Goal: Information Seeking & Learning: Learn about a topic

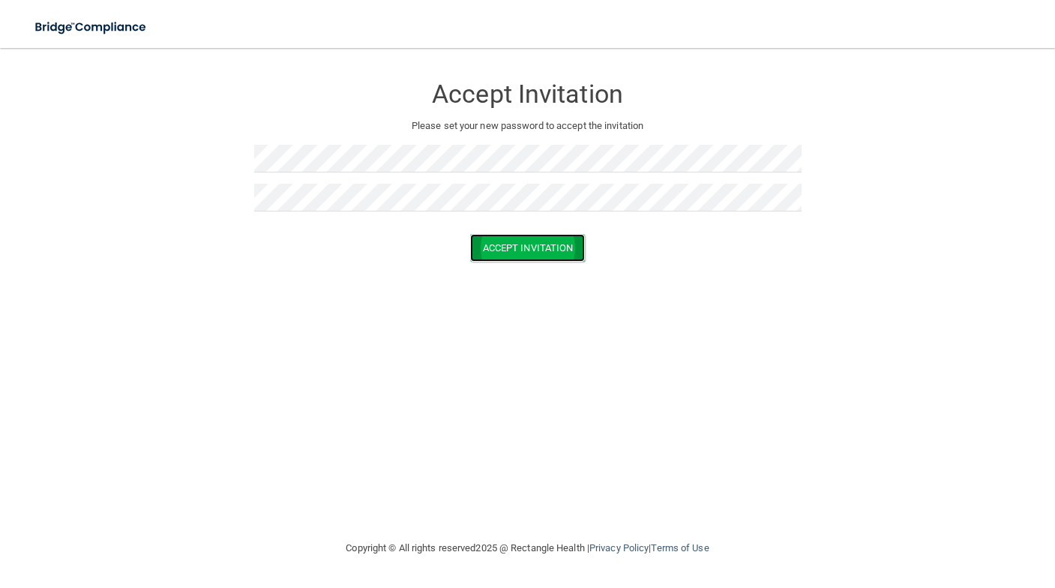
click at [583, 245] on button "Accept Invitation" at bounding box center [528, 248] width 116 height 28
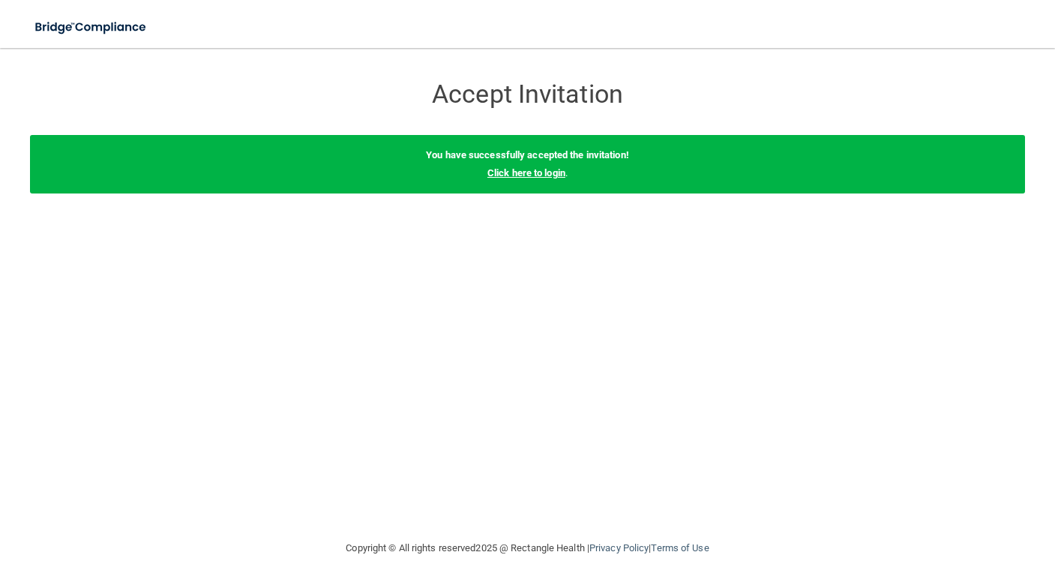
click at [549, 170] on link "Click here to login" at bounding box center [527, 172] width 78 height 11
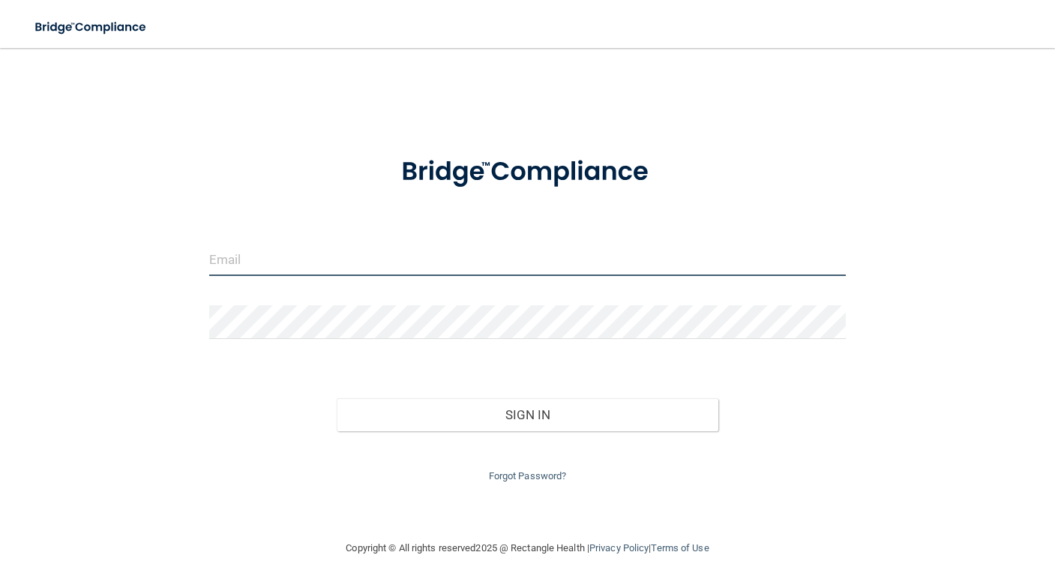
click at [323, 244] on input "email" at bounding box center [527, 259] width 637 height 34
type input "[PERSON_NAME][EMAIL_ADDRESS][PERSON_NAME][DOMAIN_NAME]"
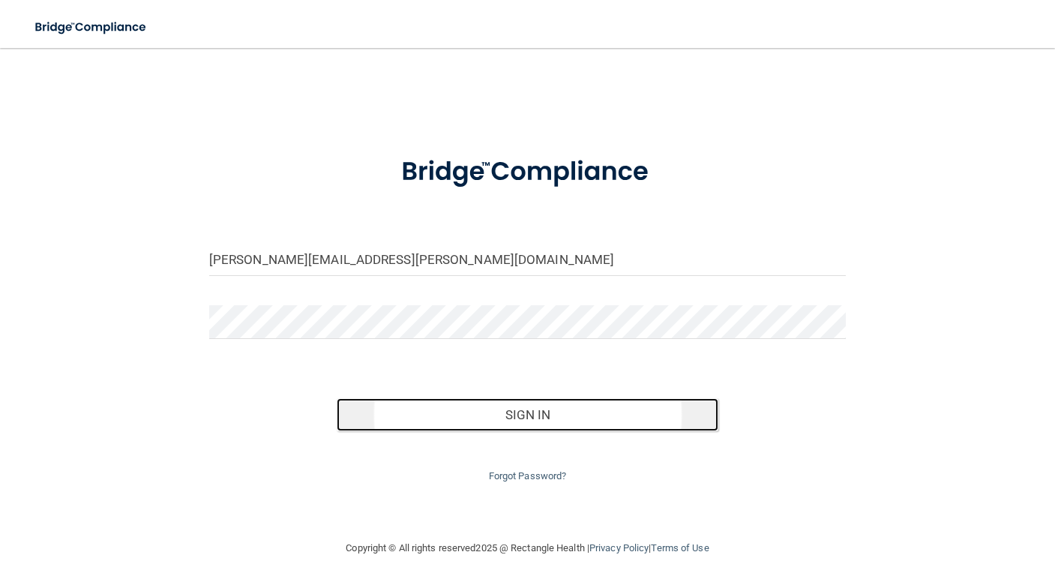
click at [628, 414] on button "Sign In" at bounding box center [528, 414] width 383 height 33
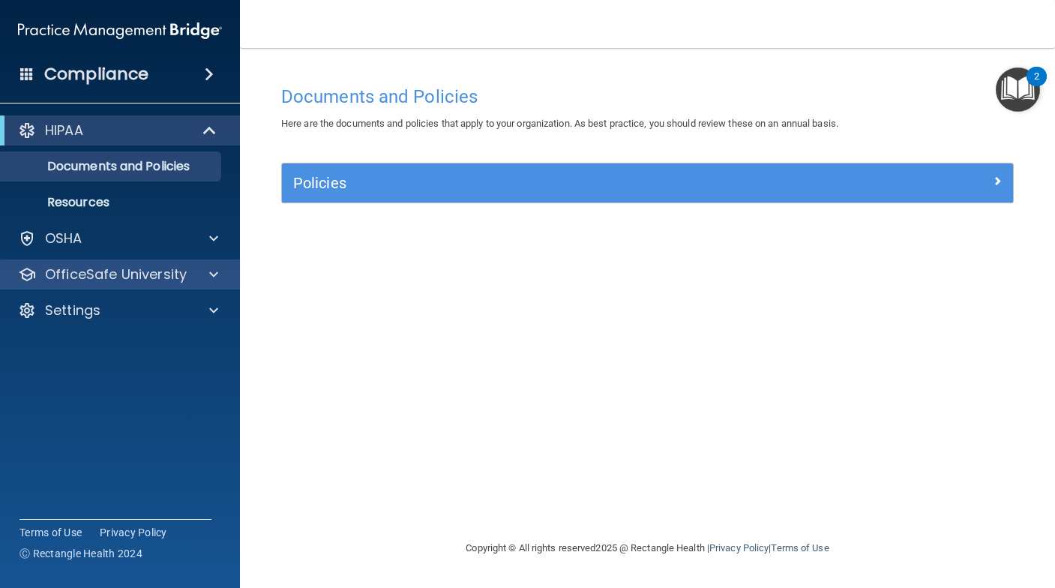
click at [68, 263] on div "OfficeSafe University" at bounding box center [120, 275] width 241 height 30
click at [218, 273] on span at bounding box center [213, 275] width 9 height 18
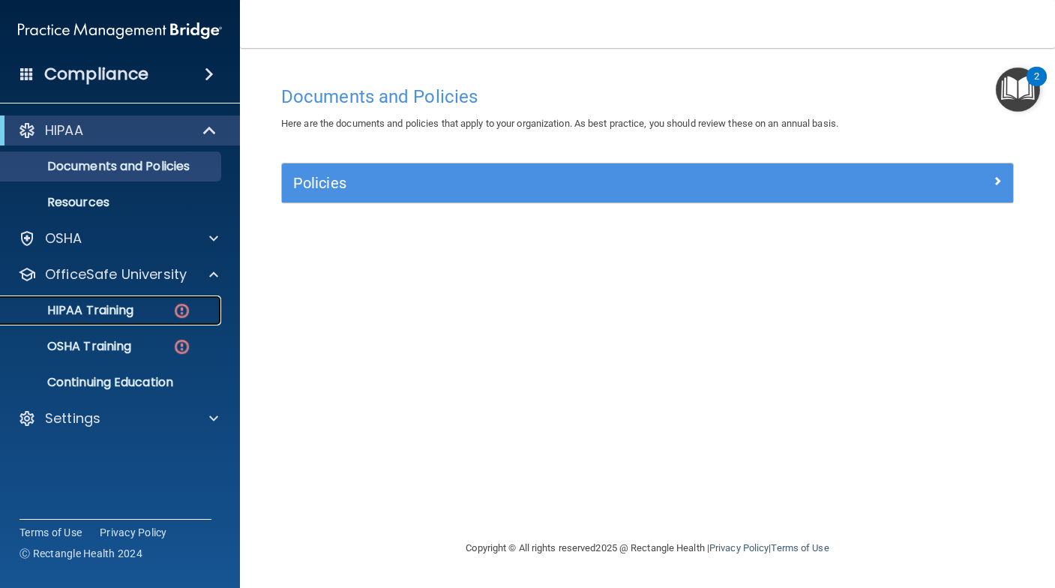
click at [130, 309] on p "HIPAA Training" at bounding box center [72, 310] width 124 height 15
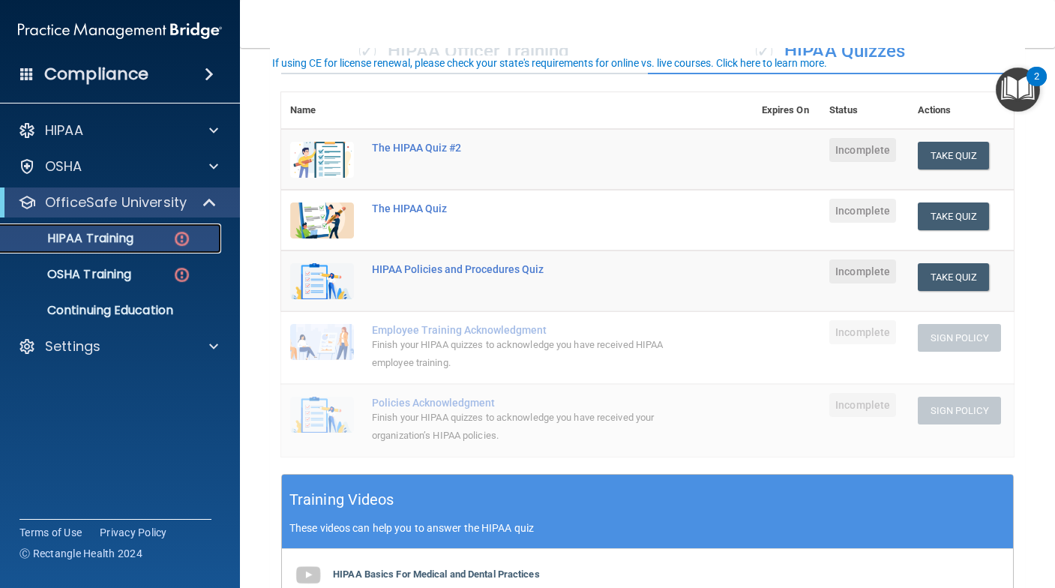
scroll to position [150, 0]
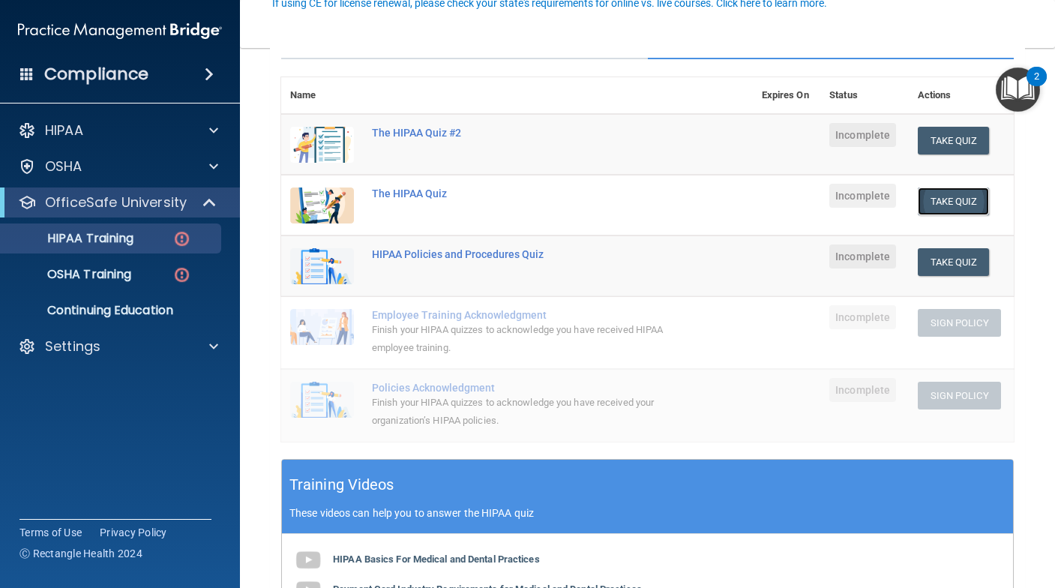
click at [948, 203] on button "Take Quiz" at bounding box center [954, 202] width 72 height 28
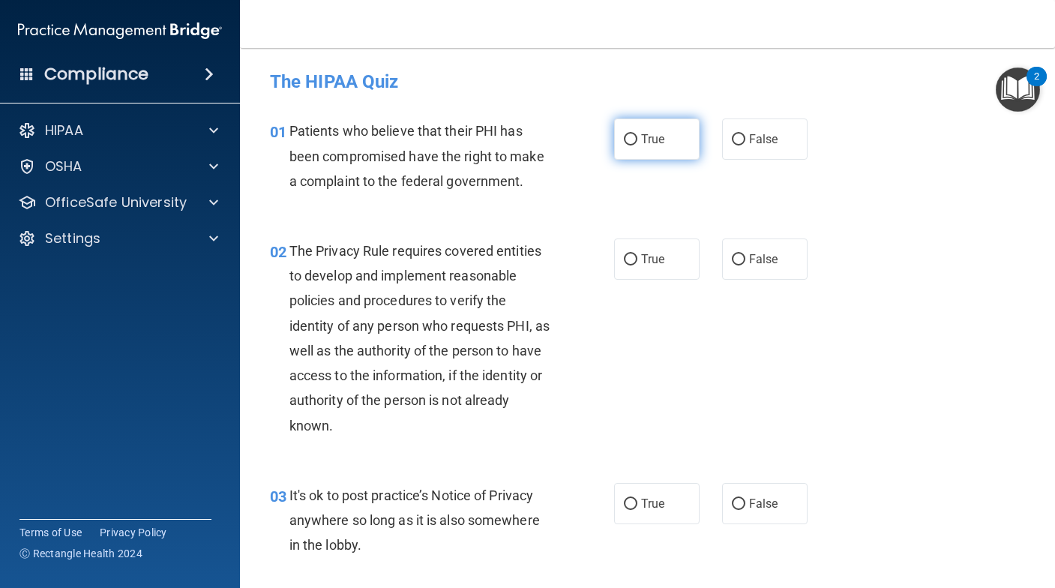
click at [635, 157] on label "True" at bounding box center [657, 139] width 86 height 41
click at [635, 146] on input "True" at bounding box center [631, 139] width 14 height 11
radio input "true"
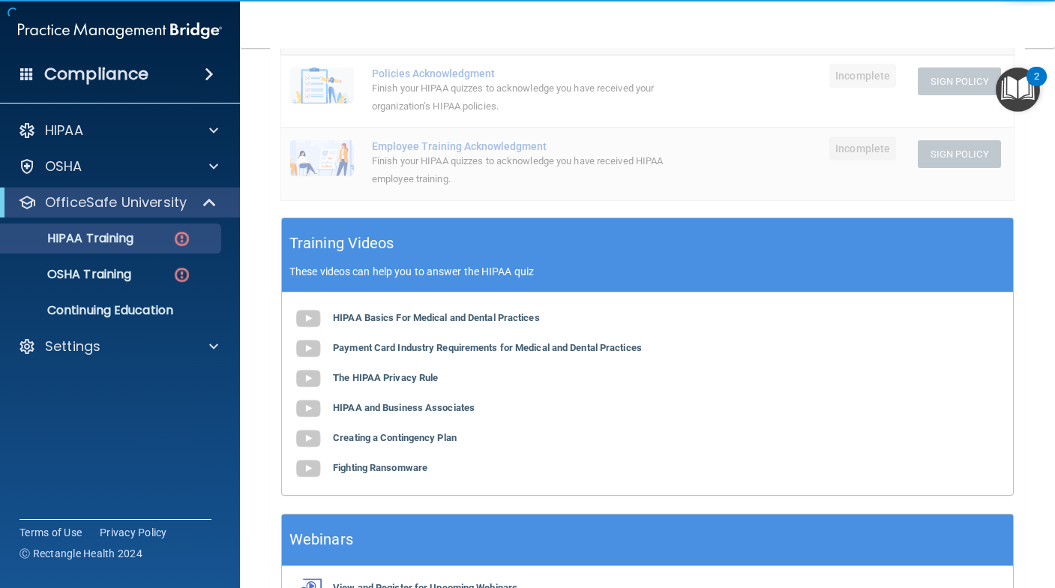
scroll to position [488, 0]
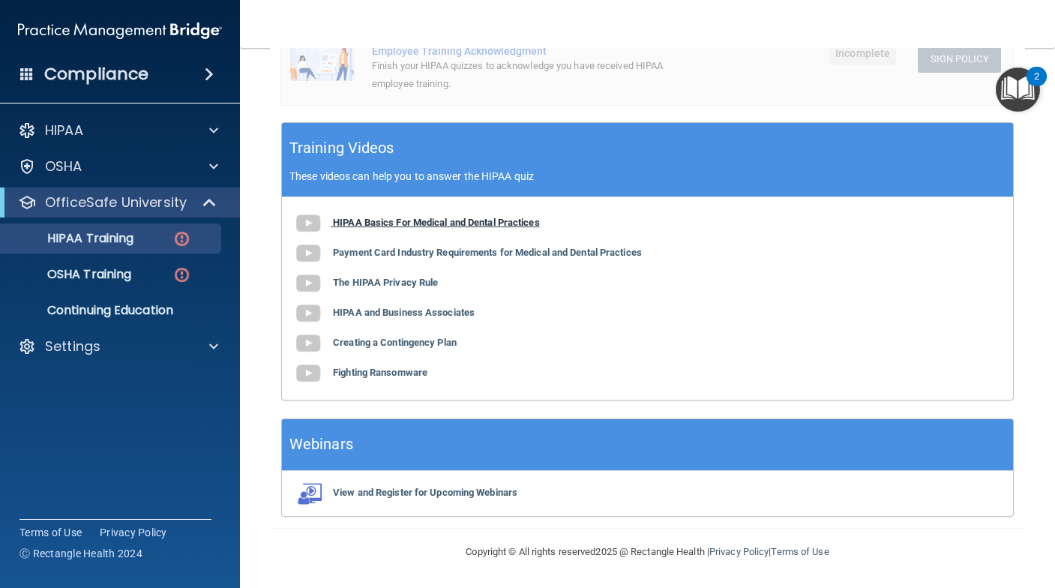
click at [494, 221] on b "HIPAA Basics For Medical and Dental Practices" at bounding box center [436, 222] width 207 height 11
click at [1029, 89] on img "Open Resource Center, 2 new notifications" at bounding box center [1018, 90] width 44 height 44
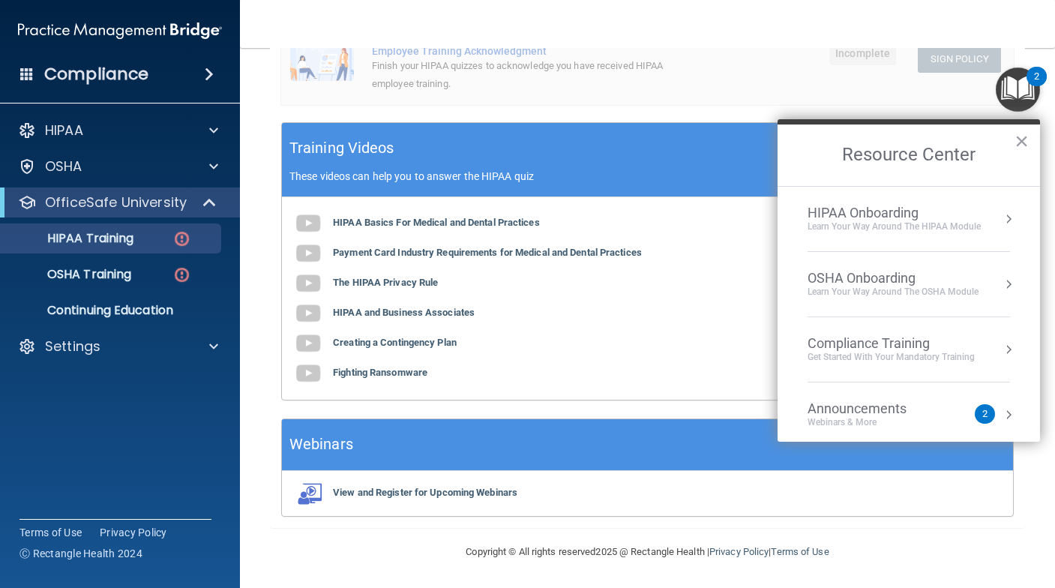
click at [1029, 89] on img "Open Resource Center, 2 new notifications" at bounding box center [1018, 90] width 44 height 44
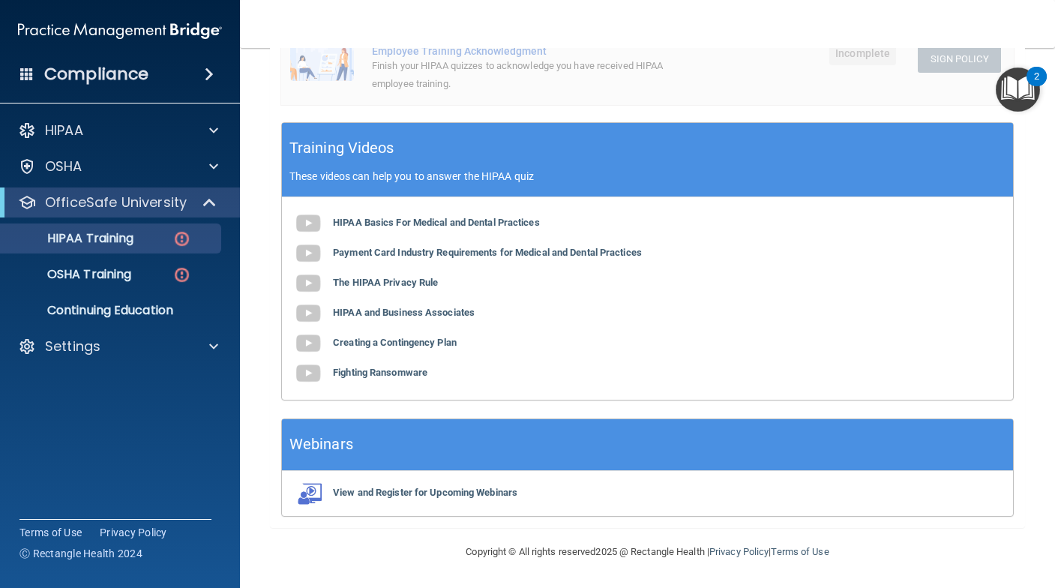
click at [1029, 89] on img "Open Resource Center, 2 new notifications" at bounding box center [1018, 90] width 44 height 44
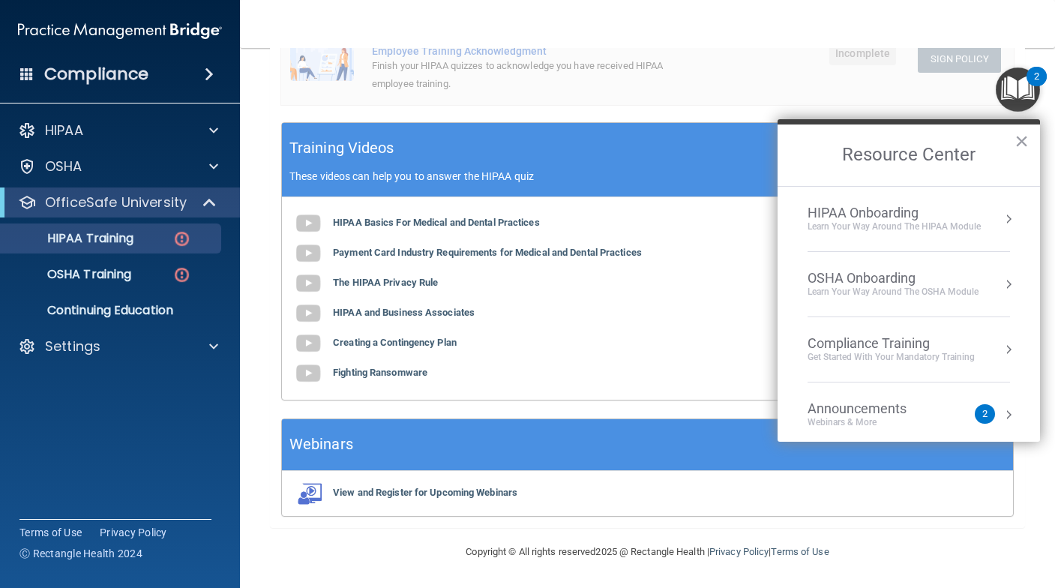
click at [1029, 89] on img "Open Resource Center, 2 new notifications" at bounding box center [1018, 90] width 44 height 44
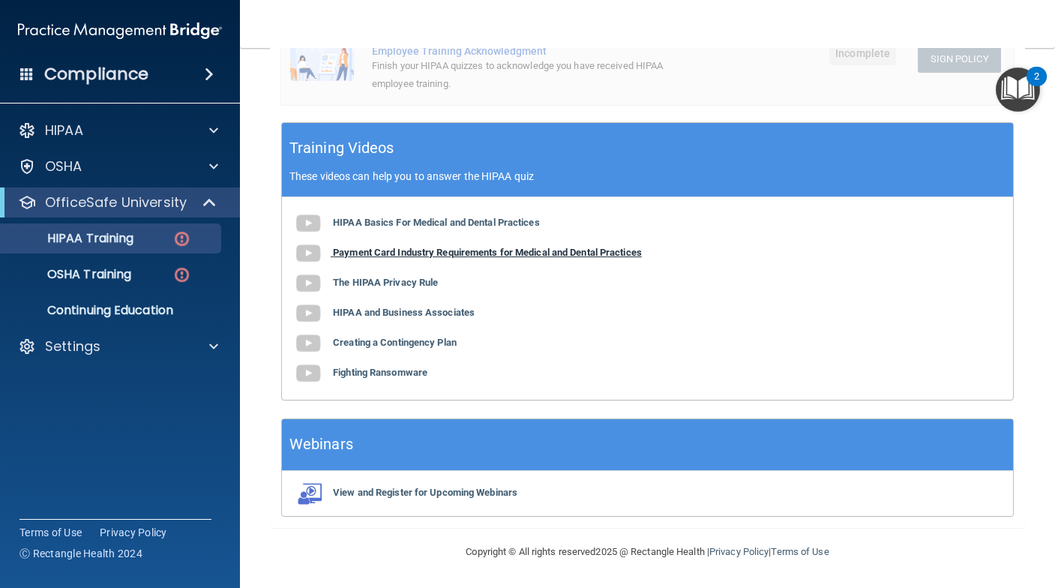
click at [458, 255] on b "Payment Card Industry Requirements for Medical and Dental Practices" at bounding box center [487, 252] width 309 height 11
click at [392, 284] on b "The HIPAA Privacy Rule" at bounding box center [385, 282] width 105 height 11
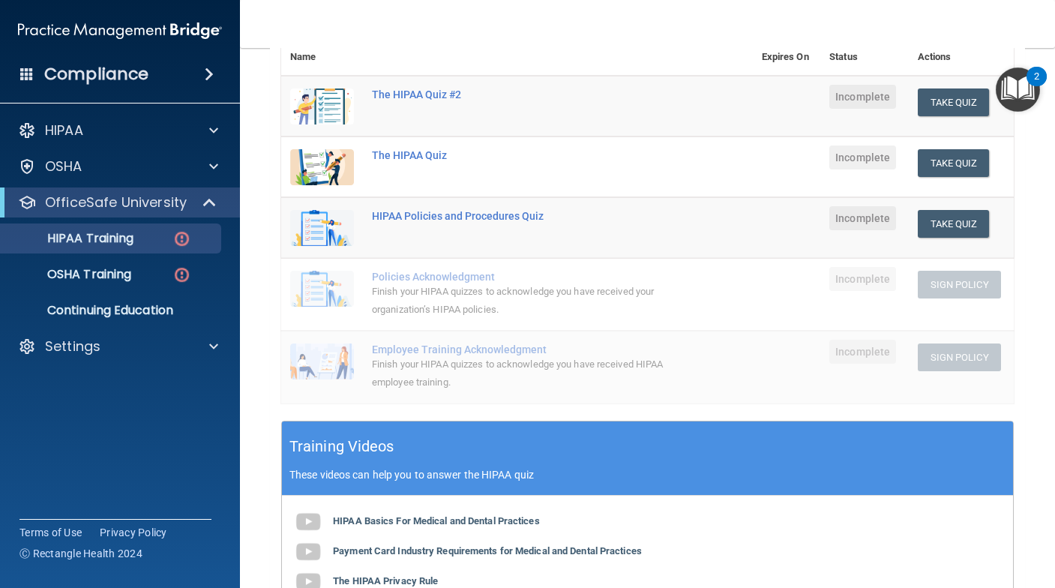
scroll to position [0, 0]
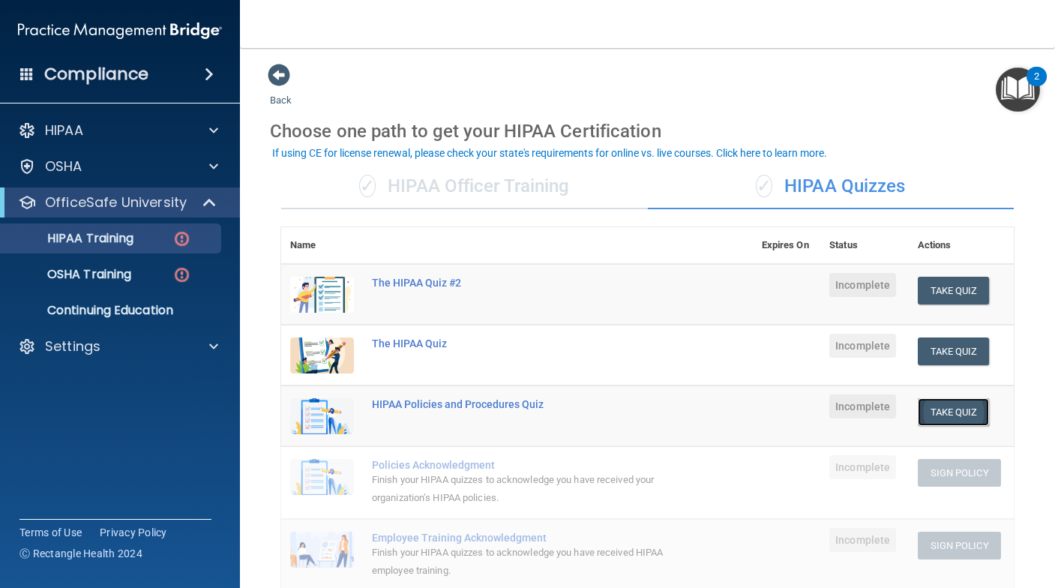
click at [936, 416] on button "Take Quiz" at bounding box center [954, 412] width 72 height 28
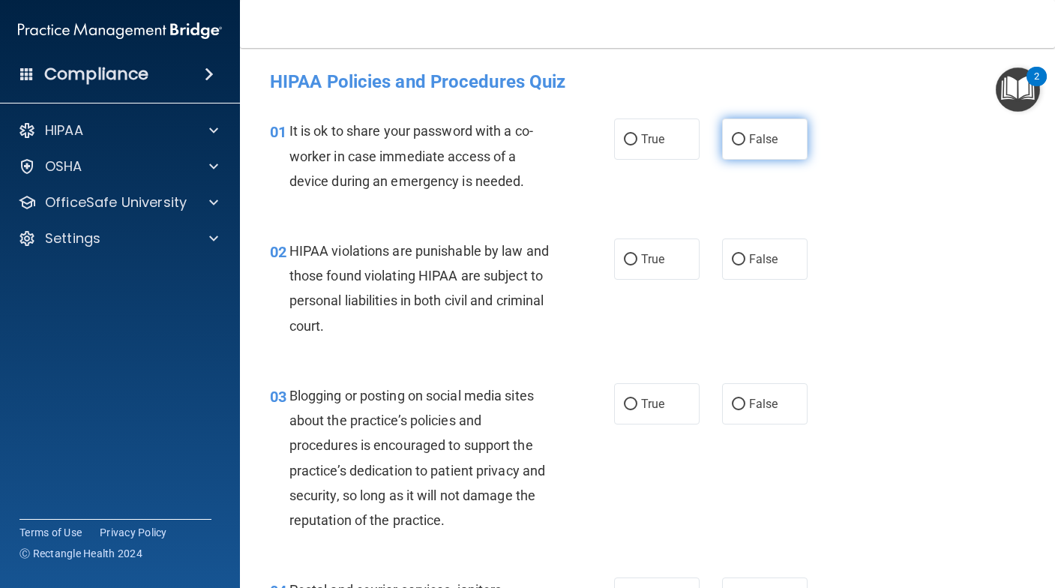
click at [761, 146] on label "False" at bounding box center [765, 139] width 86 height 41
click at [746, 146] on input "False" at bounding box center [739, 139] width 14 height 11
radio input "true"
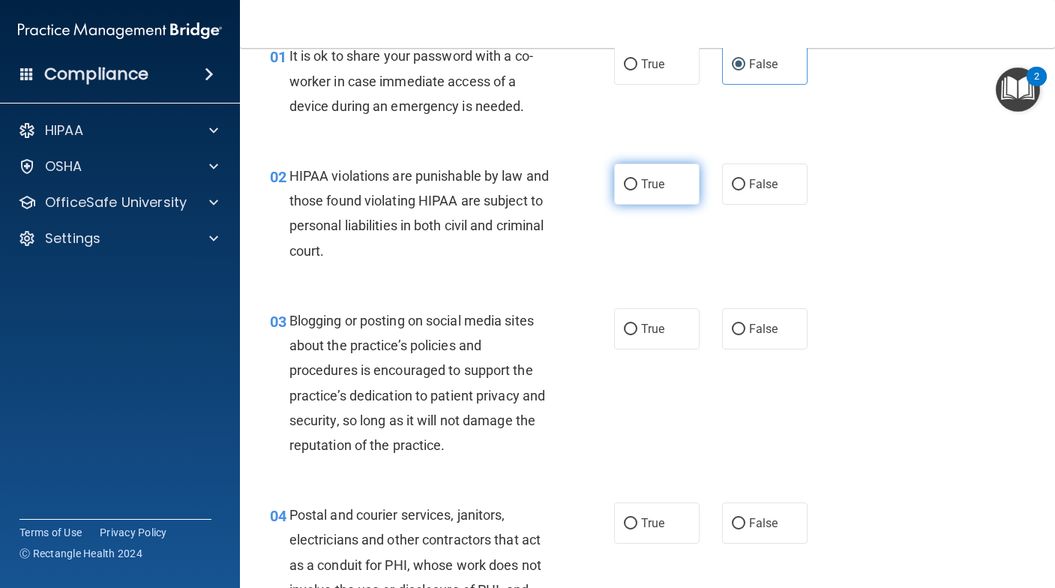
click at [641, 190] on span "True" at bounding box center [652, 184] width 23 height 14
click at [638, 190] on input "True" at bounding box center [631, 184] width 14 height 11
radio input "true"
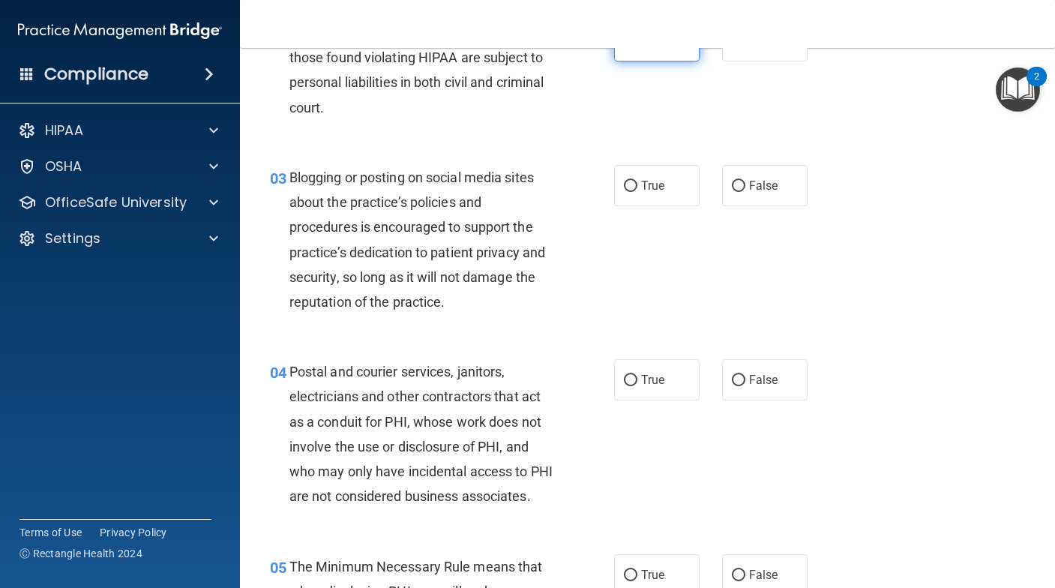
scroll to position [225, 0]
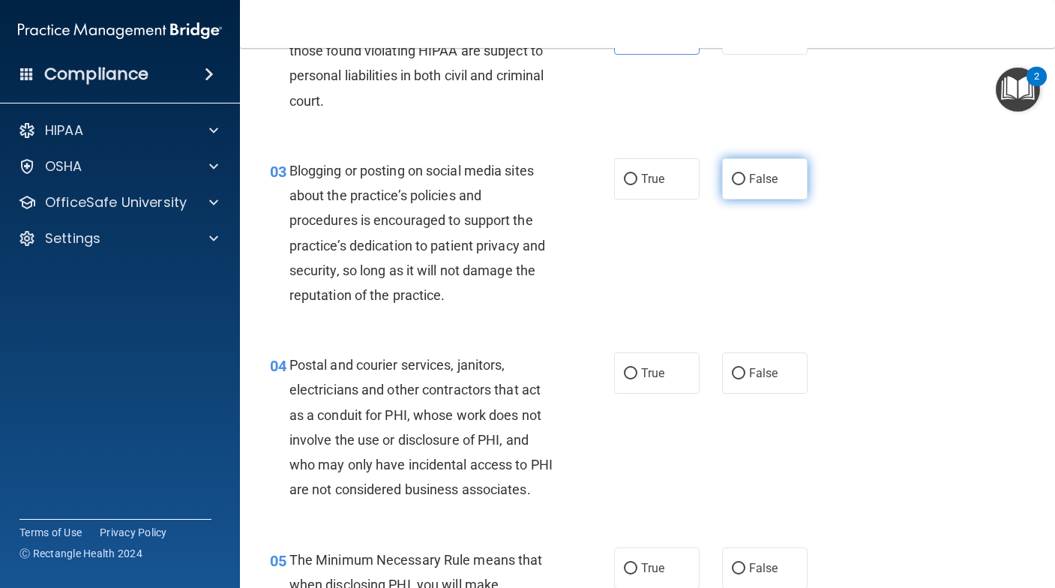
click at [752, 184] on span "False" at bounding box center [763, 179] width 29 height 14
click at [746, 184] on input "False" at bounding box center [739, 179] width 14 height 11
radio input "true"
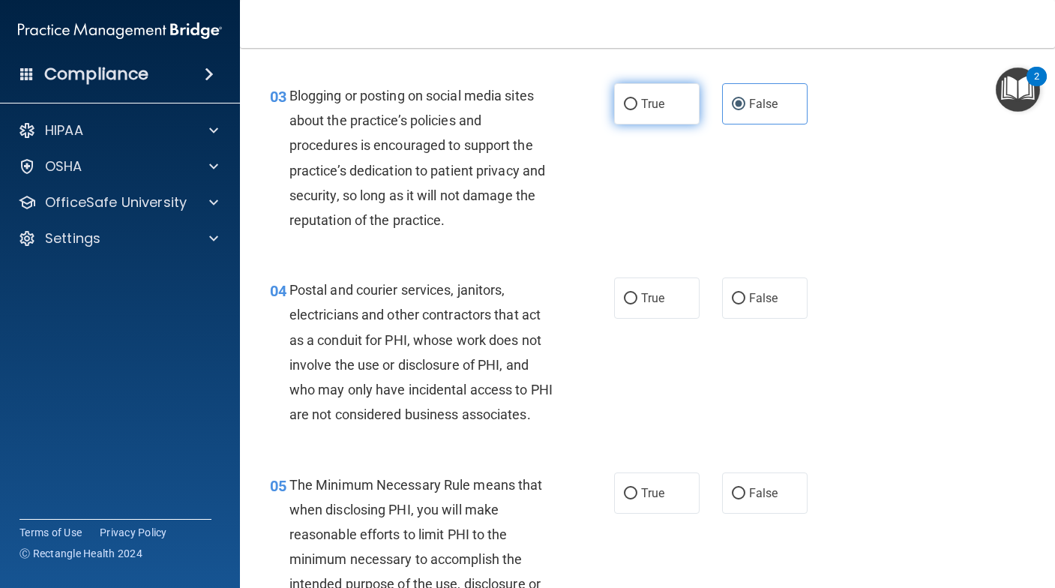
click at [657, 107] on span "True" at bounding box center [652, 104] width 23 height 14
click at [638, 107] on input "True" at bounding box center [631, 104] width 14 height 11
radio input "true"
radio input "false"
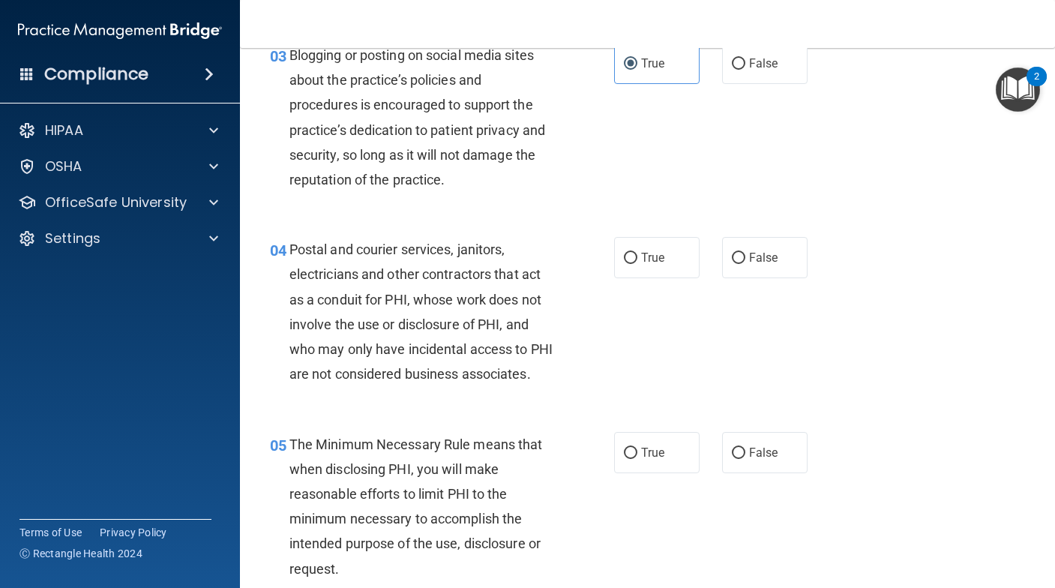
scroll to position [375, 0]
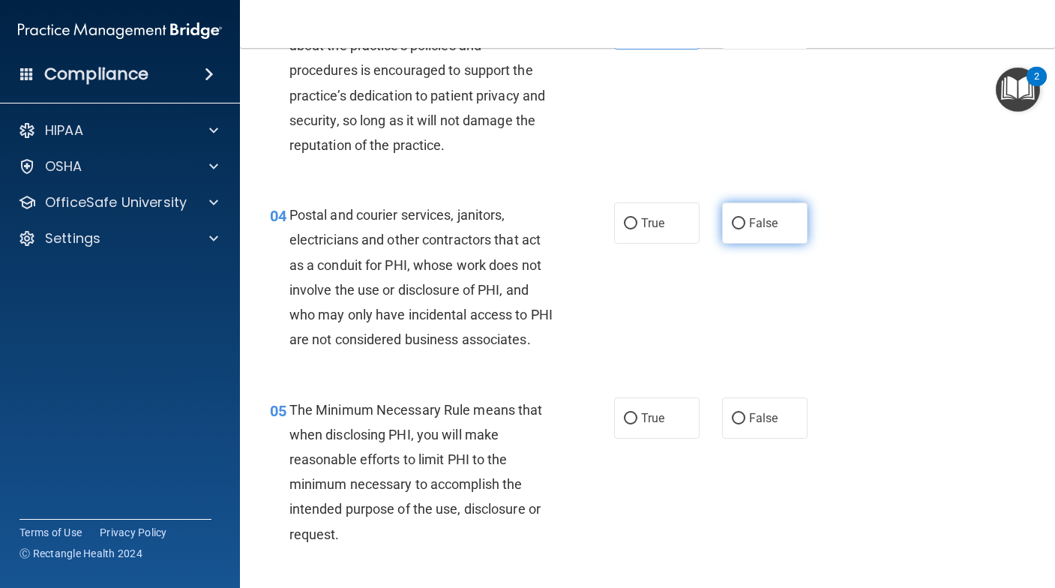
click at [734, 218] on input "False" at bounding box center [739, 223] width 14 height 11
radio input "true"
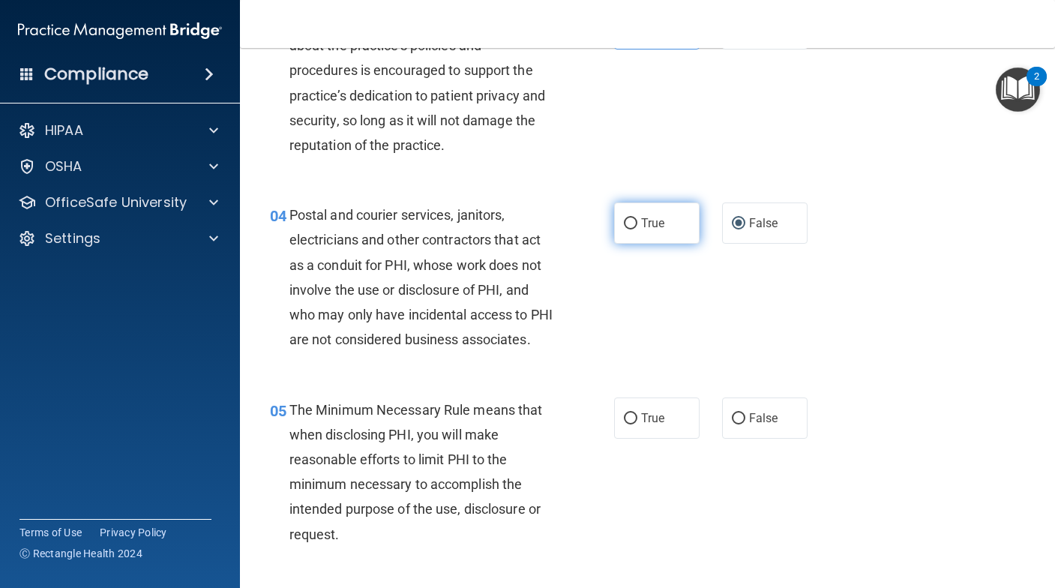
click at [685, 216] on label "True" at bounding box center [657, 223] width 86 height 41
click at [638, 218] on input "True" at bounding box center [631, 223] width 14 height 11
radio input "true"
radio input "false"
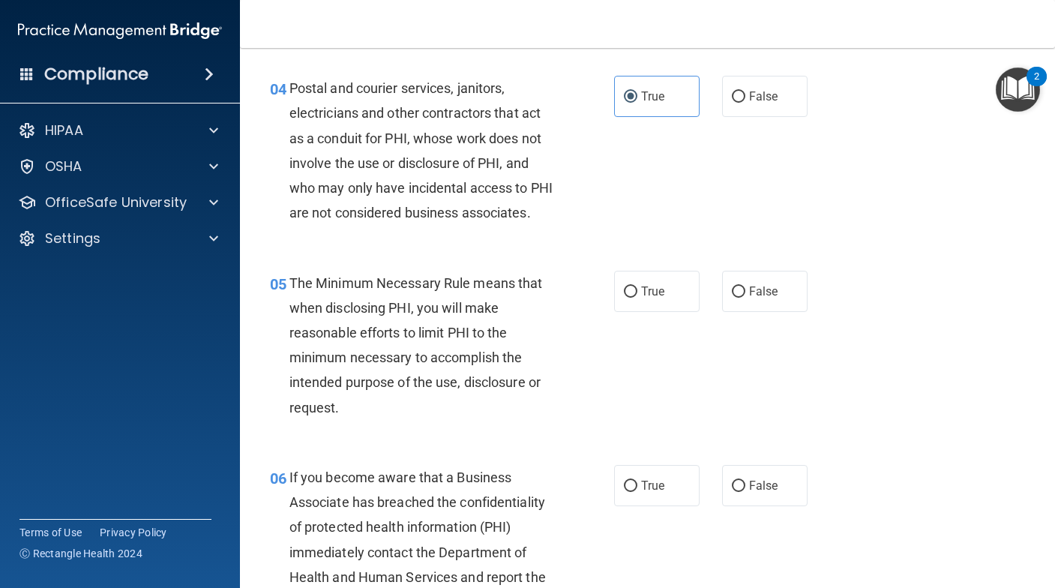
scroll to position [600, 0]
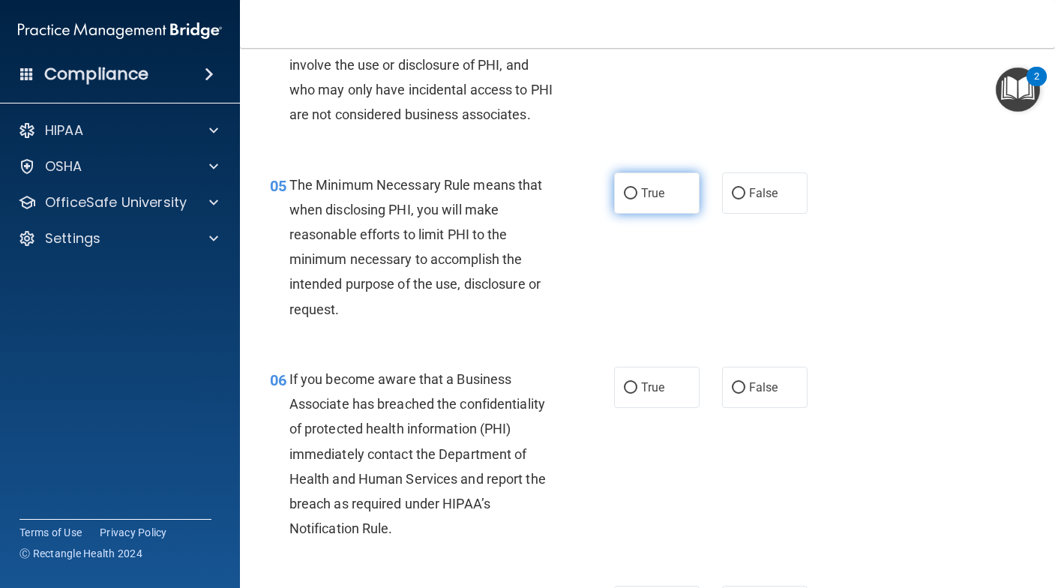
click at [674, 214] on label "True" at bounding box center [657, 193] width 86 height 41
click at [638, 200] on input "True" at bounding box center [631, 193] width 14 height 11
radio input "true"
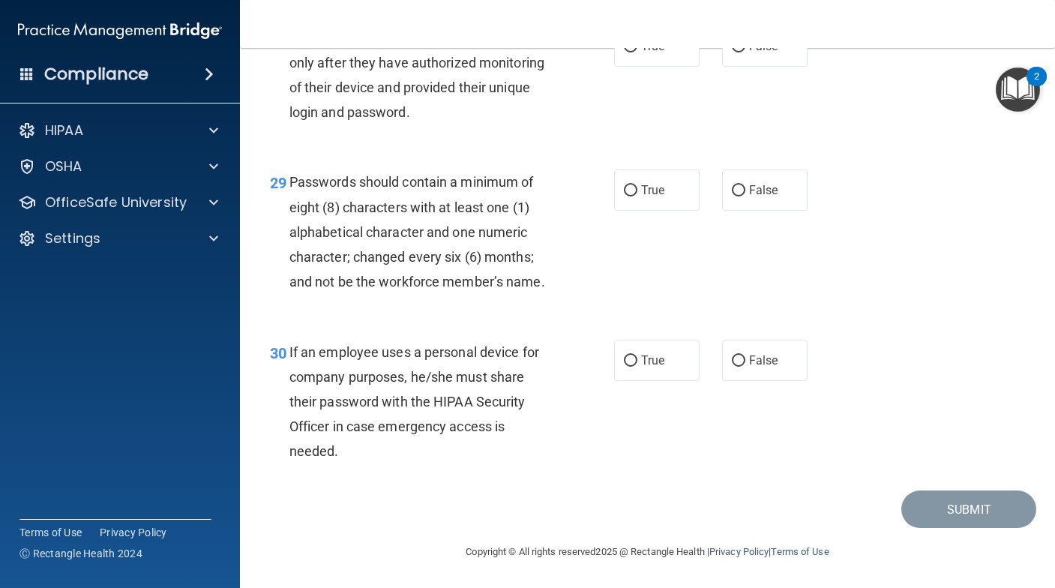
scroll to position [4274, 0]
click at [755, 358] on span "False" at bounding box center [763, 360] width 29 height 14
click at [746, 358] on input "False" at bounding box center [739, 361] width 14 height 11
radio input "true"
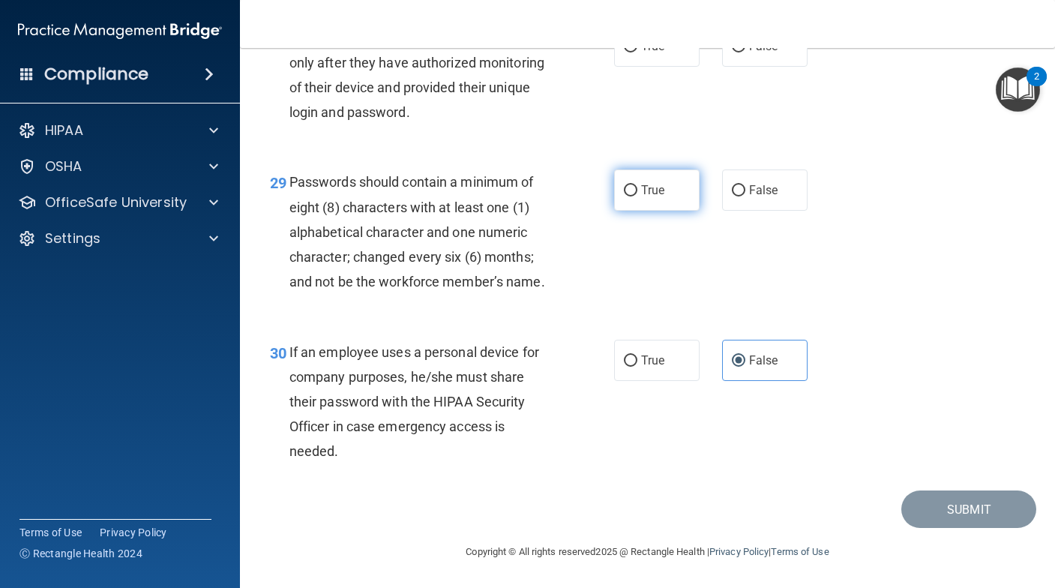
click at [648, 197] on span "True" at bounding box center [652, 190] width 23 height 14
click at [638, 197] on input "True" at bounding box center [631, 190] width 14 height 11
radio input "true"
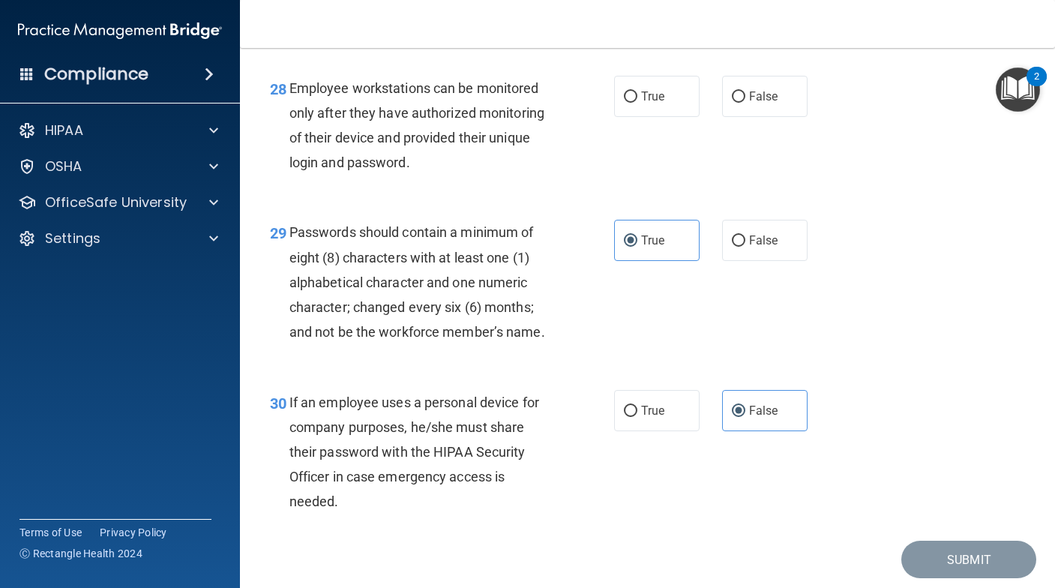
scroll to position [4049, 0]
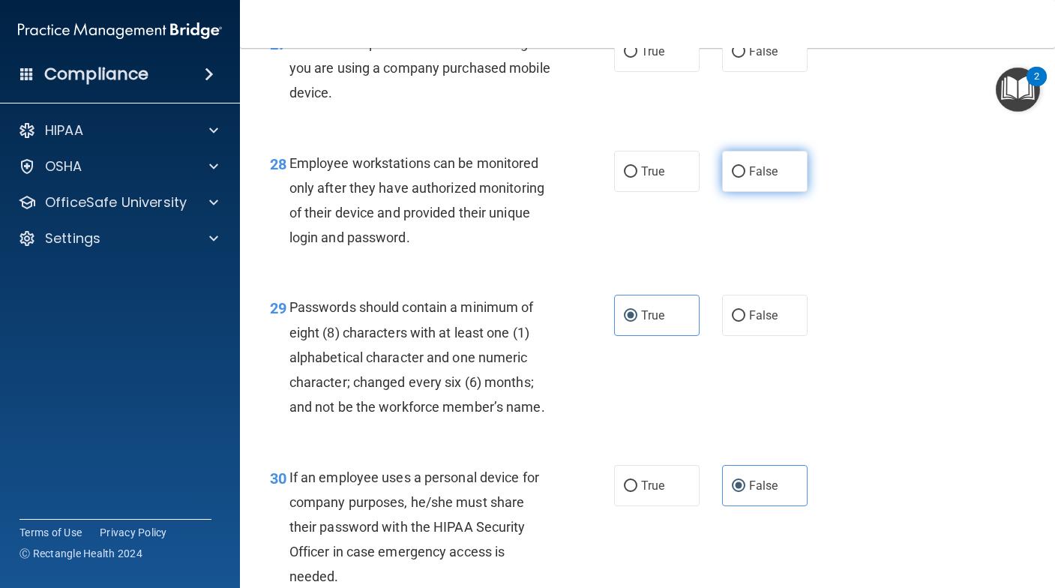
click at [737, 178] on input "False" at bounding box center [739, 172] width 14 height 11
radio input "true"
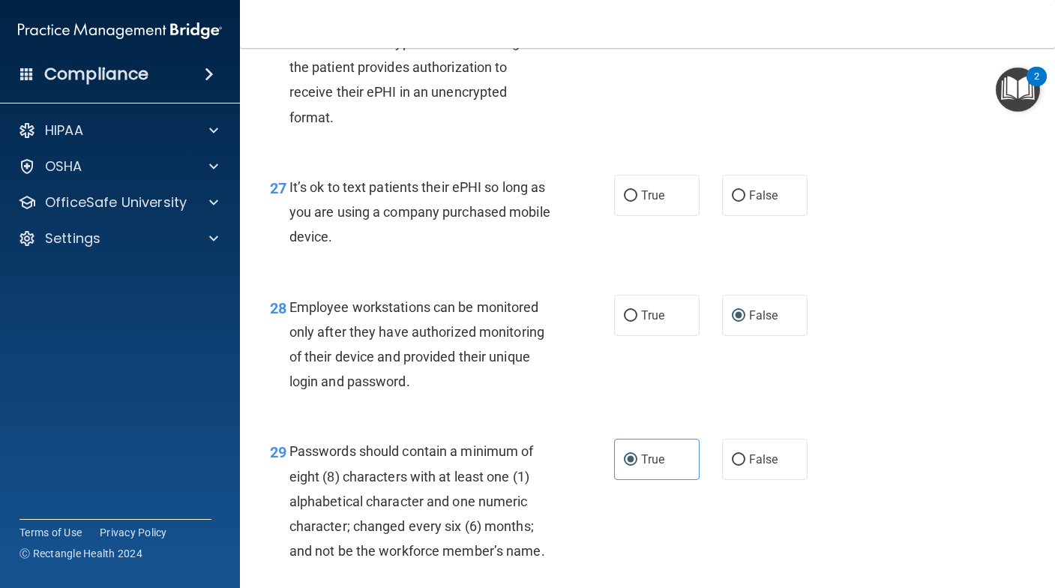
scroll to position [3899, 0]
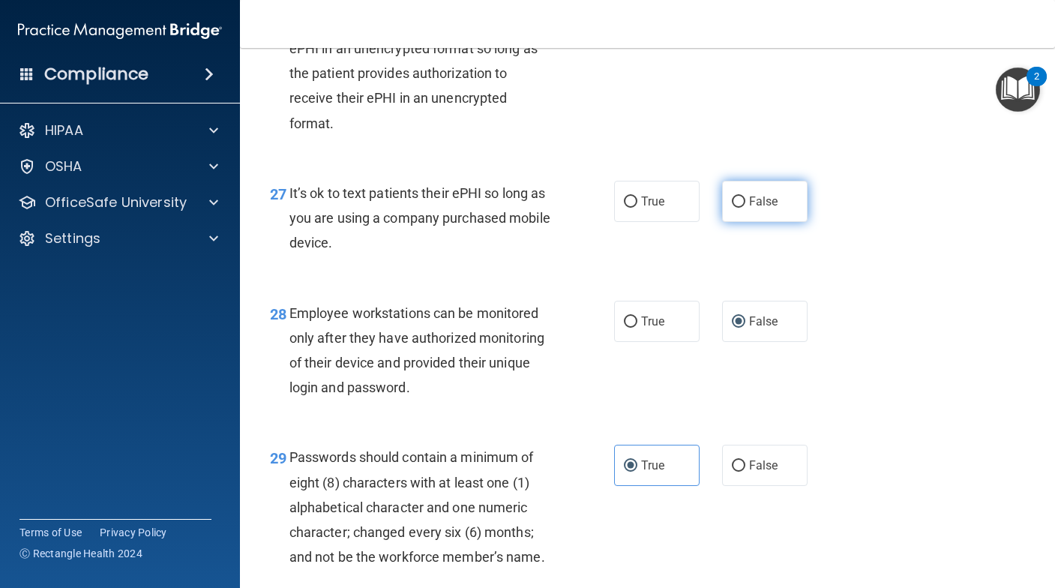
click at [735, 222] on label "False" at bounding box center [765, 201] width 86 height 41
click at [735, 208] on input "False" at bounding box center [739, 202] width 14 height 11
radio input "true"
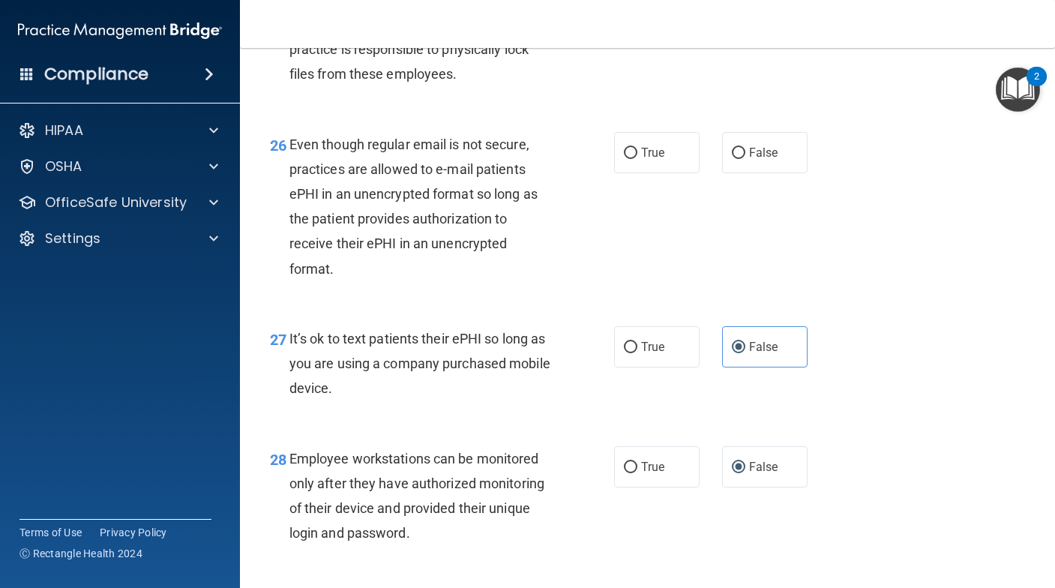
scroll to position [3749, 0]
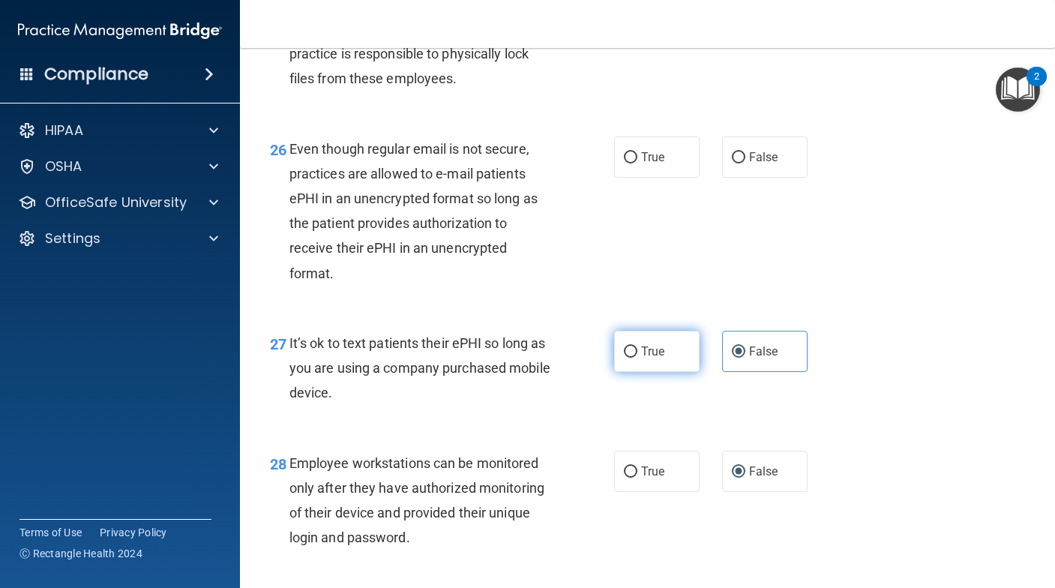
click at [628, 358] on input "True" at bounding box center [631, 352] width 14 height 11
radio input "true"
radio input "false"
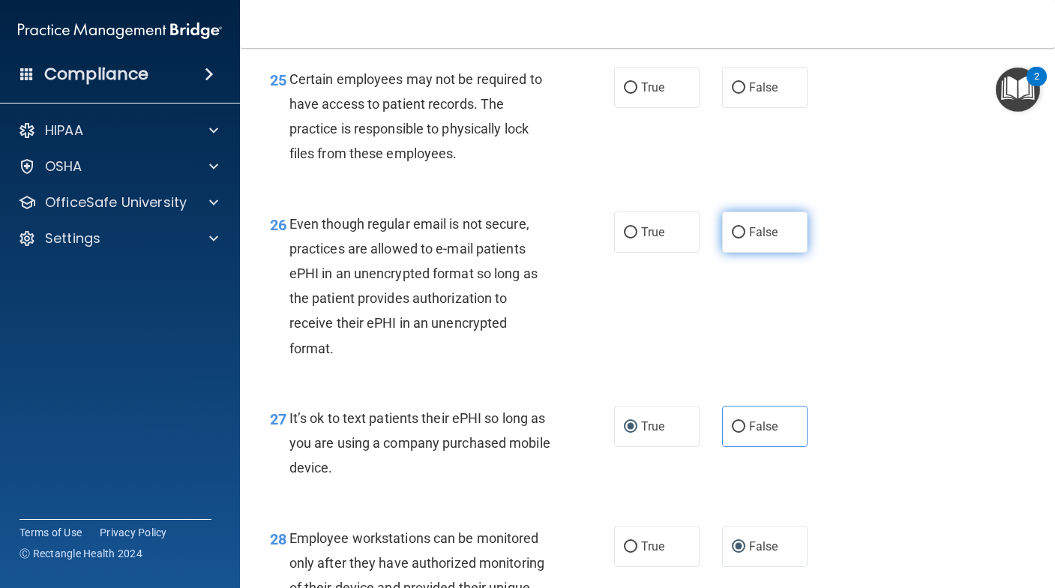
click at [753, 239] on span "False" at bounding box center [763, 232] width 29 height 14
click at [746, 239] on input "False" at bounding box center [739, 232] width 14 height 11
radio input "true"
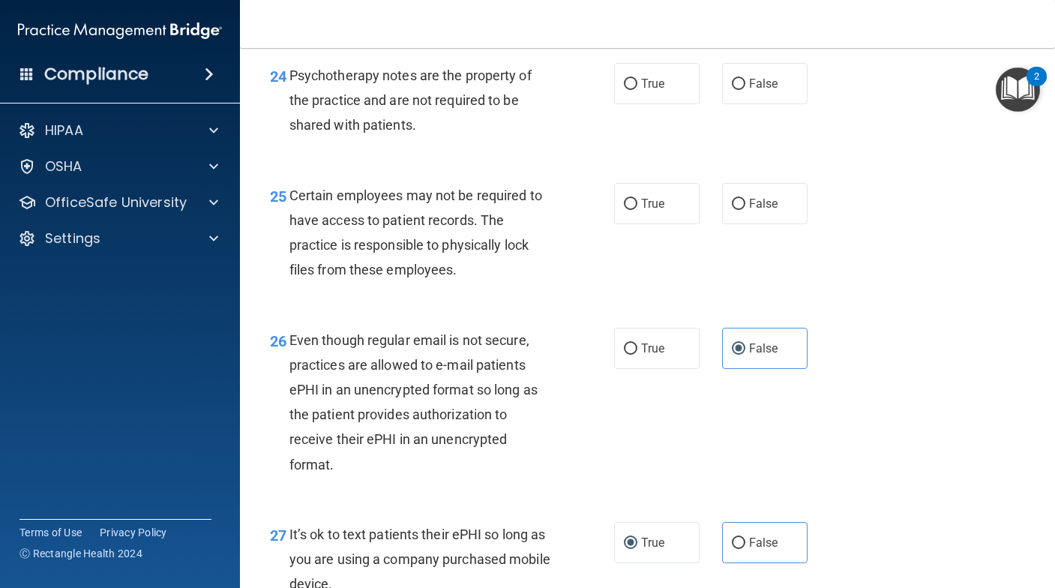
scroll to position [3524, 0]
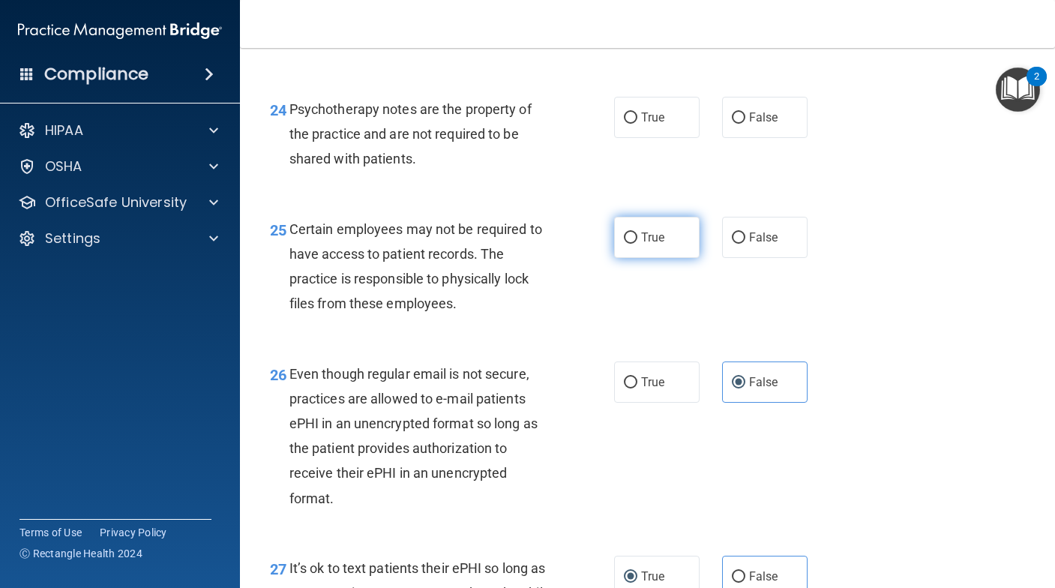
click at [647, 258] on label "True" at bounding box center [657, 237] width 86 height 41
click at [638, 244] on input "True" at bounding box center [631, 238] width 14 height 11
radio input "true"
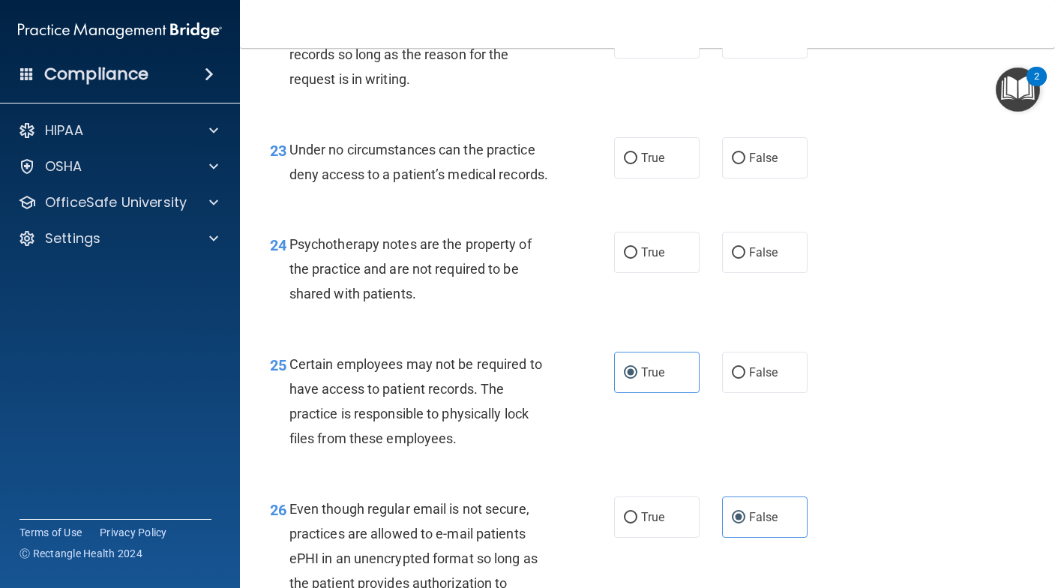
scroll to position [3374, 0]
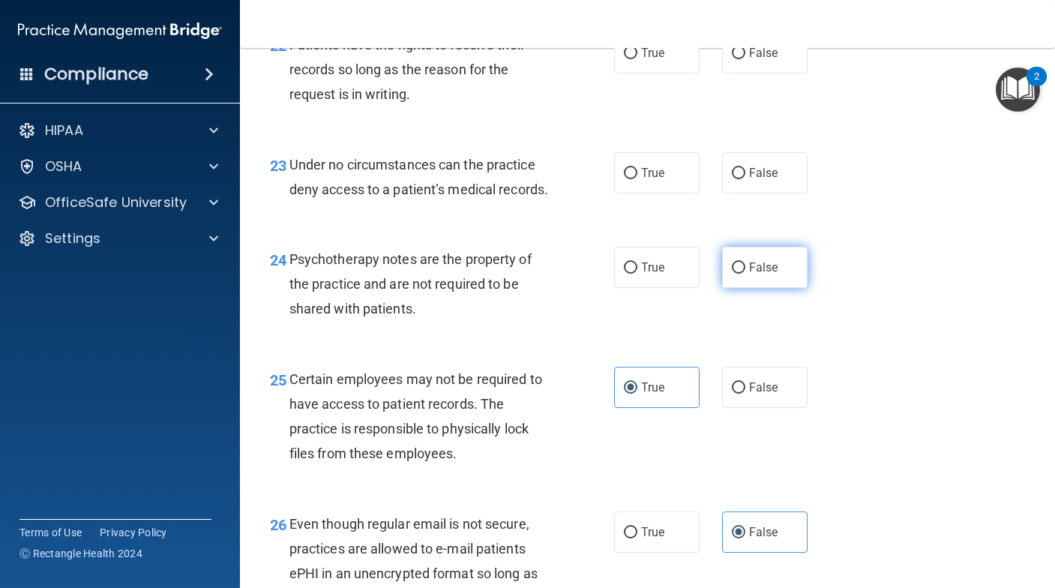
click at [750, 288] on label "False" at bounding box center [765, 267] width 86 height 41
click at [746, 274] on input "False" at bounding box center [739, 268] width 14 height 11
radio input "true"
click at [683, 288] on label "True" at bounding box center [657, 267] width 86 height 41
click at [638, 274] on input "True" at bounding box center [631, 268] width 14 height 11
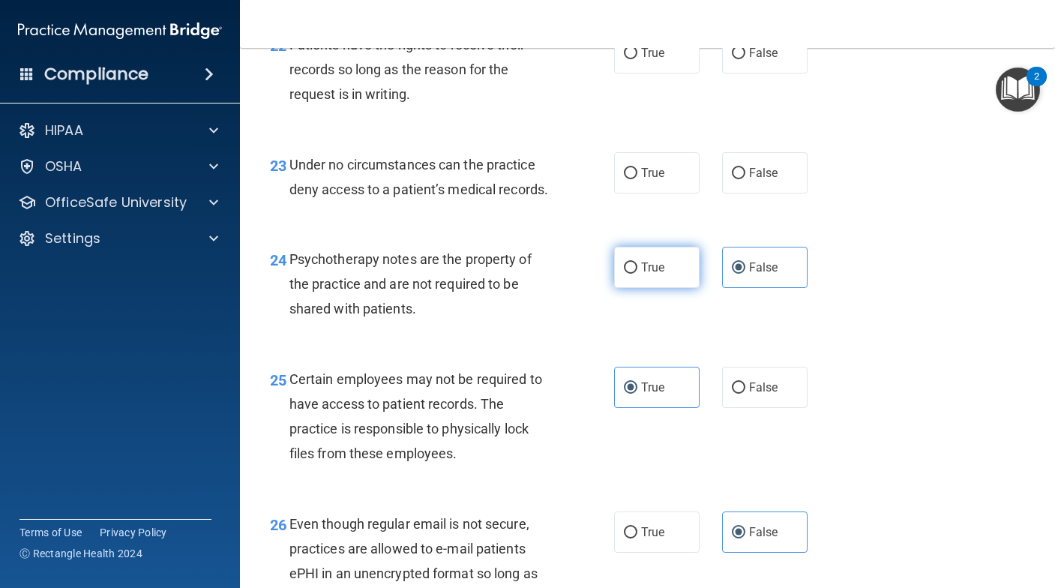
radio input "true"
click at [752, 275] on span "False" at bounding box center [763, 267] width 29 height 14
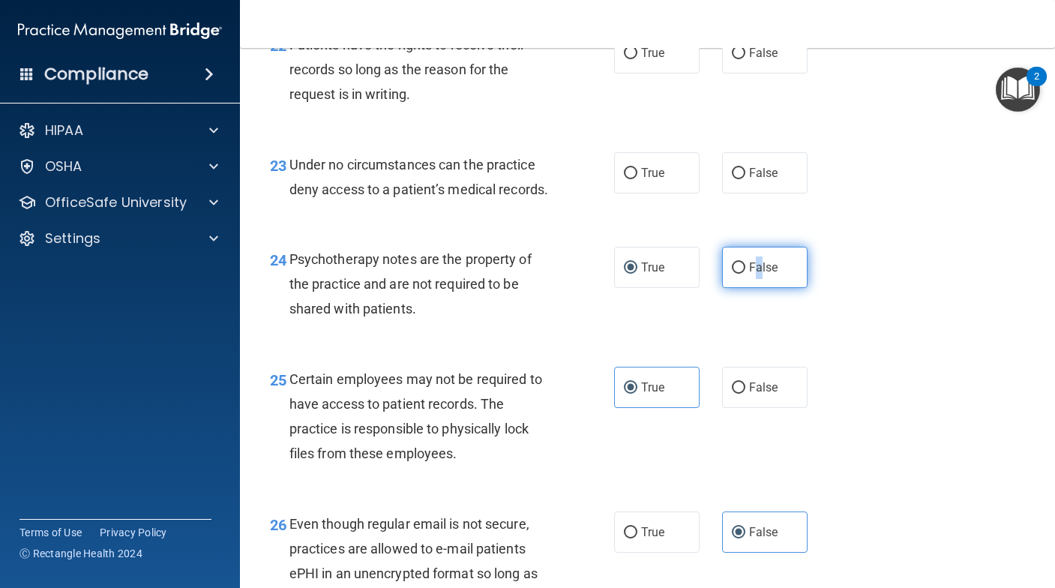
click at [733, 274] on input "False" at bounding box center [739, 268] width 14 height 11
radio input "true"
radio input "false"
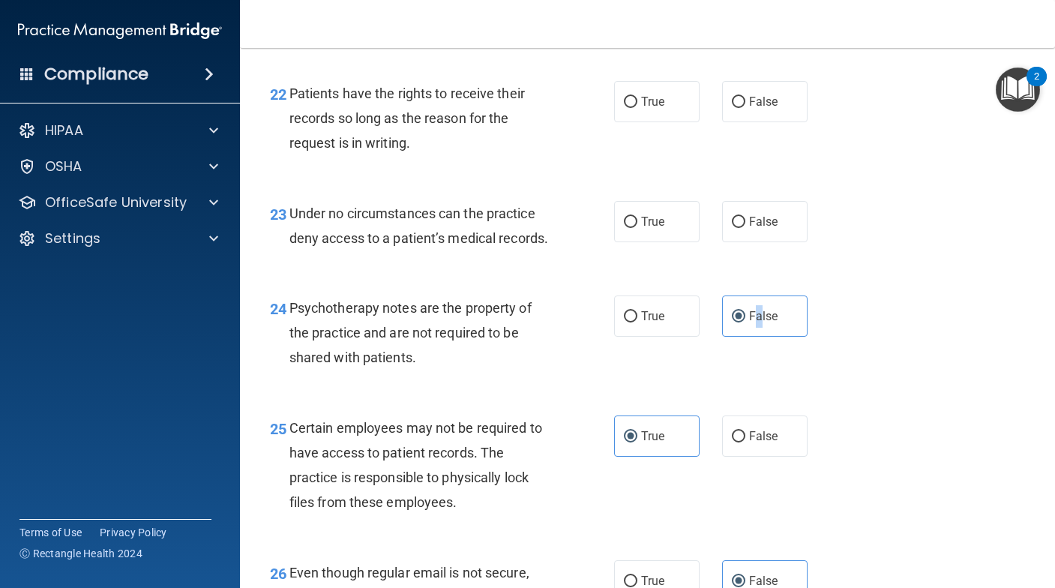
scroll to position [3299, 0]
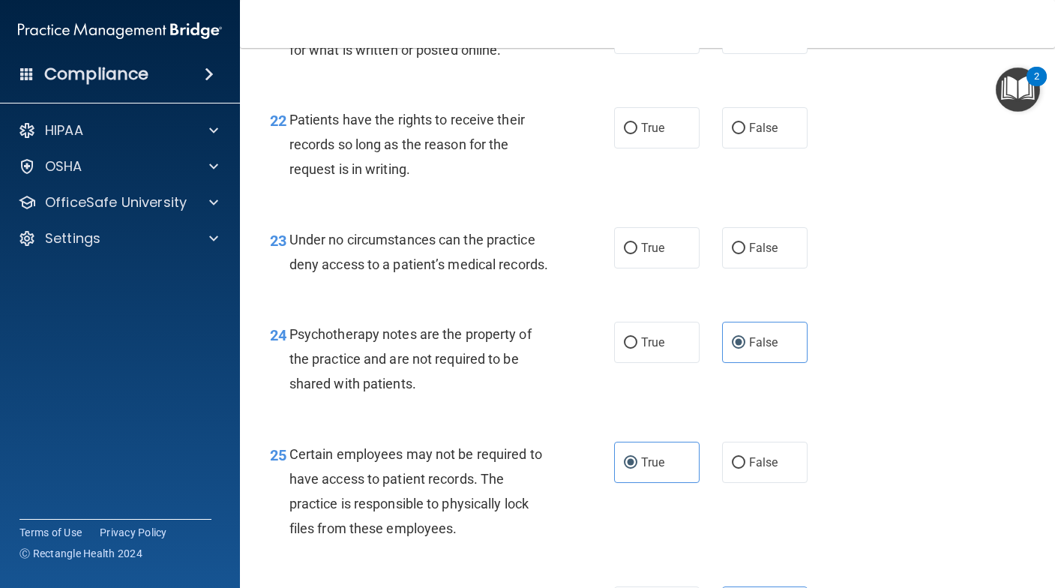
click at [704, 407] on div "24 Psychotherapy notes are the property of the practice and are not required to…" at bounding box center [648, 363] width 778 height 120
click at [662, 269] on label "True" at bounding box center [657, 247] width 86 height 41
click at [638, 254] on input "True" at bounding box center [631, 248] width 14 height 11
radio input "true"
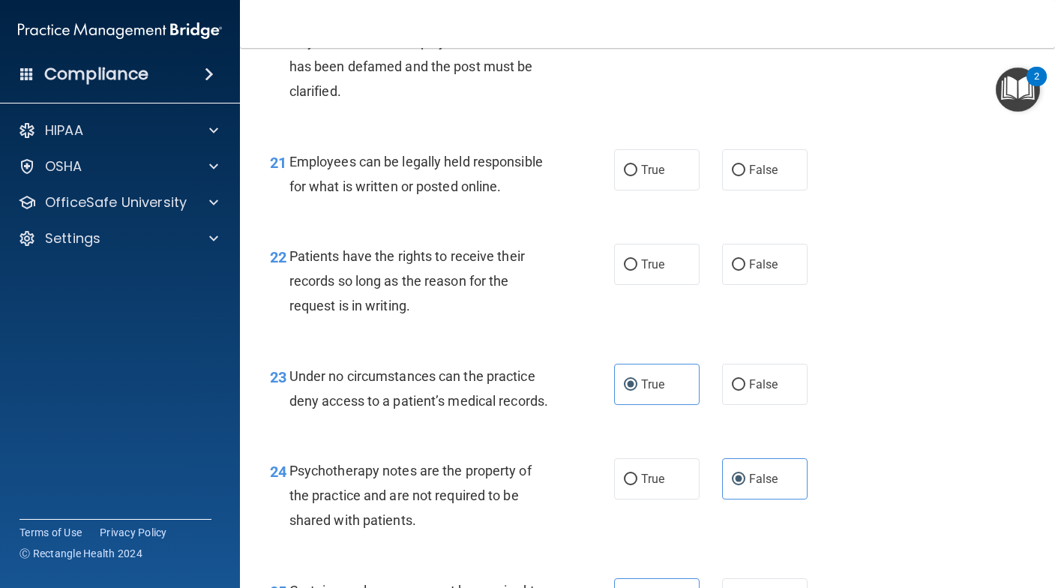
scroll to position [3149, 0]
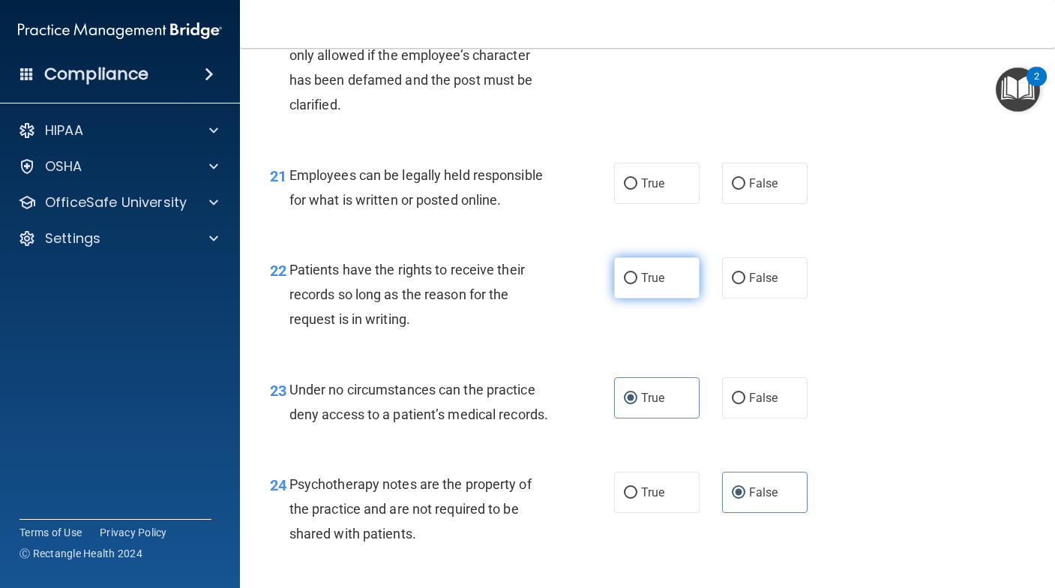
click at [658, 299] on label "True" at bounding box center [657, 277] width 86 height 41
click at [638, 284] on input "True" at bounding box center [631, 278] width 14 height 11
radio input "true"
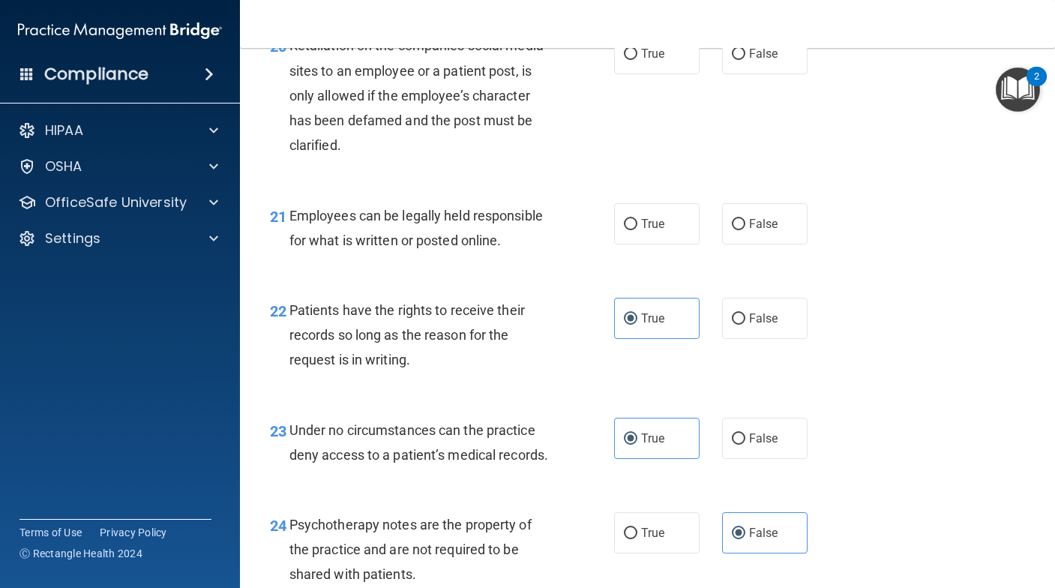
scroll to position [3074, 0]
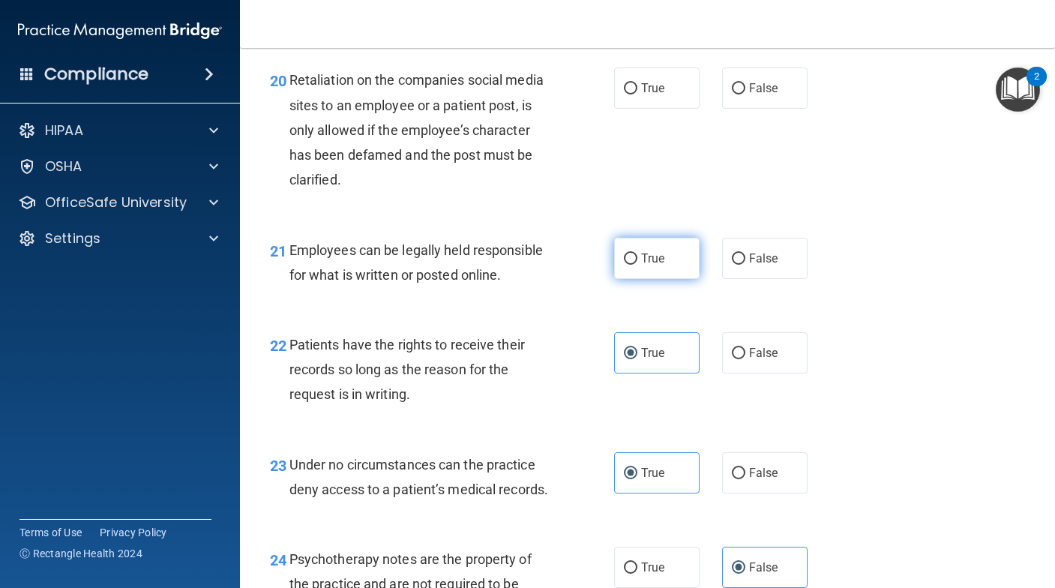
click at [653, 266] on span "True" at bounding box center [652, 258] width 23 height 14
click at [638, 265] on input "True" at bounding box center [631, 259] width 14 height 11
radio input "true"
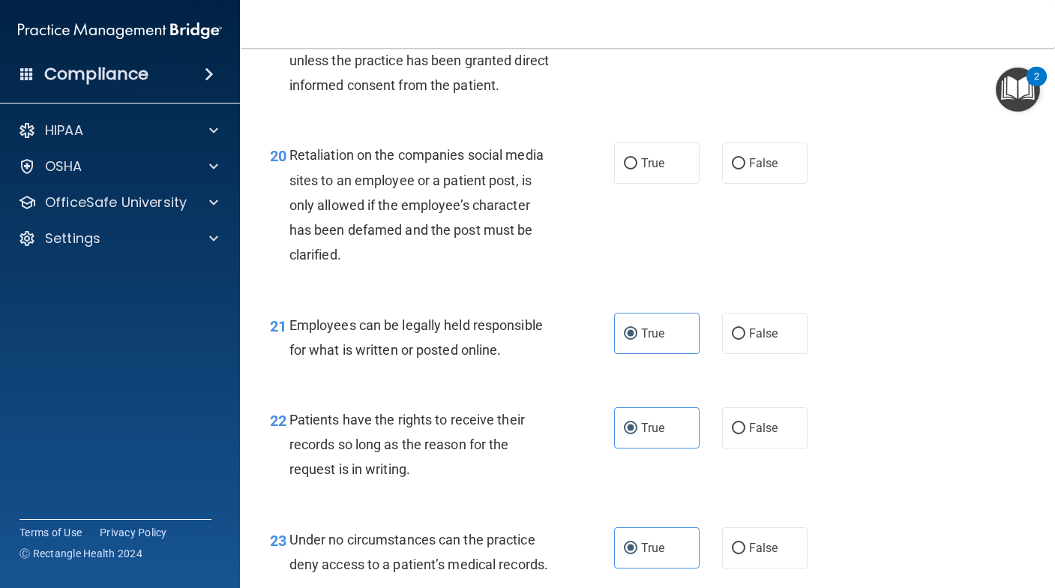
scroll to position [2924, 0]
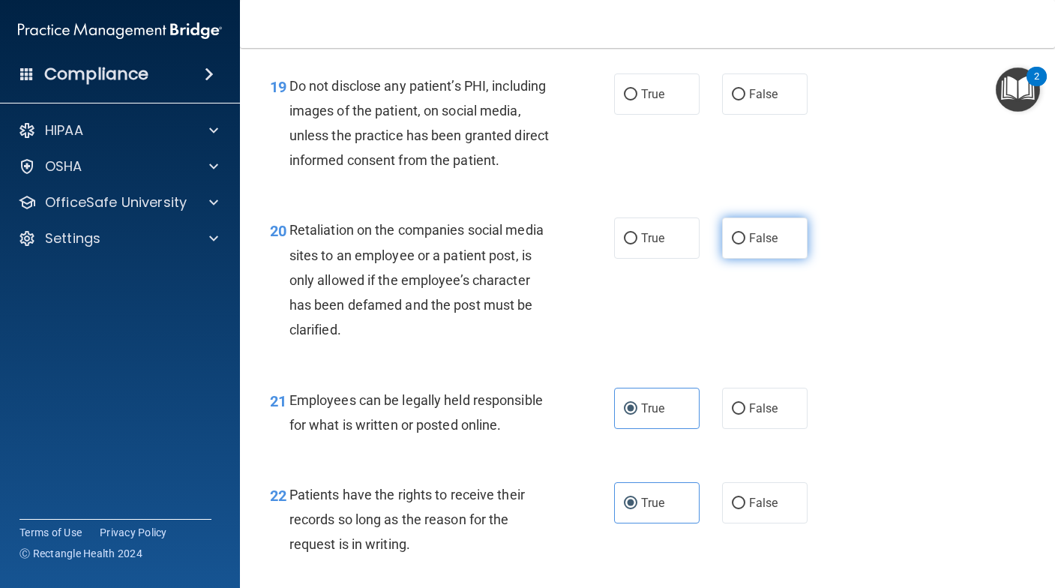
click at [722, 259] on label "False" at bounding box center [765, 238] width 86 height 41
click at [732, 245] on input "False" at bounding box center [739, 238] width 14 height 11
radio input "true"
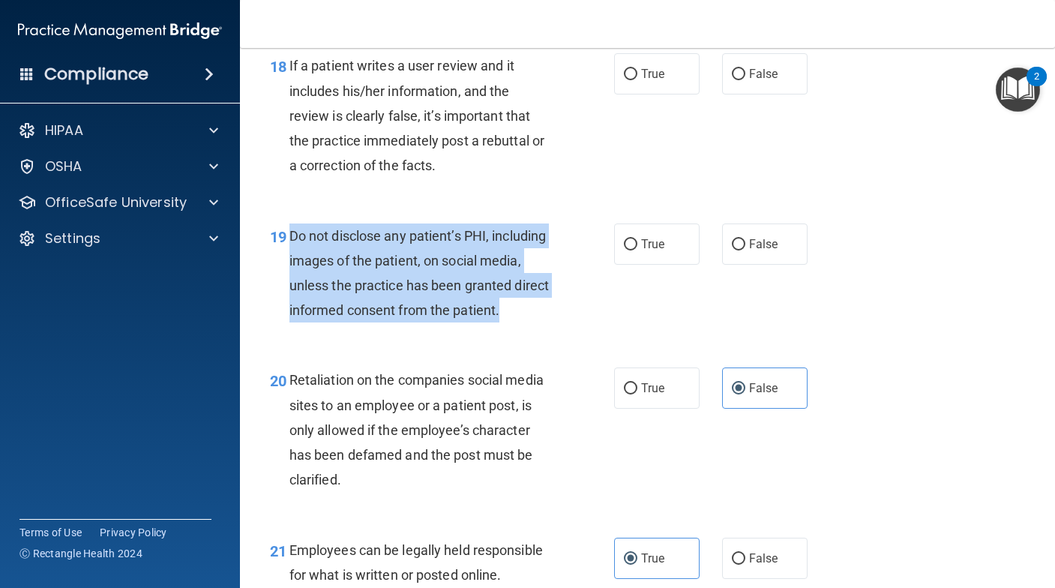
drag, startPoint x: 290, startPoint y: 285, endPoint x: 528, endPoint y: 376, distance: 254.5
click at [528, 323] on div "Do not disclose any patient’s PHI, including images of the patient, on social m…" at bounding box center [427, 274] width 275 height 100
copy span "Do not disclose any patient’s PHI, including images of the patient, on social m…"
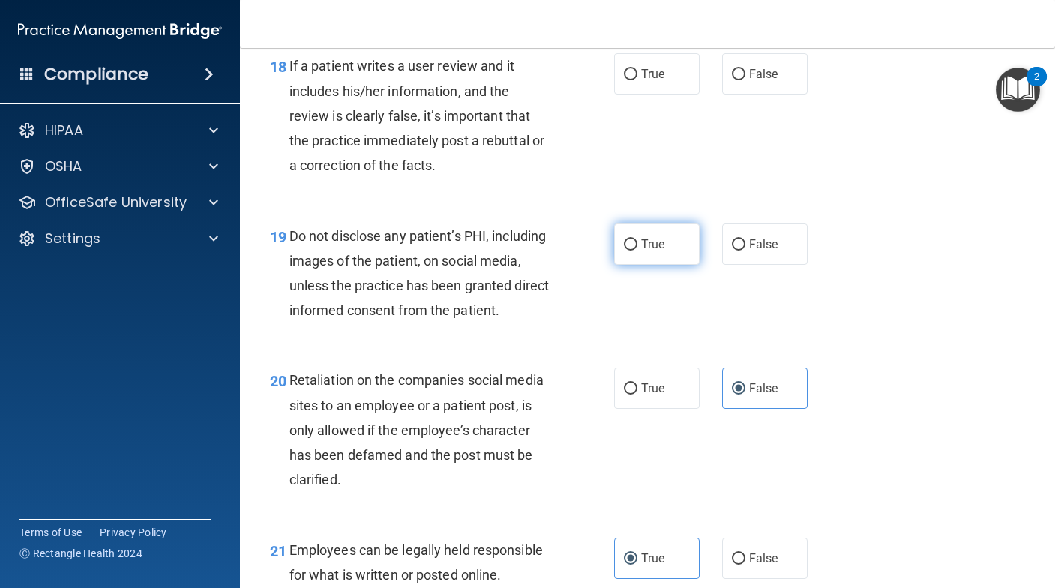
click at [650, 265] on label "True" at bounding box center [657, 244] width 86 height 41
click at [638, 251] on input "True" at bounding box center [631, 244] width 14 height 11
radio input "true"
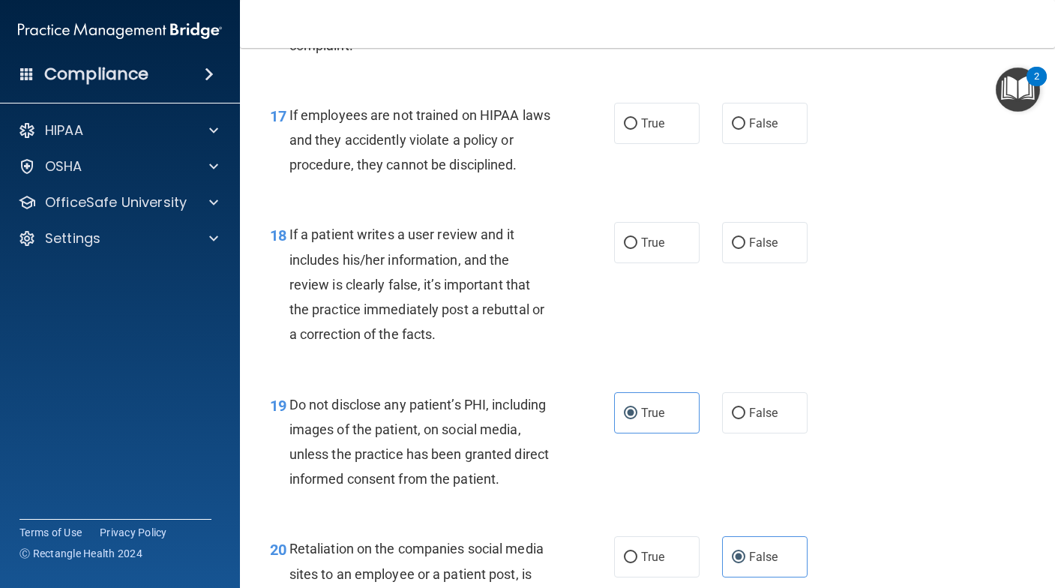
scroll to position [2549, 0]
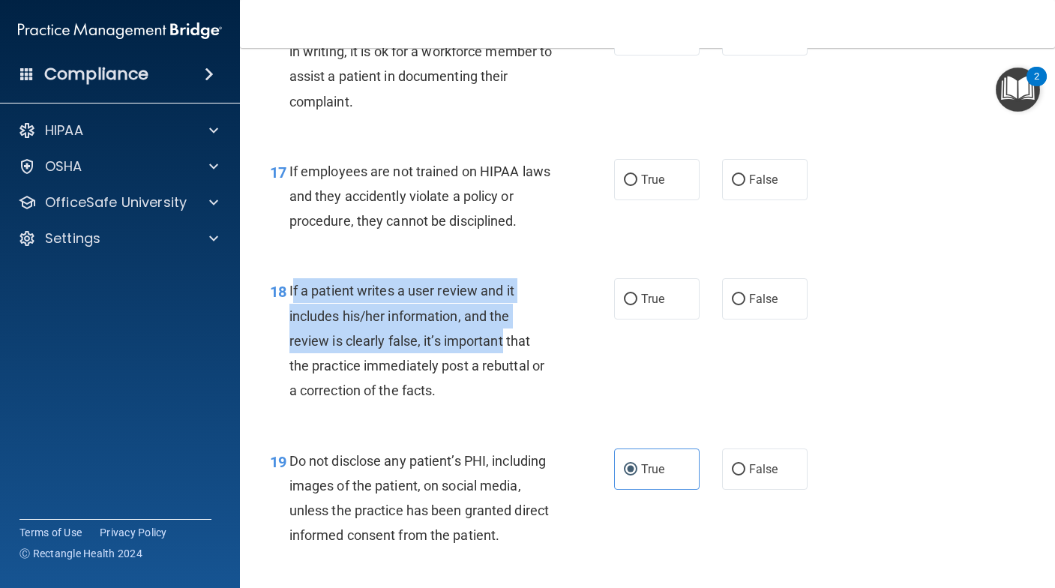
drag, startPoint x: 293, startPoint y: 338, endPoint x: 504, endPoint y: 399, distance: 219.4
click at [504, 399] on div "If a patient writes a user review and it includes his/her information, and the …" at bounding box center [427, 340] width 275 height 125
click at [358, 346] on span "If a patient writes a user review and it includes his/her information, and the …" at bounding box center [417, 341] width 255 height 116
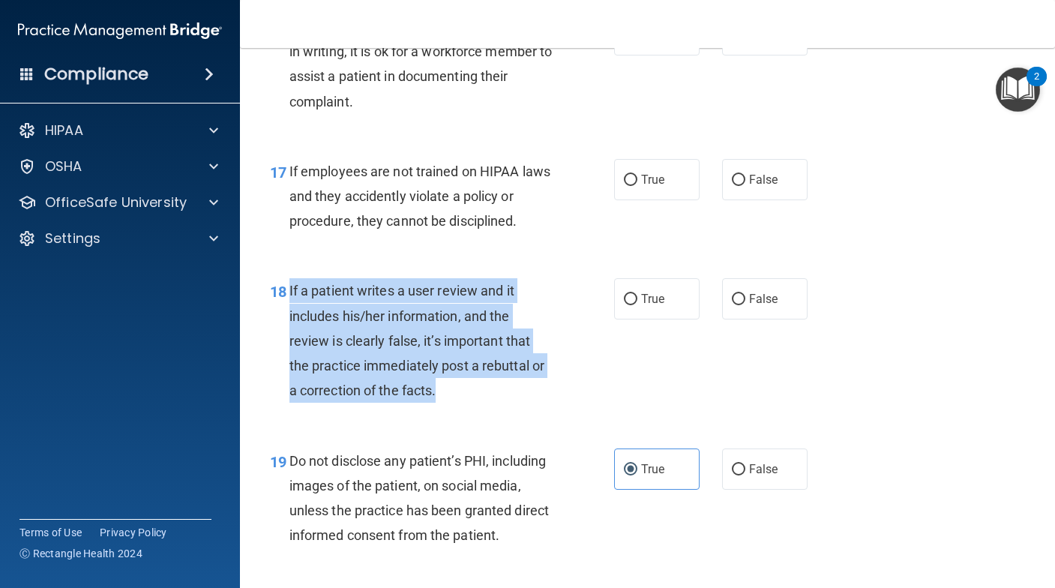
drag, startPoint x: 289, startPoint y: 339, endPoint x: 494, endPoint y: 429, distance: 223.7
click at [494, 403] on div "If a patient writes a user review and it includes his/her information, and the …" at bounding box center [427, 340] width 275 height 125
copy span "If a patient writes a user review and it includes his/her information, and the …"
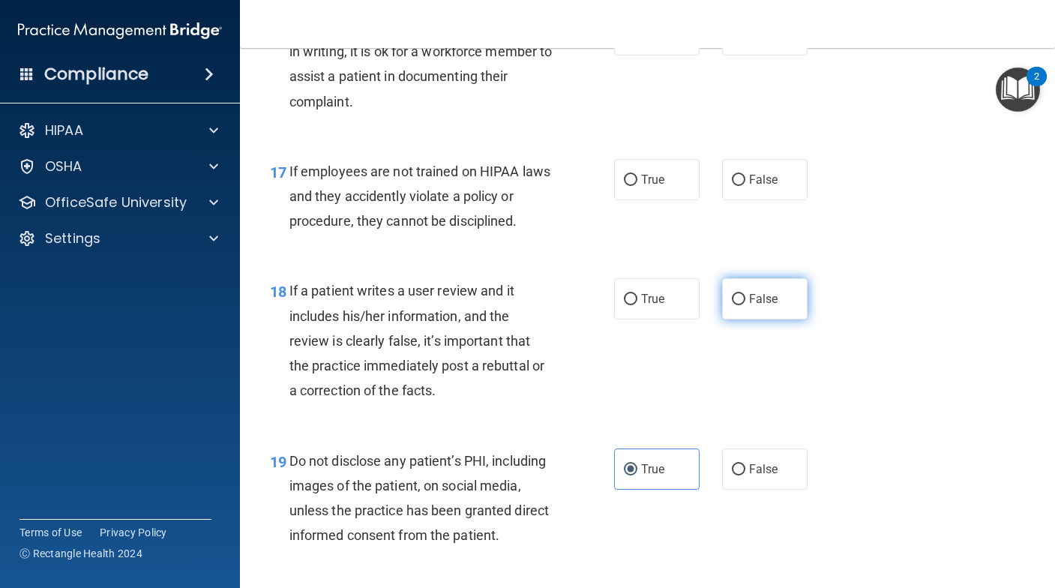
click at [766, 320] on label "False" at bounding box center [765, 298] width 86 height 41
click at [746, 305] on input "False" at bounding box center [739, 299] width 14 height 11
radio input "true"
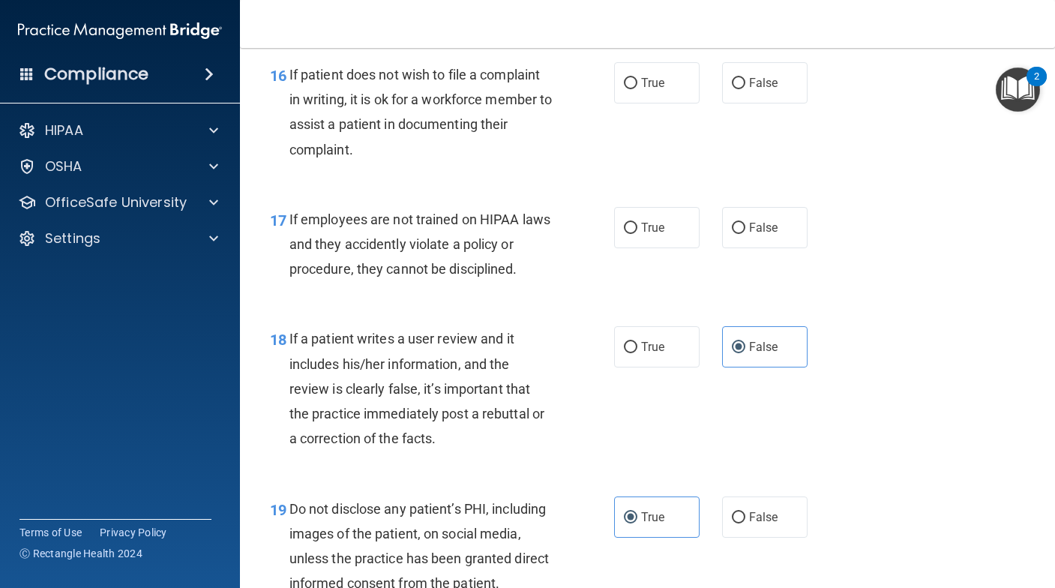
scroll to position [2474, 0]
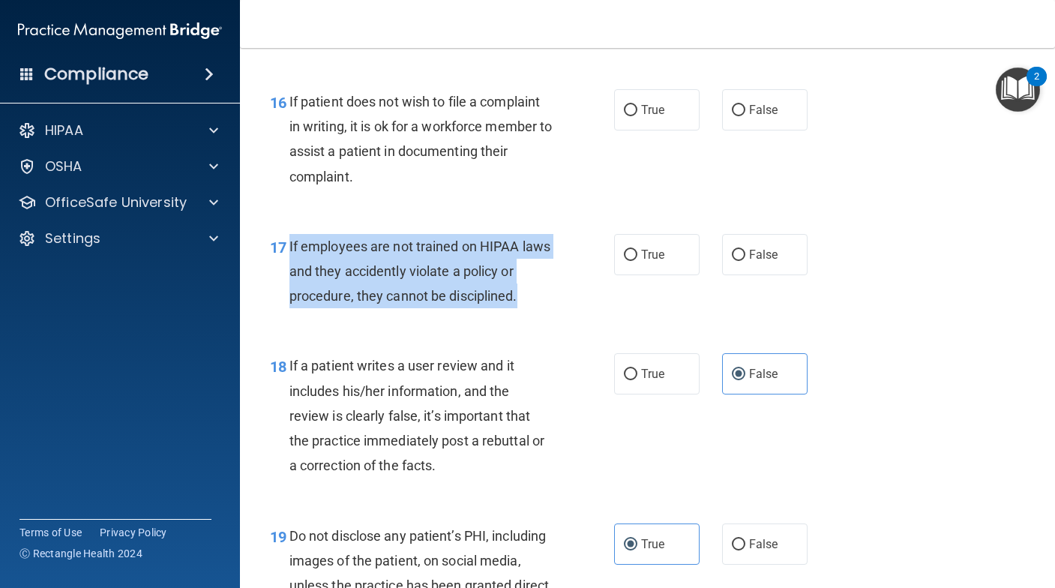
drag, startPoint x: 288, startPoint y: 292, endPoint x: 527, endPoint y: 348, distance: 245.1
click at [527, 317] on div "17 If employees are not trained on HIPAA laws and they accidently violate a pol…" at bounding box center [442, 275] width 389 height 83
copy div "If employees are not trained on HIPAA laws and they accidently violate a policy…"
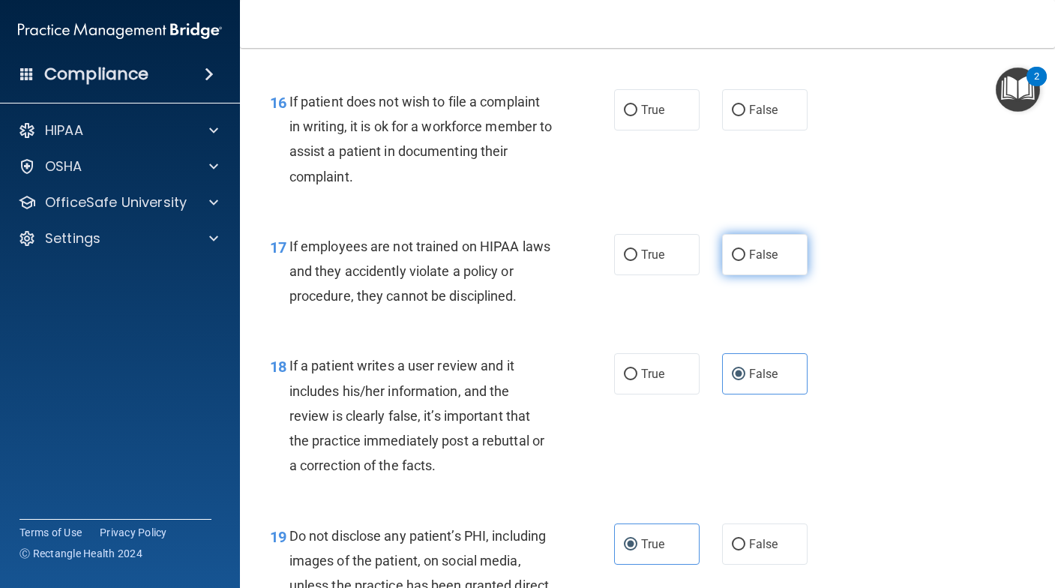
click at [761, 275] on label "False" at bounding box center [765, 254] width 86 height 41
click at [746, 261] on input "False" at bounding box center [739, 255] width 14 height 11
radio input "true"
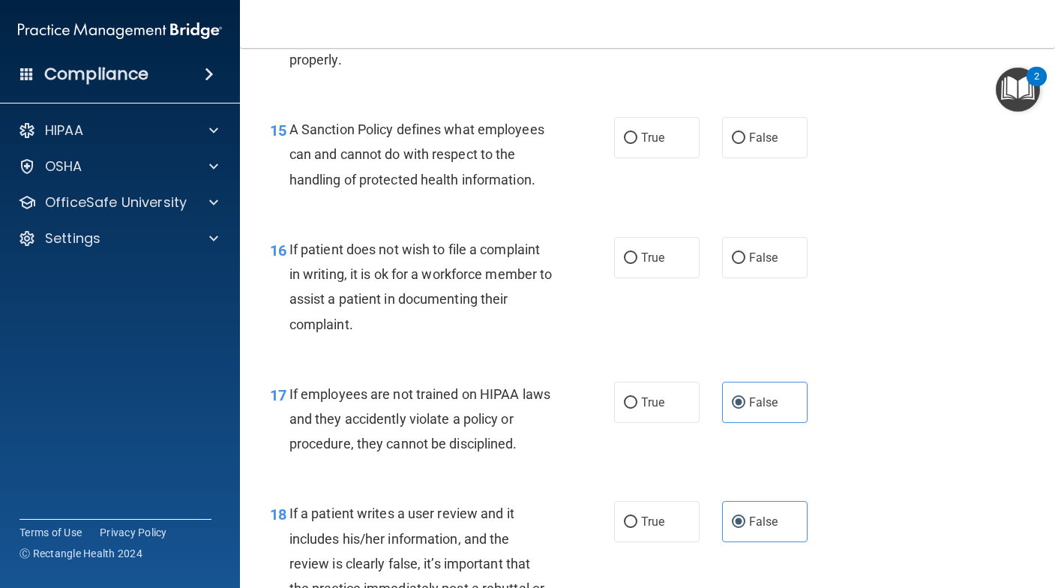
scroll to position [2324, 0]
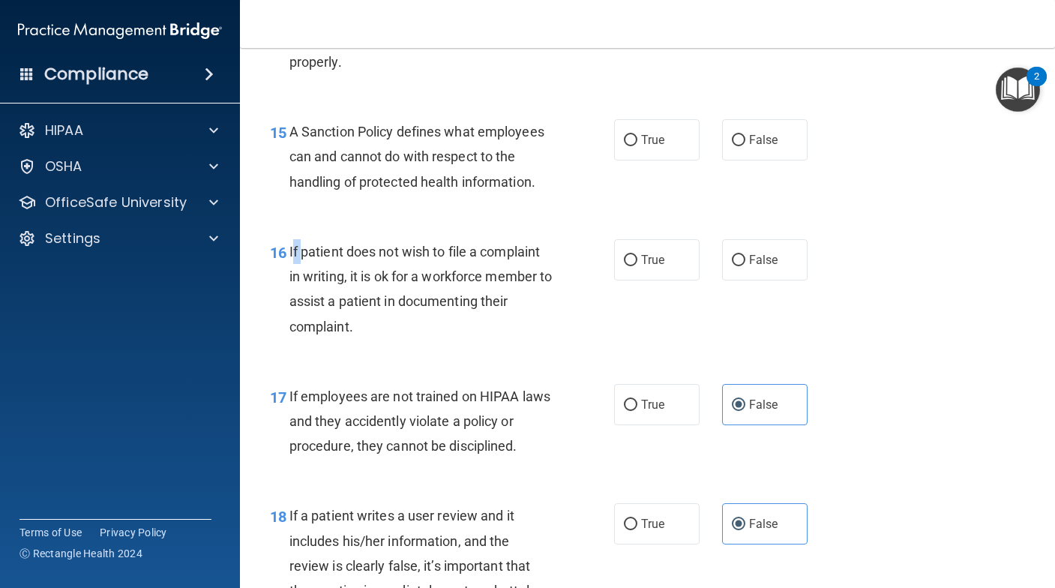
drag, startPoint x: 291, startPoint y: 300, endPoint x: 302, endPoint y: 302, distance: 11.4
click at [302, 302] on span "If patient does not wish to file a complaint in writing, it is ok for a workfor…" at bounding box center [421, 289] width 263 height 91
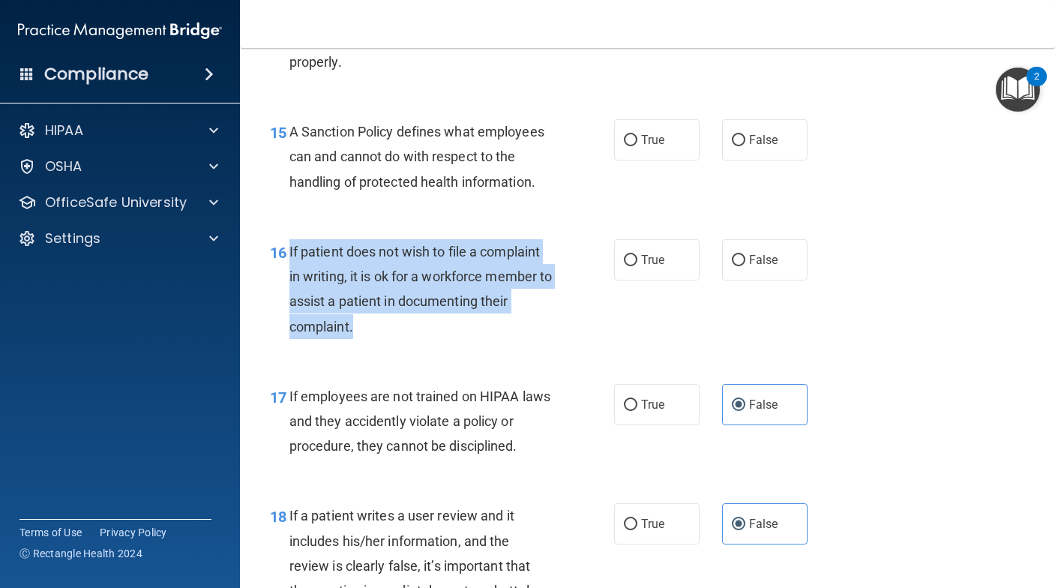
drag, startPoint x: 287, startPoint y: 296, endPoint x: 481, endPoint y: 372, distance: 207.8
click at [481, 347] on div "16 If patient does not wish to file a complaint in writing, it is ok for a work…" at bounding box center [442, 292] width 389 height 107
copy div "If patient does not wish to file a complaint in writing, it is ok for a workfor…"
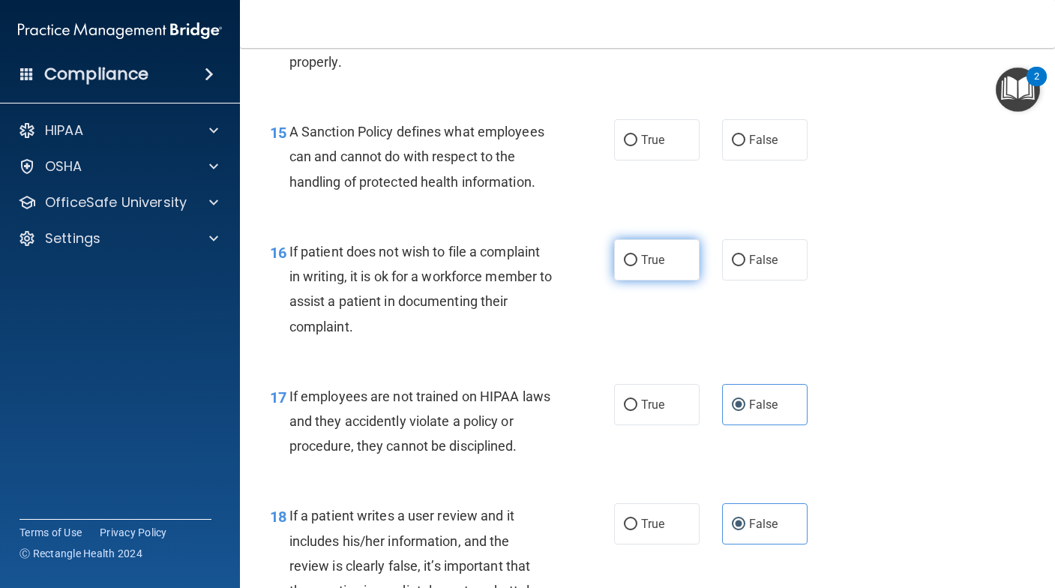
click at [641, 267] on span "True" at bounding box center [652, 260] width 23 height 14
click at [638, 266] on input "True" at bounding box center [631, 260] width 14 height 11
radio input "true"
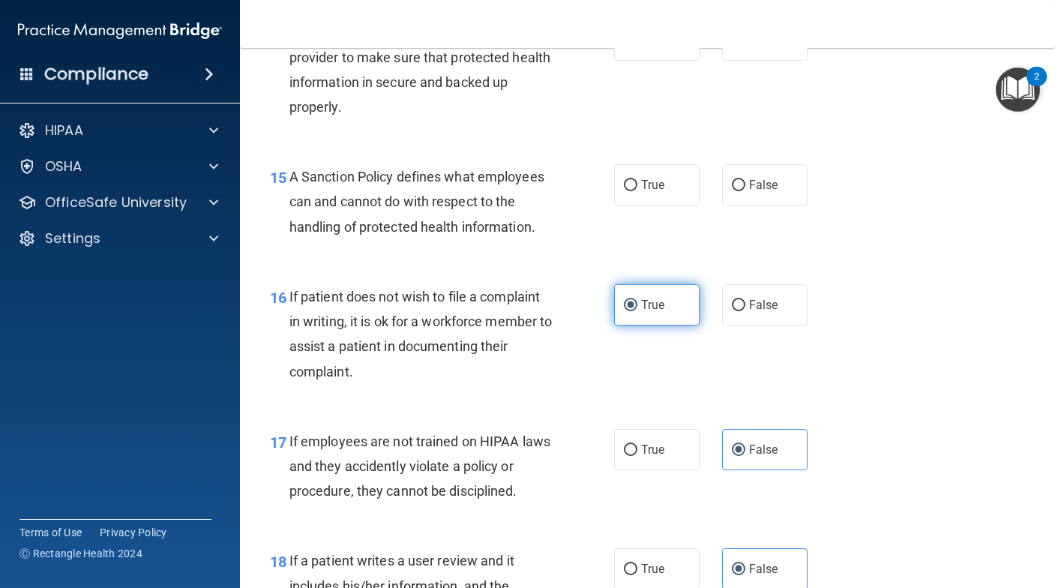
scroll to position [2174, 0]
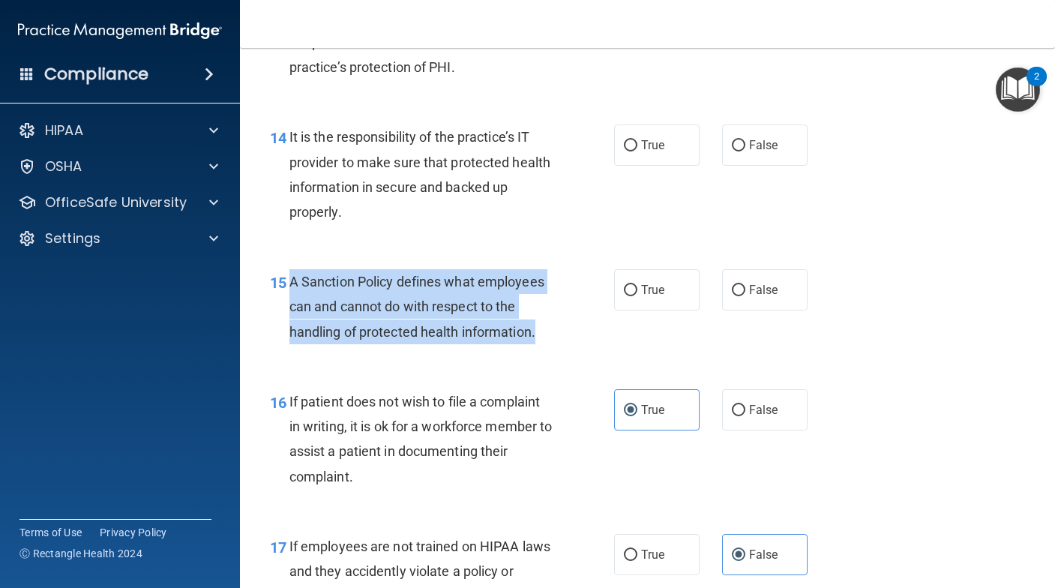
drag, startPoint x: 291, startPoint y: 329, endPoint x: 542, endPoint y: 390, distance: 258.5
click at [542, 344] on div "A Sanction Policy defines what employees can and cannot do with respect to the …" at bounding box center [427, 306] width 275 height 75
copy span "A Sanction Policy defines what employees can and cannot do with respect to the …"
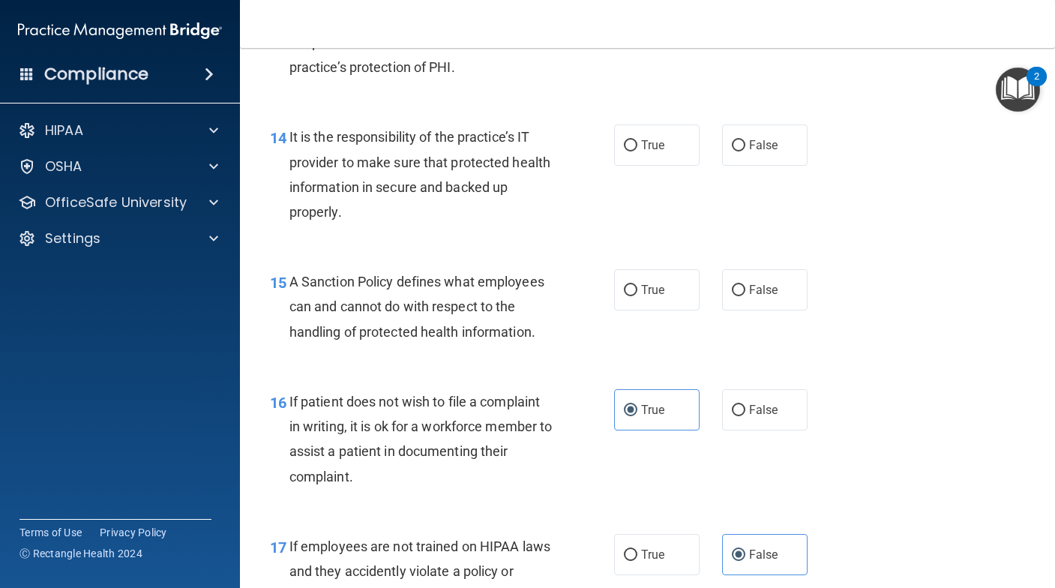
click at [677, 251] on div "14 It is the responsibility of the practice’s IT provider to make sure that pro…" at bounding box center [648, 178] width 778 height 145
click at [647, 297] on span "True" at bounding box center [652, 290] width 23 height 14
click at [638, 296] on input "True" at bounding box center [631, 290] width 14 height 11
radio input "true"
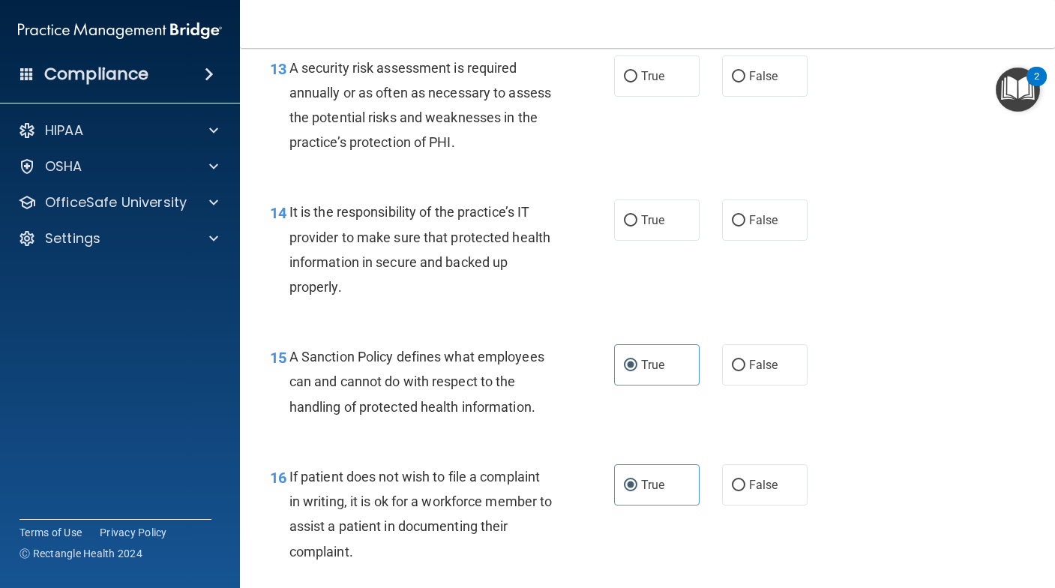
scroll to position [2024, 0]
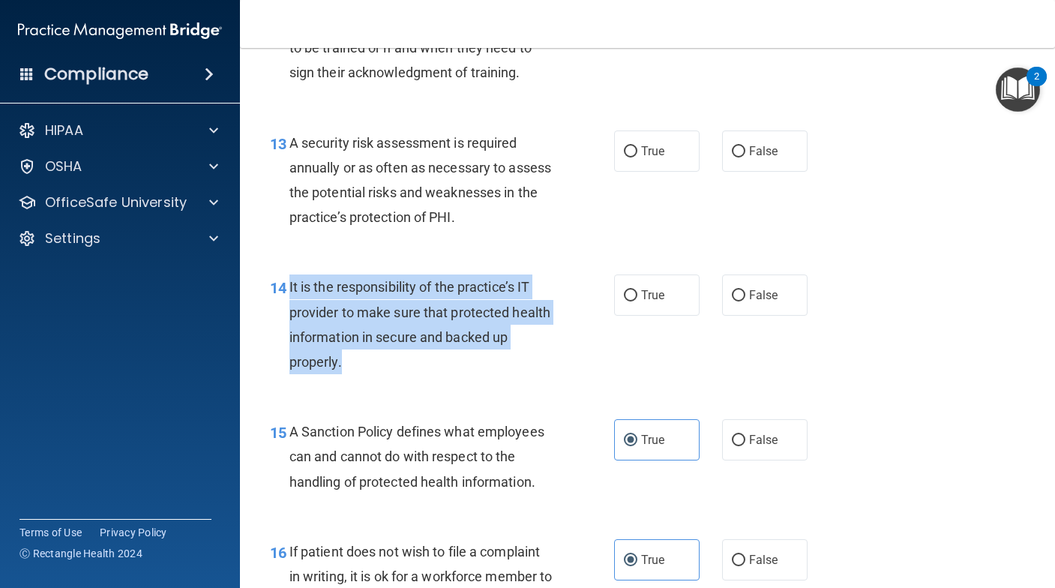
drag, startPoint x: 287, startPoint y: 333, endPoint x: 609, endPoint y: 407, distance: 331.0
click at [609, 382] on div "14 It is the responsibility of the practice’s IT provider to make sure that pro…" at bounding box center [442, 328] width 389 height 107
copy div "It is the responsibility of the practice’s IT provider to make sure that protec…"
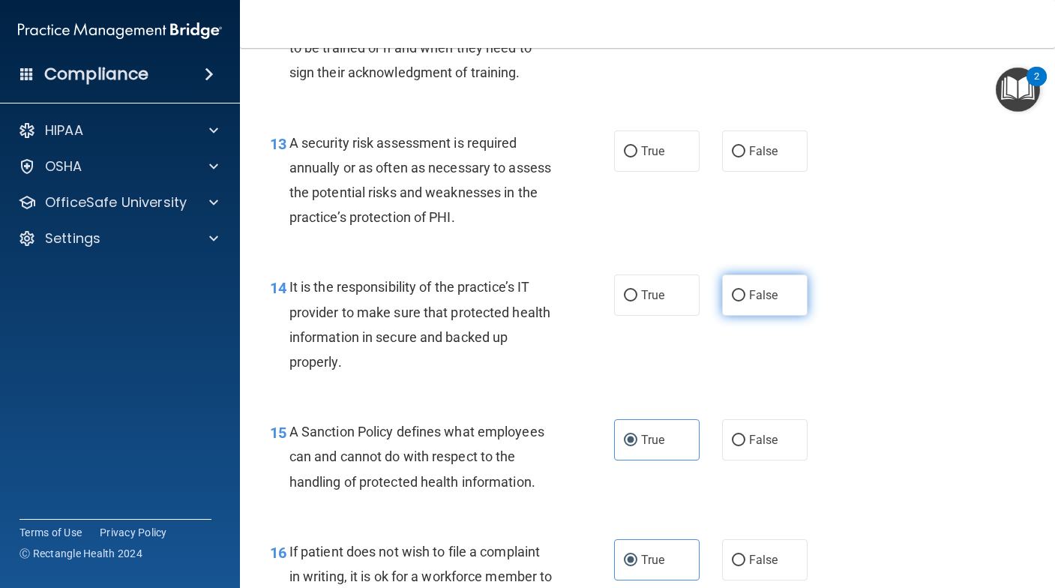
click at [758, 316] on label "False" at bounding box center [765, 295] width 86 height 41
click at [746, 302] on input "False" at bounding box center [739, 295] width 14 height 11
radio input "true"
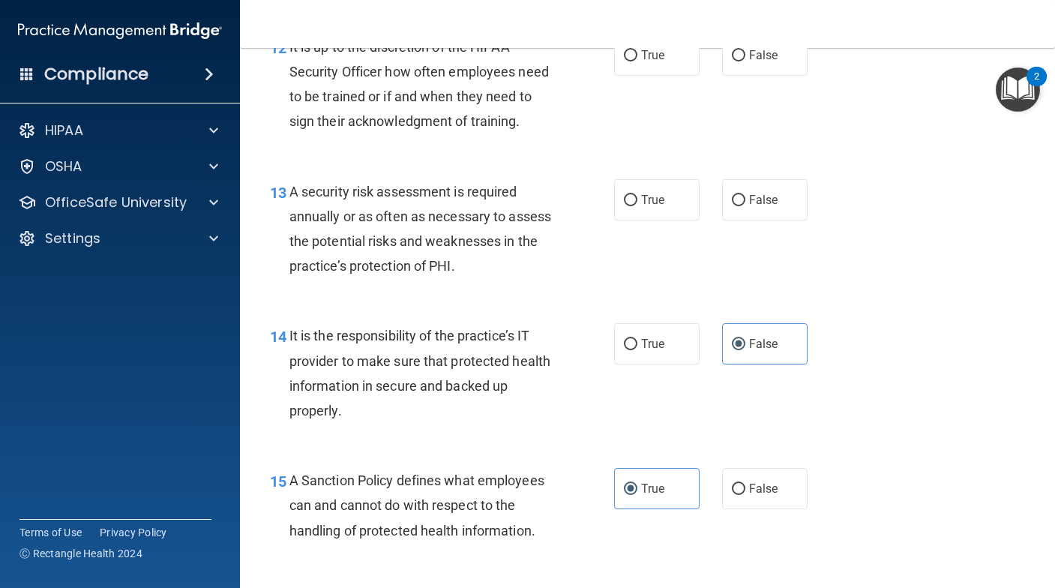
scroll to position [1949, 0]
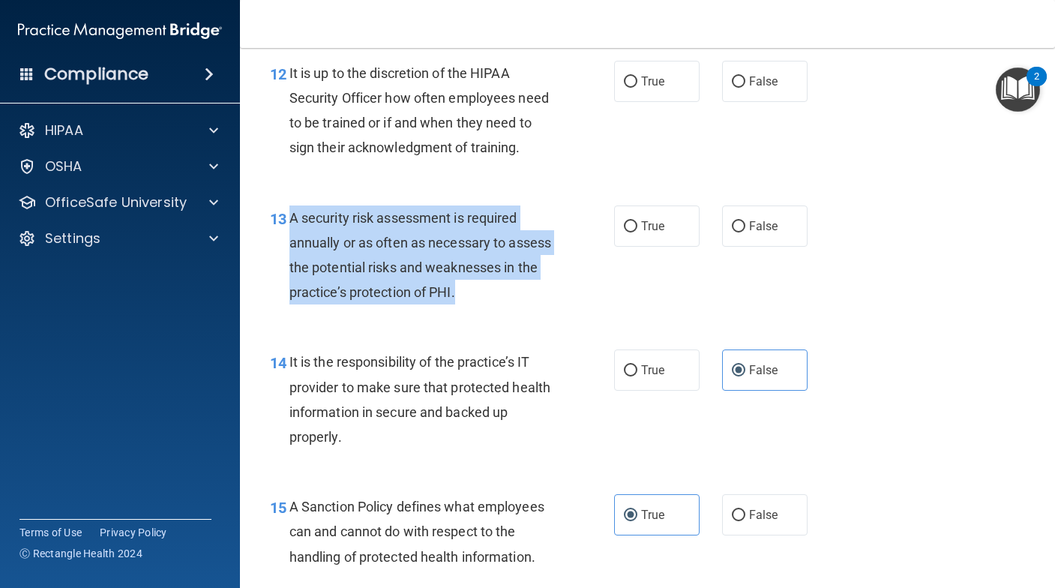
drag, startPoint x: 292, startPoint y: 265, endPoint x: 552, endPoint y: 346, distance: 272.6
click at [552, 305] on div "A security risk assessment is required annually or as often as necessary to ass…" at bounding box center [427, 256] width 275 height 100
copy span "A security risk assessment is required annually or as often as necessary to ass…"
click at [614, 313] on div "13 A security risk assessment is required annually or as often as necessary to …" at bounding box center [442, 259] width 389 height 107
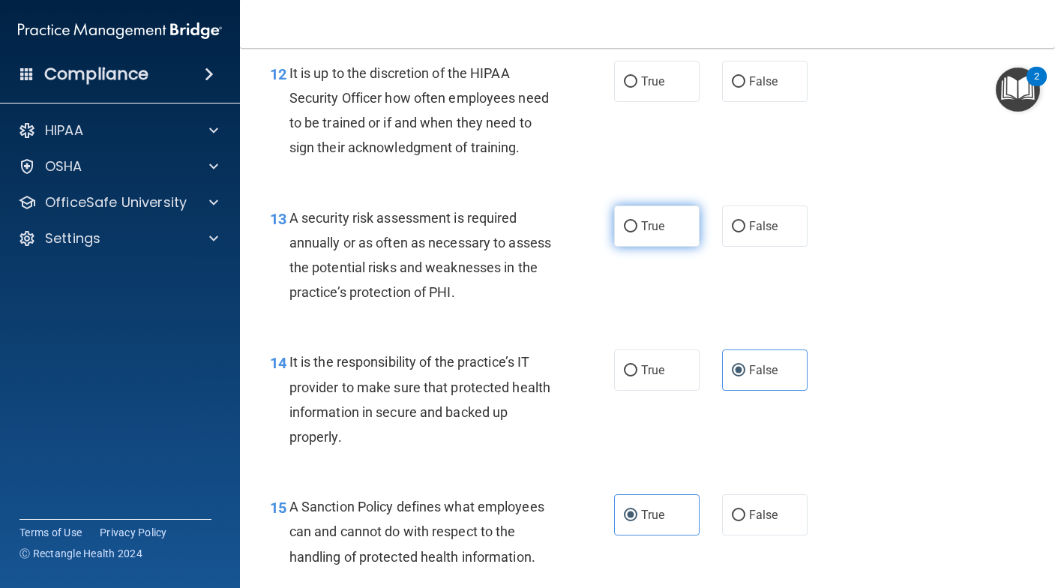
click at [647, 233] on span "True" at bounding box center [652, 226] width 23 height 14
click at [638, 233] on input "True" at bounding box center [631, 226] width 14 height 11
radio input "true"
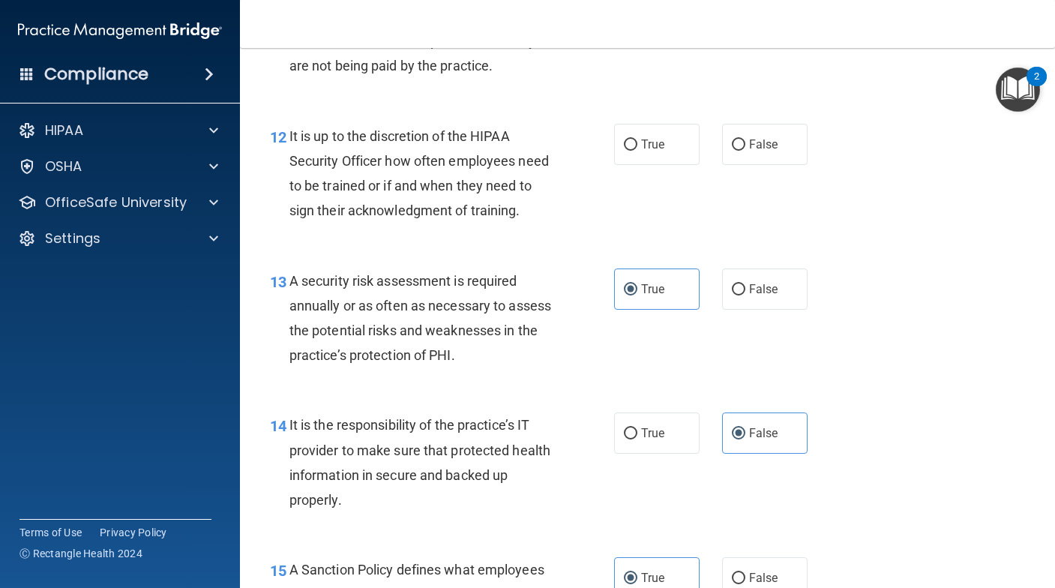
scroll to position [1799, 0]
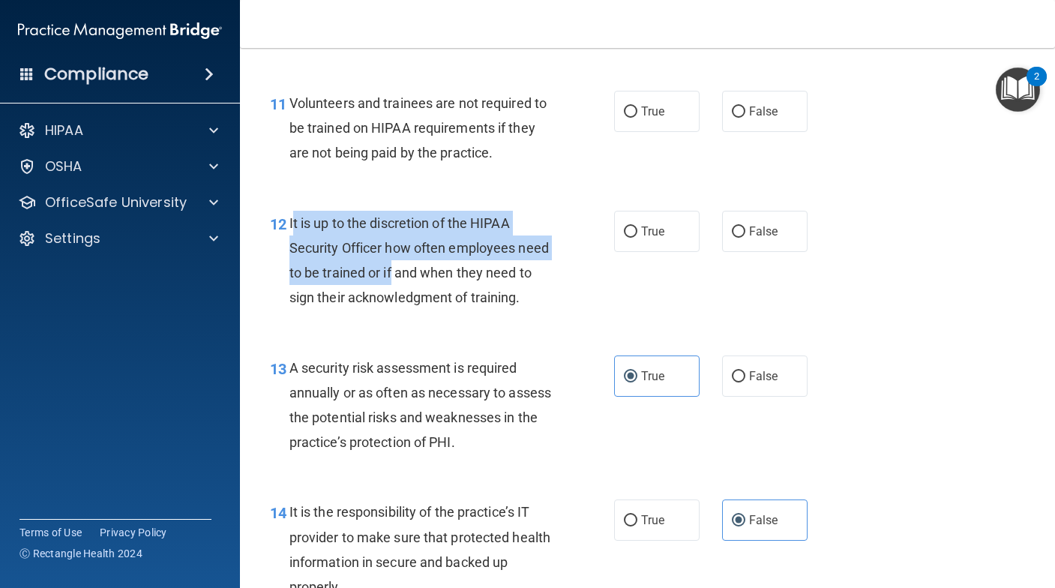
drag, startPoint x: 291, startPoint y: 246, endPoint x: 425, endPoint y: 290, distance: 140.4
click at [425, 290] on span "It is up to the discretion of the HIPAA Security Officer how often employees ne…" at bounding box center [420, 260] width 260 height 91
click at [335, 243] on span "It is up to the discretion of the HIPAA Security Officer how often employees ne…" at bounding box center [420, 260] width 260 height 91
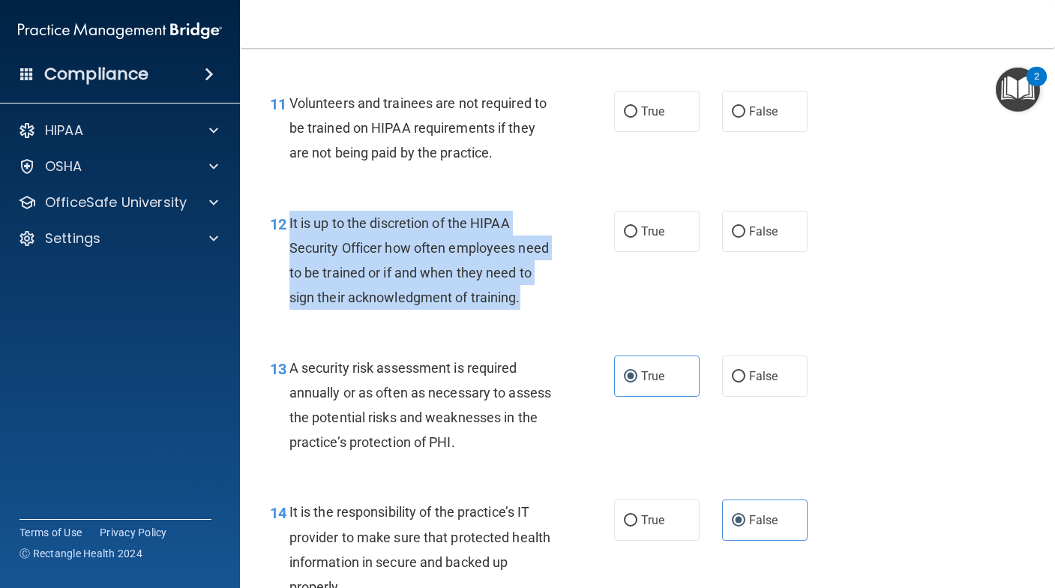
drag, startPoint x: 285, startPoint y: 245, endPoint x: 424, endPoint y: 339, distance: 167.5
click at [424, 318] on div "12 It is up to the discretion of the HIPAA Security Officer how often employees…" at bounding box center [442, 264] width 389 height 107
copy div "It is up to the discretion of the HIPAA Security Officer how often employees ne…"
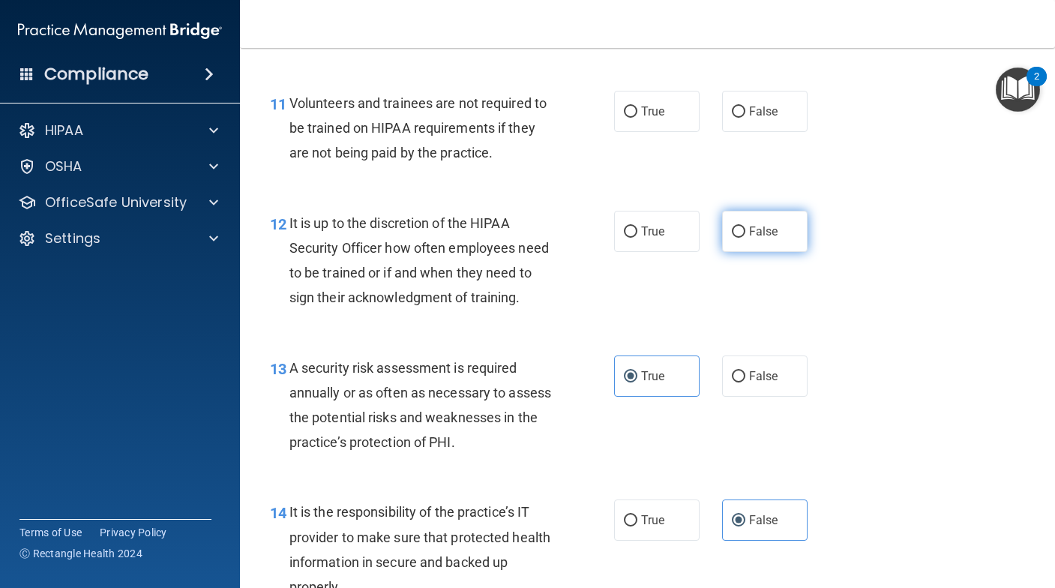
click at [749, 239] on span "False" at bounding box center [763, 231] width 29 height 14
click at [743, 238] on input "False" at bounding box center [739, 232] width 14 height 11
radio input "true"
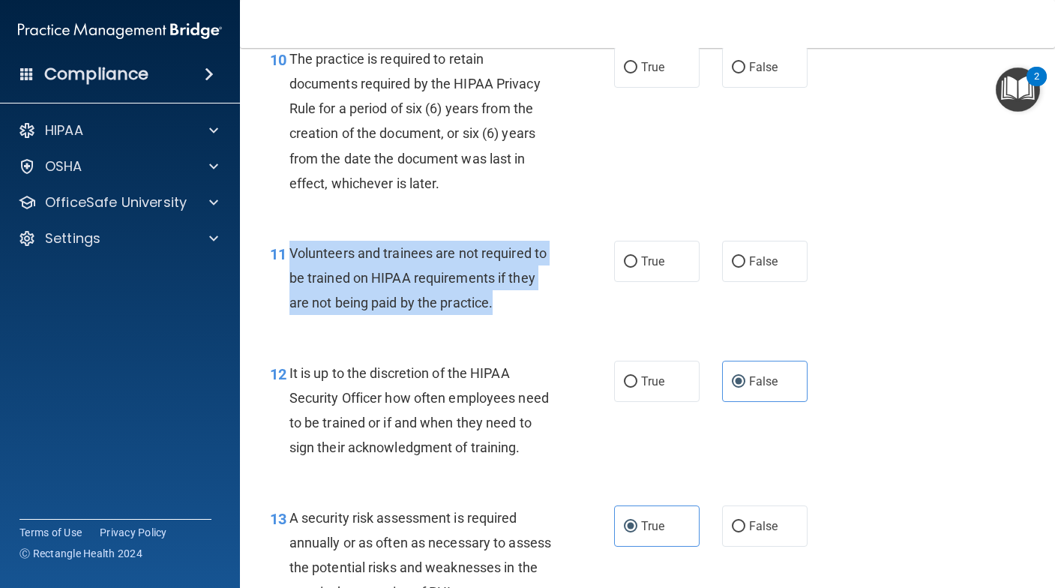
drag, startPoint x: 291, startPoint y: 274, endPoint x: 539, endPoint y: 322, distance: 252.1
click at [539, 316] on div "Volunteers and trainees are not required to be trained on HIPAA requirements if…" at bounding box center [427, 278] width 275 height 75
copy span "Volunteers and trainees are not required to be trained on HIPAA requirements if…"
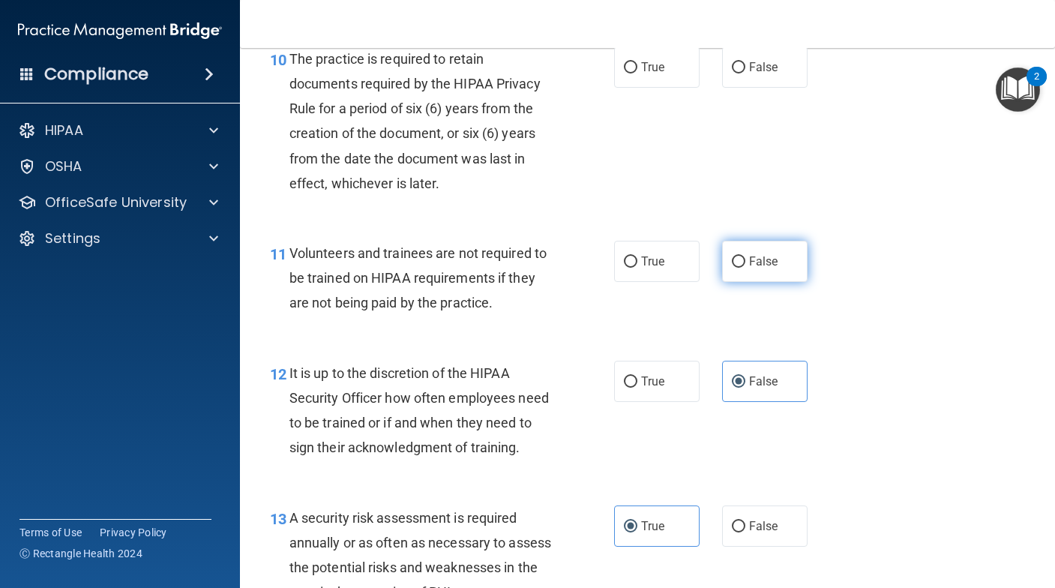
click at [763, 269] on span "False" at bounding box center [763, 261] width 29 height 14
click at [746, 268] on input "False" at bounding box center [739, 262] width 14 height 11
radio input "true"
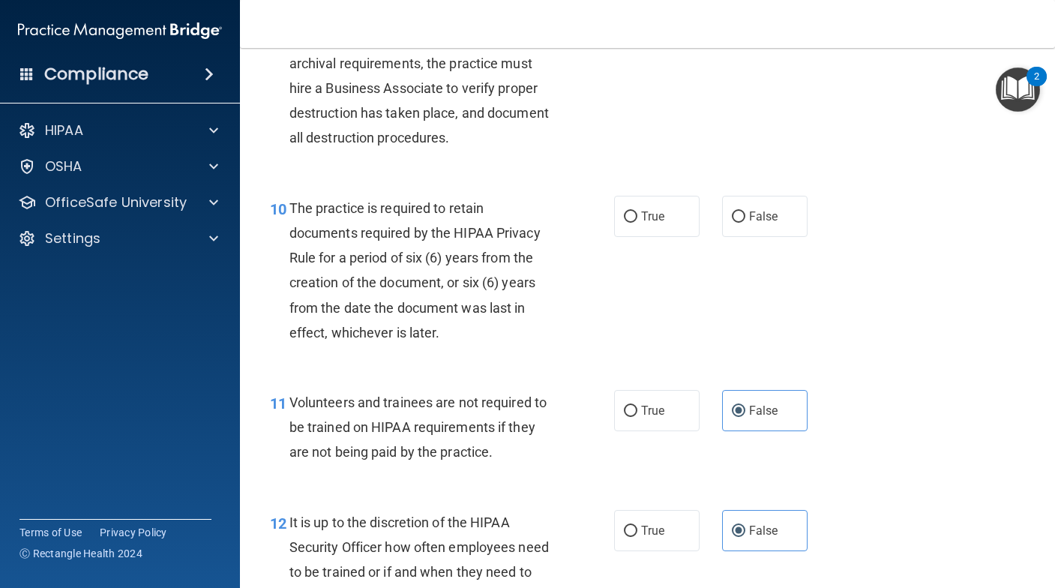
scroll to position [1499, 0]
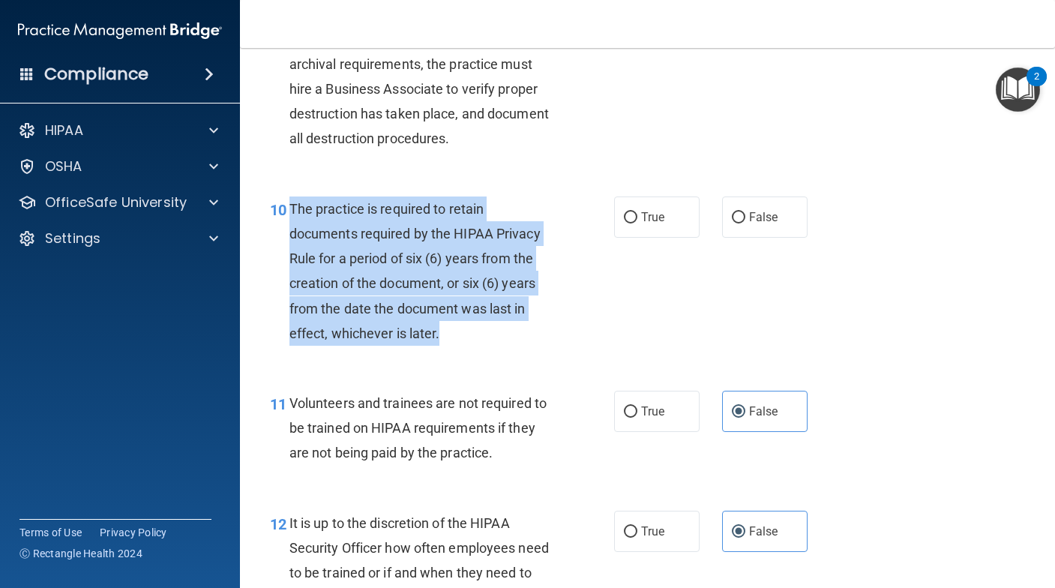
drag, startPoint x: 290, startPoint y: 230, endPoint x: 529, endPoint y: 350, distance: 267.0
click at [529, 346] on div "The practice is required to retain documents required by the HIPAA Privacy Rule…" at bounding box center [427, 271] width 275 height 149
copy span "The practice is required to retain documents required by the HIPAA Privacy Rule…"
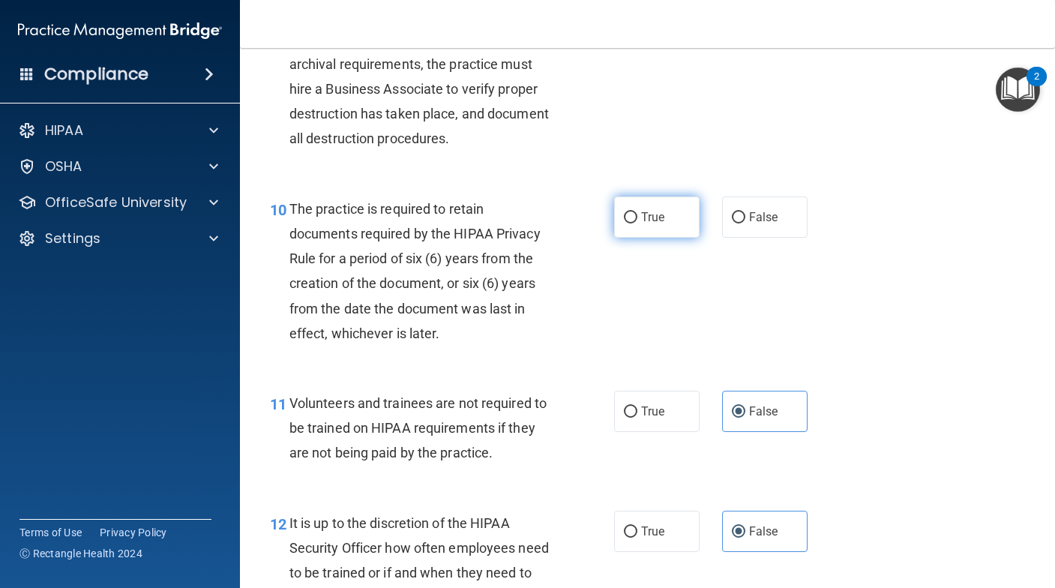
click at [644, 224] on span "True" at bounding box center [652, 217] width 23 height 14
click at [638, 224] on input "True" at bounding box center [631, 217] width 14 height 11
radio input "true"
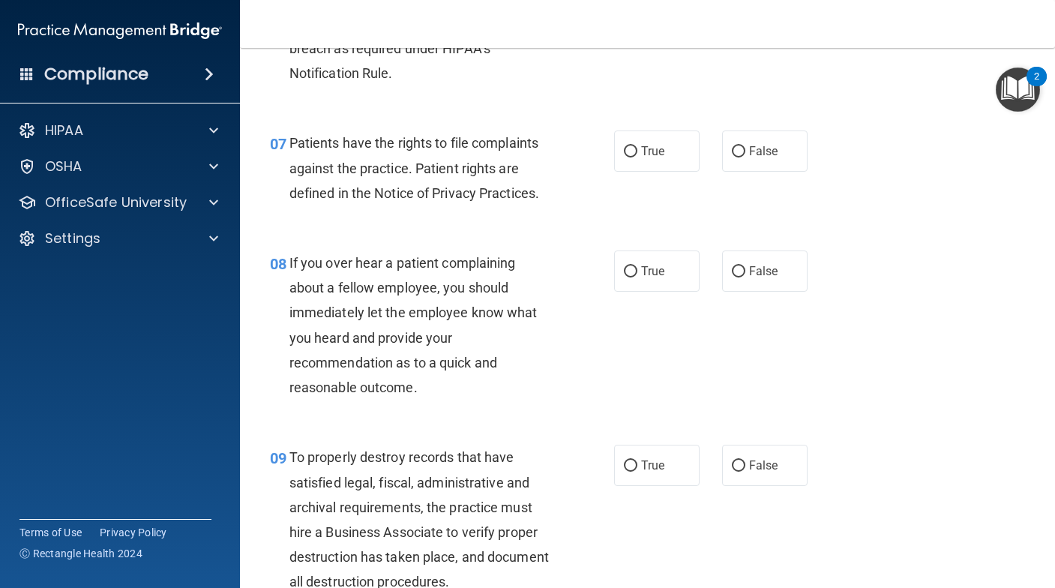
scroll to position [1199, 0]
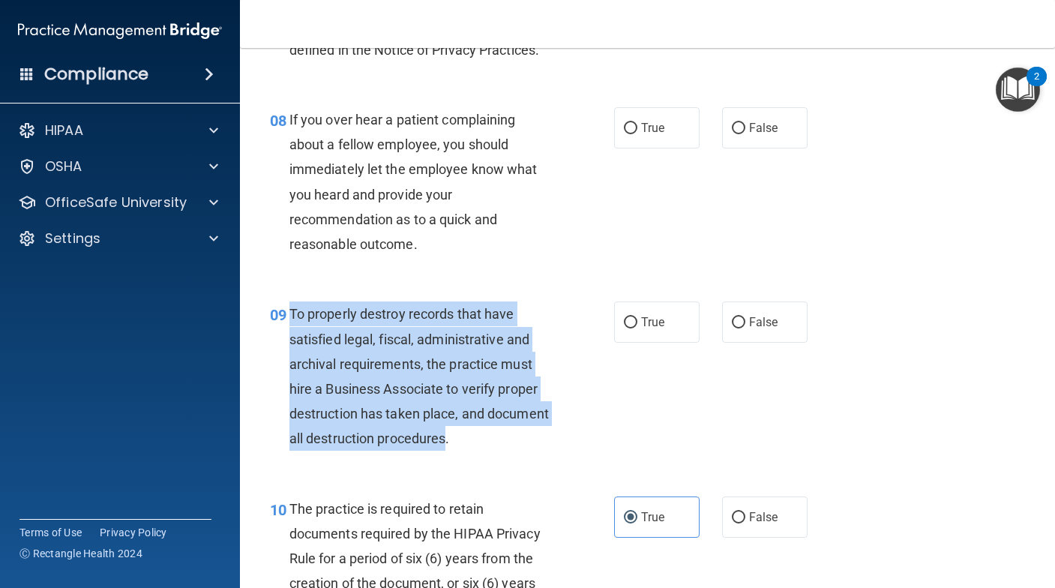
drag, startPoint x: 292, startPoint y: 338, endPoint x: 513, endPoint y: 462, distance: 253.9
click at [513, 446] on span "To properly destroy records that have satisfied legal, fiscal, administrative a…" at bounding box center [420, 376] width 260 height 140
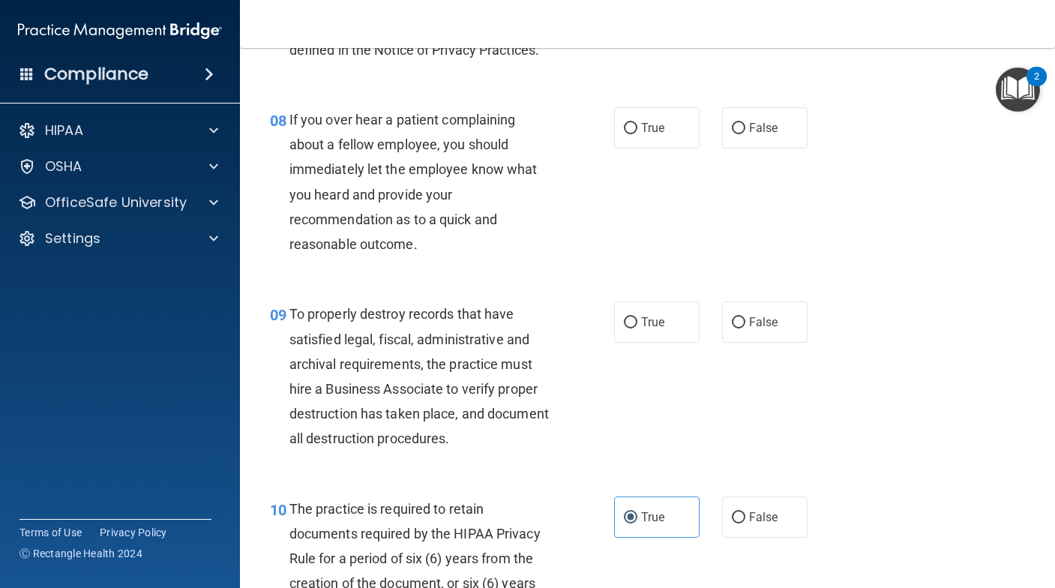
click at [566, 264] on div "08 If you over hear a patient complaining about a fellow employee, you should i…" at bounding box center [442, 185] width 389 height 157
click at [662, 343] on label "True" at bounding box center [657, 322] width 86 height 41
click at [638, 329] on input "True" at bounding box center [631, 322] width 14 height 11
radio input "true"
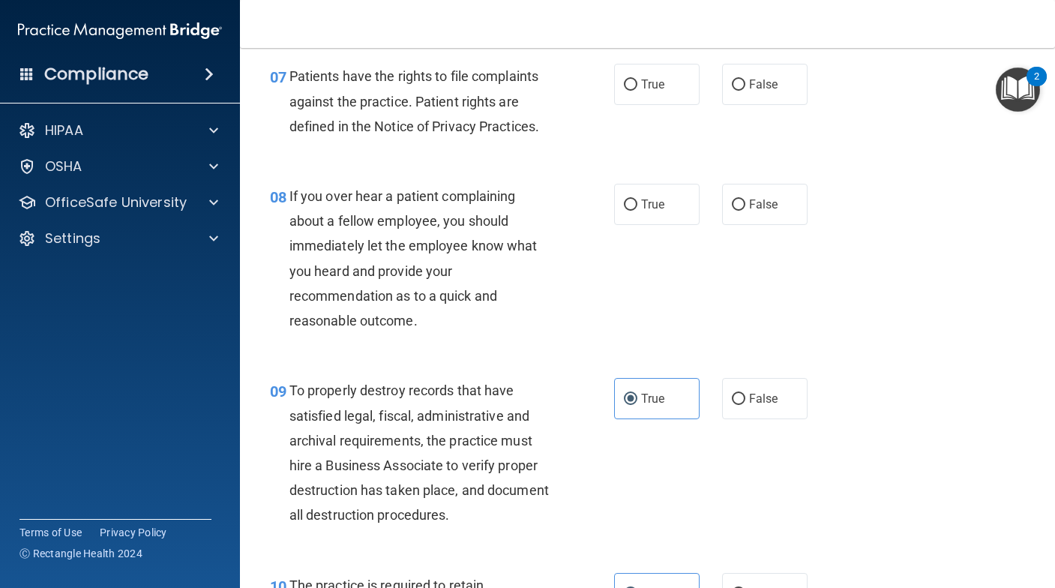
scroll to position [1049, 0]
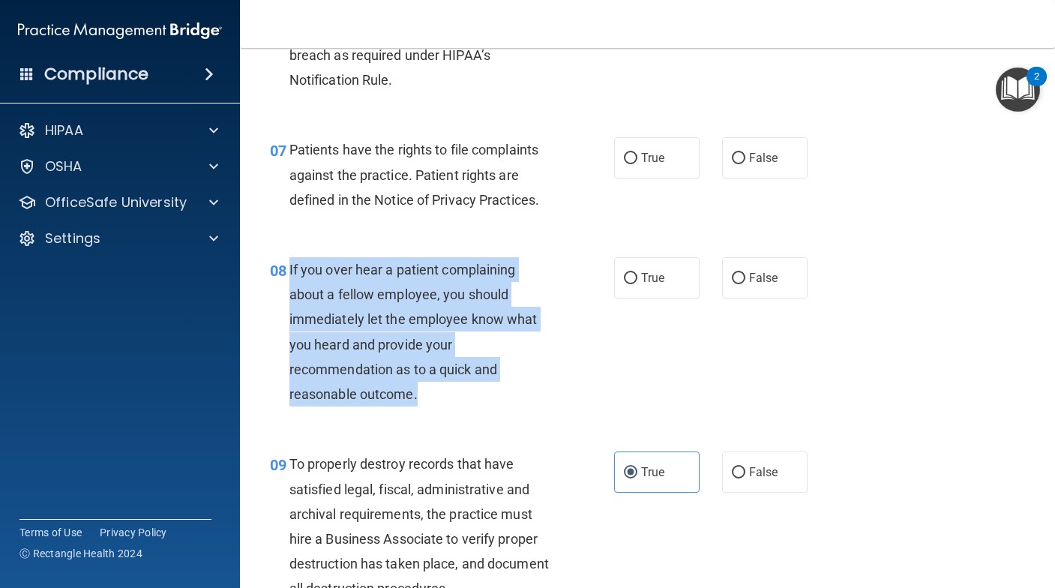
drag, startPoint x: 288, startPoint y: 290, endPoint x: 465, endPoint y: 410, distance: 213.9
click at [465, 410] on div "08 If you over hear a patient complaining about a fellow employee, you should i…" at bounding box center [442, 335] width 389 height 157
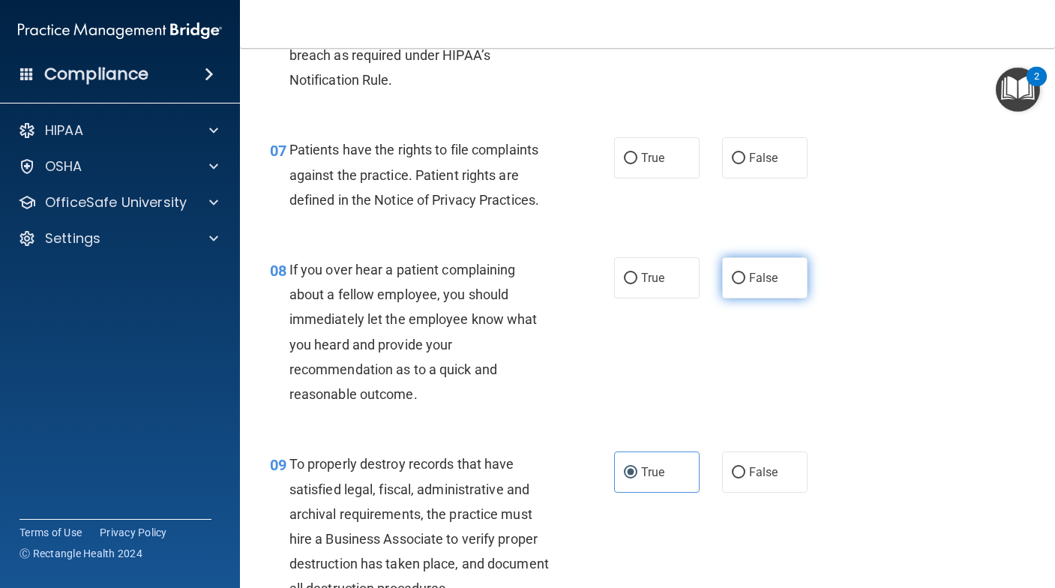
click at [753, 285] on span "False" at bounding box center [763, 278] width 29 height 14
click at [746, 284] on input "False" at bounding box center [739, 278] width 14 height 11
radio input "true"
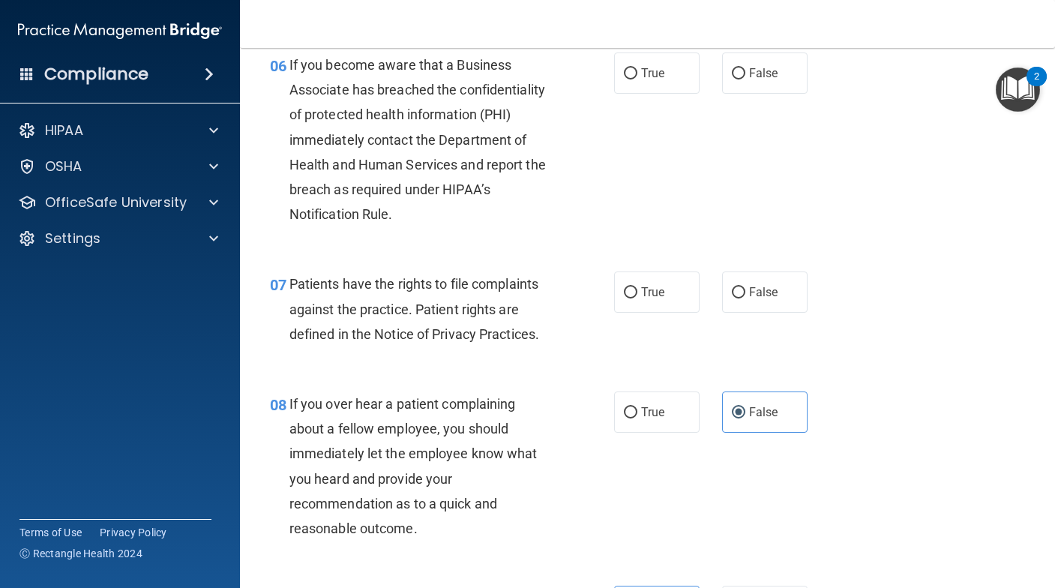
scroll to position [899, 0]
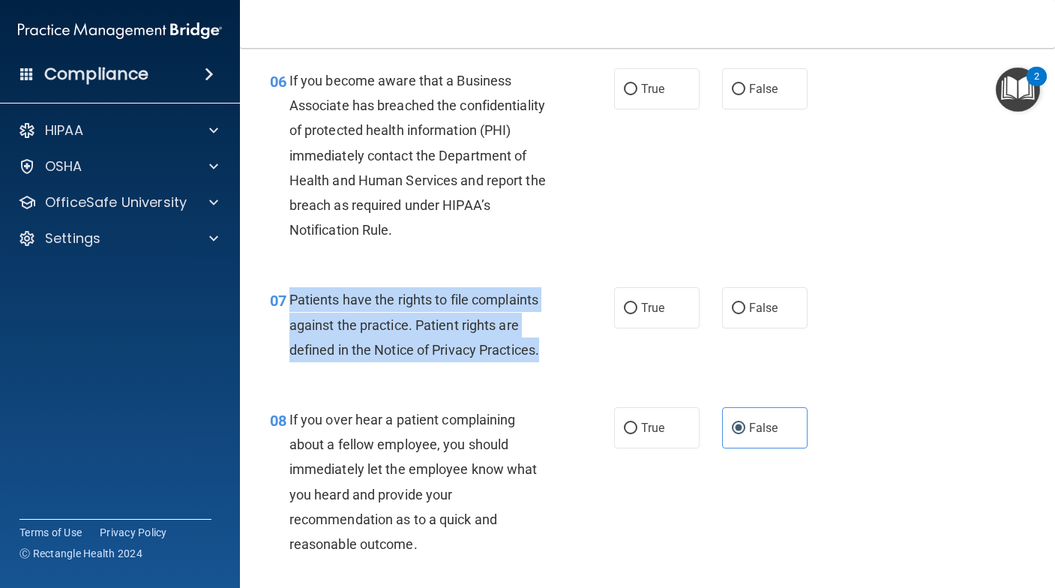
drag, startPoint x: 290, startPoint y: 324, endPoint x: 548, endPoint y: 374, distance: 262.9
click at [548, 362] on div "Patients have the rights to file complaints against the practice. Patient right…" at bounding box center [427, 324] width 275 height 75
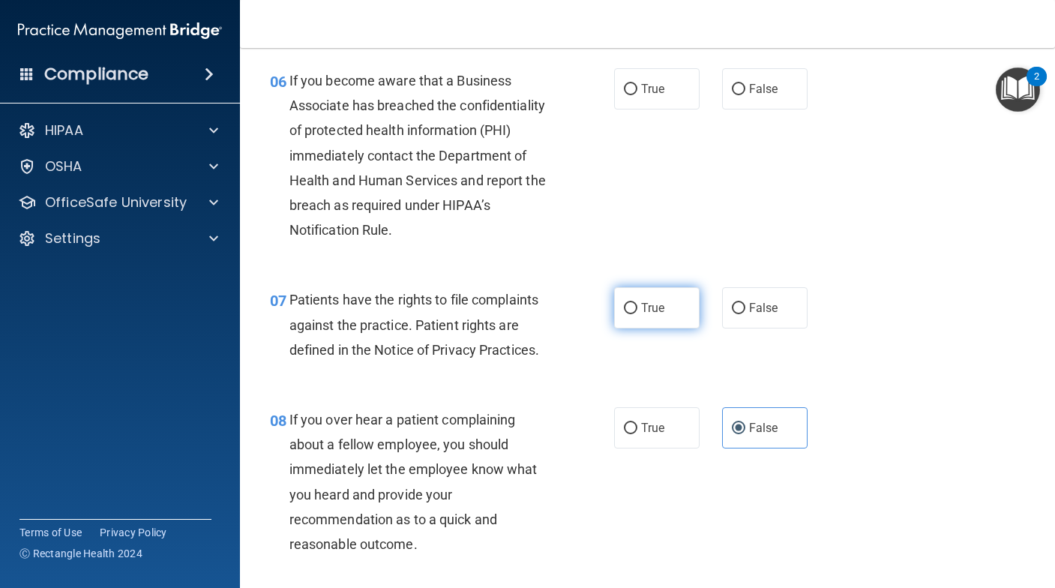
click at [667, 329] on label "True" at bounding box center [657, 307] width 86 height 41
click at [638, 314] on input "True" at bounding box center [631, 308] width 14 height 11
radio input "true"
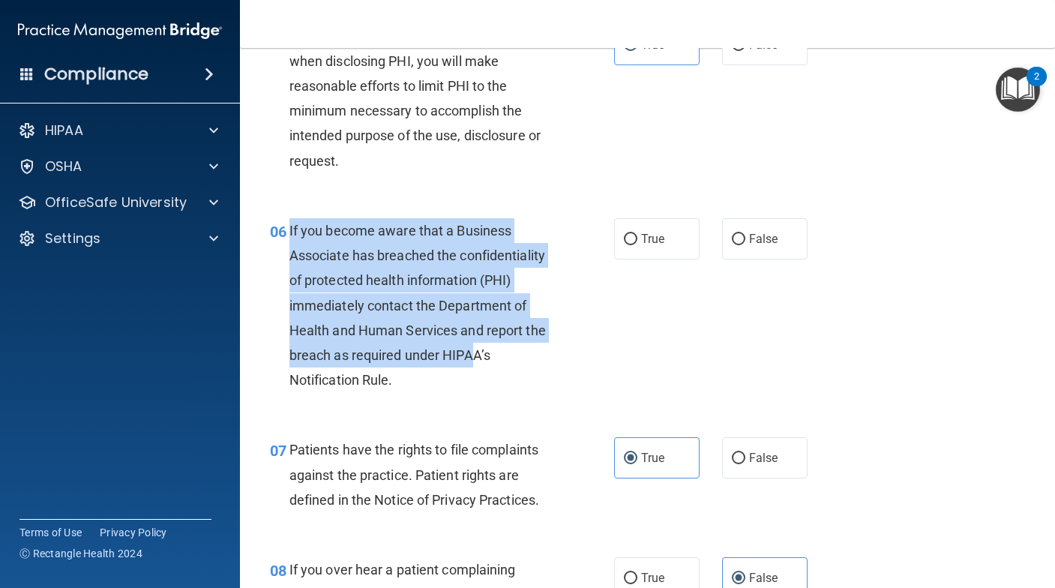
drag, startPoint x: 287, startPoint y: 253, endPoint x: 473, endPoint y: 391, distance: 231.6
click at [473, 391] on div "06 If you become aware that a Business Associate has breached the confidentiali…" at bounding box center [442, 309] width 389 height 182
drag, startPoint x: 408, startPoint y: 414, endPoint x: 286, endPoint y: 266, distance: 192.4
click at [286, 266] on div "06 If you become aware that a Business Associate has breached the confidentiali…" at bounding box center [442, 309] width 389 height 182
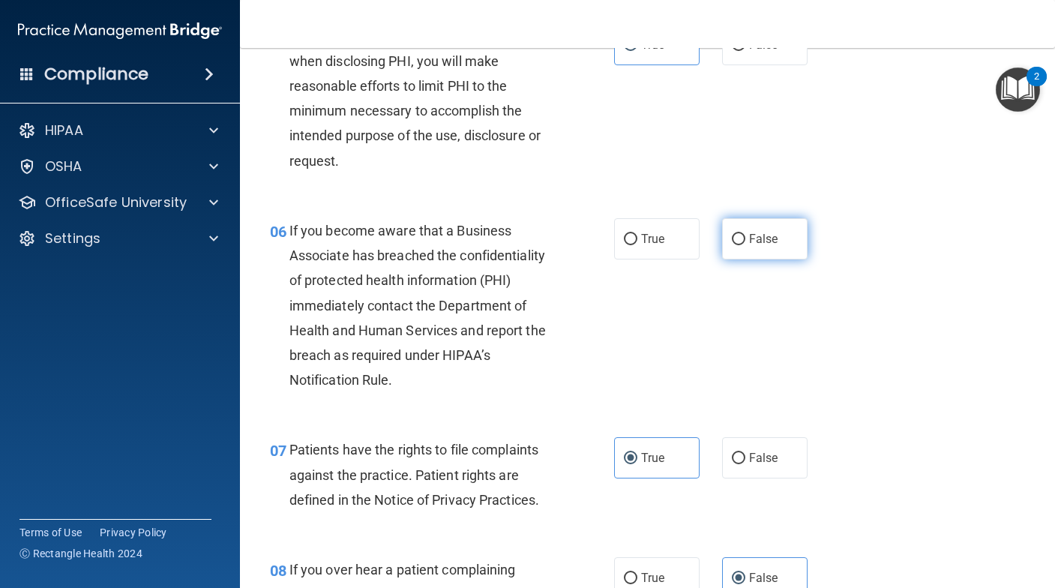
click at [740, 260] on label "False" at bounding box center [765, 238] width 86 height 41
click at [740, 245] on input "False" at bounding box center [739, 239] width 14 height 11
radio input "true"
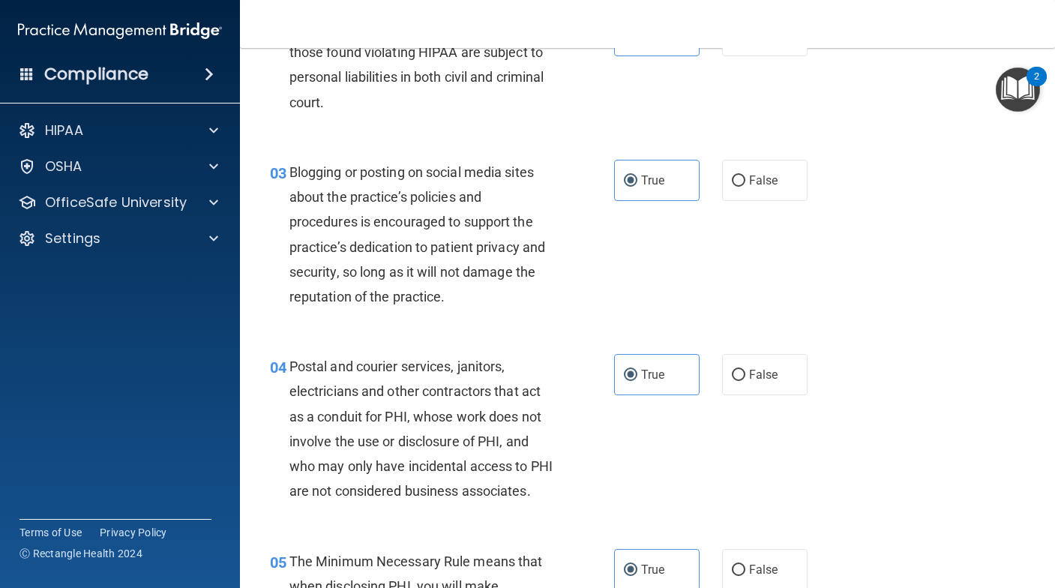
scroll to position [0, 0]
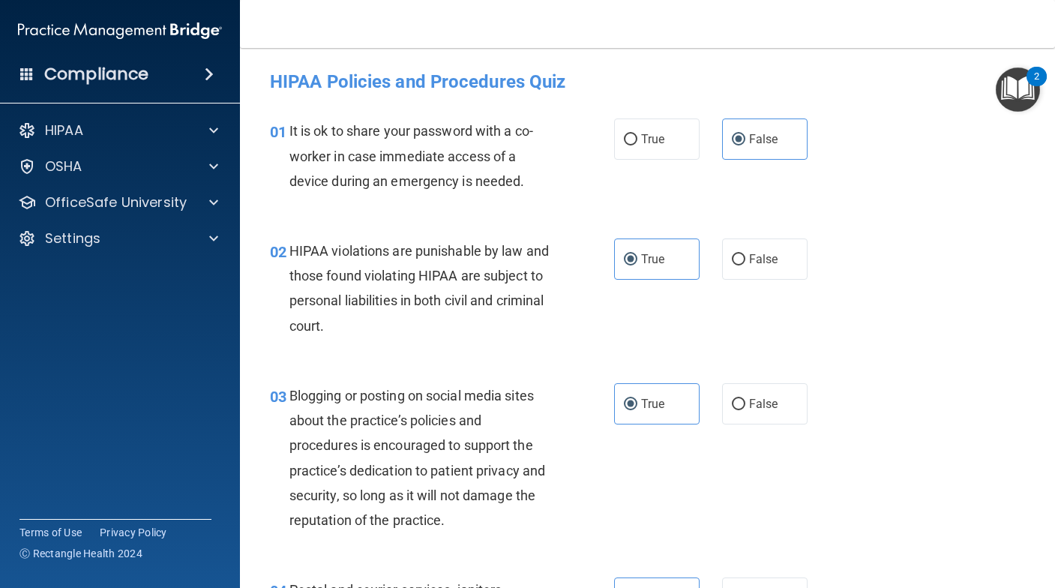
click at [543, 192] on div "It is ok to share your password with a co-worker in case immediate access of a …" at bounding box center [427, 156] width 275 height 75
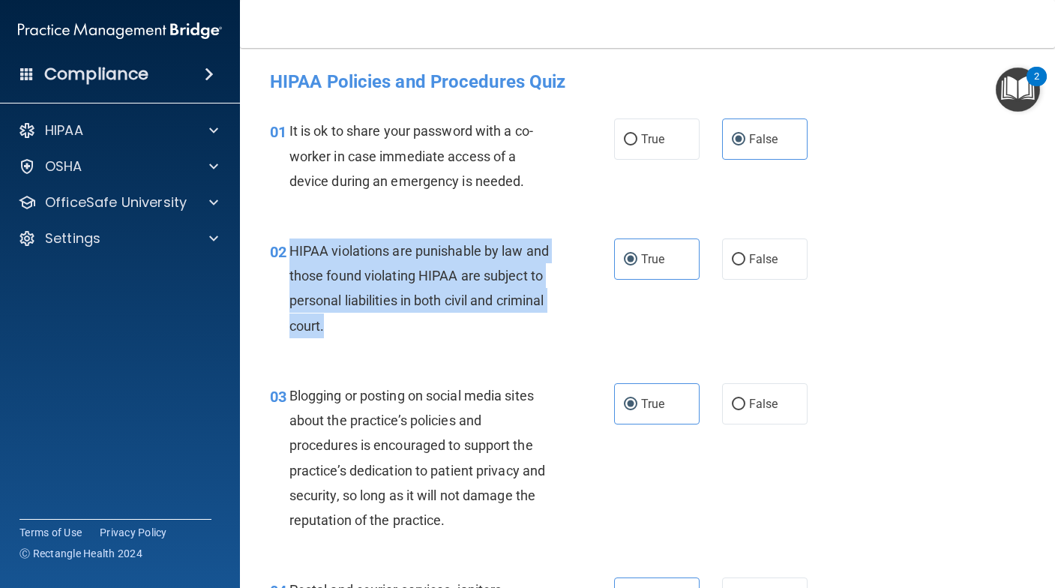
drag, startPoint x: 293, startPoint y: 244, endPoint x: 525, endPoint y: 323, distance: 245.7
click at [525, 323] on div "HIPAA violations are punishable by law and those found violating HIPAA are subj…" at bounding box center [427, 289] width 275 height 100
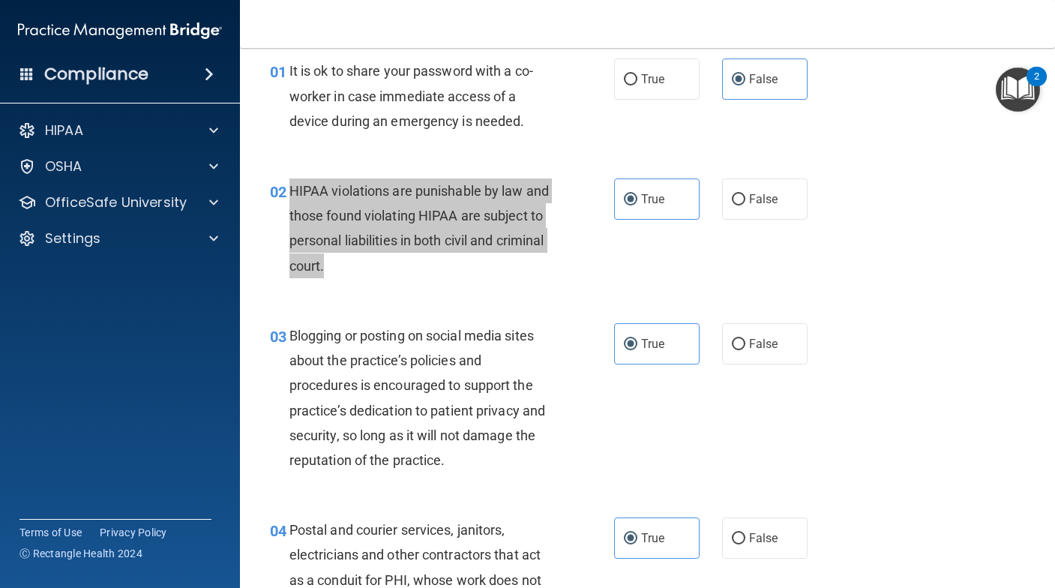
scroll to position [150, 0]
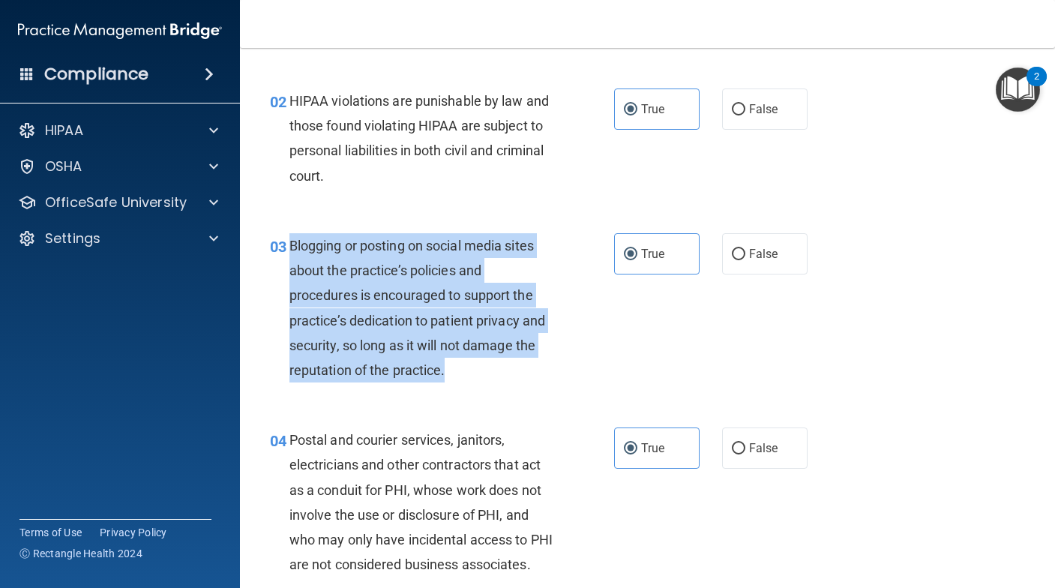
drag, startPoint x: 287, startPoint y: 239, endPoint x: 523, endPoint y: 360, distance: 265.0
click at [523, 360] on div "03 Blogging or posting on social media sites about the practice’s policies and …" at bounding box center [442, 311] width 389 height 157
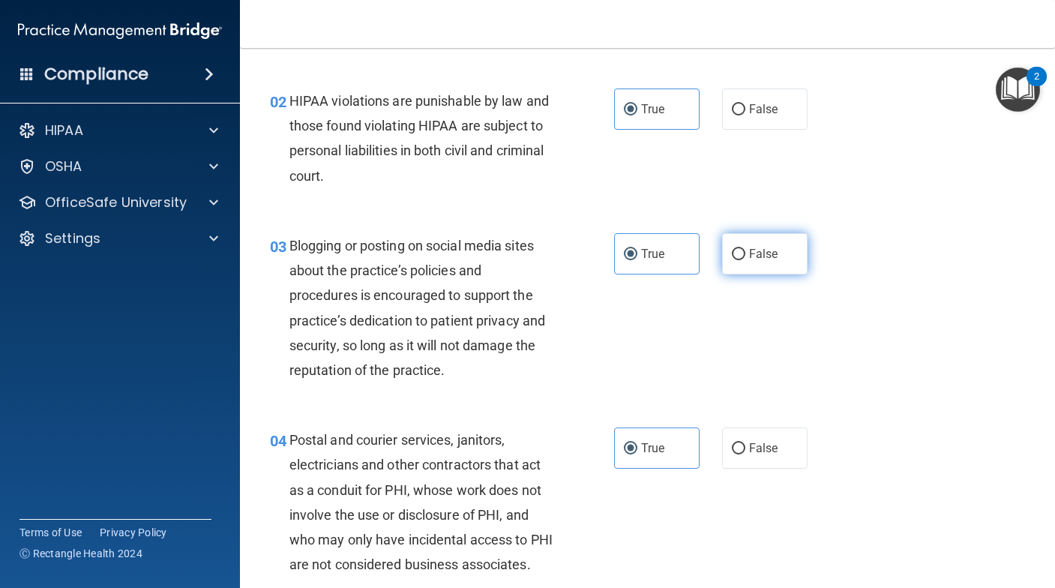
click at [777, 260] on label "False" at bounding box center [765, 253] width 86 height 41
click at [746, 260] on input "False" at bounding box center [739, 254] width 14 height 11
radio input "true"
radio input "false"
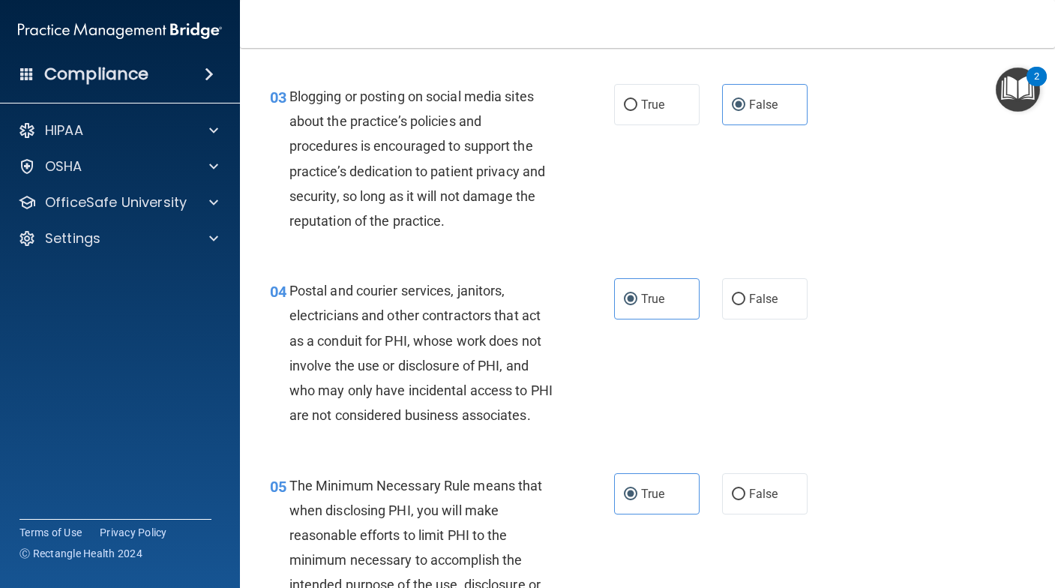
scroll to position [300, 0]
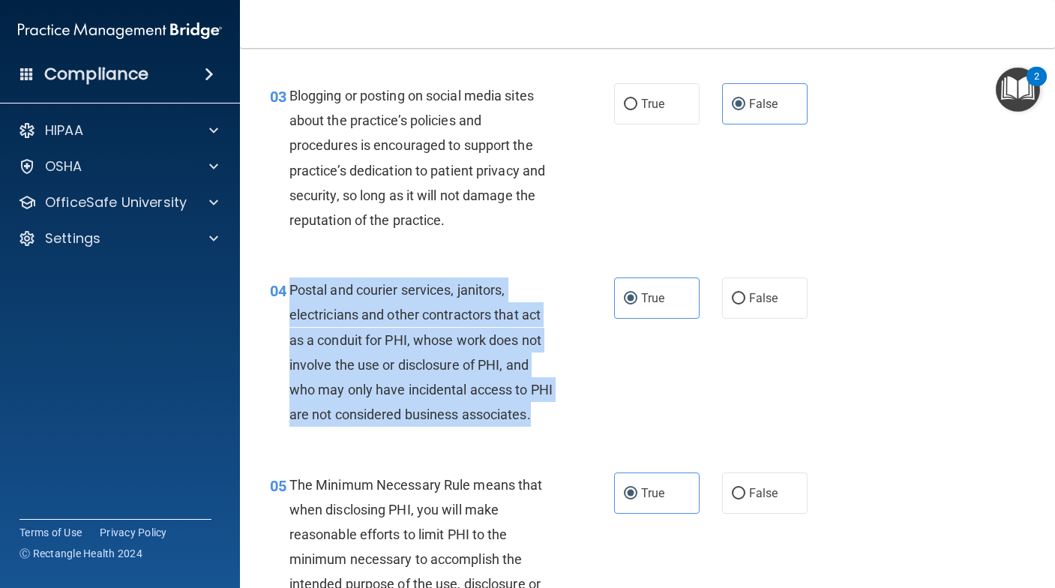
drag, startPoint x: 291, startPoint y: 287, endPoint x: 539, endPoint y: 430, distance: 285.6
click at [539, 427] on div "Postal and courier services, janitors, electricians and other contractors that …" at bounding box center [427, 352] width 275 height 149
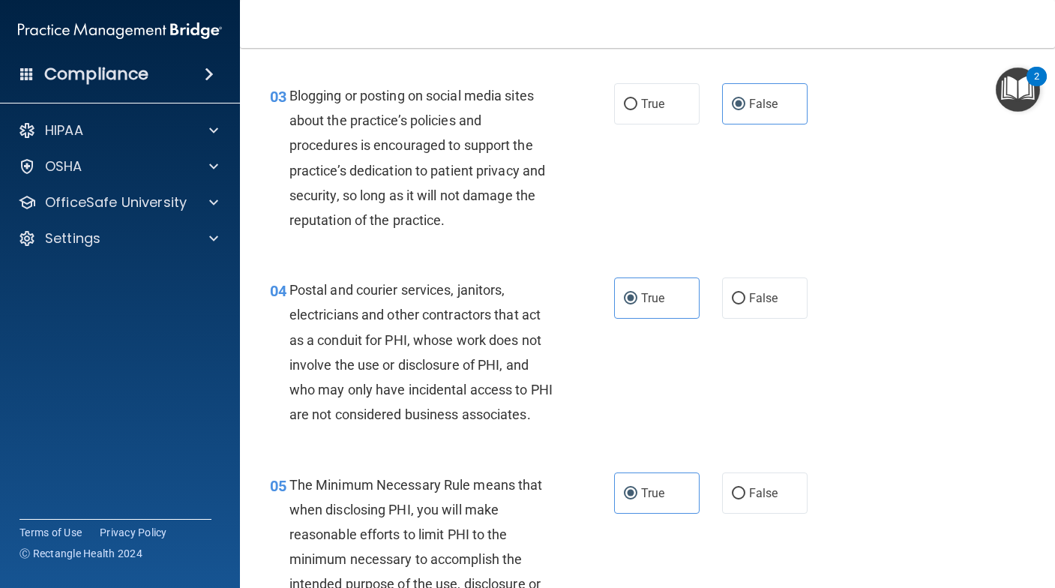
click at [716, 376] on div "04 Postal and courier services, janitors, electricians and other contractors th…" at bounding box center [648, 356] width 778 height 194
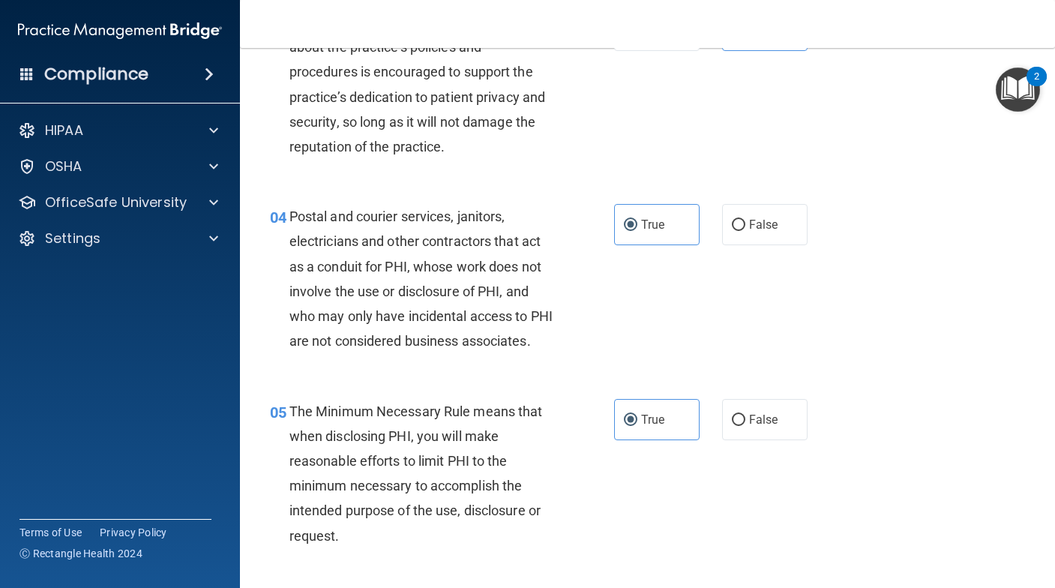
scroll to position [525, 0]
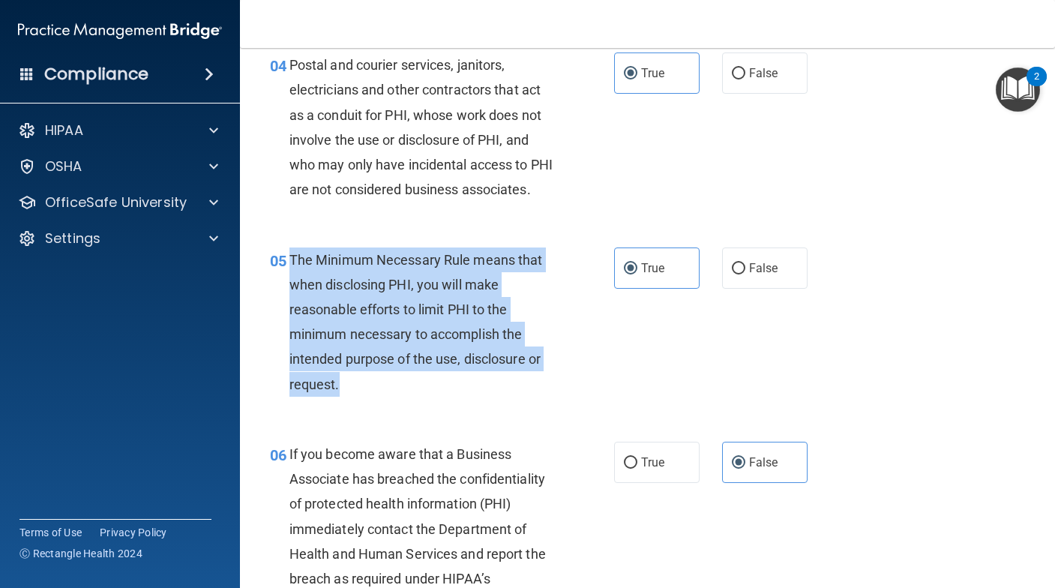
drag, startPoint x: 290, startPoint y: 285, endPoint x: 562, endPoint y: 426, distance: 306.0
click at [562, 404] on div "05 The Minimum Necessary Rule means that when disclosing PHI, you will make rea…" at bounding box center [442, 326] width 389 height 157
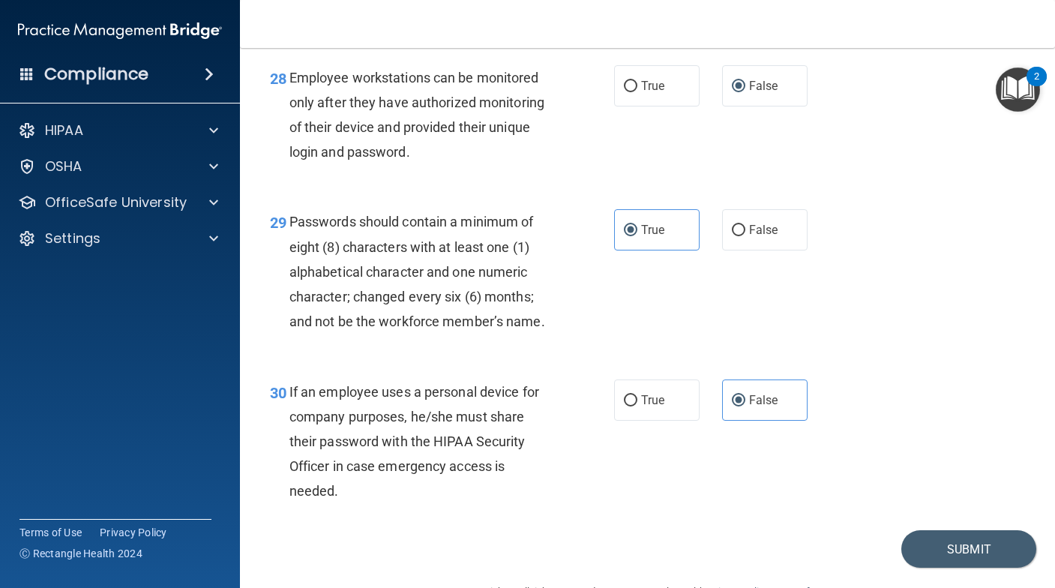
scroll to position [4274, 0]
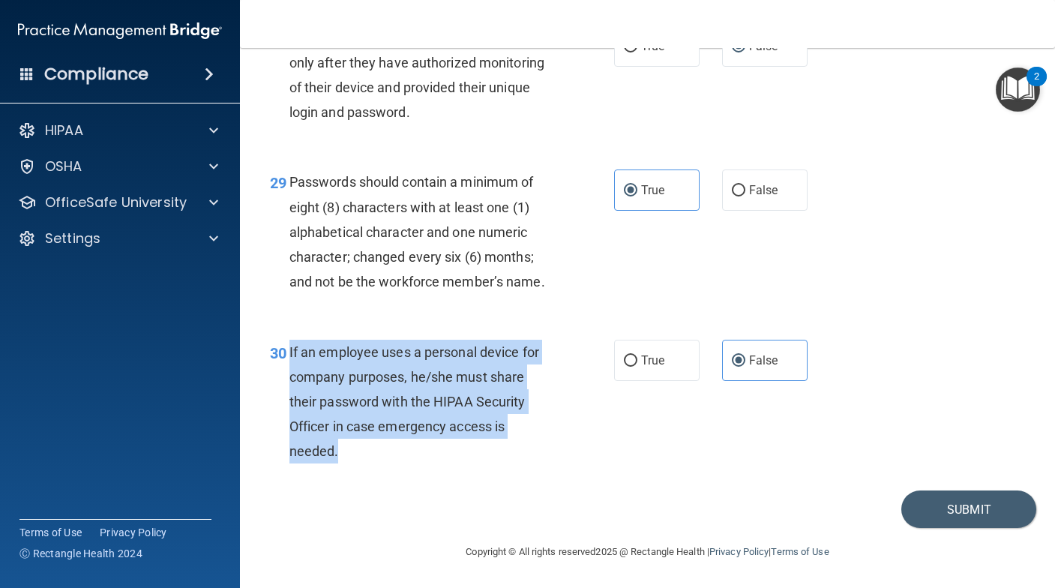
drag, startPoint x: 289, startPoint y: 349, endPoint x: 482, endPoint y: 453, distance: 219.2
click at [482, 453] on div "If an employee uses a personal device for company purposes, he/she must share t…" at bounding box center [427, 402] width 275 height 125
click at [923, 512] on button "Submit" at bounding box center [969, 510] width 135 height 38
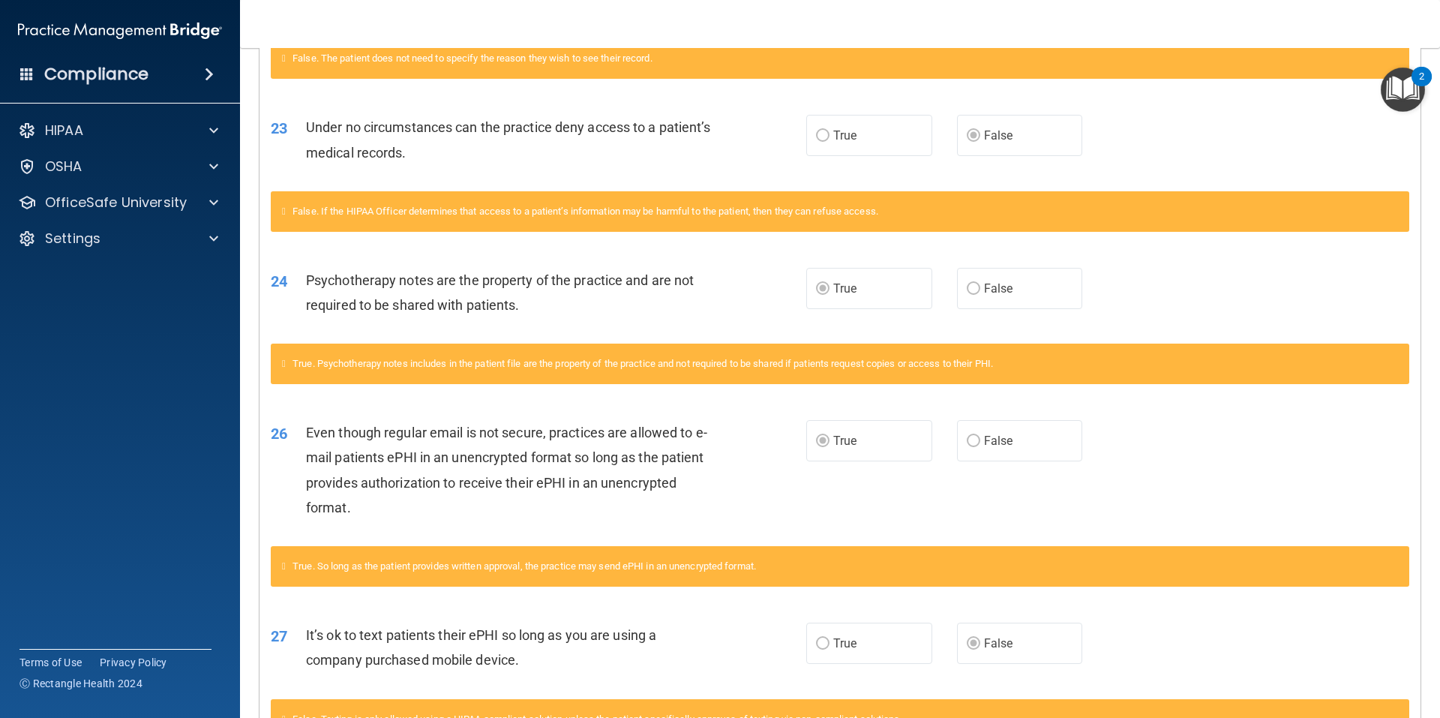
scroll to position [924, 0]
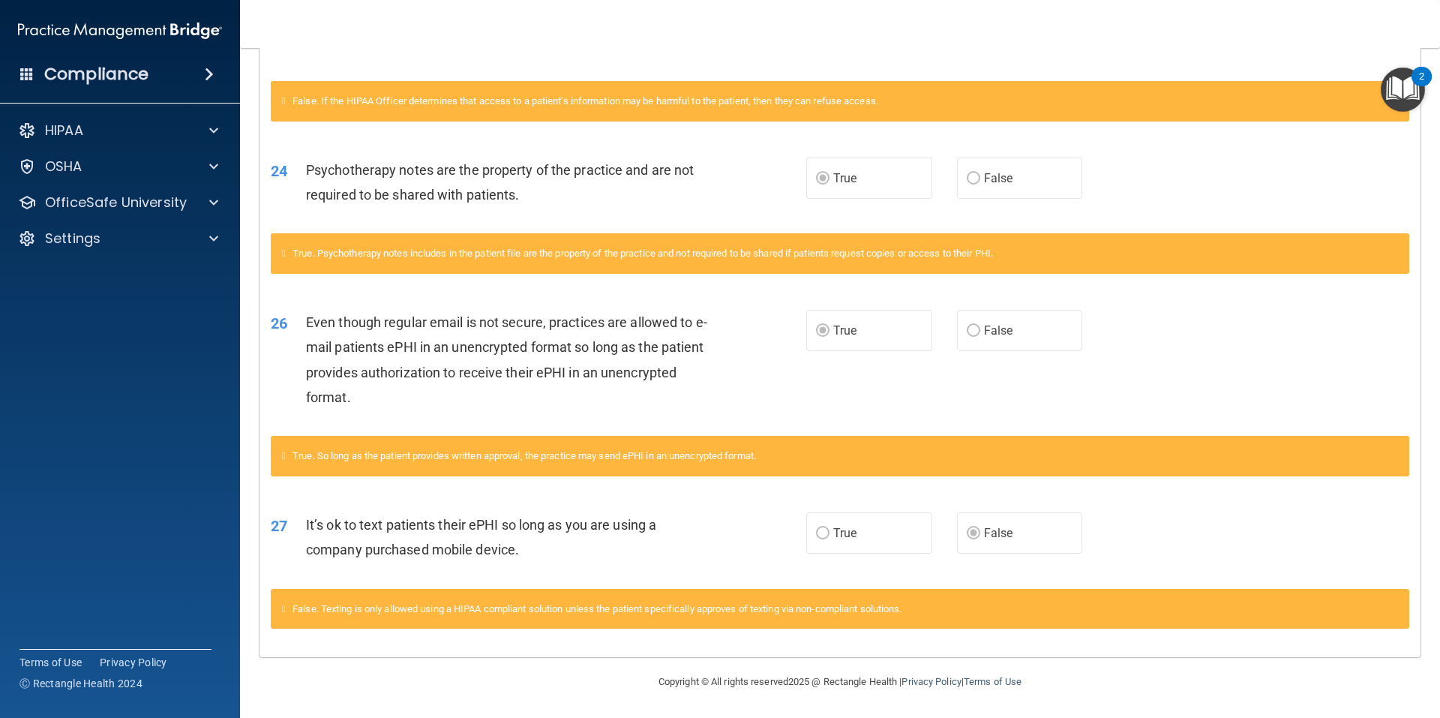
click at [1055, 520] on div "27 It’s ok to text patients their ePHI so long as you are using a company purch…" at bounding box center [840, 541] width 1161 height 95
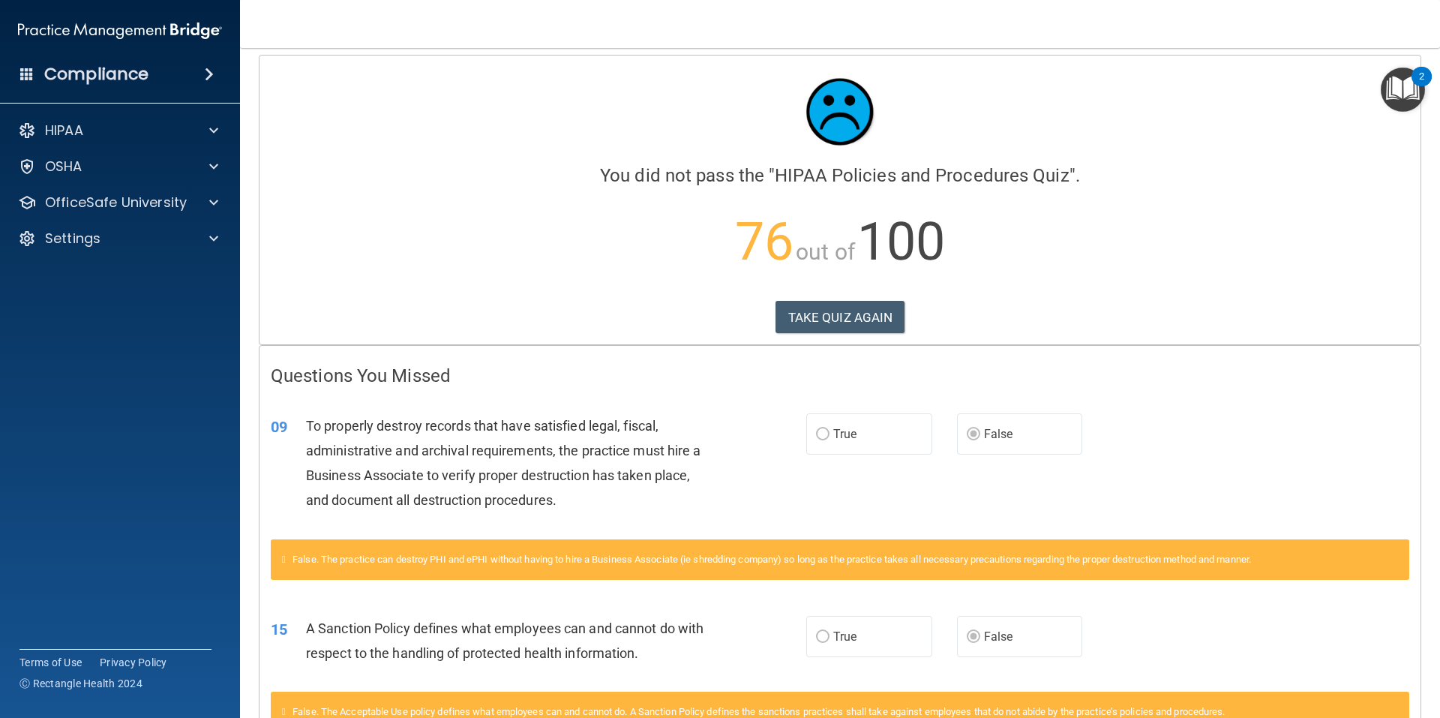
scroll to position [0, 0]
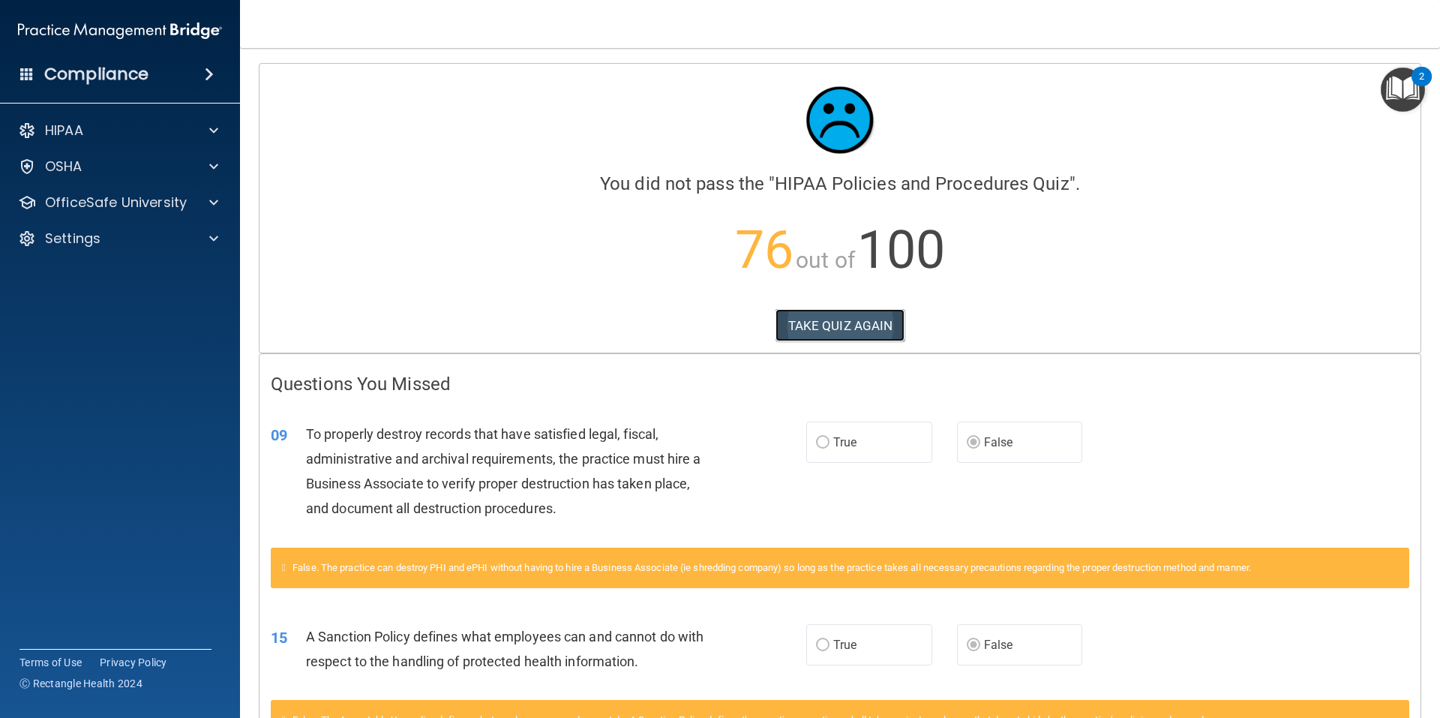
click at [838, 334] on button "TAKE QUIZ AGAIN" at bounding box center [841, 325] width 130 height 33
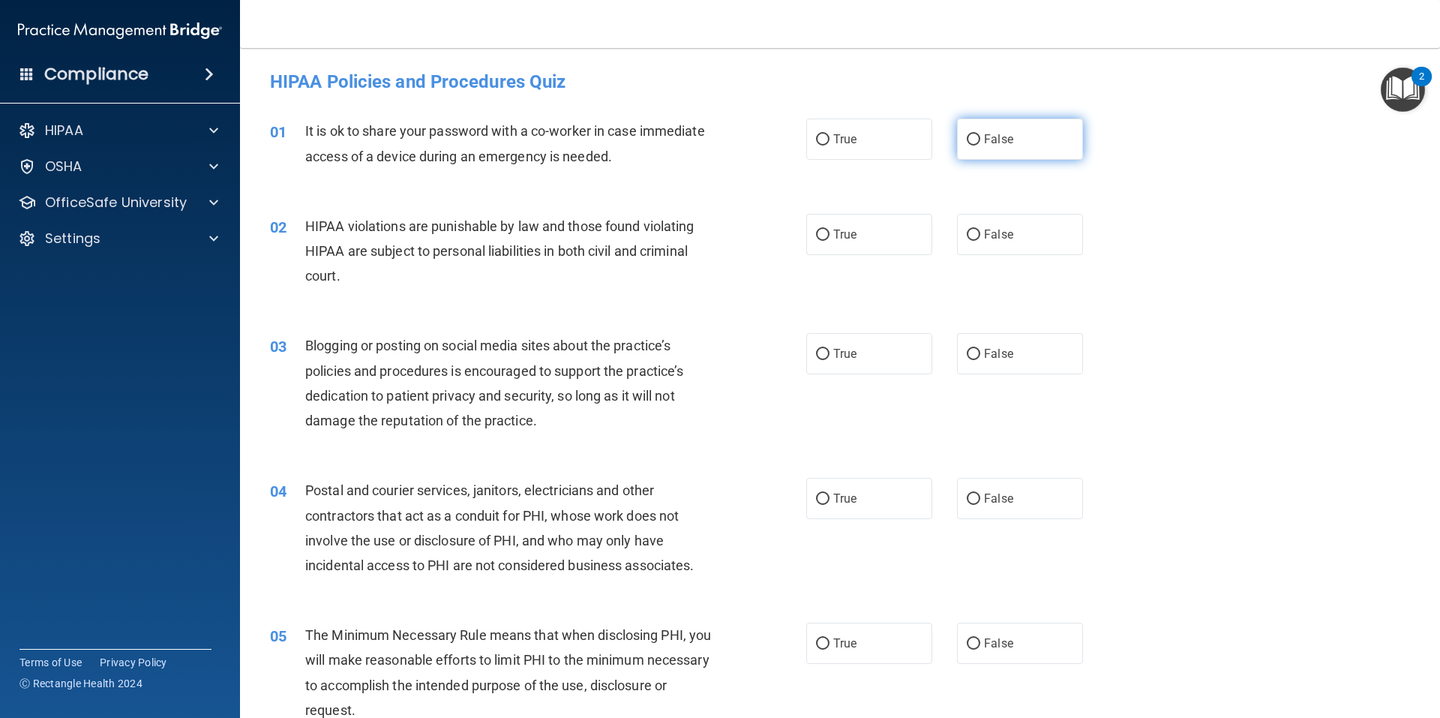
click at [1009, 135] on label "False" at bounding box center [1020, 139] width 126 height 41
click at [980, 135] on input "False" at bounding box center [974, 139] width 14 height 11
radio input "true"
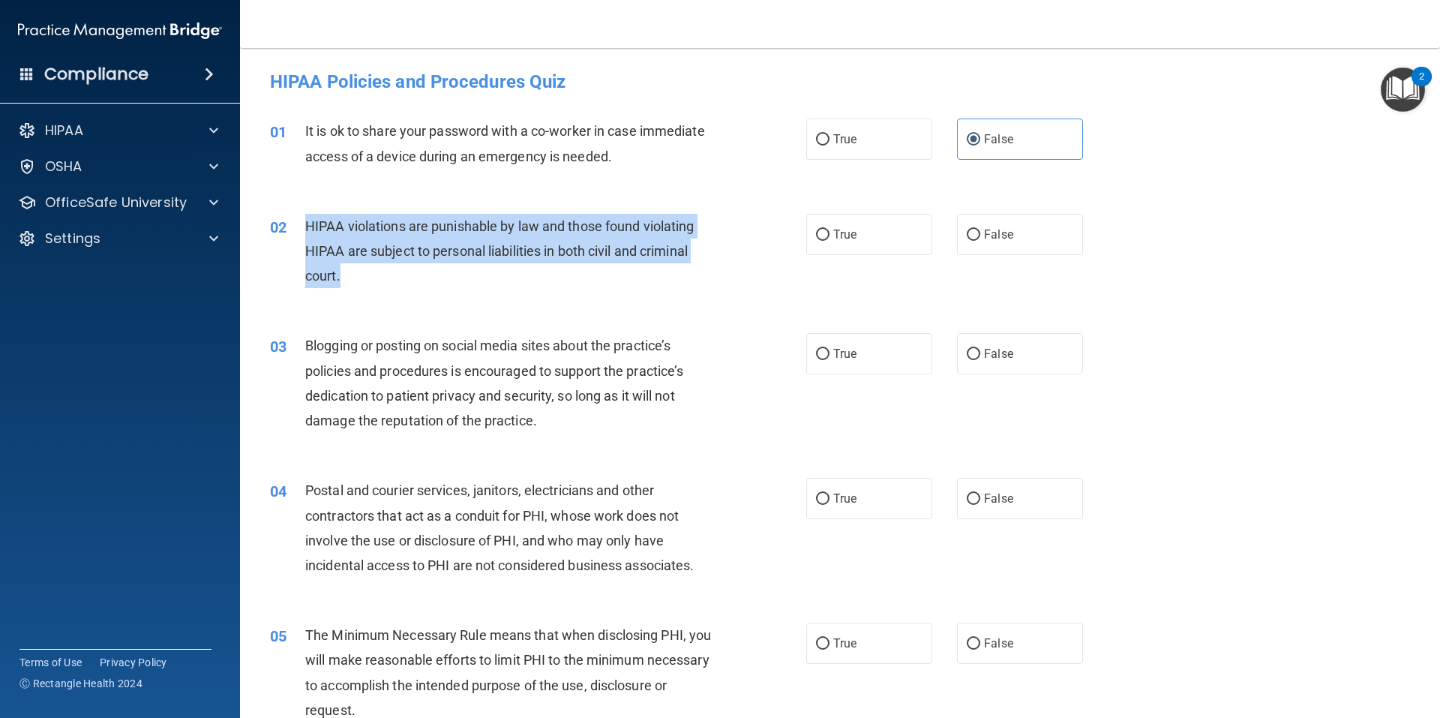
drag, startPoint x: 308, startPoint y: 224, endPoint x: 659, endPoint y: 274, distance: 353.9
click at [659, 274] on div "HIPAA violations are punishable by law and those found violating HIPAA are subj…" at bounding box center [514, 251] width 419 height 75
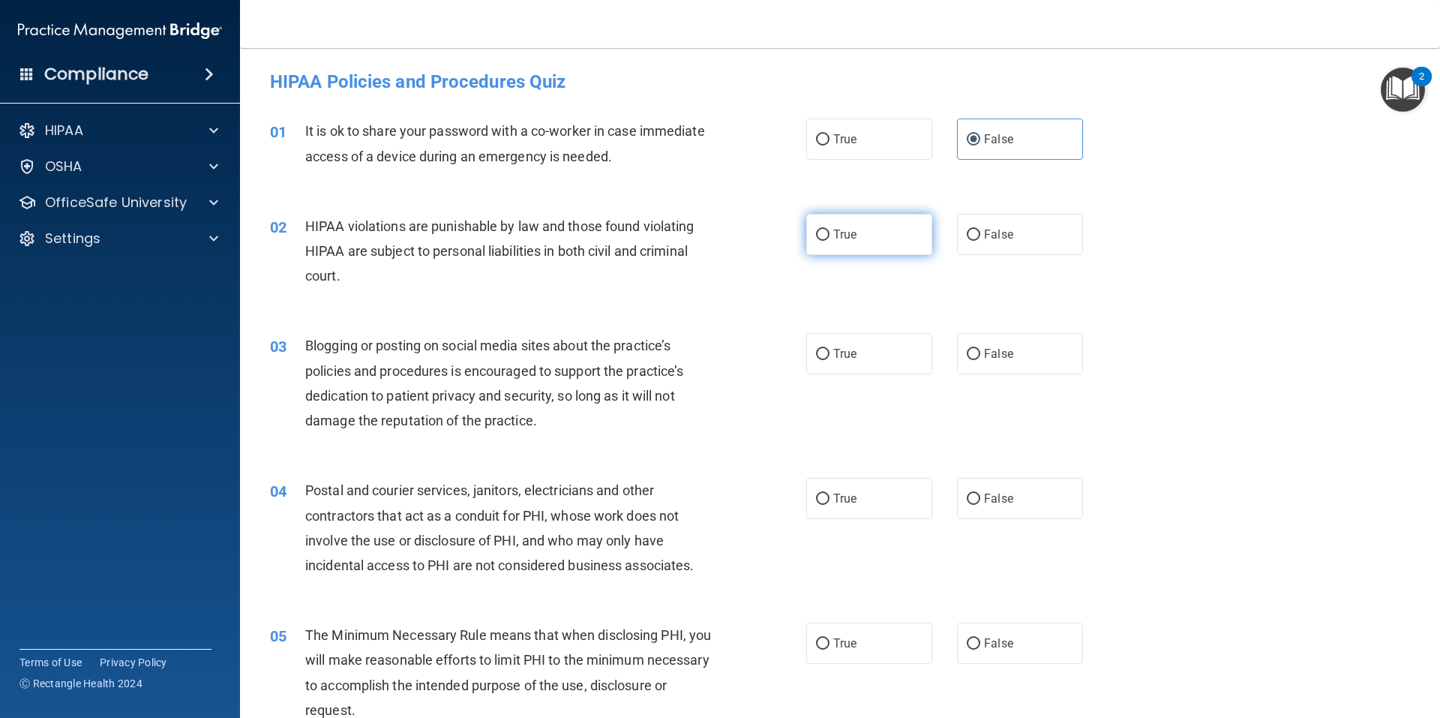
click at [833, 233] on span "True" at bounding box center [844, 234] width 23 height 14
click at [830, 233] on input "True" at bounding box center [823, 235] width 14 height 11
radio input "true"
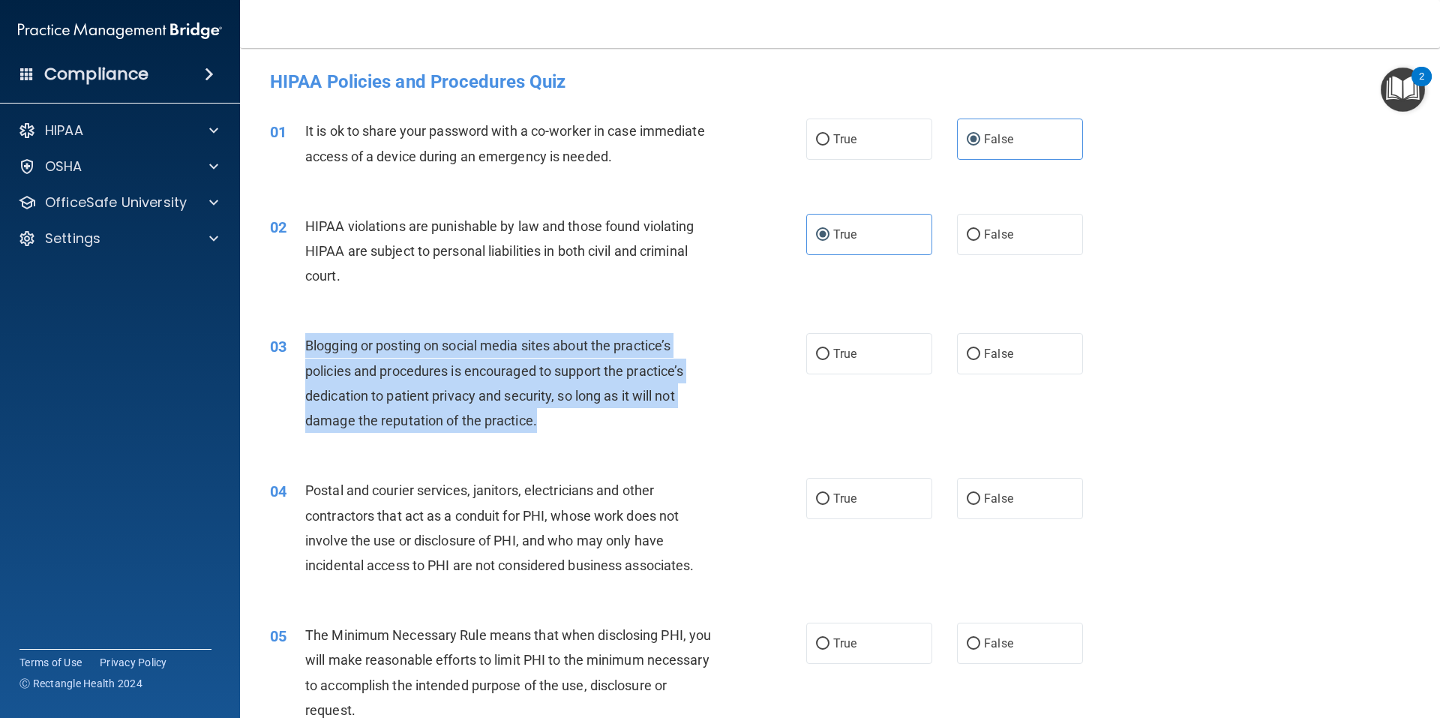
drag, startPoint x: 302, startPoint y: 345, endPoint x: 547, endPoint y: 420, distance: 256.5
click at [547, 420] on div "03 Blogging or posting on social media sites about the practice’s policies and …" at bounding box center [538, 386] width 581 height 107
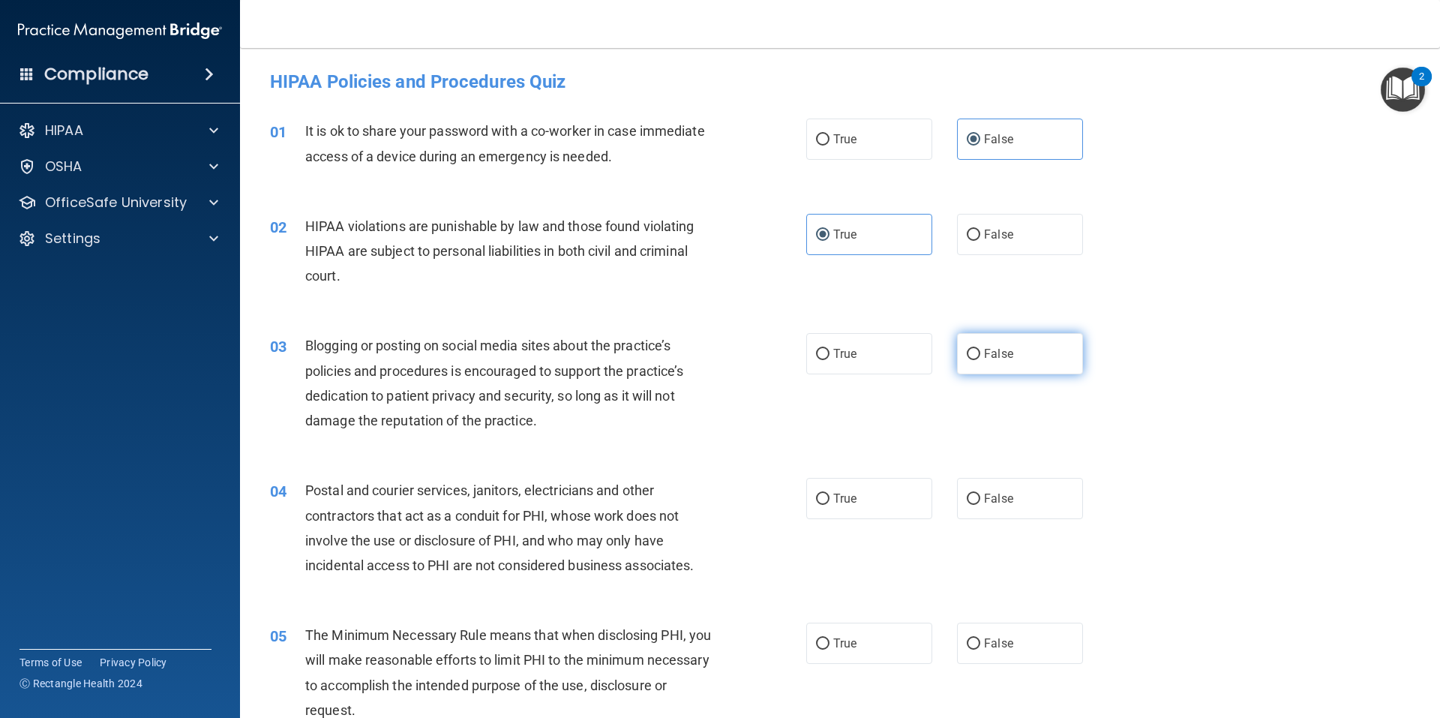
click at [989, 359] on span "False" at bounding box center [998, 354] width 29 height 14
click at [980, 359] on input "False" at bounding box center [974, 354] width 14 height 11
radio input "true"
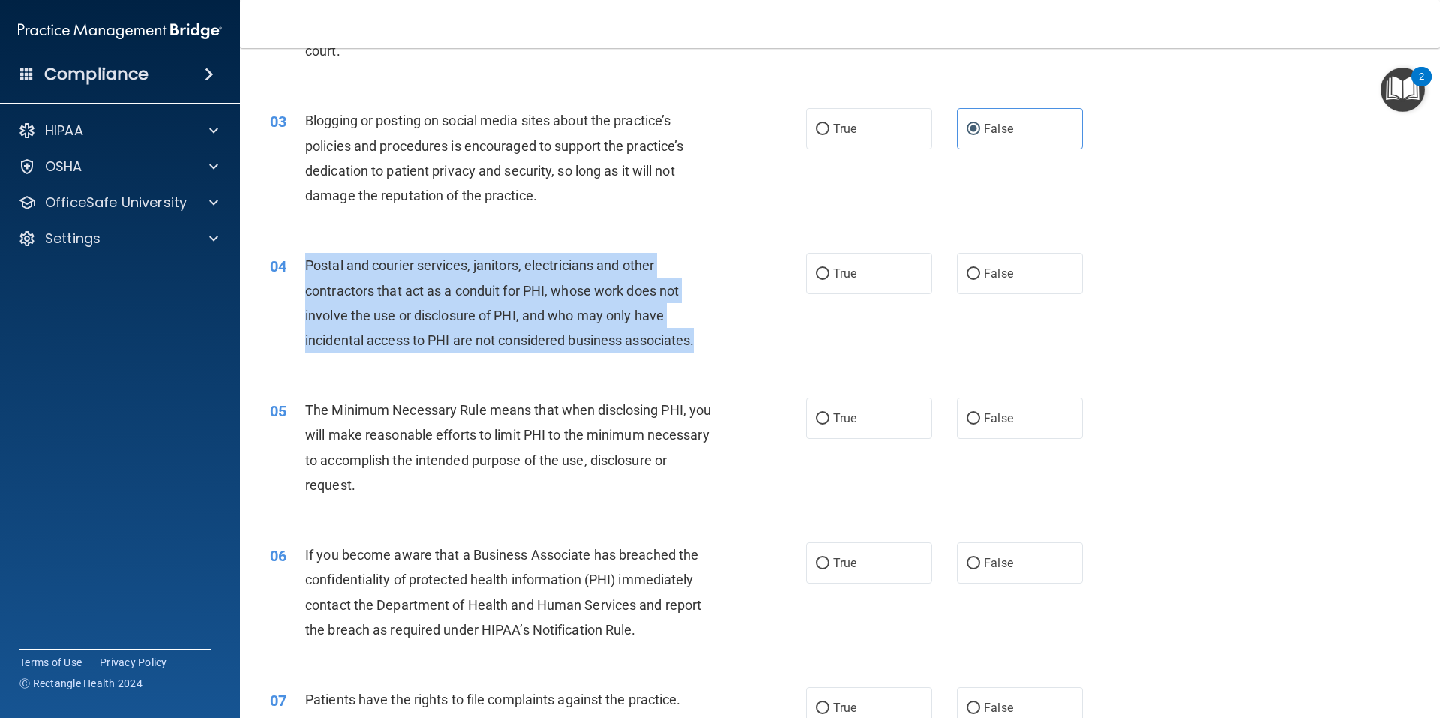
drag, startPoint x: 304, startPoint y: 258, endPoint x: 701, endPoint y: 347, distance: 406.5
click at [701, 347] on div "04 Postal and courier services, janitors, electricians and other contractors th…" at bounding box center [538, 306] width 581 height 107
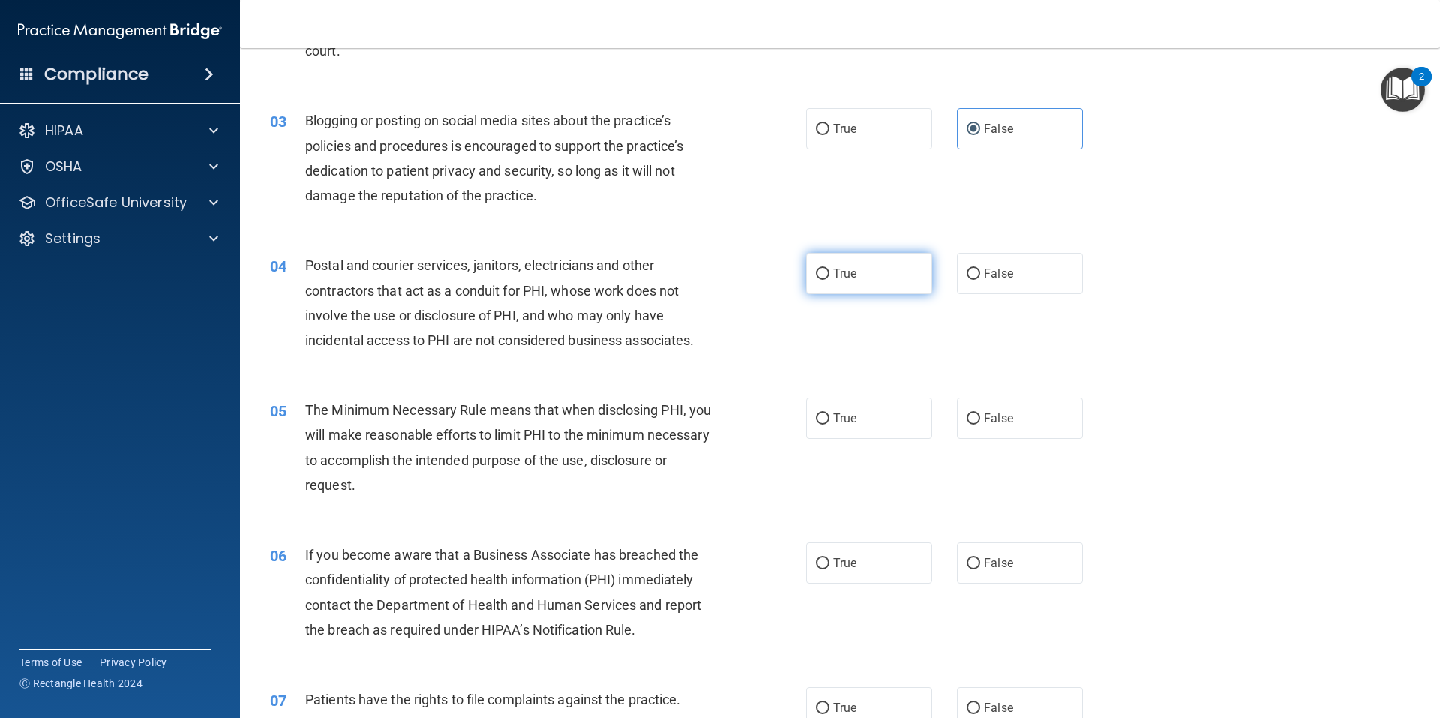
click at [843, 260] on label "True" at bounding box center [869, 273] width 126 height 41
click at [830, 269] on input "True" at bounding box center [823, 274] width 14 height 11
radio input "true"
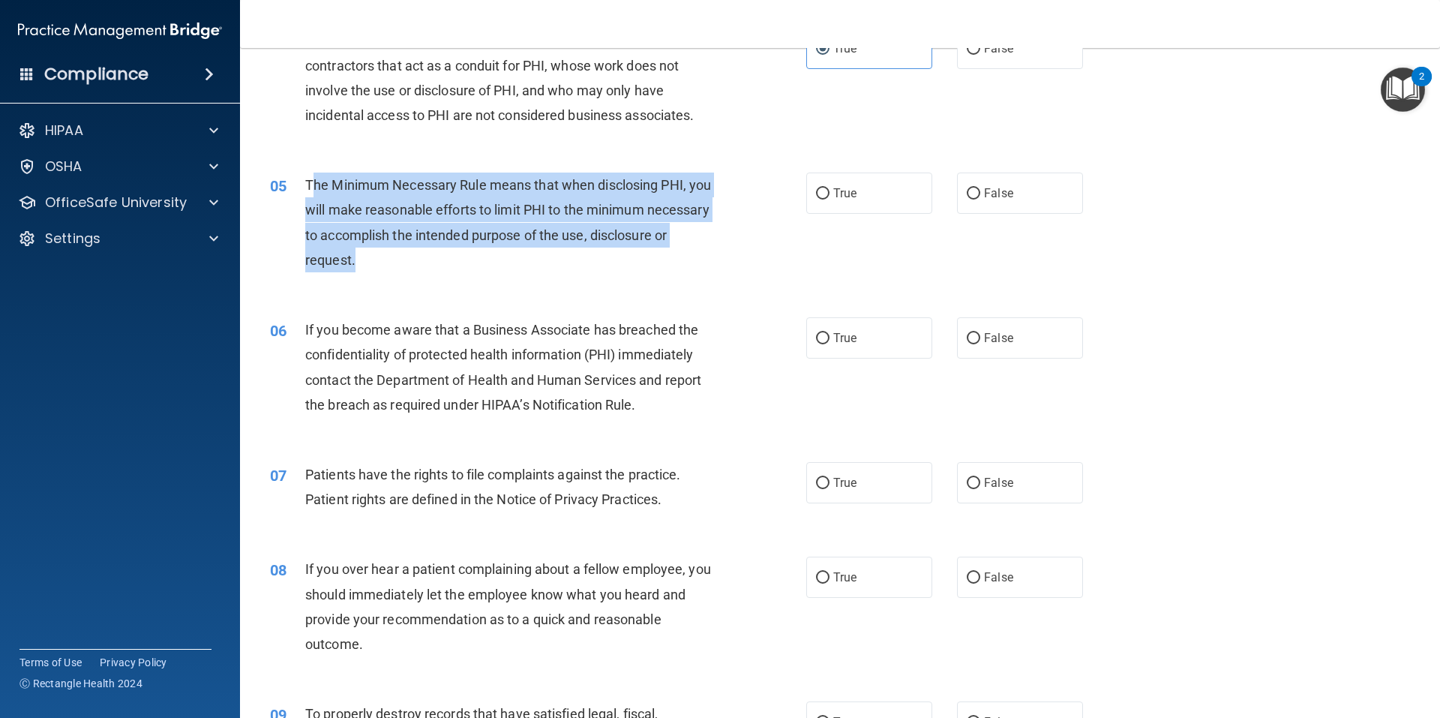
drag, startPoint x: 312, startPoint y: 182, endPoint x: 567, endPoint y: 265, distance: 268.0
click at [577, 270] on div "The Minimum Necessary Rule means that when disclosing PHI, you will make reason…" at bounding box center [514, 223] width 419 height 100
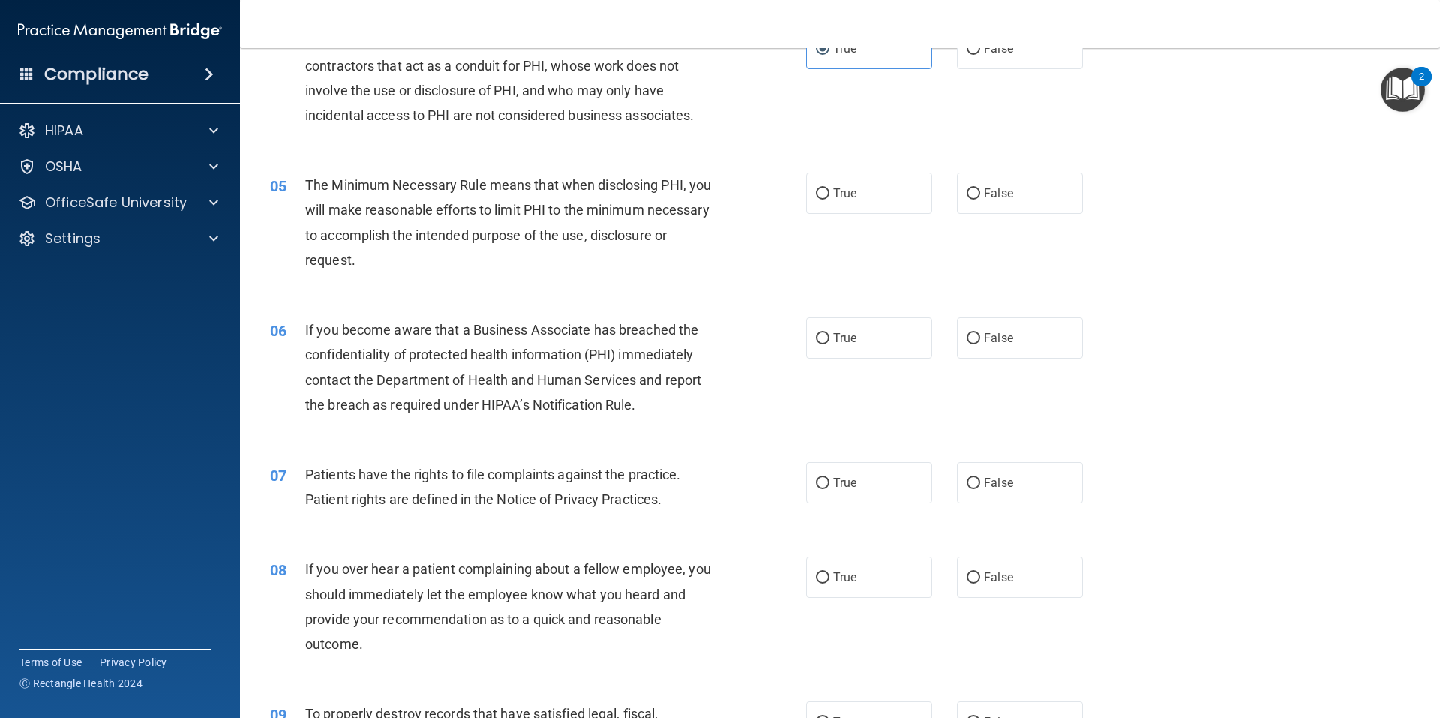
click at [379, 169] on div "05 The Minimum Necessary Rule means that when disclosing PHI, you will make rea…" at bounding box center [840, 226] width 1163 height 145
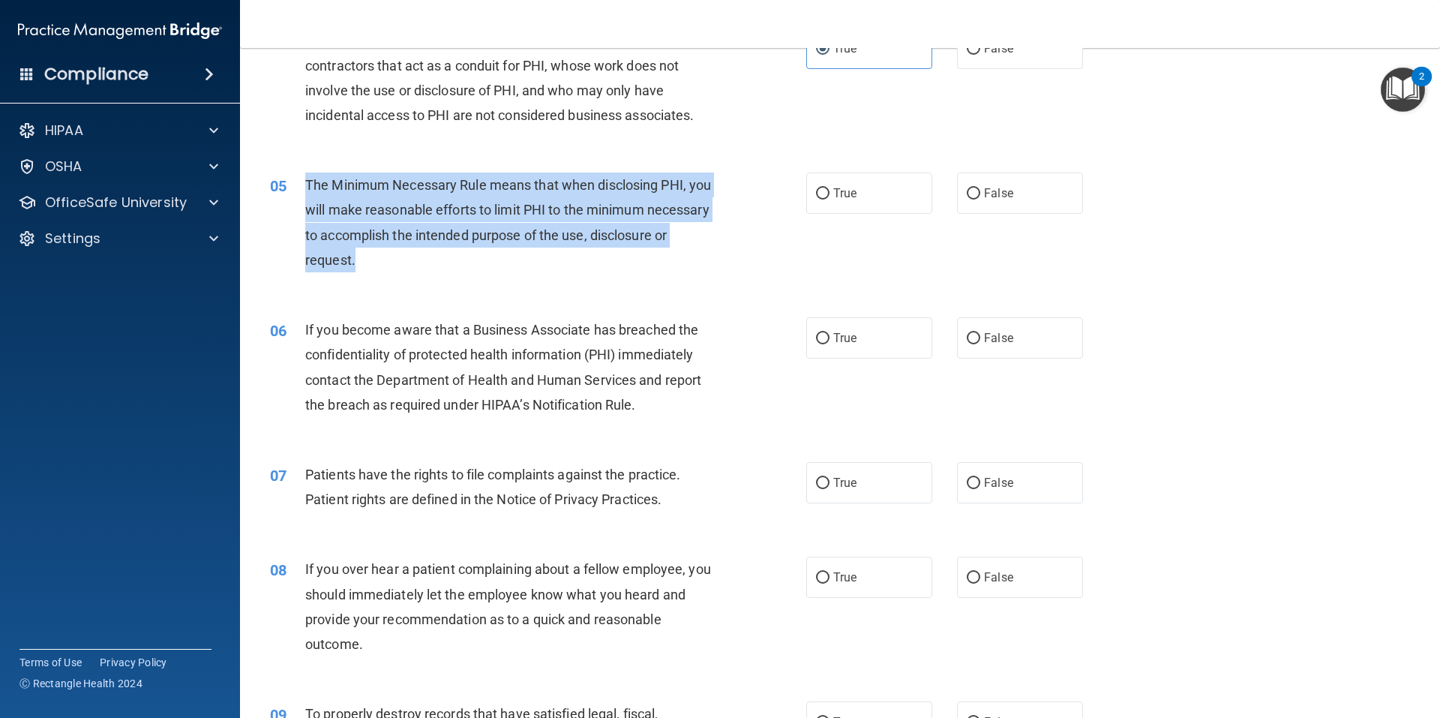
drag, startPoint x: 305, startPoint y: 182, endPoint x: 508, endPoint y: 262, distance: 217.6
click at [508, 262] on div "The Minimum Necessary Rule means that when disclosing PHI, you will make reason…" at bounding box center [514, 223] width 419 height 100
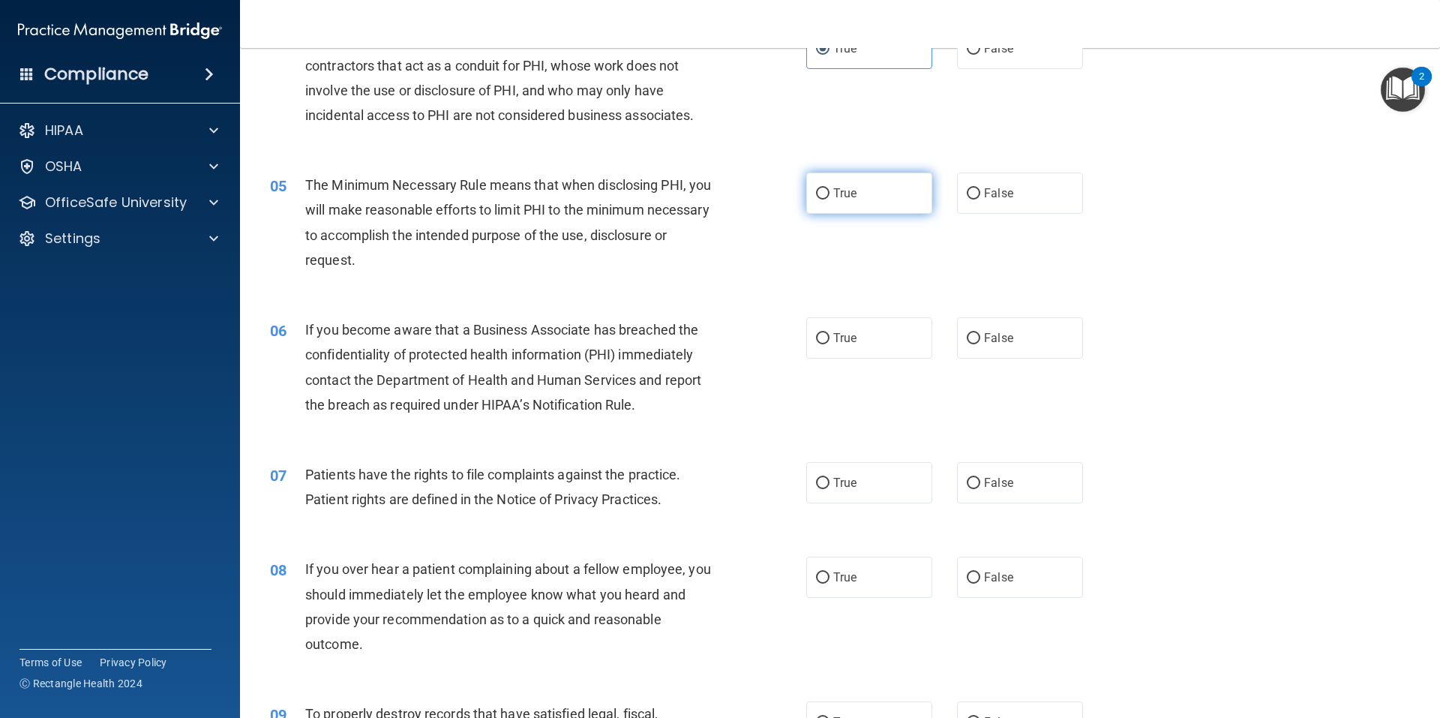
click at [866, 197] on label "True" at bounding box center [869, 193] width 126 height 41
click at [830, 197] on input "True" at bounding box center [823, 193] width 14 height 11
radio input "true"
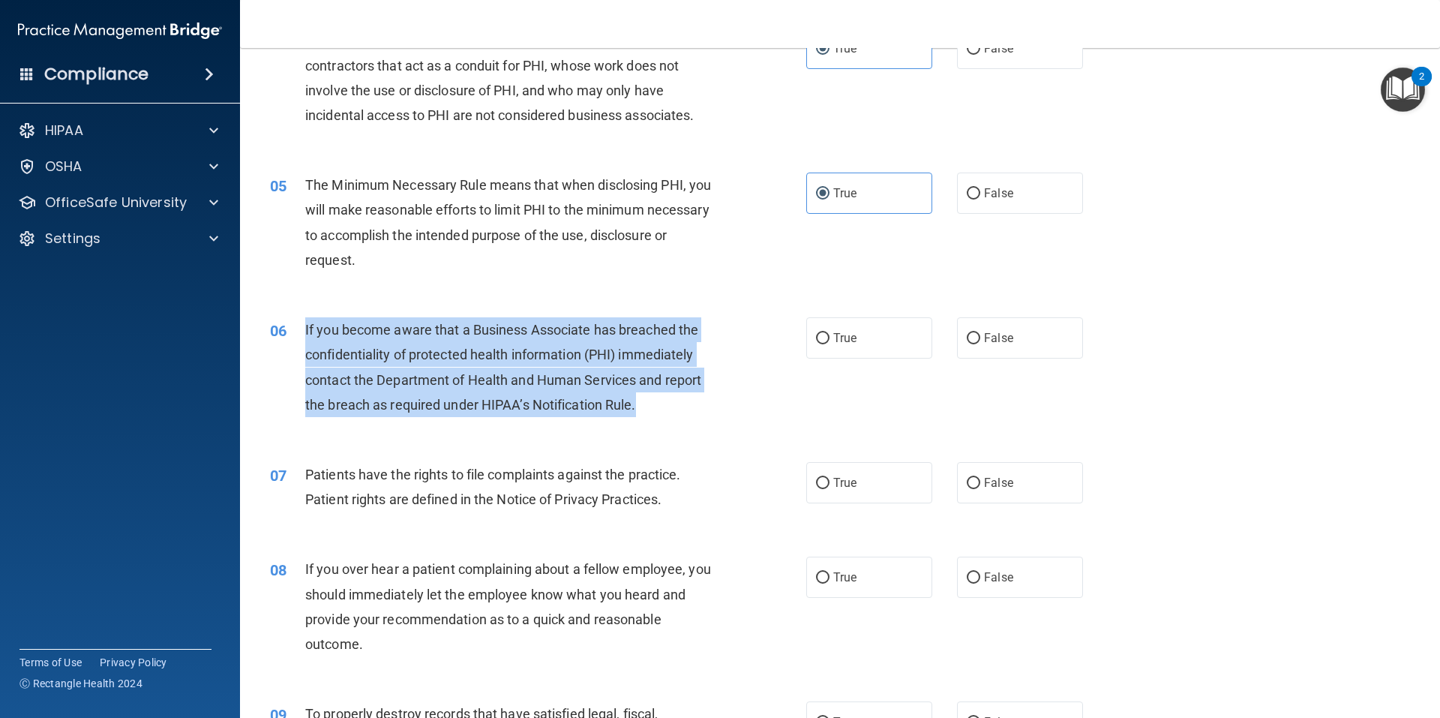
drag, startPoint x: 300, startPoint y: 323, endPoint x: 636, endPoint y: 419, distance: 349.5
click at [636, 419] on div "06 If you become aware that a Business Associate has breached the confidentiali…" at bounding box center [538, 370] width 581 height 107
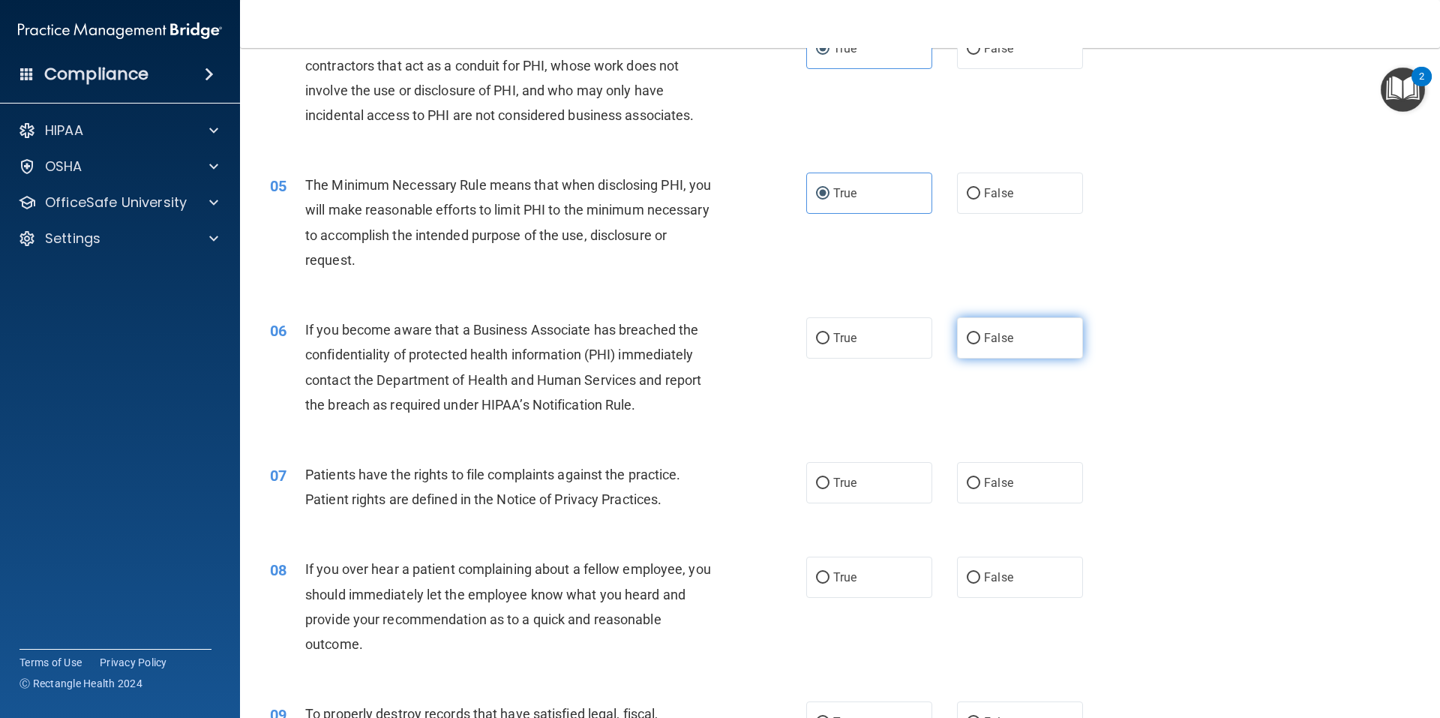
click at [967, 350] on label "False" at bounding box center [1020, 337] width 126 height 41
click at [967, 344] on input "False" at bounding box center [974, 338] width 14 height 11
radio input "true"
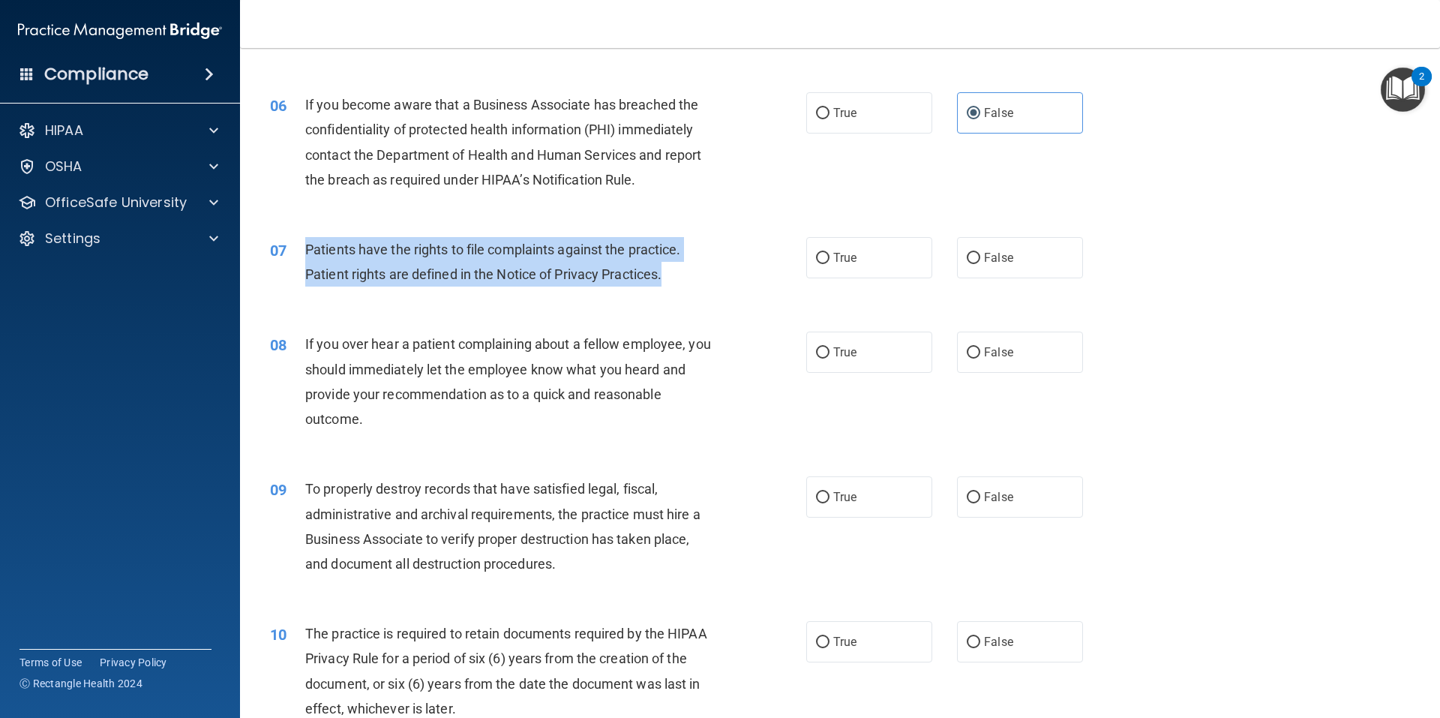
drag, startPoint x: 303, startPoint y: 248, endPoint x: 694, endPoint y: 288, distance: 392.9
click at [694, 288] on div "07 Patients have the rights to file complaints against the practice. Patient ri…" at bounding box center [538, 265] width 581 height 57
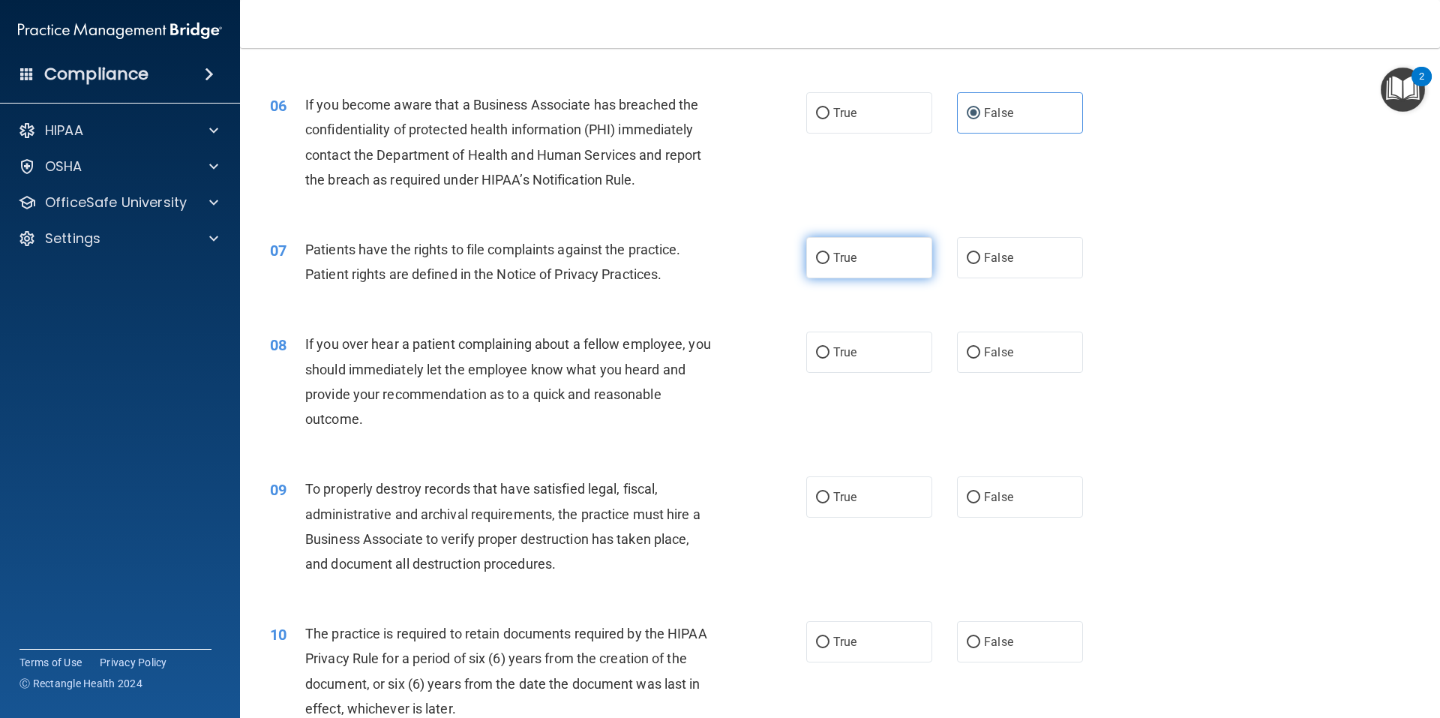
click at [858, 257] on label "True" at bounding box center [869, 257] width 126 height 41
click at [830, 257] on input "True" at bounding box center [823, 258] width 14 height 11
radio input "true"
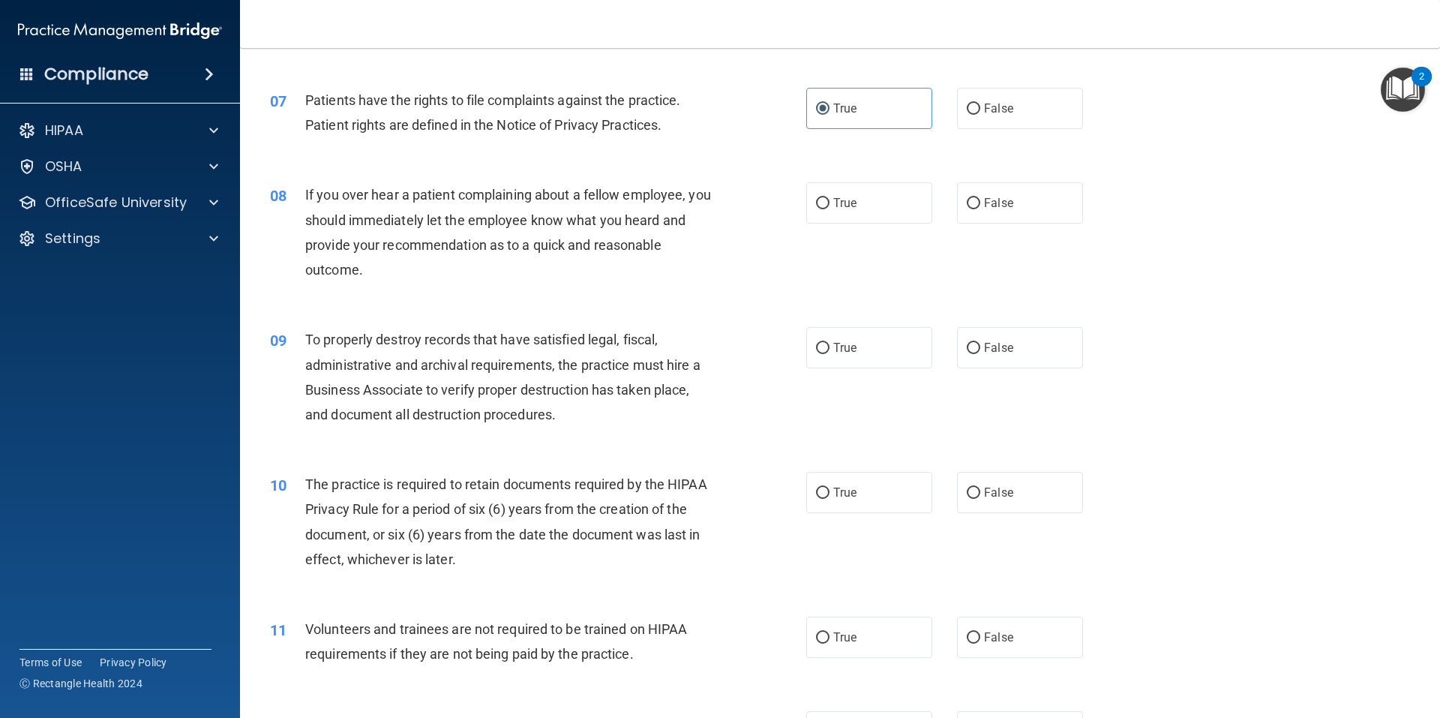
scroll to position [825, 0]
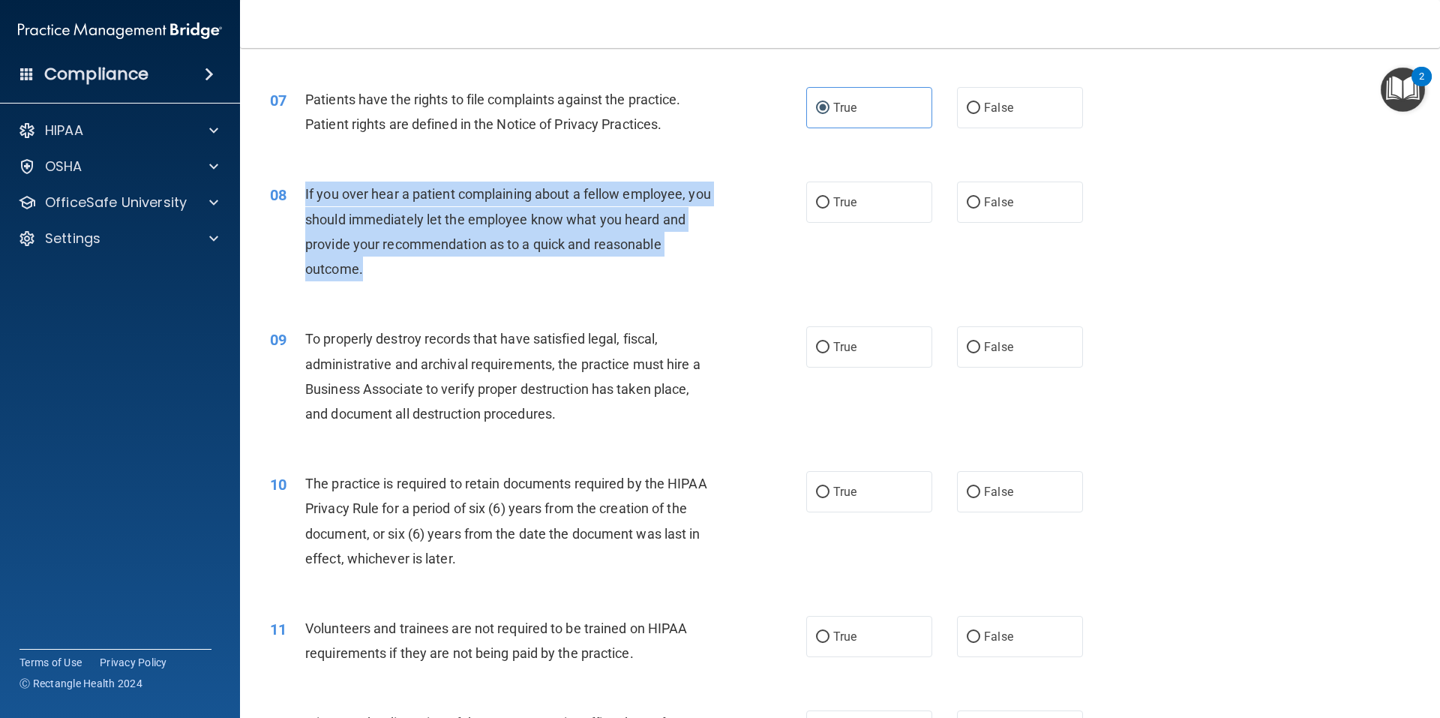
drag, startPoint x: 304, startPoint y: 192, endPoint x: 773, endPoint y: 272, distance: 475.6
click at [773, 272] on div "08 If you over hear a patient complaining about a fellow employee, you should i…" at bounding box center [538, 235] width 581 height 107
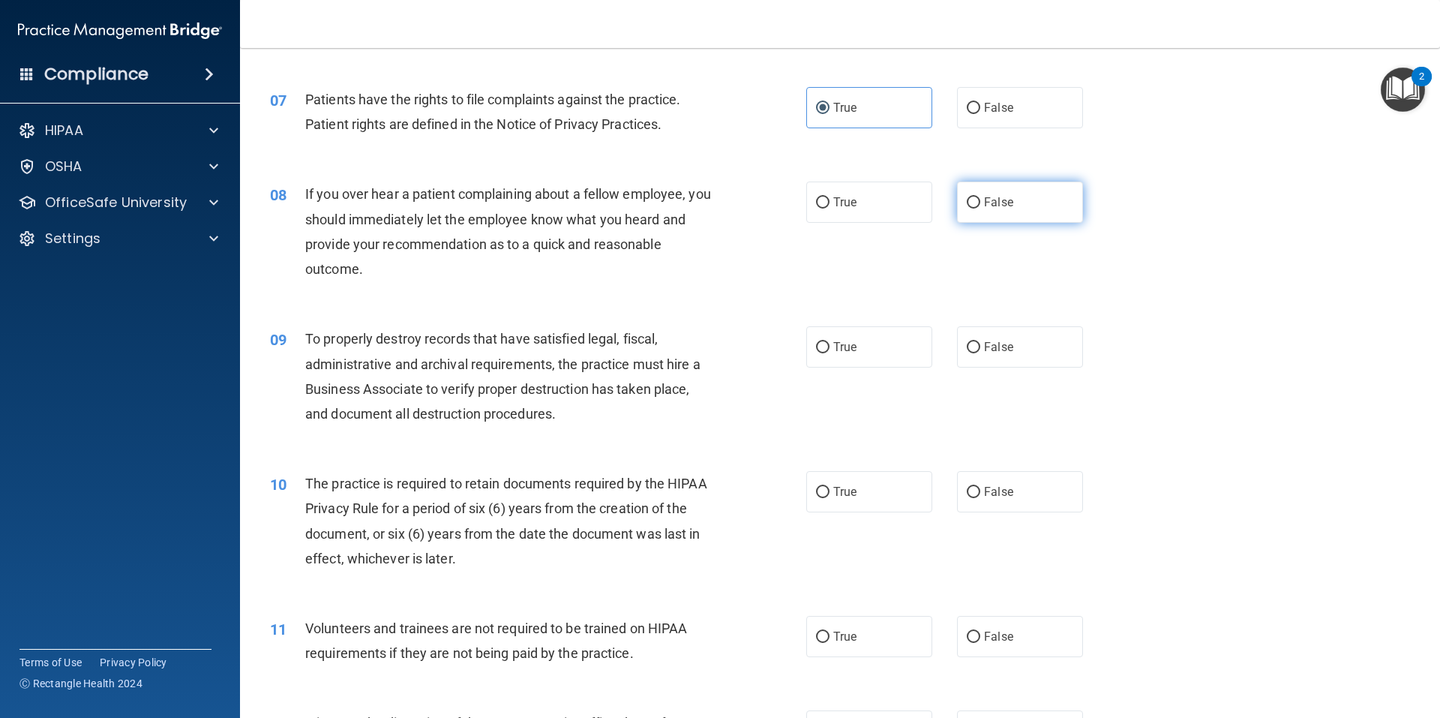
click at [992, 201] on span "False" at bounding box center [998, 202] width 29 height 14
click at [980, 201] on input "False" at bounding box center [974, 202] width 14 height 11
radio input "true"
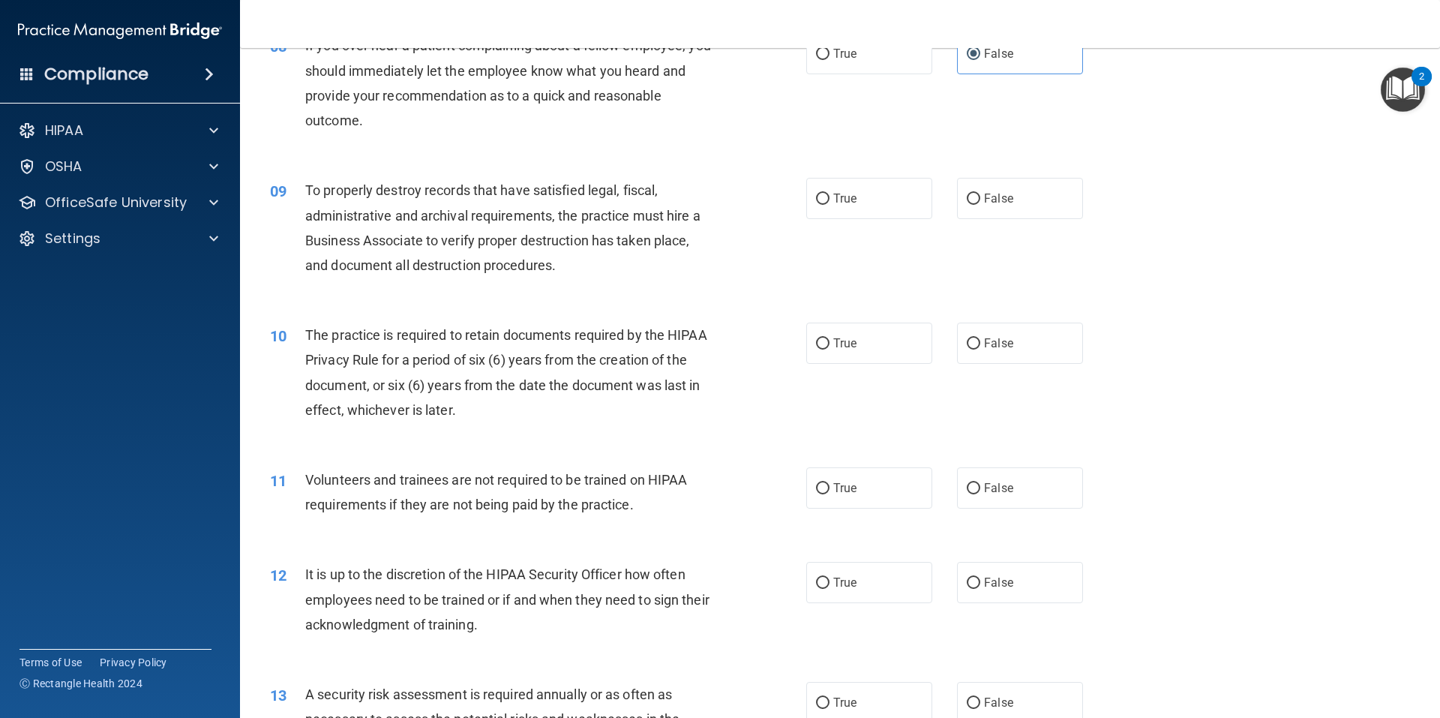
scroll to position [975, 0]
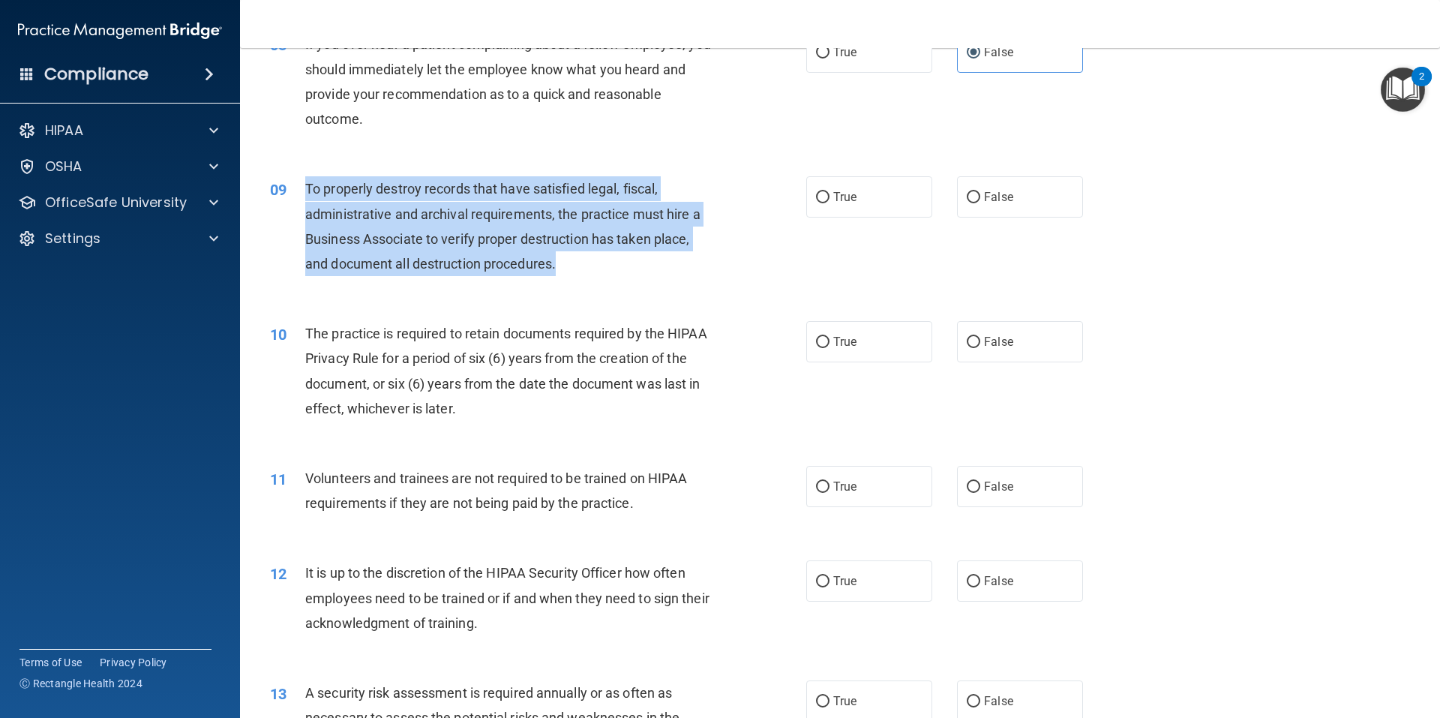
drag, startPoint x: 306, startPoint y: 182, endPoint x: 611, endPoint y: 284, distance: 320.9
click at [611, 284] on div "09 To properly destroy records that have satisfied legal, fiscal, administrativ…" at bounding box center [538, 229] width 581 height 107
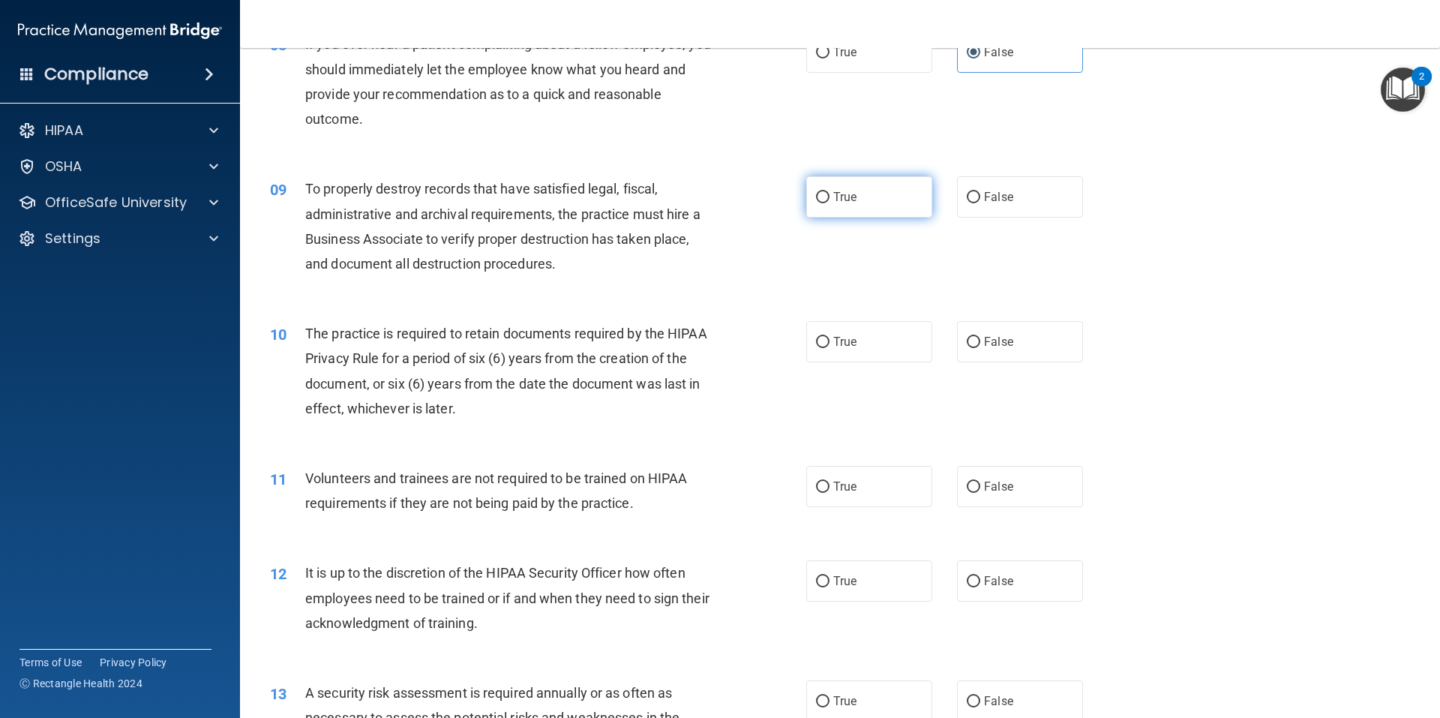
click at [878, 211] on label "True" at bounding box center [869, 196] width 126 height 41
click at [830, 203] on input "True" at bounding box center [823, 197] width 14 height 11
radio input "true"
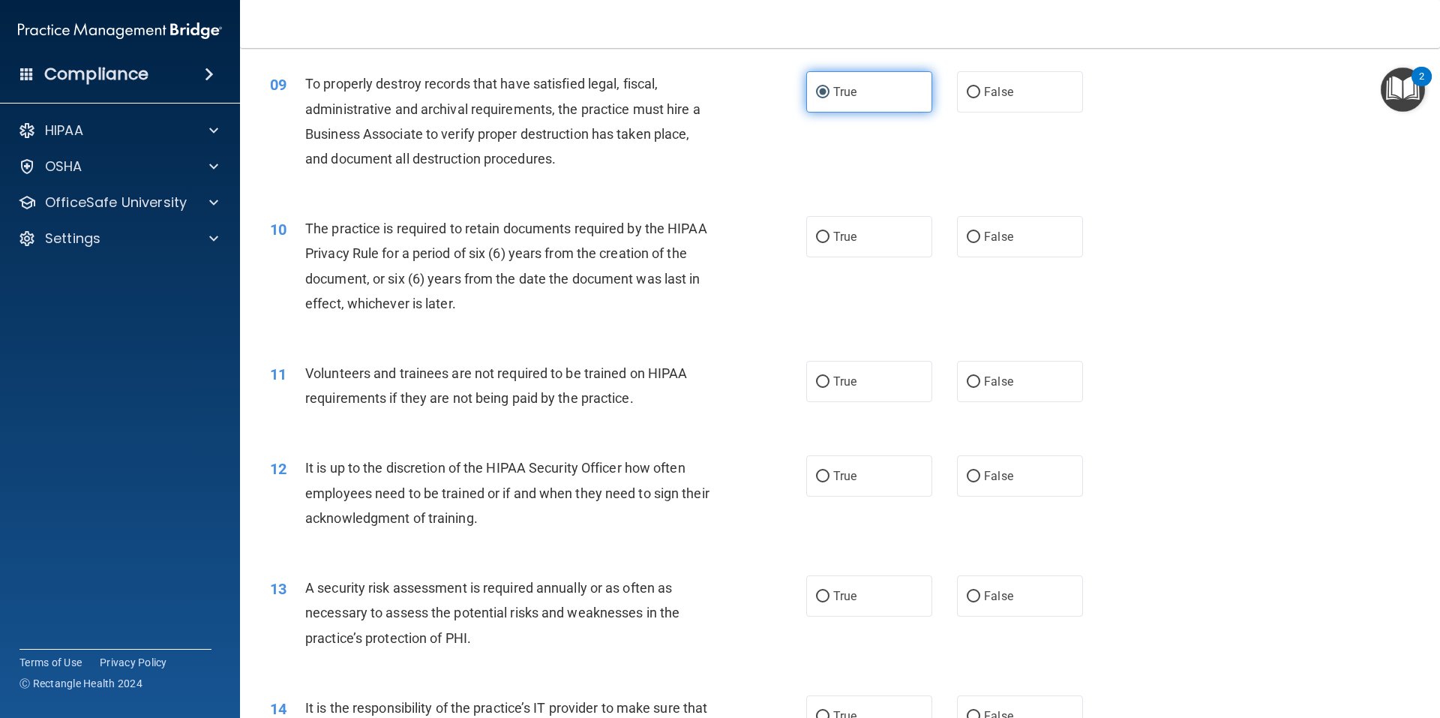
scroll to position [1125, 0]
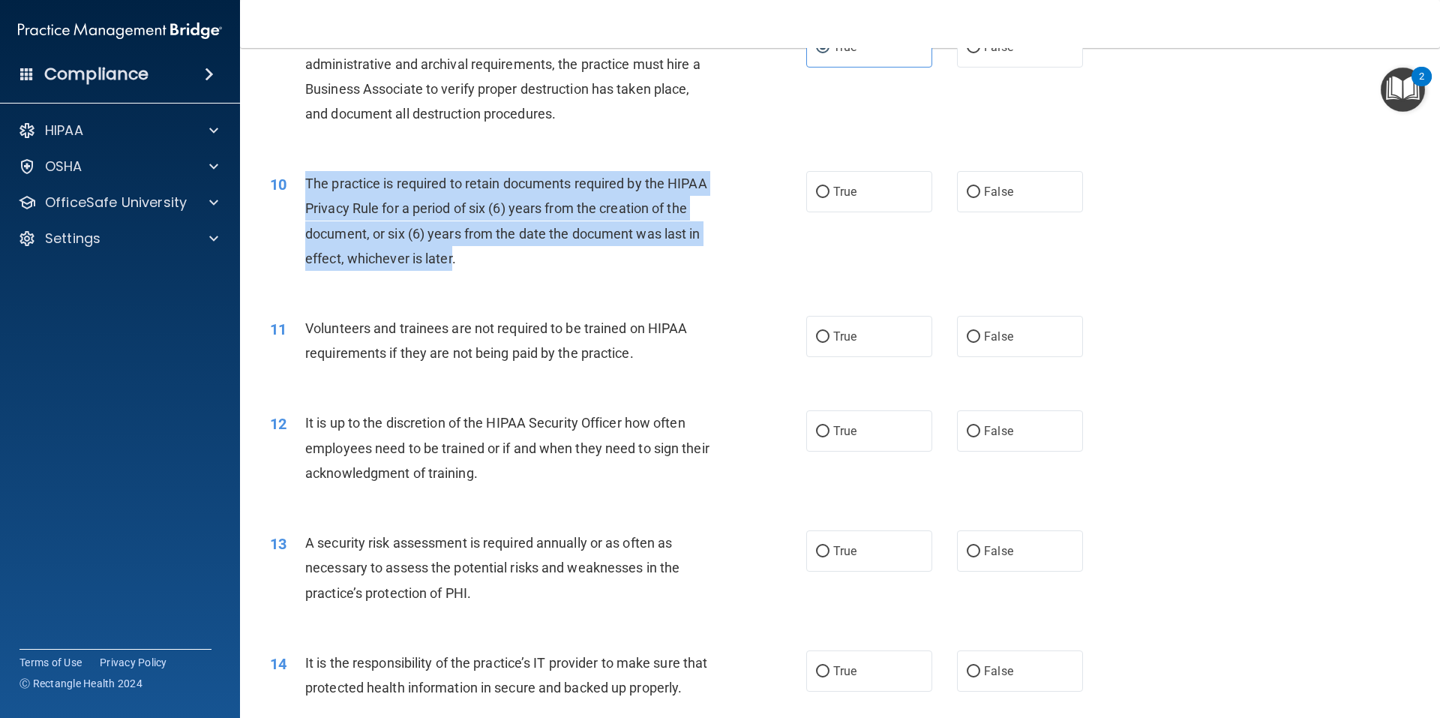
drag, startPoint x: 307, startPoint y: 180, endPoint x: 453, endPoint y: 262, distance: 167.6
click at [453, 262] on span "The practice is required to retain documents required by the HIPAA Privacy Rule…" at bounding box center [506, 221] width 402 height 91
drag, startPoint x: 473, startPoint y: 254, endPoint x: 307, endPoint y: 187, distance: 179.0
click at [307, 187] on div "The practice is required to retain documents required by the HIPAA Privacy Rule…" at bounding box center [514, 221] width 419 height 100
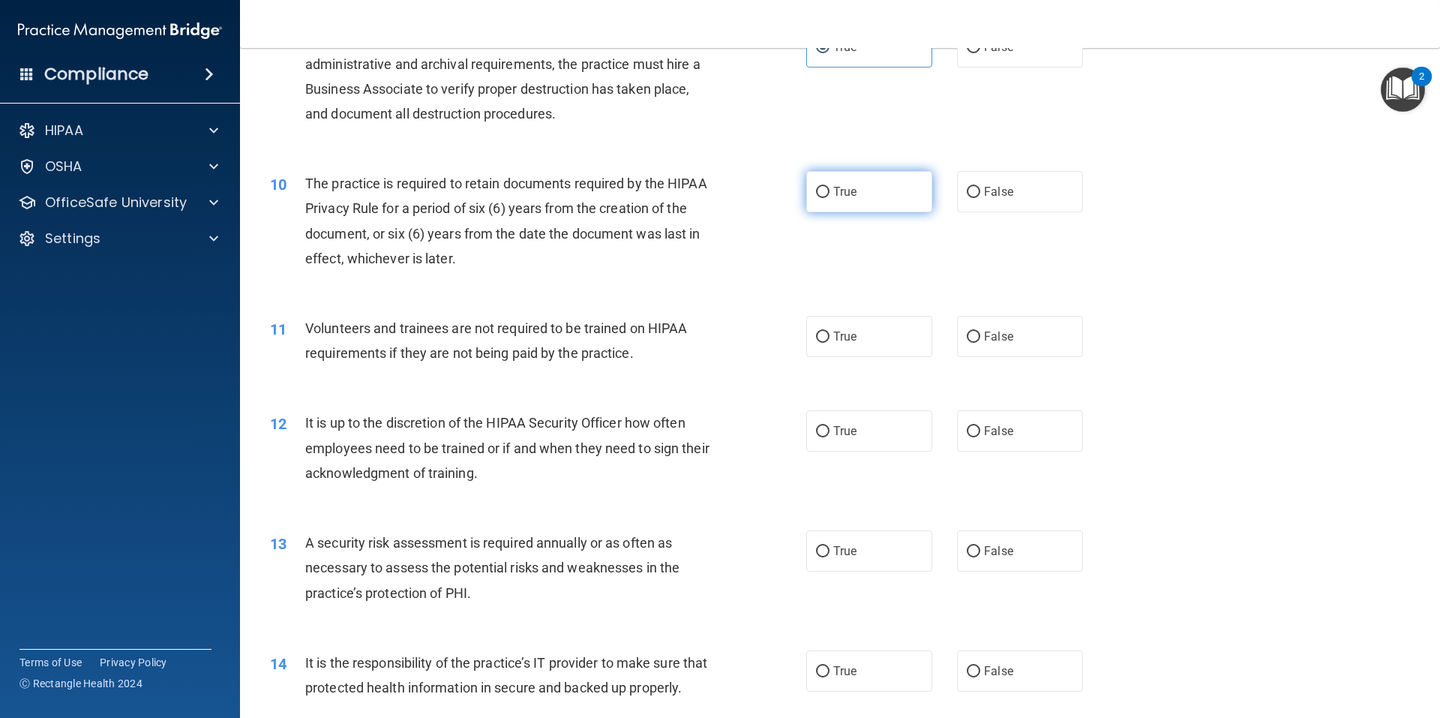
click at [826, 192] on label "True" at bounding box center [869, 191] width 126 height 41
click at [826, 192] on input "True" at bounding box center [823, 192] width 14 height 11
radio input "true"
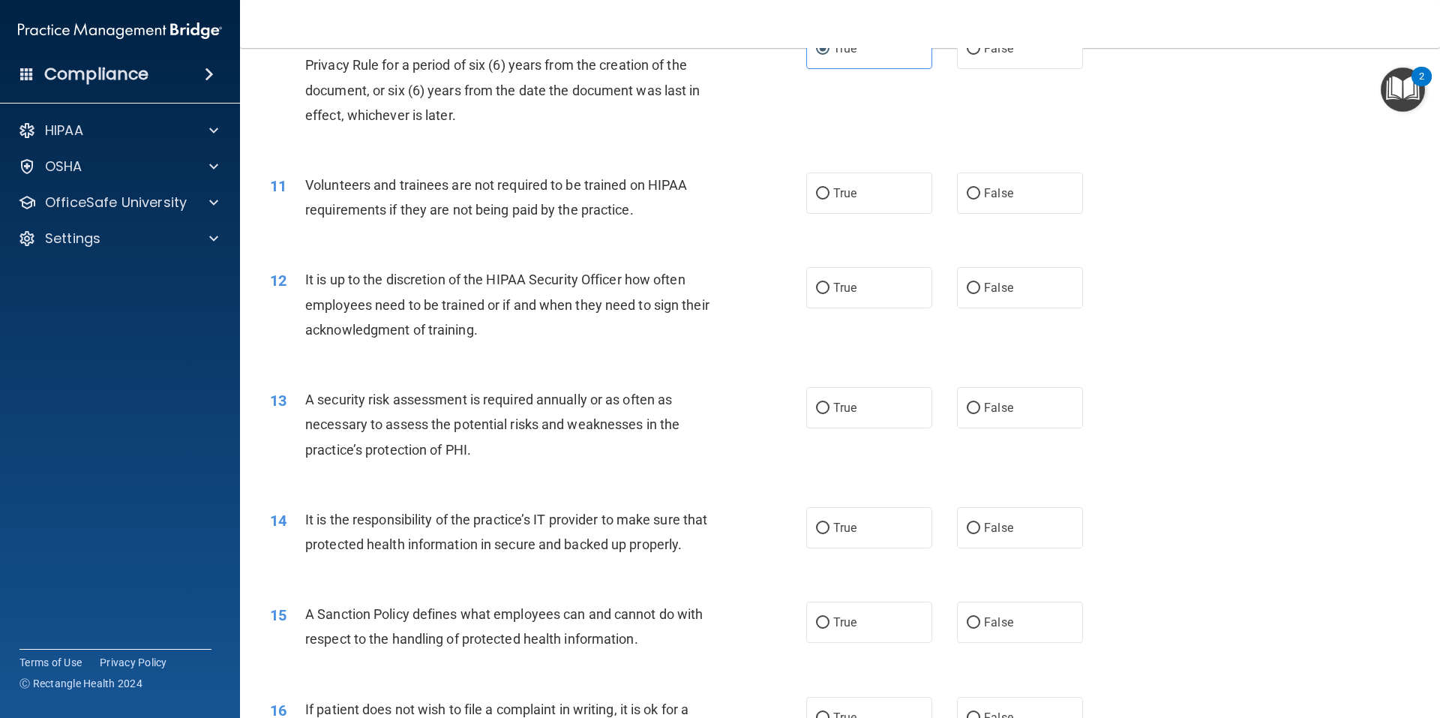
scroll to position [1275, 0]
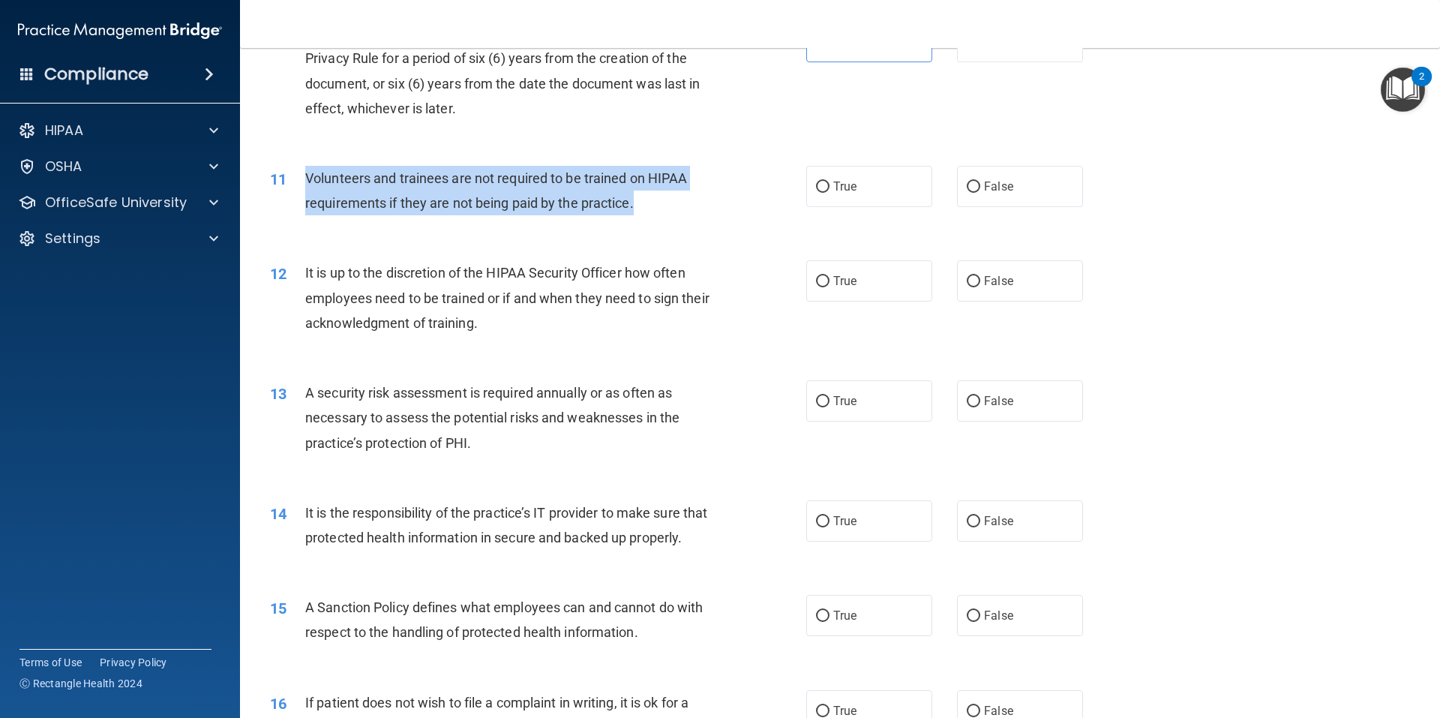
drag, startPoint x: 401, startPoint y: 194, endPoint x: 675, endPoint y: 219, distance: 274.9
click at [675, 219] on div "11 Volunteers and trainees are not required to be trained on HIPAA requirements…" at bounding box center [538, 194] width 581 height 57
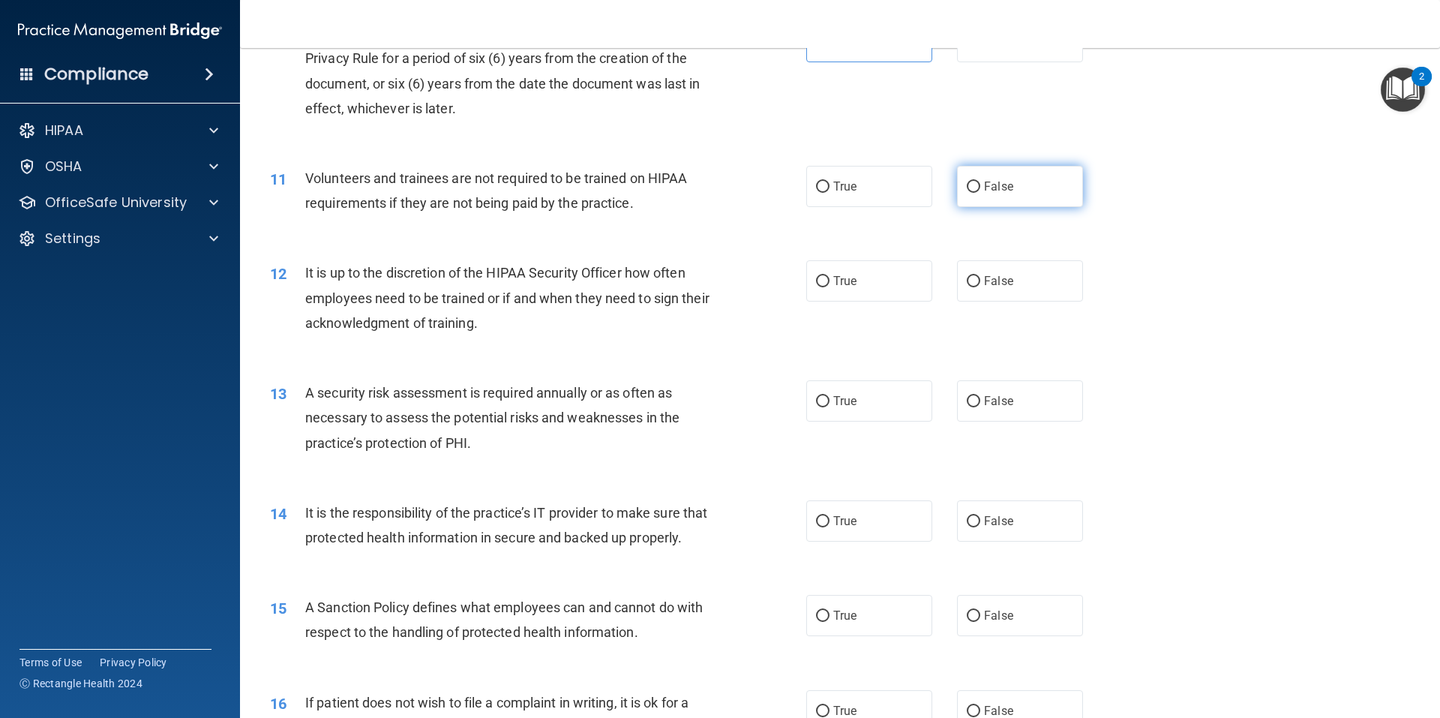
click at [974, 191] on label "False" at bounding box center [1020, 186] width 126 height 41
click at [974, 191] on input "False" at bounding box center [974, 187] width 14 height 11
radio input "true"
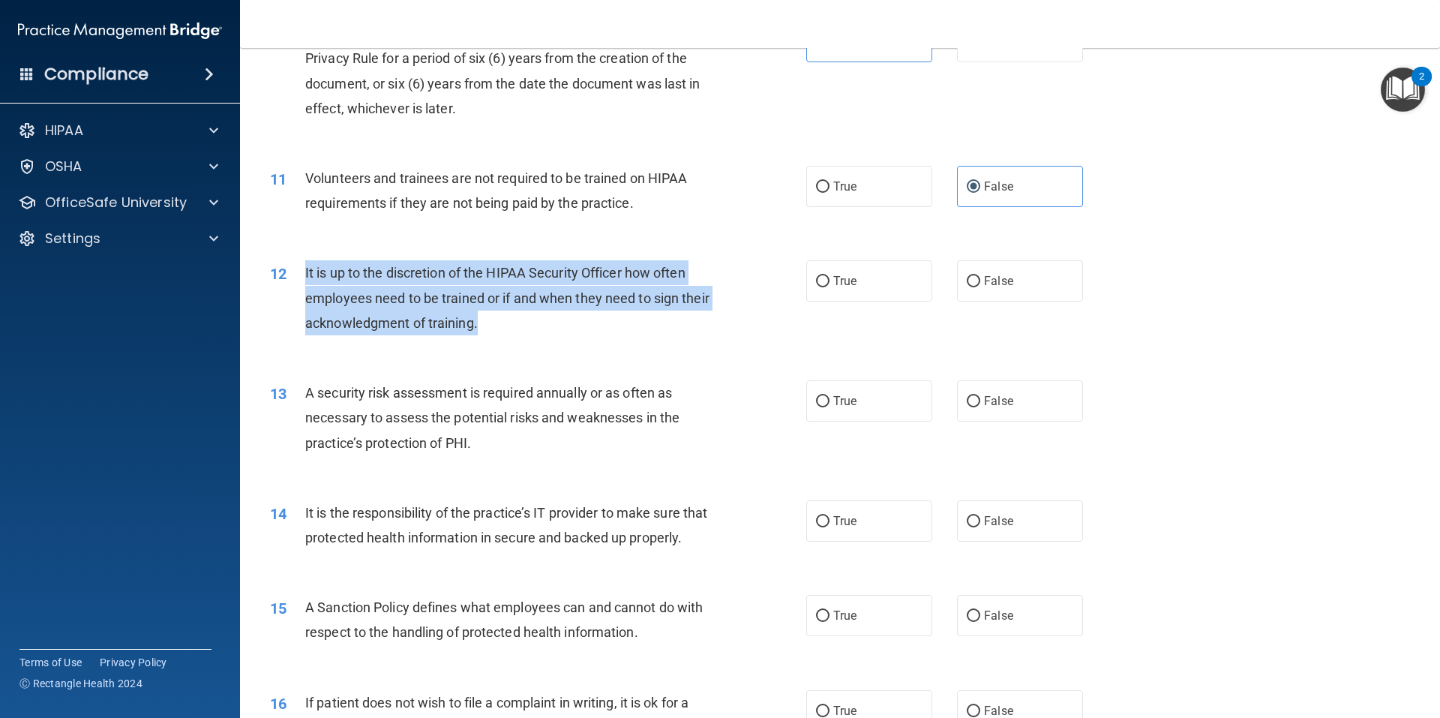
drag, startPoint x: 302, startPoint y: 270, endPoint x: 527, endPoint y: 329, distance: 232.0
click at [527, 329] on div "12 It is up to the discretion of the HIPAA Security Officer how often employees…" at bounding box center [538, 301] width 581 height 83
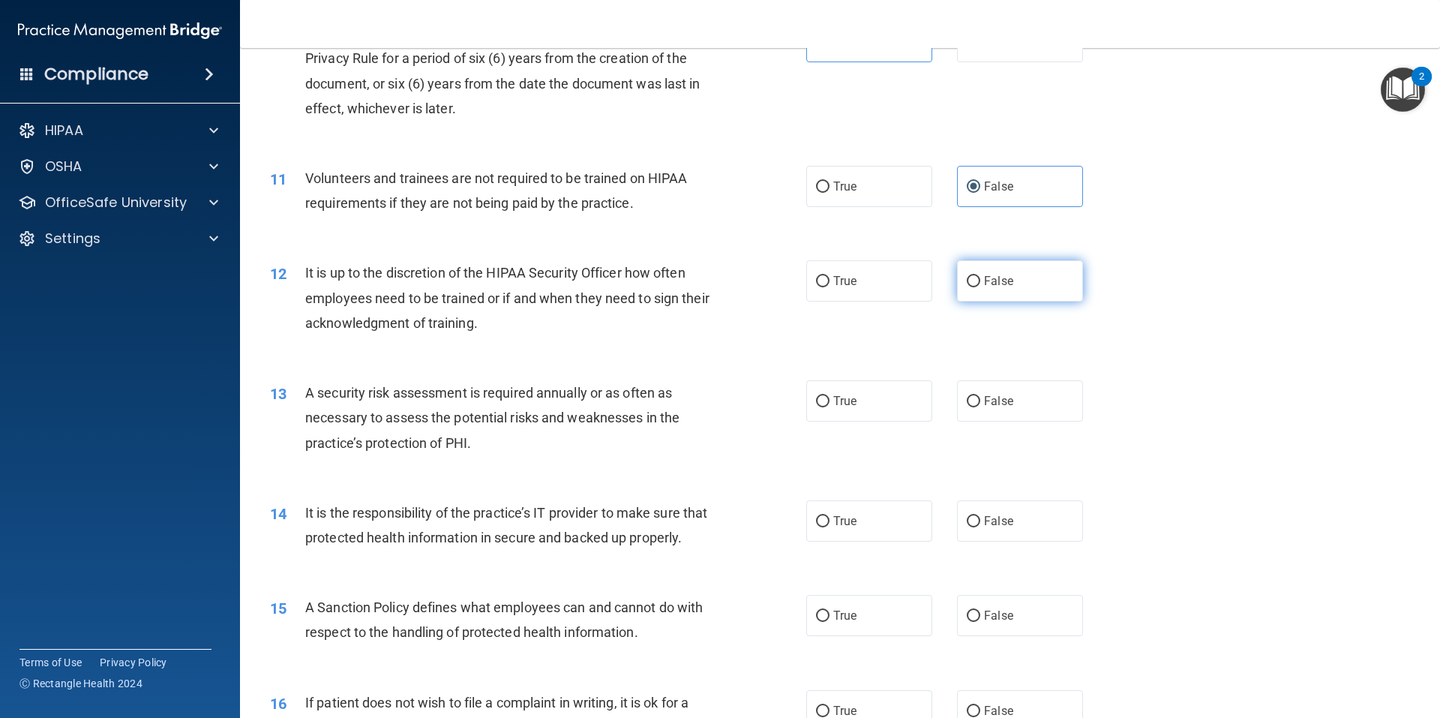
click at [1015, 293] on label "False" at bounding box center [1020, 280] width 126 height 41
click at [980, 287] on input "False" at bounding box center [974, 281] width 14 height 11
radio input "true"
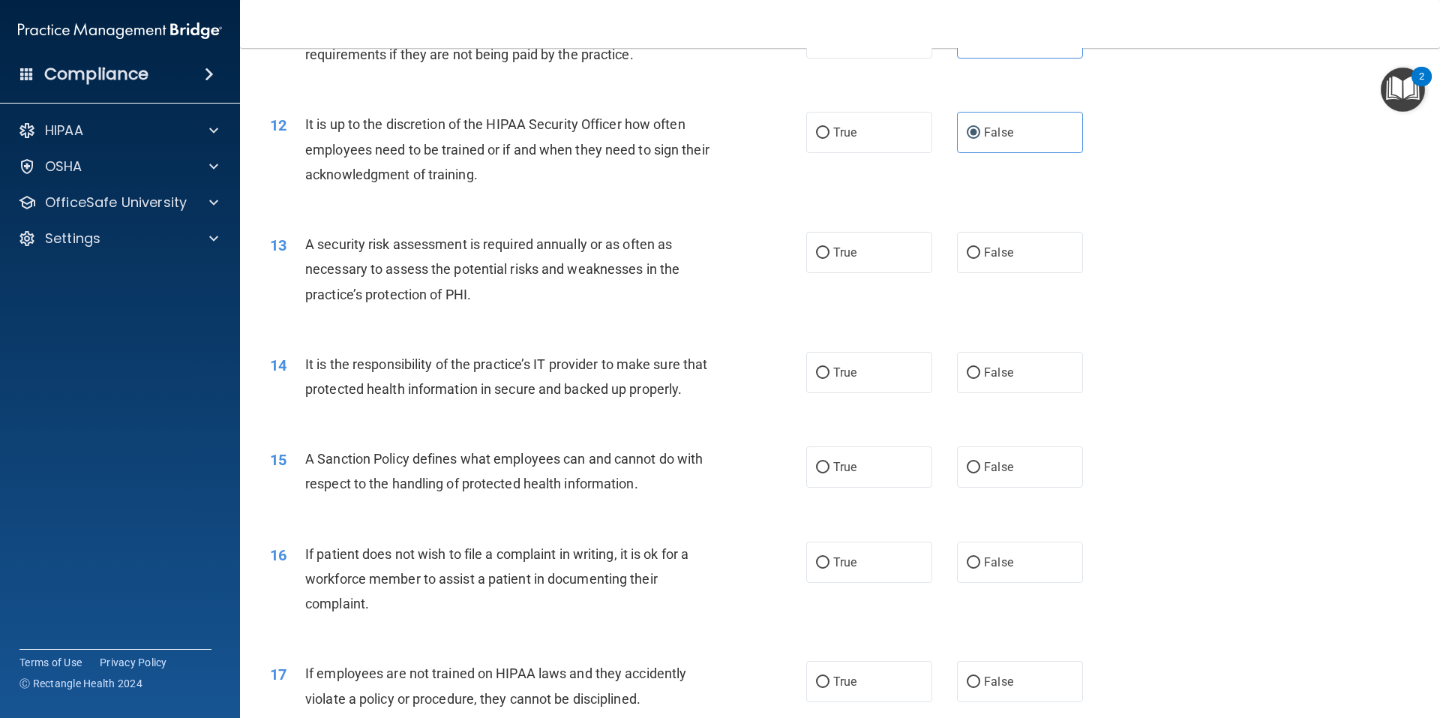
scroll to position [1425, 0]
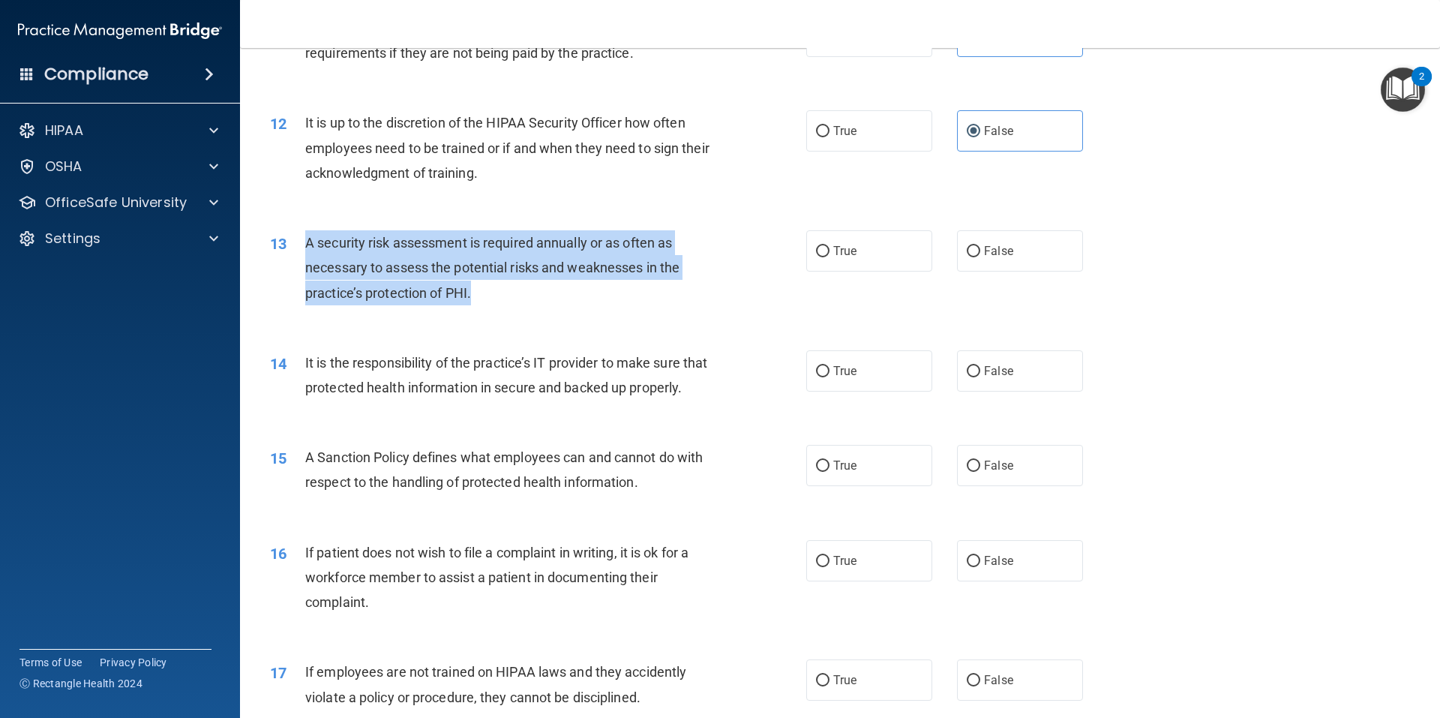
drag, startPoint x: 305, startPoint y: 242, endPoint x: 476, endPoint y: 287, distance: 176.8
click at [476, 287] on div "13 A security risk assessment is required annually or as often as necessary to …" at bounding box center [538, 271] width 581 height 83
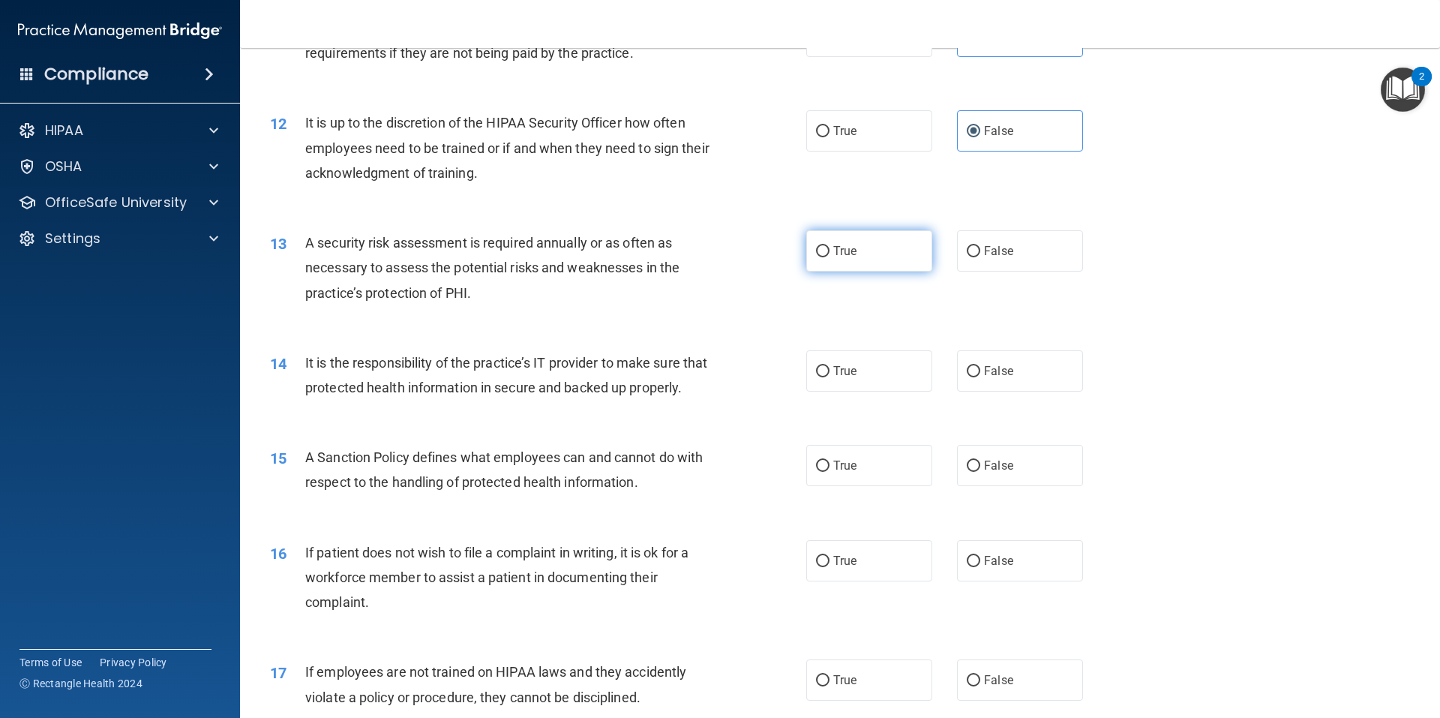
click at [853, 239] on label "True" at bounding box center [869, 250] width 126 height 41
click at [830, 246] on input "True" at bounding box center [823, 251] width 14 height 11
radio input "true"
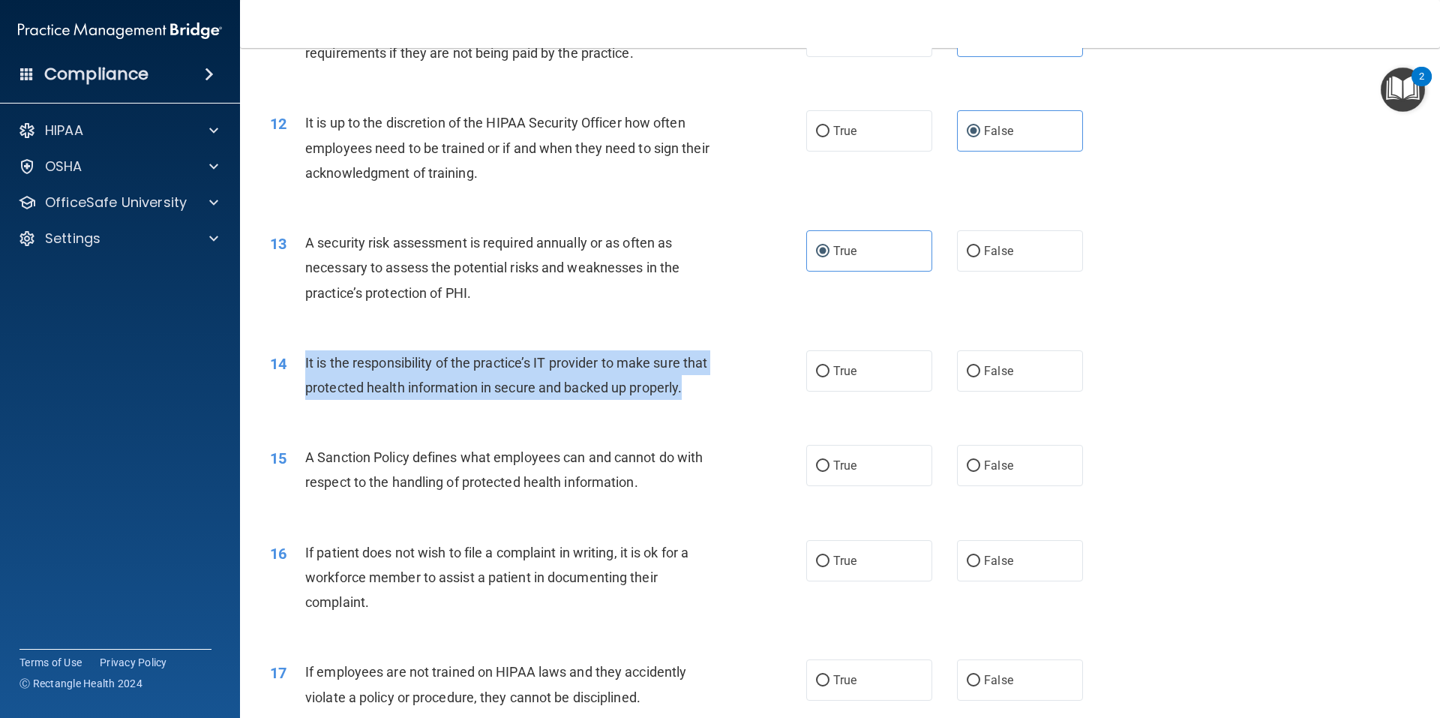
drag, startPoint x: 300, startPoint y: 361, endPoint x: 593, endPoint y: 413, distance: 297.2
click at [593, 407] on div "14 It is the responsibility of the practice’s IT provider to make sure that pro…" at bounding box center [538, 378] width 581 height 57
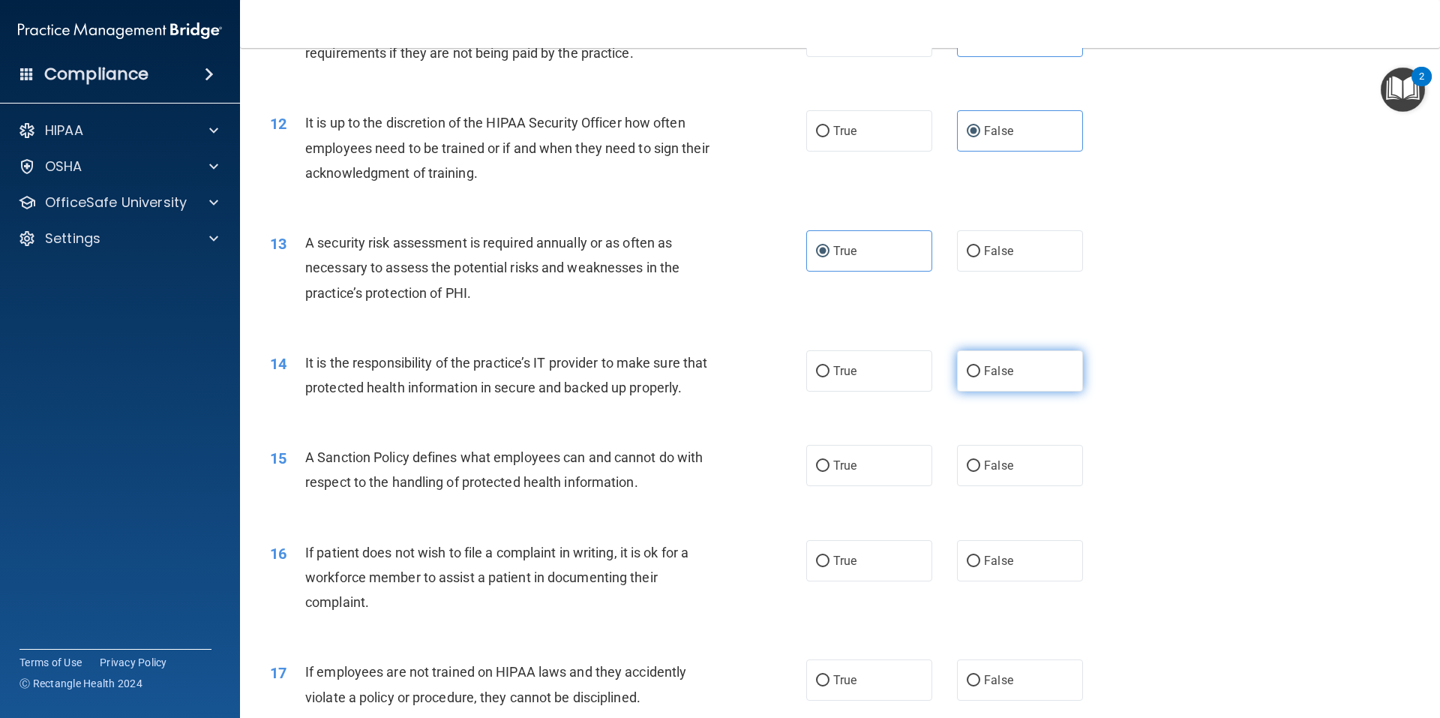
click at [1019, 381] on label "False" at bounding box center [1020, 370] width 126 height 41
click at [980, 377] on input "False" at bounding box center [974, 371] width 14 height 11
radio input "true"
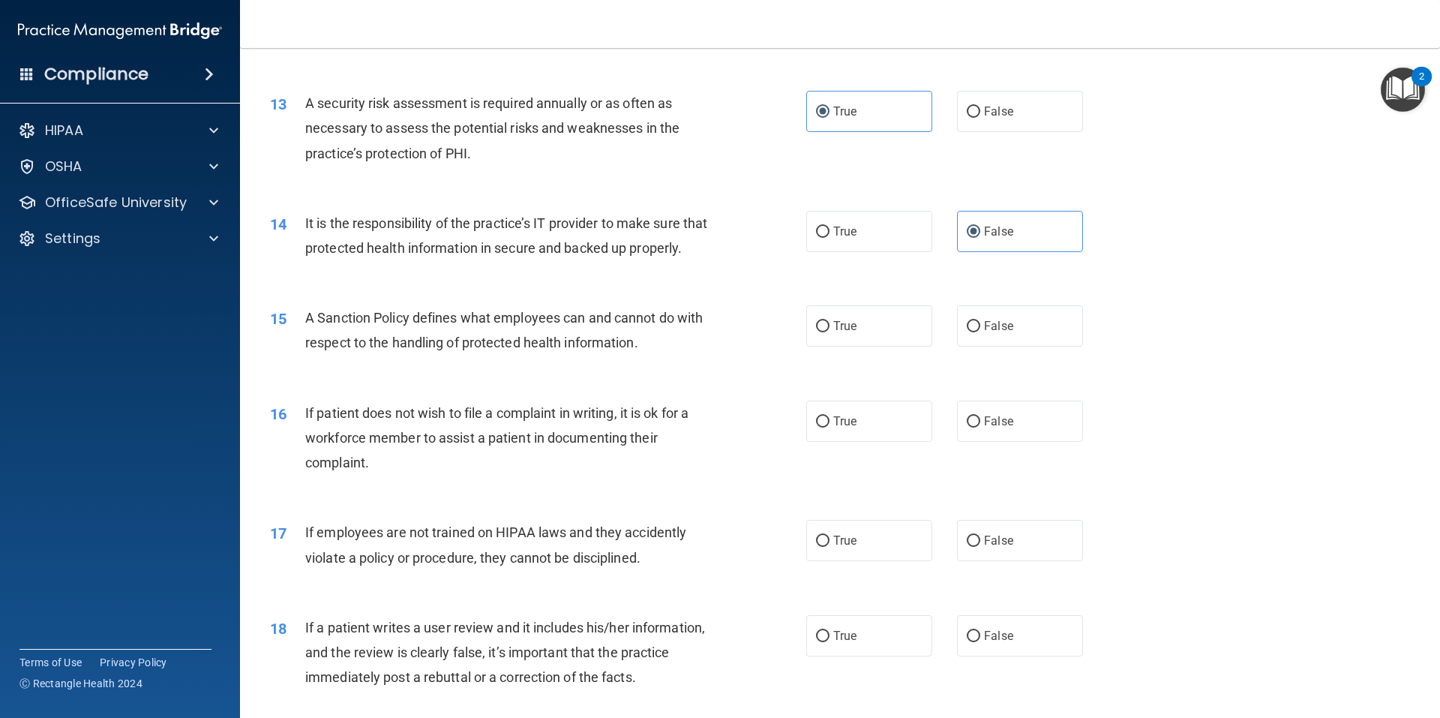
scroll to position [1575, 0]
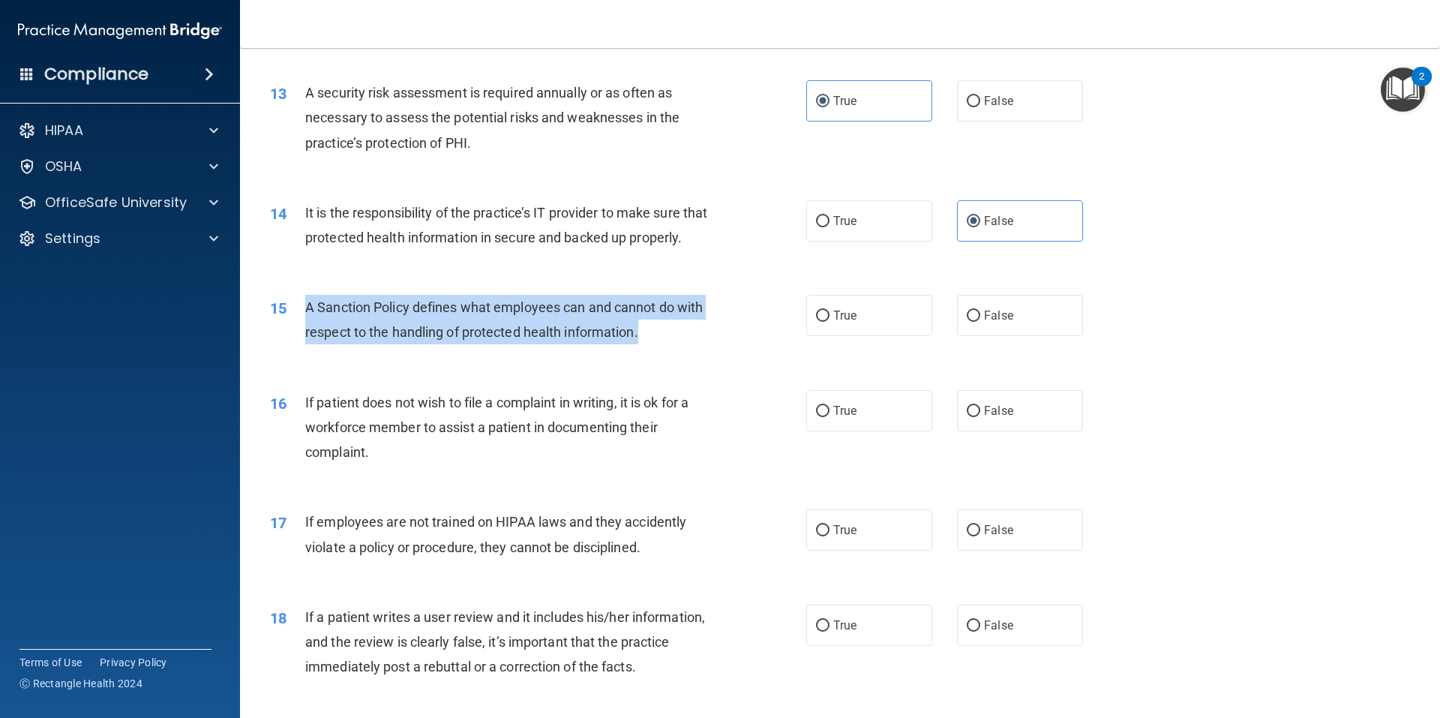
drag, startPoint x: 305, startPoint y: 328, endPoint x: 676, endPoint y: 363, distance: 372.2
click at [676, 344] on div "A Sanction Policy defines what employees can and cannot do with respect to the …" at bounding box center [514, 320] width 419 height 50
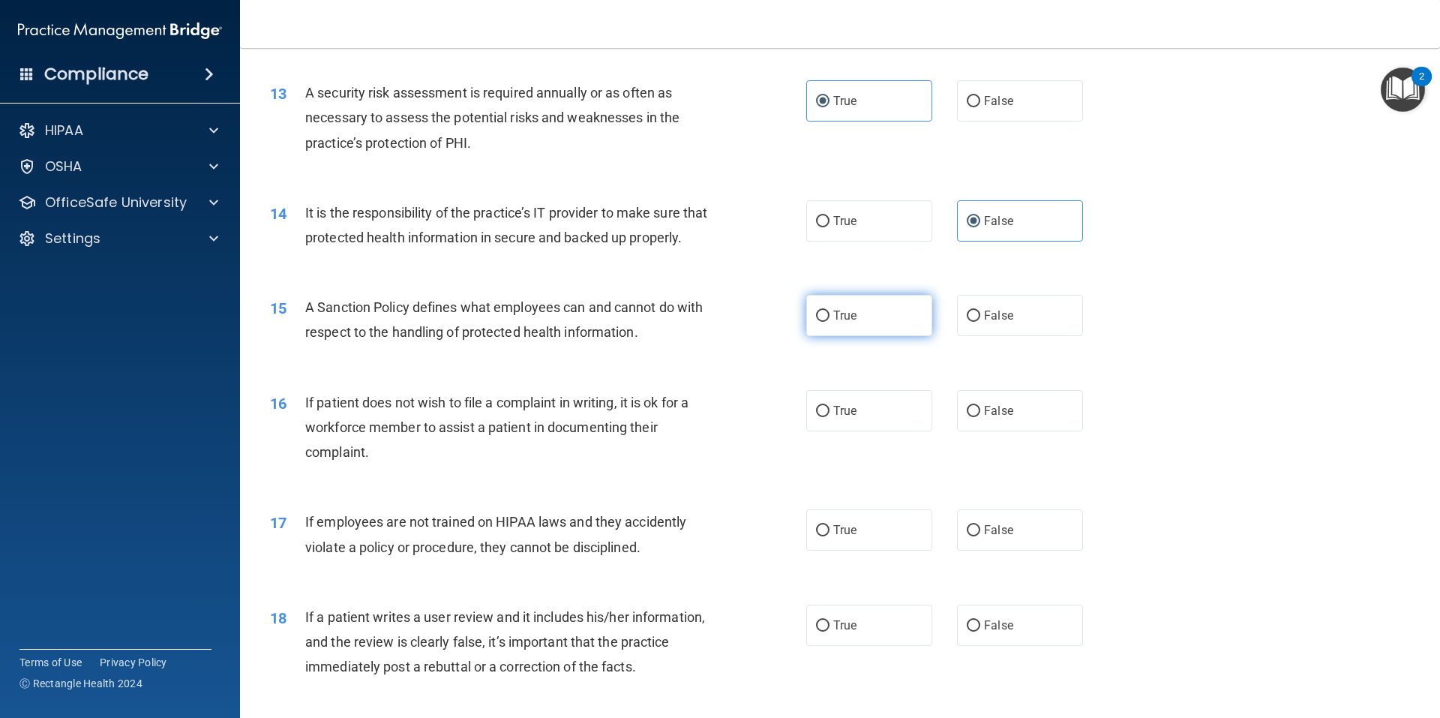
click at [902, 336] on label "True" at bounding box center [869, 315] width 126 height 41
click at [830, 322] on input "True" at bounding box center [823, 316] width 14 height 11
radio input "true"
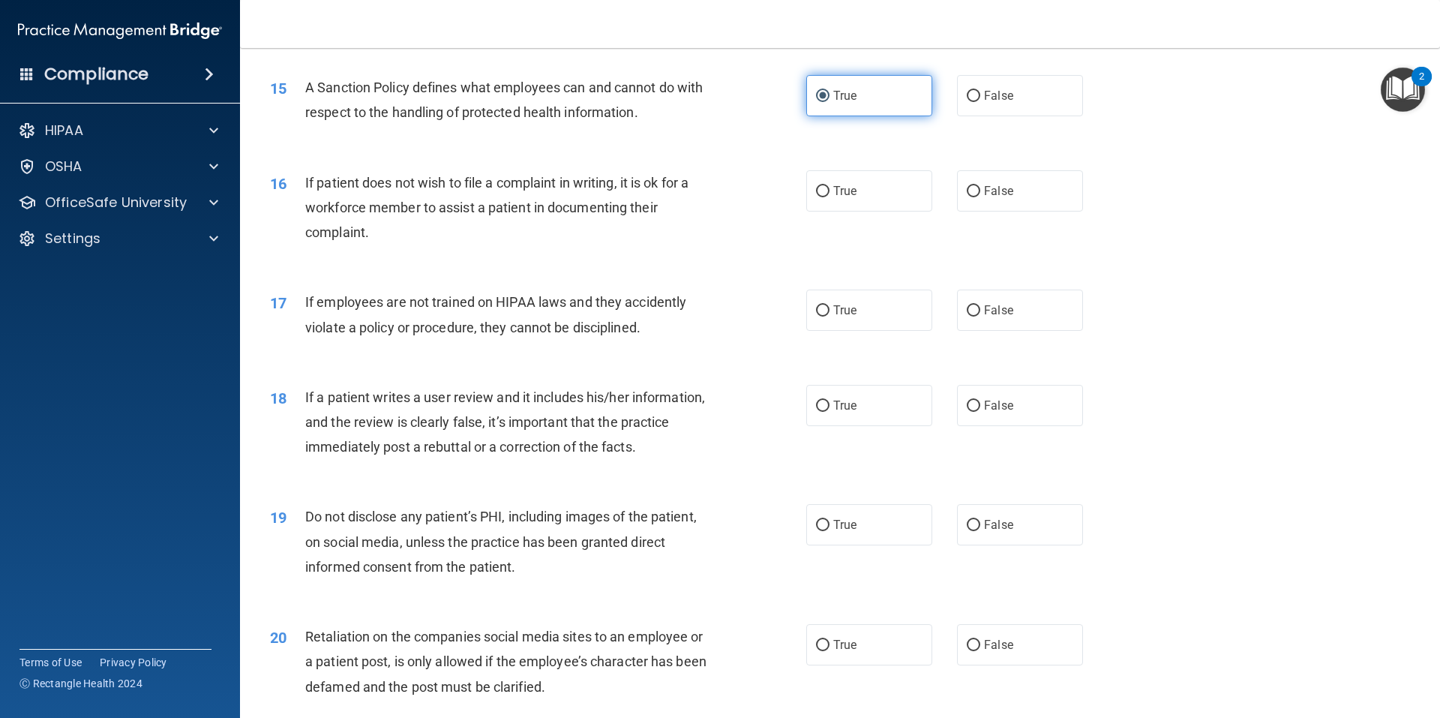
scroll to position [1800, 0]
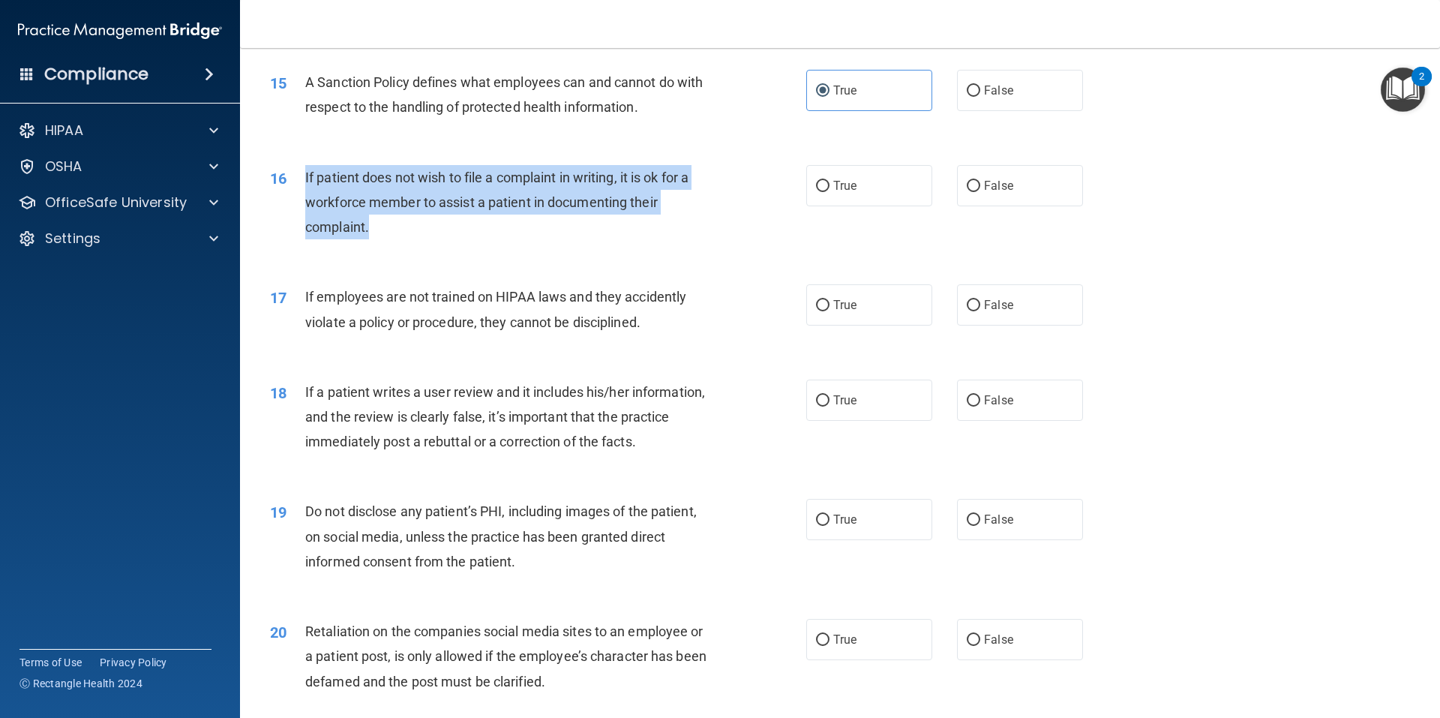
drag, startPoint x: 368, startPoint y: 254, endPoint x: 302, endPoint y: 209, distance: 80.3
click at [302, 209] on div "16 If patient does not wish to file a complaint in writing, it is ok for a work…" at bounding box center [538, 206] width 581 height 83
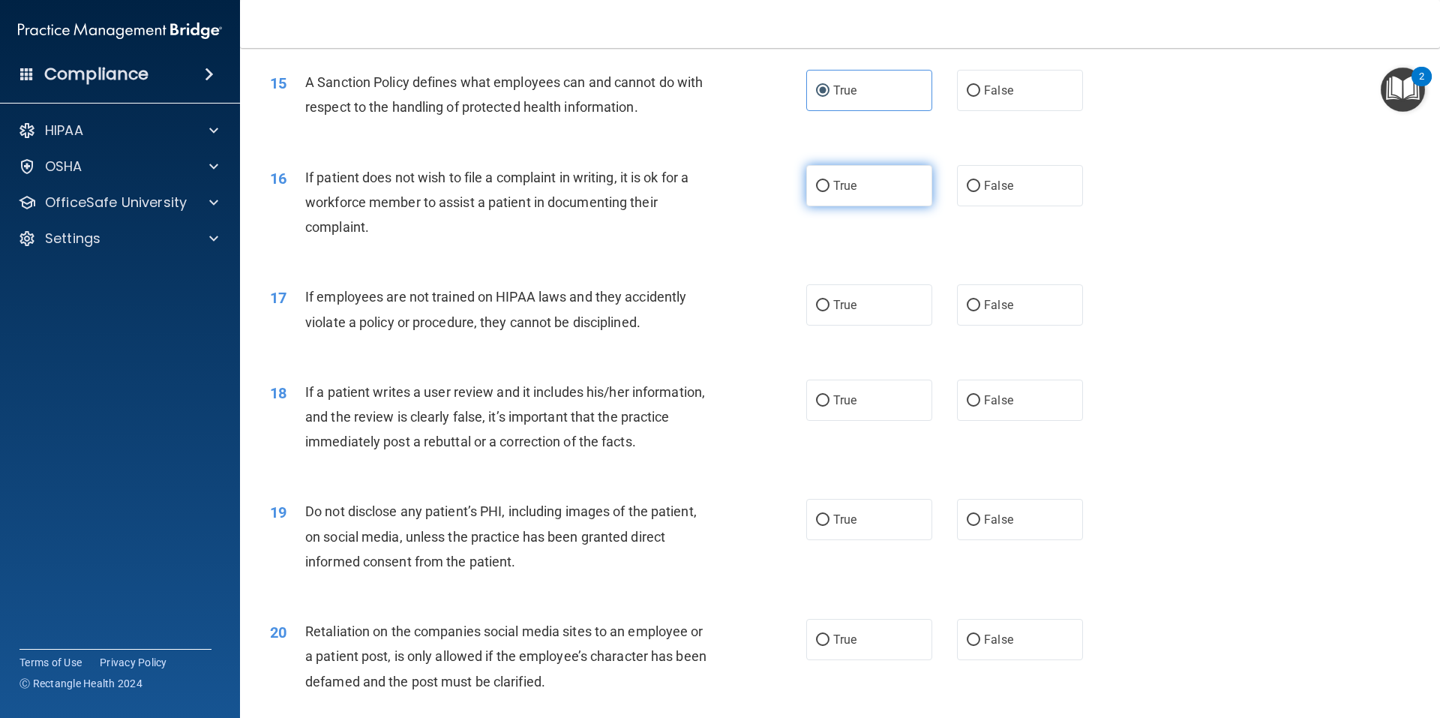
click at [852, 198] on label "True" at bounding box center [869, 185] width 126 height 41
click at [830, 192] on input "True" at bounding box center [823, 186] width 14 height 11
radio input "true"
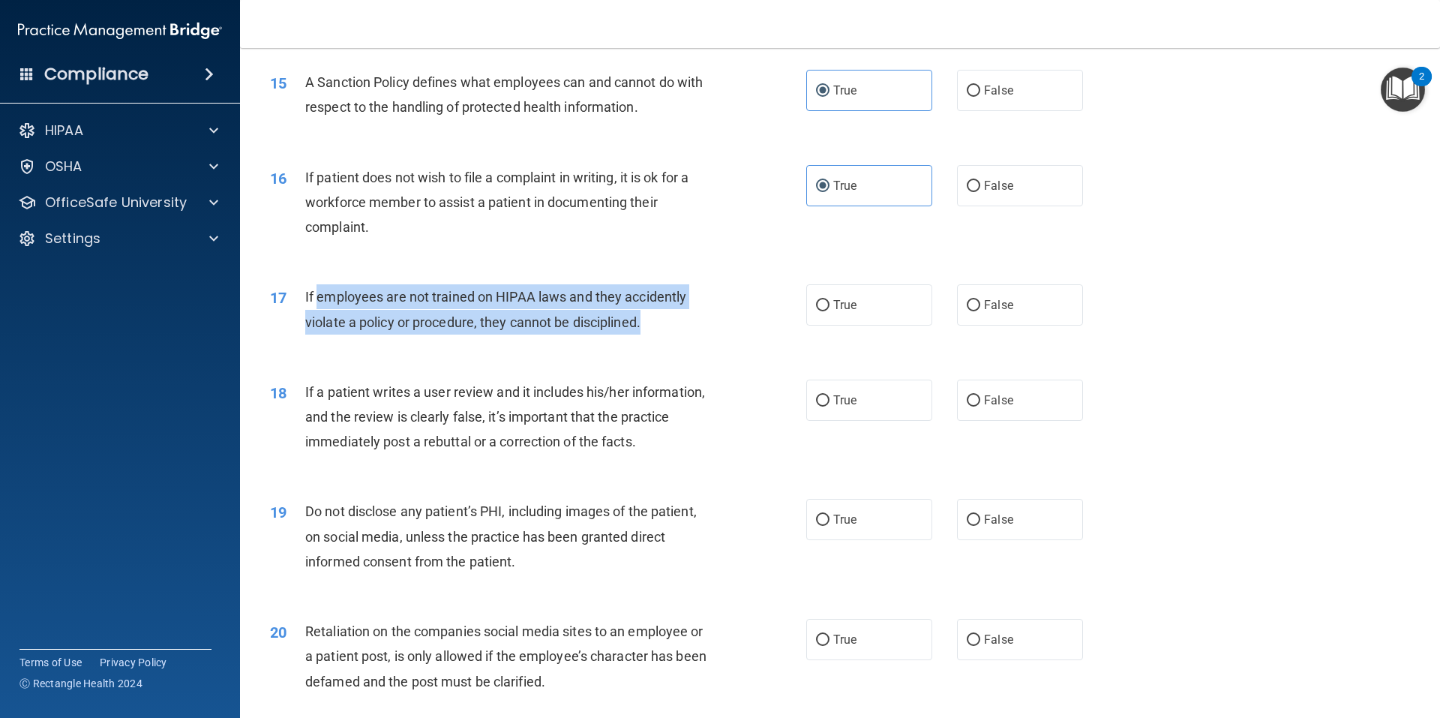
drag, startPoint x: 565, startPoint y: 343, endPoint x: 317, endPoint y: 313, distance: 250.1
click at [317, 313] on div "If employees are not trained on HIPAA laws and they accidently violate a policy…" at bounding box center [514, 309] width 419 height 50
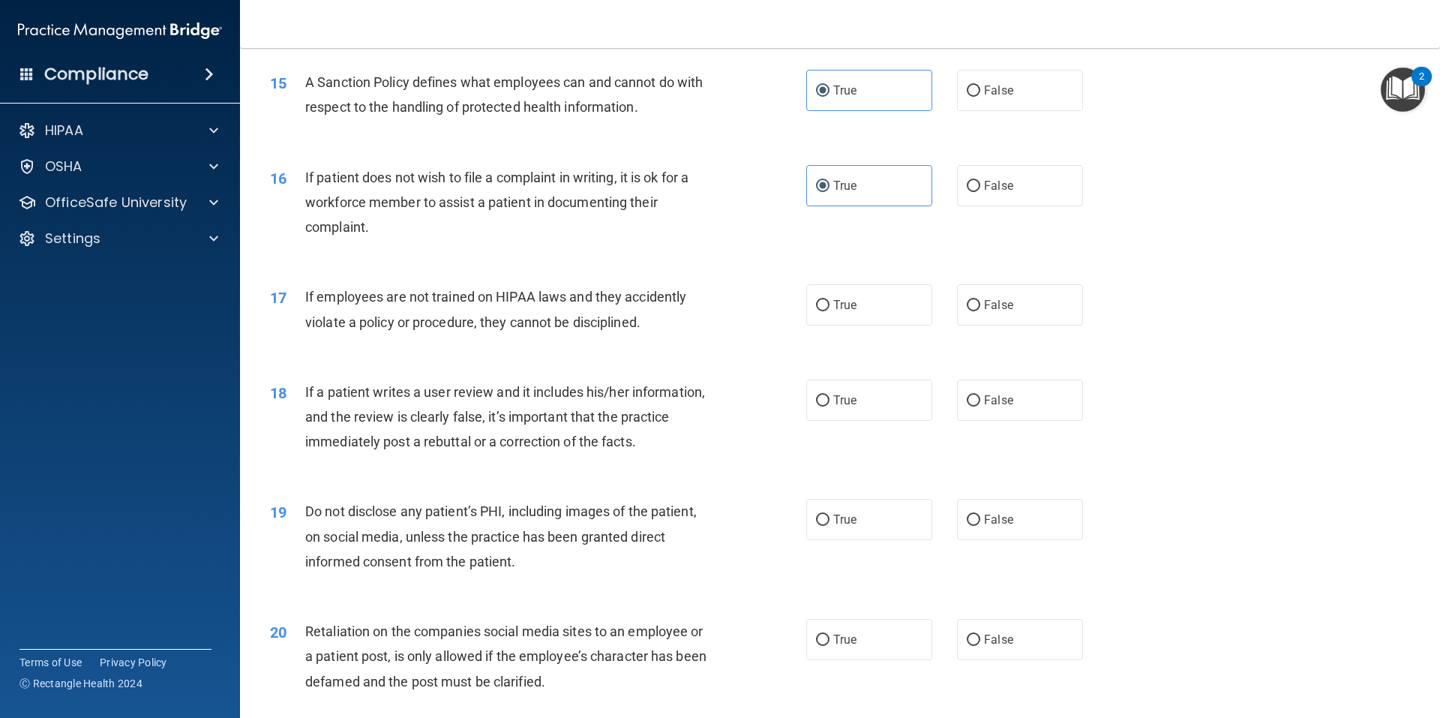
click at [306, 320] on span "If employees are not trained on HIPAA laws and they accidently violate a policy…" at bounding box center [495, 309] width 381 height 41
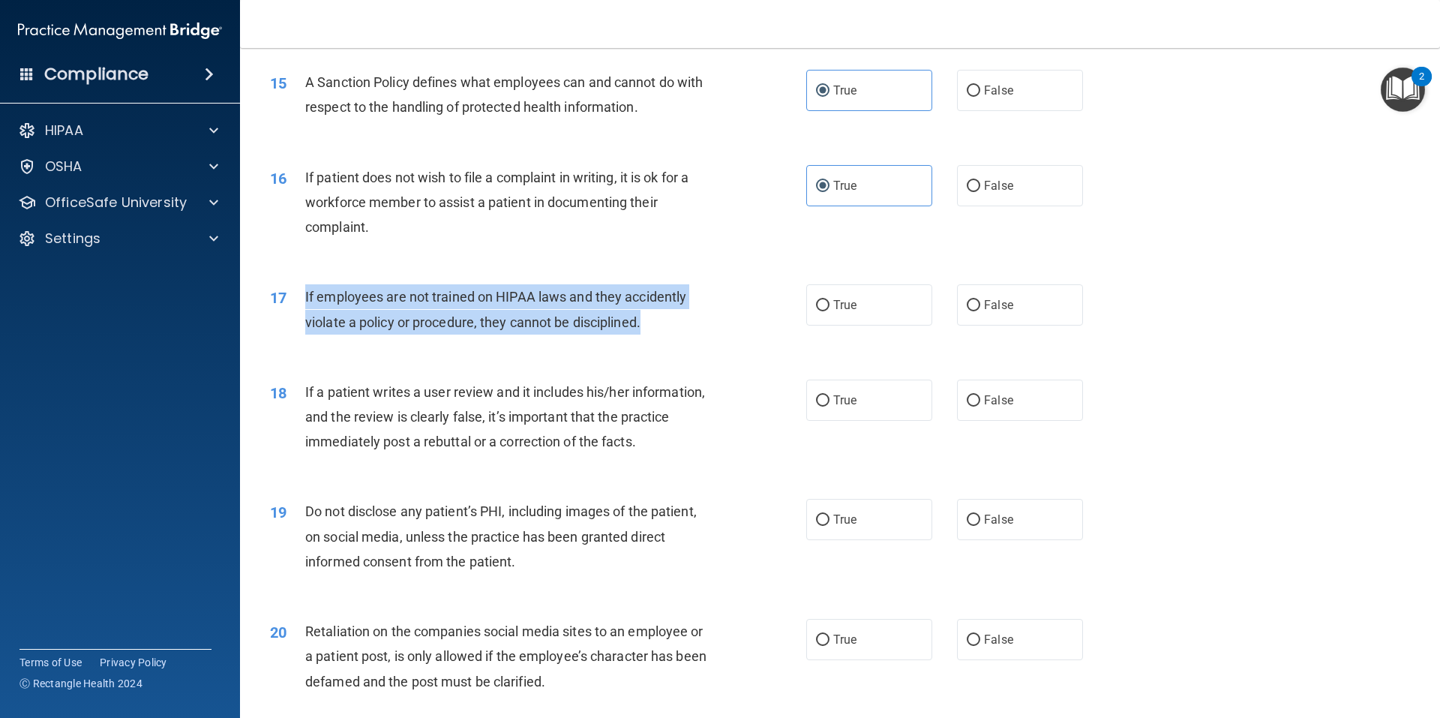
drag, startPoint x: 664, startPoint y: 345, endPoint x: 302, endPoint y: 329, distance: 361.9
click at [302, 329] on div "17 If employees are not trained on HIPAA laws and they accidently violate a pol…" at bounding box center [538, 312] width 581 height 57
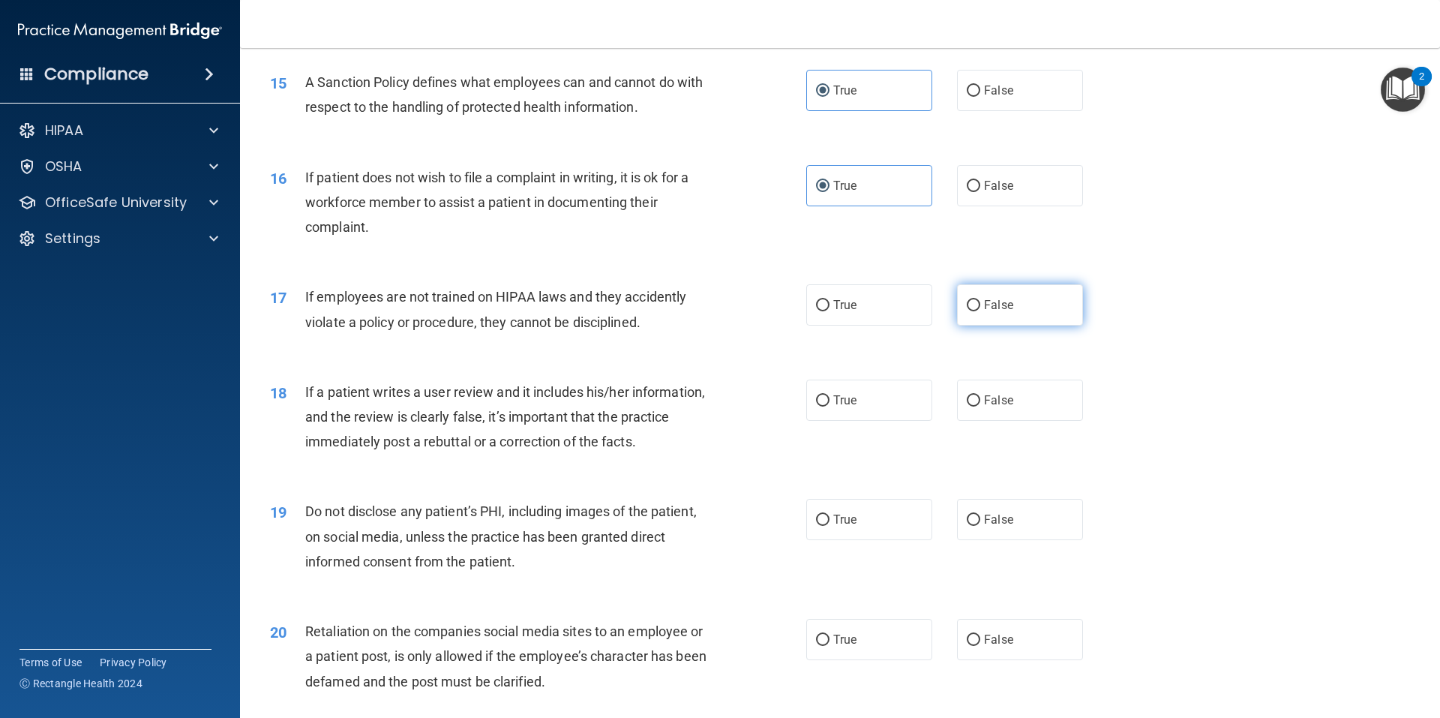
click at [1008, 326] on label "False" at bounding box center [1020, 304] width 126 height 41
click at [980, 311] on input "False" at bounding box center [974, 305] width 14 height 11
radio input "true"
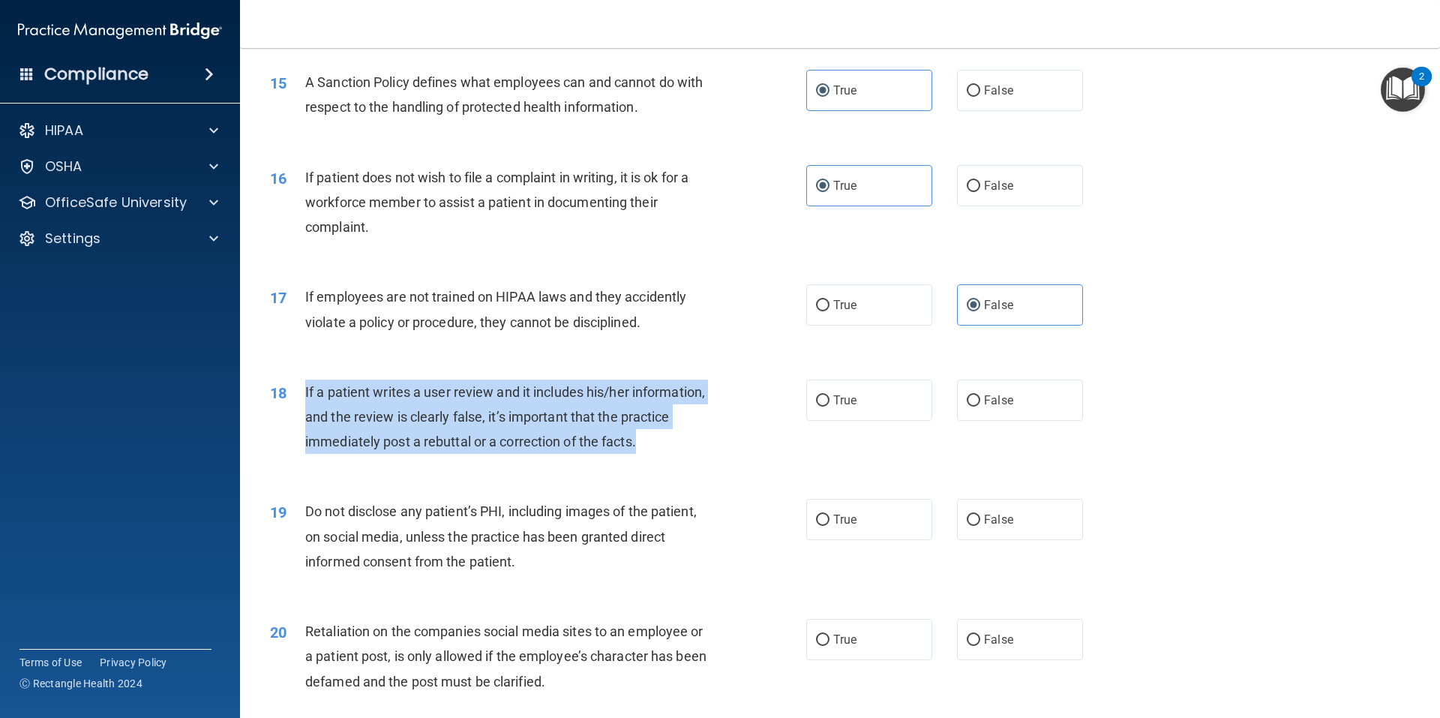
drag, startPoint x: 572, startPoint y: 459, endPoint x: 302, endPoint y: 415, distance: 272.9
click at [302, 415] on div "18 If a patient writes a user review and it includes his/her information, and t…" at bounding box center [538, 421] width 581 height 83
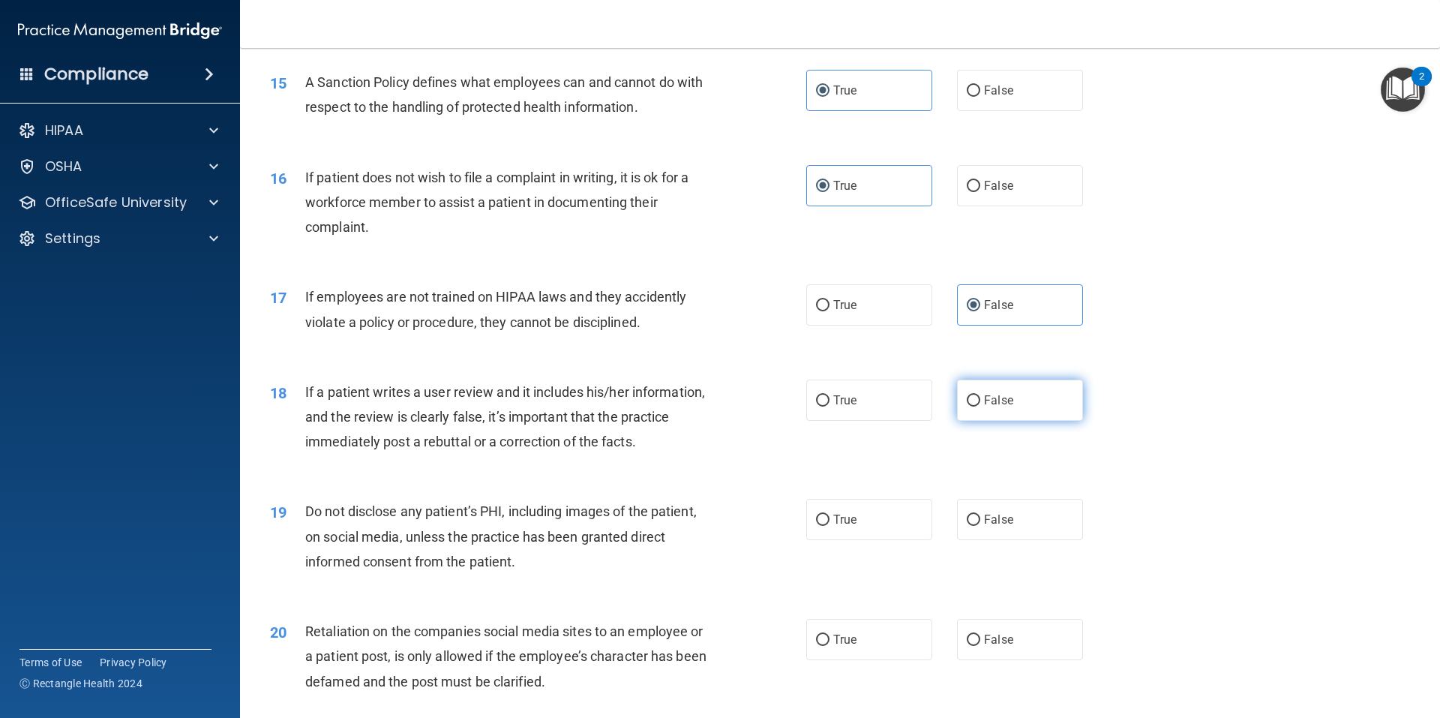
click at [965, 416] on label "False" at bounding box center [1020, 400] width 126 height 41
click at [967, 407] on input "False" at bounding box center [974, 400] width 14 height 11
radio input "true"
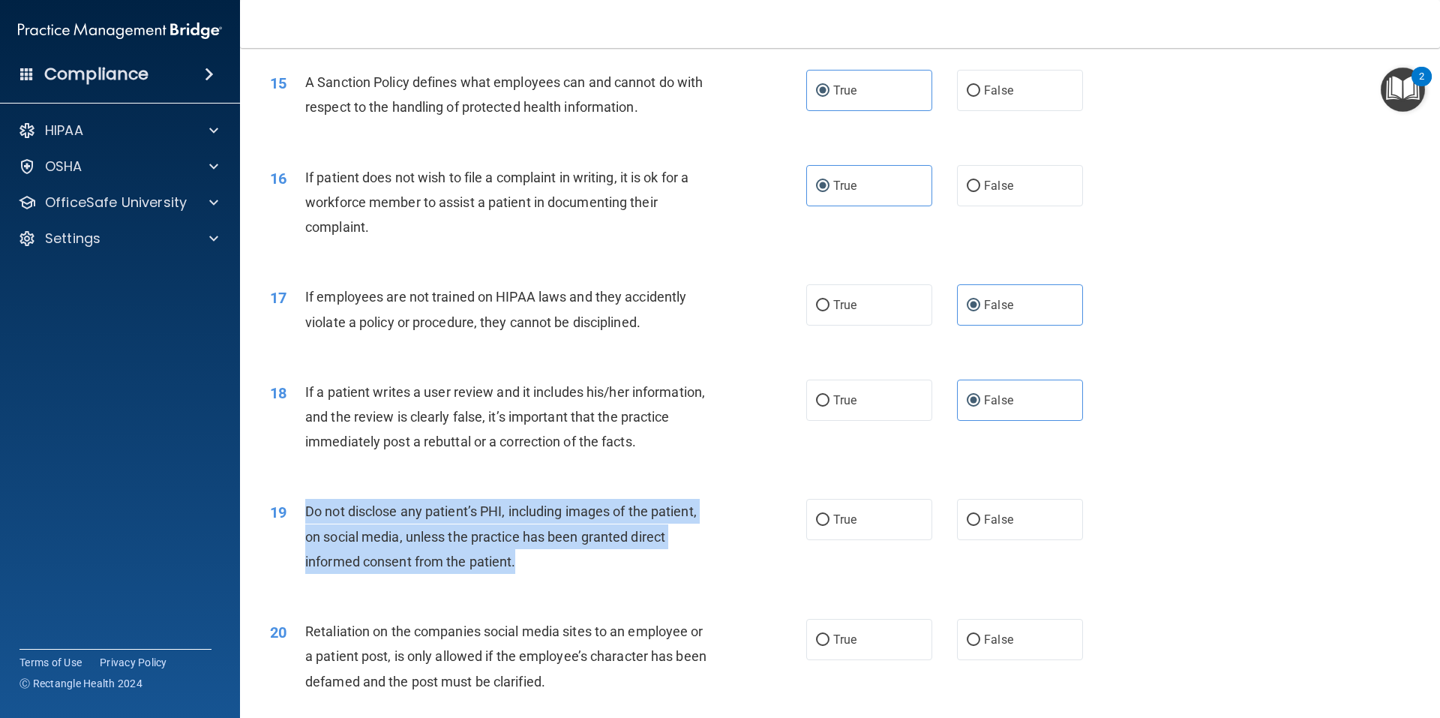
drag, startPoint x: 491, startPoint y: 583, endPoint x: 395, endPoint y: 542, distance: 104.2
click at [296, 539] on div "19 Do not disclose any patient’s PHI, including images of the patient, on socia…" at bounding box center [538, 540] width 581 height 83
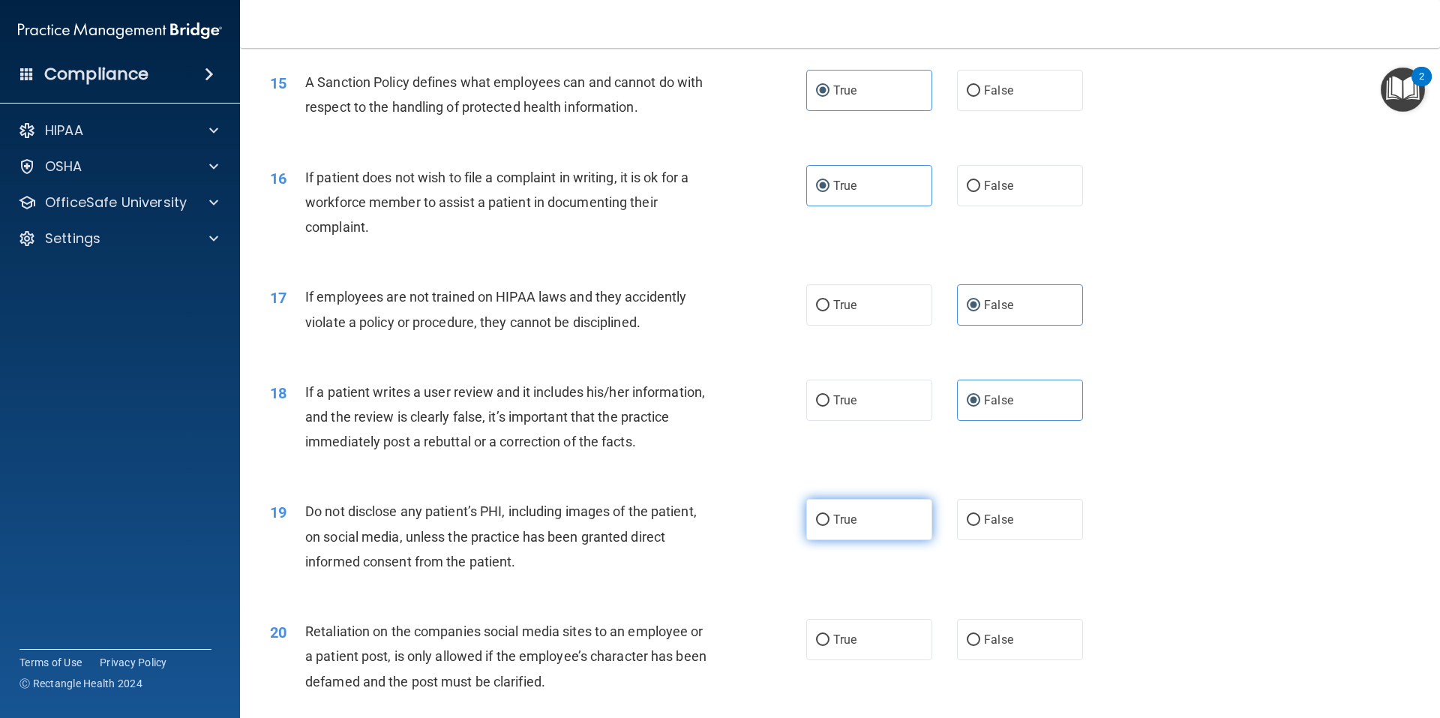
click at [842, 527] on span "True" at bounding box center [844, 519] width 23 height 14
click at [830, 526] on input "True" at bounding box center [823, 520] width 14 height 11
radio input "true"
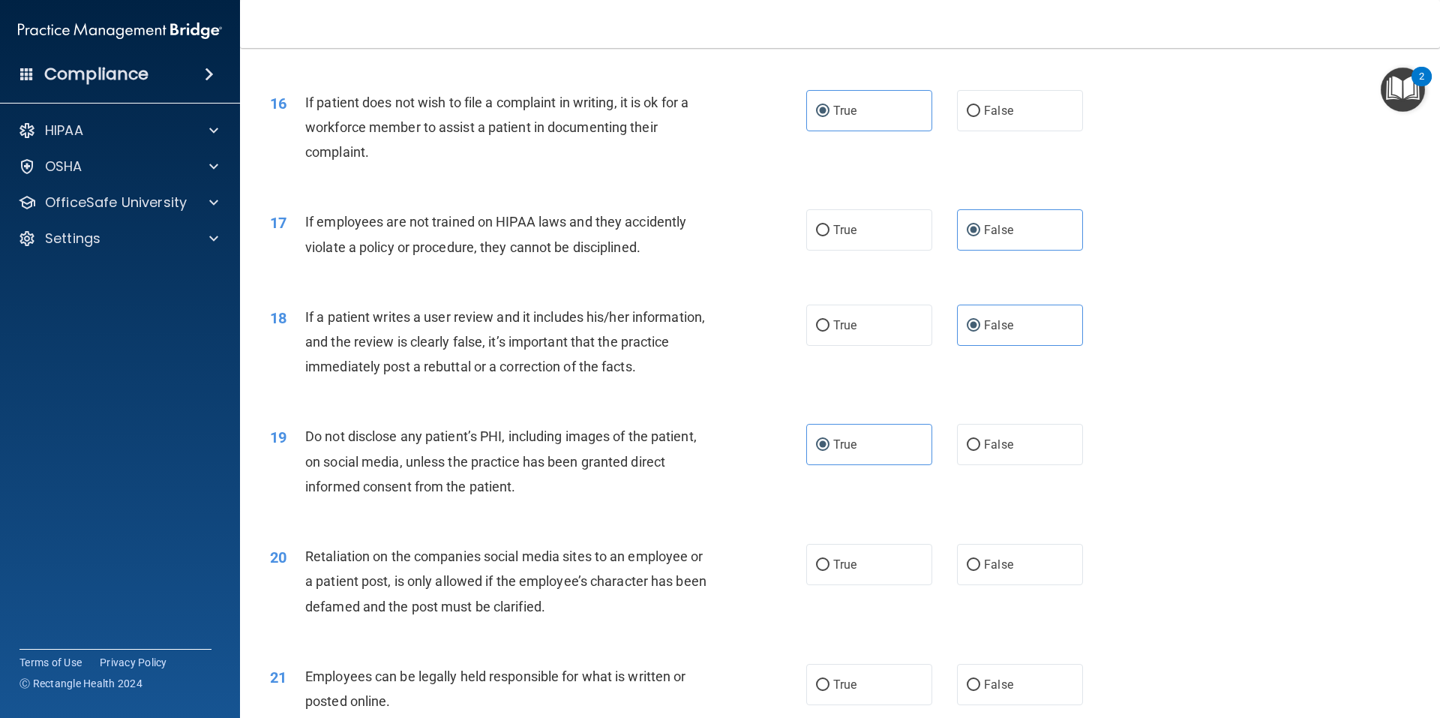
scroll to position [2025, 0]
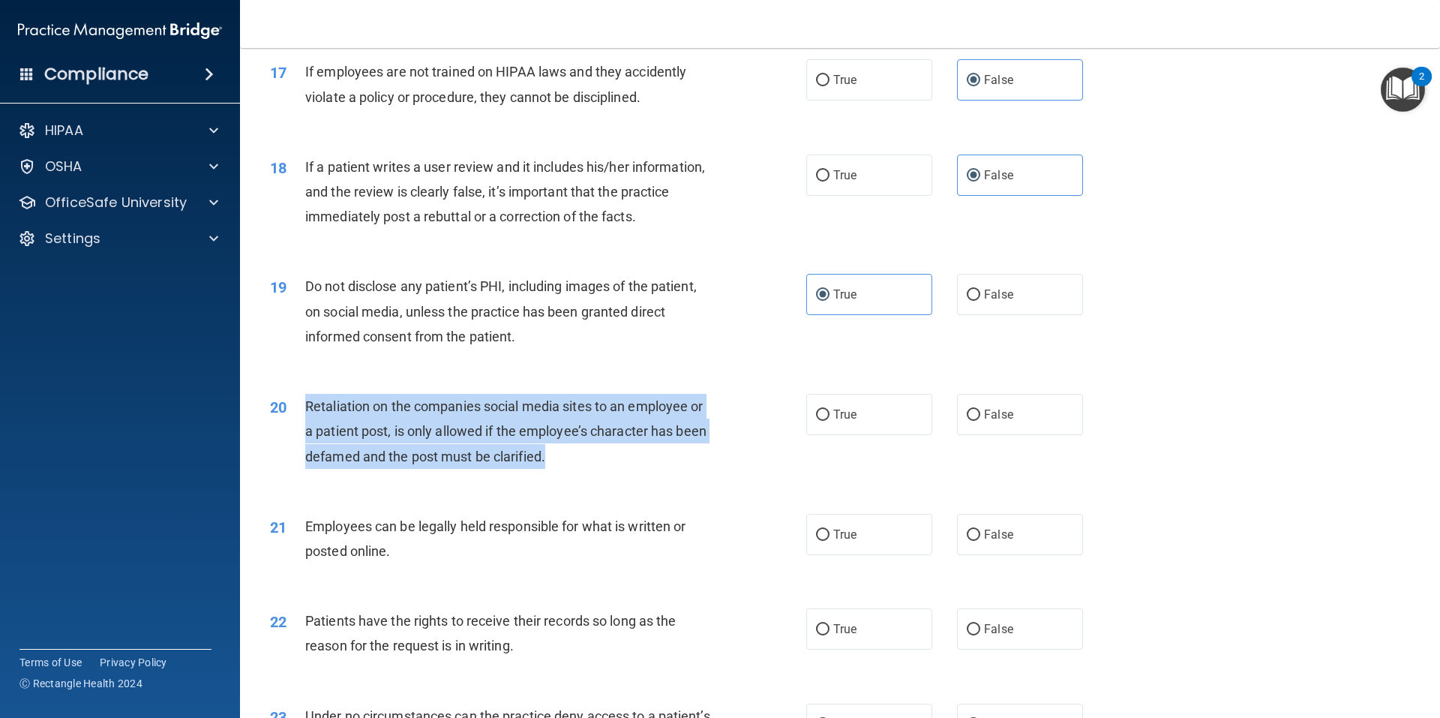
drag, startPoint x: 543, startPoint y: 479, endPoint x: 356, endPoint y: 428, distance: 194.3
click at [303, 428] on div "20 Retaliation on the companies social media sites to an employee or a patient …" at bounding box center [538, 435] width 581 height 83
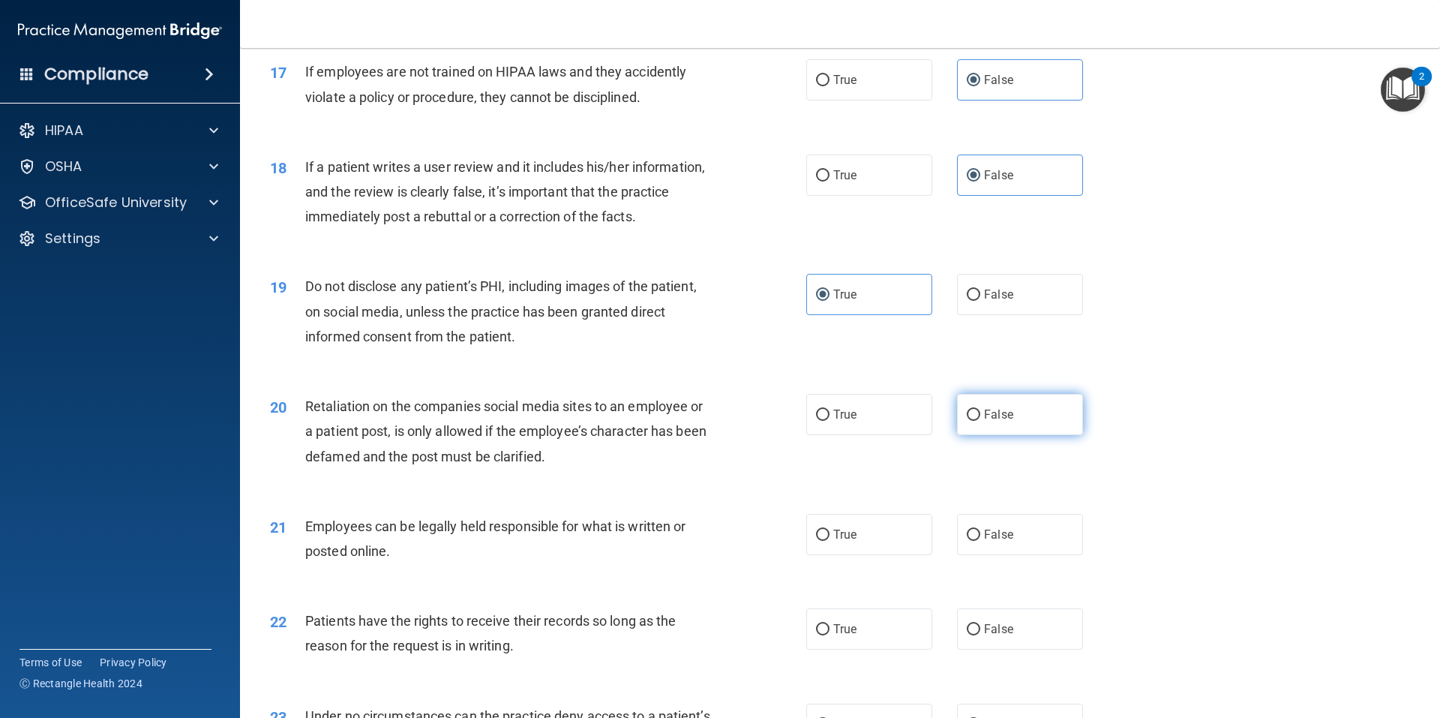
click at [985, 422] on label "False" at bounding box center [1020, 414] width 126 height 41
click at [980, 421] on input "False" at bounding box center [974, 415] width 14 height 11
radio input "true"
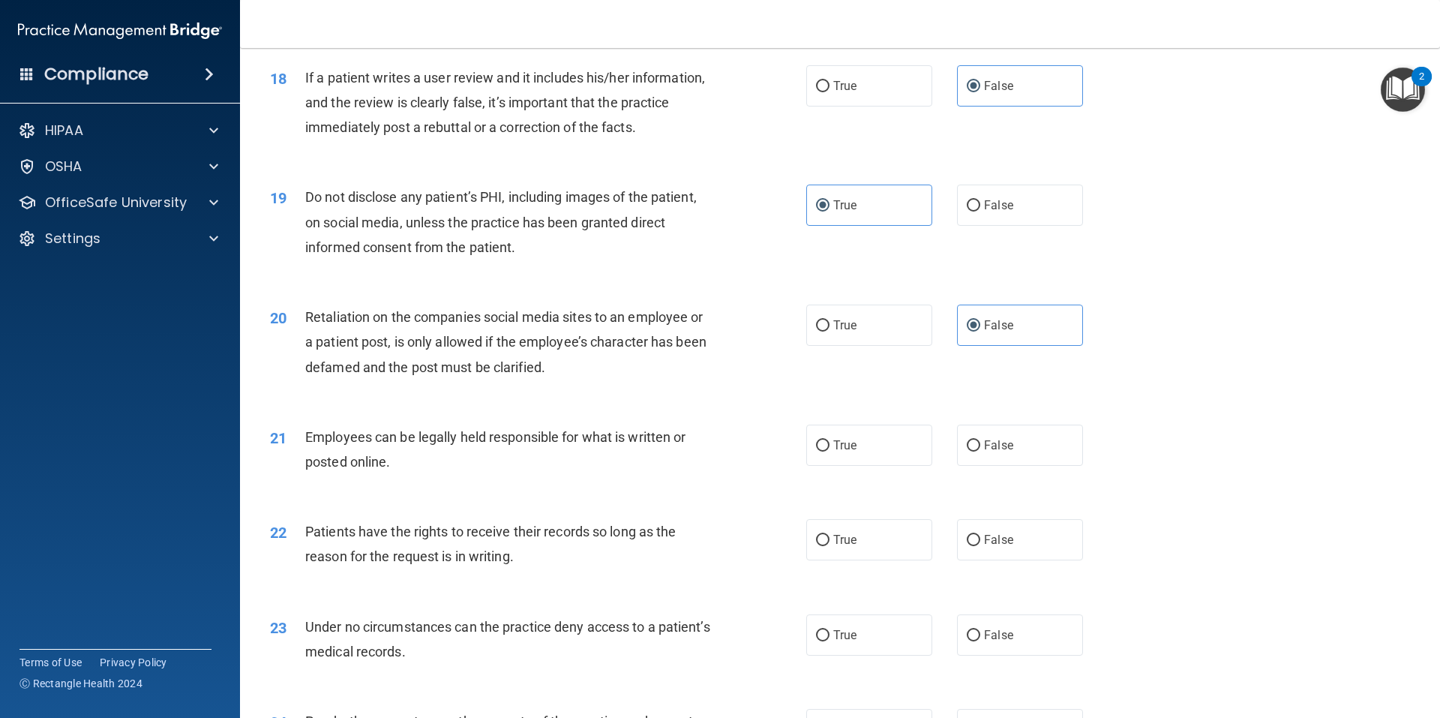
scroll to position [2250, 0]
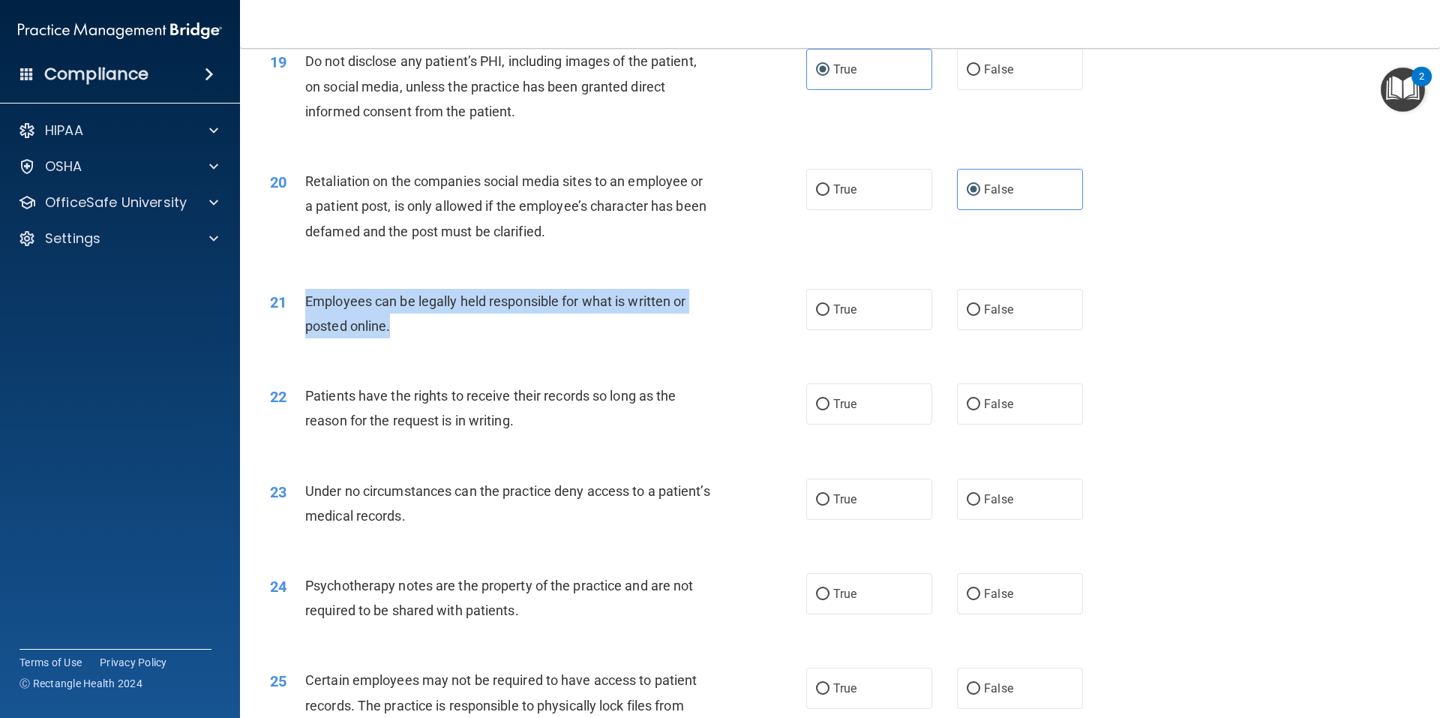
drag, startPoint x: 383, startPoint y: 349, endPoint x: 303, endPoint y: 326, distance: 83.4
click at [303, 326] on div "21 Employees can be legally held responsible for what is written or posted onli…" at bounding box center [538, 317] width 581 height 57
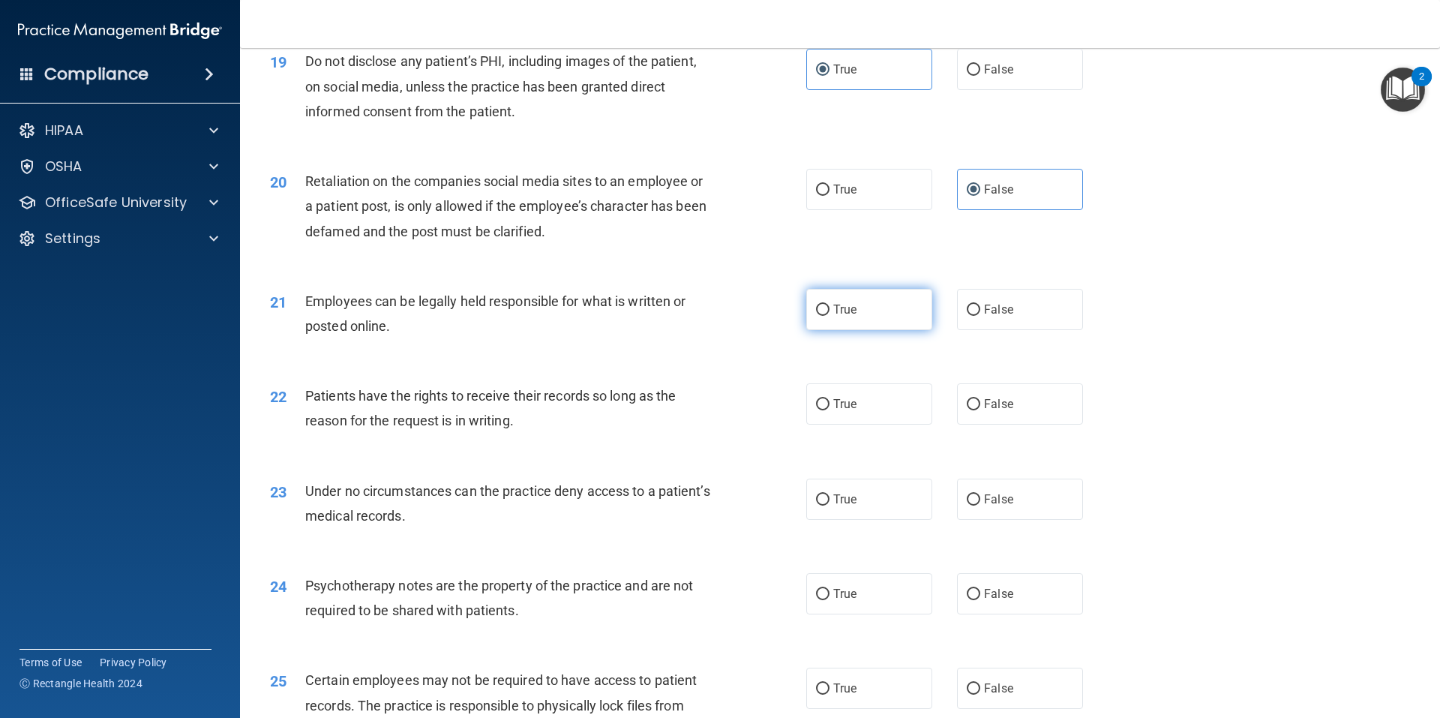
click at [884, 330] on label "True" at bounding box center [869, 309] width 126 height 41
click at [830, 316] on input "True" at bounding box center [823, 310] width 14 height 11
radio input "true"
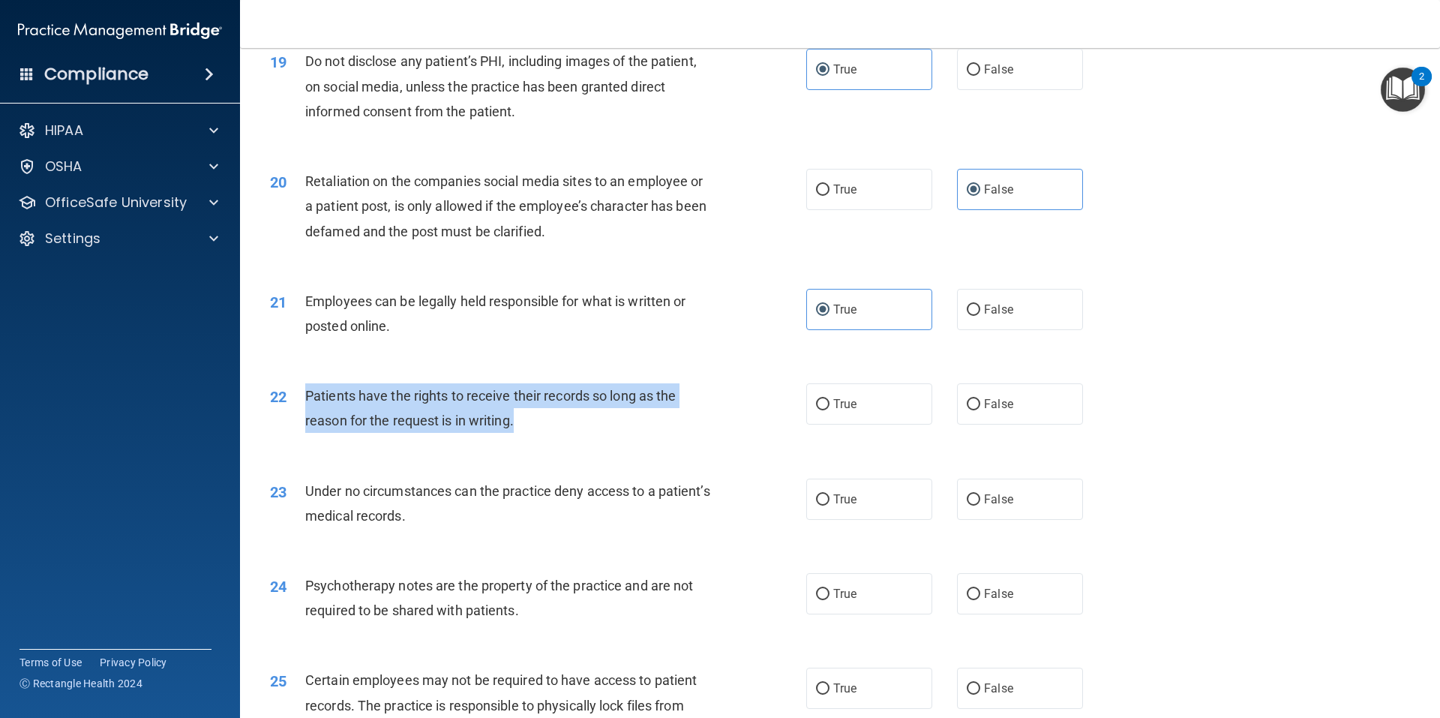
drag, startPoint x: 486, startPoint y: 445, endPoint x: 306, endPoint y: 412, distance: 183.0
click at [306, 412] on div "Patients have the rights to receive their records so long as the reason for the…" at bounding box center [514, 408] width 419 height 50
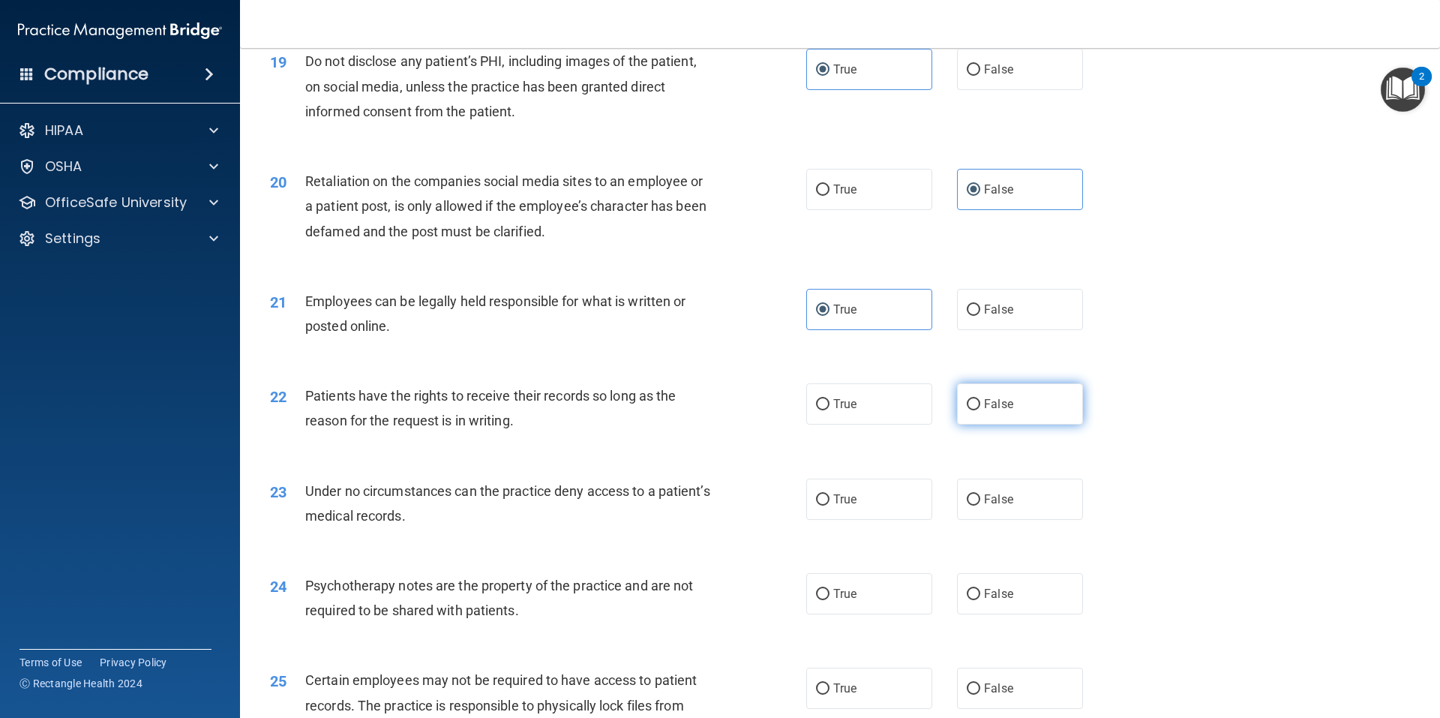
click at [1013, 425] on label "False" at bounding box center [1020, 403] width 126 height 41
click at [980, 410] on input "False" at bounding box center [974, 404] width 14 height 11
radio input "true"
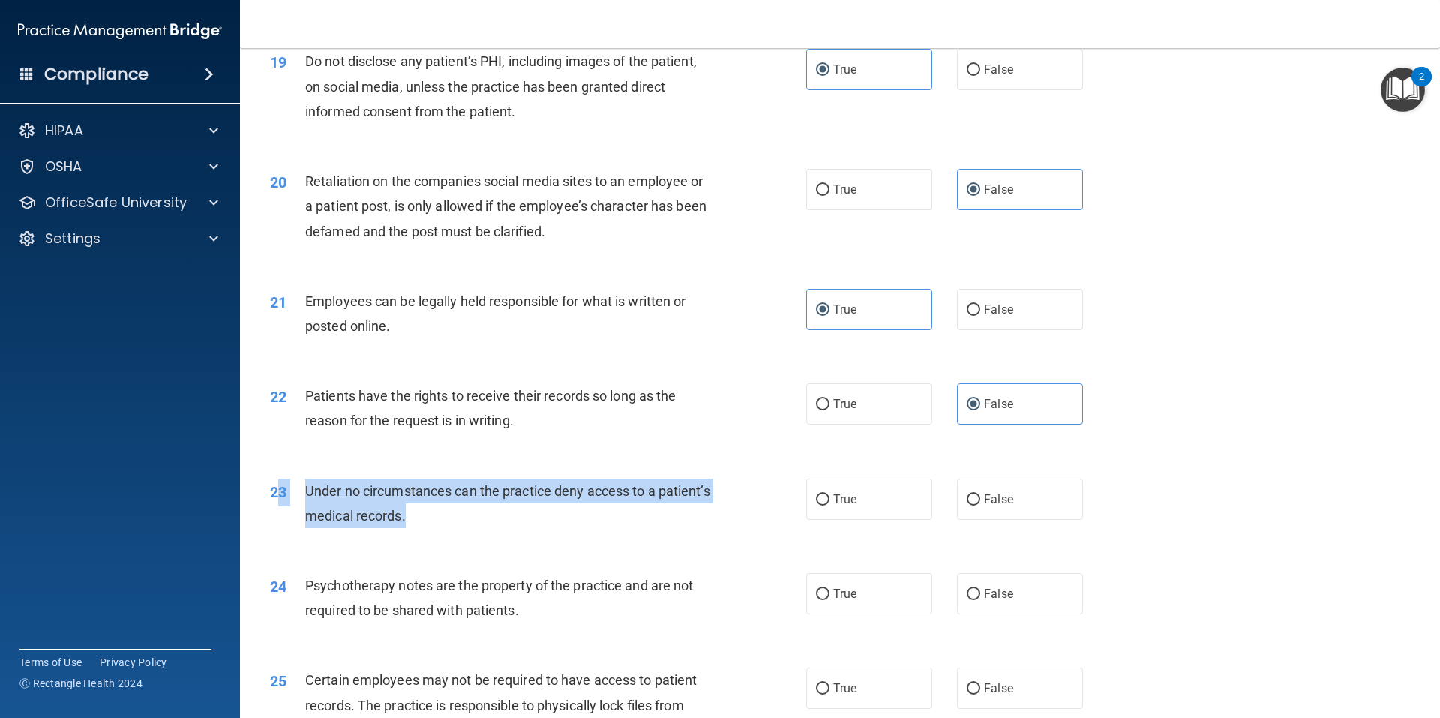
drag, startPoint x: 471, startPoint y: 547, endPoint x: 281, endPoint y: 515, distance: 193.1
click at [281, 515] on div "23 Under no circumstances can the practice deny access to a patient’s medical r…" at bounding box center [538, 507] width 581 height 57
click at [460, 528] on div "Under no circumstances can the practice deny access to a patient’s medical reco…" at bounding box center [514, 504] width 419 height 50
drag, startPoint x: 464, startPoint y: 540, endPoint x: 308, endPoint y: 518, distance: 157.5
click at [308, 518] on div "Under no circumstances can the practice deny access to a patient’s medical reco…" at bounding box center [514, 504] width 419 height 50
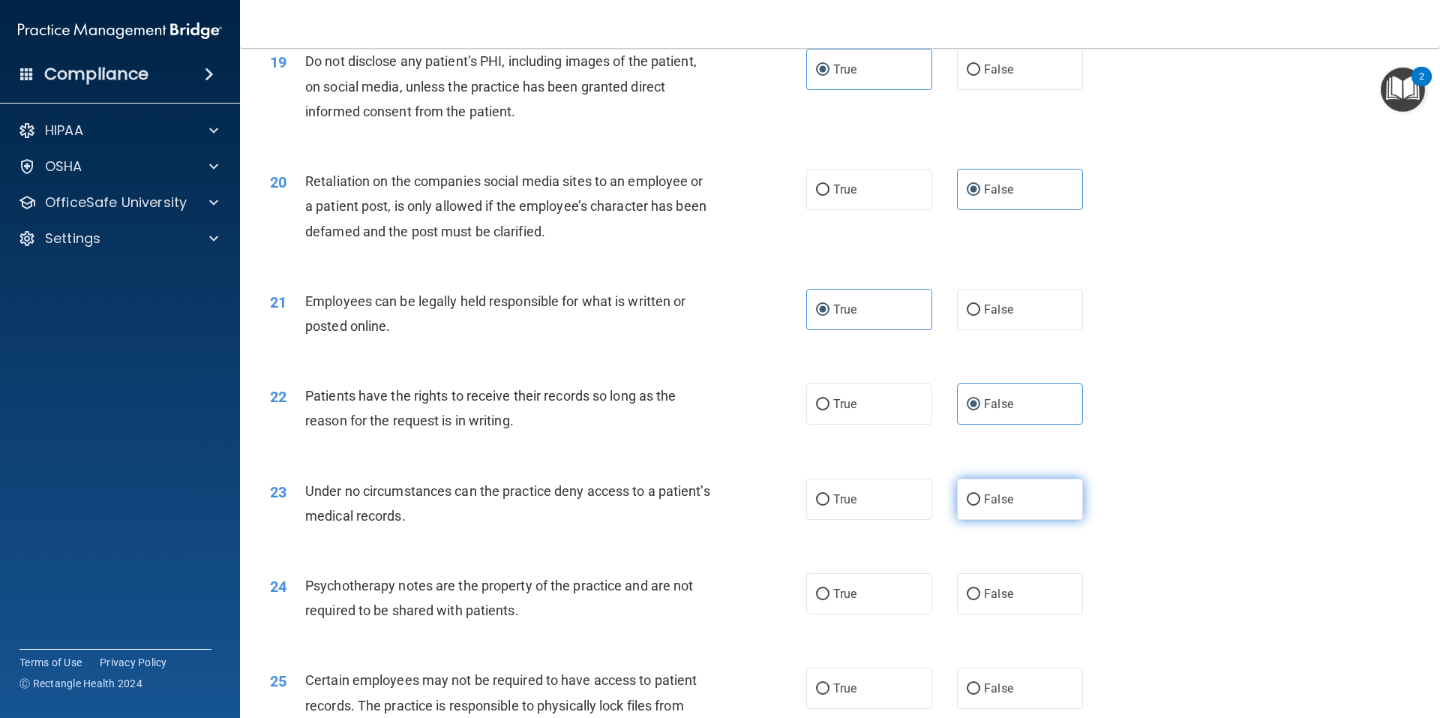
click at [998, 506] on span "False" at bounding box center [998, 499] width 29 height 14
click at [980, 506] on input "False" at bounding box center [974, 499] width 14 height 11
radio input "true"
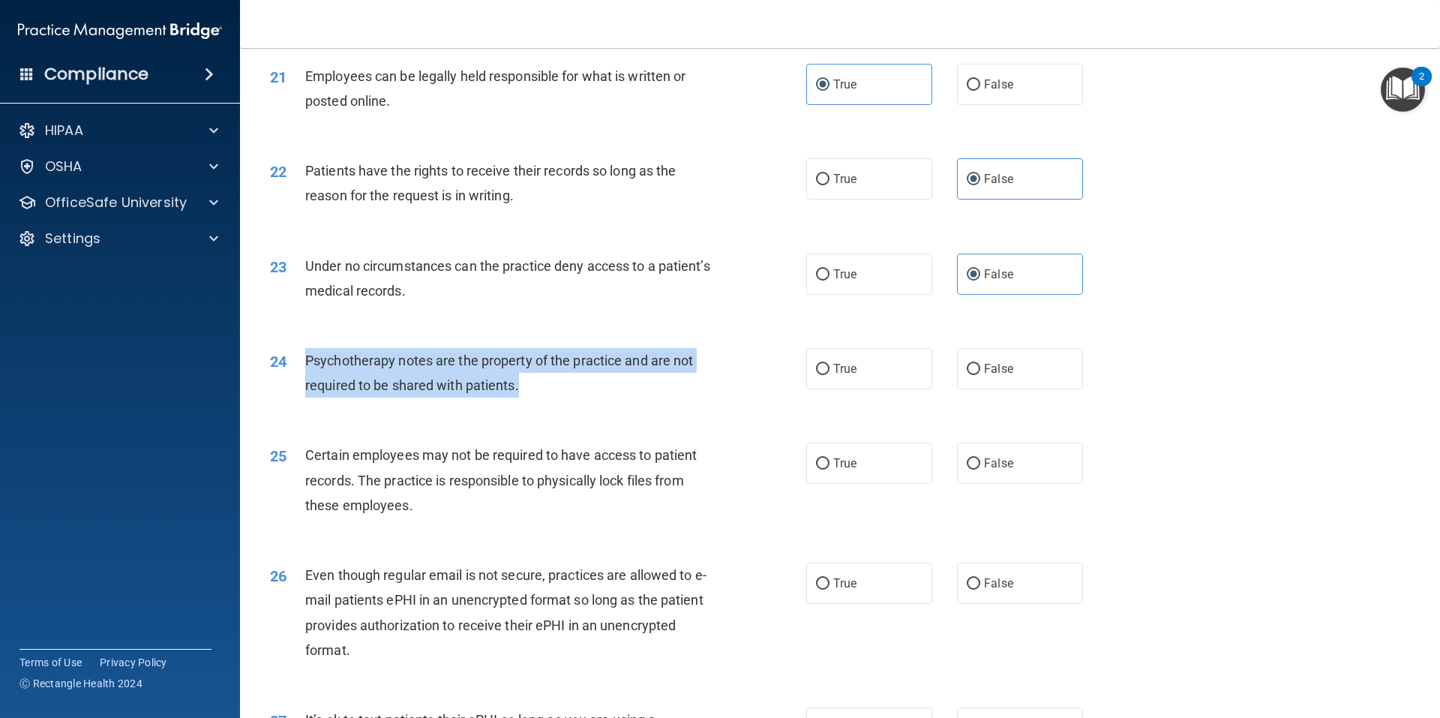
drag, startPoint x: 526, startPoint y: 413, endPoint x: 305, endPoint y: 379, distance: 223.8
click at [305, 379] on div "Psychotherapy notes are the property of the practice and are not required to be…" at bounding box center [514, 373] width 419 height 50
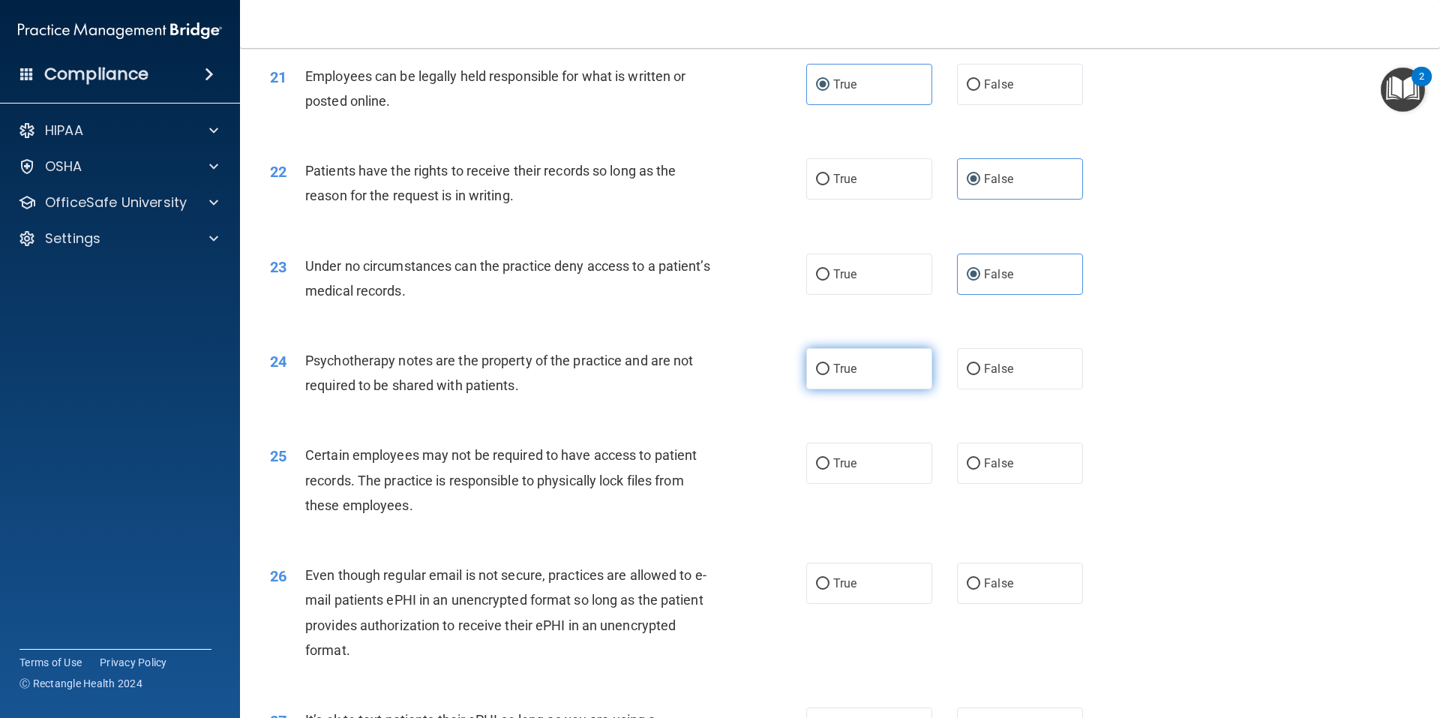
click at [857, 389] on label "True" at bounding box center [869, 368] width 126 height 41
click at [830, 375] on input "True" at bounding box center [823, 369] width 14 height 11
radio input "true"
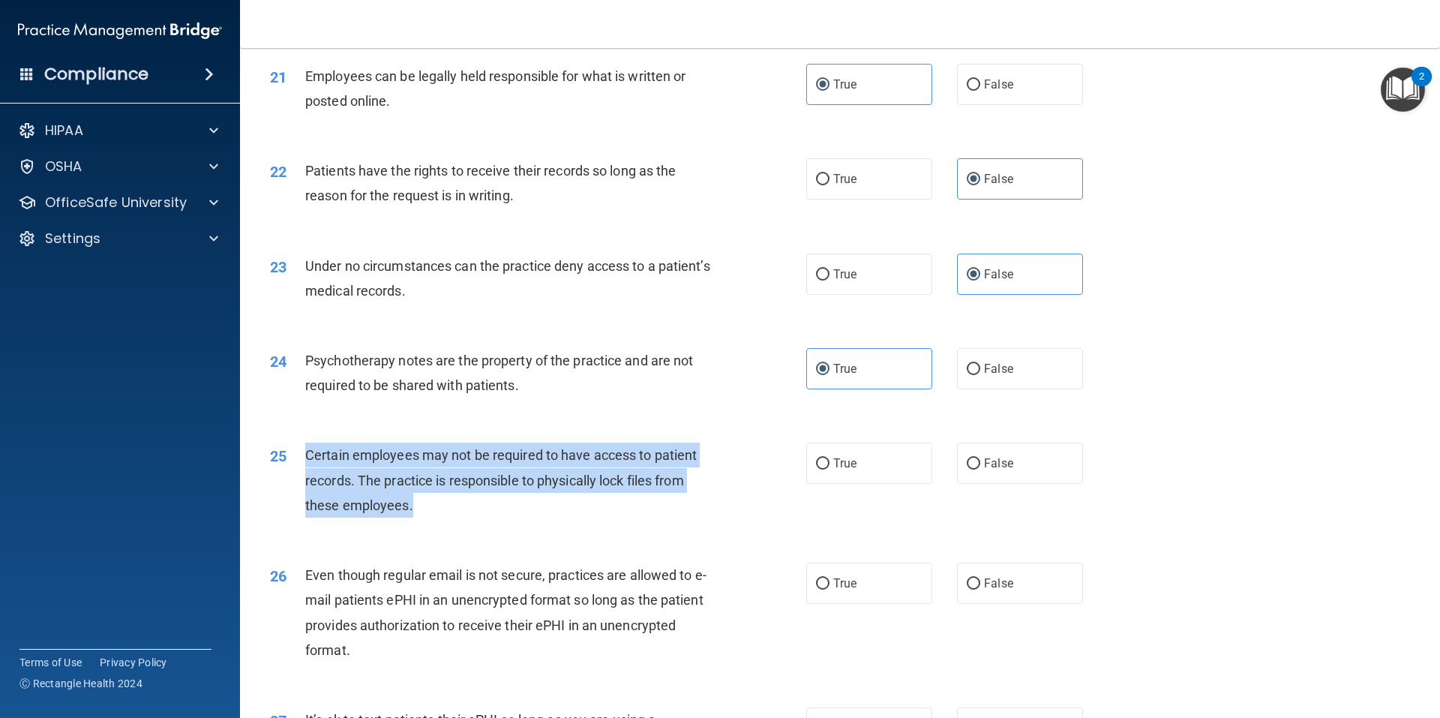
drag, startPoint x: 423, startPoint y: 530, endPoint x: 308, endPoint y: 486, distance: 122.7
click at [308, 486] on div "Certain employees may not be required to have access to patient records. The pr…" at bounding box center [514, 480] width 419 height 75
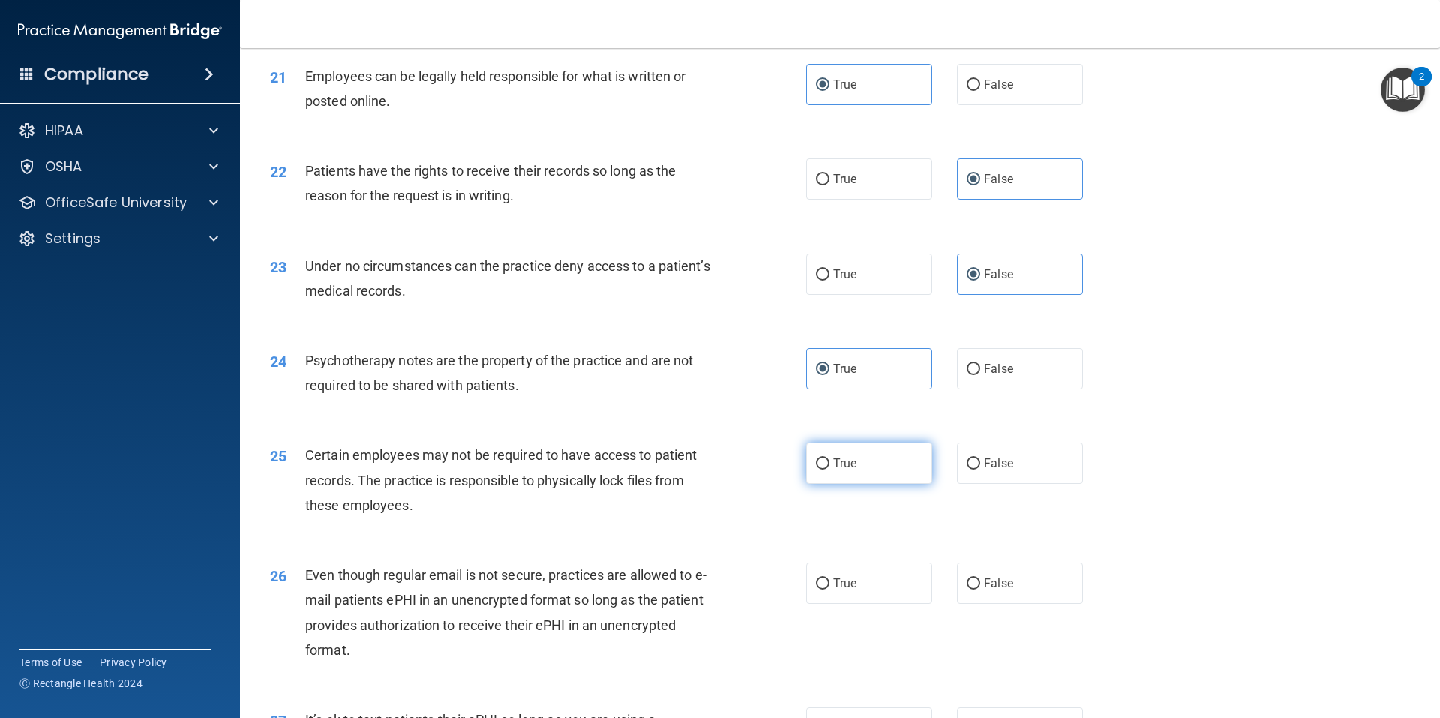
click at [859, 484] on label "True" at bounding box center [869, 463] width 126 height 41
click at [830, 470] on input "True" at bounding box center [823, 463] width 14 height 11
radio input "true"
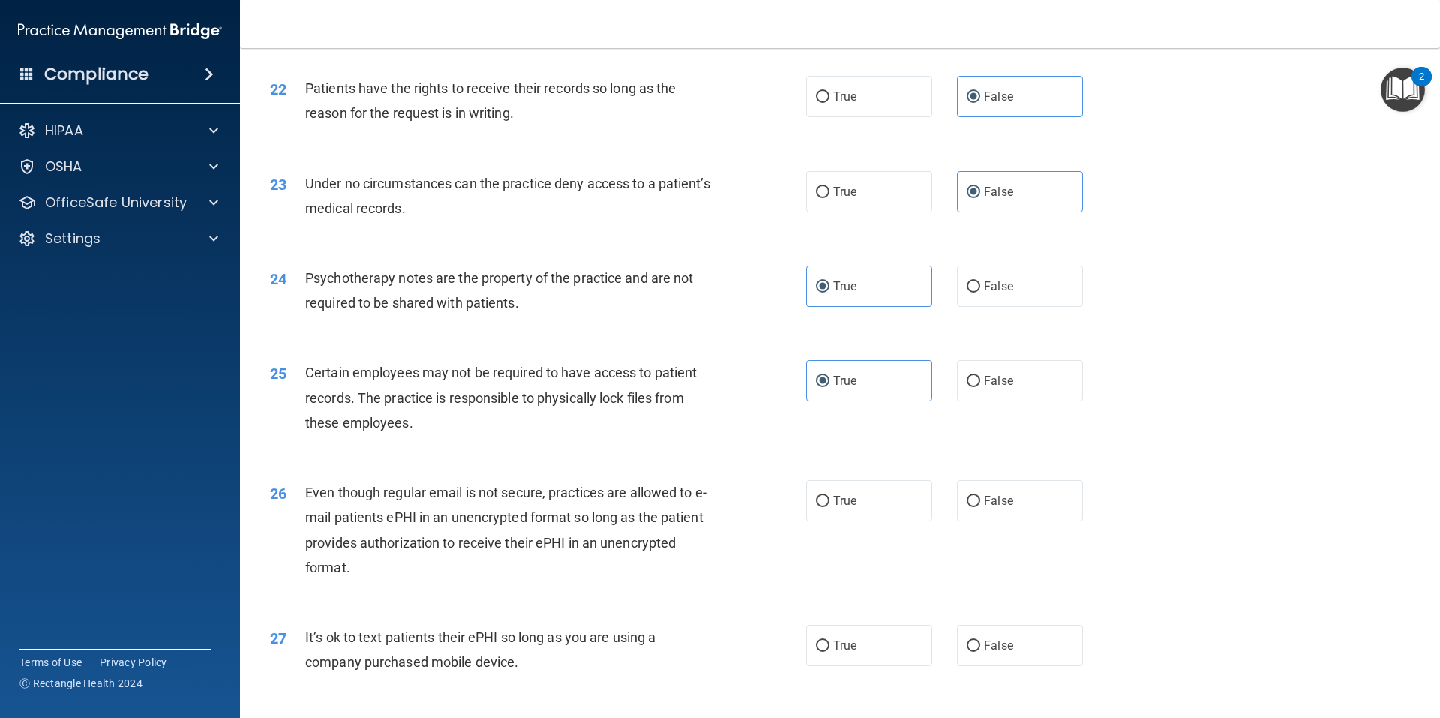
scroll to position [2775, 0]
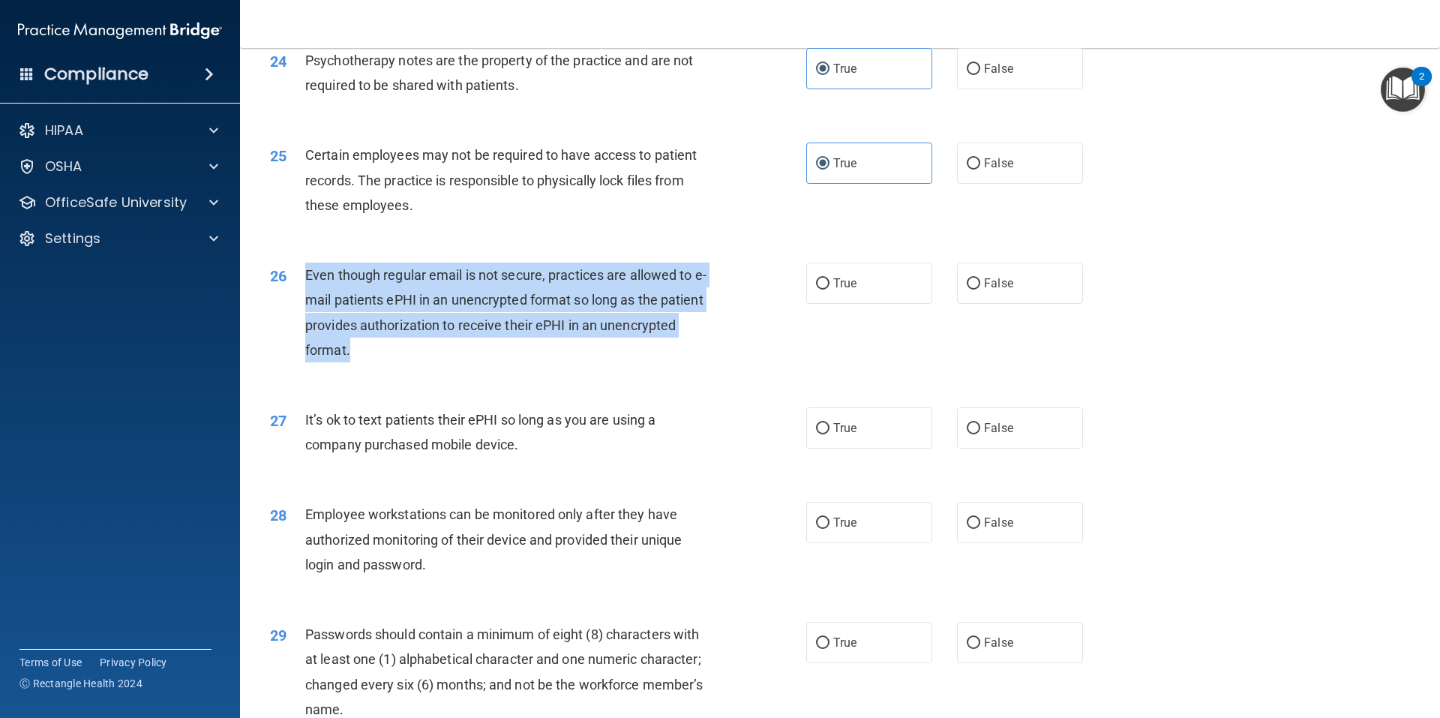
drag, startPoint x: 357, startPoint y: 375, endPoint x: 308, endPoint y: 302, distance: 88.2
click at [308, 302] on div "Even though regular email is not secure, practices are allowed to e-mail patien…" at bounding box center [514, 313] width 419 height 100
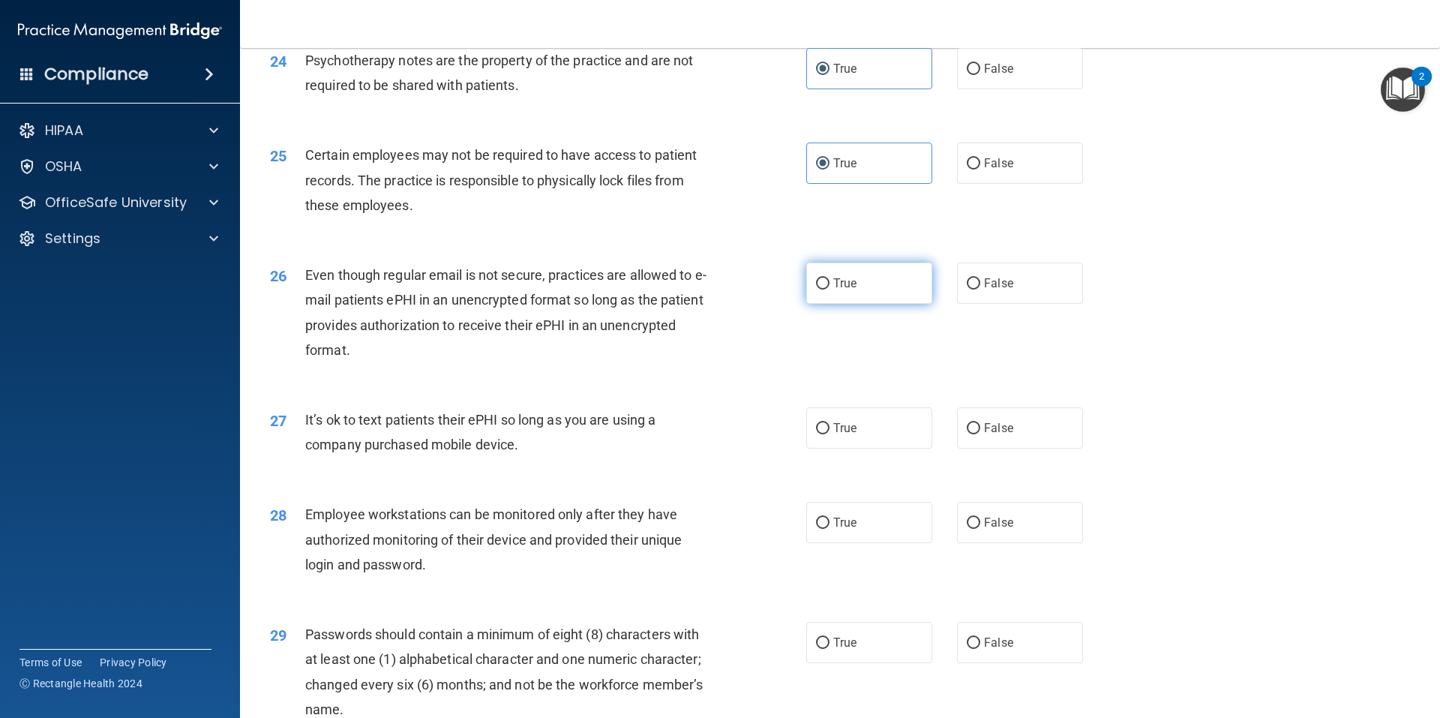
click at [878, 302] on label "True" at bounding box center [869, 283] width 126 height 41
click at [830, 290] on input "True" at bounding box center [823, 283] width 14 height 11
radio input "true"
drag, startPoint x: 530, startPoint y: 467, endPoint x: 304, endPoint y: 454, distance: 226.2
click at [304, 454] on div "27 It’s ok to text patients their ePHI so long as you are using a company purch…" at bounding box center [538, 435] width 581 height 57
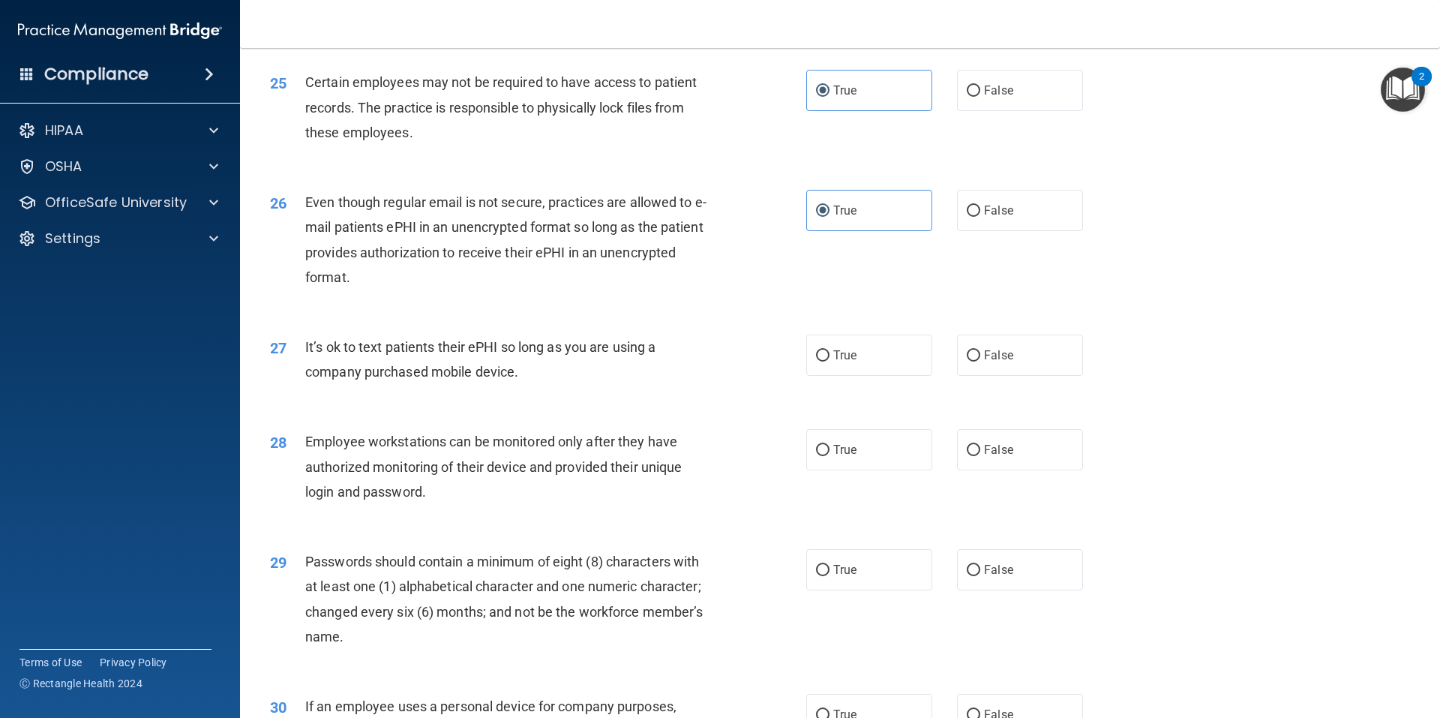
scroll to position [3000, 0]
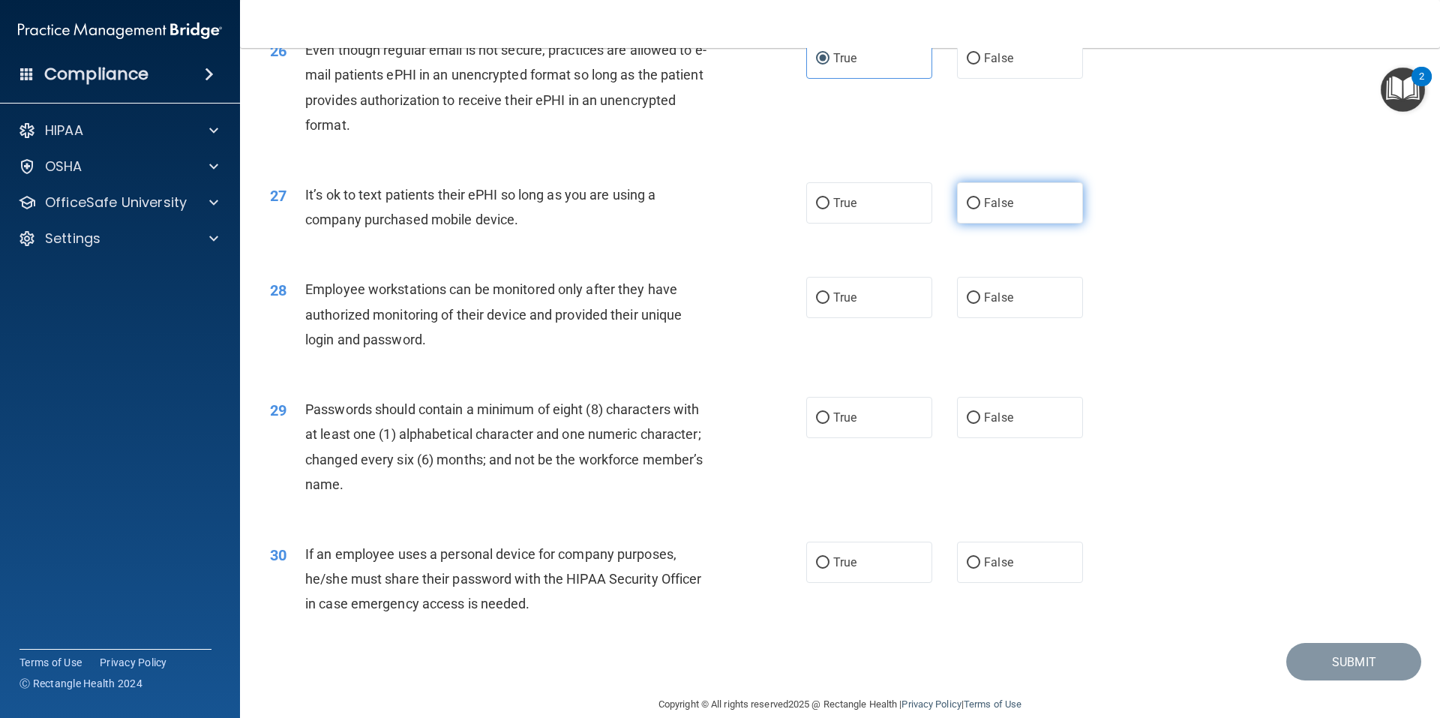
click at [988, 224] on label "False" at bounding box center [1020, 202] width 126 height 41
click at [980, 209] on input "False" at bounding box center [974, 203] width 14 height 11
radio input "true"
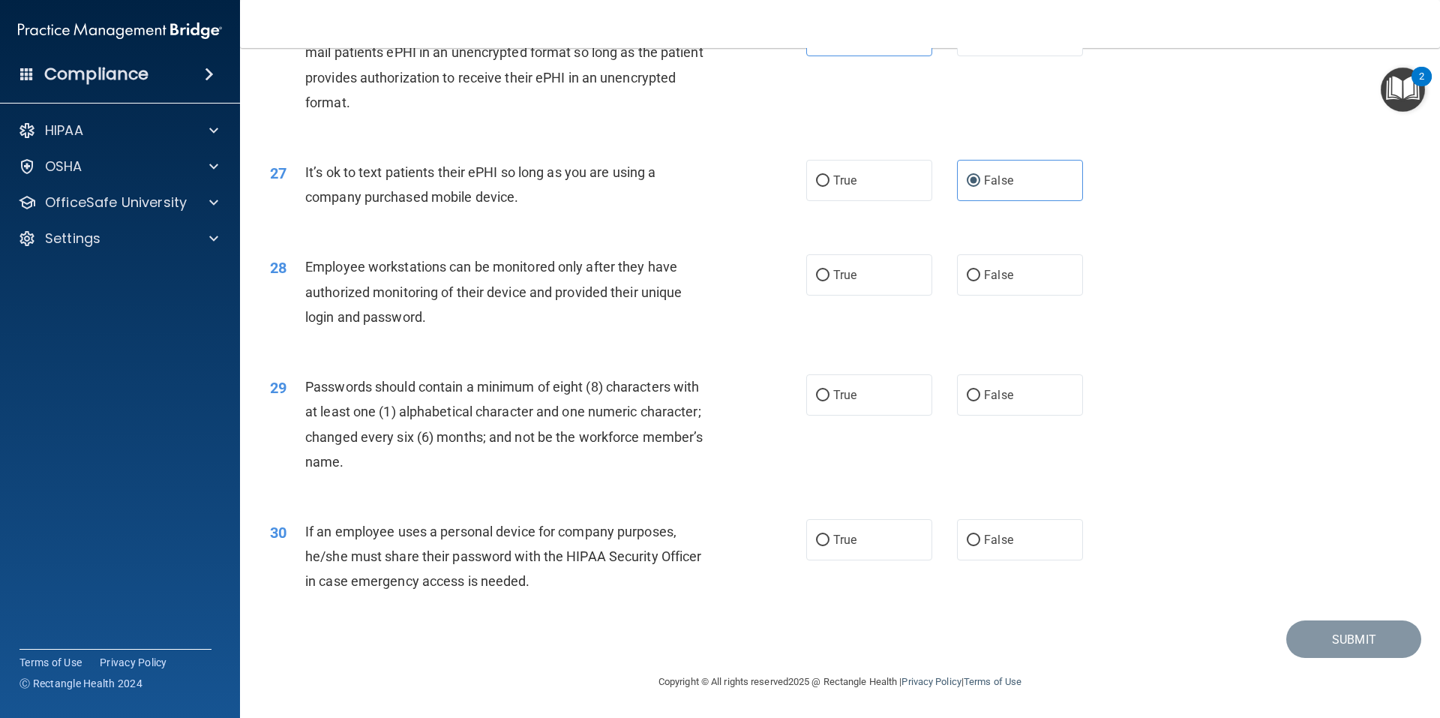
scroll to position [2973, 0]
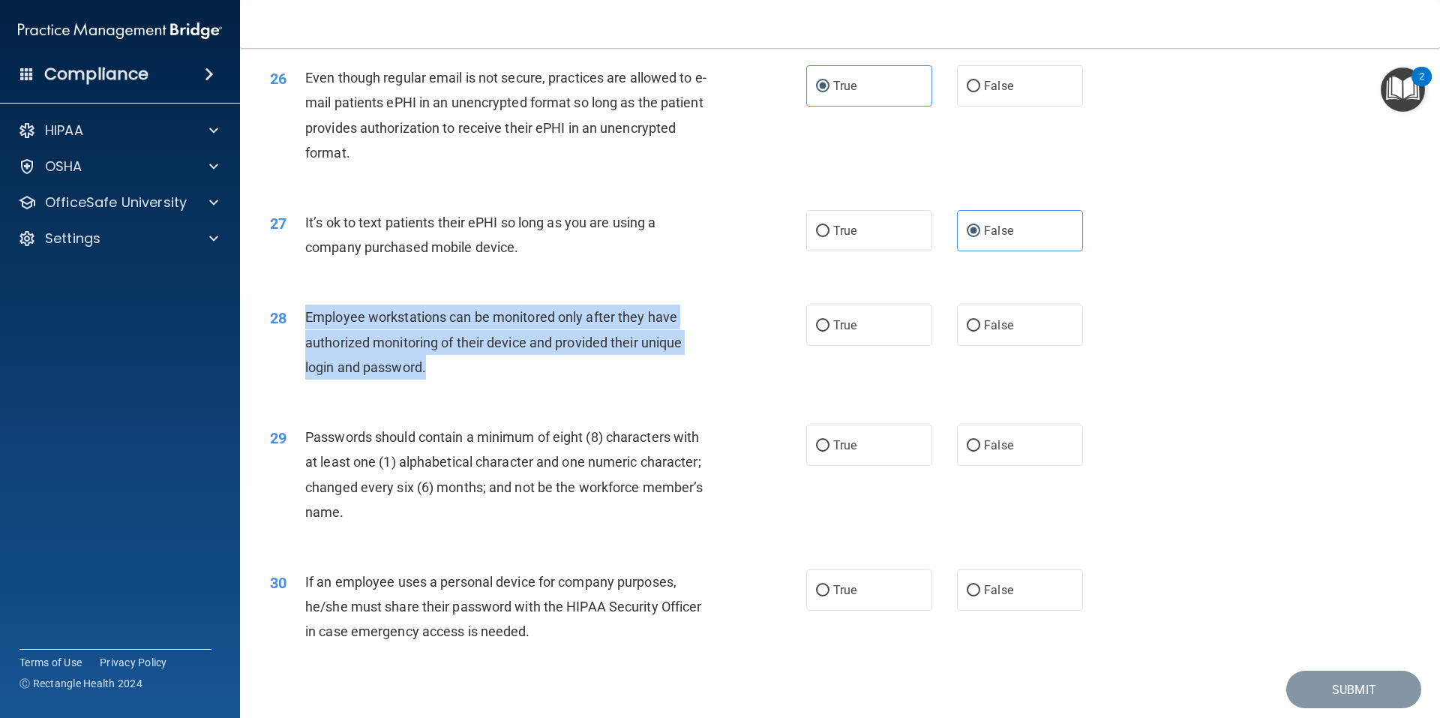
drag, startPoint x: 437, startPoint y: 393, endPoint x: 308, endPoint y: 345, distance: 137.0
click at [308, 345] on div "Employee workstations can be monitored only after they have authorized monitori…" at bounding box center [514, 342] width 419 height 75
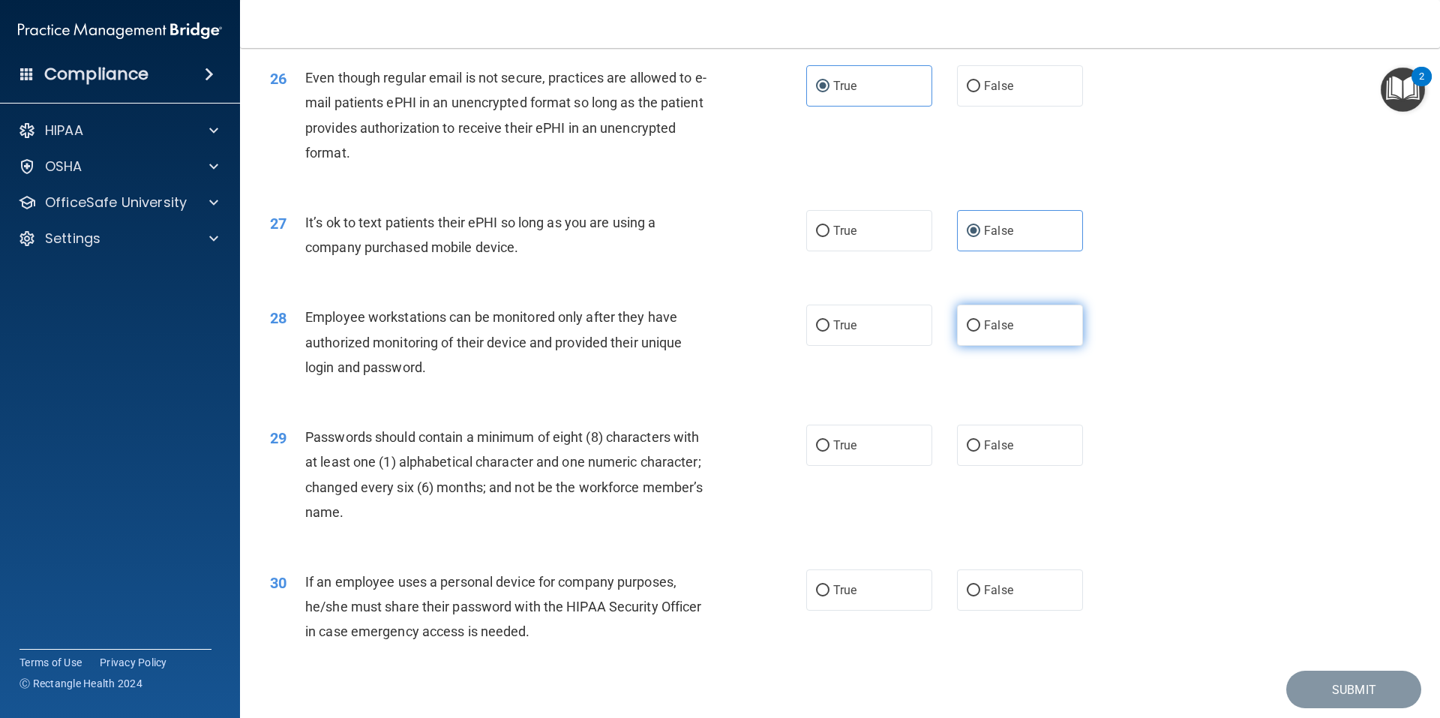
click at [1005, 346] on label "False" at bounding box center [1020, 325] width 126 height 41
click at [980, 332] on input "False" at bounding box center [974, 325] width 14 height 11
radio input "true"
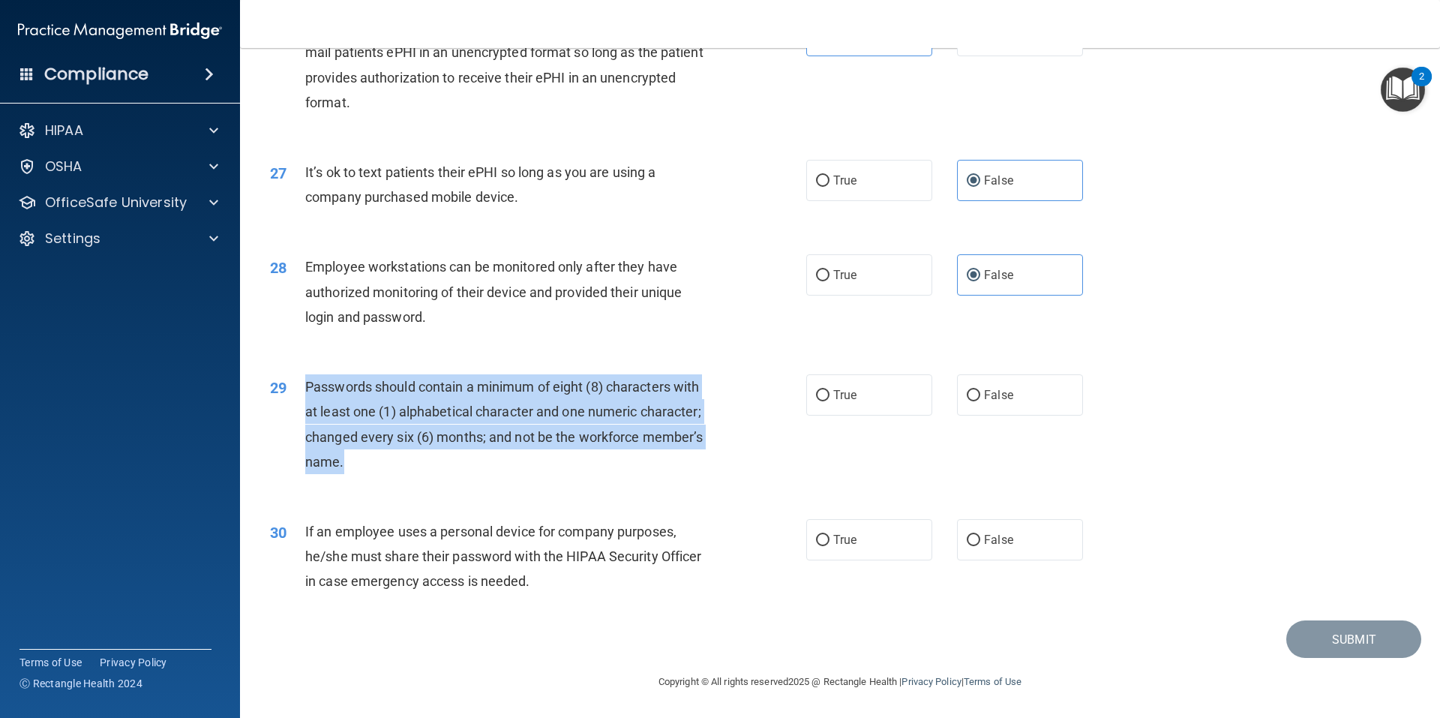
drag, startPoint x: 349, startPoint y: 461, endPoint x: 299, endPoint y: 387, distance: 89.2
click at [299, 387] on div "29 Passwords should contain a minimum of eight (8) characters with at least one…" at bounding box center [538, 427] width 581 height 107
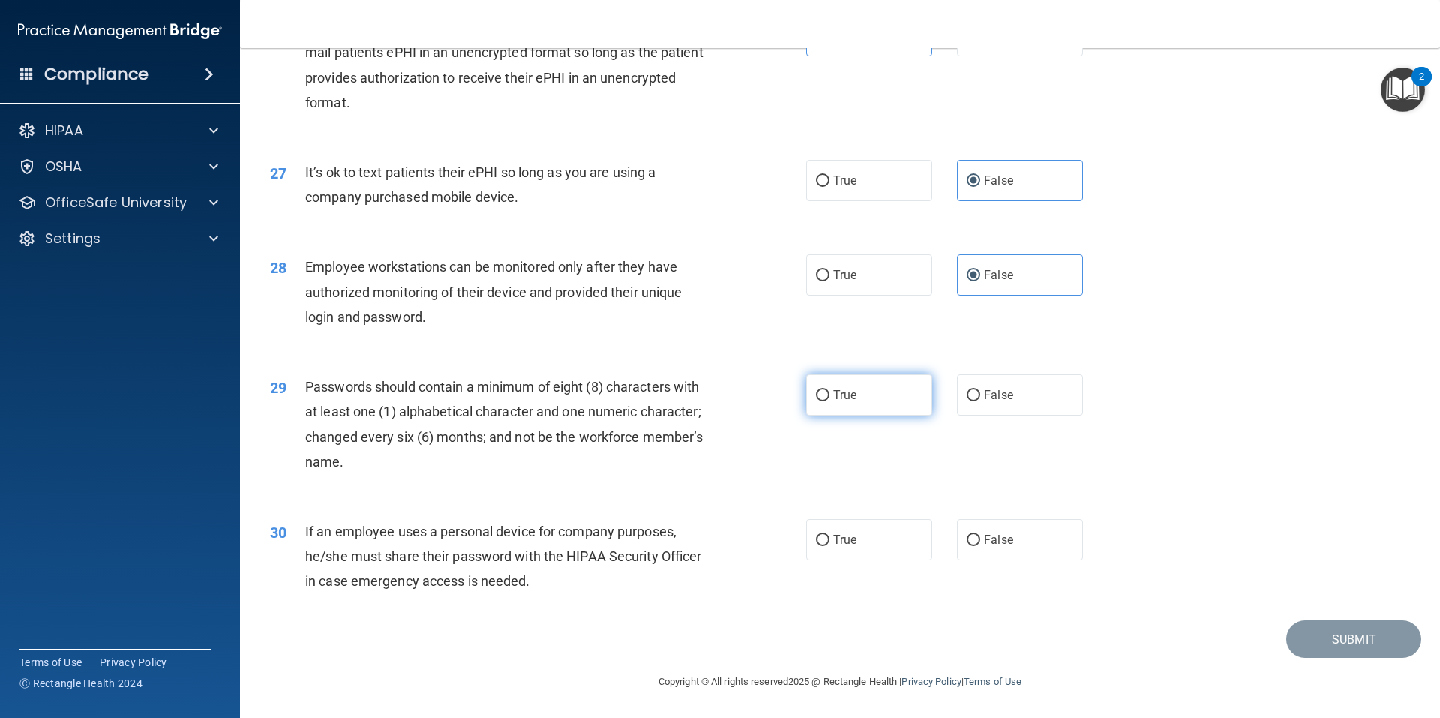
click at [872, 387] on label "True" at bounding box center [869, 394] width 126 height 41
click at [830, 390] on input "True" at bounding box center [823, 395] width 14 height 11
radio input "true"
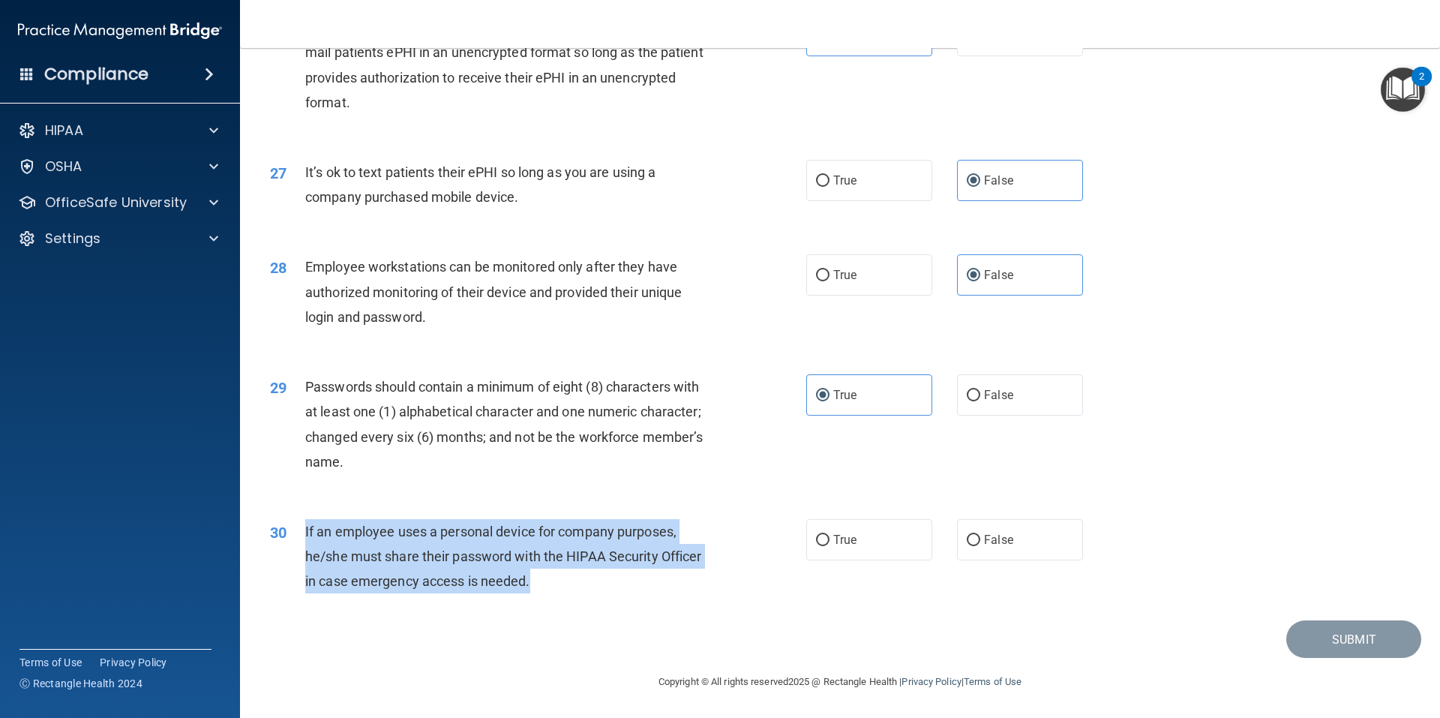
drag, startPoint x: 538, startPoint y: 591, endPoint x: 303, endPoint y: 527, distance: 243.3
click at [303, 527] on div "30 If an employee uses a personal device for company purposes, he/she must shar…" at bounding box center [538, 560] width 581 height 83
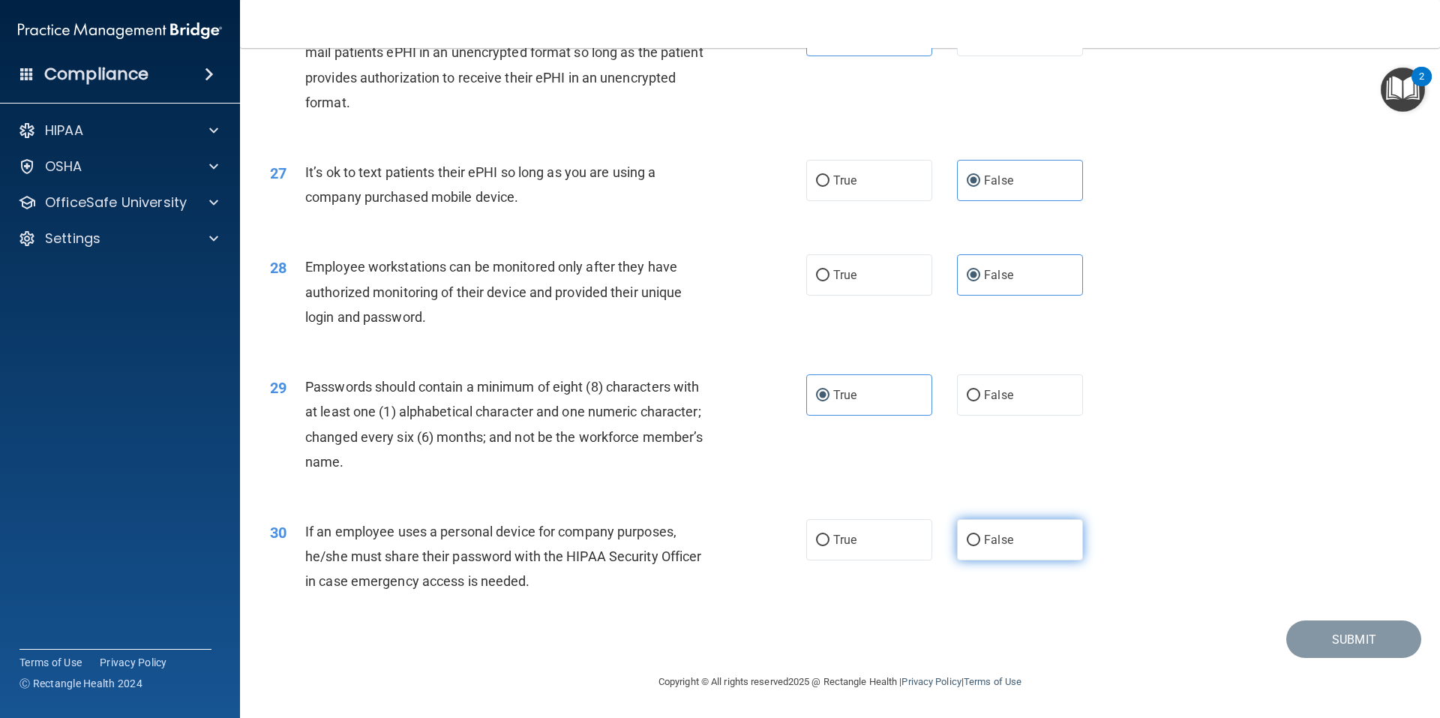
click at [1019, 544] on label "False" at bounding box center [1020, 539] width 126 height 41
click at [980, 544] on input "False" at bounding box center [974, 540] width 14 height 11
radio input "true"
click at [1055, 587] on button "Submit" at bounding box center [1353, 639] width 135 height 38
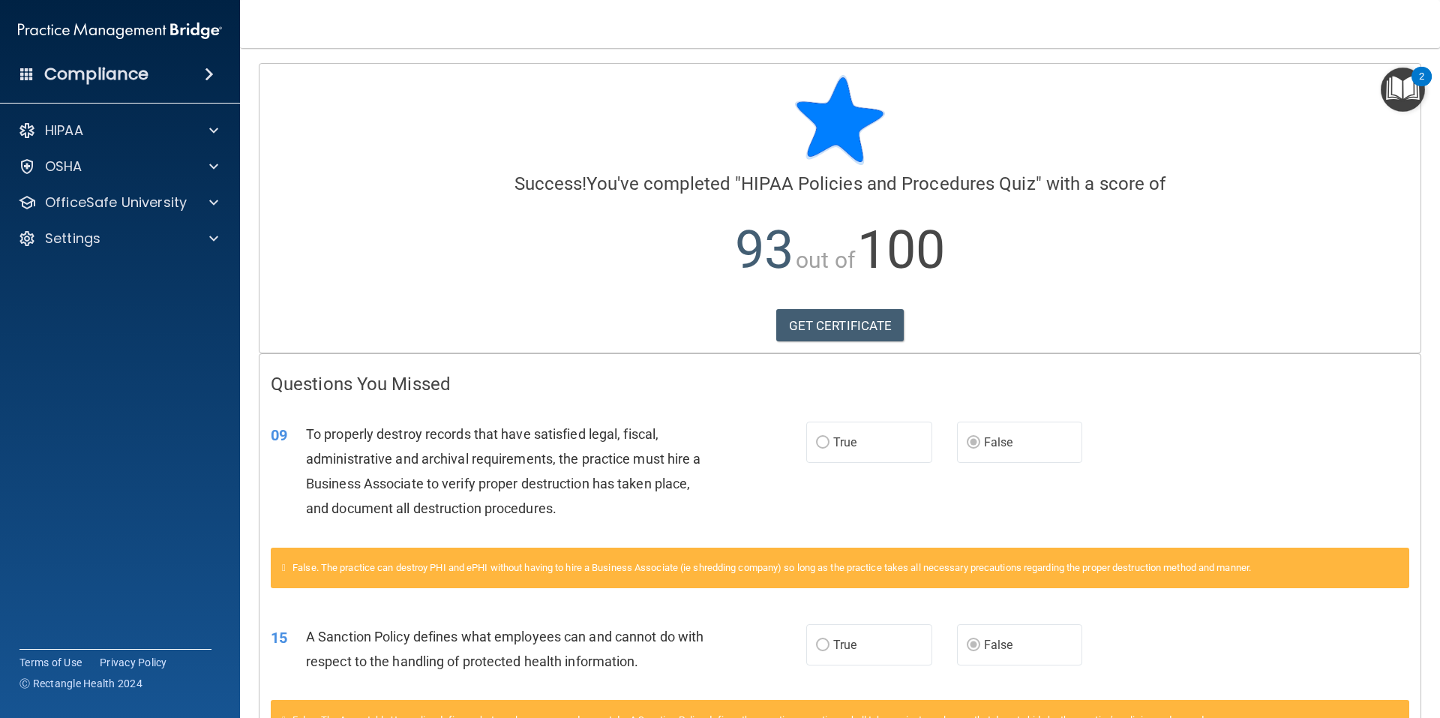
scroll to position [112, 0]
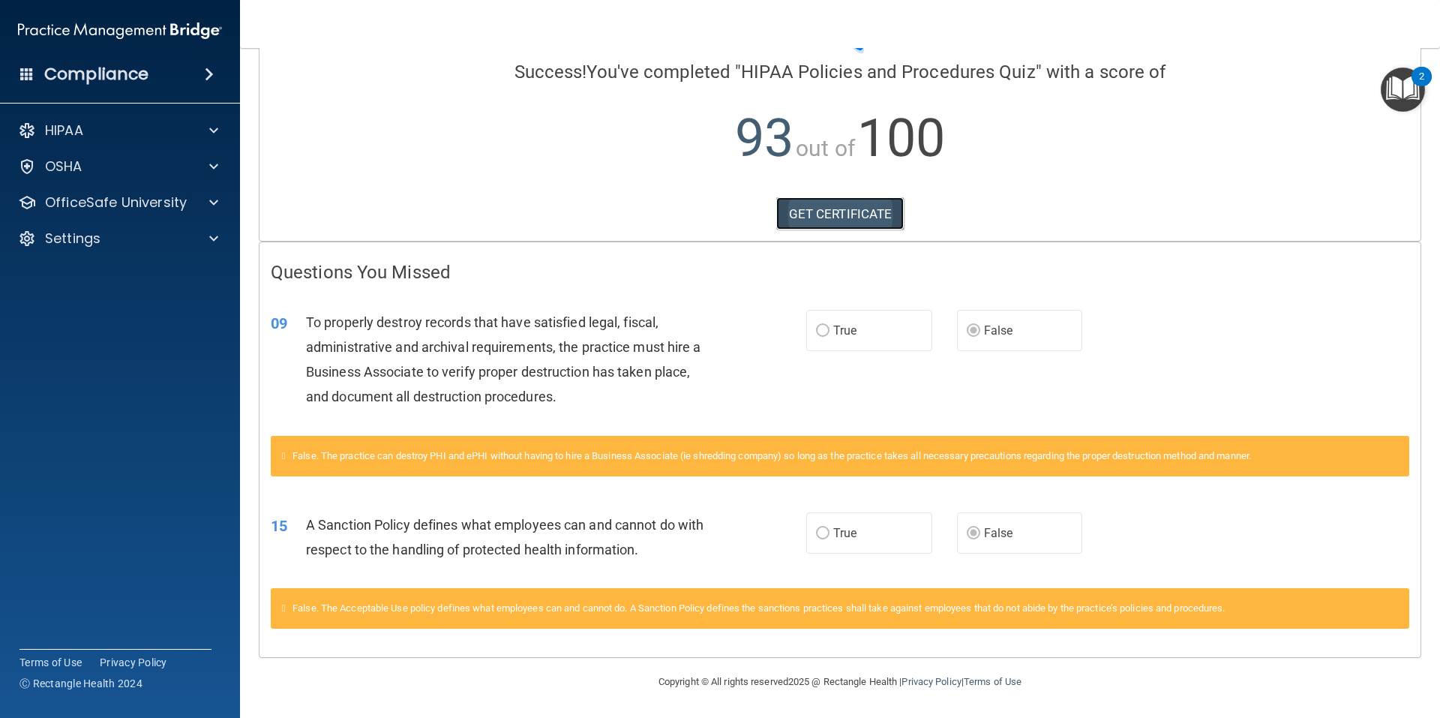
click at [839, 215] on link "GET CERTIFICATE" at bounding box center [840, 213] width 128 height 33
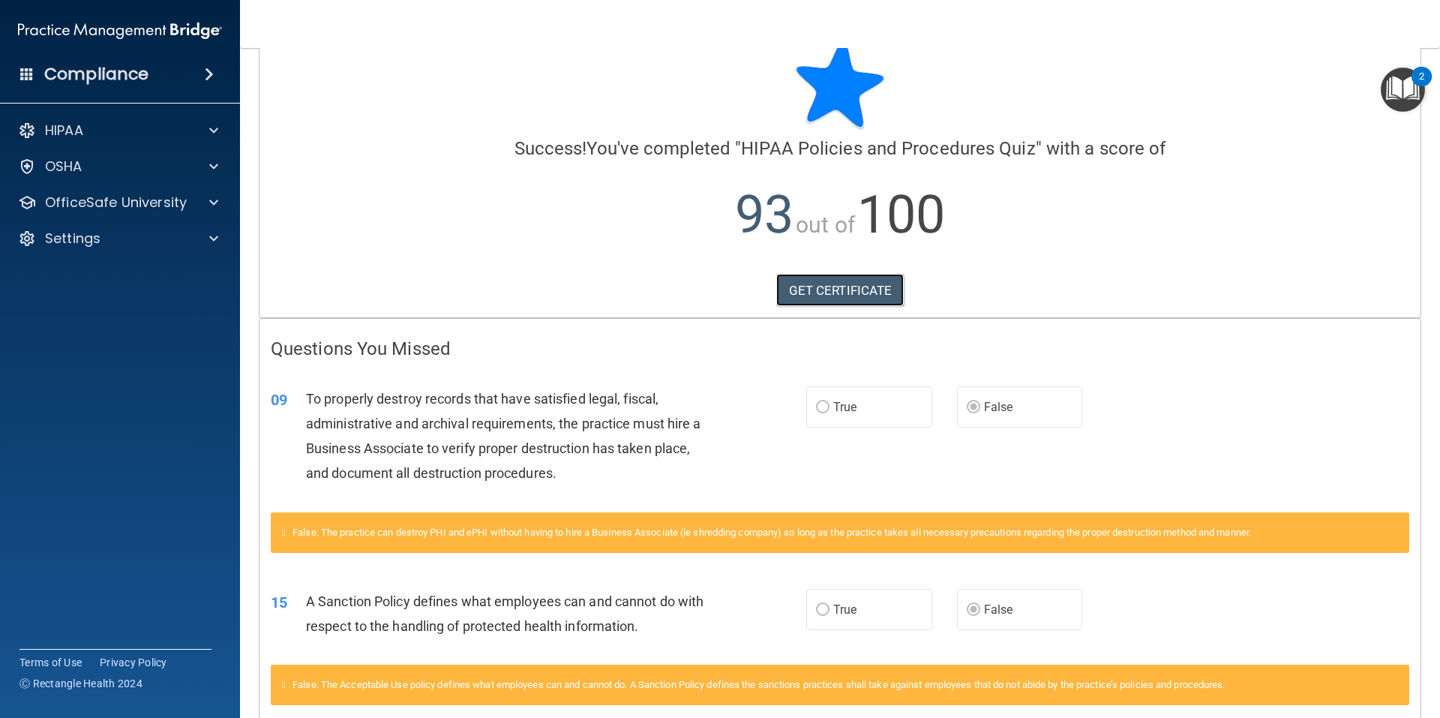
scroll to position [0, 0]
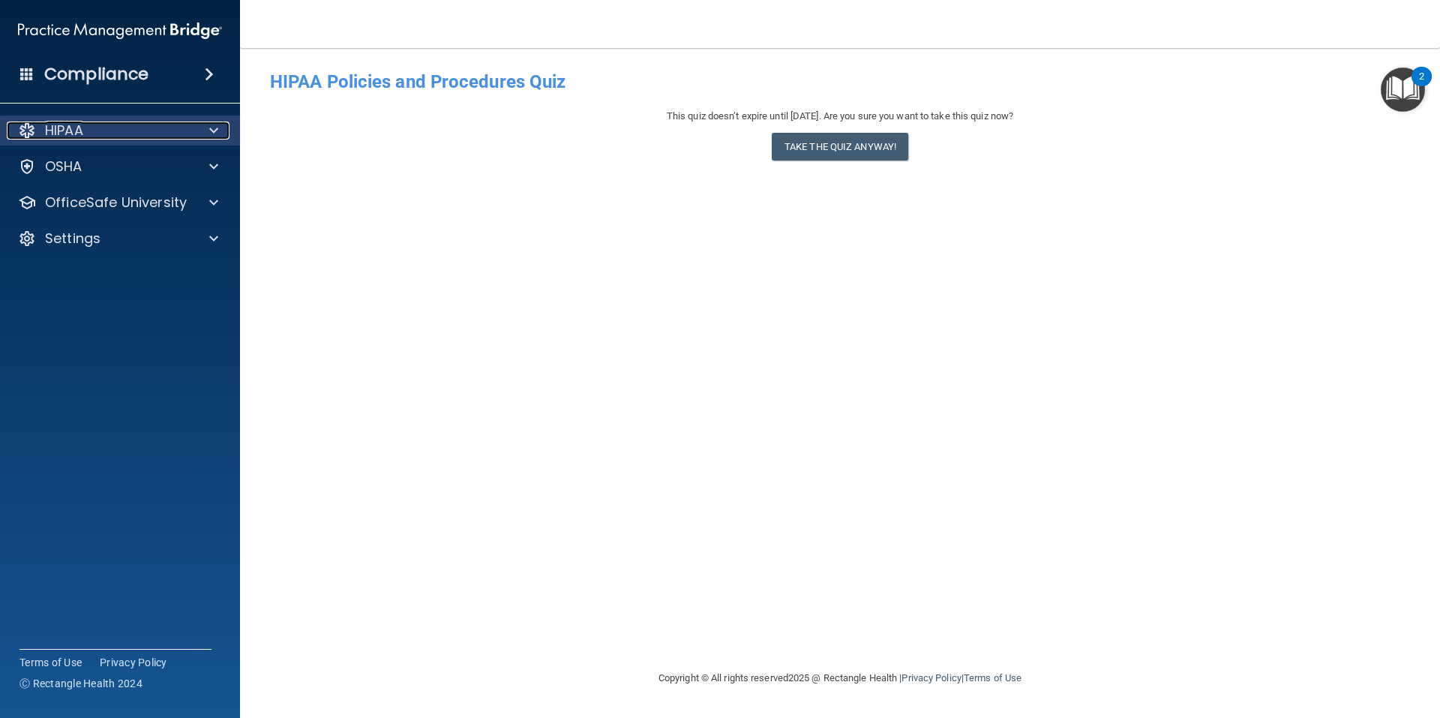
click at [147, 125] on div "HIPAA" at bounding box center [100, 131] width 186 height 18
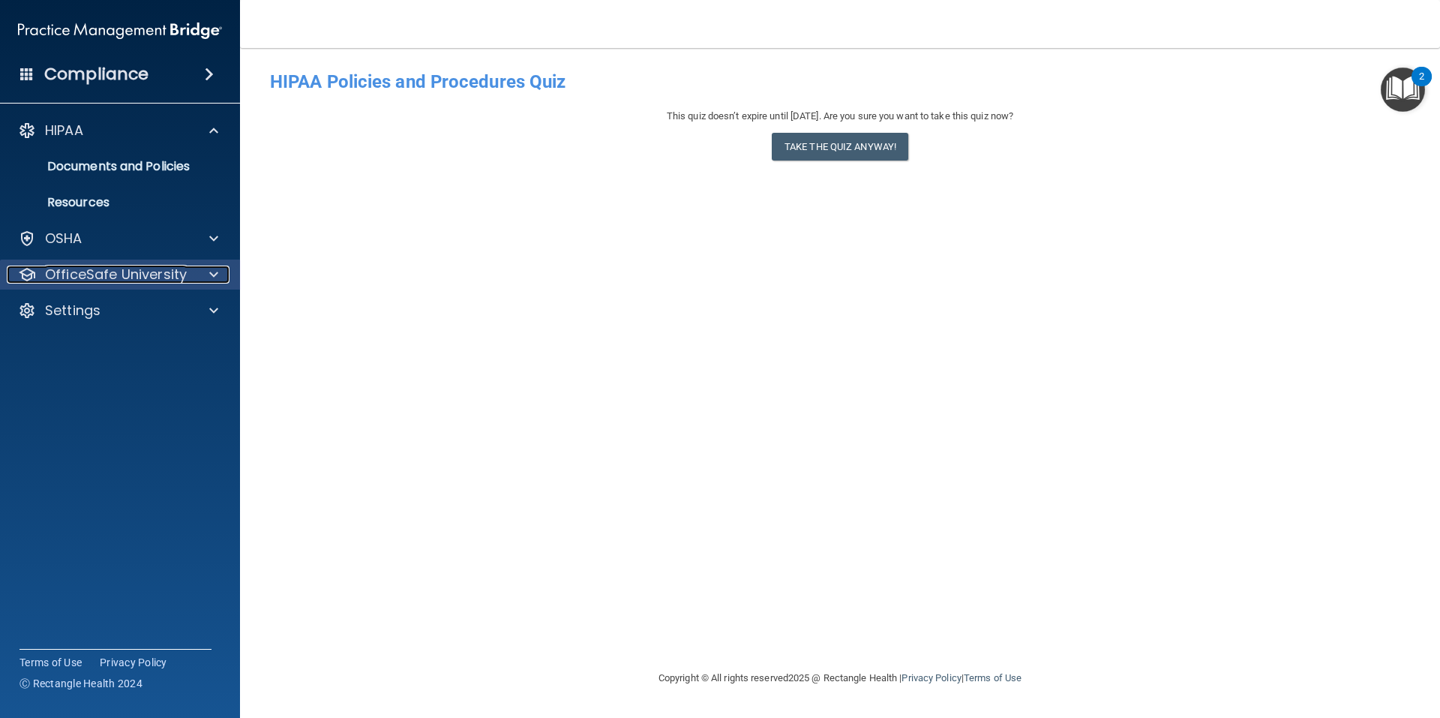
click at [128, 281] on p "OfficeSafe University" at bounding box center [116, 275] width 142 height 18
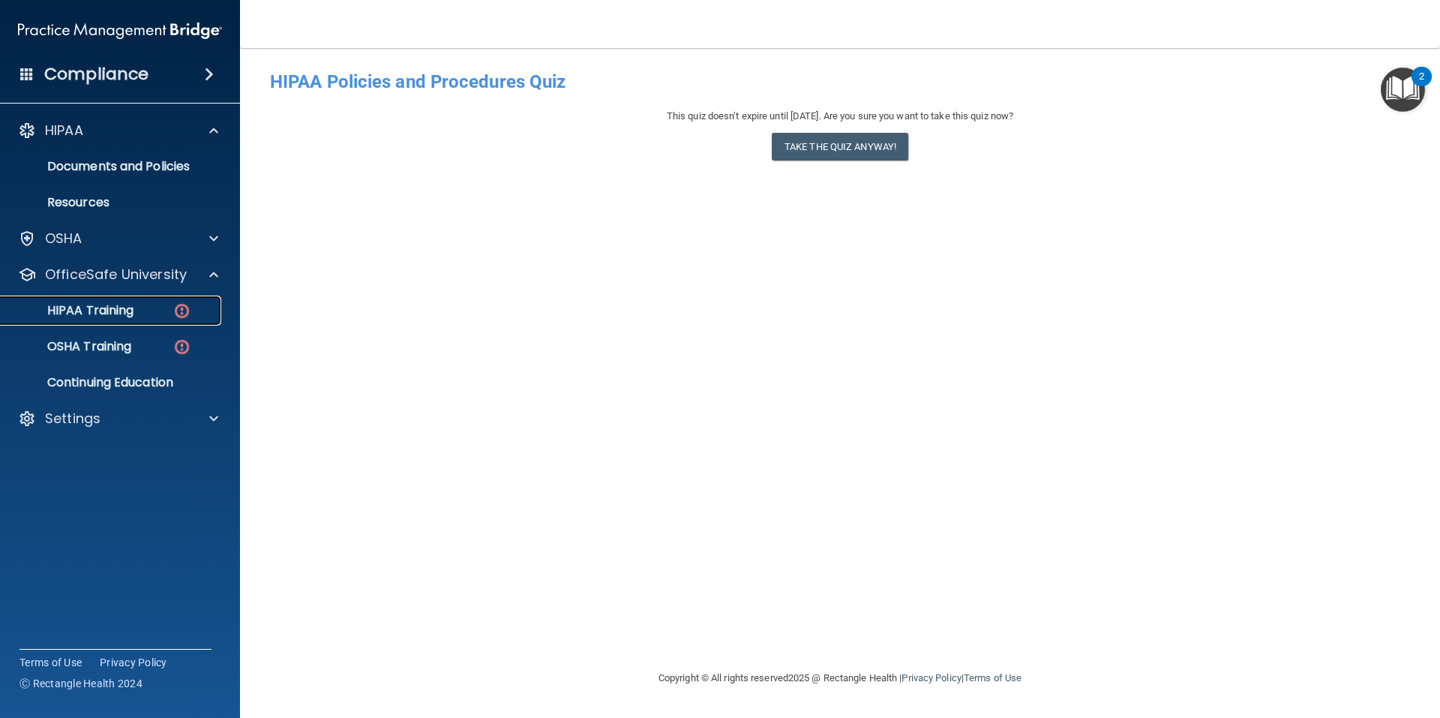
click at [122, 318] on p "HIPAA Training" at bounding box center [72, 310] width 124 height 15
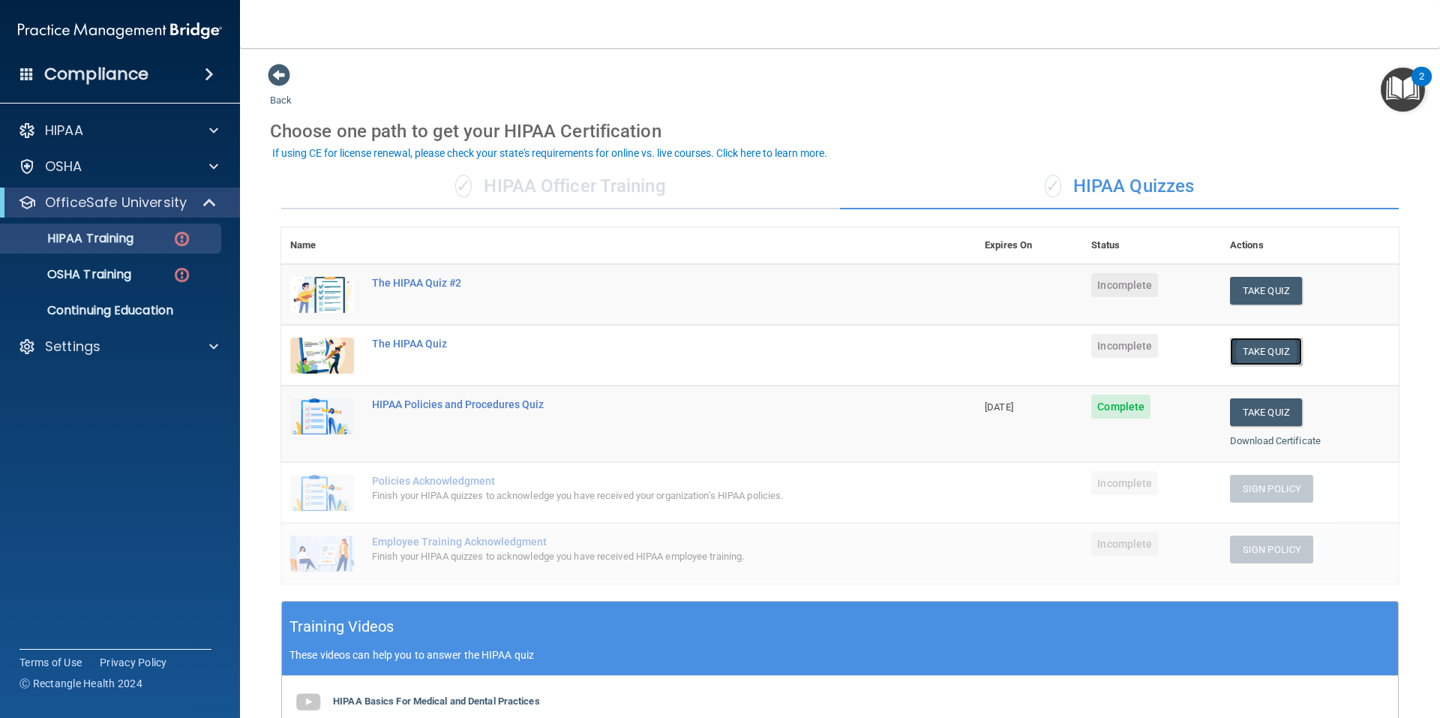
click at [1055, 347] on button "Take Quiz" at bounding box center [1266, 352] width 72 height 28
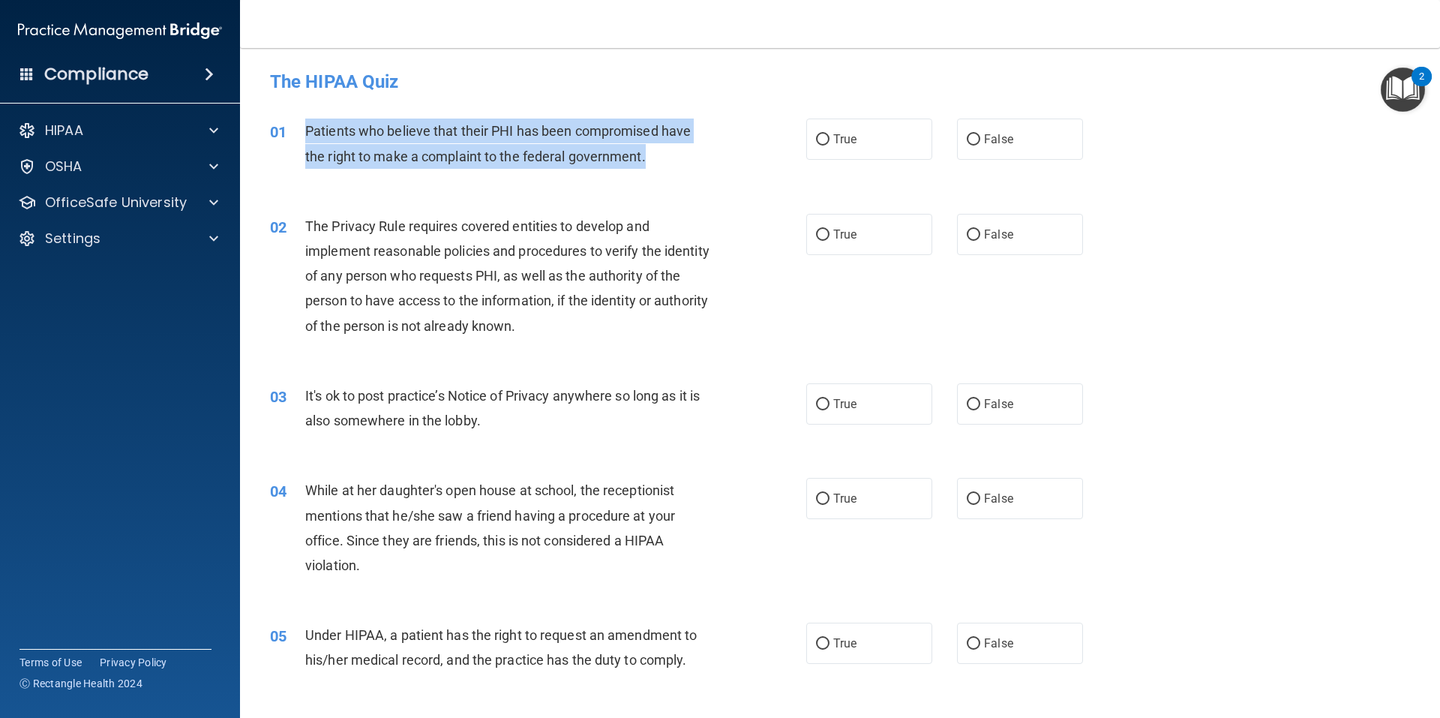
drag, startPoint x: 301, startPoint y: 128, endPoint x: 656, endPoint y: 165, distance: 357.4
click at [656, 165] on div "01 Patients who believe that their PHI has been compromised have the right to m…" at bounding box center [538, 147] width 581 height 57
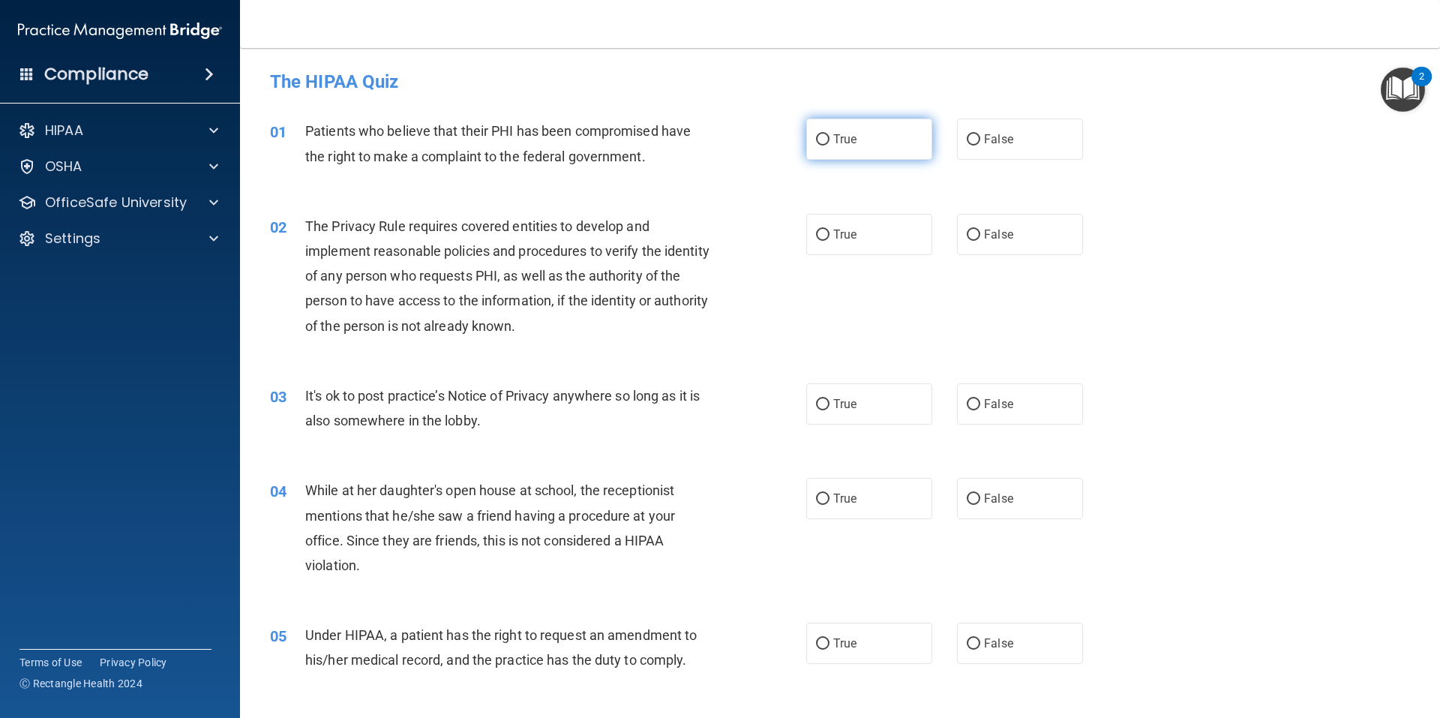
click at [833, 132] on span "True" at bounding box center [844, 139] width 23 height 14
click at [830, 134] on input "True" at bounding box center [823, 139] width 14 height 11
radio input "true"
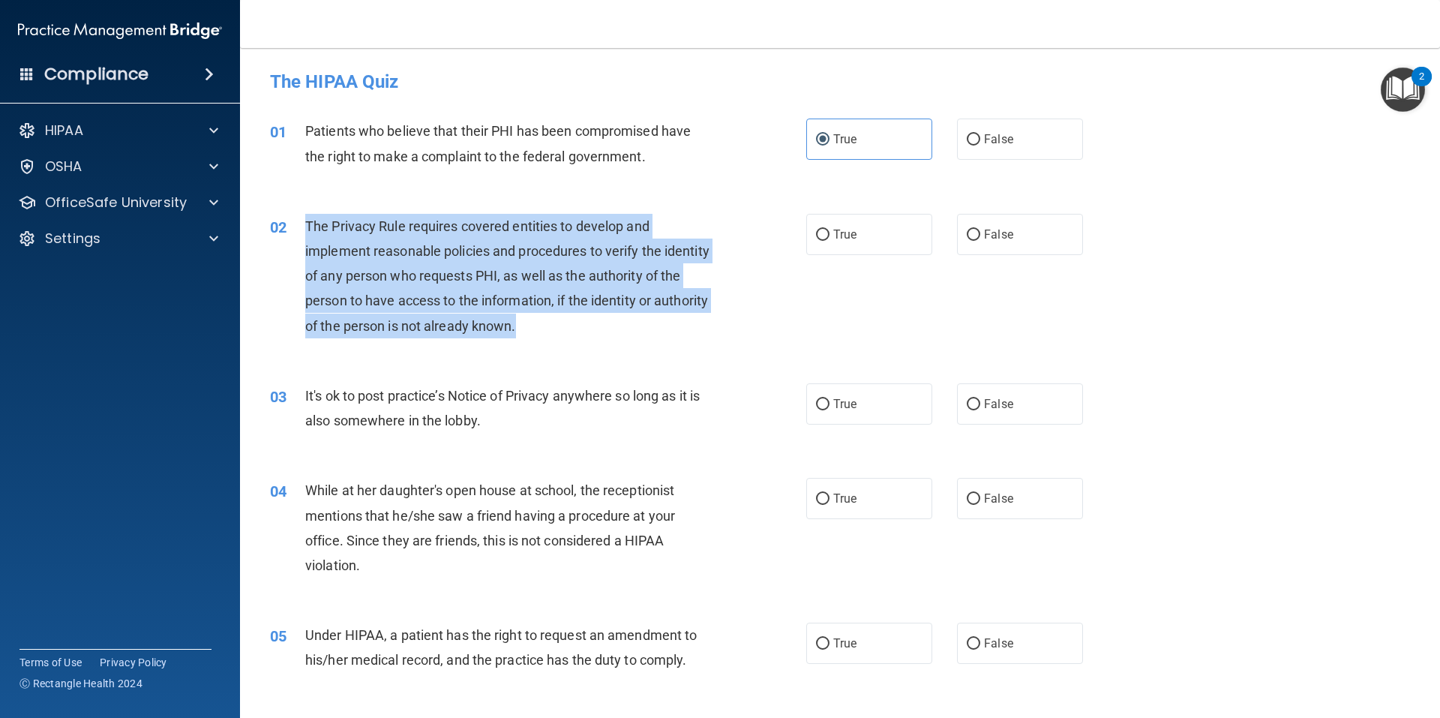
drag, startPoint x: 587, startPoint y: 328, endPoint x: 357, endPoint y: 229, distance: 250.0
click at [311, 218] on div "The Privacy Rule requires covered entities to develop and implement reasonable …" at bounding box center [514, 276] width 419 height 125
drag, startPoint x: 305, startPoint y: 226, endPoint x: 581, endPoint y: 321, distance: 291.3
click at [581, 321] on div "The Privacy Rule requires covered entities to develop and implement reasonable …" at bounding box center [514, 276] width 419 height 125
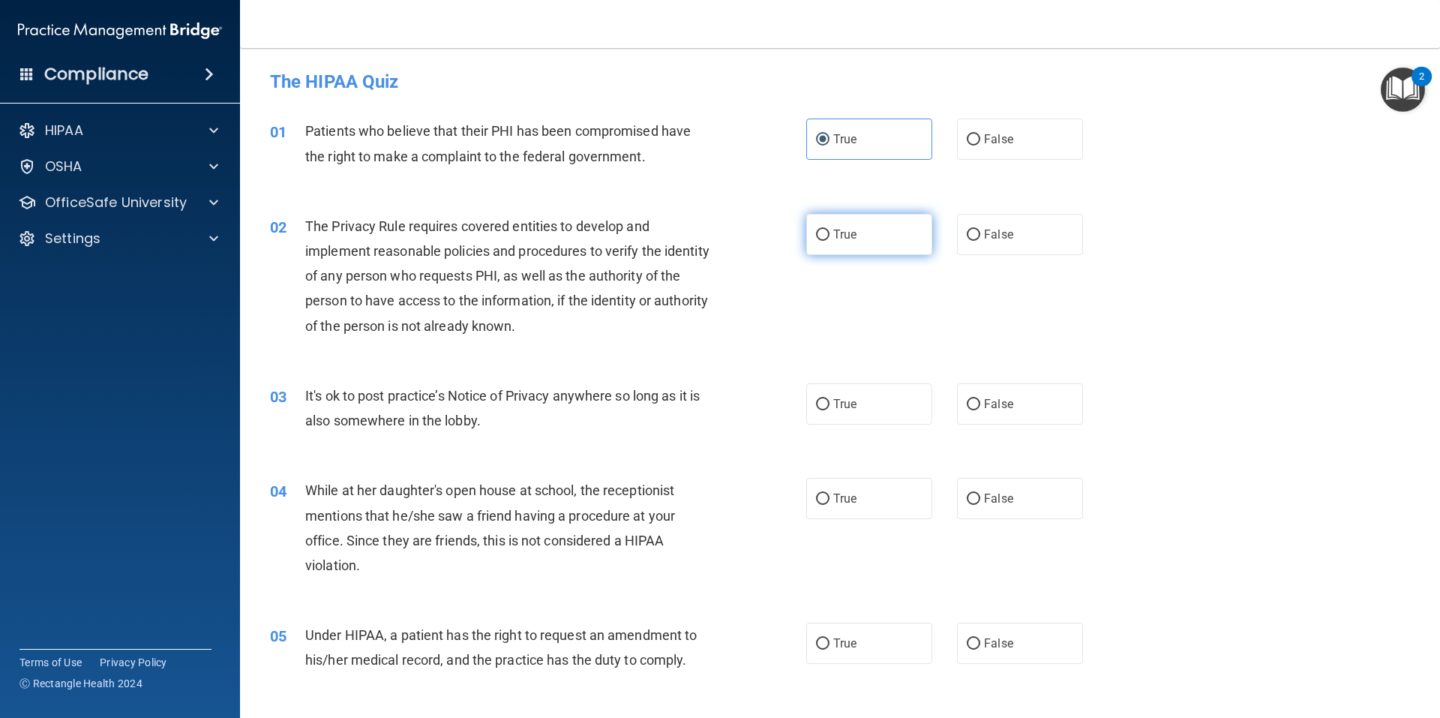
click at [861, 235] on label "True" at bounding box center [869, 234] width 126 height 41
click at [830, 235] on input "True" at bounding box center [823, 235] width 14 height 11
radio input "true"
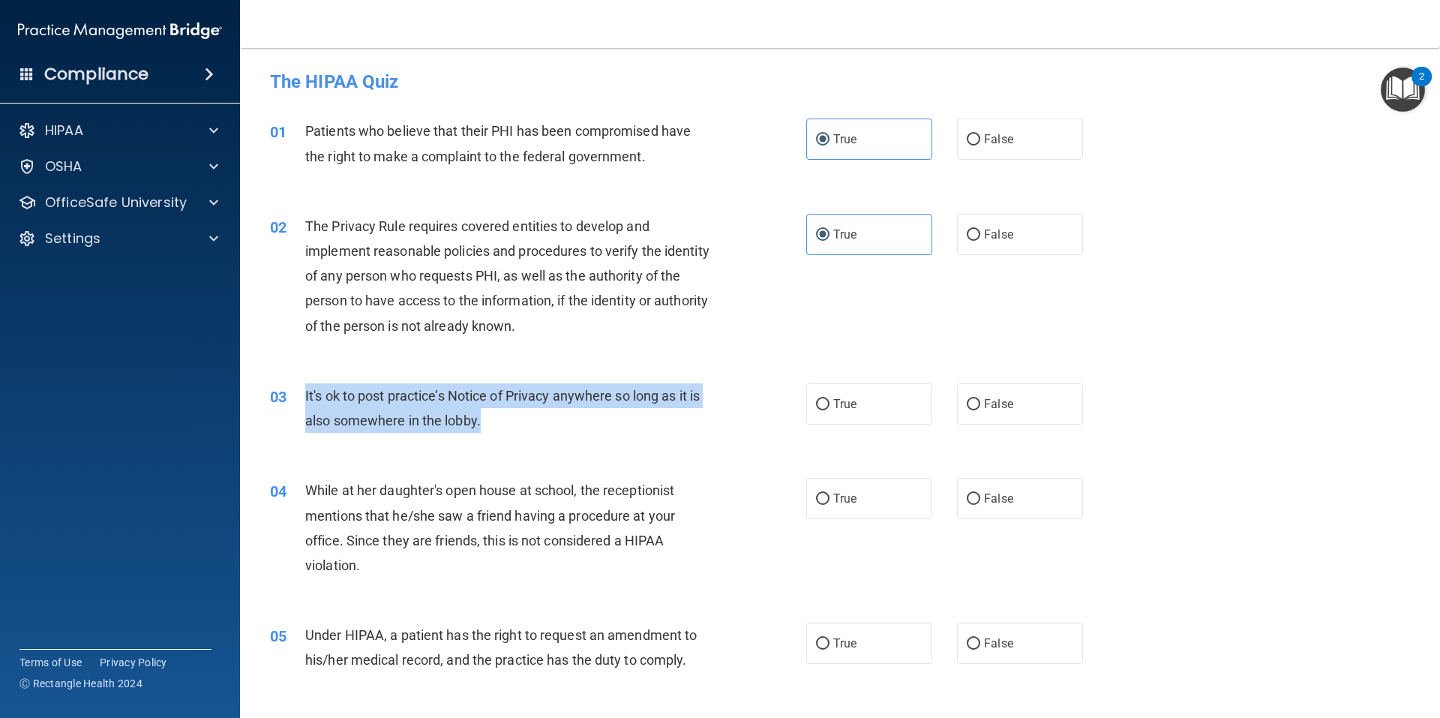
drag, startPoint x: 486, startPoint y: 417, endPoint x: 305, endPoint y: 400, distance: 182.3
click at [305, 400] on div "It's ok to post practice’s Notice of Privacy anywhere so long as it is also som…" at bounding box center [514, 408] width 419 height 50
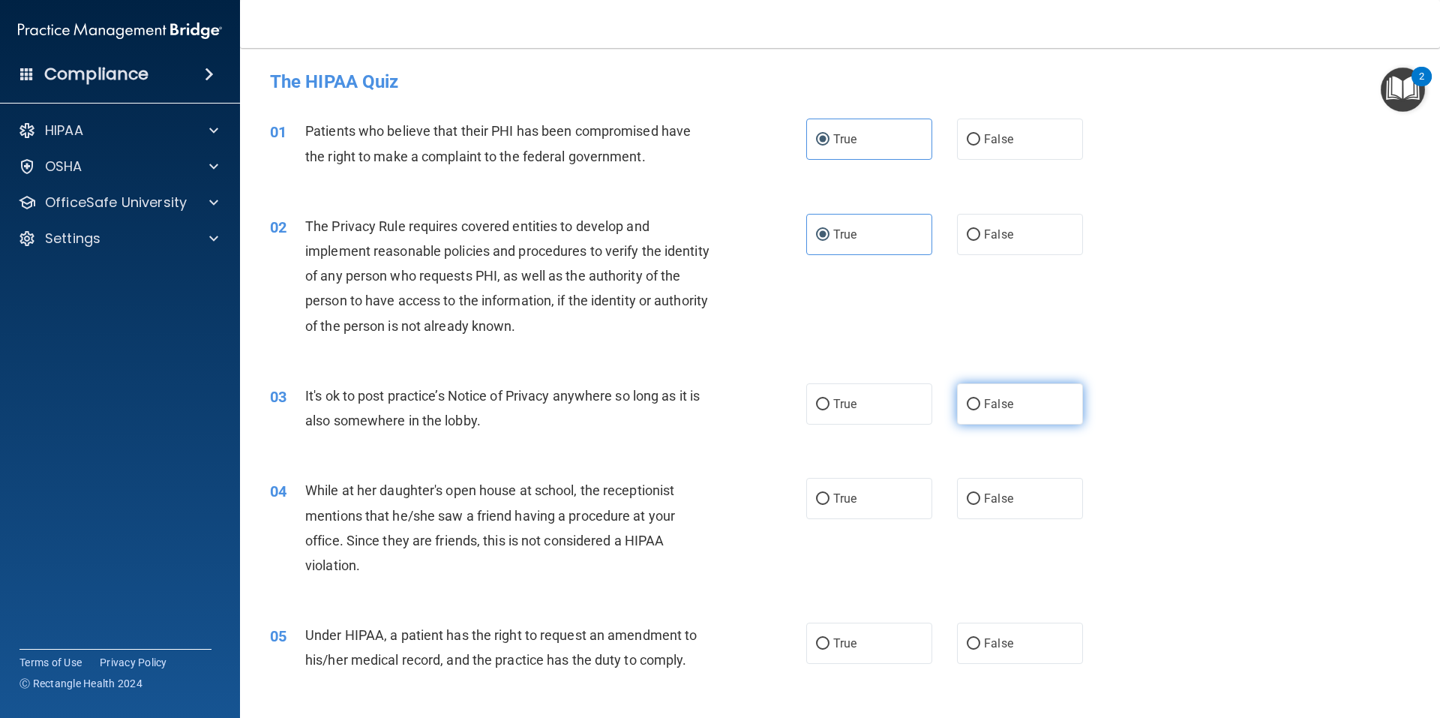
click at [1000, 411] on label "False" at bounding box center [1020, 403] width 126 height 41
click at [980, 410] on input "False" at bounding box center [974, 404] width 14 height 11
radio input "true"
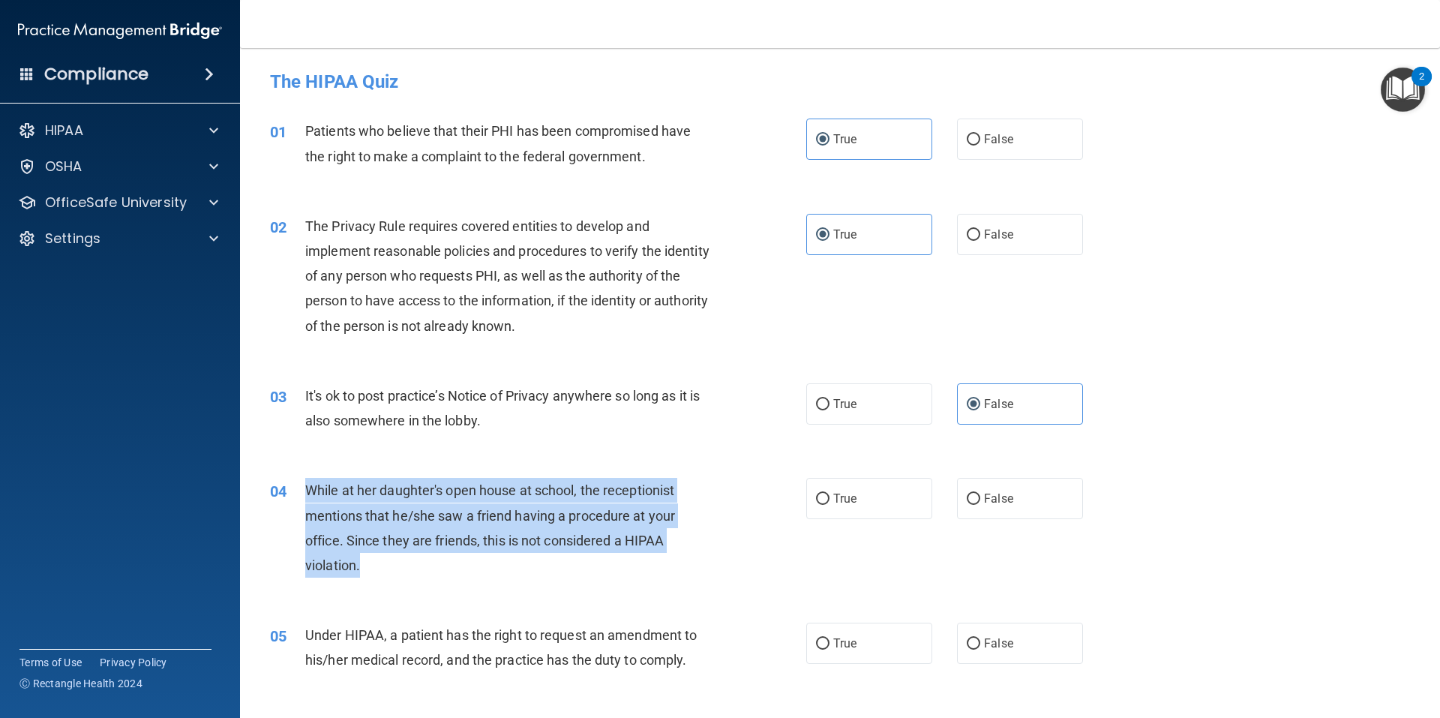
drag, startPoint x: 364, startPoint y: 568, endPoint x: 305, endPoint y: 489, distance: 98.1
click at [305, 489] on div "While at her daughter's open house at school, the receptionist mentions that he…" at bounding box center [514, 528] width 419 height 100
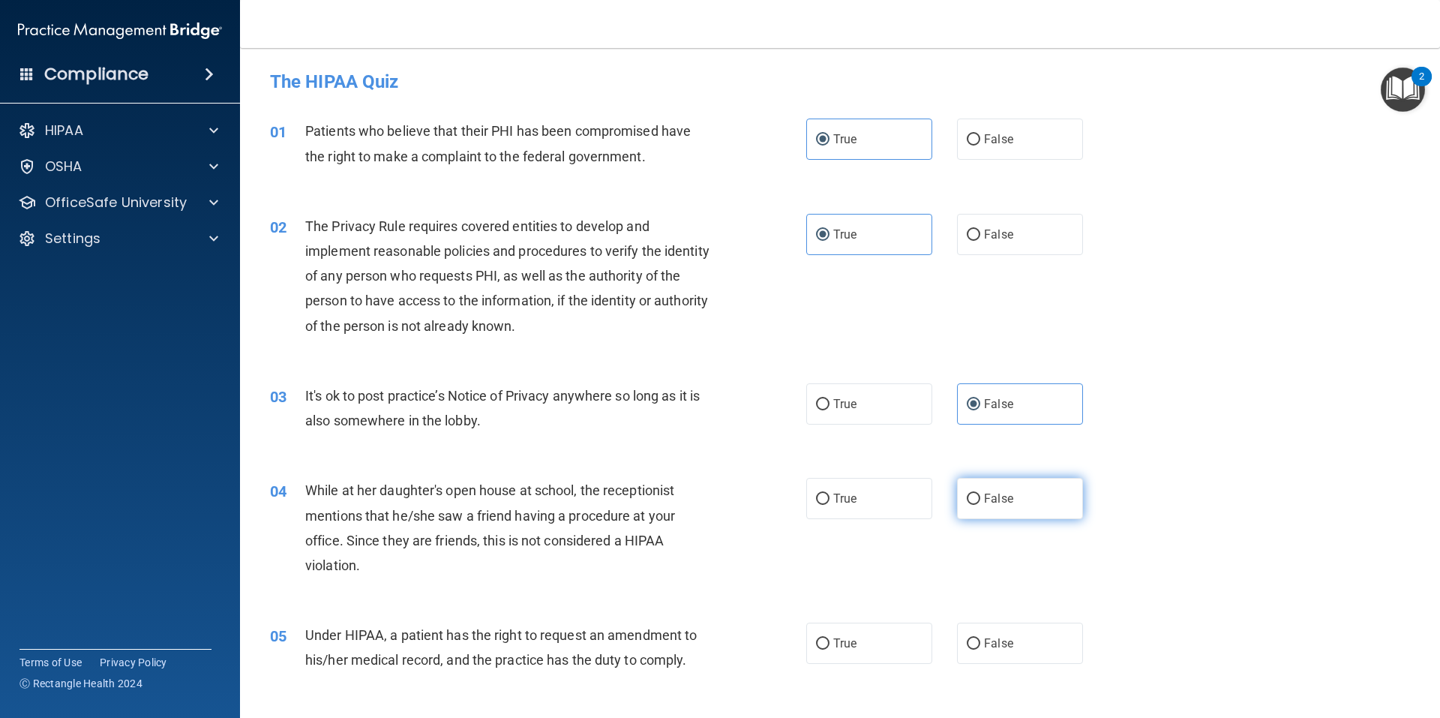
click at [1004, 501] on span "False" at bounding box center [998, 498] width 29 height 14
click at [980, 501] on input "False" at bounding box center [974, 499] width 14 height 11
radio input "true"
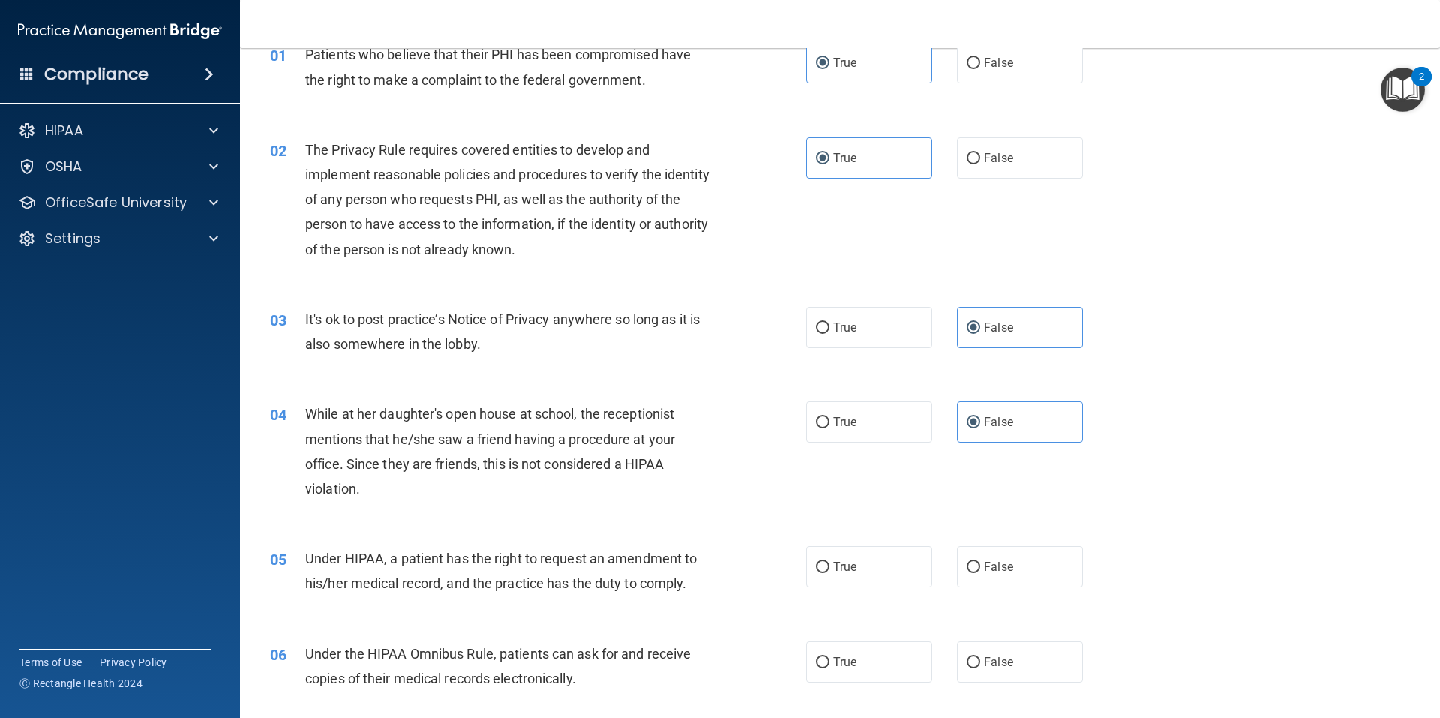
scroll to position [150, 0]
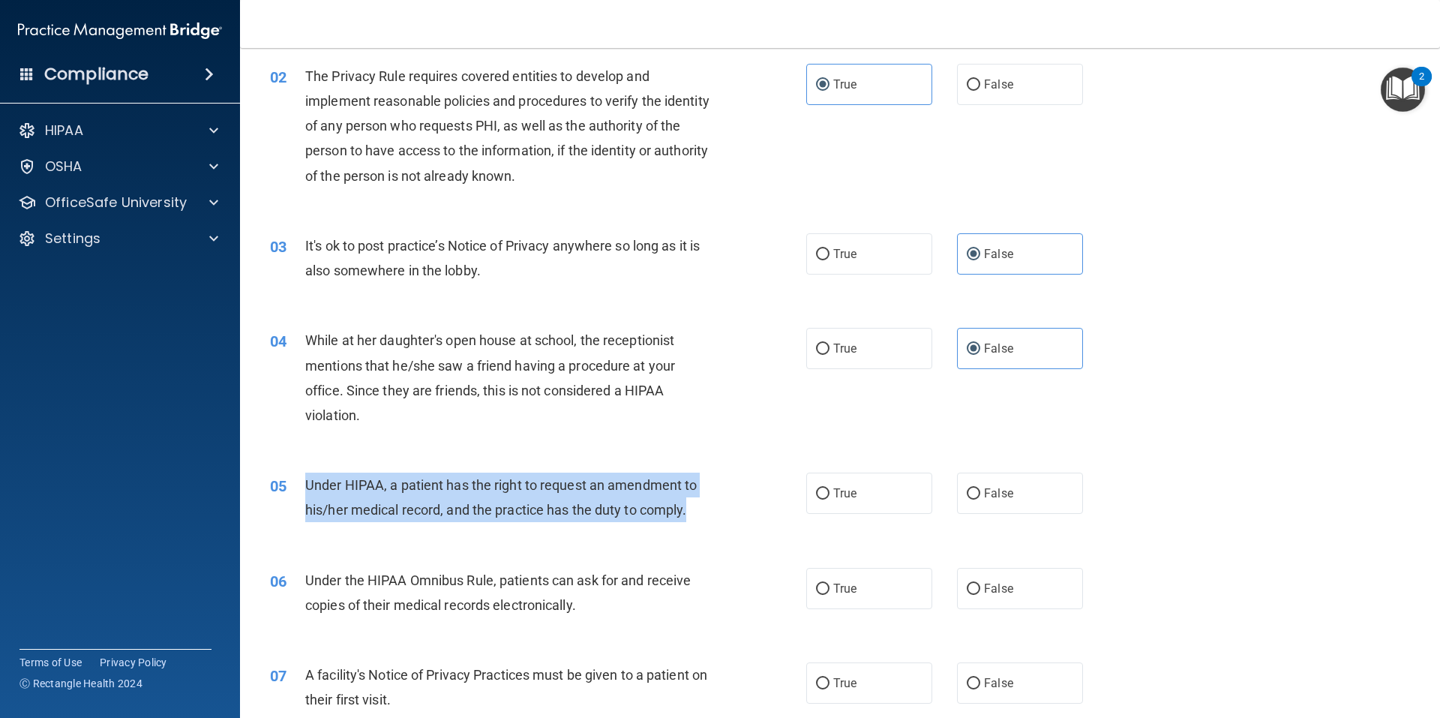
drag, startPoint x: 596, startPoint y: 494, endPoint x: 291, endPoint y: 485, distance: 304.6
click at [291, 485] on div "05 Under HIPAA, a patient has the right to request an amendment to his/her medi…" at bounding box center [538, 501] width 581 height 57
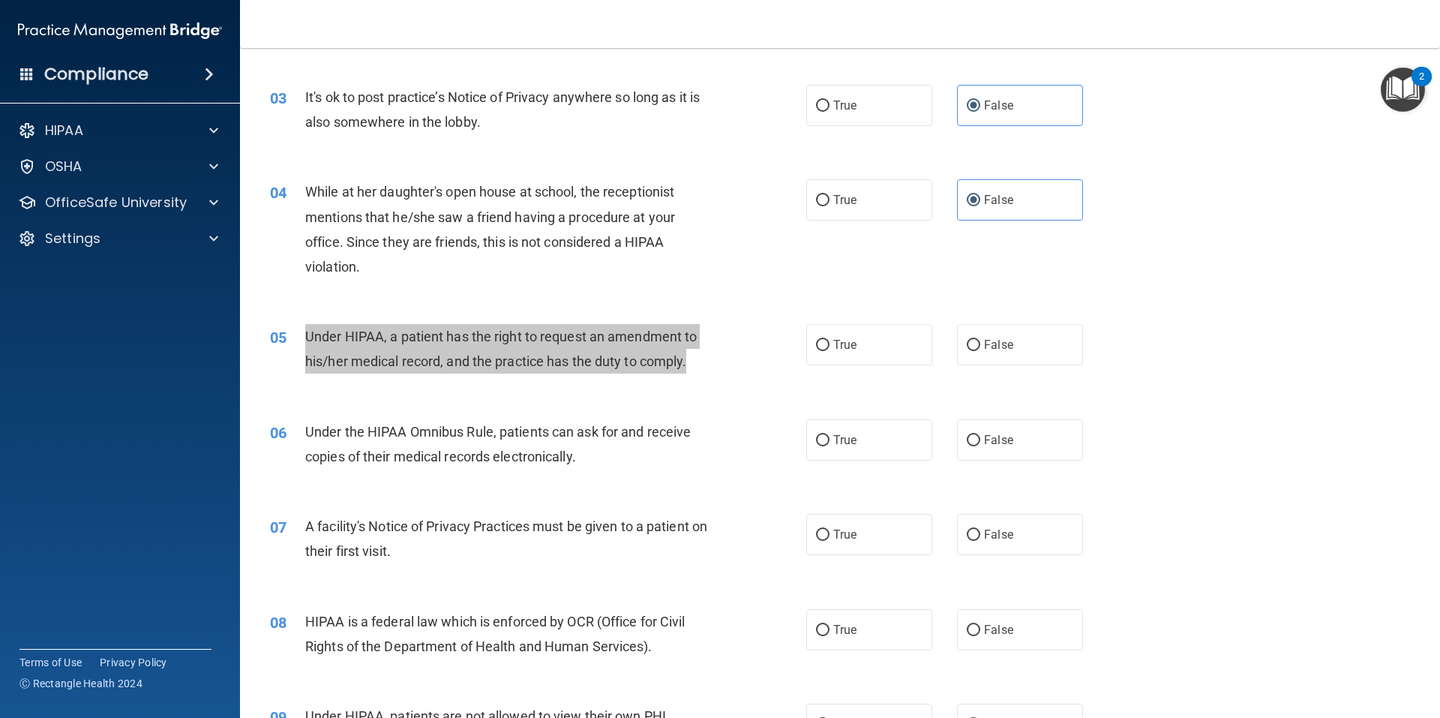
scroll to position [300, 0]
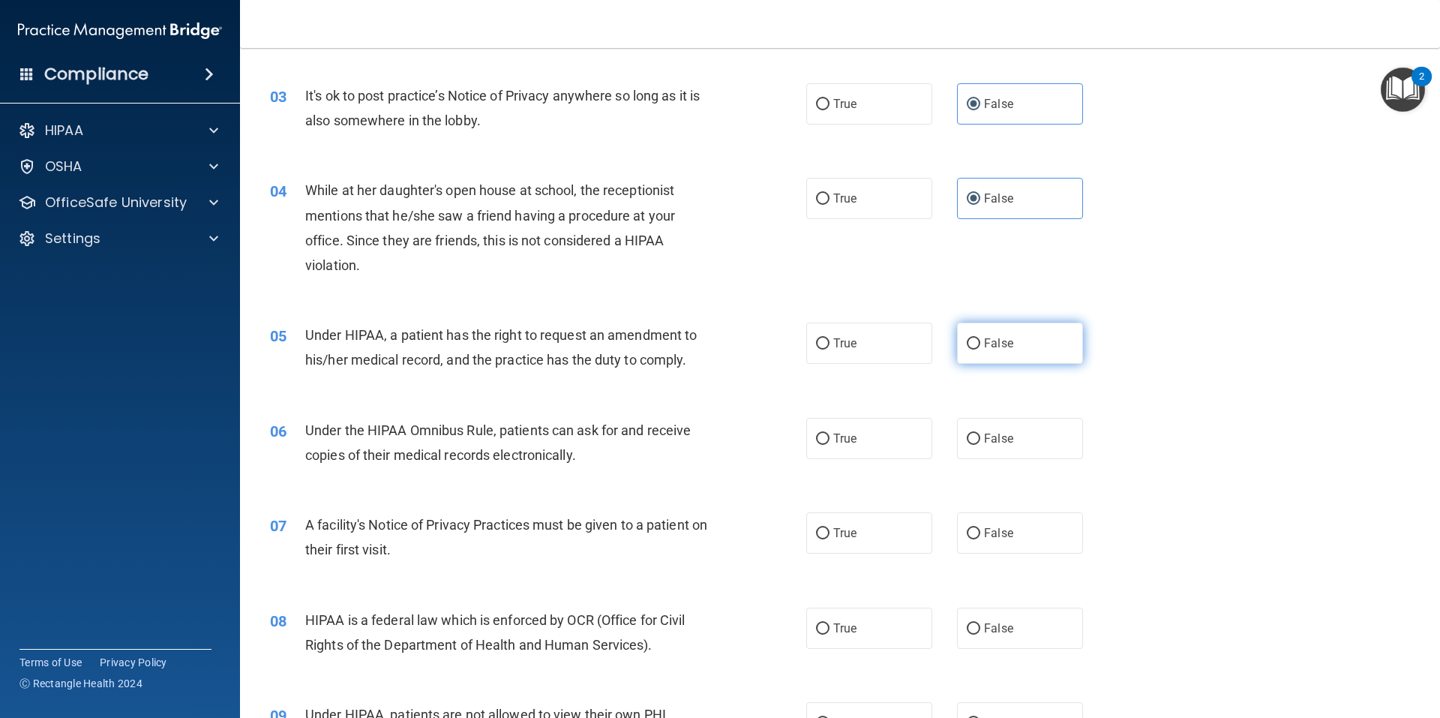
click at [989, 343] on span "False" at bounding box center [998, 343] width 29 height 14
click at [980, 343] on input "False" at bounding box center [974, 343] width 14 height 11
radio input "true"
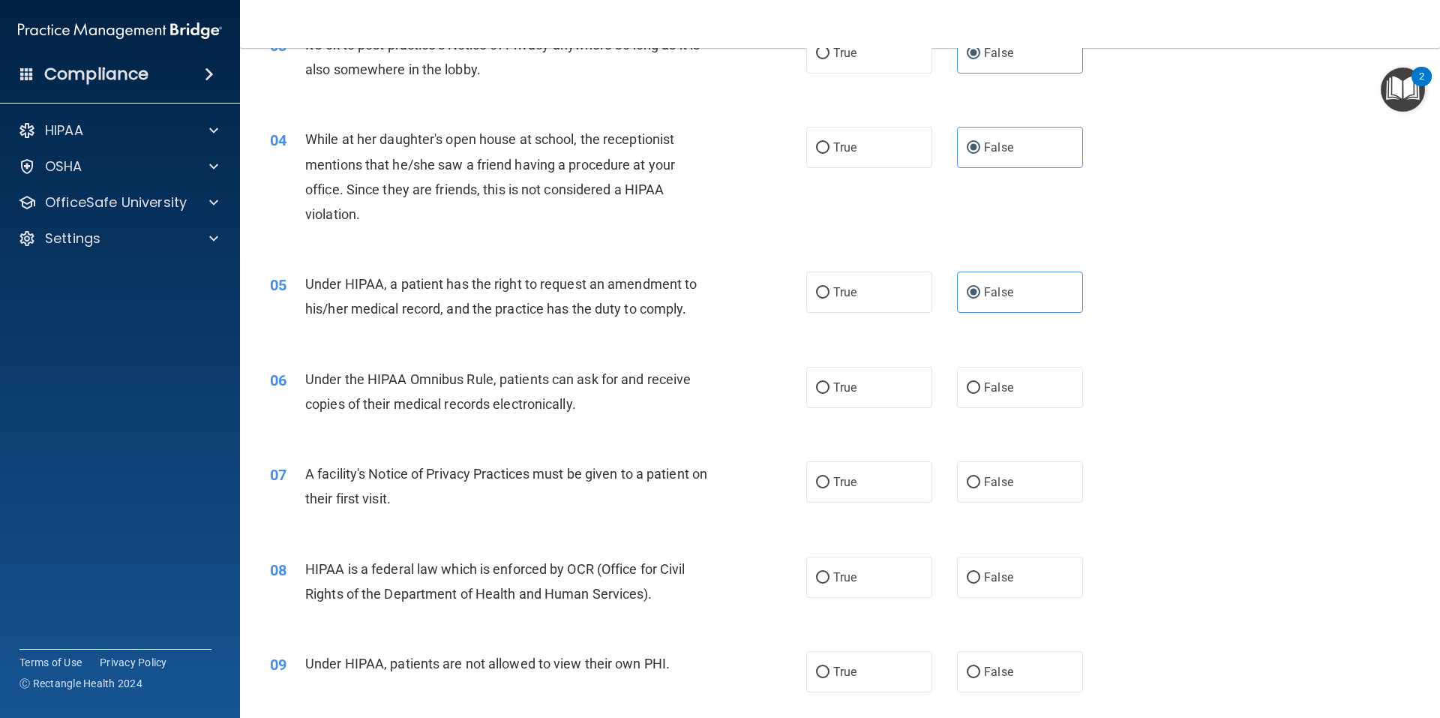
scroll to position [450, 0]
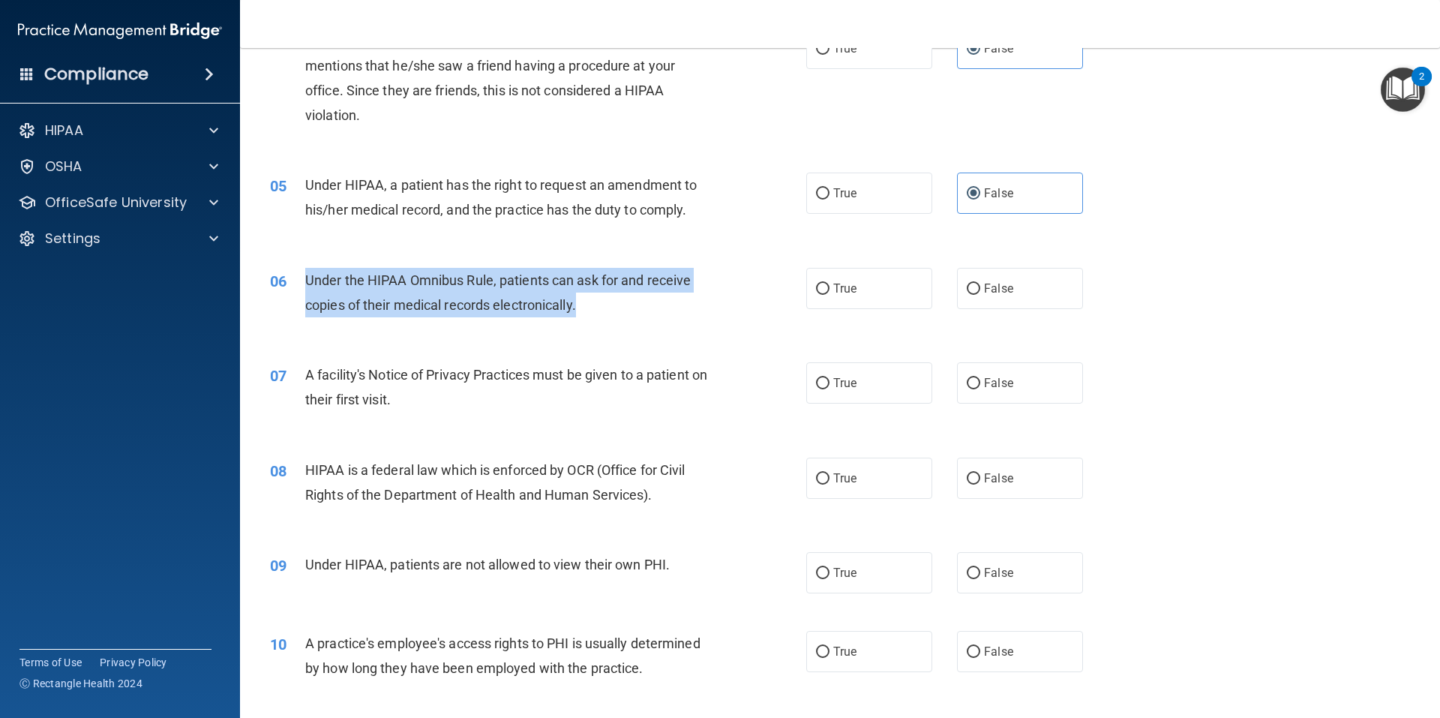
drag, startPoint x: 575, startPoint y: 308, endPoint x: 308, endPoint y: 284, distance: 268.2
click at [308, 284] on div "Under the HIPAA Omnibus Rule, patients can ask for and receive copies of their …" at bounding box center [514, 293] width 419 height 50
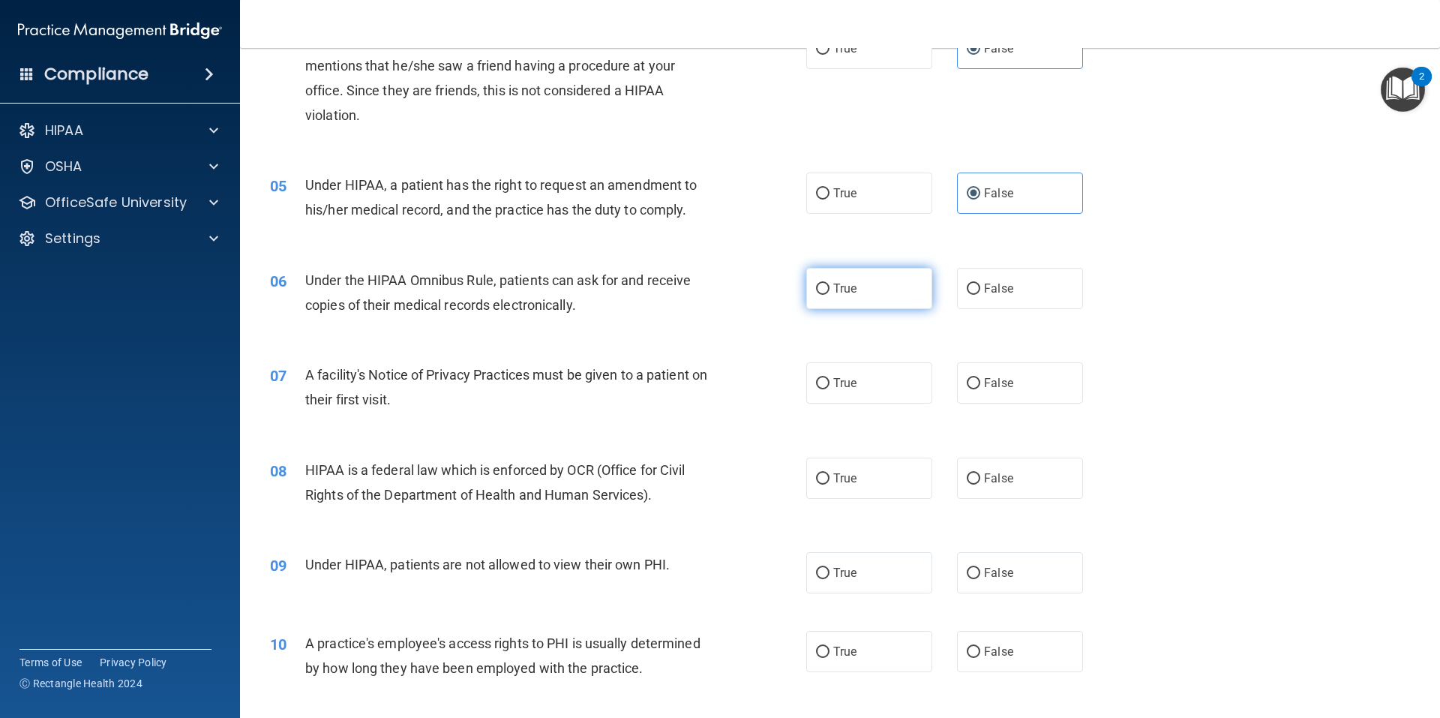
click at [871, 295] on label "True" at bounding box center [869, 288] width 126 height 41
click at [830, 295] on input "True" at bounding box center [823, 289] width 14 height 11
radio input "true"
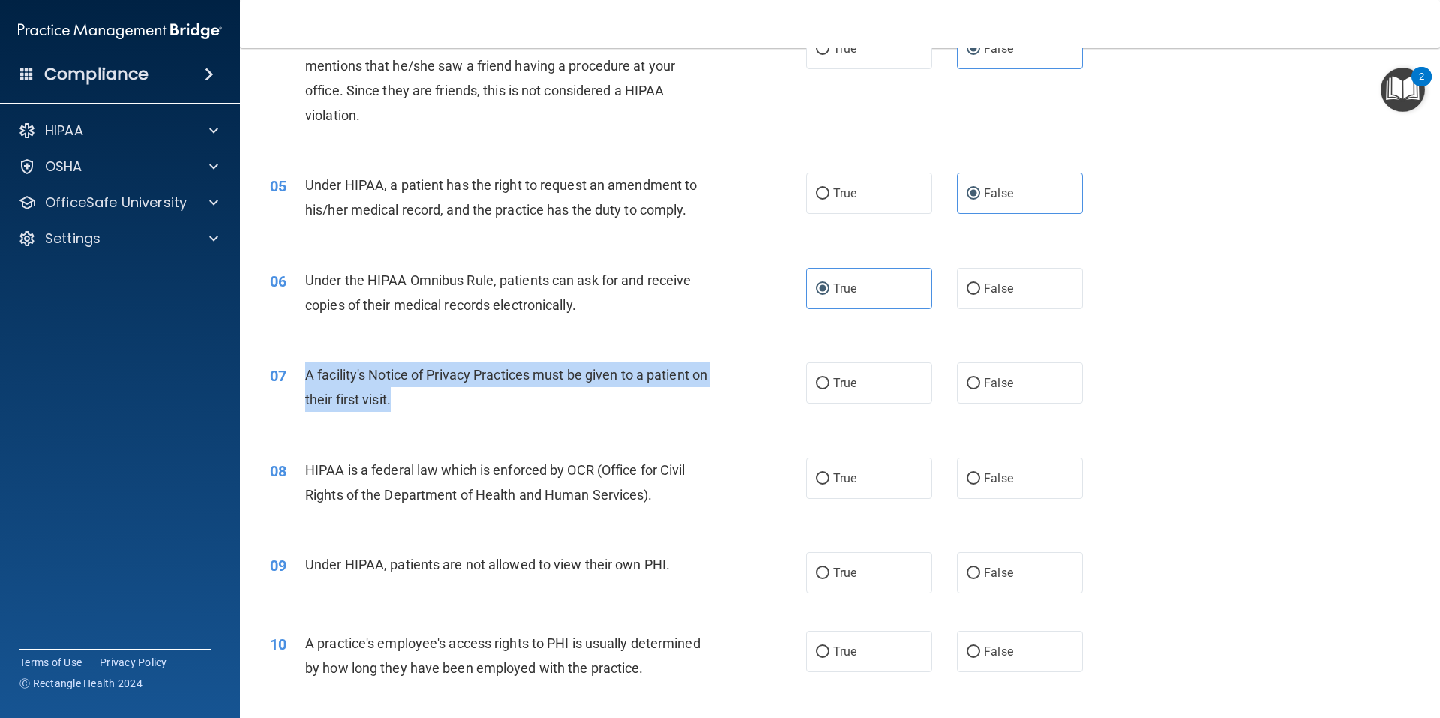
drag, startPoint x: 413, startPoint y: 406, endPoint x: 308, endPoint y: 374, distance: 108.9
click at [308, 374] on div "A facility's Notice of Privacy Practices must be given to a patient on their fi…" at bounding box center [514, 387] width 419 height 50
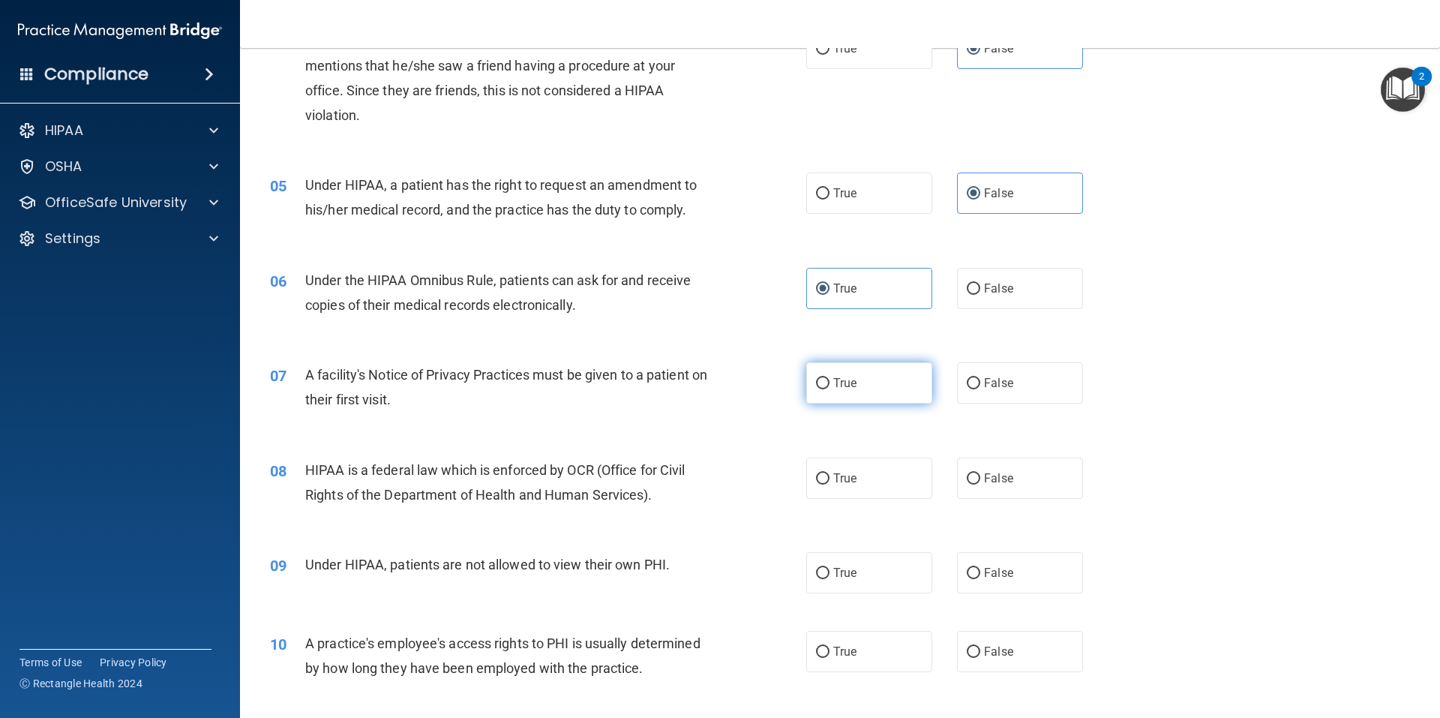
click at [866, 383] on label "True" at bounding box center [869, 382] width 126 height 41
click at [830, 383] on input "True" at bounding box center [823, 383] width 14 height 11
radio input "true"
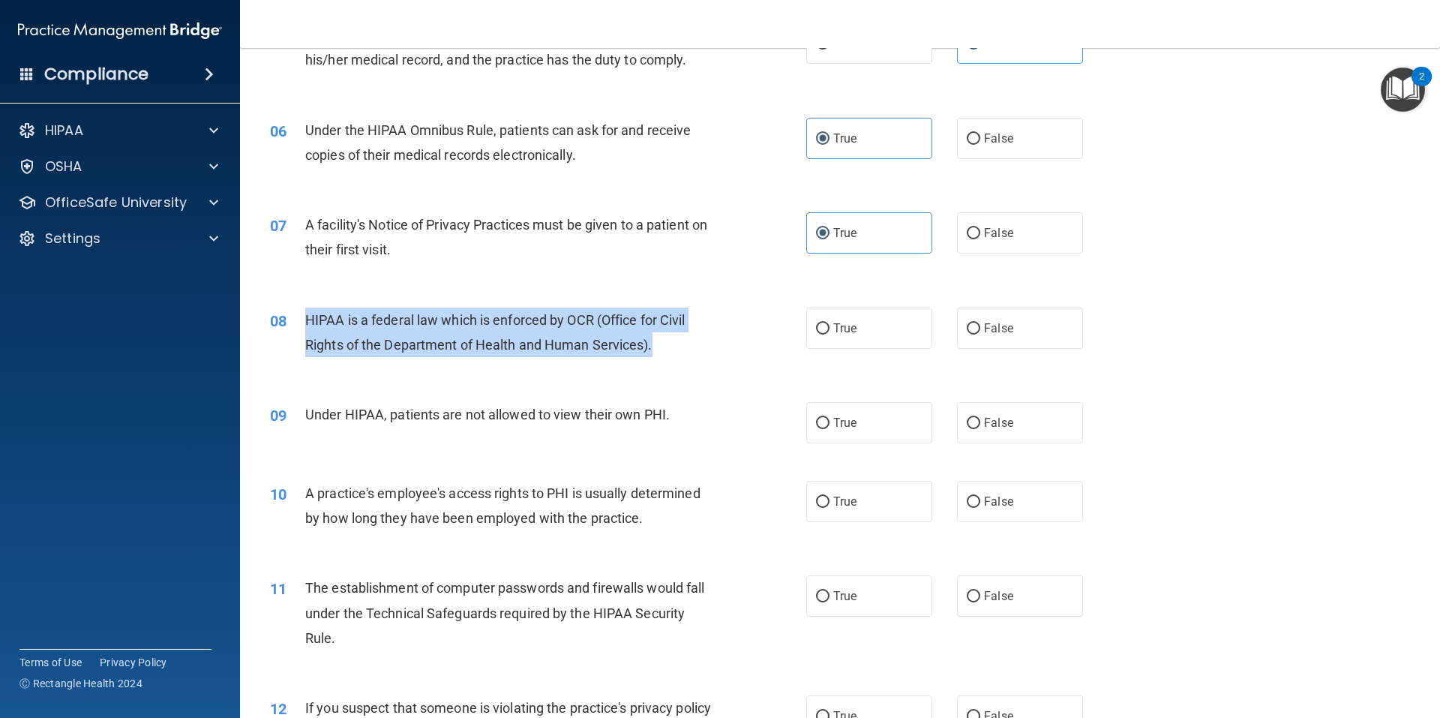
drag, startPoint x: 598, startPoint y: 339, endPoint x: 305, endPoint y: 318, distance: 294.0
click at [305, 318] on div "HIPAA is a federal law which is enforced by OCR (Office for Civil Rights of the…" at bounding box center [514, 333] width 419 height 50
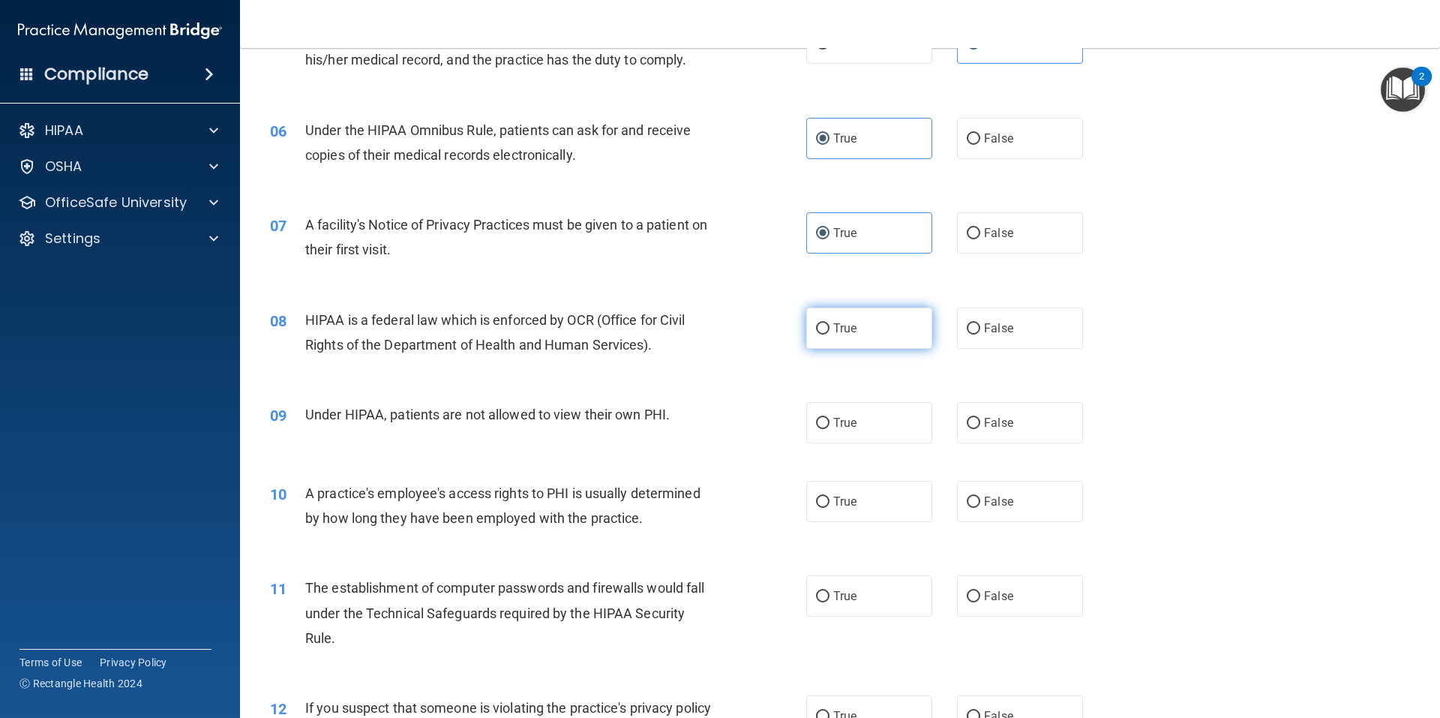
click at [866, 332] on label "True" at bounding box center [869, 328] width 126 height 41
click at [830, 332] on input "True" at bounding box center [823, 328] width 14 height 11
radio input "true"
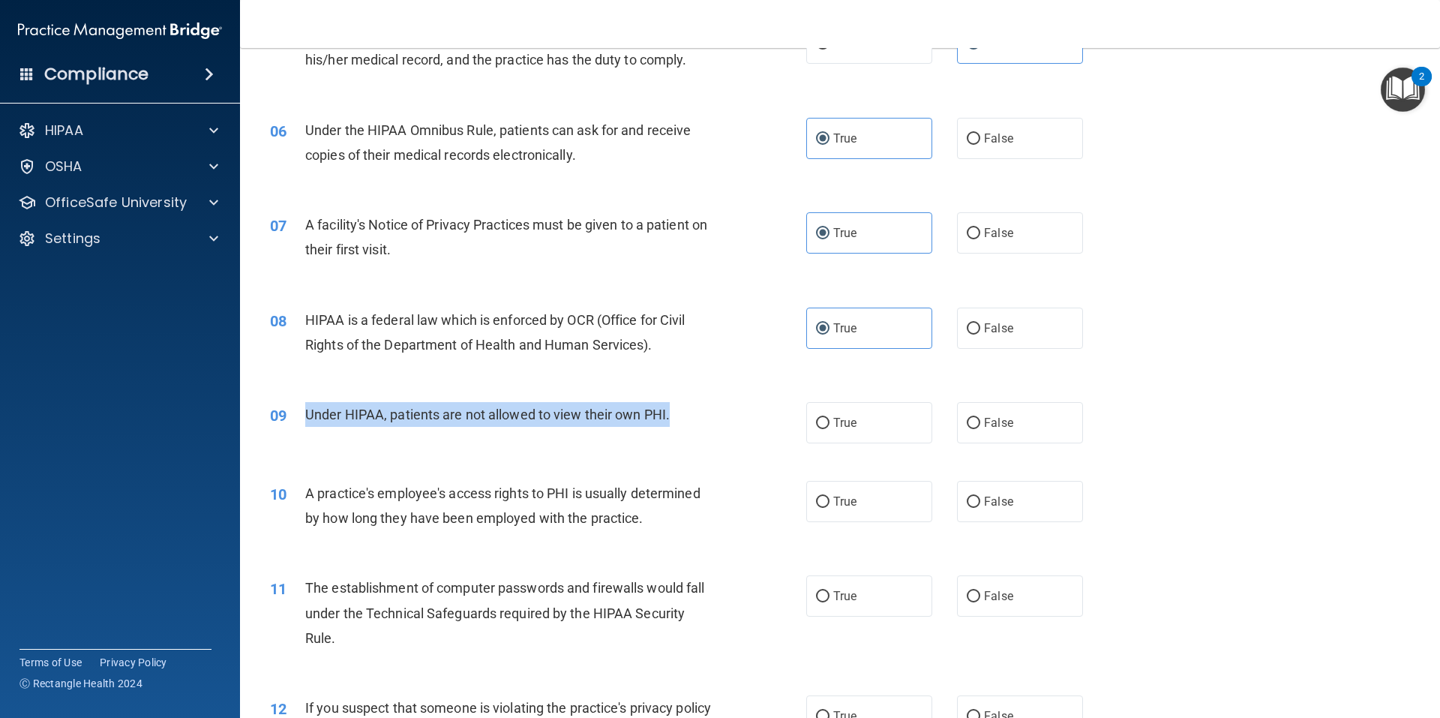
drag, startPoint x: 692, startPoint y: 409, endPoint x: 305, endPoint y: 415, distance: 387.8
click at [305, 415] on div "Under HIPAA, patients are not allowed to view their own PHI." at bounding box center [514, 414] width 419 height 25
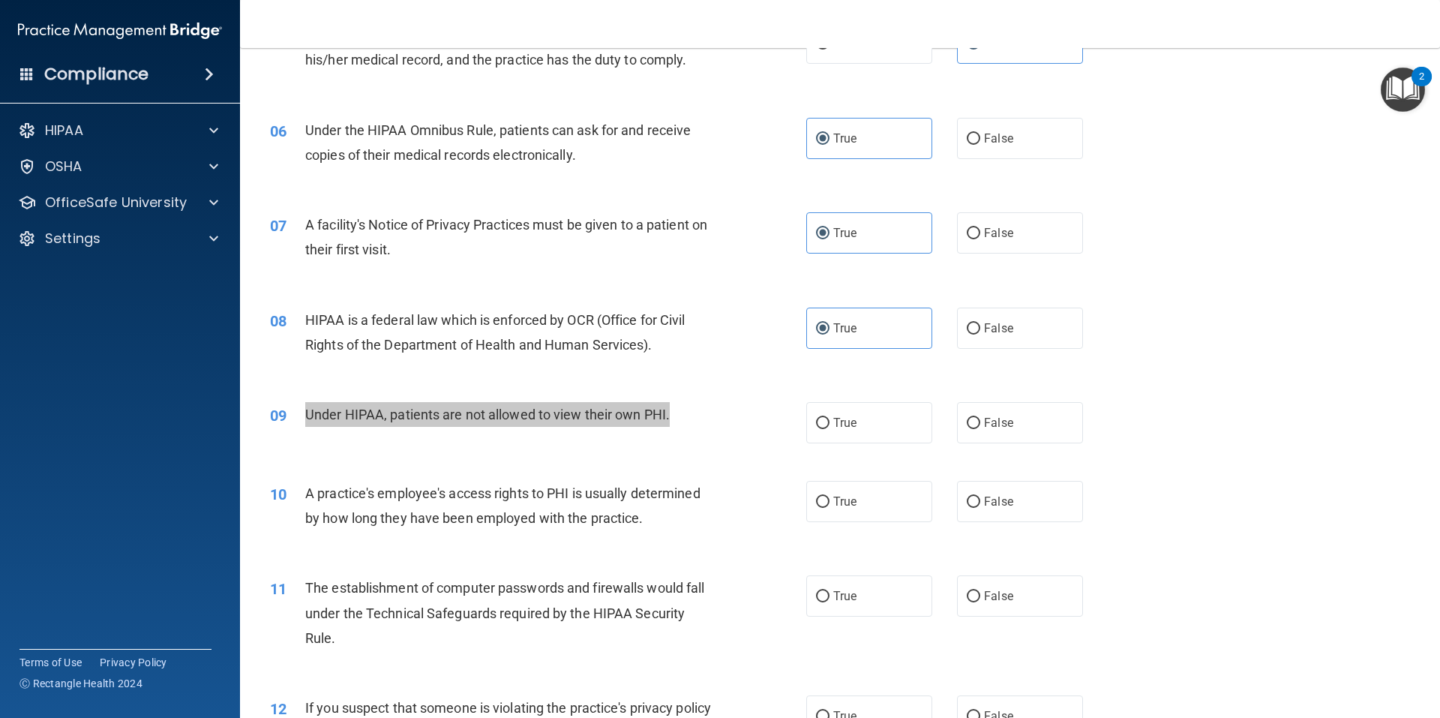
scroll to position [750, 0]
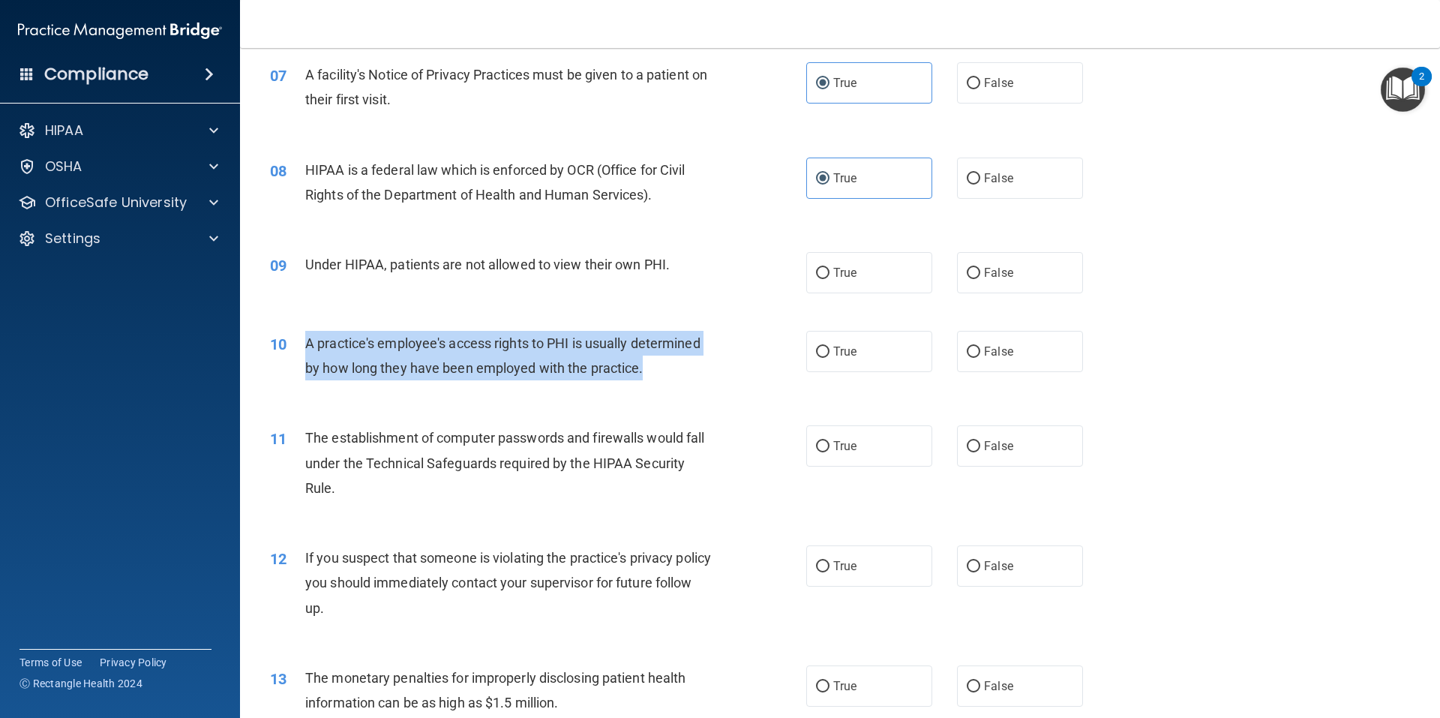
drag, startPoint x: 655, startPoint y: 368, endPoint x: 295, endPoint y: 333, distance: 361.7
click at [295, 333] on div "10 A practice's employee's access rights to PHI is usually determined by how lo…" at bounding box center [538, 359] width 581 height 57
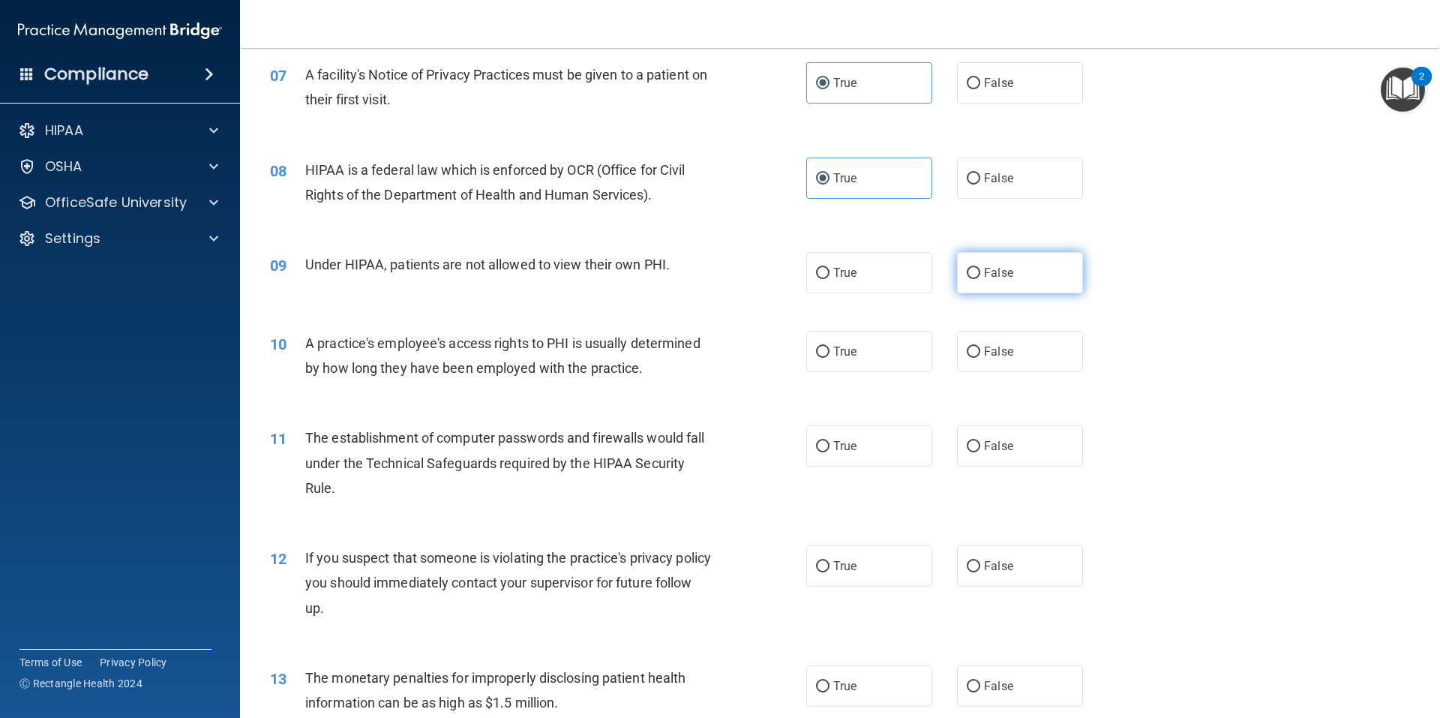
click at [1023, 273] on label "False" at bounding box center [1020, 272] width 126 height 41
click at [980, 273] on input "False" at bounding box center [974, 273] width 14 height 11
radio input "true"
click at [984, 349] on span "False" at bounding box center [998, 351] width 29 height 14
click at [980, 349] on input "False" at bounding box center [974, 352] width 14 height 11
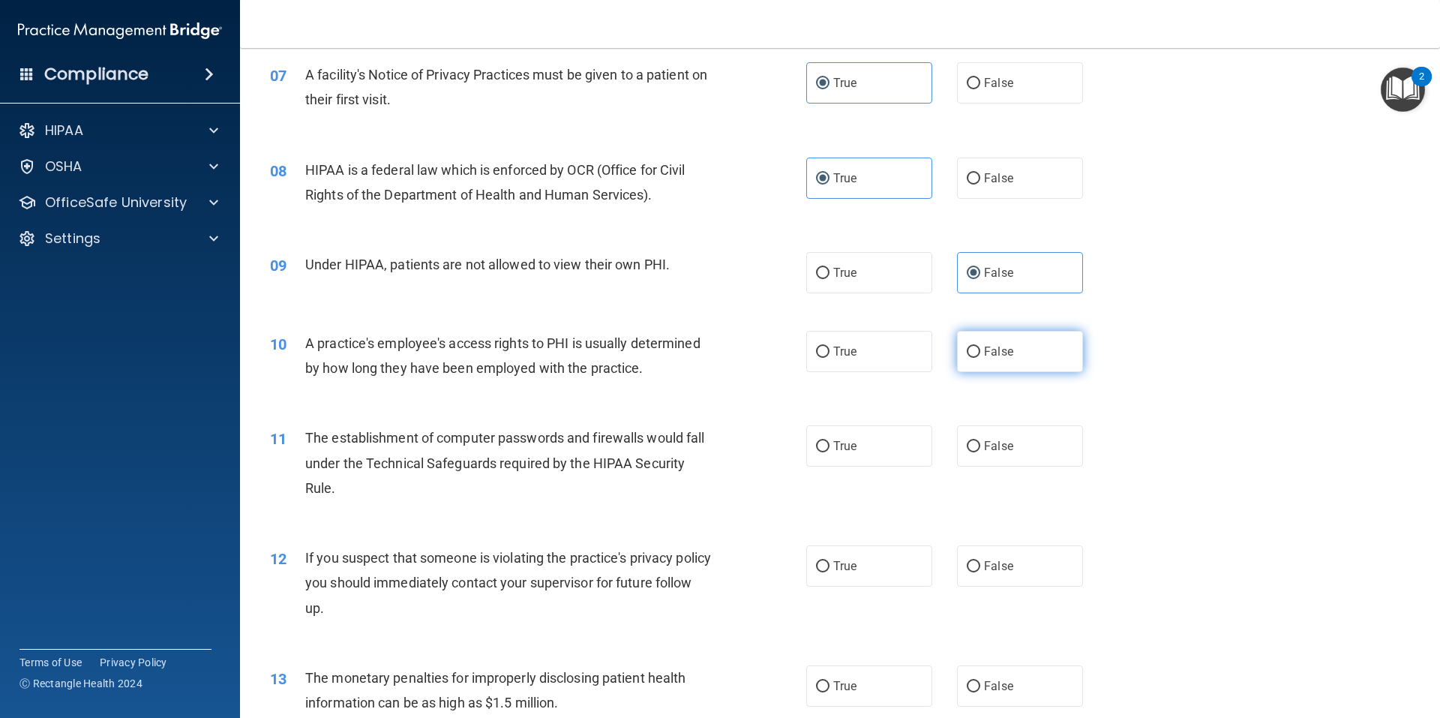
radio input "true"
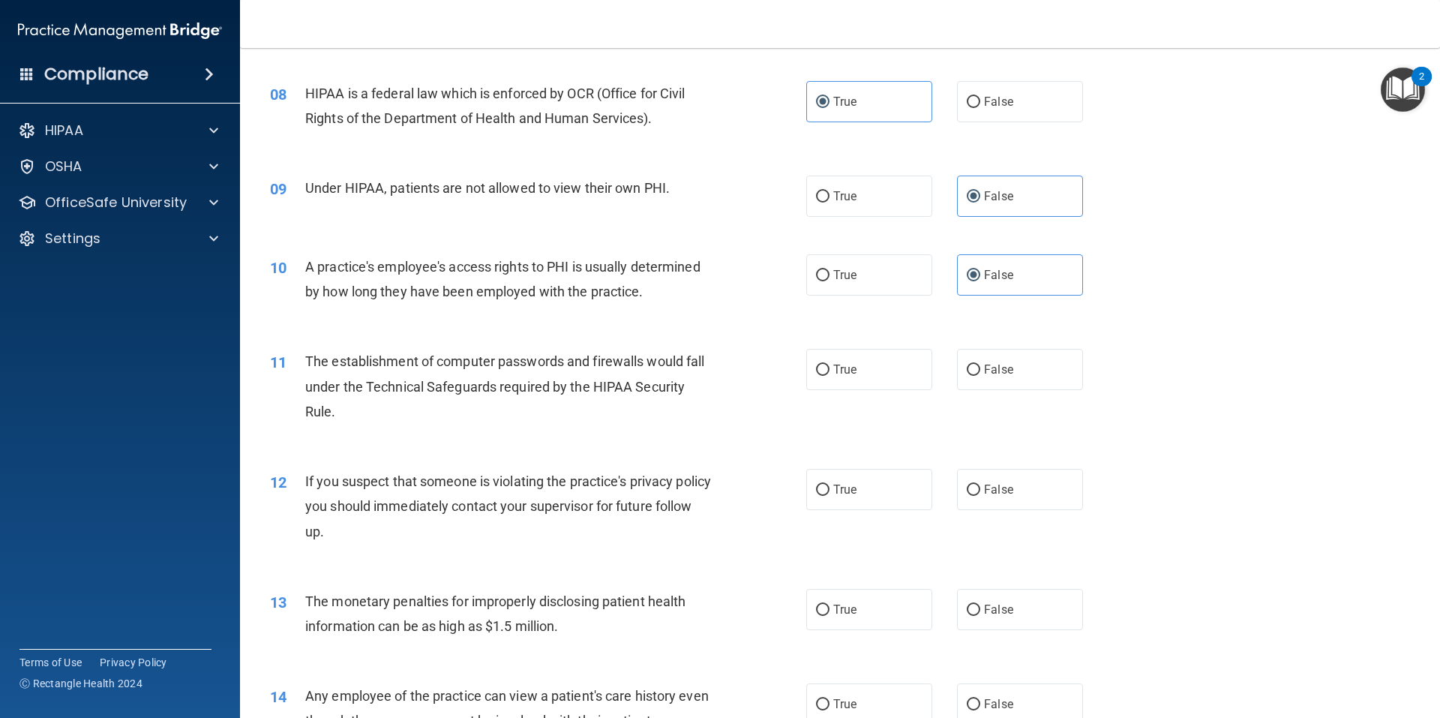
scroll to position [900, 0]
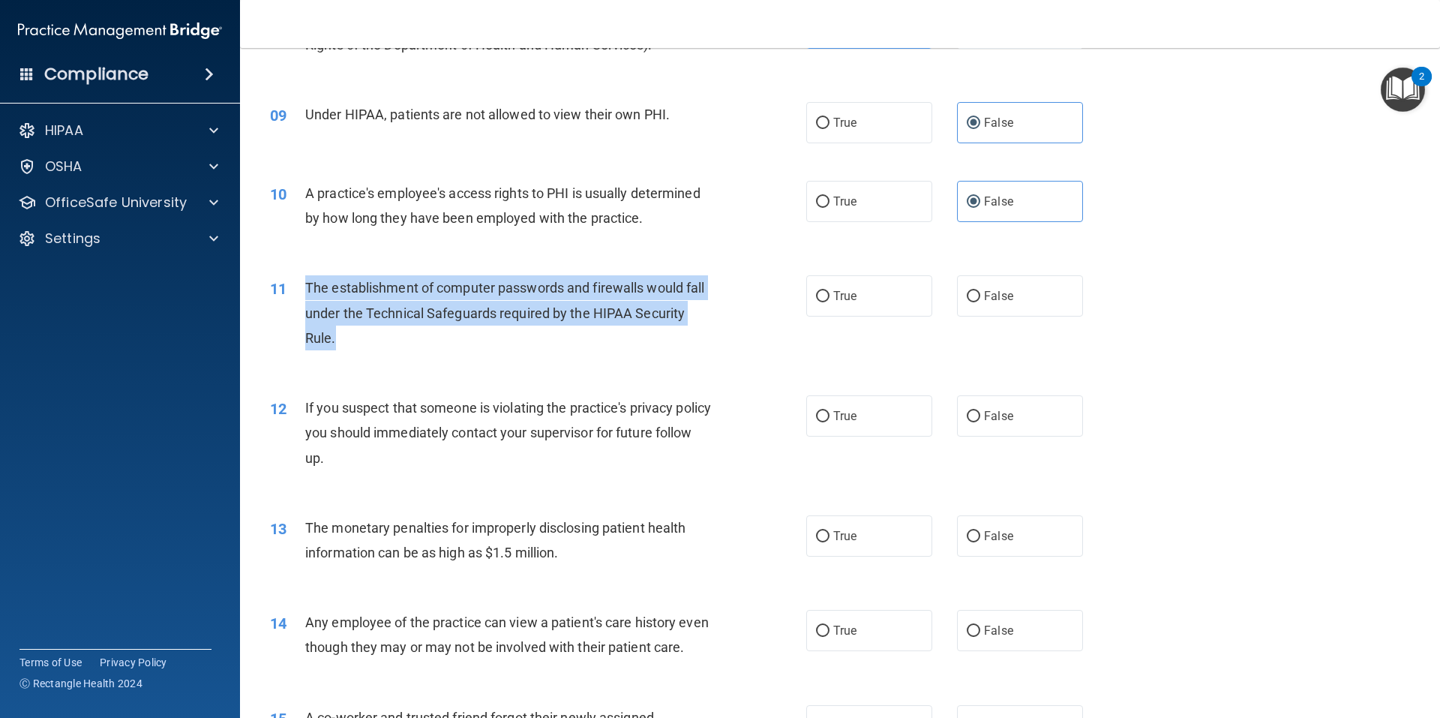
drag, startPoint x: 304, startPoint y: 282, endPoint x: 369, endPoint y: 332, distance: 81.9
click at [369, 332] on div "11 The establishment of computer passwords and firewalls would fall under the T…" at bounding box center [538, 316] width 581 height 83
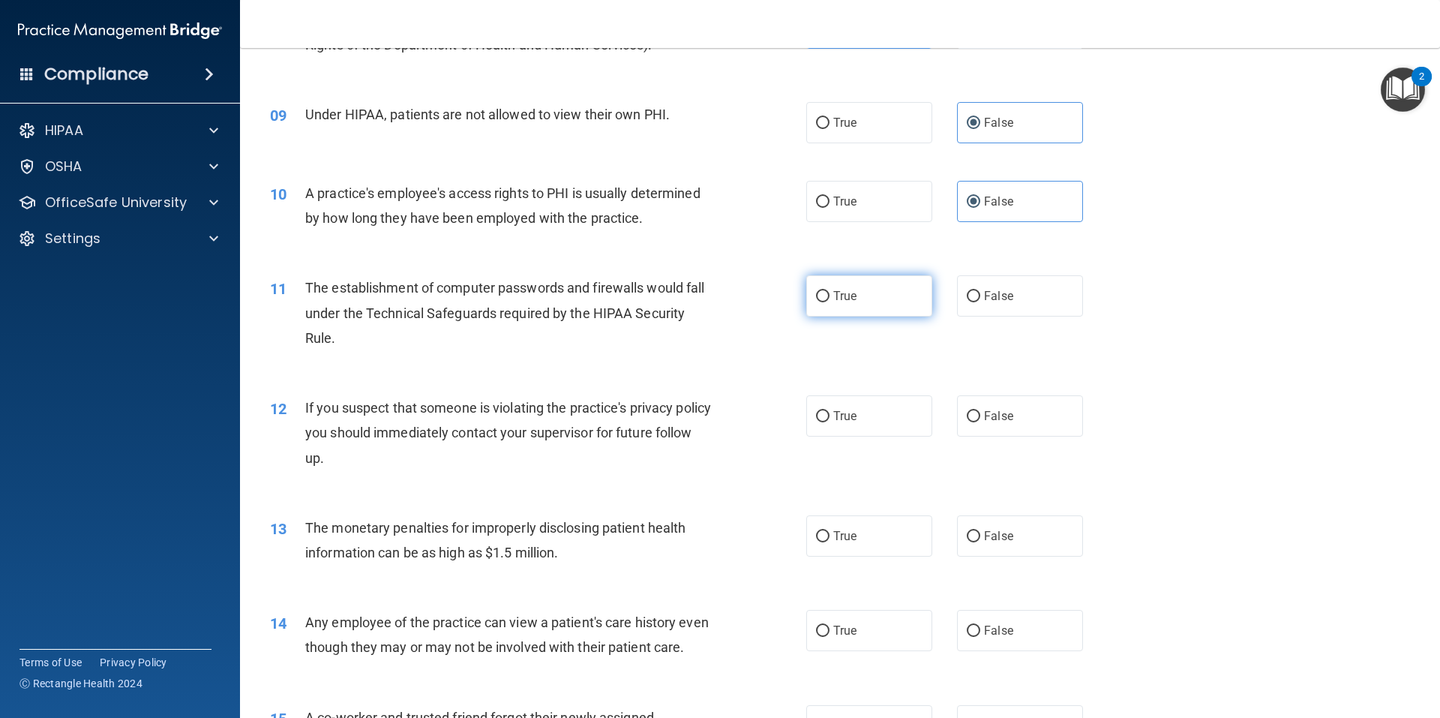
click at [865, 295] on label "True" at bounding box center [869, 295] width 126 height 41
click at [830, 295] on input "True" at bounding box center [823, 296] width 14 height 11
radio input "true"
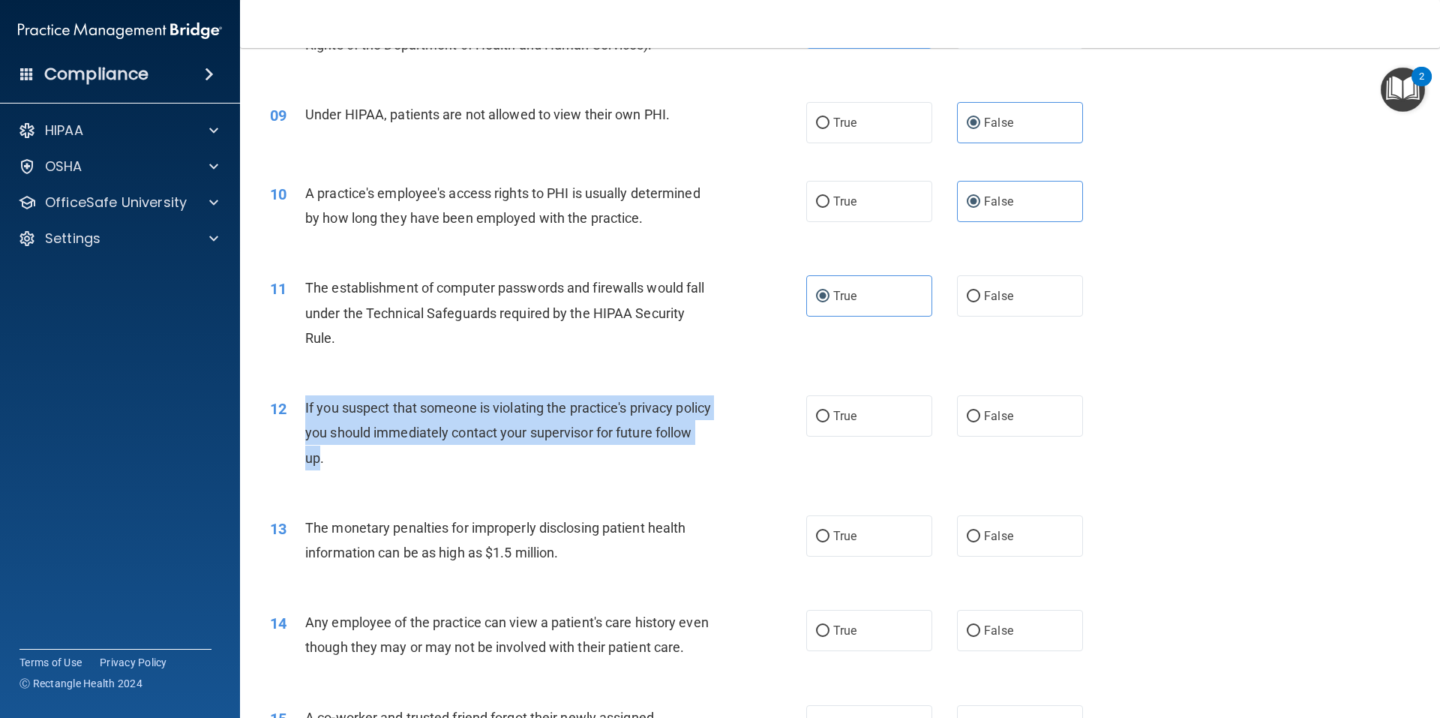
drag, startPoint x: 303, startPoint y: 404, endPoint x: 362, endPoint y: 461, distance: 82.7
click at [362, 461] on div "12 If you suspect that someone is violating the practice's privacy policy you s…" at bounding box center [538, 436] width 581 height 83
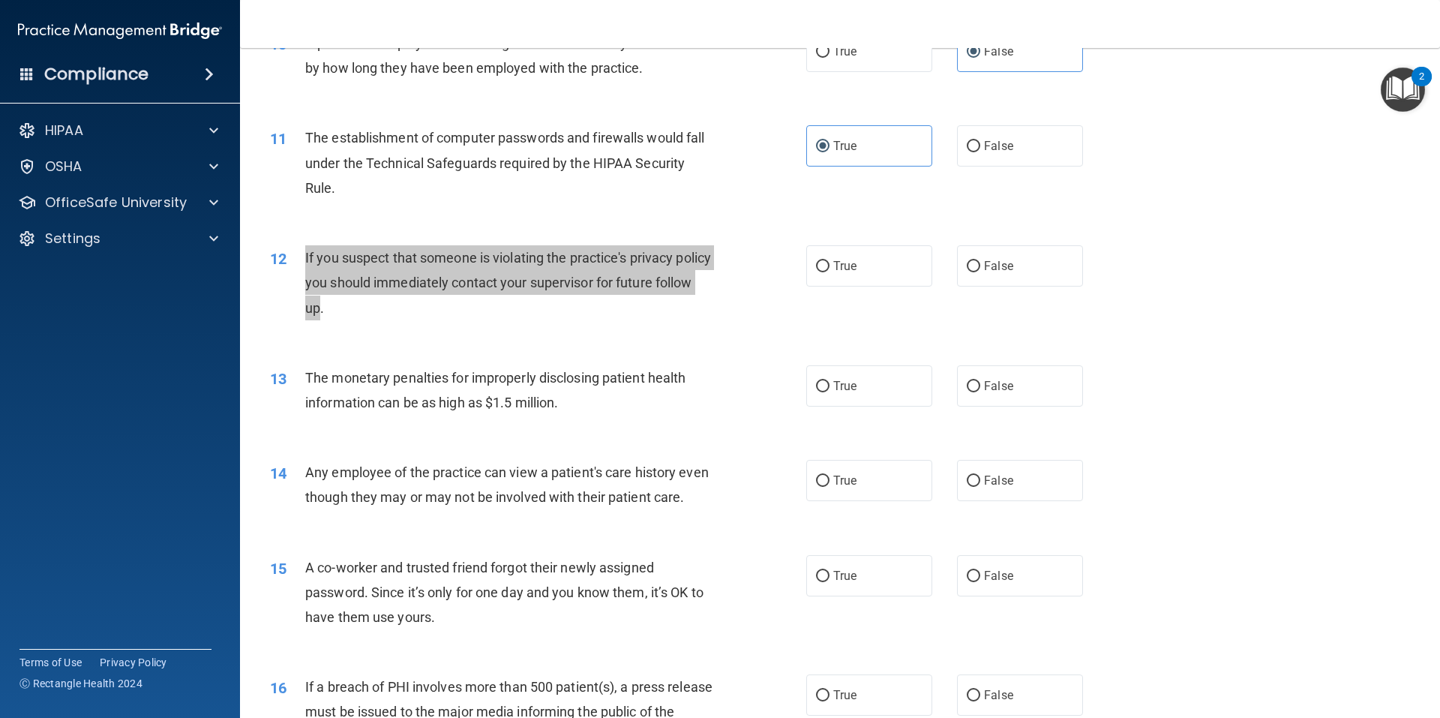
scroll to position [1200, 0]
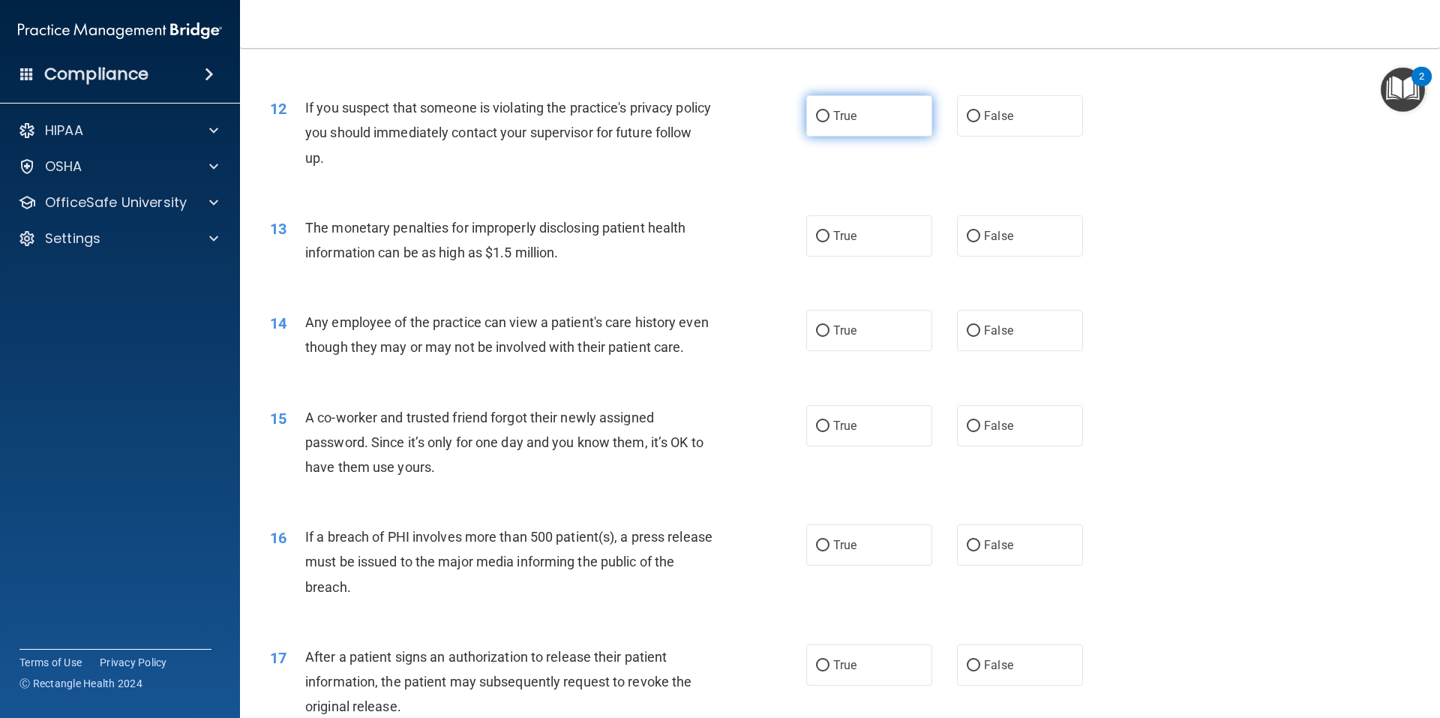
click at [866, 122] on label "True" at bounding box center [869, 115] width 126 height 41
click at [830, 122] on input "True" at bounding box center [823, 116] width 14 height 11
radio input "true"
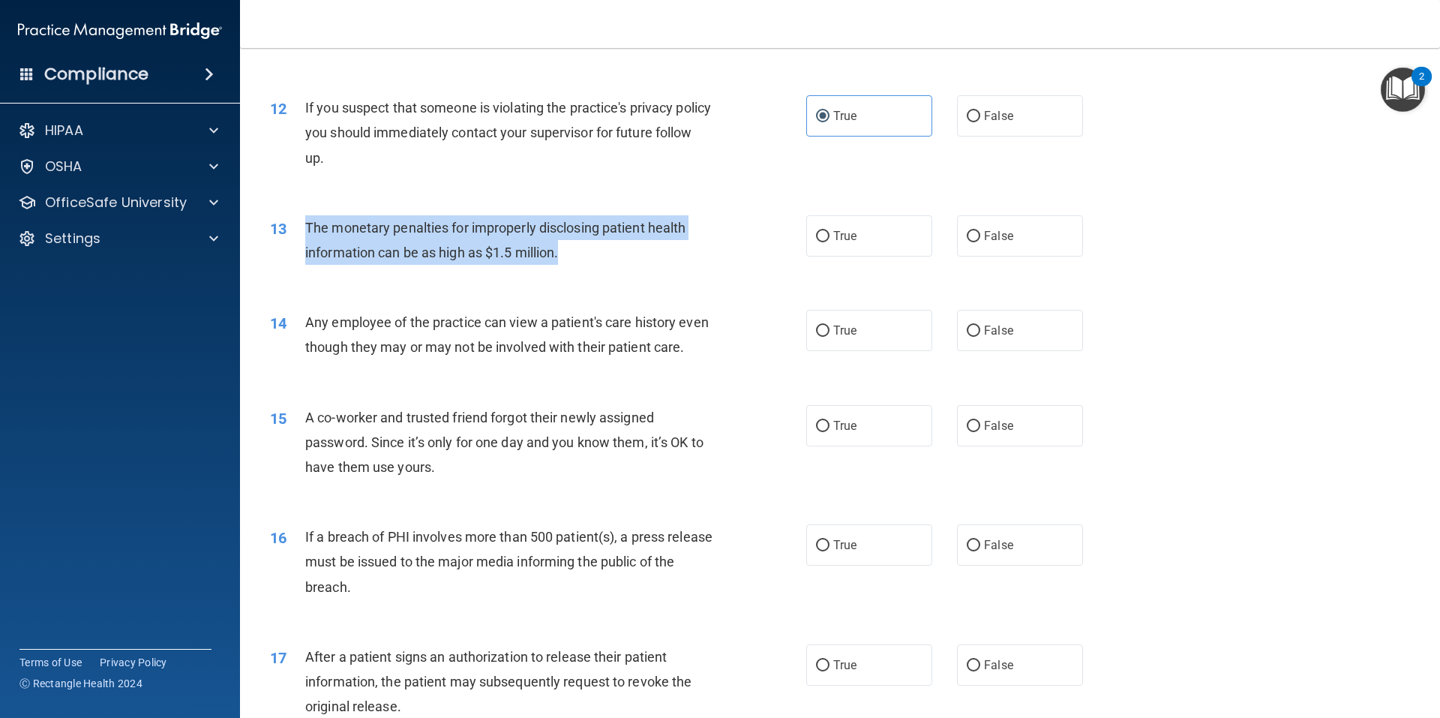
drag, startPoint x: 304, startPoint y: 222, endPoint x: 577, endPoint y: 252, distance: 274.7
click at [577, 252] on div "13 The monetary penalties for improperly disclosing patient health information …" at bounding box center [538, 243] width 581 height 57
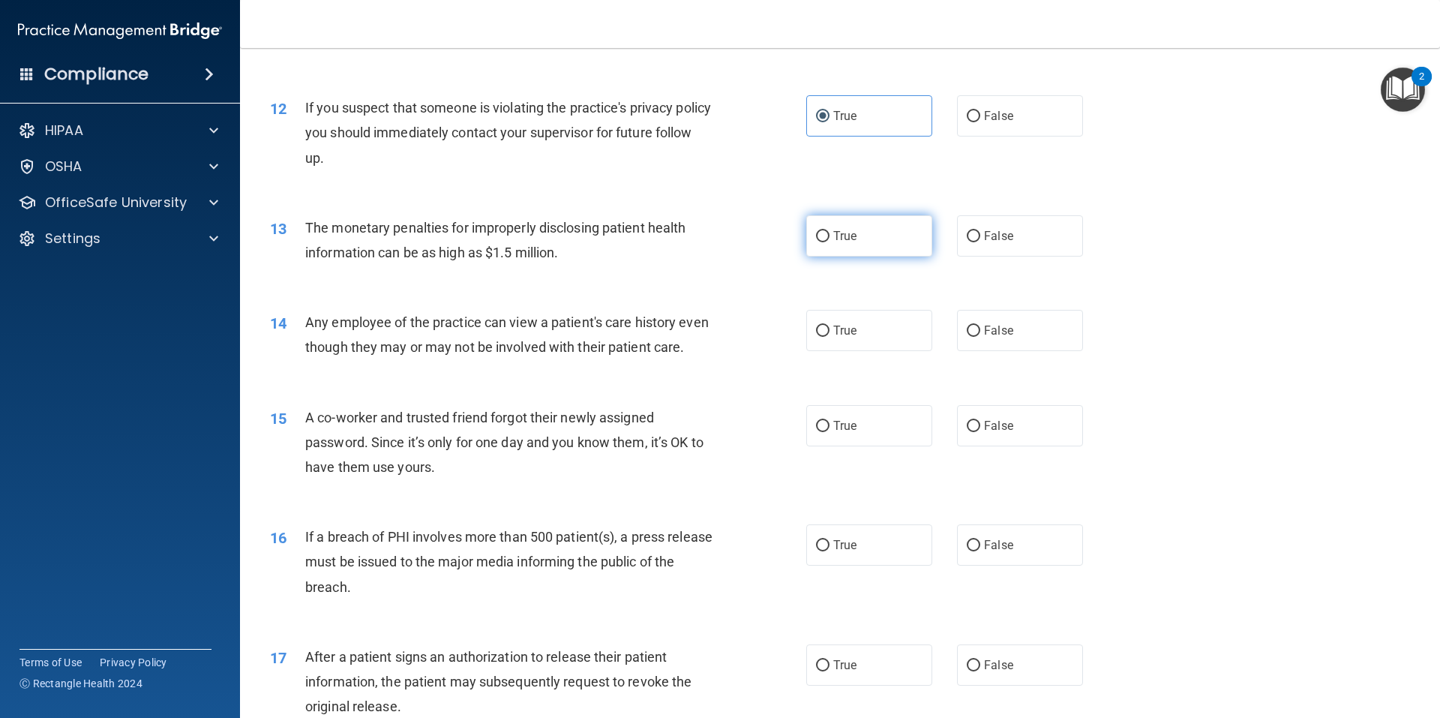
click at [843, 234] on span "True" at bounding box center [844, 236] width 23 height 14
click at [830, 234] on input "True" at bounding box center [823, 236] width 14 height 11
radio input "true"
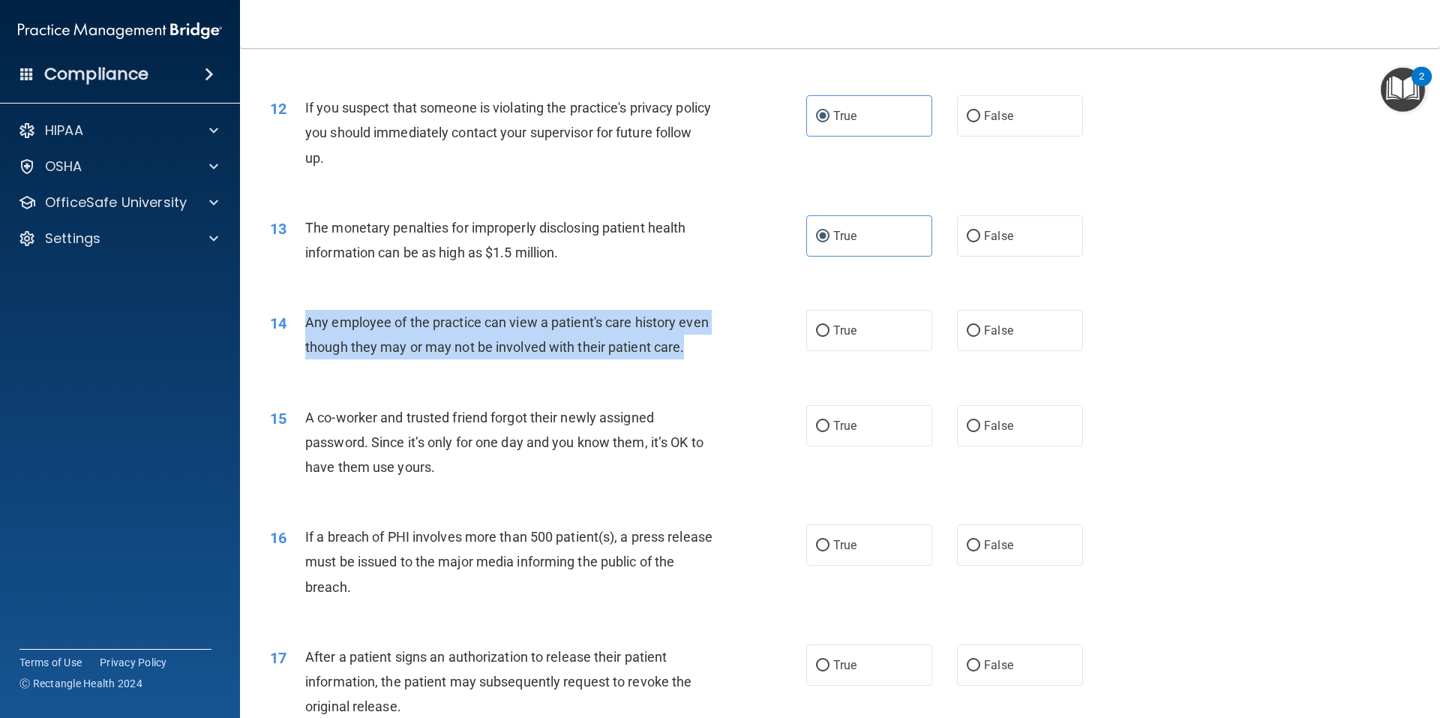
drag, startPoint x: 302, startPoint y: 321, endPoint x: 472, endPoint y: 387, distance: 182.6
click at [472, 367] on div "14 Any employee of the practice can view a patient's care history even though t…" at bounding box center [538, 338] width 581 height 57
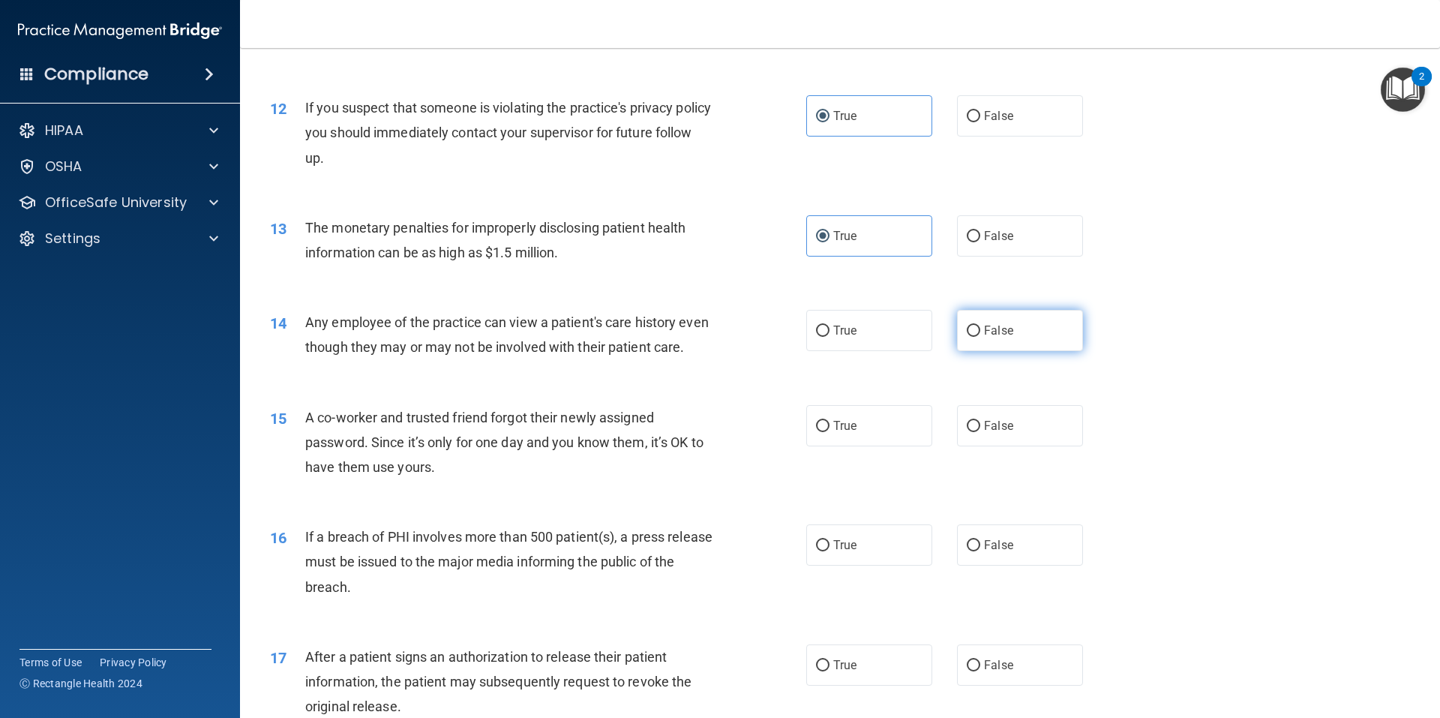
click at [984, 328] on span "False" at bounding box center [998, 330] width 29 height 14
click at [980, 328] on input "False" at bounding box center [974, 331] width 14 height 11
radio input "true"
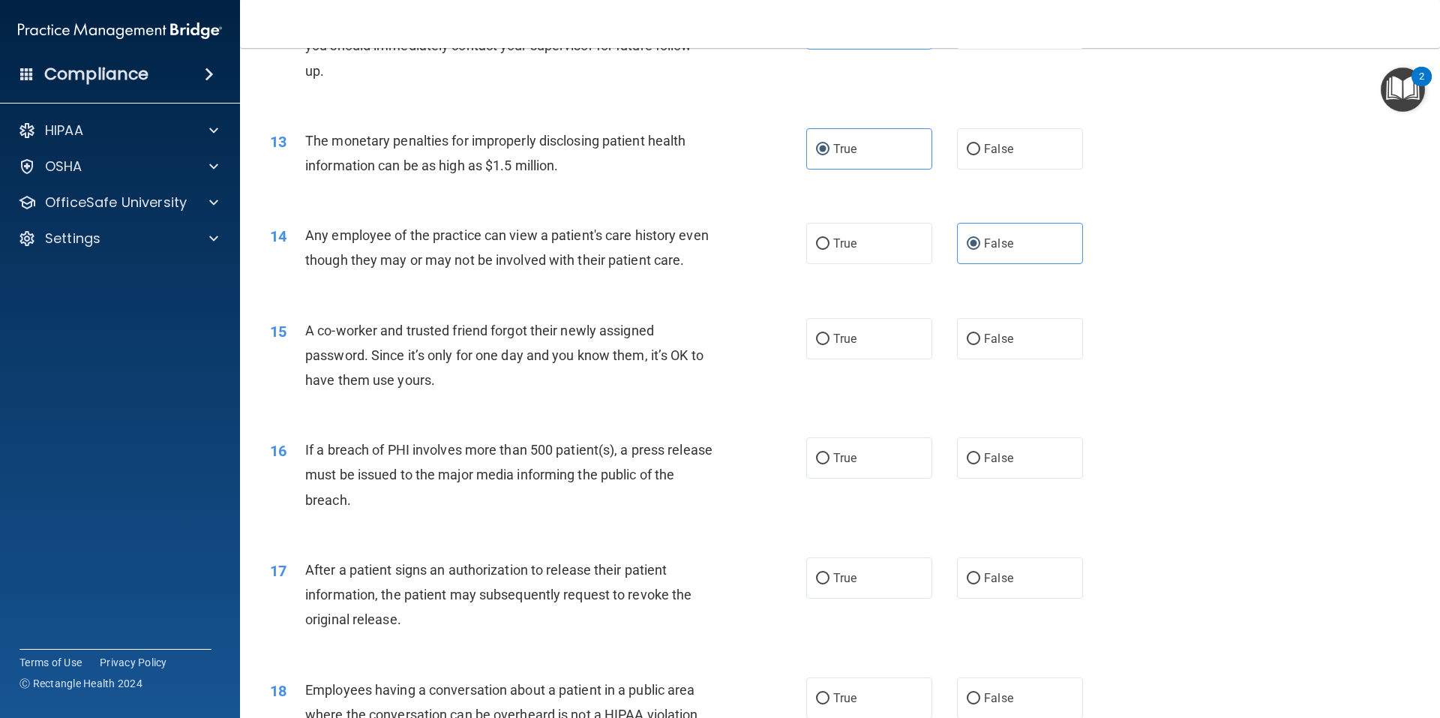
scroll to position [1425, 0]
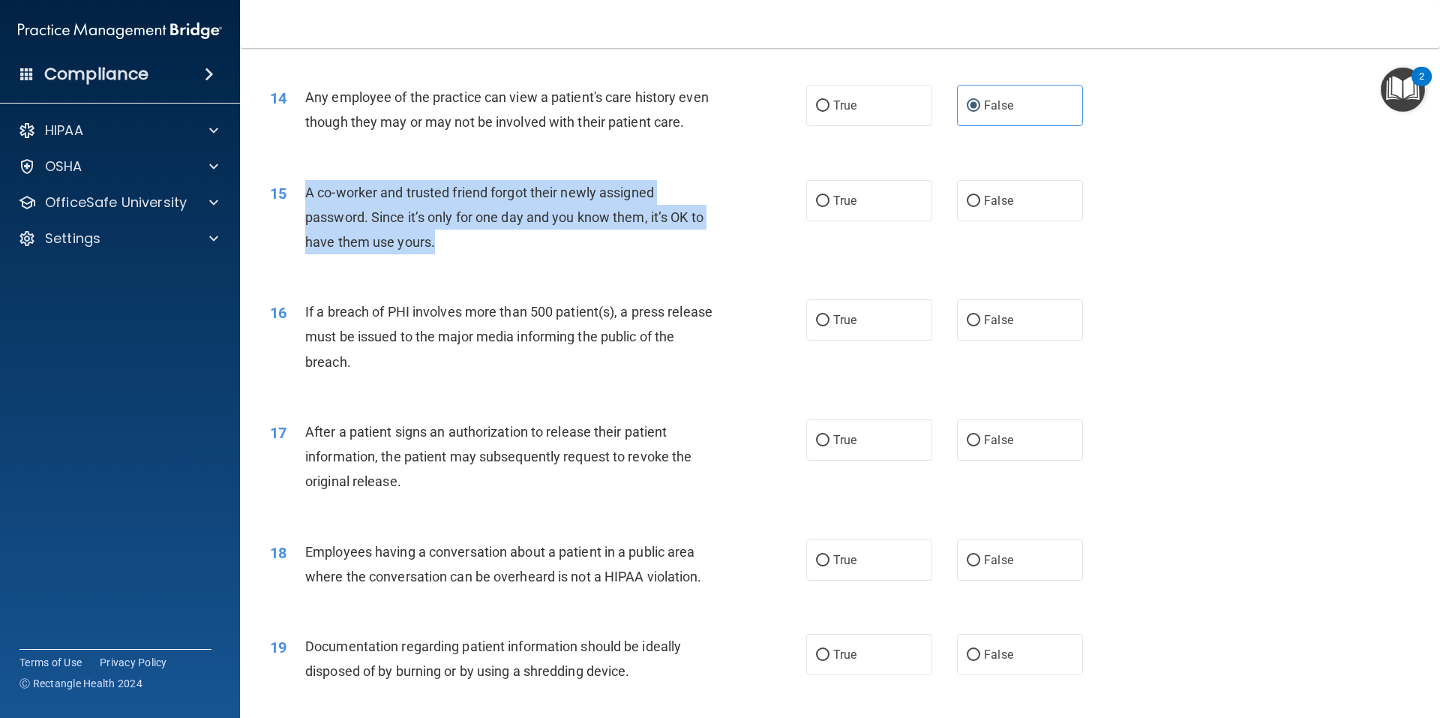
drag, startPoint x: 305, startPoint y: 217, endPoint x: 436, endPoint y: 262, distance: 138.8
click at [436, 255] on div "A co-worker and trusted friend forgot their newly assigned password. Since it’s…" at bounding box center [514, 217] width 419 height 75
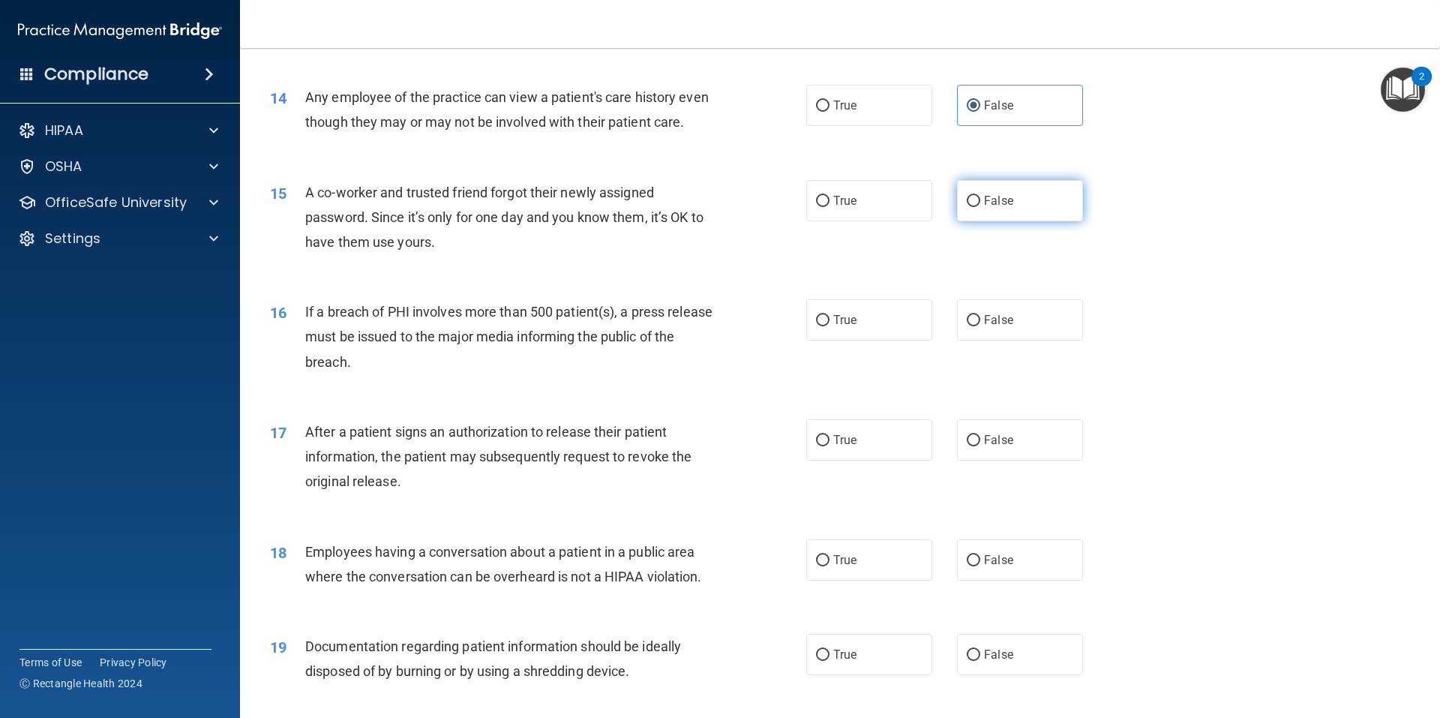
click at [1004, 218] on label "False" at bounding box center [1020, 200] width 126 height 41
click at [980, 207] on input "False" at bounding box center [974, 201] width 14 height 11
radio input "true"
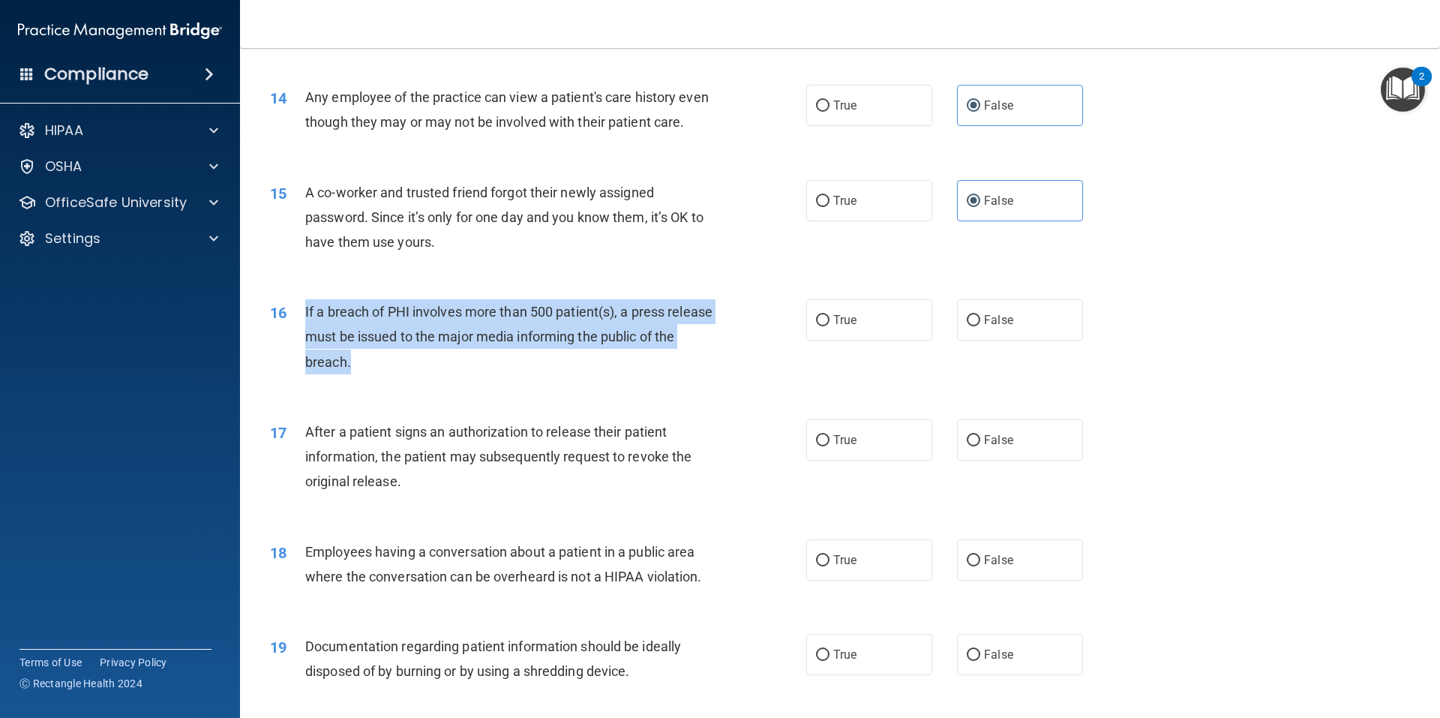
drag, startPoint x: 304, startPoint y: 338, endPoint x: 425, endPoint y: 375, distance: 127.2
click at [425, 375] on div "16 If a breach of PHI involves more than 500 patient(s), a press release must b…" at bounding box center [538, 340] width 581 height 83
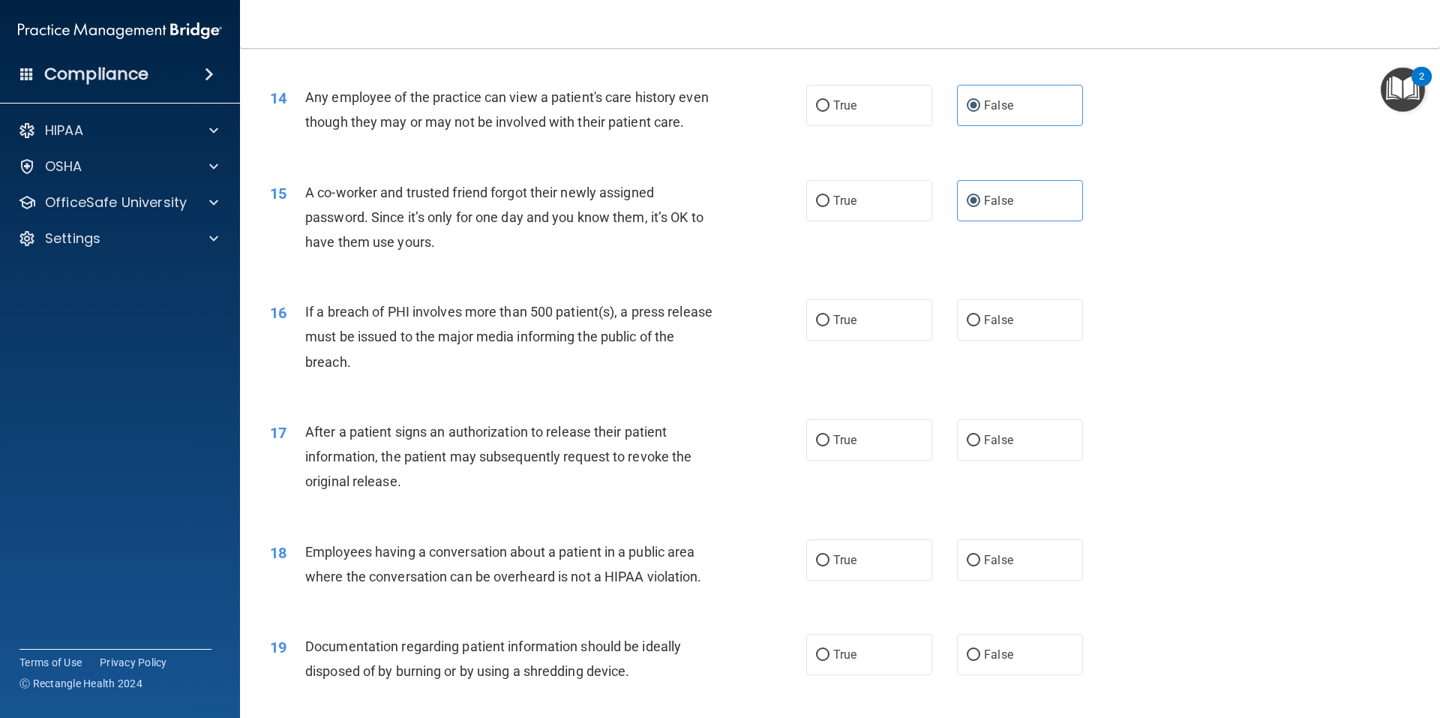
click at [803, 323] on div "16 If a breach of PHI involves more than 500 patient(s), a press release must b…" at bounding box center [840, 341] width 1163 height 120
click at [839, 334] on label "True" at bounding box center [869, 319] width 126 height 41
click at [830, 326] on input "True" at bounding box center [823, 320] width 14 height 11
radio input "true"
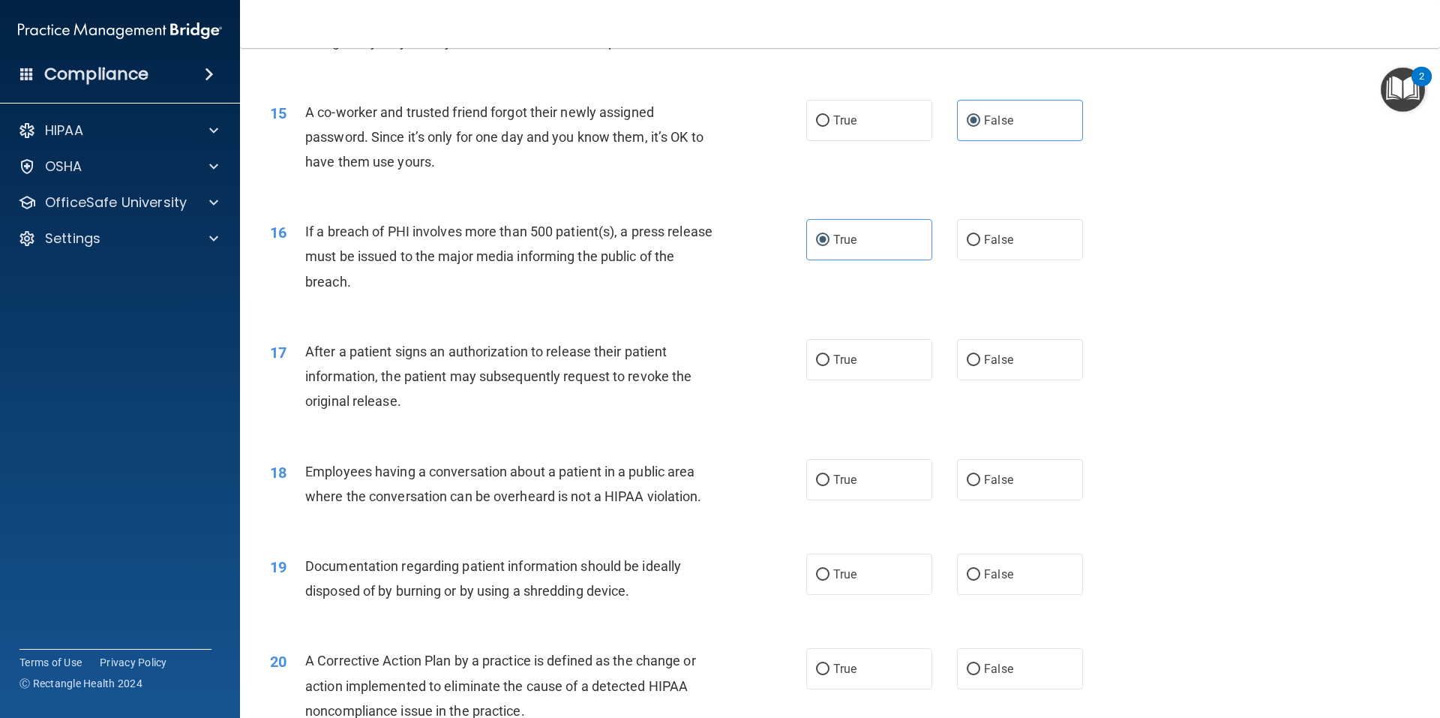
scroll to position [1575, 0]
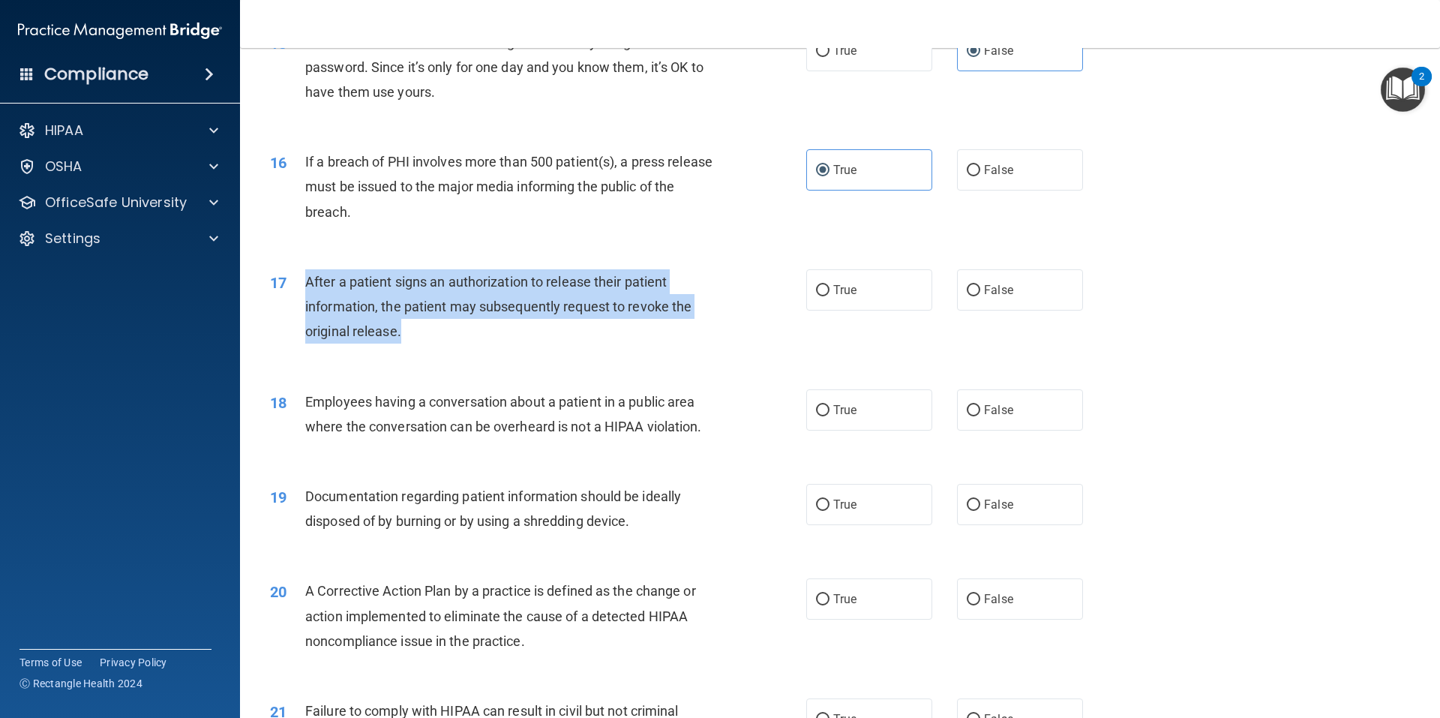
drag, startPoint x: 308, startPoint y: 302, endPoint x: 554, endPoint y: 367, distance: 253.8
click at [554, 344] on div "After a patient signs an authorization to release their patient information, th…" at bounding box center [514, 306] width 419 height 75
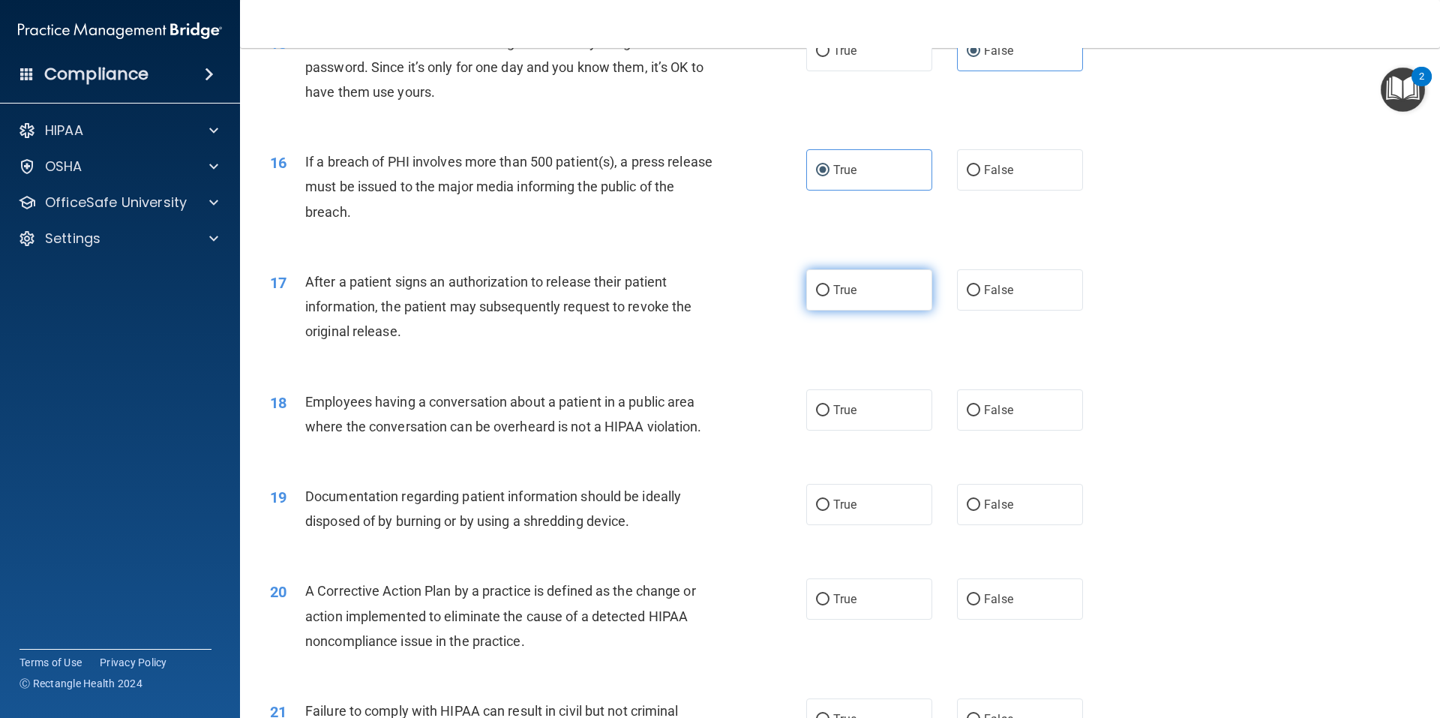
click at [833, 297] on span "True" at bounding box center [844, 290] width 23 height 14
click at [830, 296] on input "True" at bounding box center [823, 290] width 14 height 11
radio input "true"
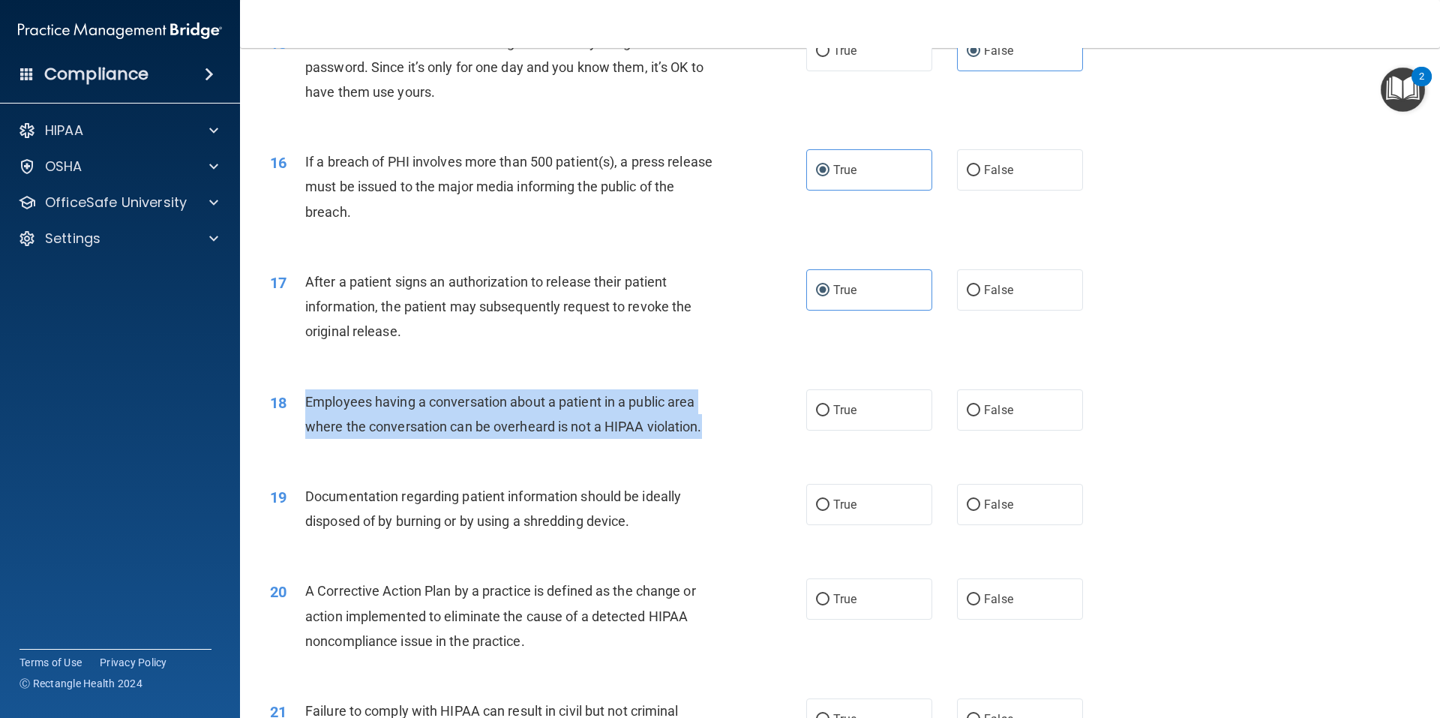
drag, startPoint x: 308, startPoint y: 426, endPoint x: 721, endPoint y: 456, distance: 414.4
click at [721, 446] on div "18 Employees having a conversation about a patient in a public area where the c…" at bounding box center [538, 417] width 581 height 57
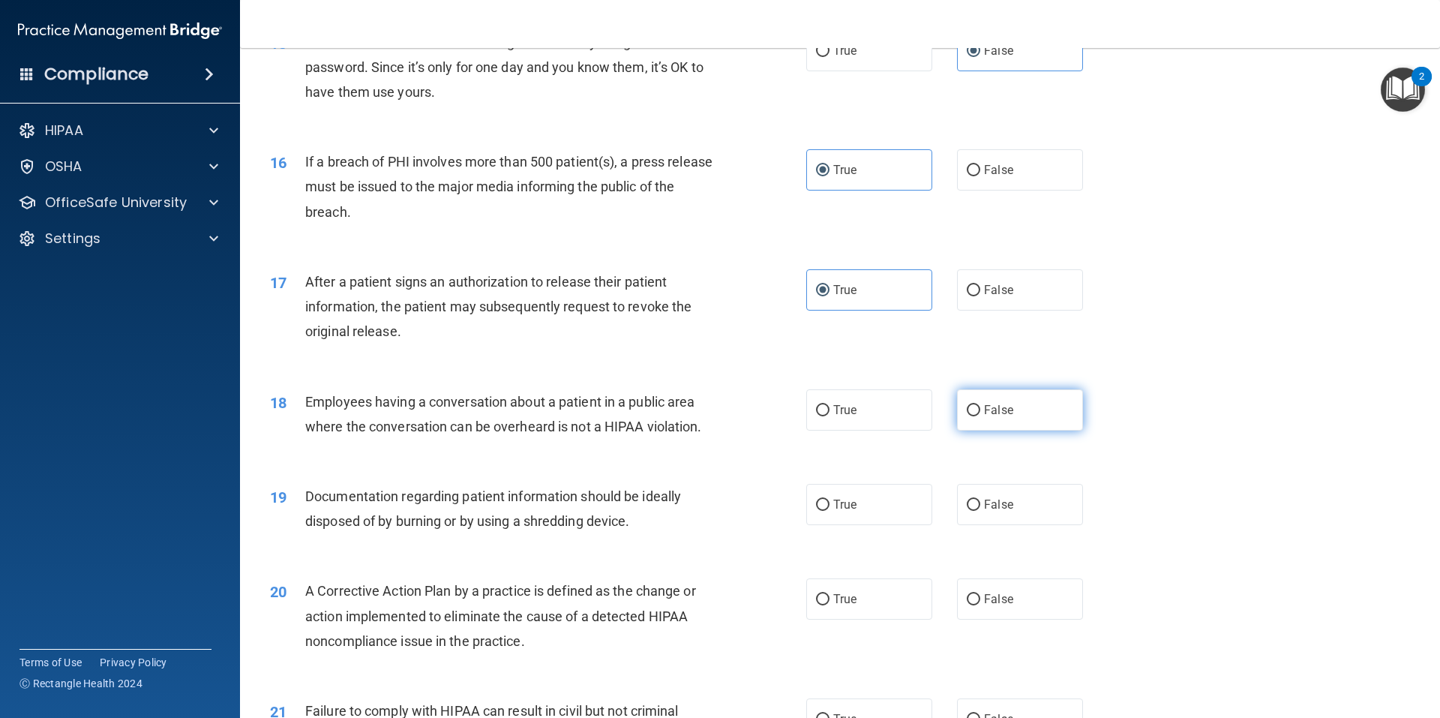
click at [957, 425] on label "False" at bounding box center [1020, 409] width 126 height 41
click at [967, 416] on input "False" at bounding box center [974, 410] width 14 height 11
radio input "true"
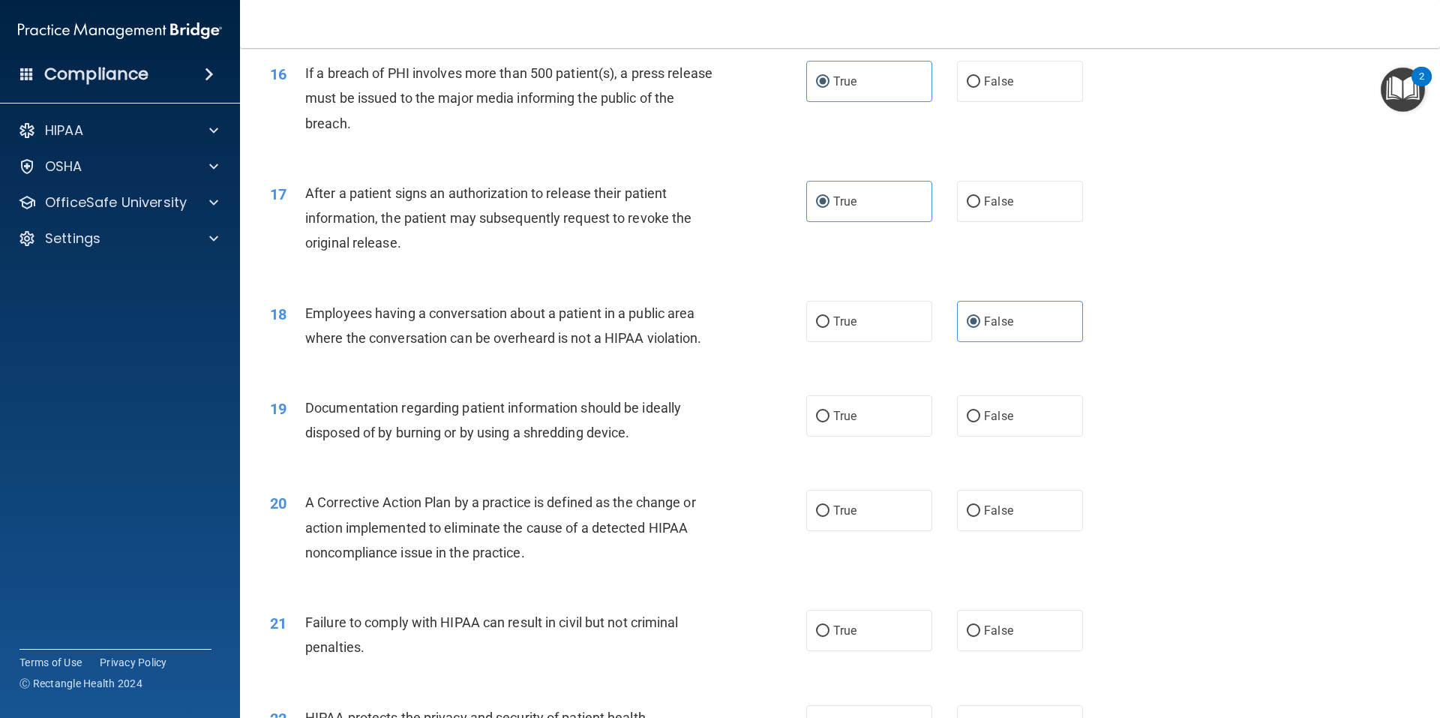
scroll to position [1800, 0]
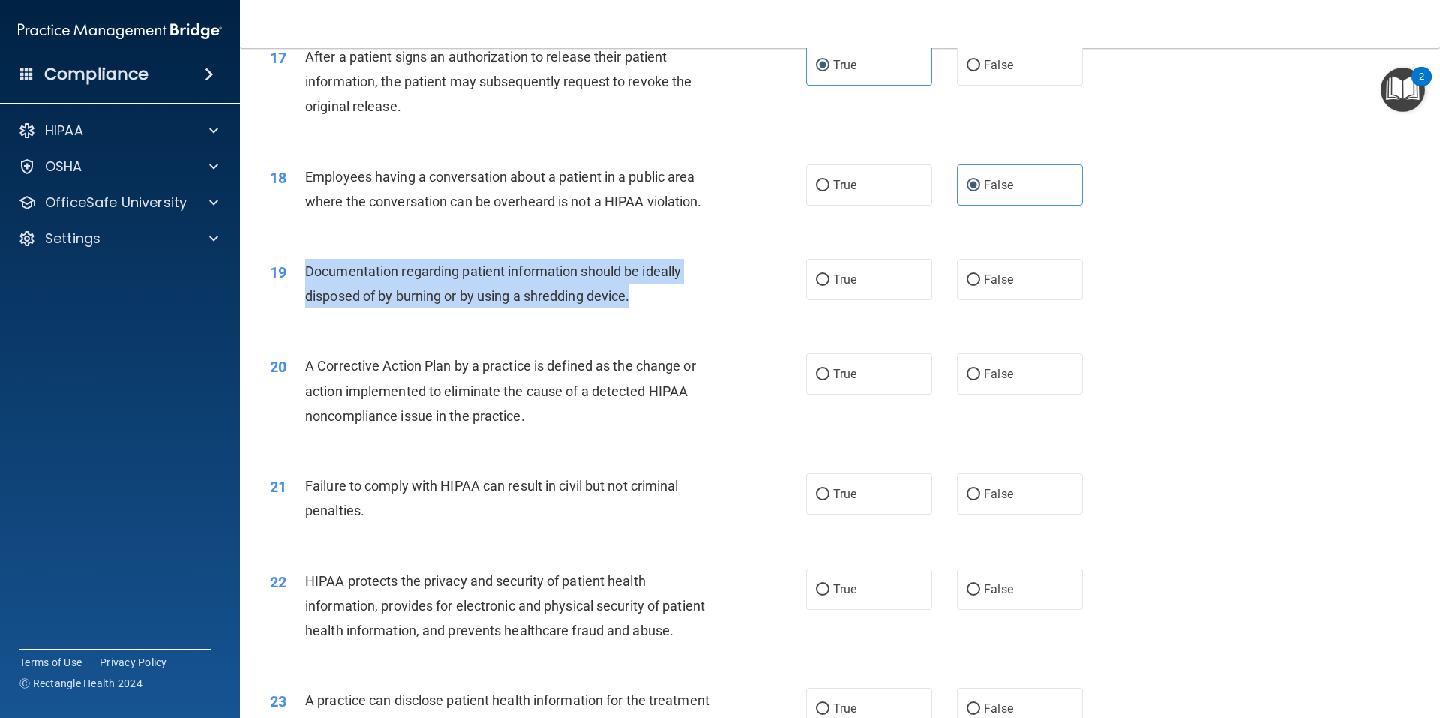
drag, startPoint x: 305, startPoint y: 293, endPoint x: 639, endPoint y: 335, distance: 337.1
click at [639, 316] on div "19 Documentation regarding patient information should be ideally disposed of by…" at bounding box center [538, 287] width 581 height 57
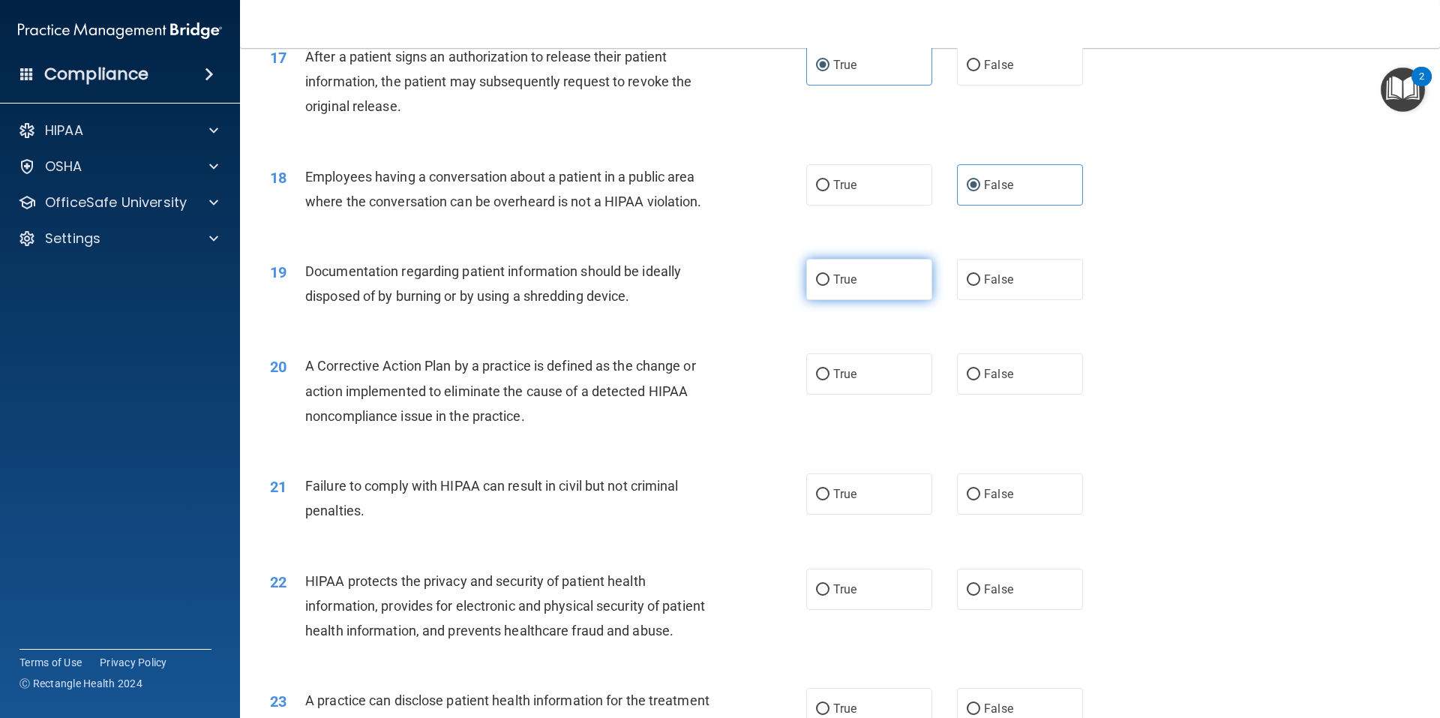
click at [842, 296] on label "True" at bounding box center [869, 279] width 126 height 41
click at [830, 286] on input "True" at bounding box center [823, 280] width 14 height 11
radio input "true"
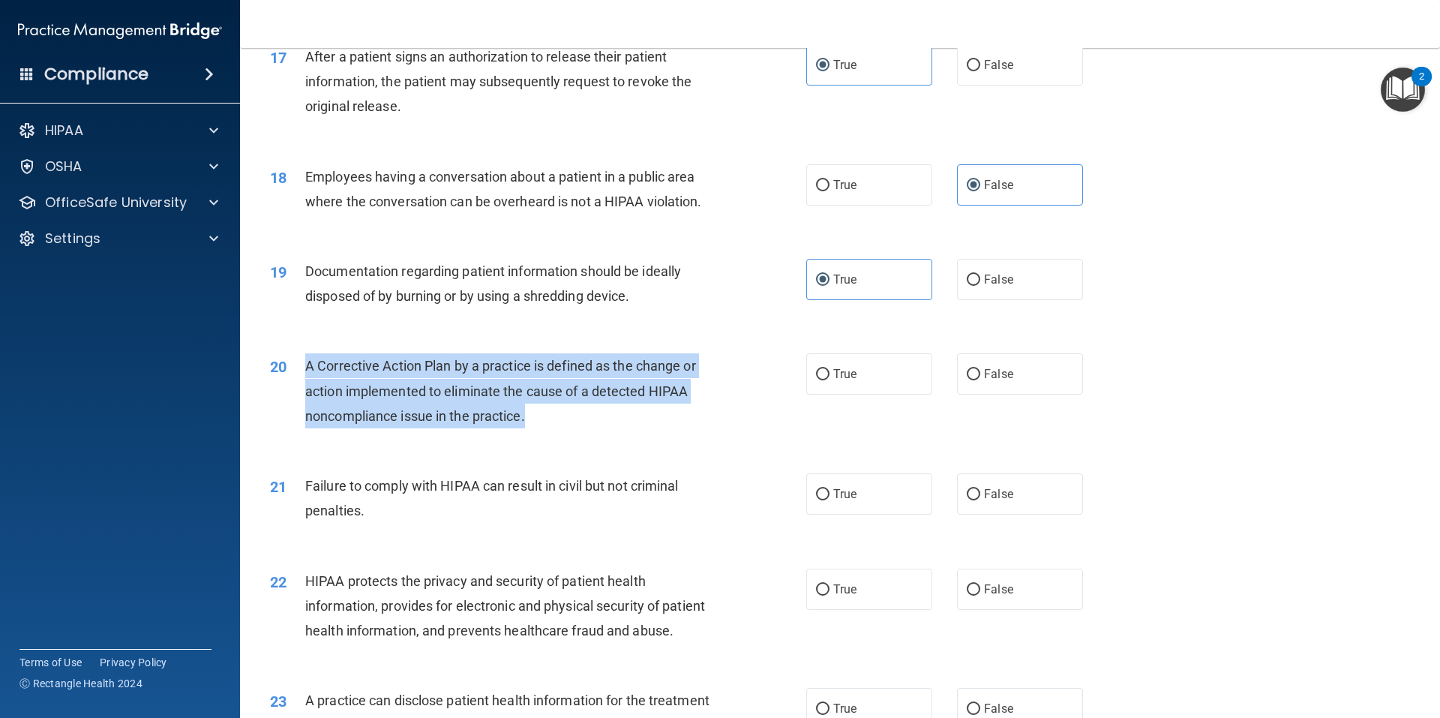
drag, startPoint x: 307, startPoint y: 389, endPoint x: 554, endPoint y: 431, distance: 250.2
click at [554, 428] on div "A Corrective Action Plan by a practice is defined as the change or action imple…" at bounding box center [514, 390] width 419 height 75
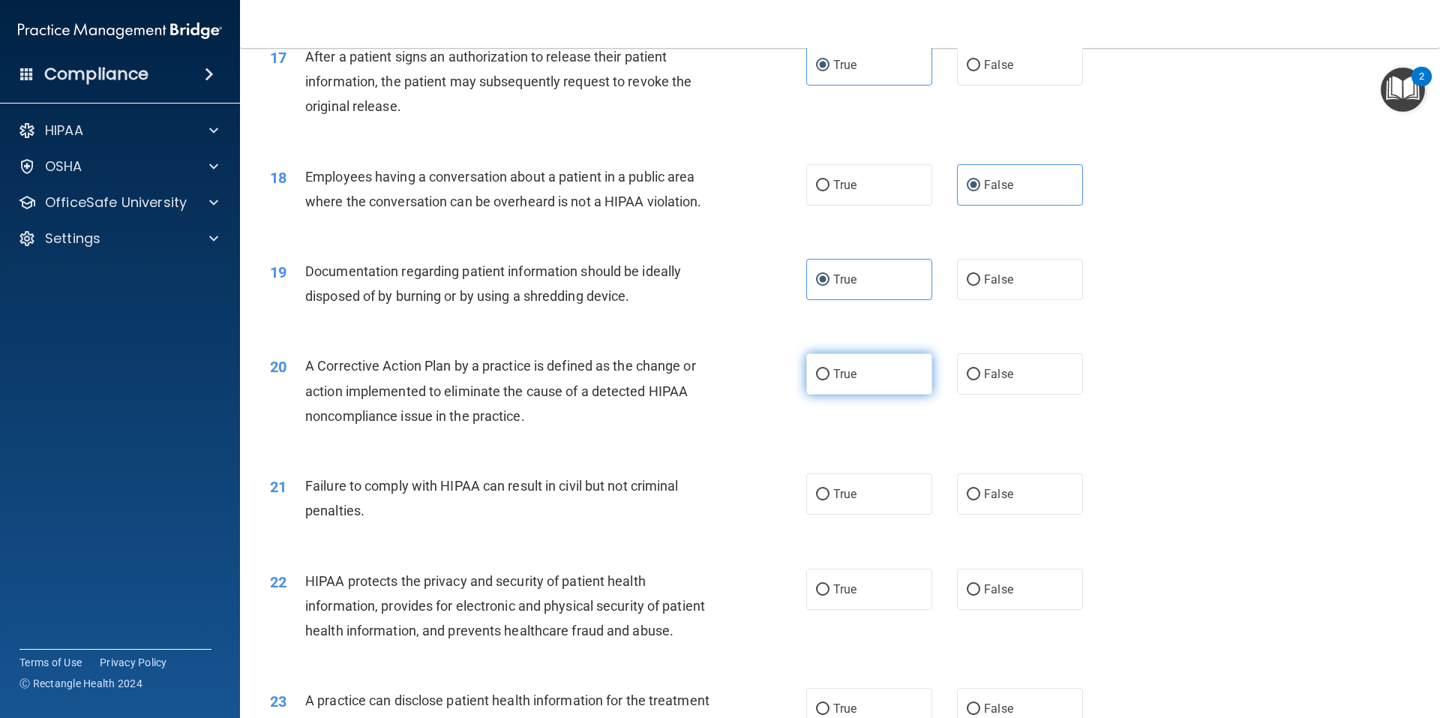
click at [870, 395] on label "True" at bounding box center [869, 373] width 126 height 41
click at [830, 380] on input "True" at bounding box center [823, 374] width 14 height 11
radio input "true"
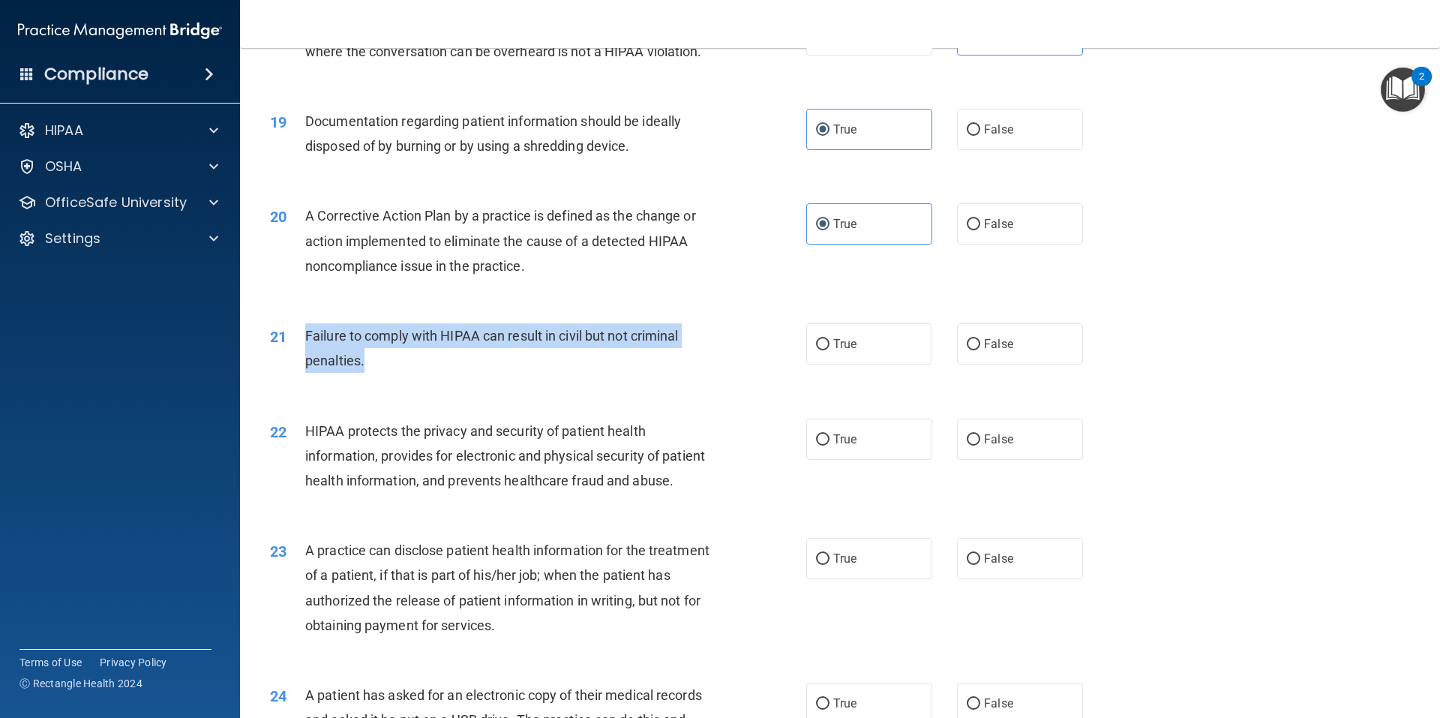
drag, startPoint x: 308, startPoint y: 358, endPoint x: 564, endPoint y: 398, distance: 259.7
click at [564, 380] on div "21 Failure to comply with HIPAA can result in civil but not criminal penalties." at bounding box center [538, 351] width 581 height 57
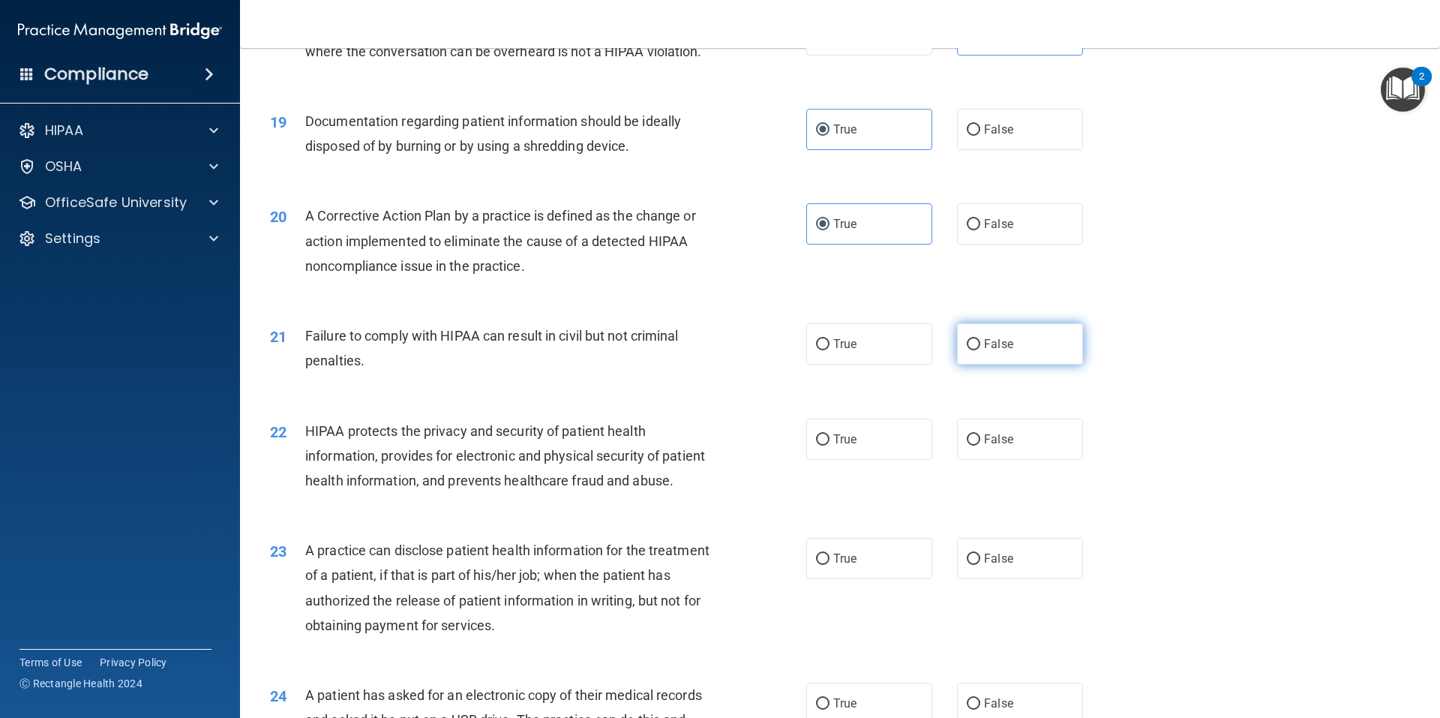
click at [1014, 365] on label "False" at bounding box center [1020, 343] width 126 height 41
click at [980, 350] on input "False" at bounding box center [974, 344] width 14 height 11
radio input "true"
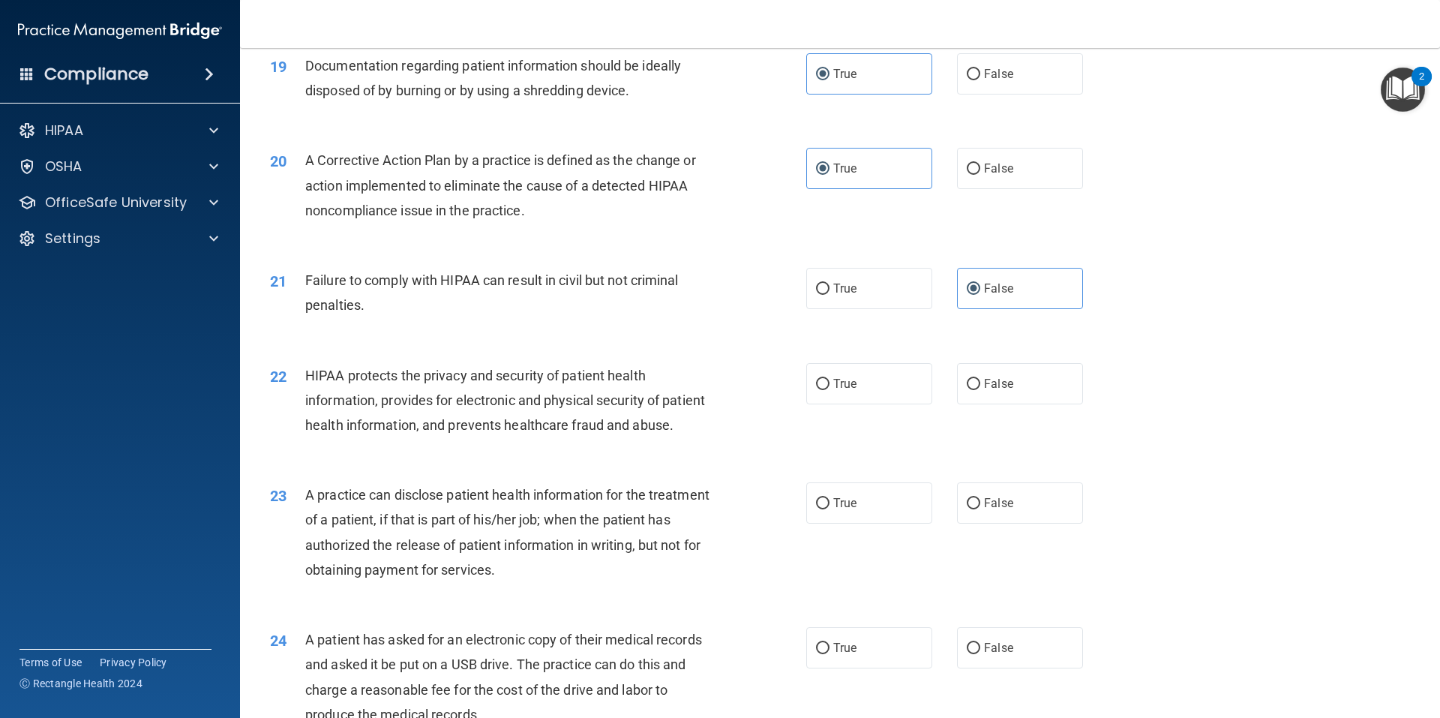
scroll to position [2100, 0]
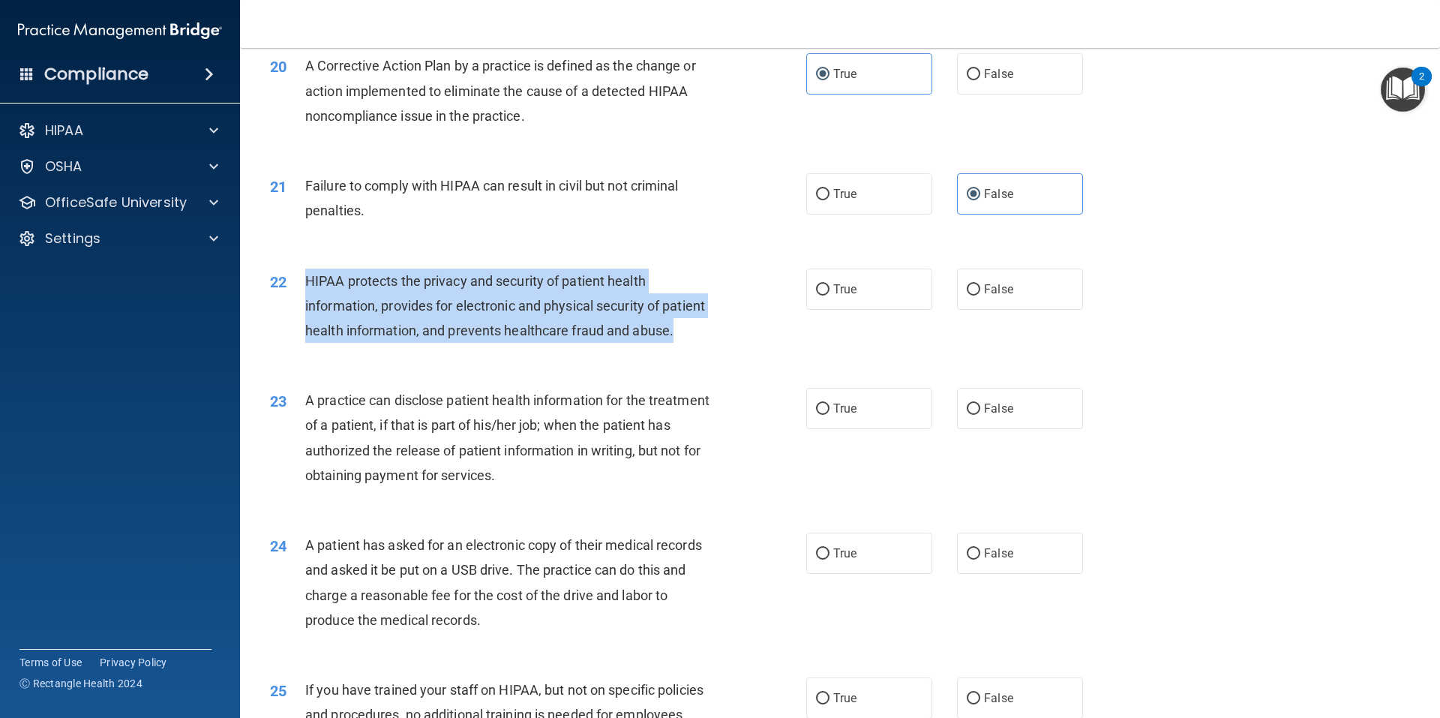
drag, startPoint x: 428, startPoint y: 343, endPoint x: 518, endPoint y: 377, distance: 96.4
click at [518, 344] on div "HIPAA protects the privacy and security of patient health information, provides…" at bounding box center [514, 306] width 419 height 75
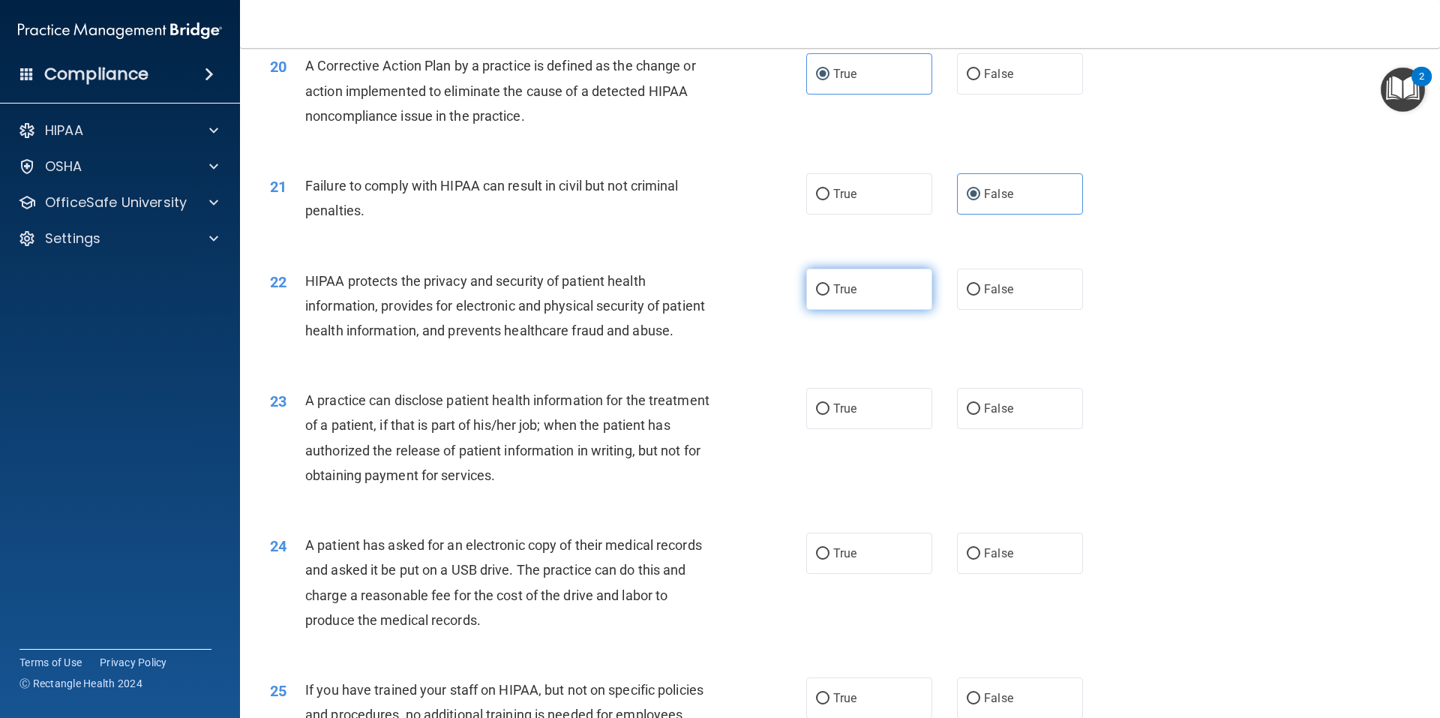
click at [896, 310] on label "True" at bounding box center [869, 289] width 126 height 41
click at [830, 296] on input "True" at bounding box center [823, 289] width 14 height 11
radio input "true"
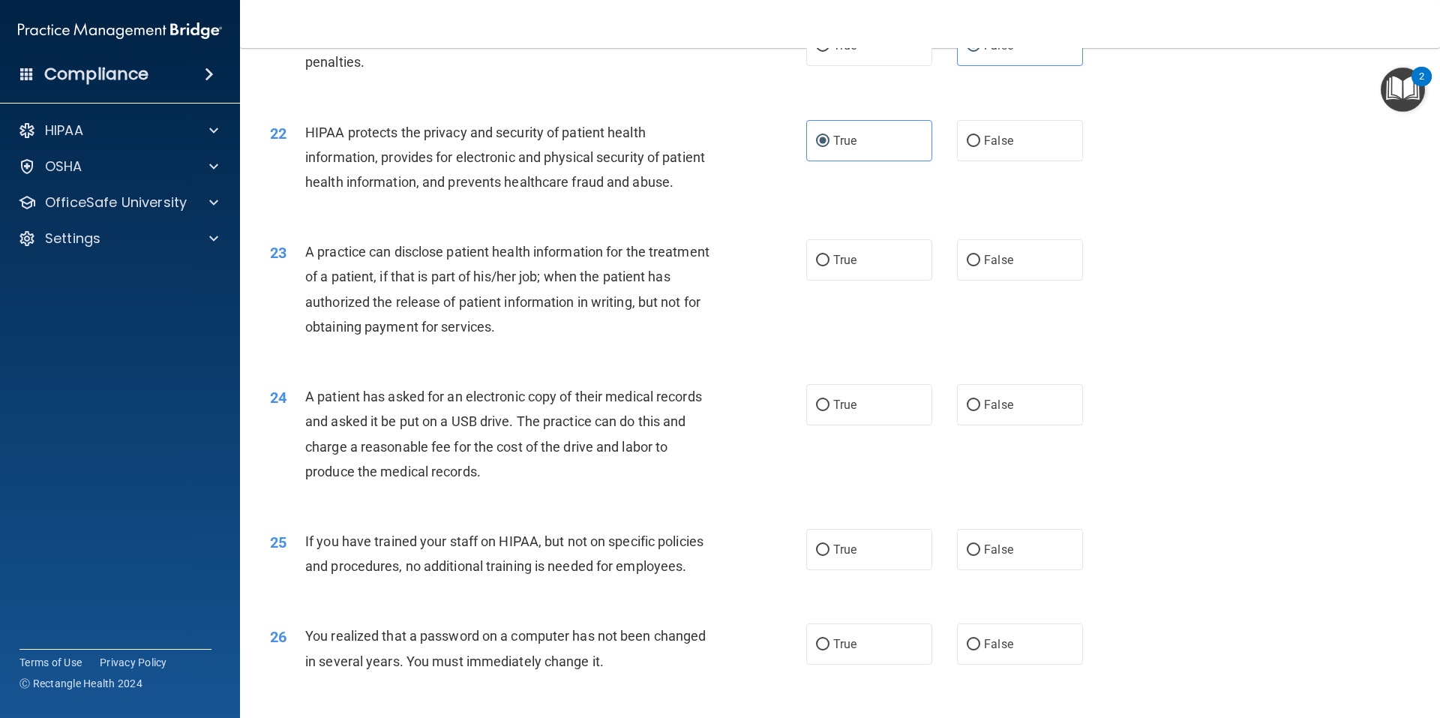
scroll to position [2250, 0]
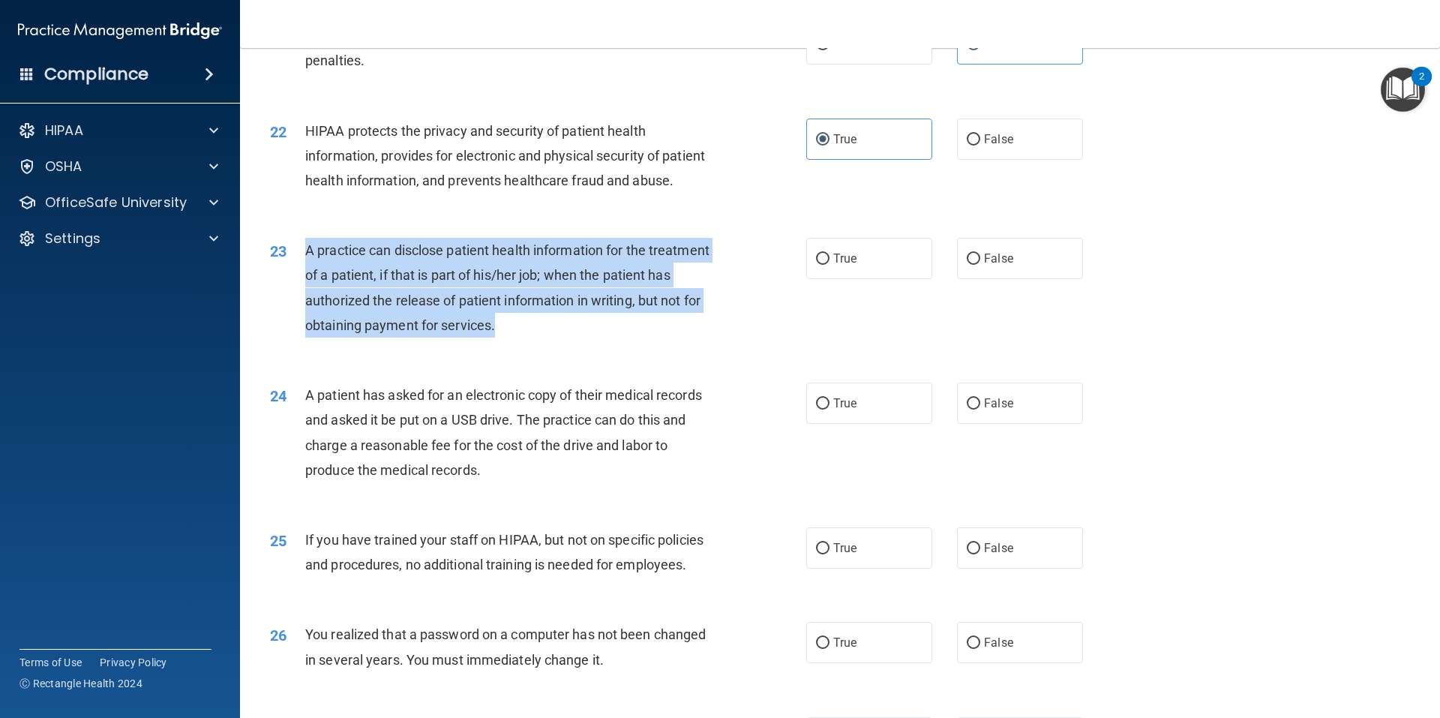
drag, startPoint x: 305, startPoint y: 300, endPoint x: 561, endPoint y: 370, distance: 265.1
click at [561, 333] on span "A practice can disclose patient health information for the treatment of a patie…" at bounding box center [507, 287] width 404 height 91
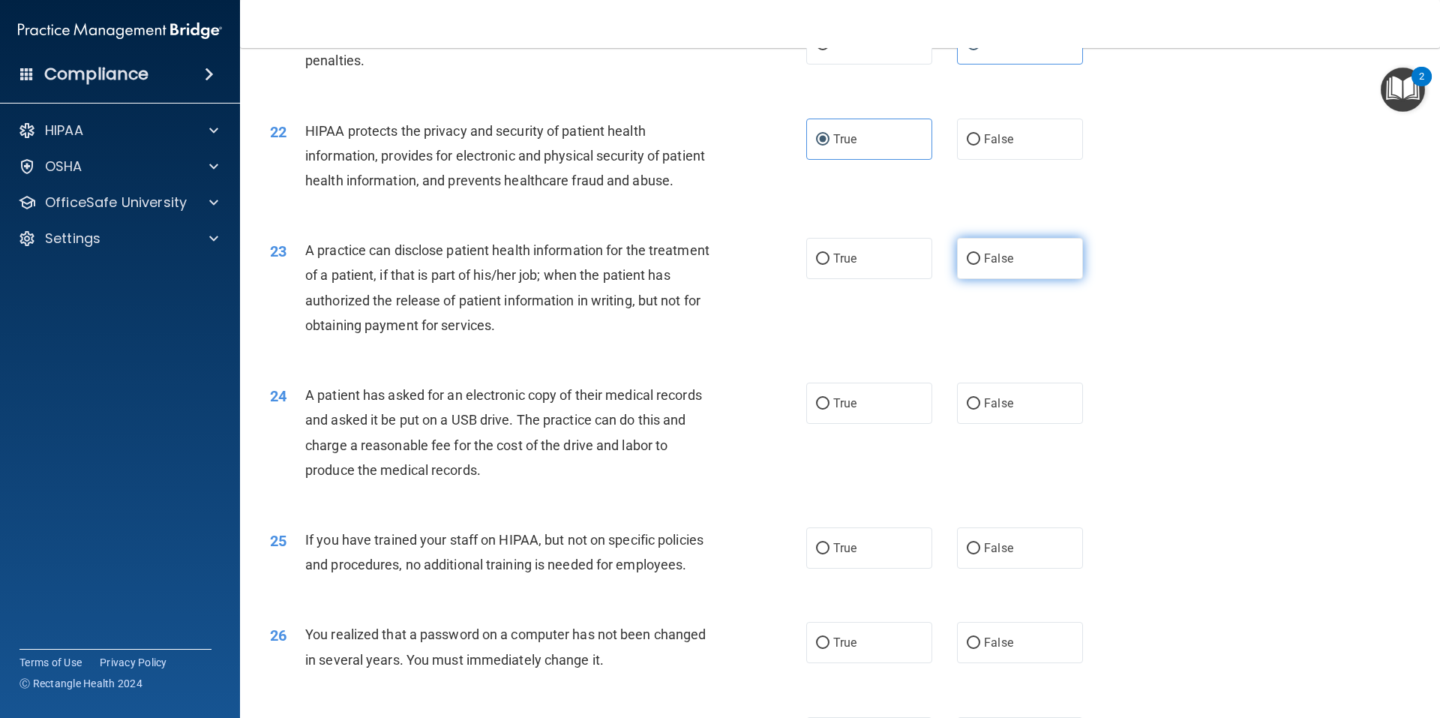
click at [1016, 279] on label "False" at bounding box center [1020, 258] width 126 height 41
click at [980, 265] on input "False" at bounding box center [974, 259] width 14 height 11
radio input "true"
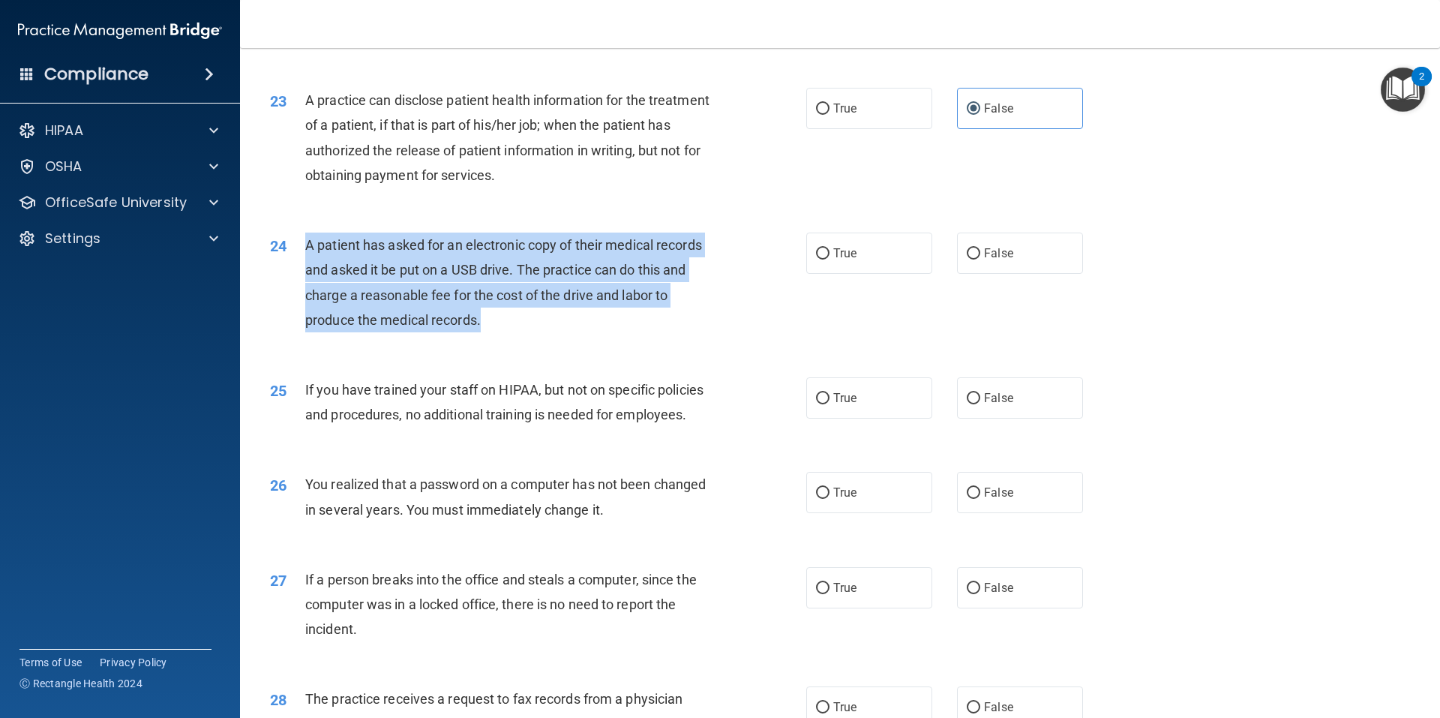
drag, startPoint x: 302, startPoint y: 296, endPoint x: 503, endPoint y: 361, distance: 211.3
click at [503, 340] on div "24 A patient has asked for an electronic copy of their medical records and aske…" at bounding box center [538, 286] width 581 height 107
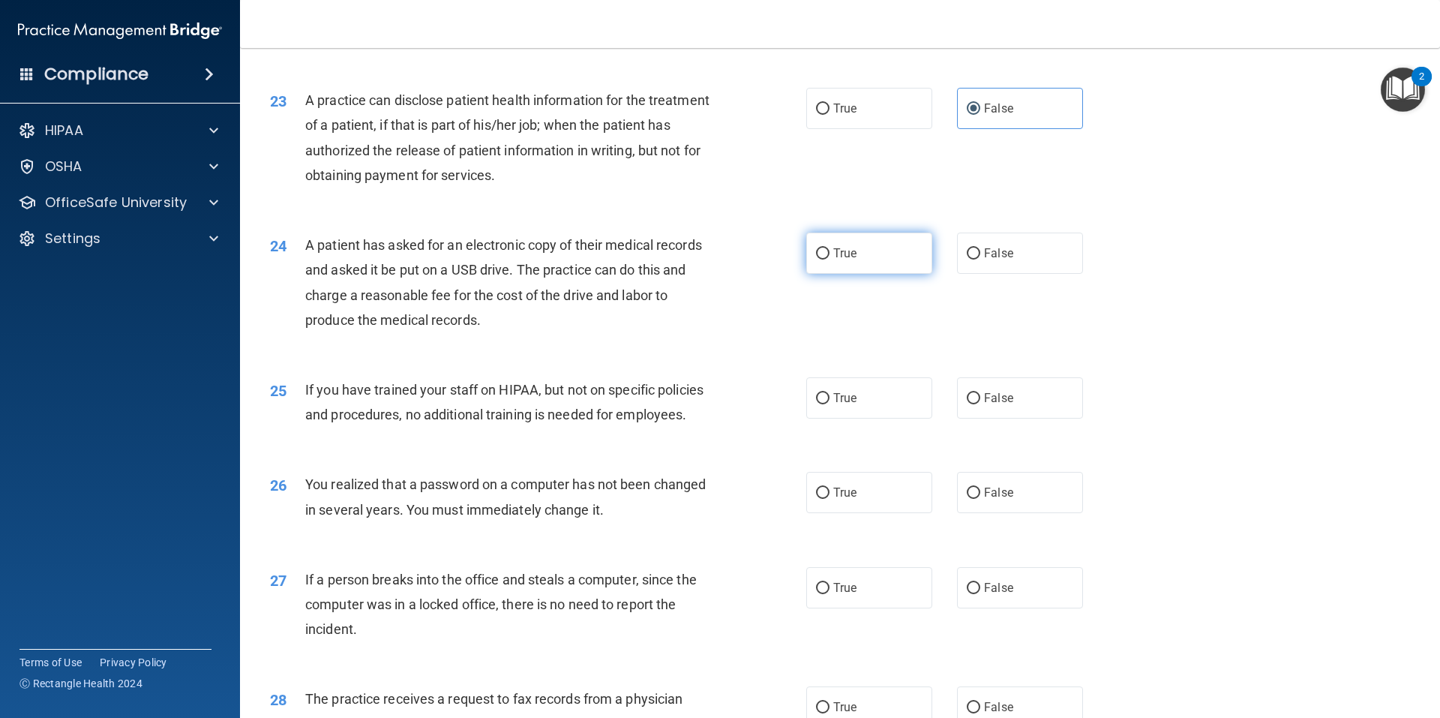
click at [889, 274] on label "True" at bounding box center [869, 253] width 126 height 41
click at [830, 260] on input "True" at bounding box center [823, 253] width 14 height 11
radio input "true"
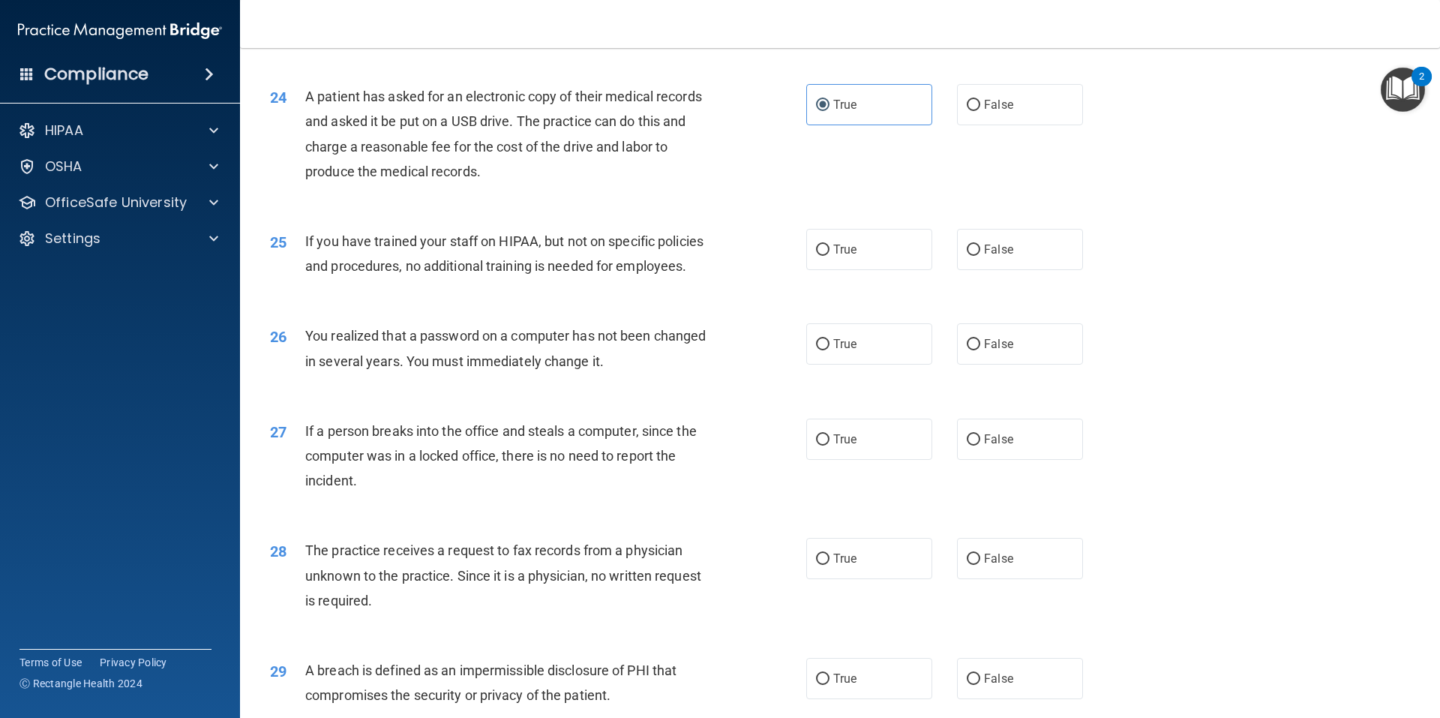
scroll to position [2550, 0]
drag, startPoint x: 305, startPoint y: 291, endPoint x: 740, endPoint y: 341, distance: 437.1
click at [740, 303] on div "25 If you have trained your staff on HIPAA, but not on specific policies and pr…" at bounding box center [840, 256] width 1163 height 95
click at [674, 277] on div "If you have trained your staff on HIPAA, but not on specific policies and proce…" at bounding box center [514, 252] width 419 height 50
click at [339, 272] on span "If you have trained your staff on HIPAA, but not on specific policies and proce…" at bounding box center [504, 252] width 398 height 41
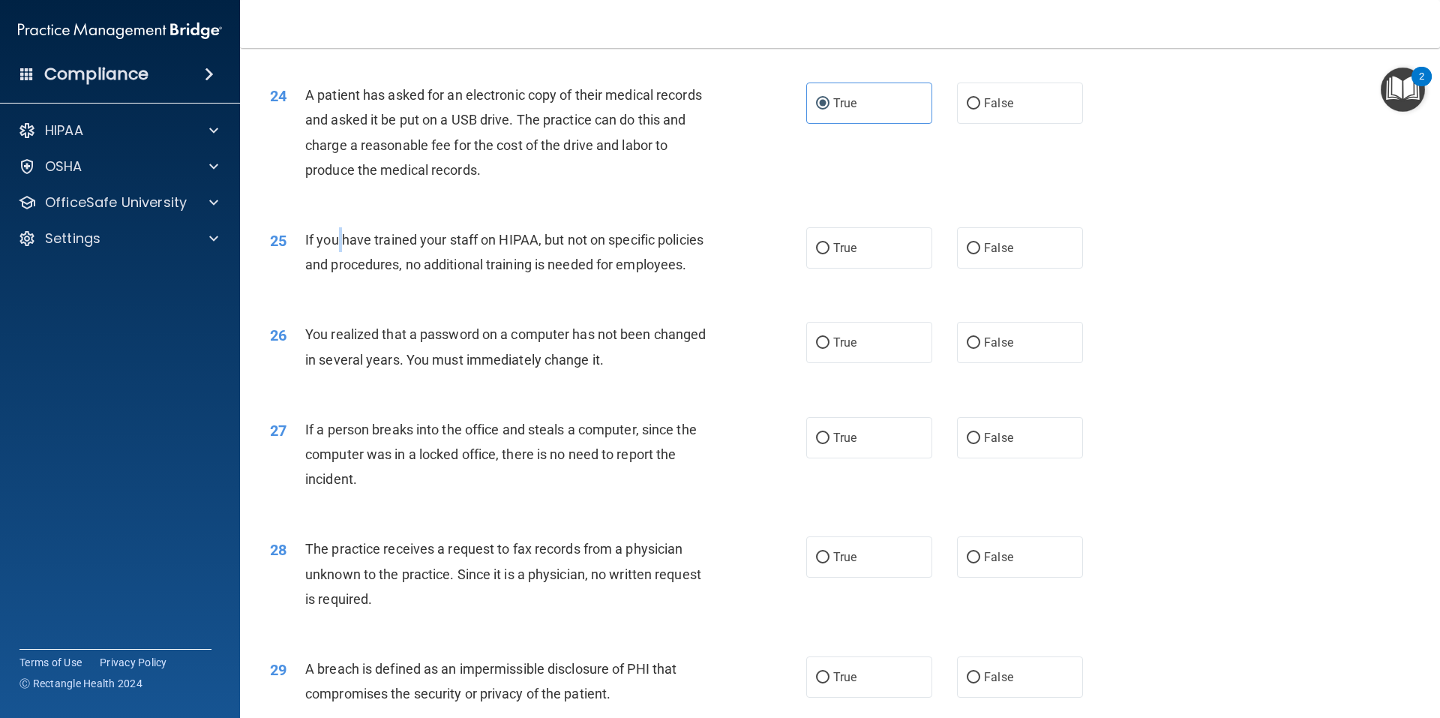
click at [339, 272] on span "If you have trained your staff on HIPAA, but not on specific policies and proce…" at bounding box center [504, 252] width 398 height 41
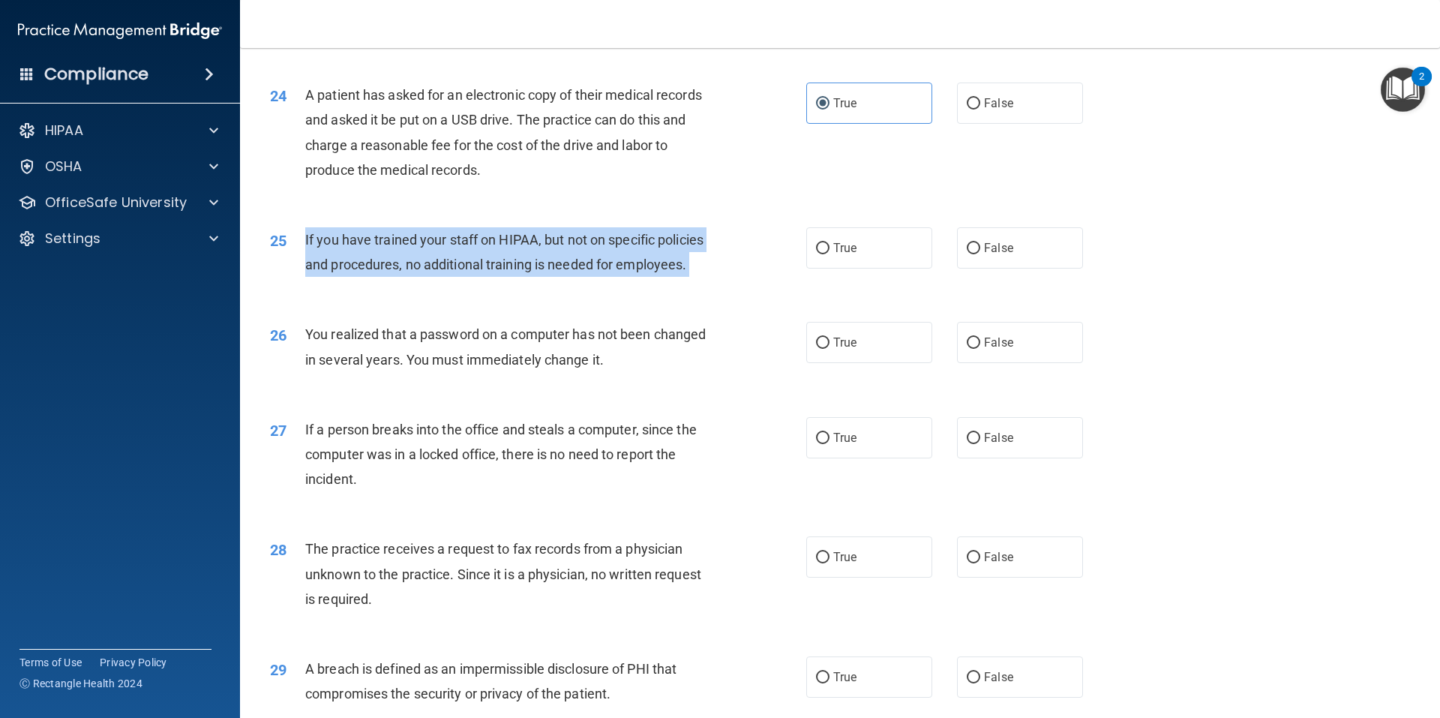
click at [339, 272] on span "If you have trained your staff on HIPAA, but not on specific policies and proce…" at bounding box center [504, 252] width 398 height 41
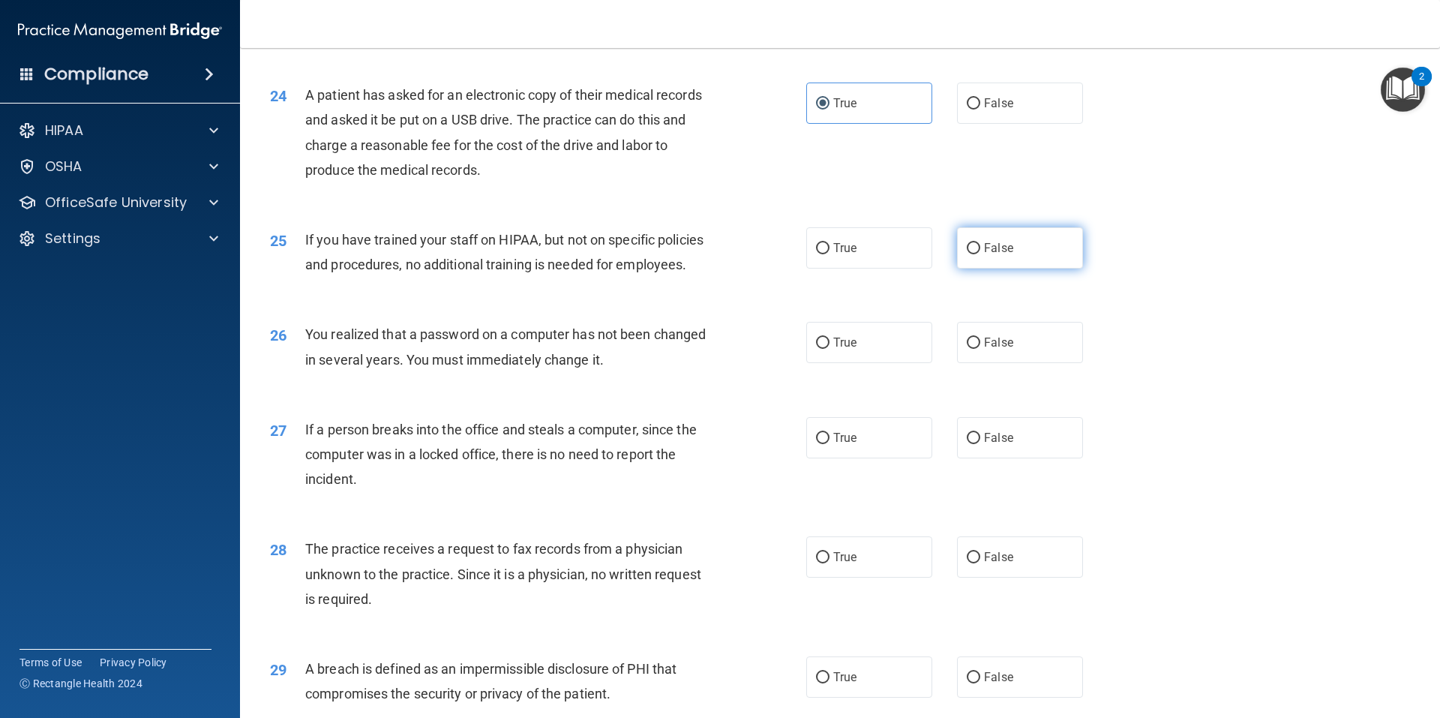
click at [1003, 255] on span "False" at bounding box center [998, 248] width 29 height 14
click at [980, 254] on input "False" at bounding box center [974, 248] width 14 height 11
radio input "true"
click at [514, 367] on span "You realized that a password on a computer has not been changed in several year…" at bounding box center [505, 346] width 401 height 41
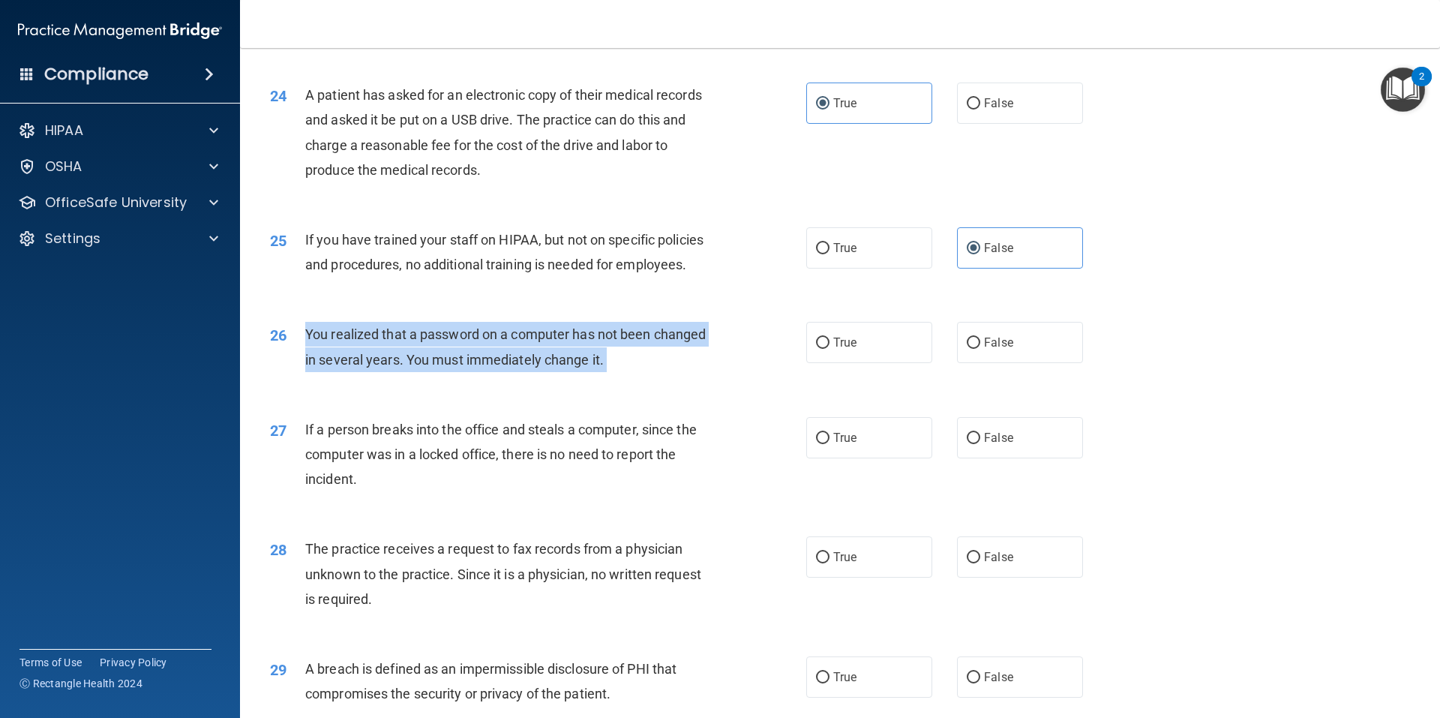
click at [514, 367] on span "You realized that a password on a computer has not been changed in several year…" at bounding box center [505, 346] width 401 height 41
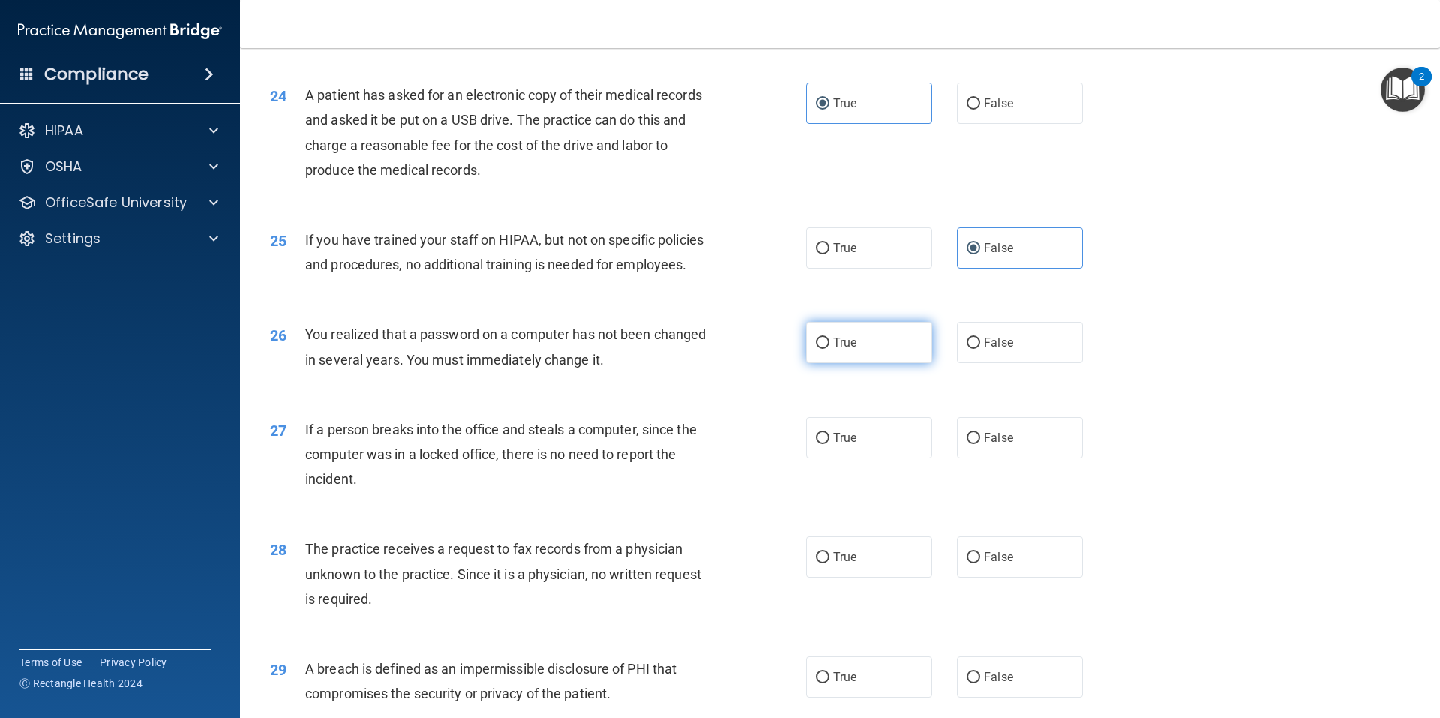
click at [848, 350] on span "True" at bounding box center [844, 342] width 23 height 14
click at [830, 349] on input "True" at bounding box center [823, 343] width 14 height 11
radio input "true"
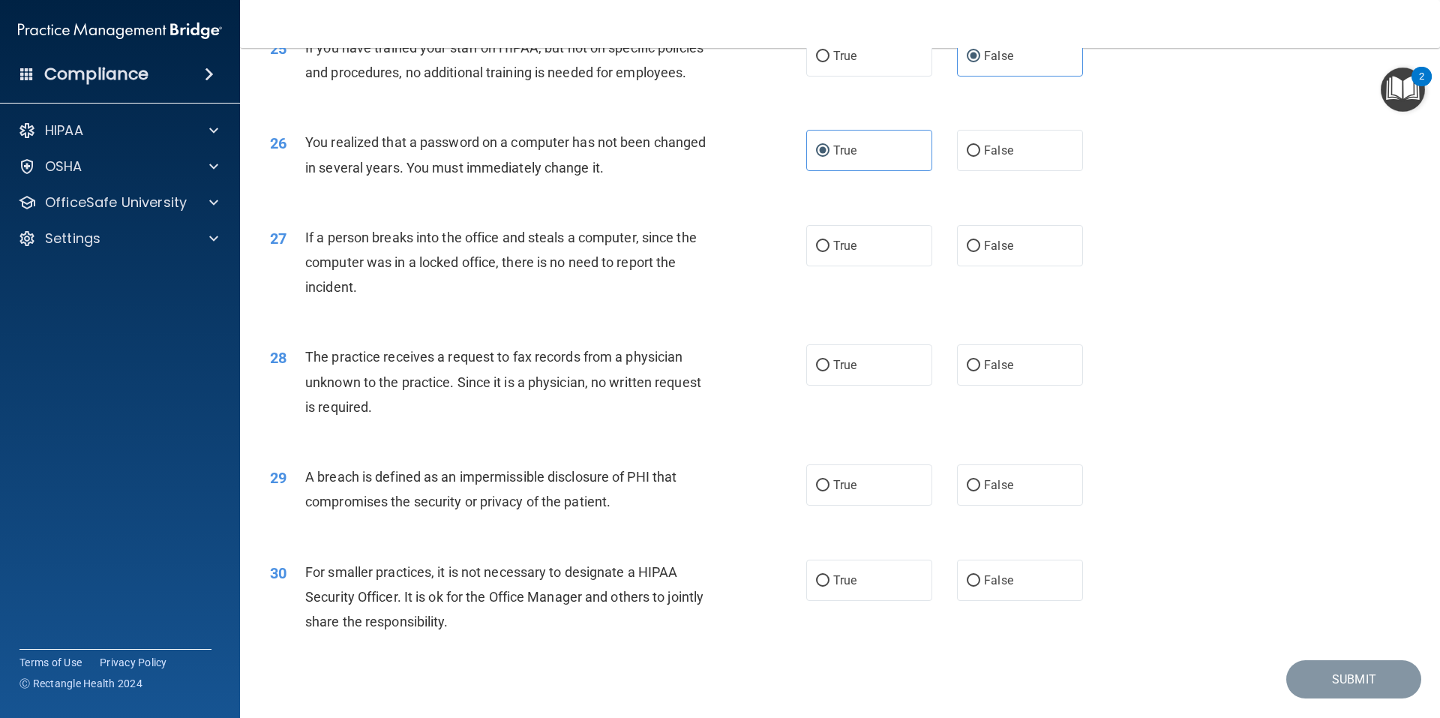
scroll to position [2775, 0]
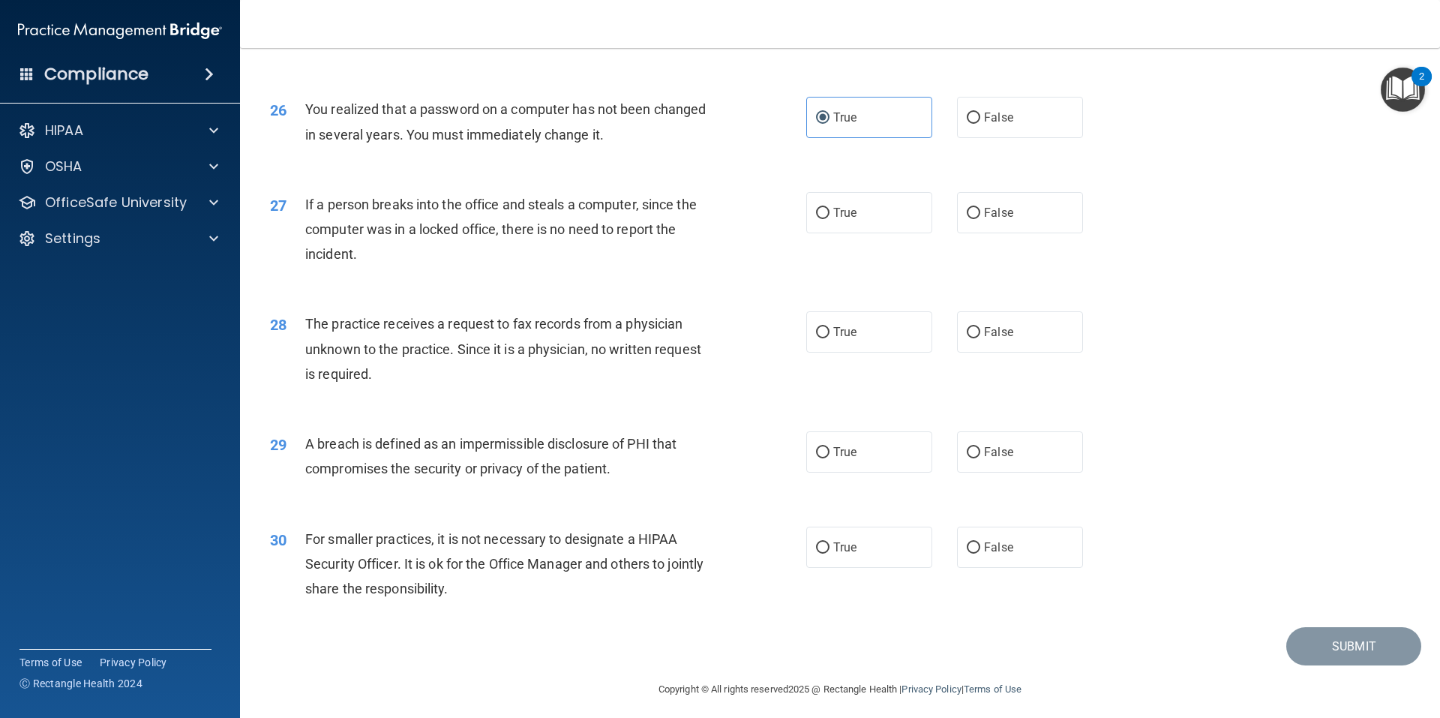
click at [483, 255] on span "If a person breaks into the office and steals a computer, since the computer wa…" at bounding box center [501, 229] width 392 height 65
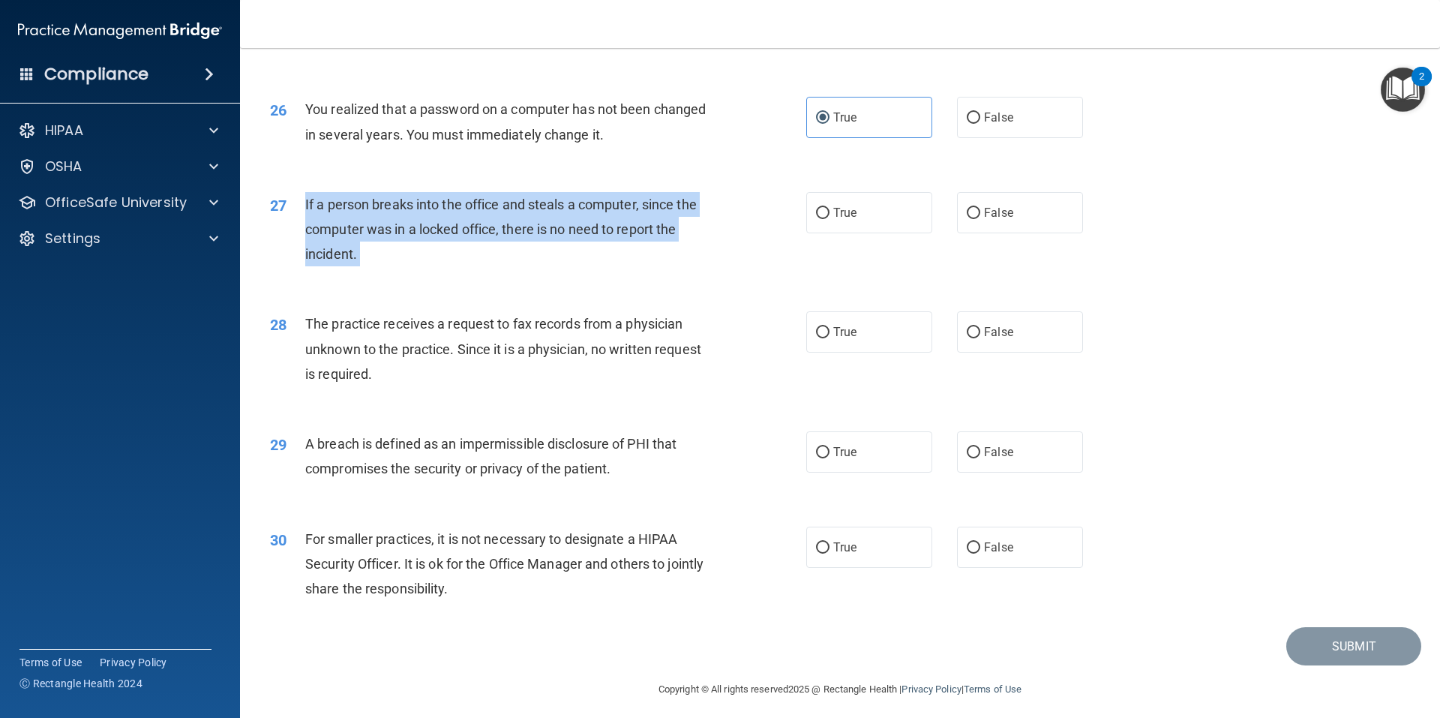
click at [483, 255] on span "If a person breaks into the office and steals a computer, since the computer wa…" at bounding box center [501, 229] width 392 height 65
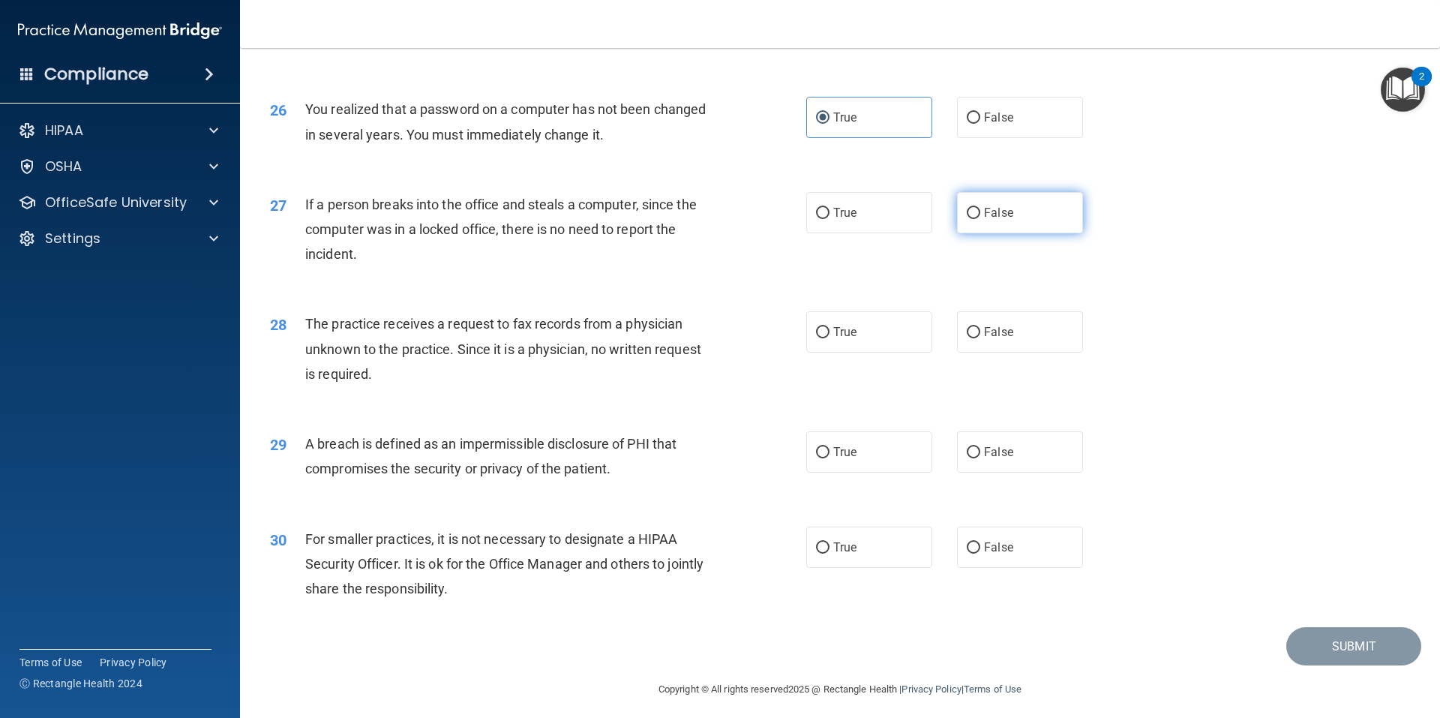
click at [1043, 233] on label "False" at bounding box center [1020, 212] width 126 height 41
click at [980, 219] on input "False" at bounding box center [974, 213] width 14 height 11
radio input "true"
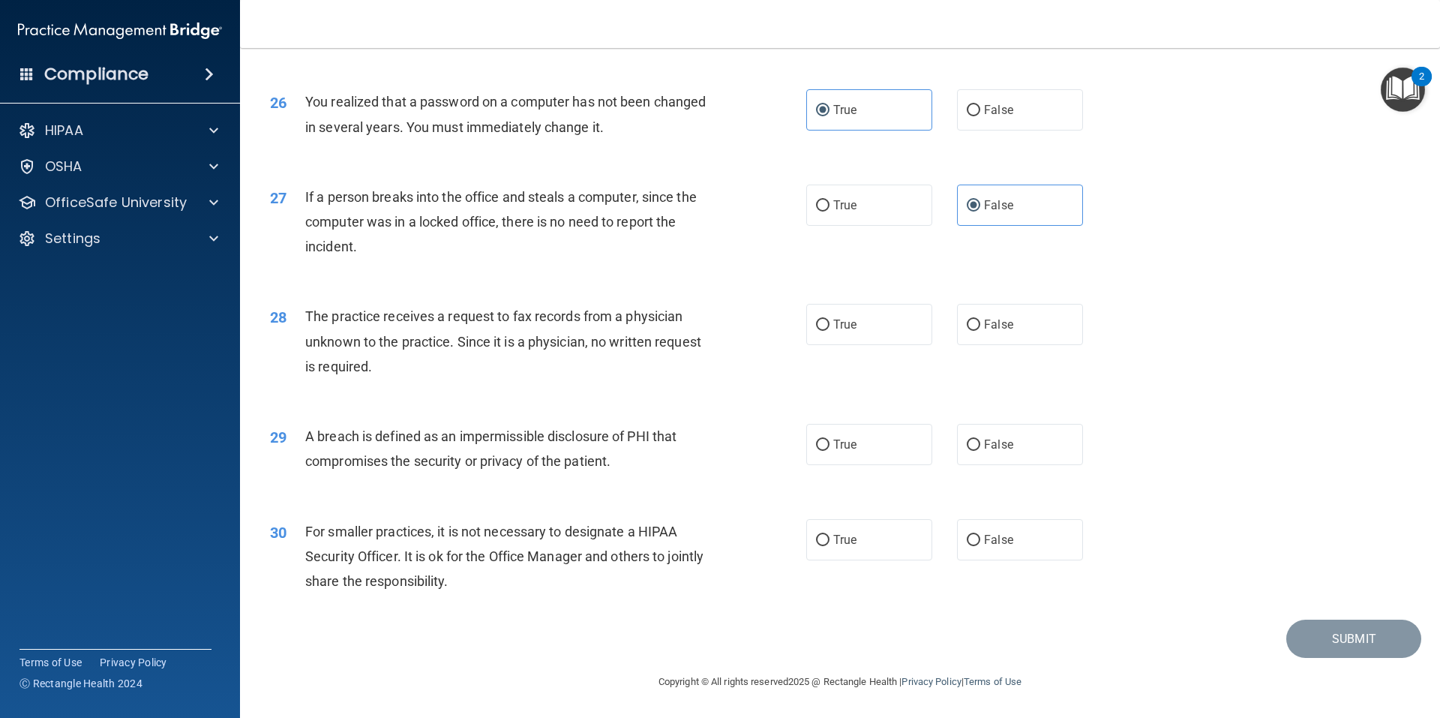
click at [439, 313] on span "The practice receives a request to fax records from a physician unknown to the …" at bounding box center [503, 340] width 396 height 65
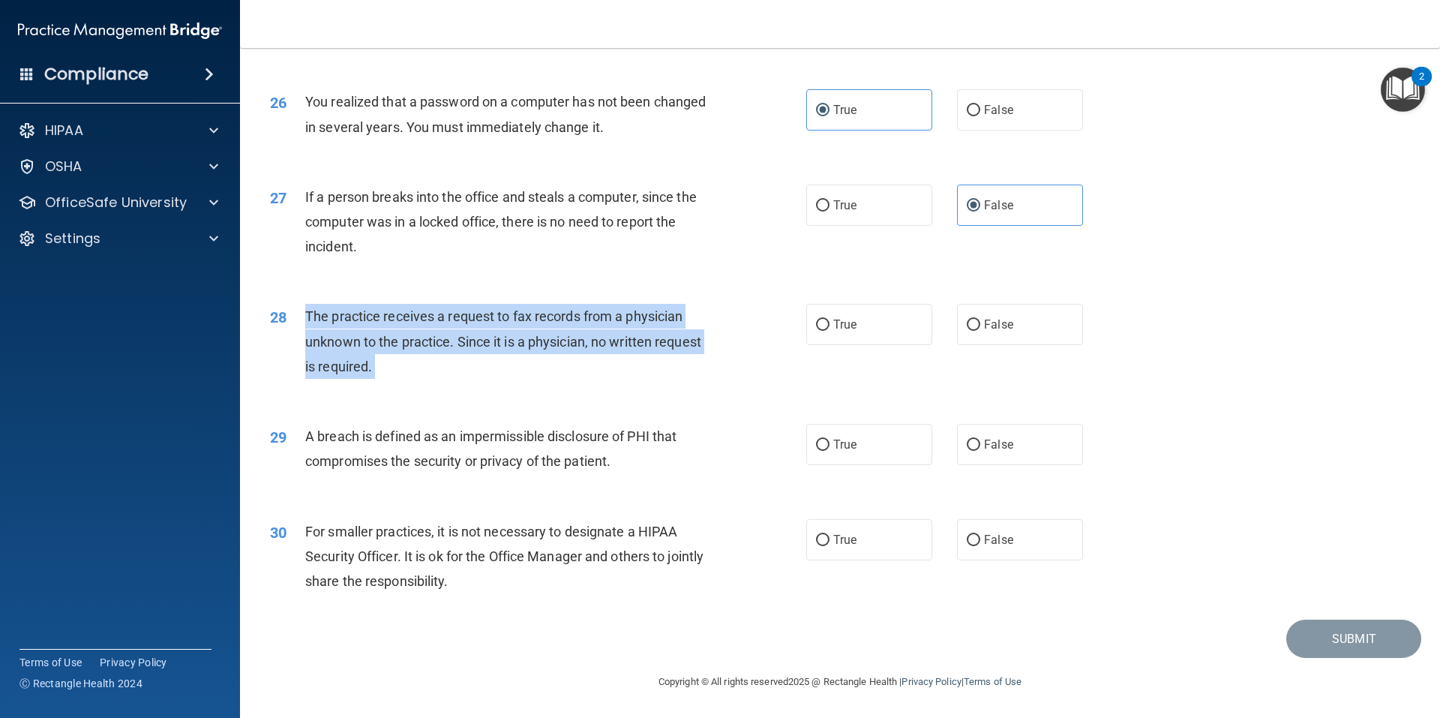
click at [439, 313] on span "The practice receives a request to fax records from a physician unknown to the …" at bounding box center [503, 340] width 396 height 65
click at [1034, 314] on label "False" at bounding box center [1020, 324] width 126 height 41
click at [980, 320] on input "False" at bounding box center [974, 325] width 14 height 11
radio input "true"
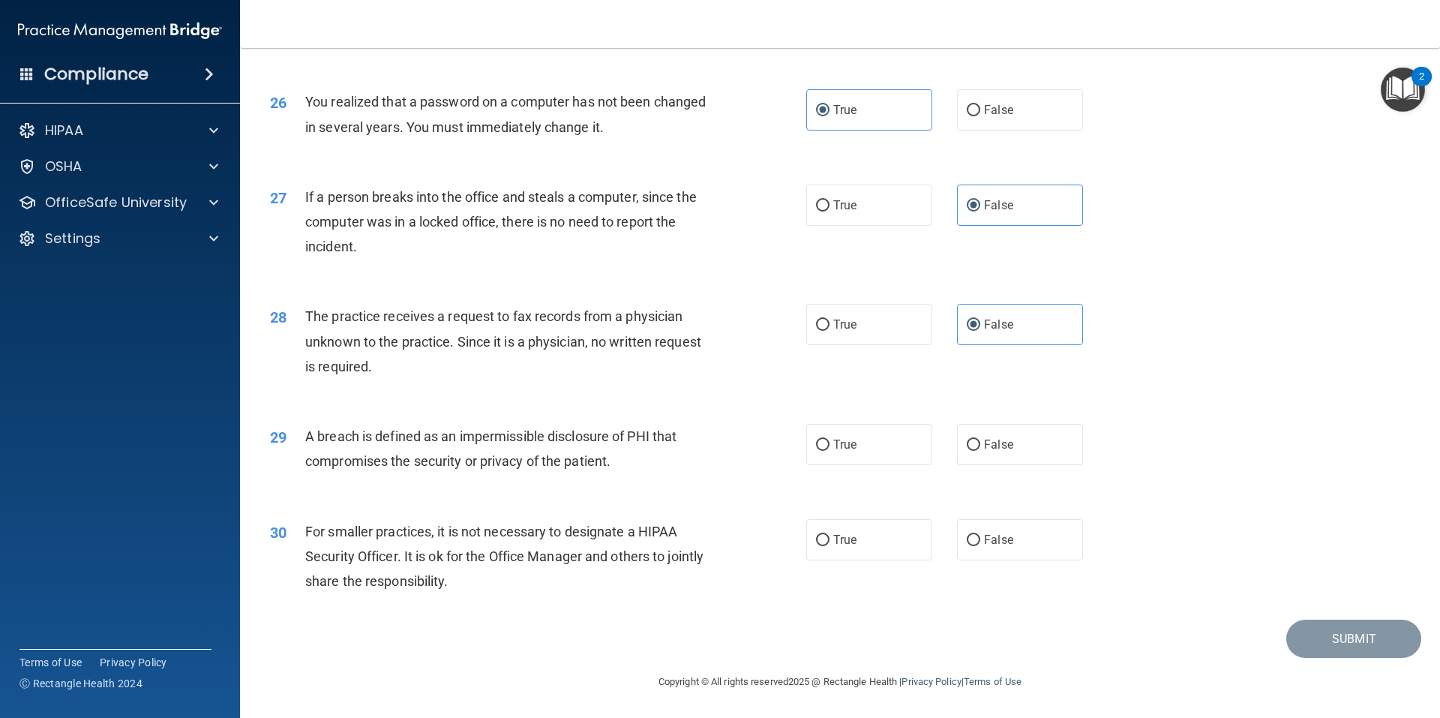
click at [352, 434] on span "A breach is defined as an impermissible disclosure of PHI that compromises the …" at bounding box center [490, 448] width 371 height 41
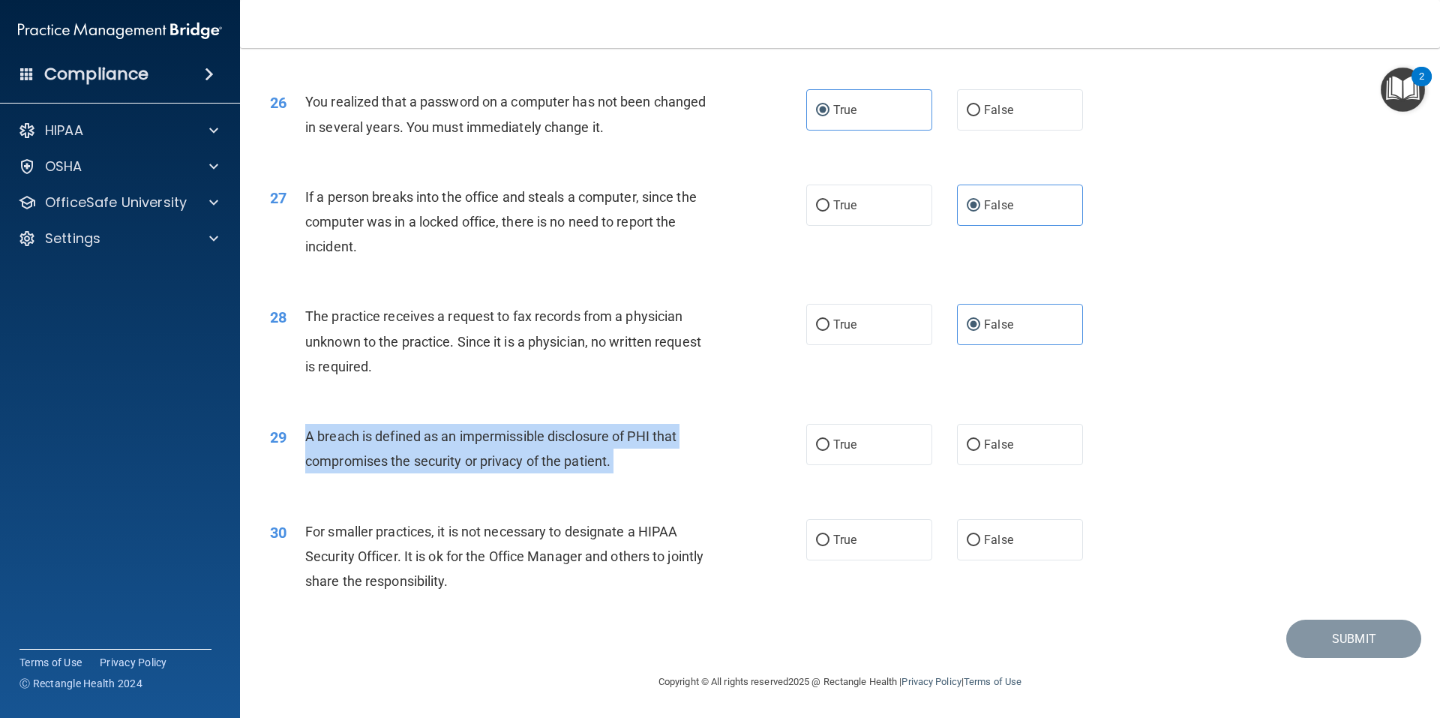
click at [352, 434] on span "A breach is defined as an impermissible disclosure of PHI that compromises the …" at bounding box center [490, 448] width 371 height 41
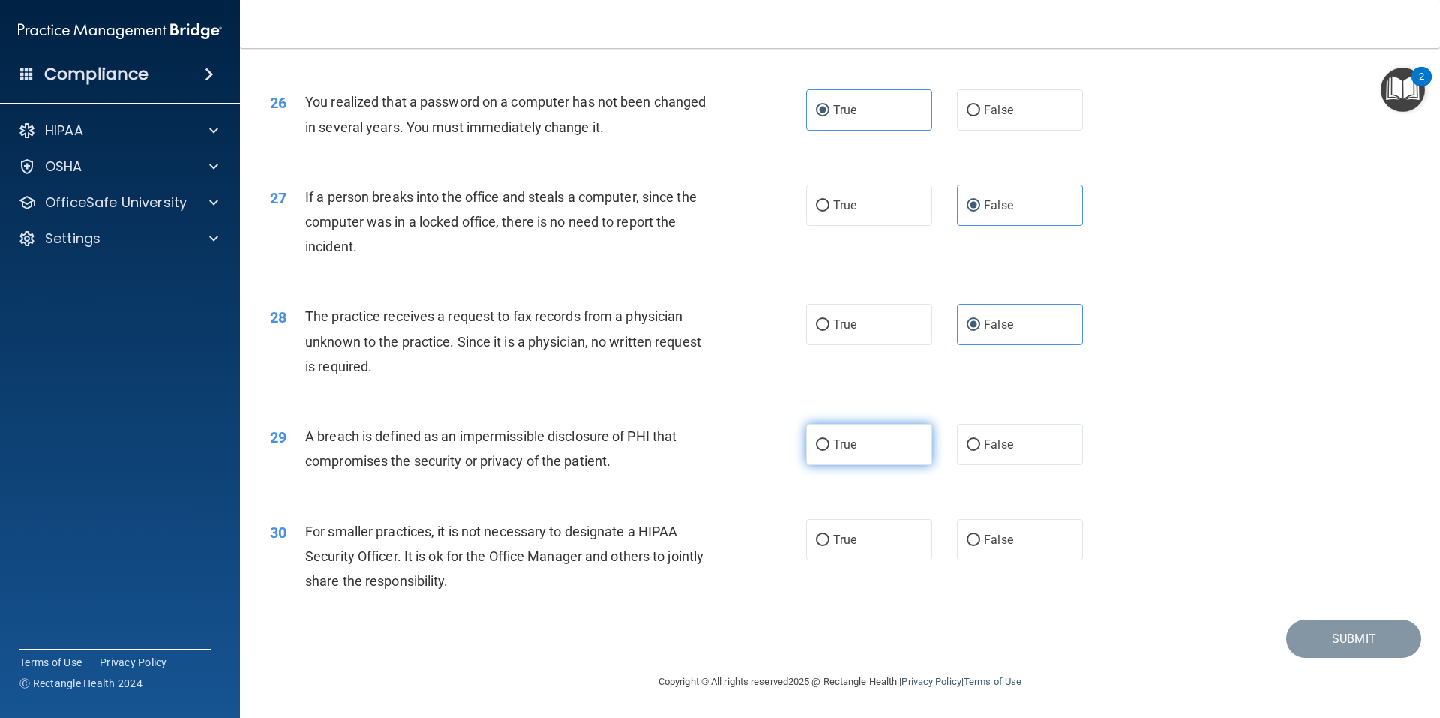
click at [885, 448] on label "True" at bounding box center [869, 444] width 126 height 41
click at [830, 448] on input "True" at bounding box center [823, 445] width 14 height 11
radio input "true"
click at [438, 528] on span "For smaller practices, it is not necessary to designate a HIPAA Security Office…" at bounding box center [504, 556] width 398 height 65
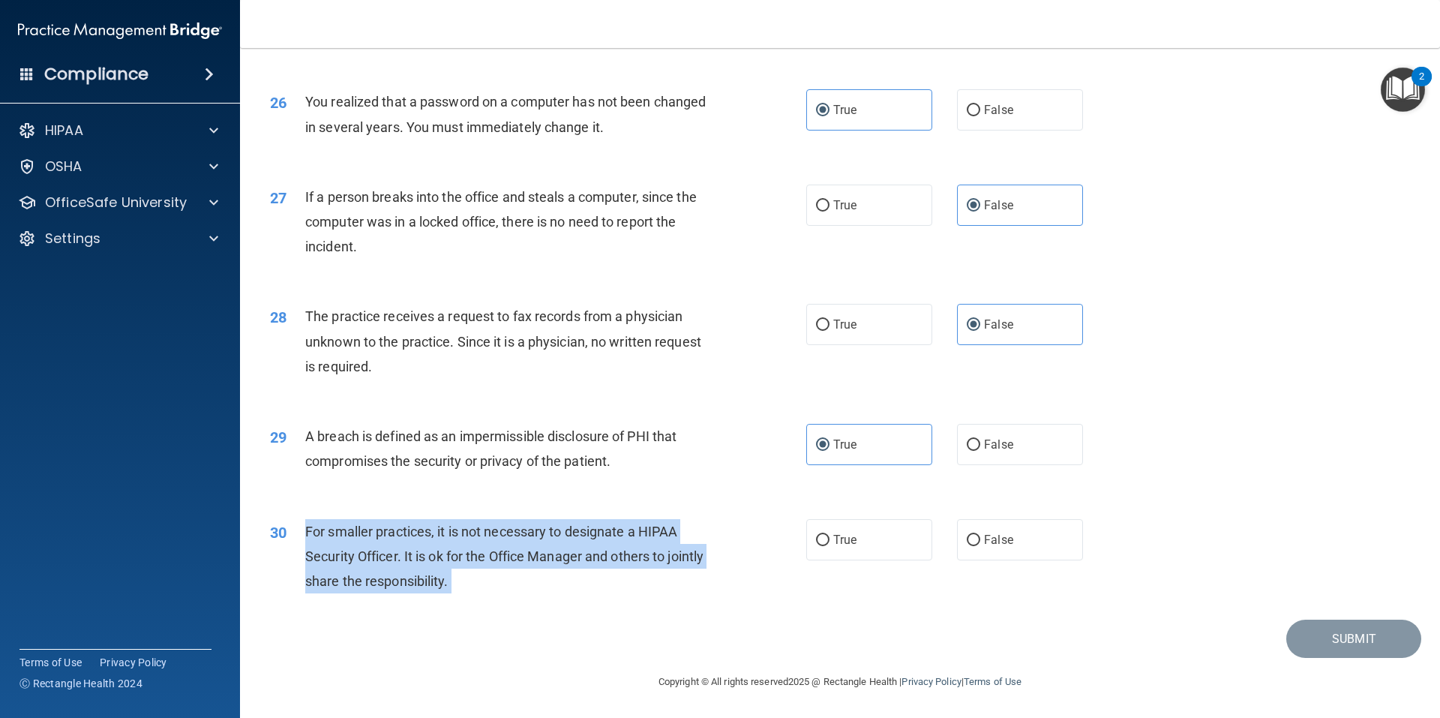
click at [438, 528] on span "For smaller practices, it is not necessary to designate a HIPAA Security Office…" at bounding box center [504, 556] width 398 height 65
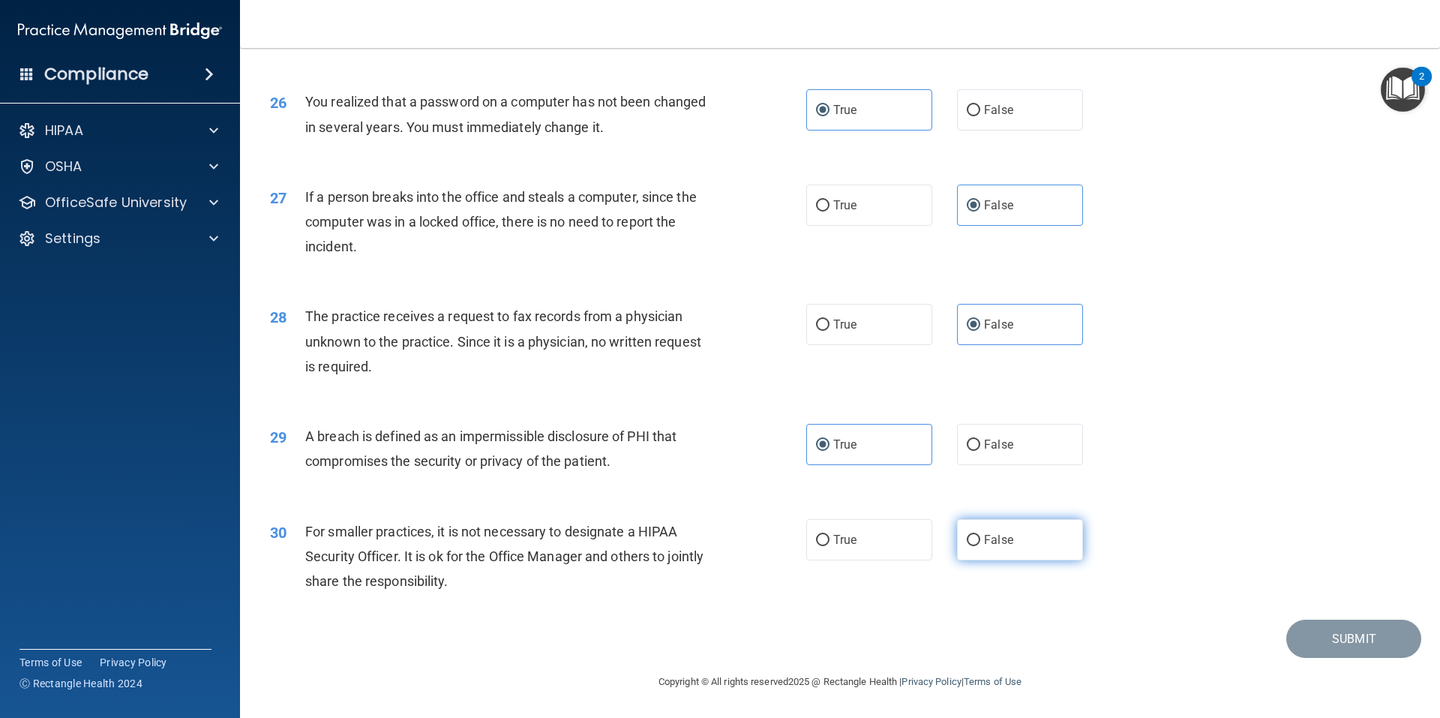
click at [1028, 555] on label "False" at bounding box center [1020, 539] width 126 height 41
click at [980, 546] on input "False" at bounding box center [974, 540] width 14 height 11
radio input "true"
click at [1055, 587] on button "Submit" at bounding box center [1353, 639] width 135 height 38
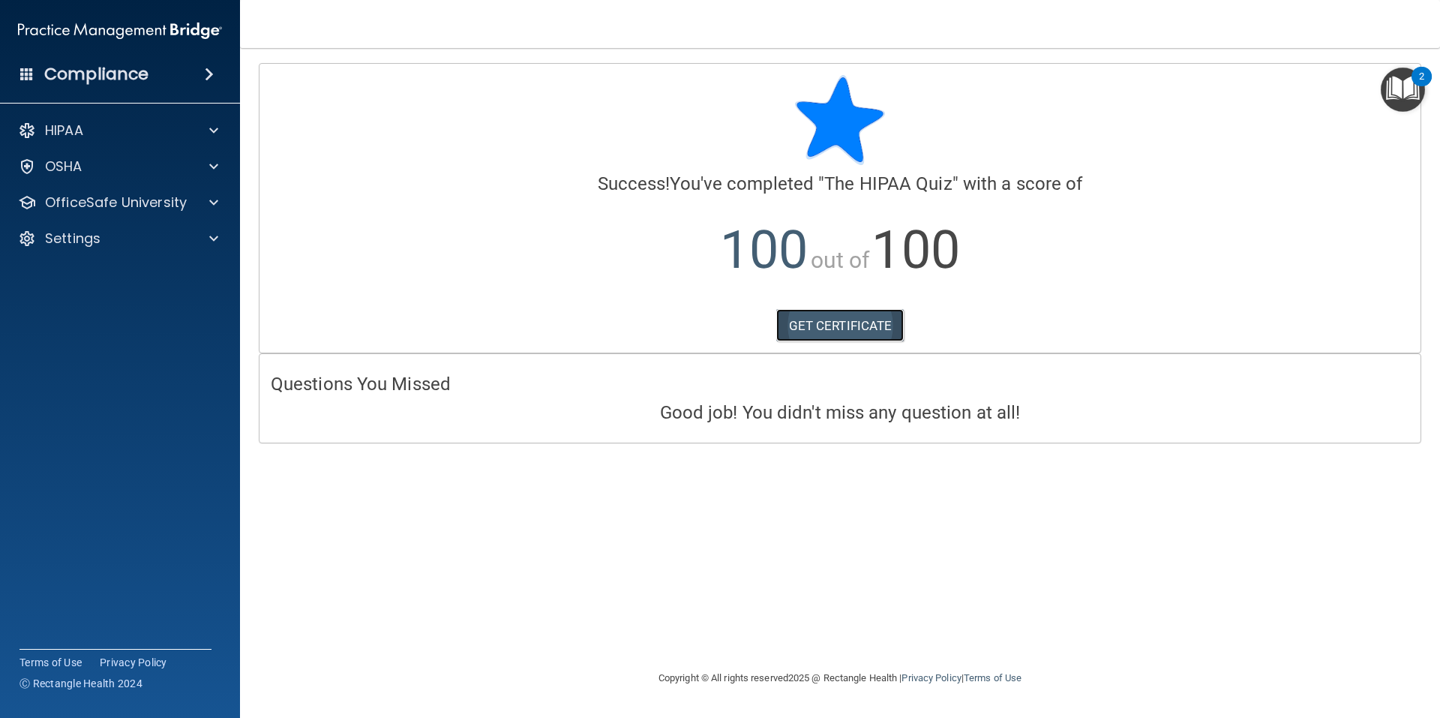
click at [879, 321] on link "GET CERTIFICATE" at bounding box center [840, 325] width 128 height 33
click at [126, 204] on p "OfficeSafe University" at bounding box center [116, 203] width 142 height 18
click at [119, 243] on p "HIPAA Training" at bounding box center [72, 238] width 124 height 15
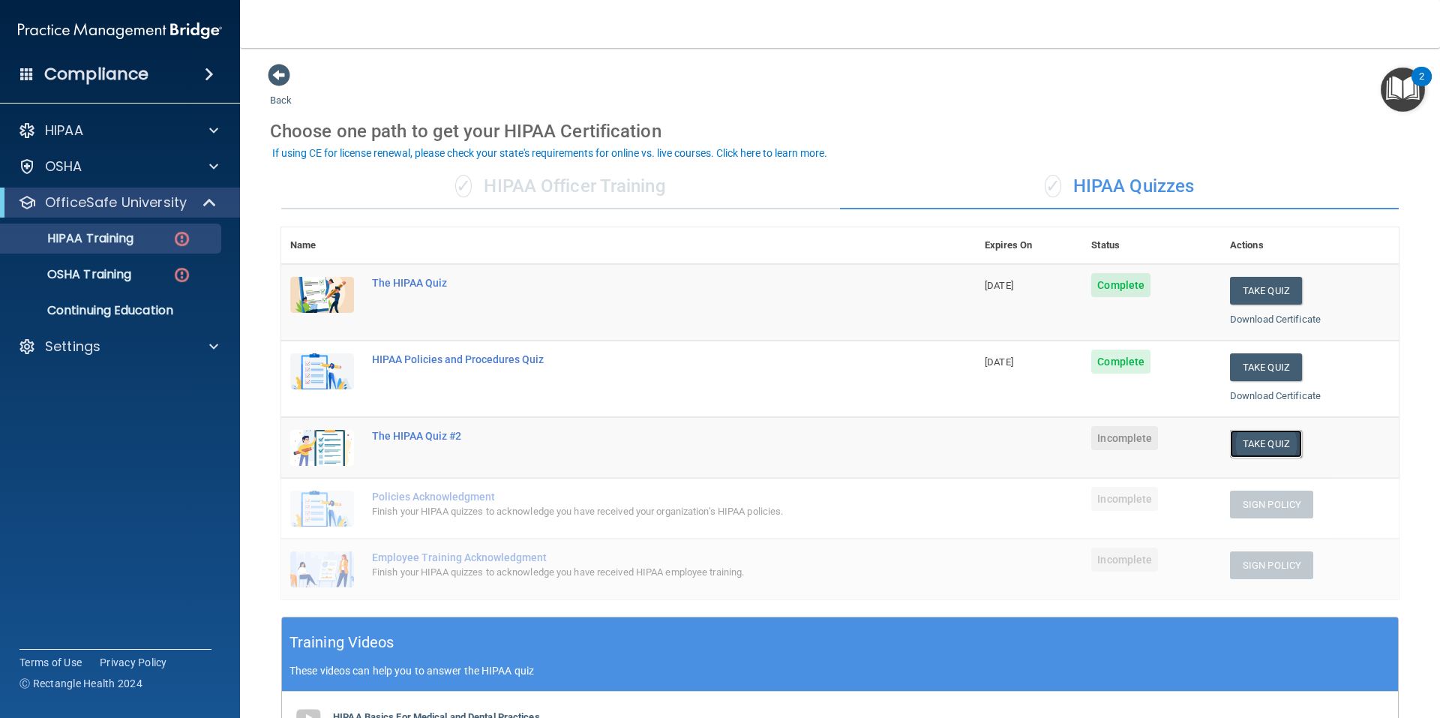
click at [1055, 442] on button "Take Quiz" at bounding box center [1266, 444] width 72 height 28
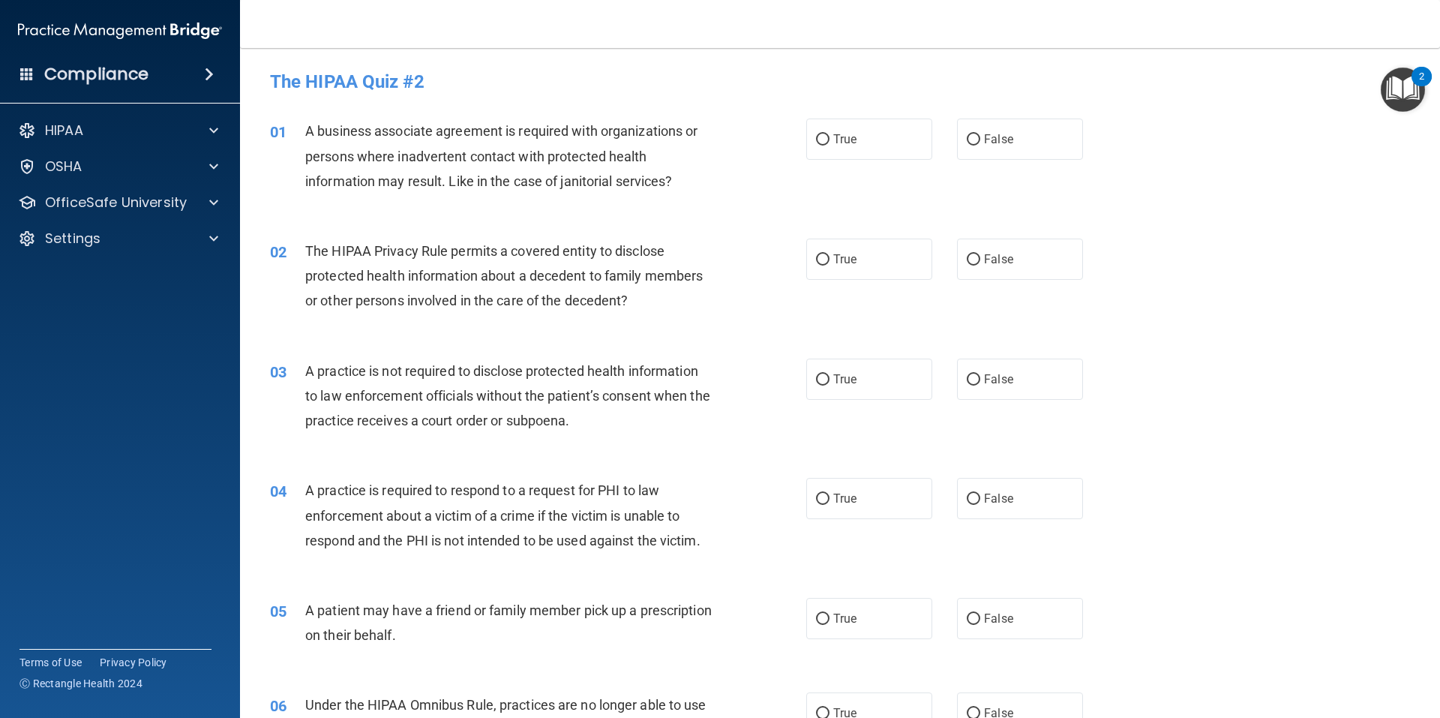
click at [545, 128] on span "A business associate agreement is required with organizations or persons where …" at bounding box center [501, 155] width 392 height 65
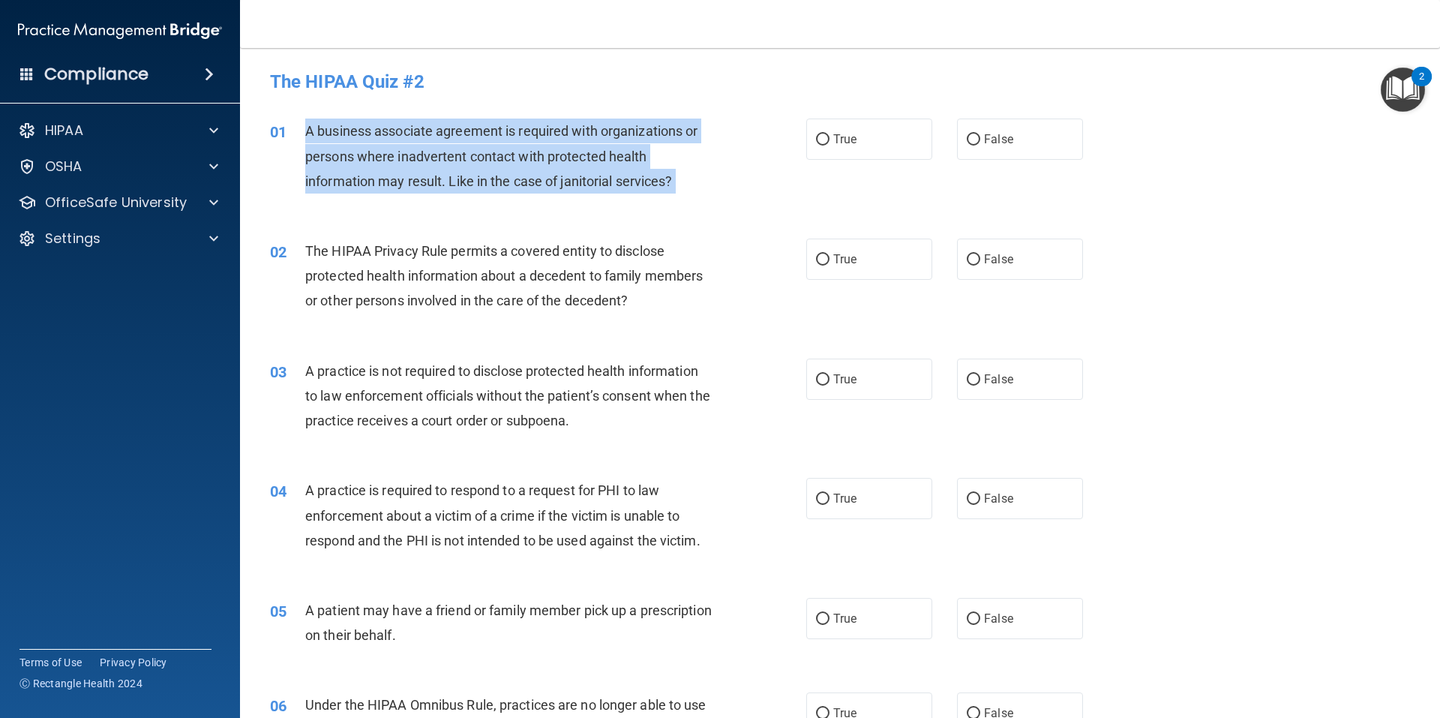
click at [545, 128] on span "A business associate agreement is required with organizations or persons where …" at bounding box center [501, 155] width 392 height 65
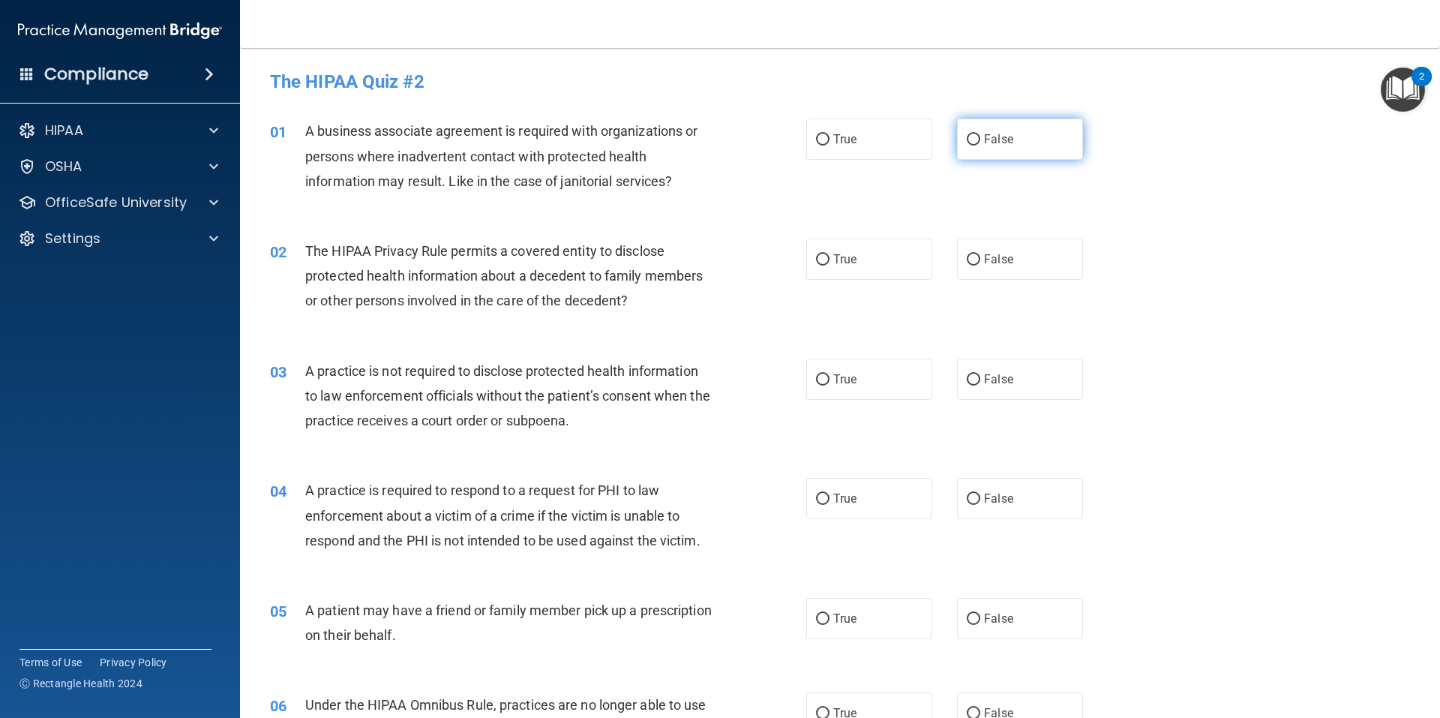
click at [1032, 147] on label "False" at bounding box center [1020, 139] width 126 height 41
click at [980, 146] on input "False" at bounding box center [974, 139] width 14 height 11
radio input "true"
click at [428, 256] on span "The HIPAA Privacy Rule permits a covered entity to disclose protected health in…" at bounding box center [504, 275] width 398 height 65
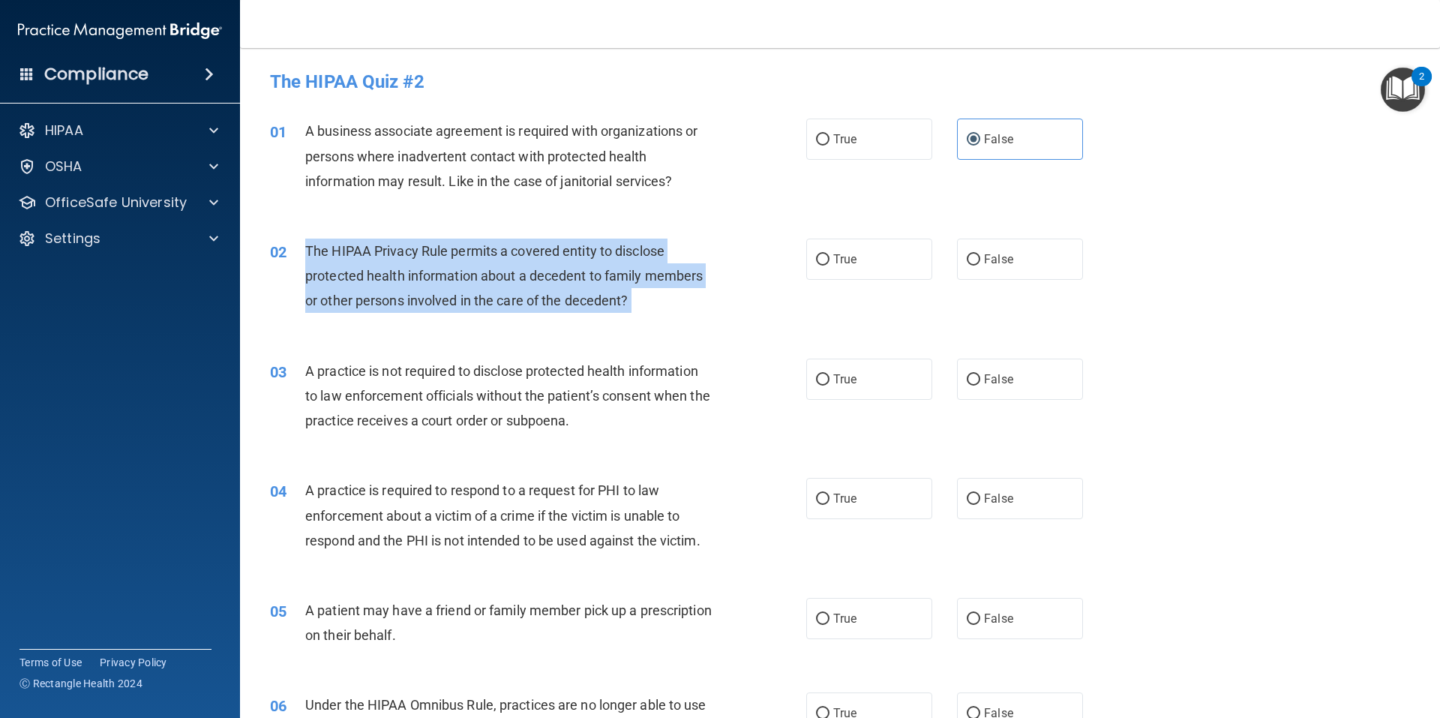
click at [428, 256] on span "The HIPAA Privacy Rule permits a covered entity to disclose protected health in…" at bounding box center [504, 275] width 398 height 65
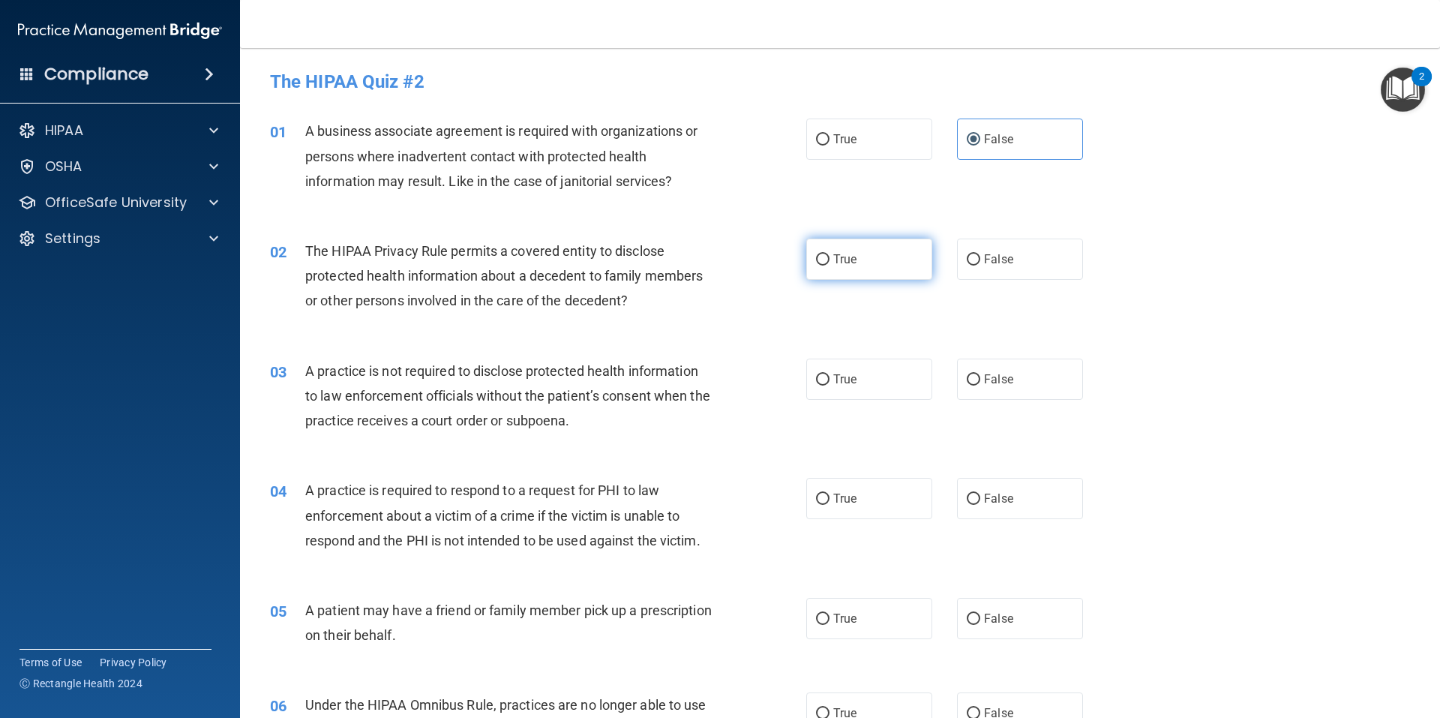
click at [878, 257] on label "True" at bounding box center [869, 259] width 126 height 41
click at [830, 257] on input "True" at bounding box center [823, 259] width 14 height 11
radio input "true"
click at [423, 382] on div "A practice is not required to disclose protected health information to law enfo…" at bounding box center [514, 396] width 419 height 75
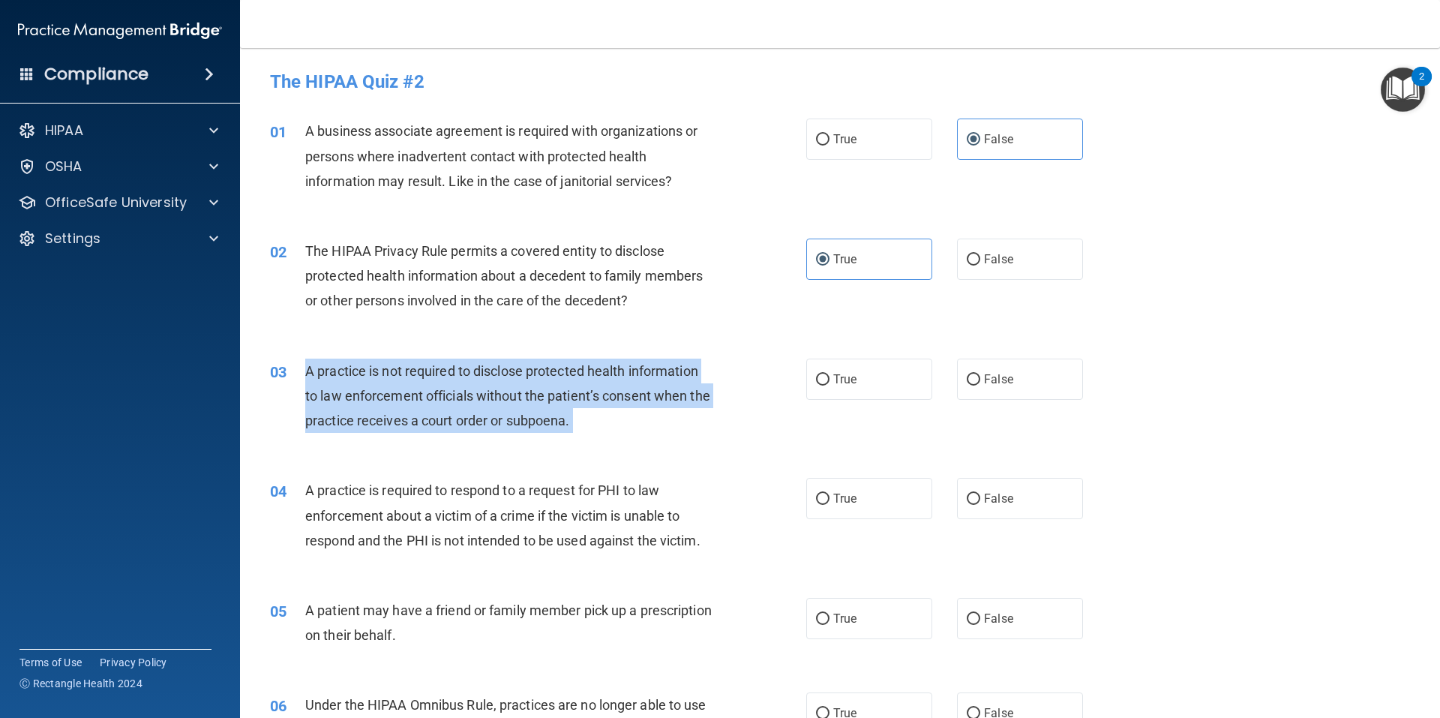
click at [423, 382] on div "A practice is not required to disclose protected health information to law enfo…" at bounding box center [514, 396] width 419 height 75
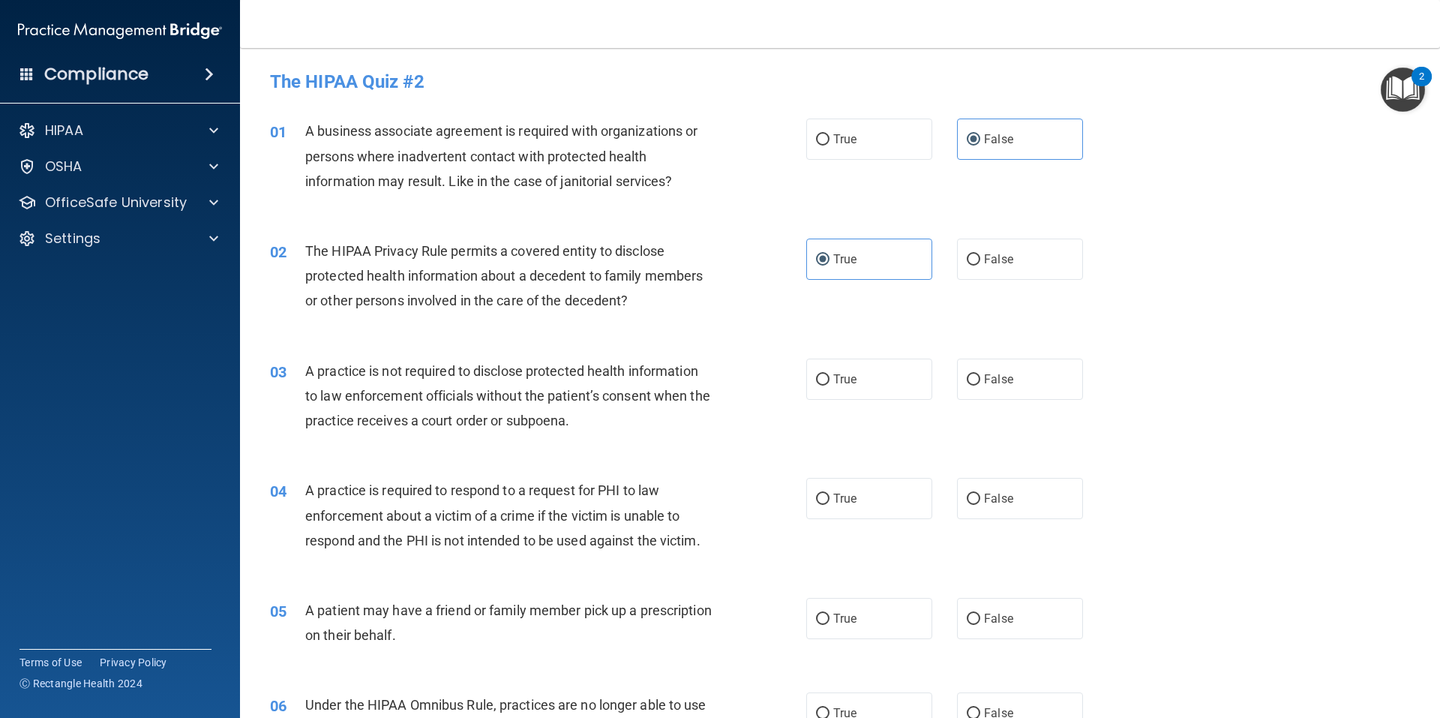
click at [506, 500] on div "A practice is required to respond to a request for PHI to law enforcement about…" at bounding box center [514, 515] width 419 height 75
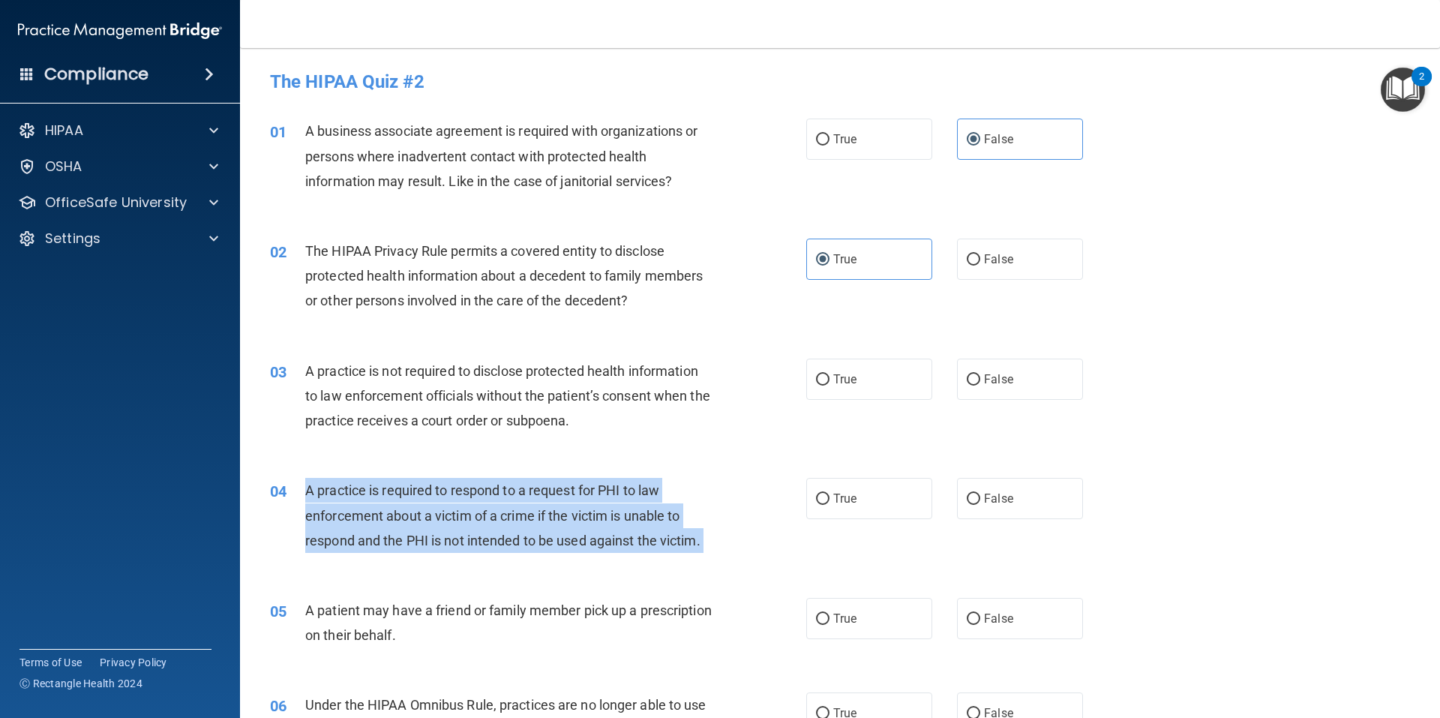
click at [506, 500] on div "A practice is required to respond to a request for PHI to law enforcement about…" at bounding box center [514, 515] width 419 height 75
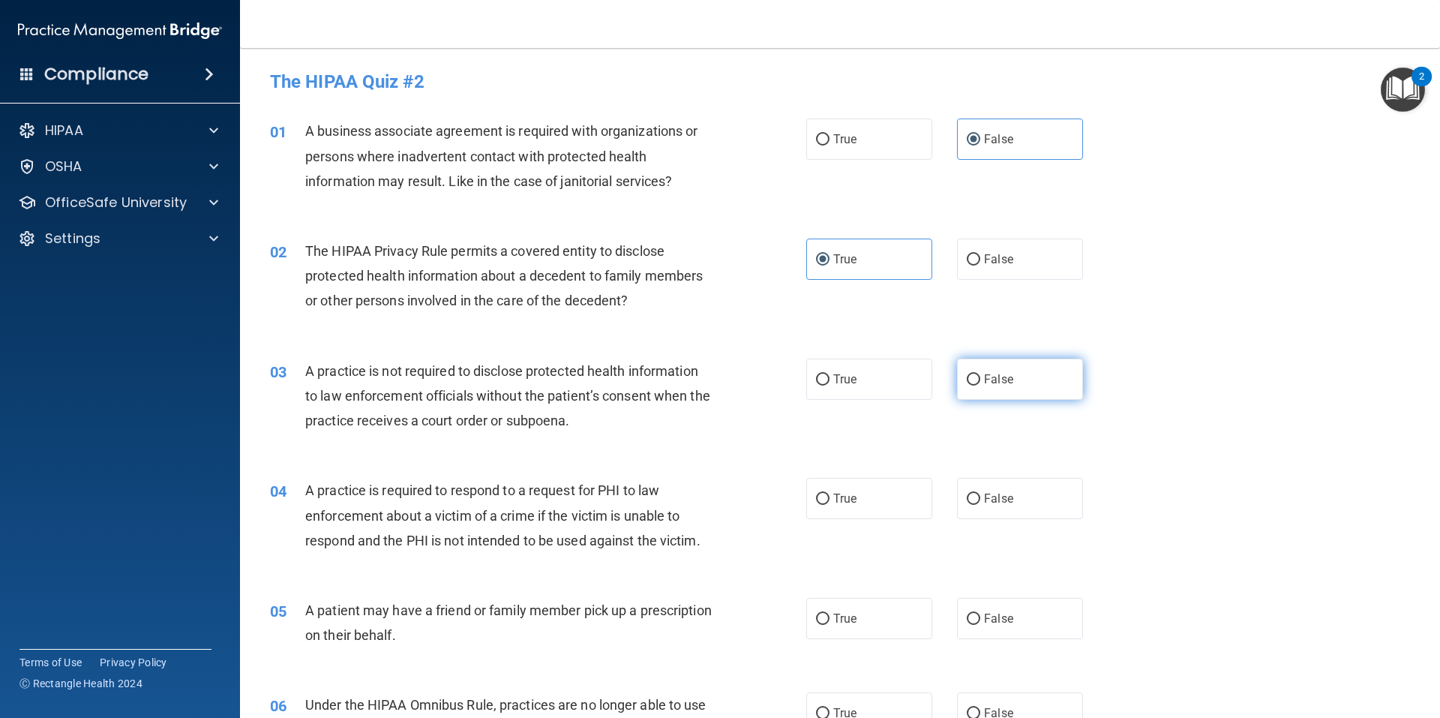
click at [1009, 388] on label "False" at bounding box center [1020, 379] width 126 height 41
click at [980, 386] on input "False" at bounding box center [974, 379] width 14 height 11
radio input "true"
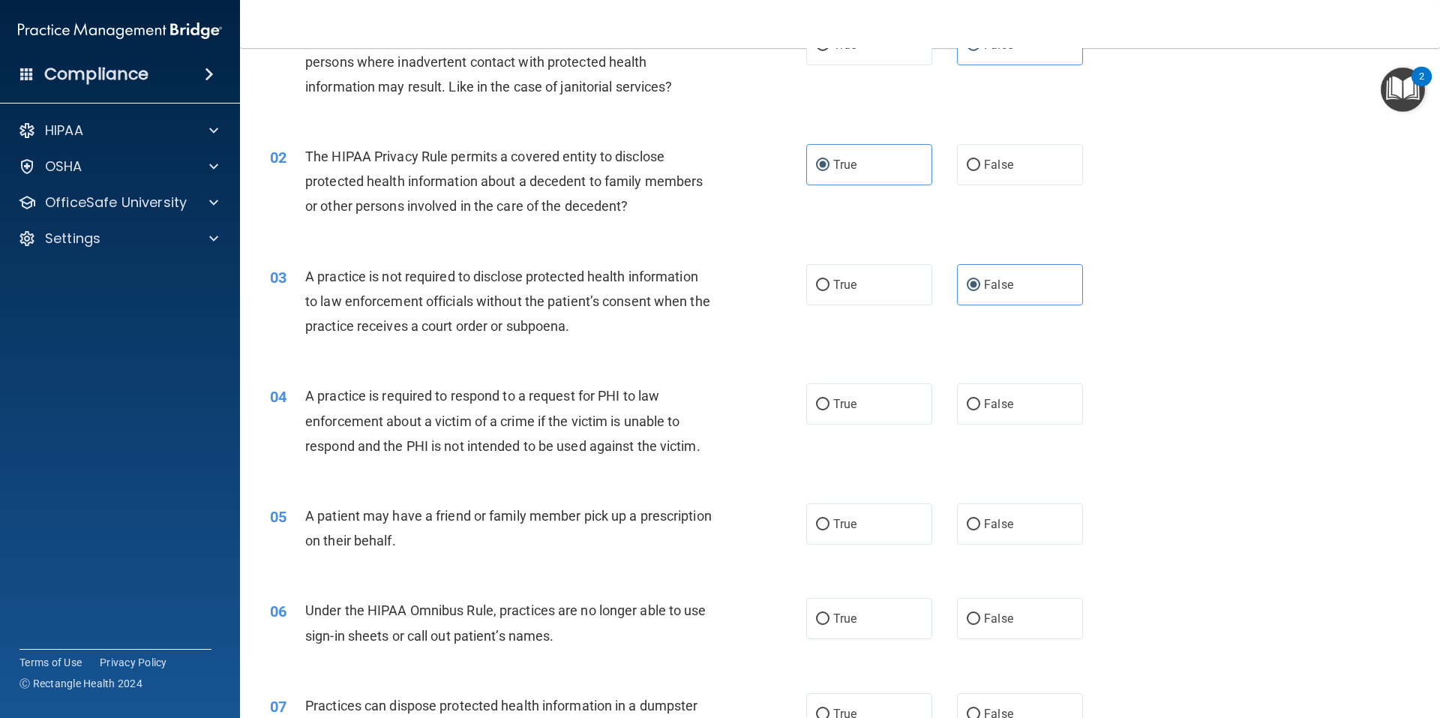
scroll to position [150, 0]
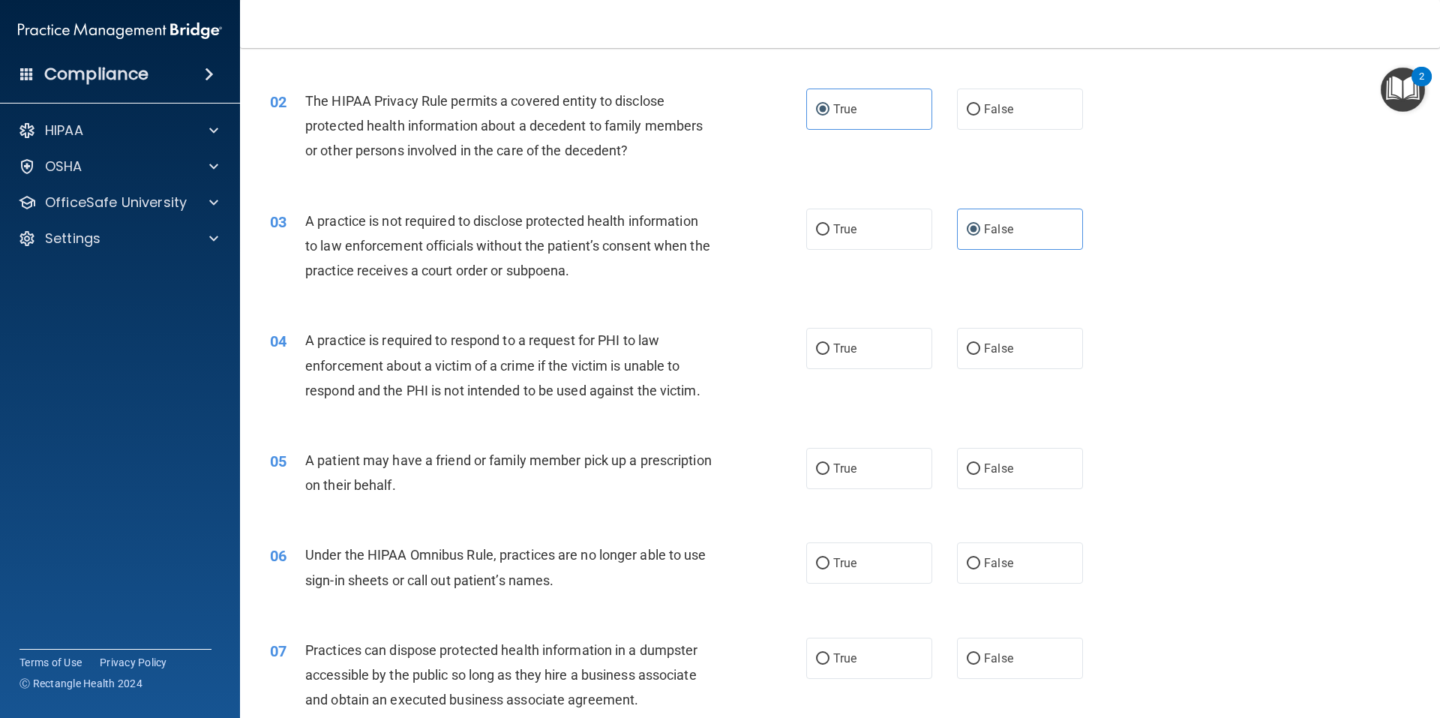
click at [512, 457] on span "A patient may have a friend or family member pick up a prescription on their be…" at bounding box center [508, 472] width 407 height 41
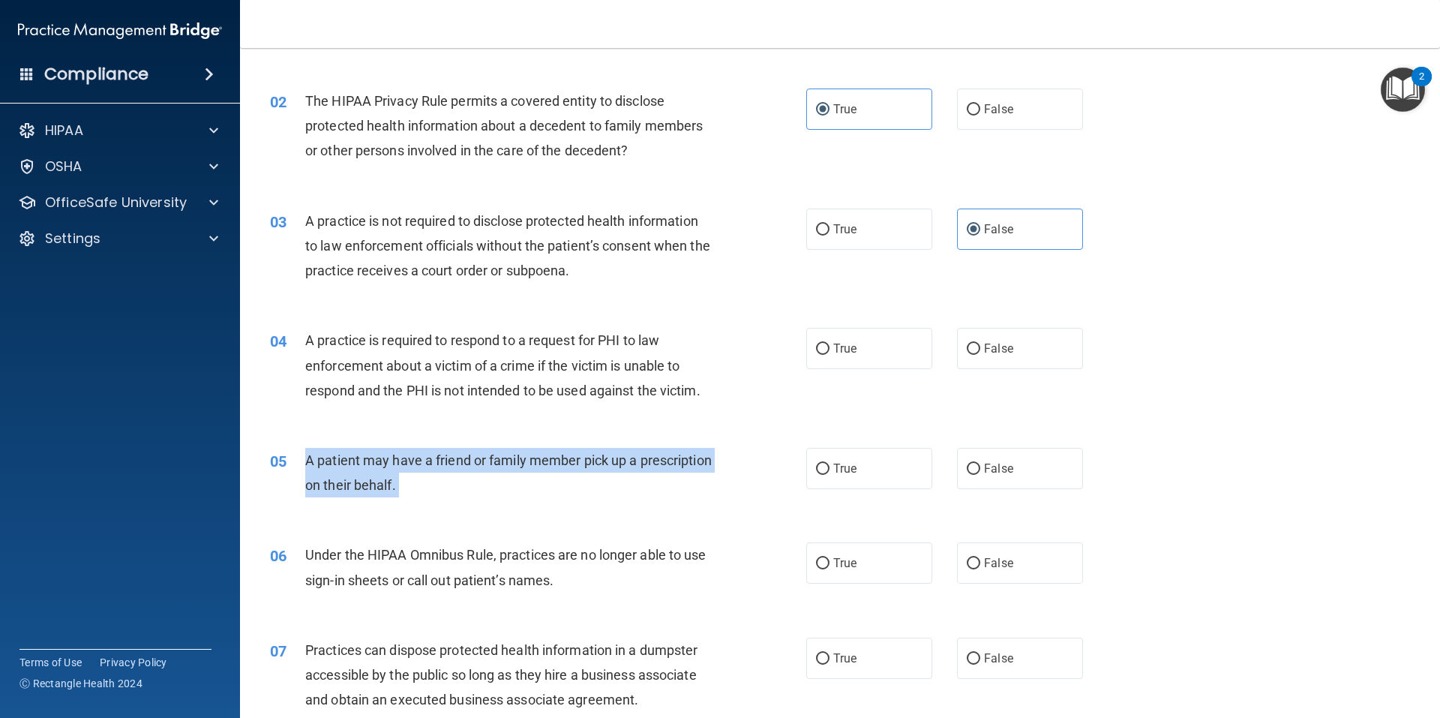
click at [512, 457] on span "A patient may have a friend or family member pick up a prescription on their be…" at bounding box center [508, 472] width 407 height 41
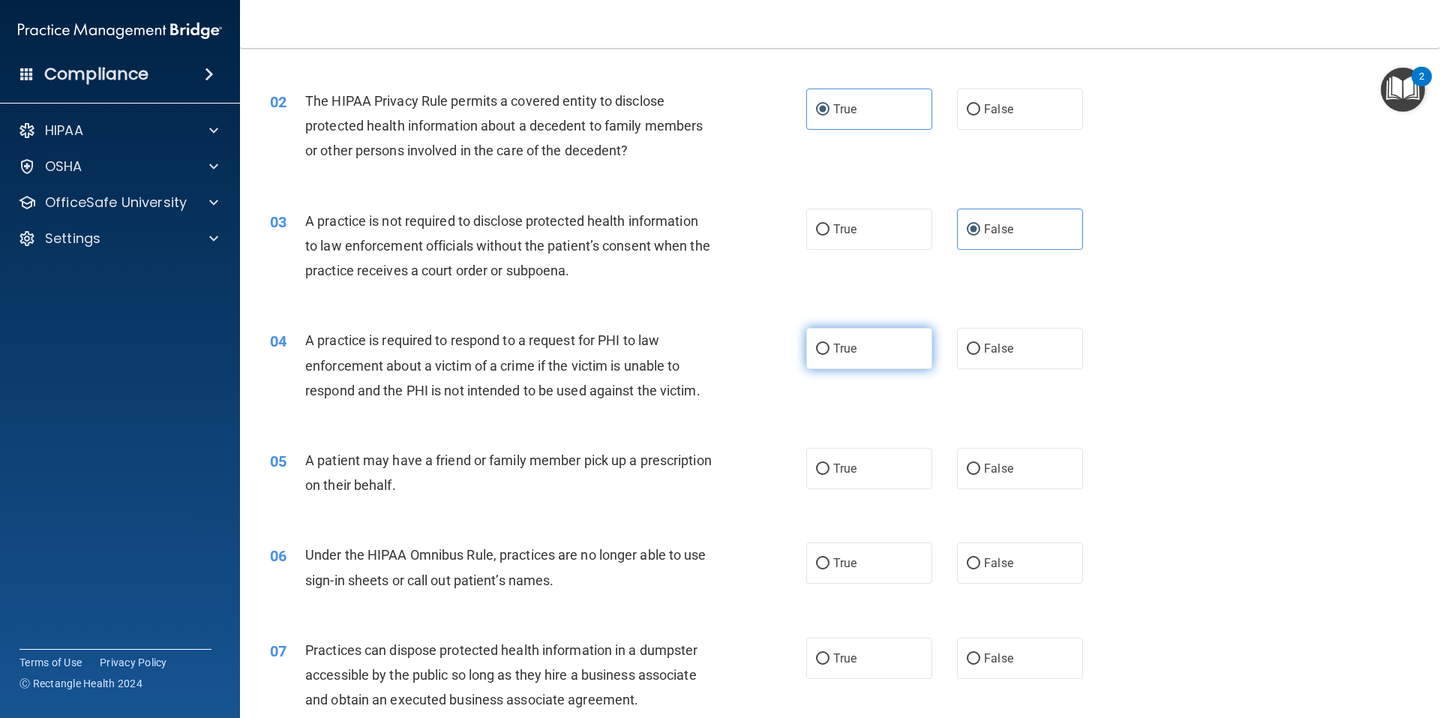
click at [894, 348] on label "True" at bounding box center [869, 348] width 126 height 41
click at [830, 348] on input "True" at bounding box center [823, 349] width 14 height 11
radio input "true"
click at [505, 566] on div "Under the HIPAA Omnibus Rule, practices are no longer able to use sign-in sheet…" at bounding box center [514, 567] width 419 height 50
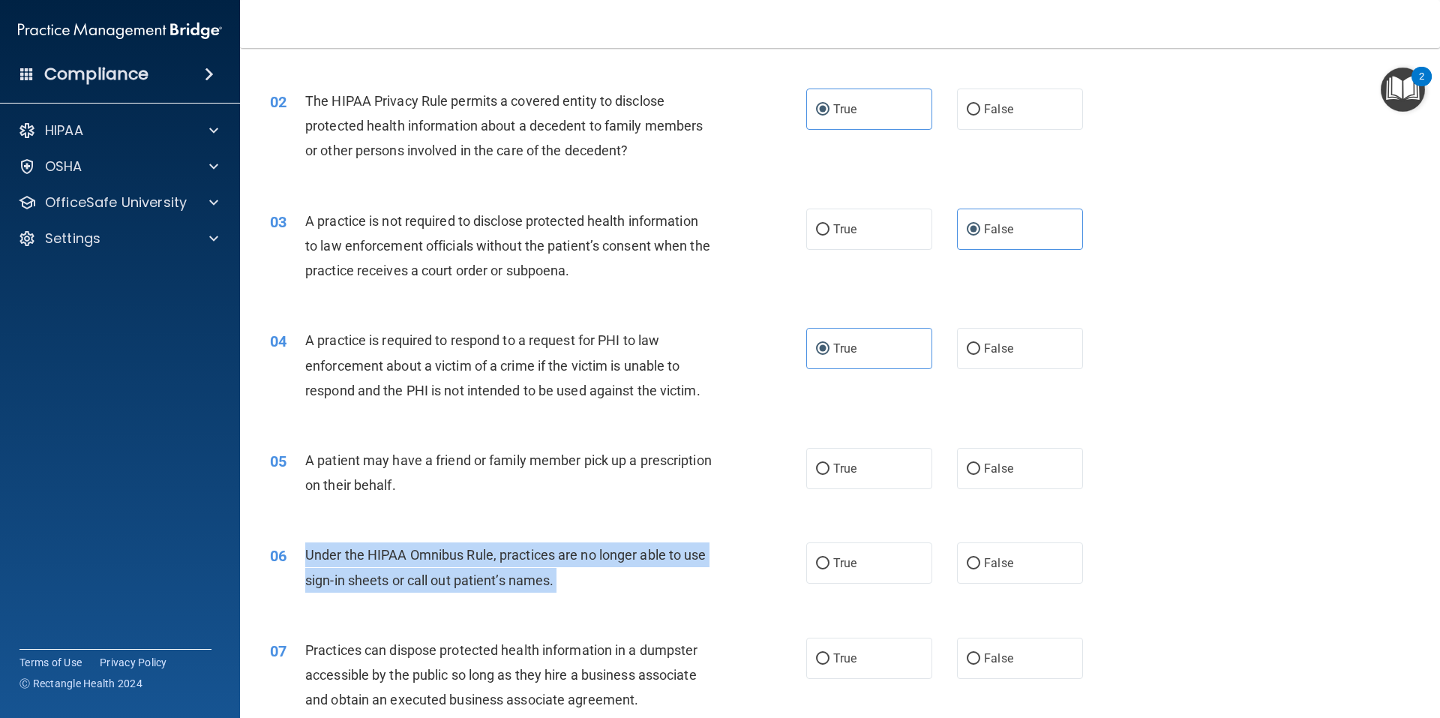
click at [506, 566] on div "Under the HIPAA Omnibus Rule, practices are no longer able to use sign-in sheet…" at bounding box center [514, 567] width 419 height 50
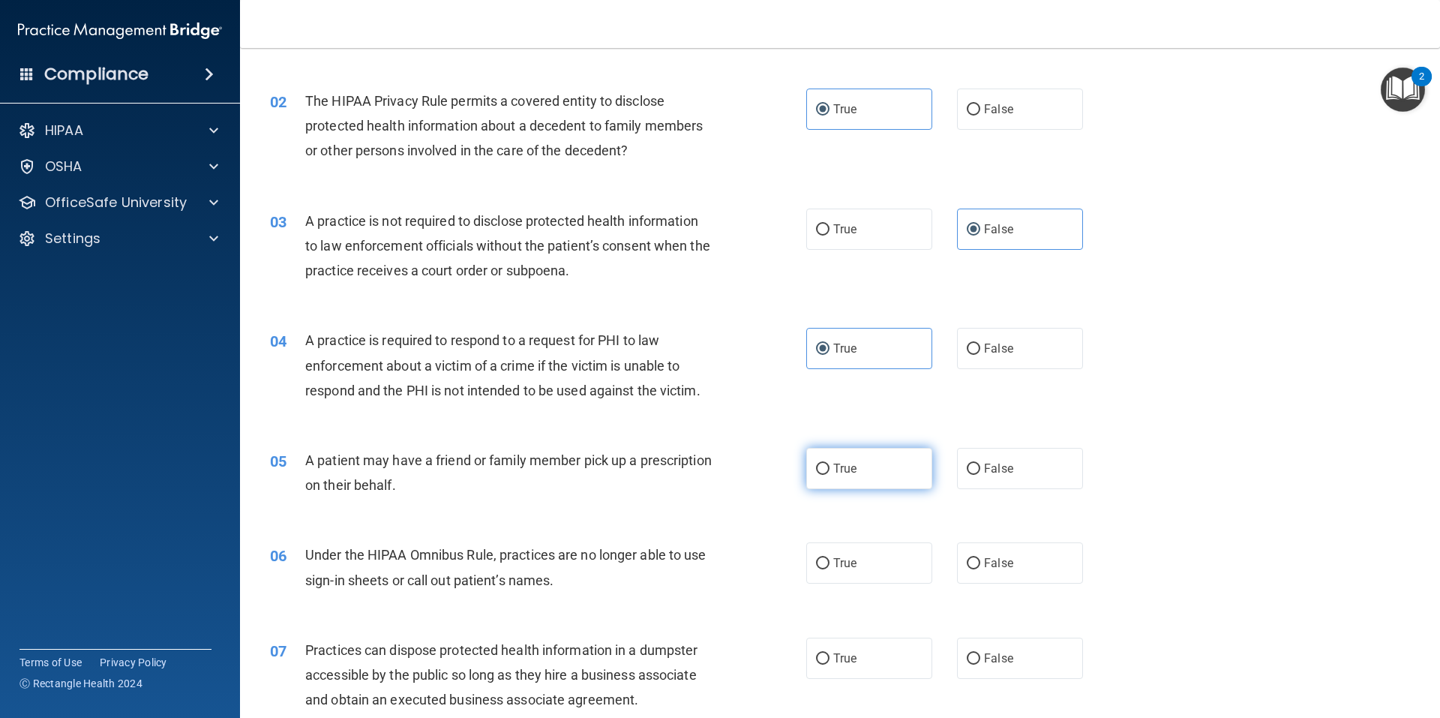
click at [824, 479] on label "True" at bounding box center [869, 468] width 126 height 41
click at [824, 475] on input "True" at bounding box center [823, 469] width 14 height 11
radio input "true"
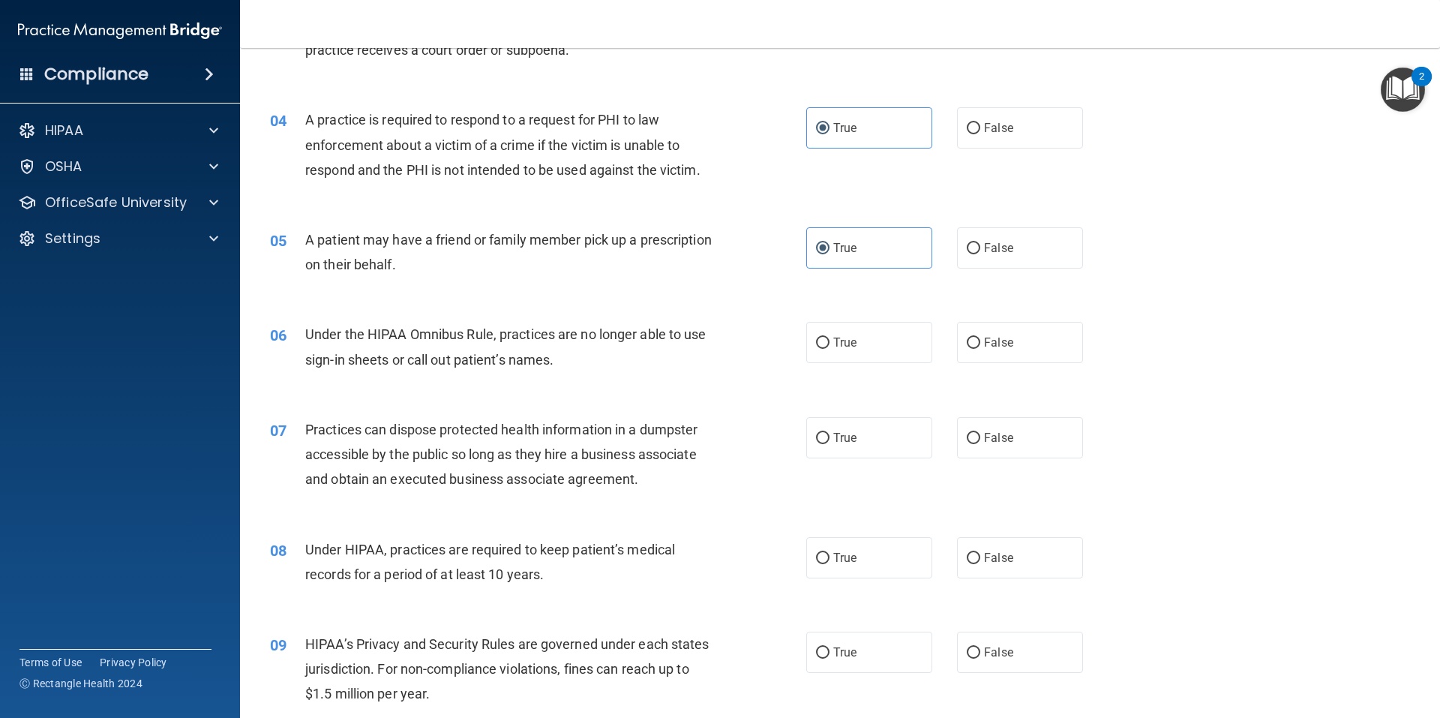
scroll to position [375, 0]
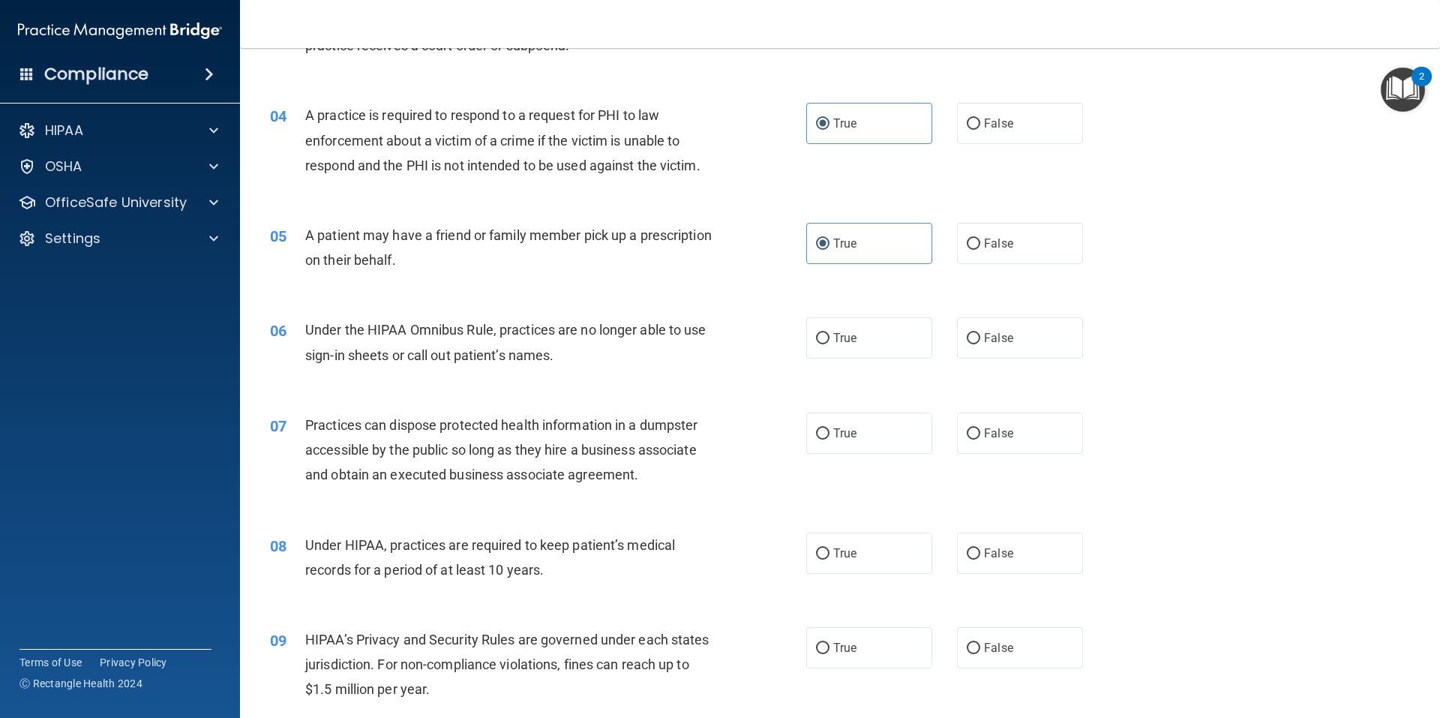
click at [518, 425] on span "Practices can dispose protected health information in a dumpster accessible by …" at bounding box center [501, 449] width 392 height 65
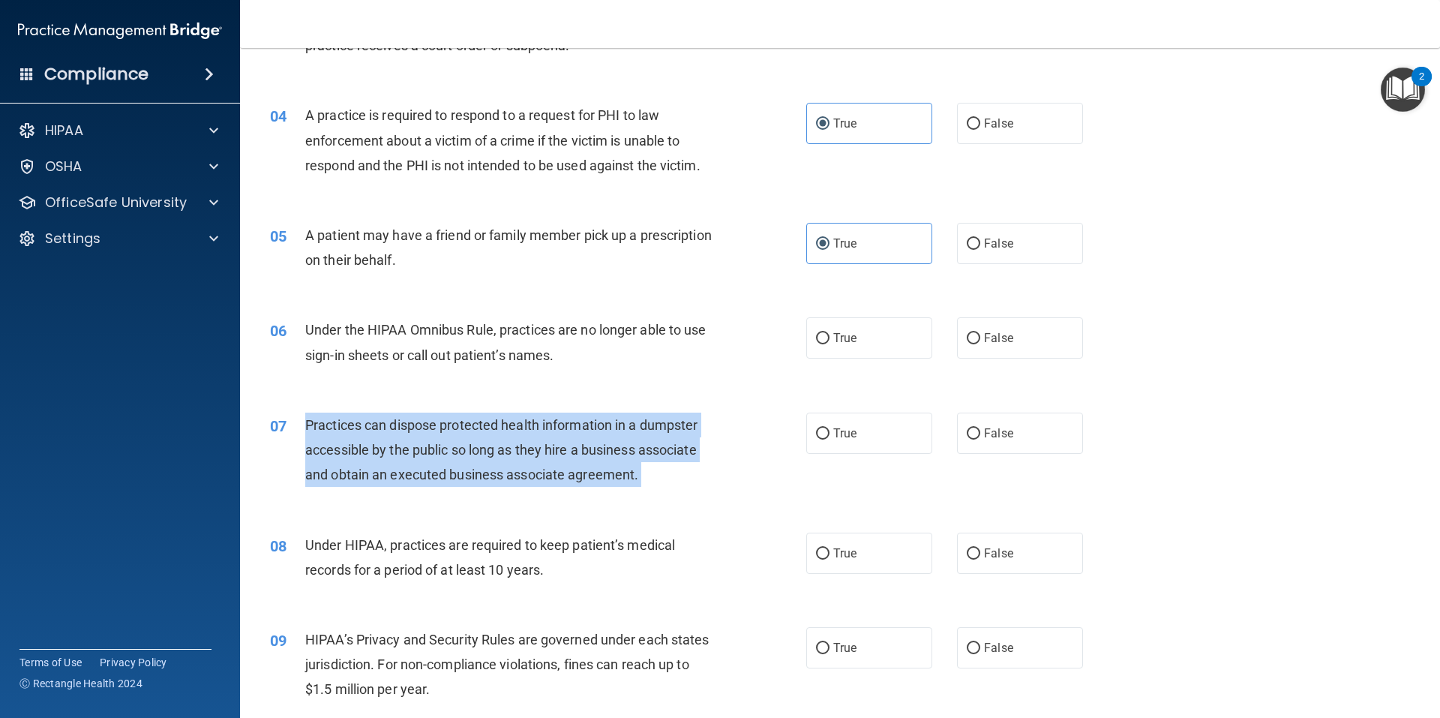
click at [518, 425] on span "Practices can dispose protected health information in a dumpster accessible by …" at bounding box center [501, 449] width 392 height 65
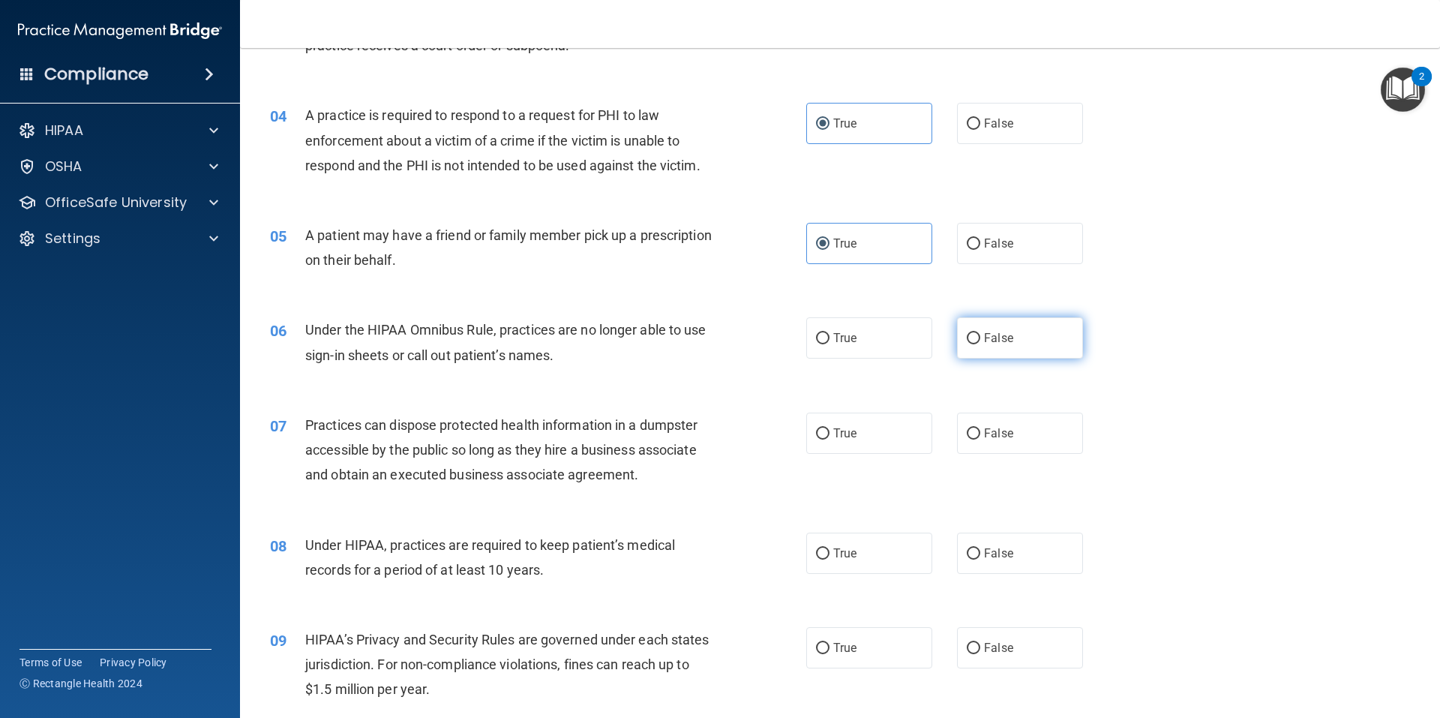
click at [1013, 337] on label "False" at bounding box center [1020, 337] width 126 height 41
click at [980, 337] on input "False" at bounding box center [974, 338] width 14 height 11
radio input "true"
click at [1051, 433] on label "False" at bounding box center [1020, 433] width 126 height 41
click at [980, 433] on input "False" at bounding box center [974, 433] width 14 height 11
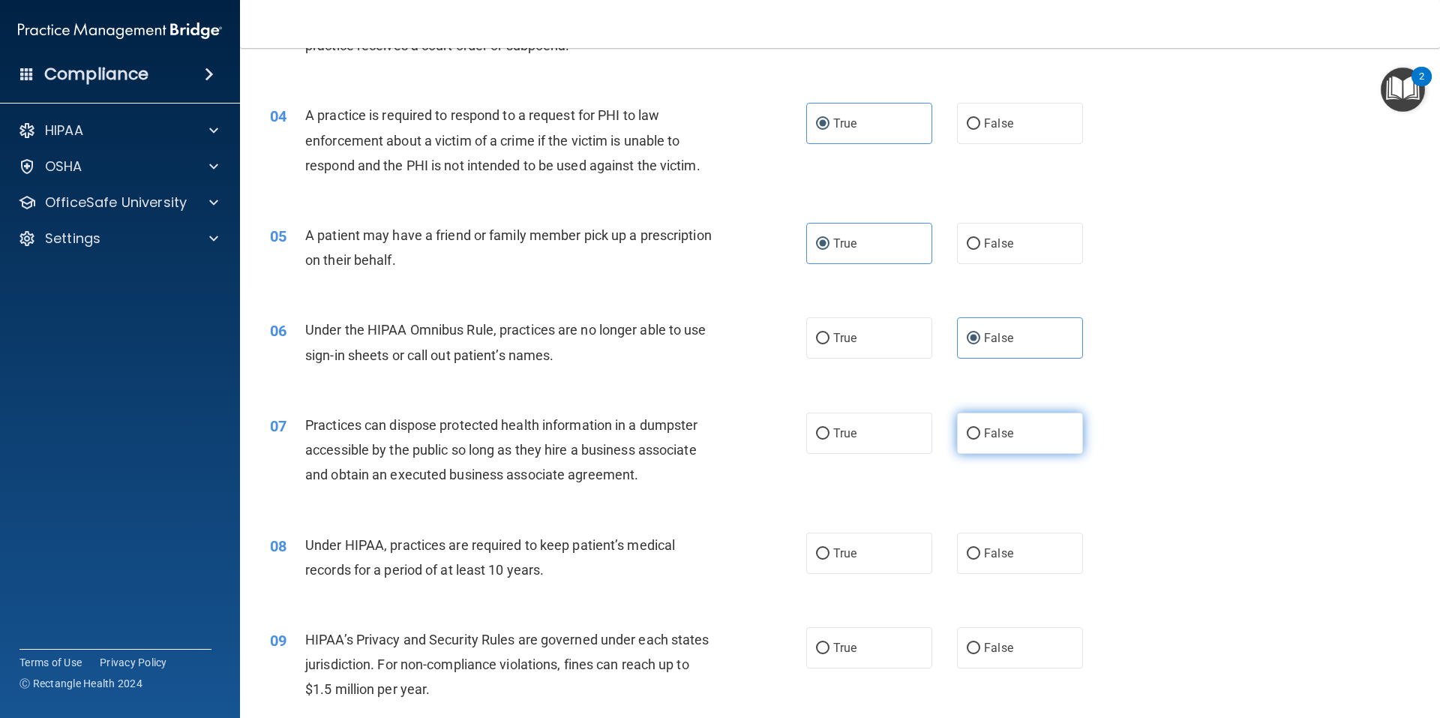
radio input "true"
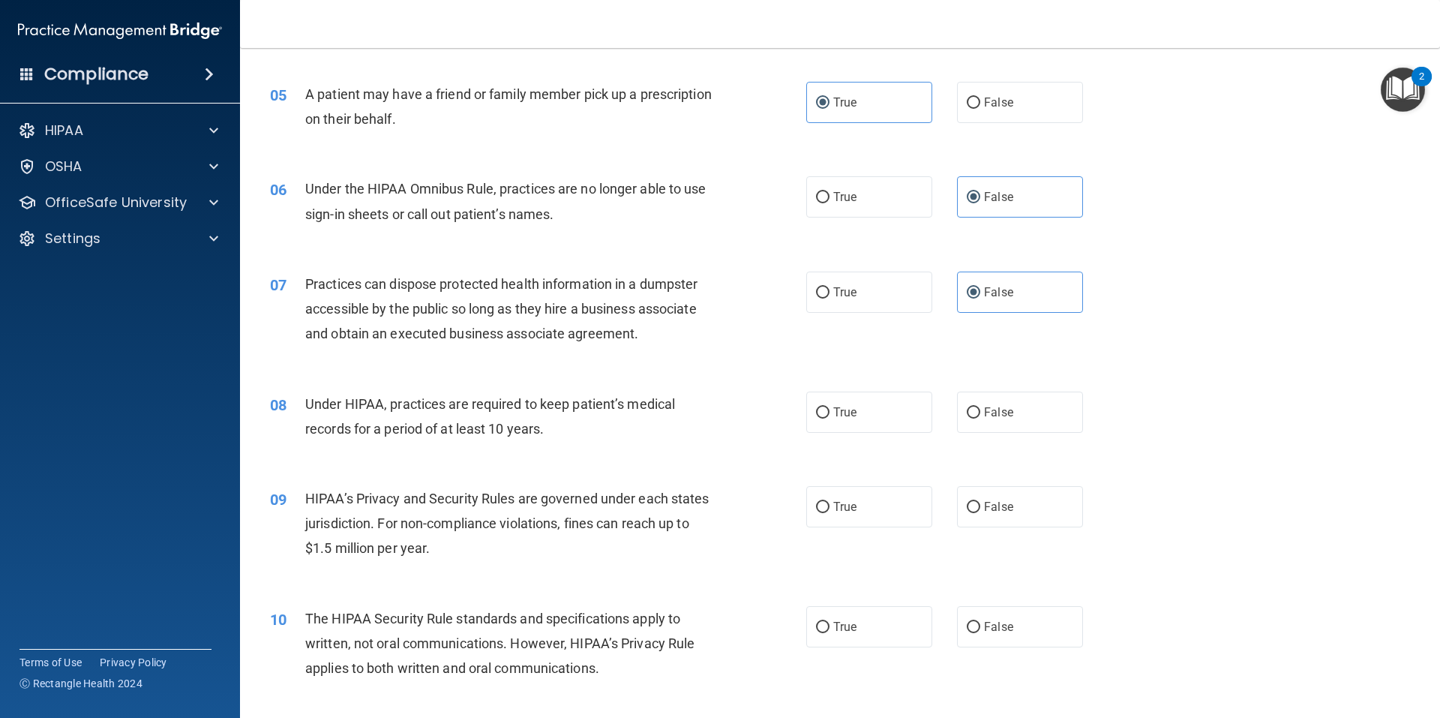
scroll to position [525, 0]
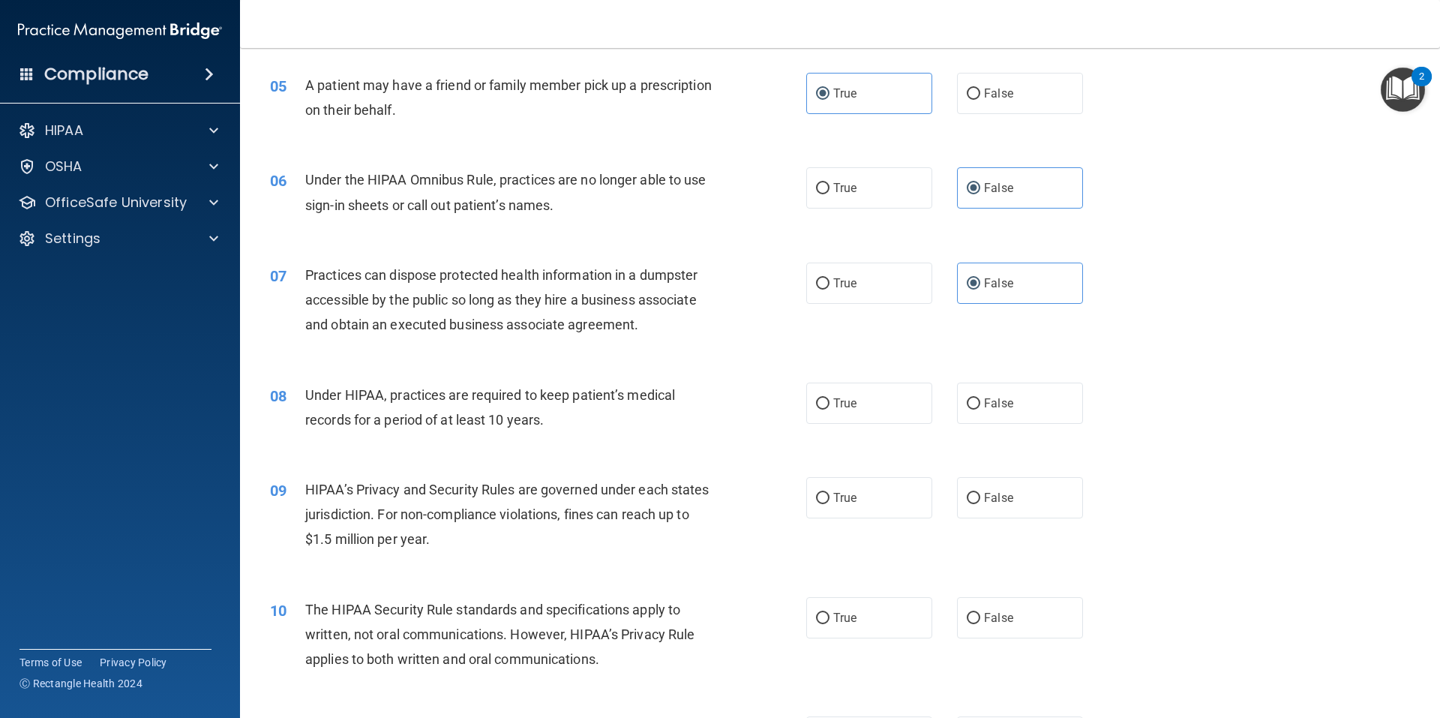
click at [461, 392] on span "Under HIPAA, practices are required to keep patient’s medical records for a per…" at bounding box center [490, 407] width 370 height 41
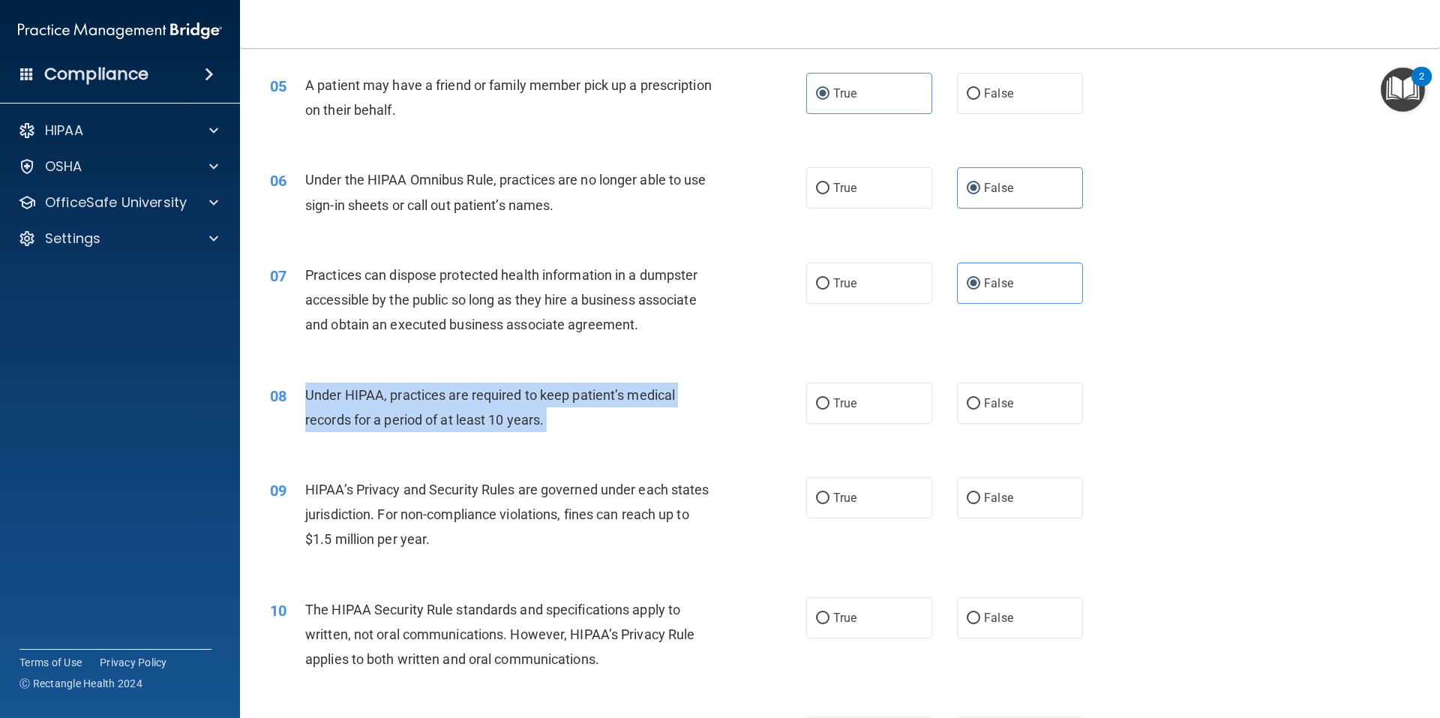
click at [461, 392] on span "Under HIPAA, practices are required to keep patient’s medical records for a per…" at bounding box center [490, 407] width 370 height 41
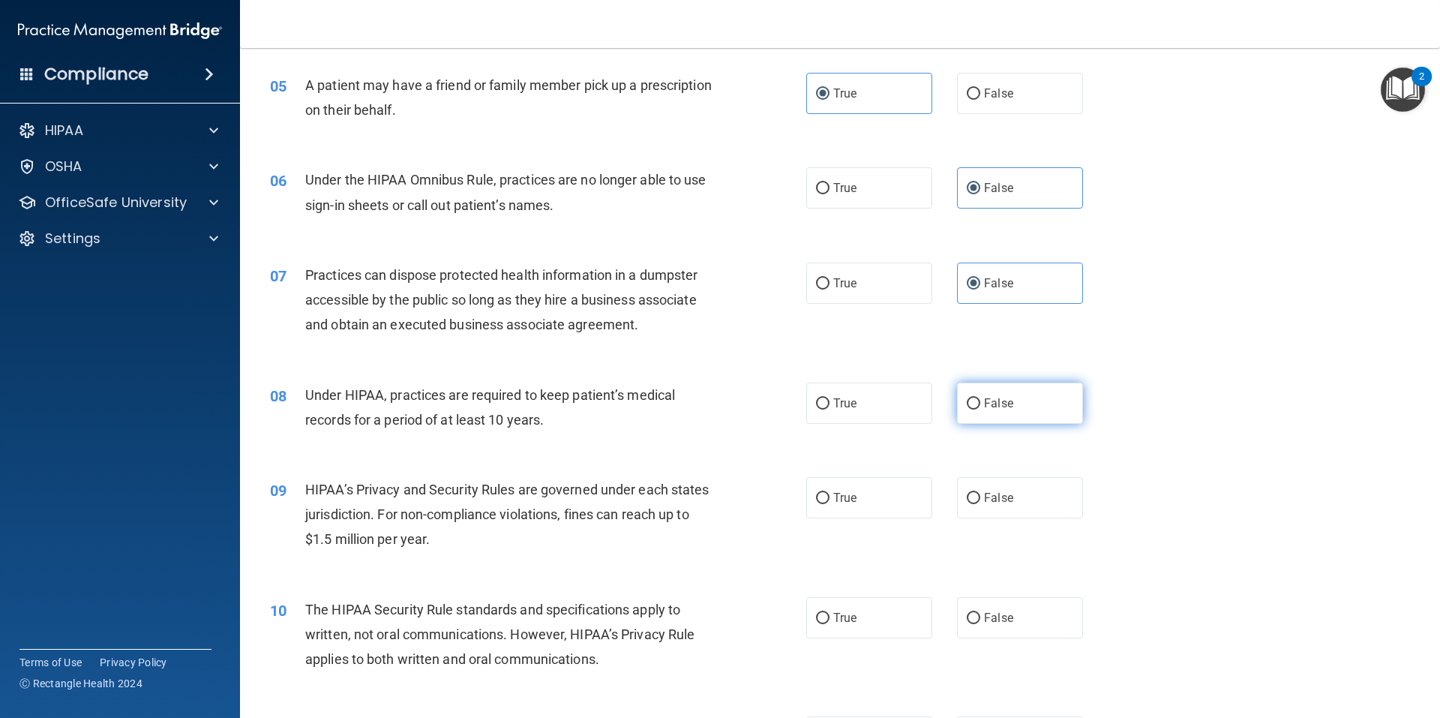
click at [976, 404] on label "False" at bounding box center [1020, 403] width 126 height 41
click at [976, 404] on input "False" at bounding box center [974, 403] width 14 height 11
radio input "true"
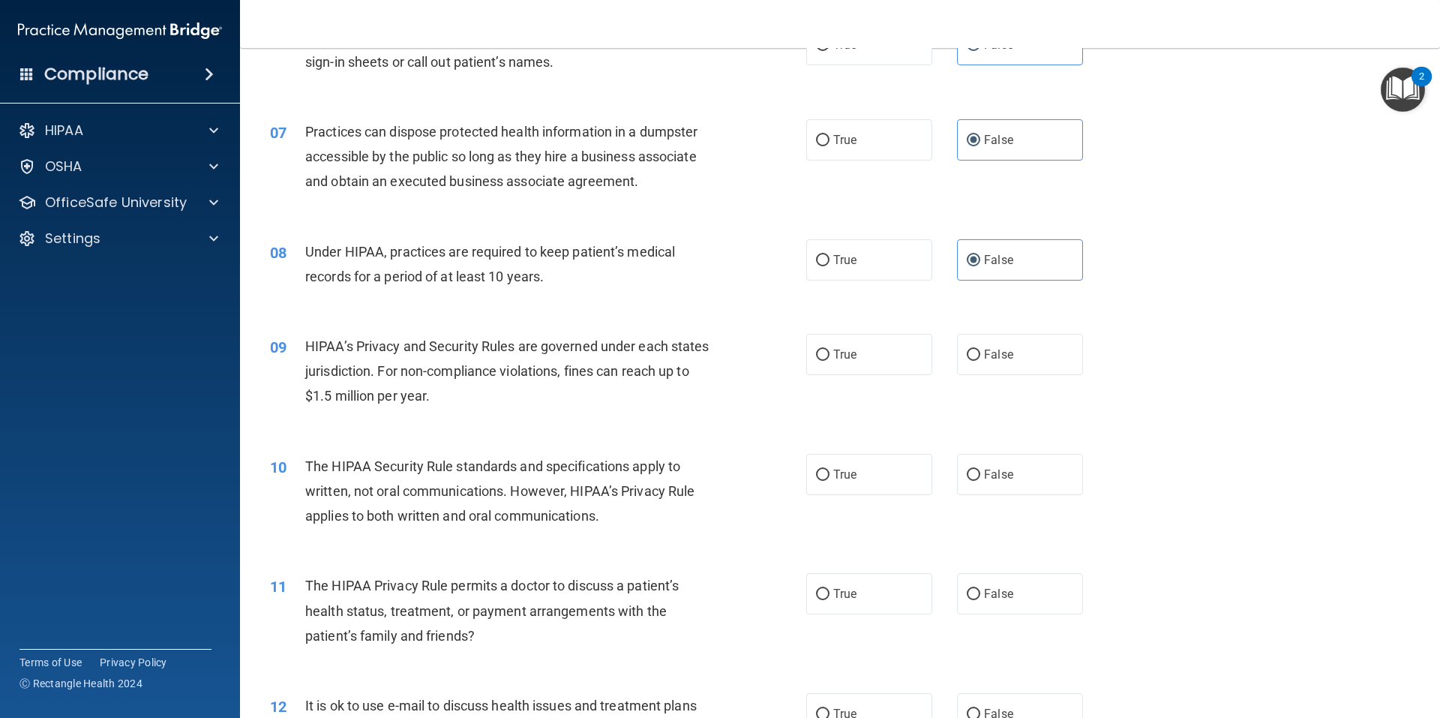
scroll to position [675, 0]
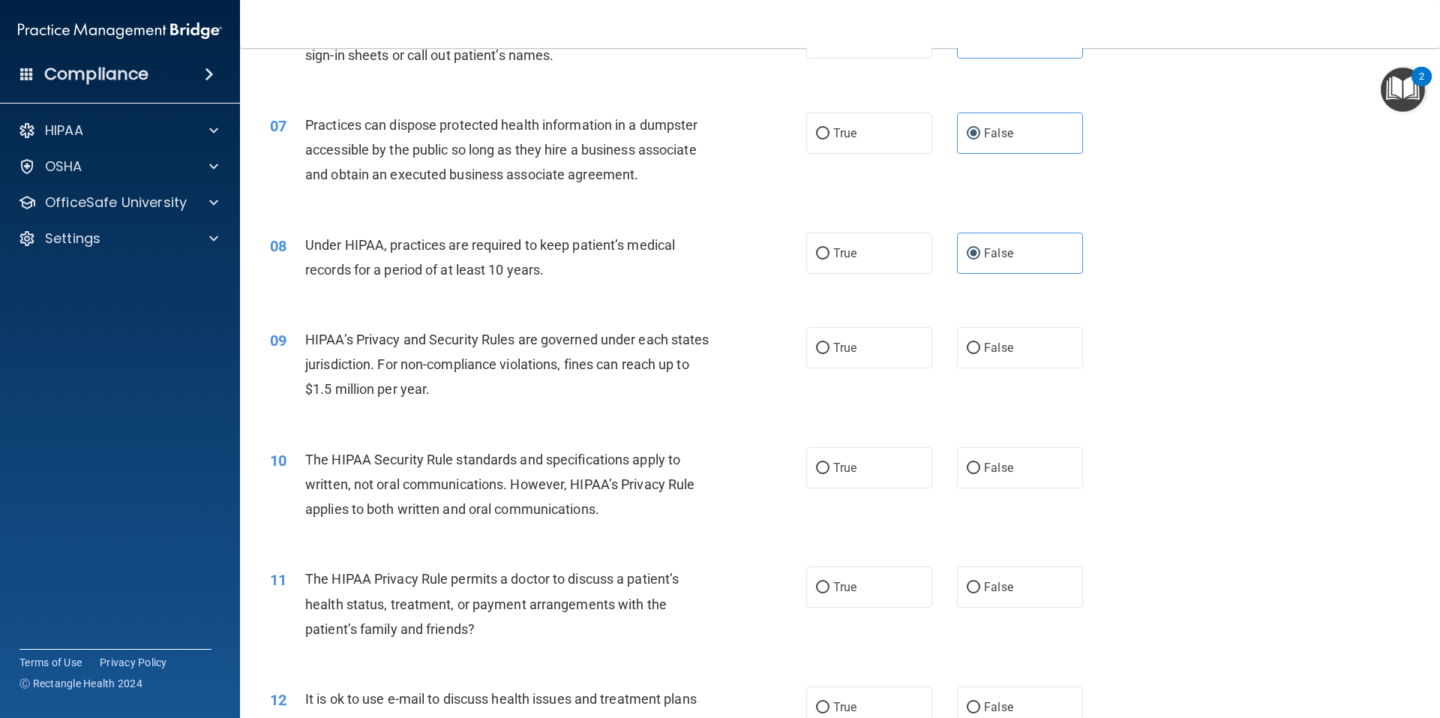
click at [452, 338] on span "HIPAA’s Privacy and Security Rules are governed under each states jurisdiction.…" at bounding box center [507, 364] width 404 height 65
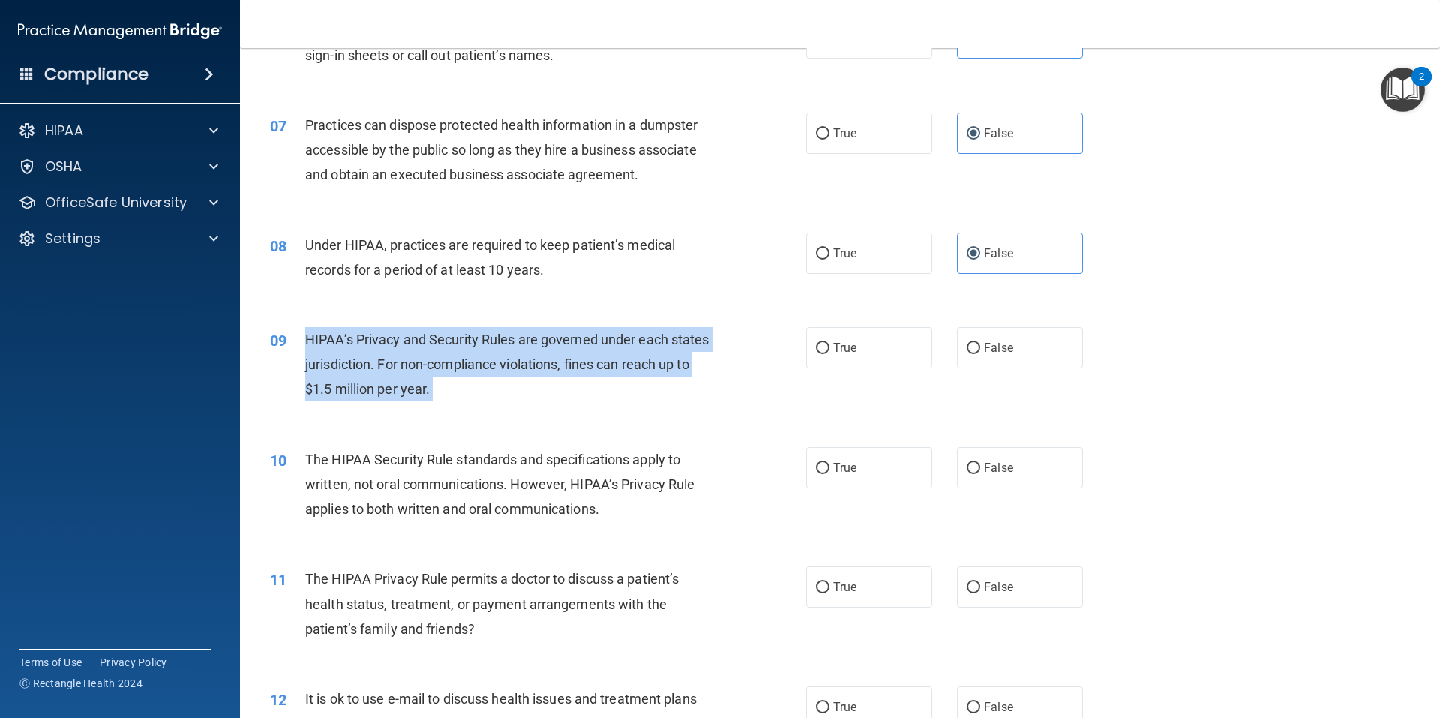
click at [452, 338] on span "HIPAA’s Privacy and Security Rules are governed under each states jurisdiction.…" at bounding box center [507, 364] width 404 height 65
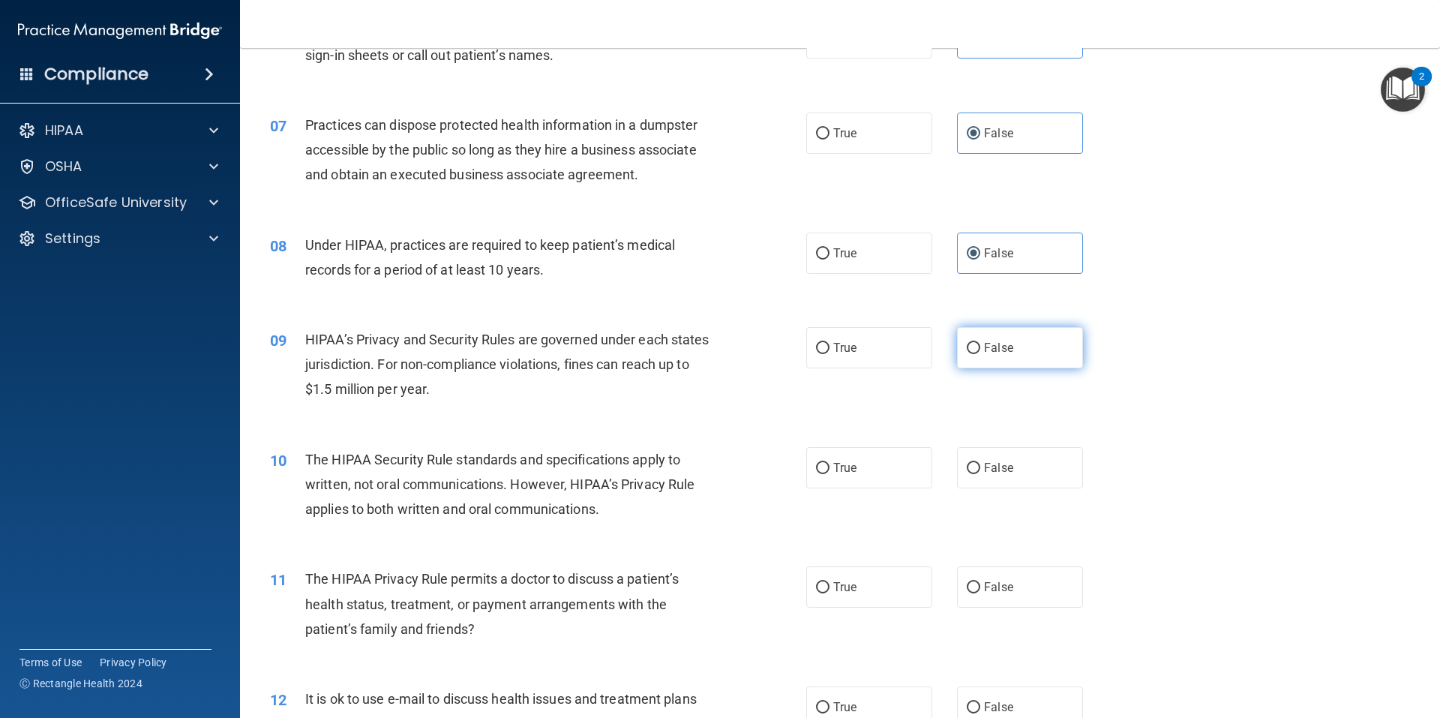
click at [1040, 358] on label "False" at bounding box center [1020, 347] width 126 height 41
click at [980, 354] on input "False" at bounding box center [974, 348] width 14 height 11
radio input "true"
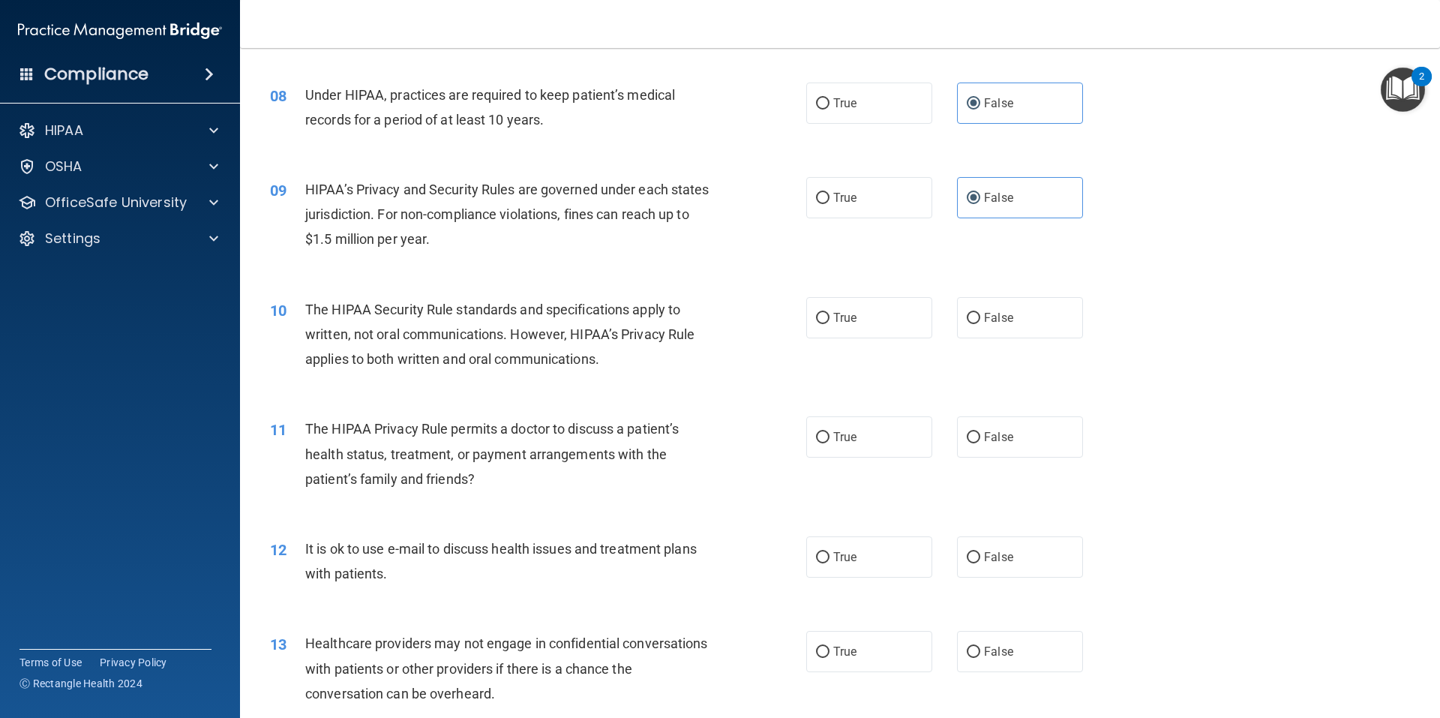
click at [403, 309] on span "The HIPAA Security Rule standards and specifications apply to written, not oral…" at bounding box center [499, 334] width 389 height 65
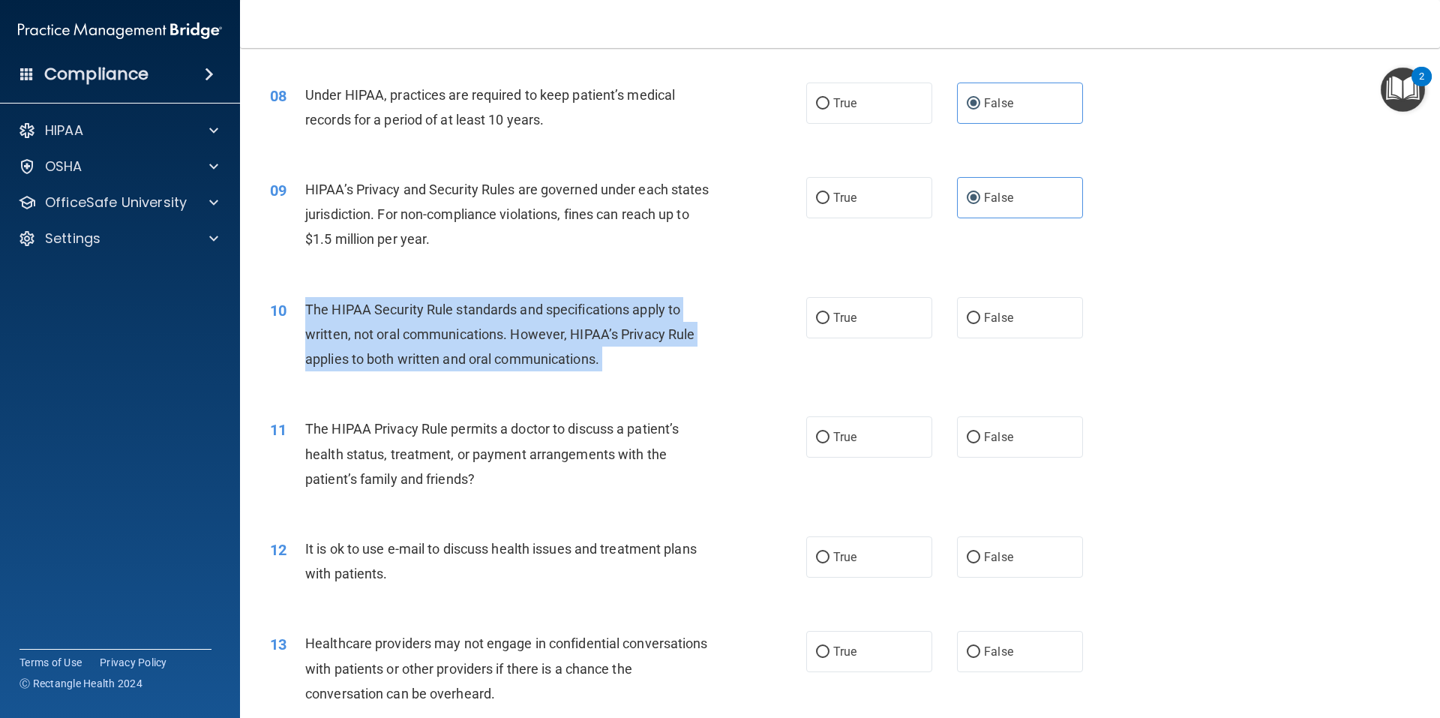
click at [403, 309] on span "The HIPAA Security Rule standards and specifications apply to written, not oral…" at bounding box center [499, 334] width 389 height 65
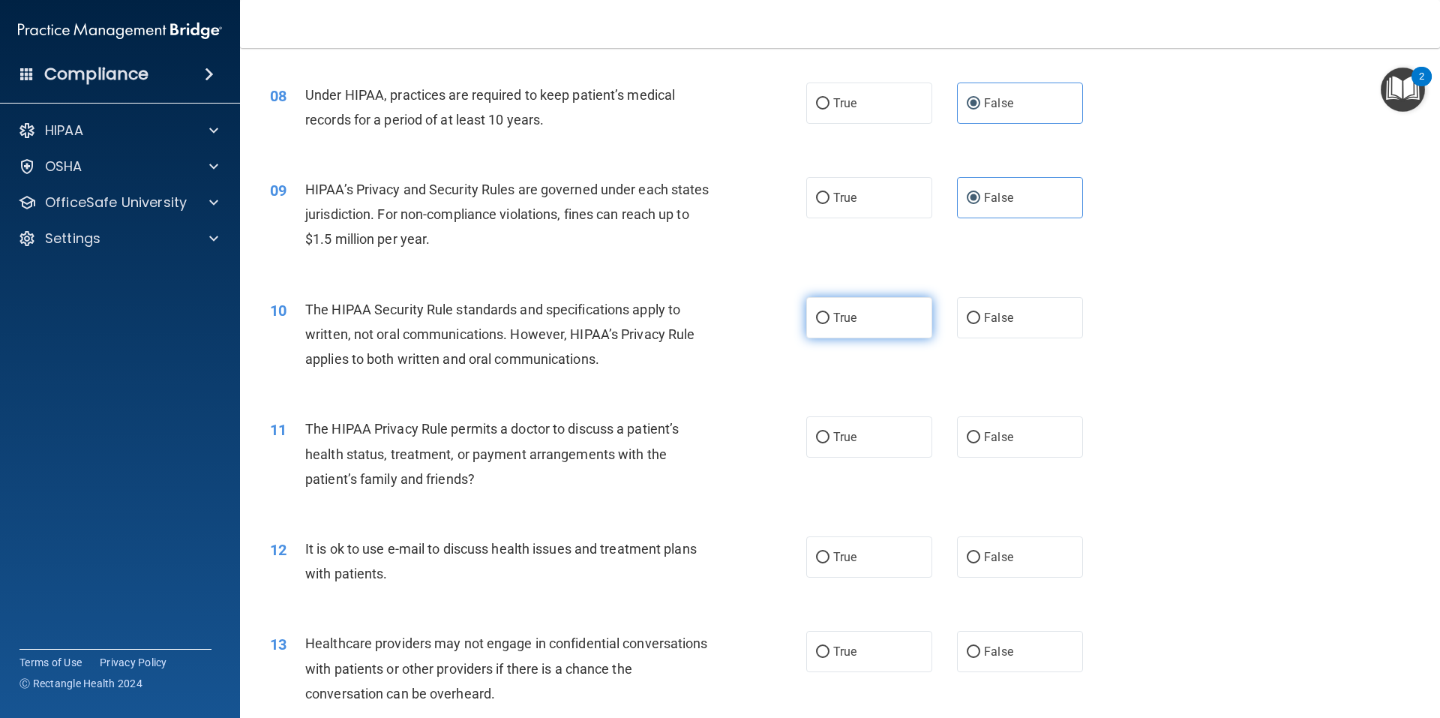
click at [836, 323] on span "True" at bounding box center [844, 318] width 23 height 14
click at [830, 323] on input "True" at bounding box center [823, 318] width 14 height 11
radio input "true"
click at [404, 435] on span "The HIPAA Privacy Rule permits a doctor to discuss a patient’s health status, t…" at bounding box center [492, 453] width 374 height 65
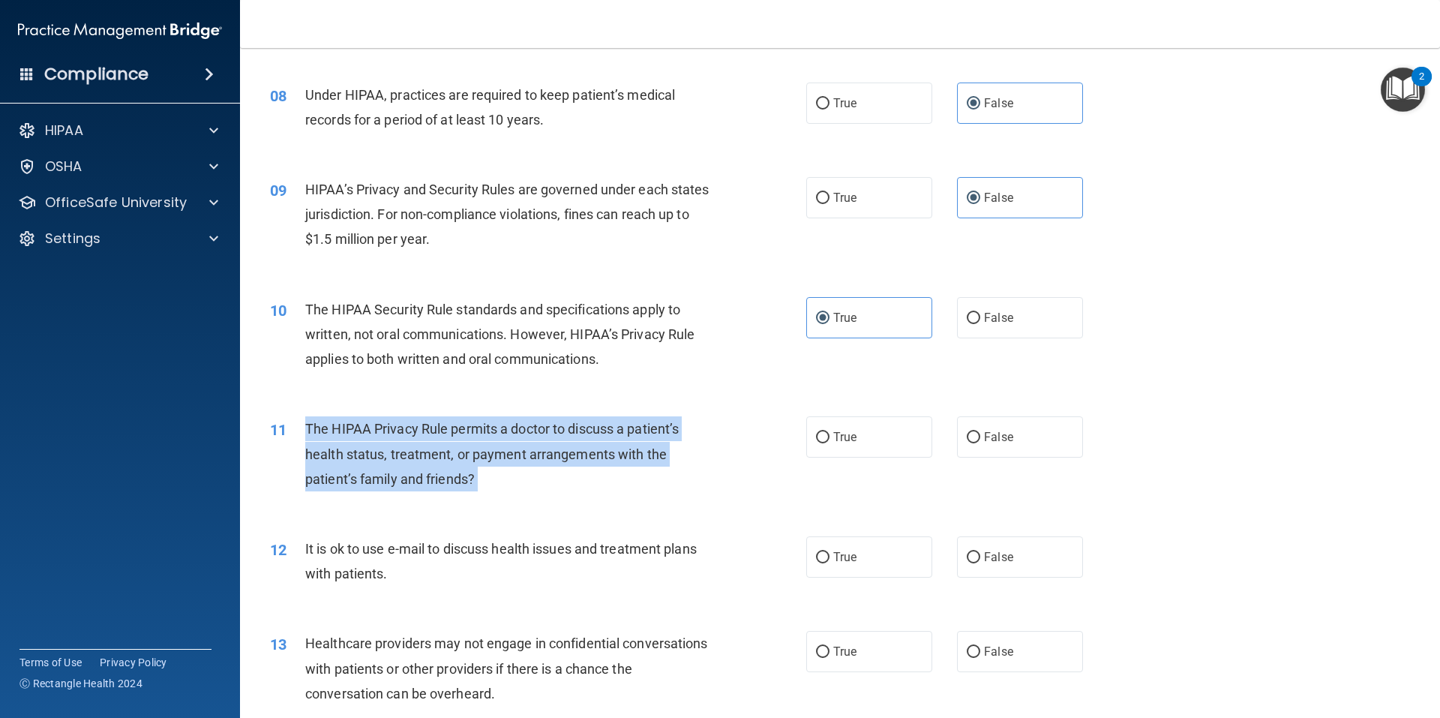
click at [404, 435] on span "The HIPAA Privacy Rule permits a doctor to discuss a patient’s health status, t…" at bounding box center [492, 453] width 374 height 65
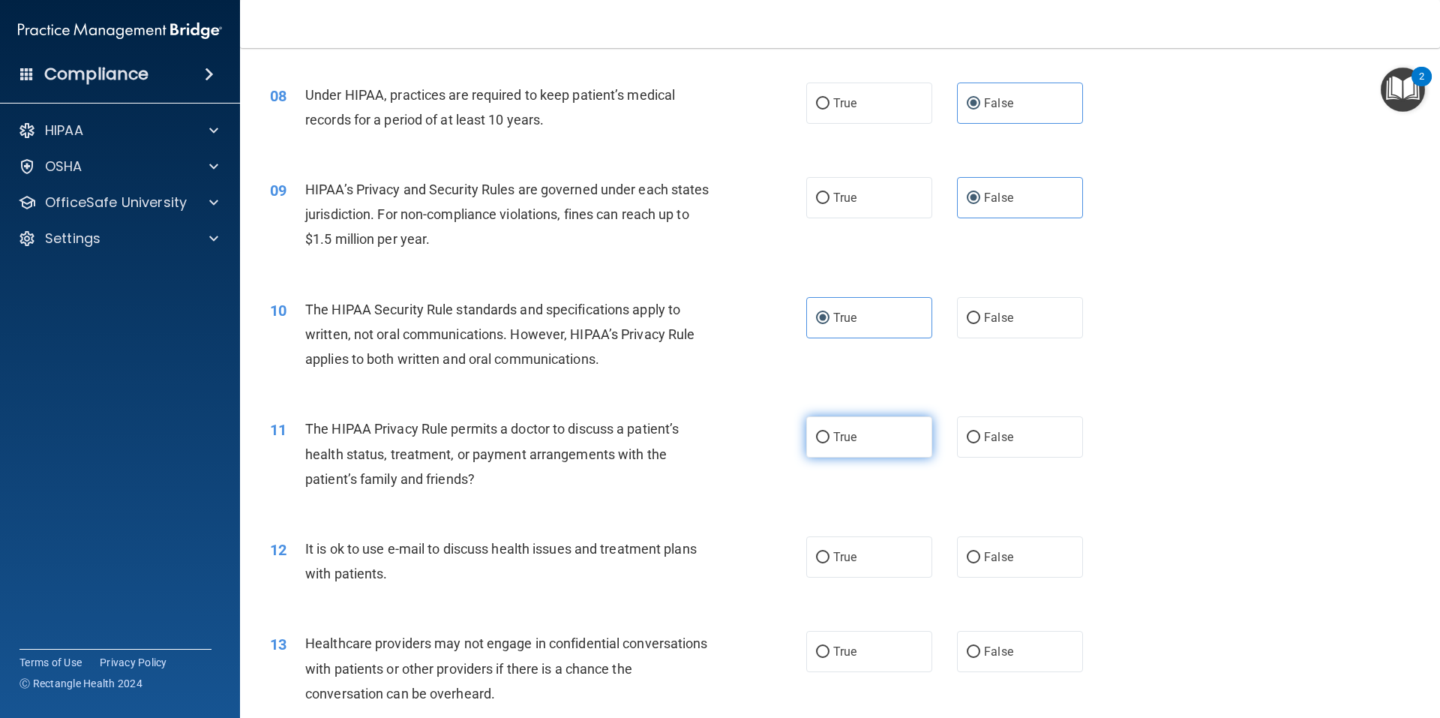
click at [877, 425] on label "True" at bounding box center [869, 436] width 126 height 41
click at [830, 432] on input "True" at bounding box center [823, 437] width 14 height 11
radio input "true"
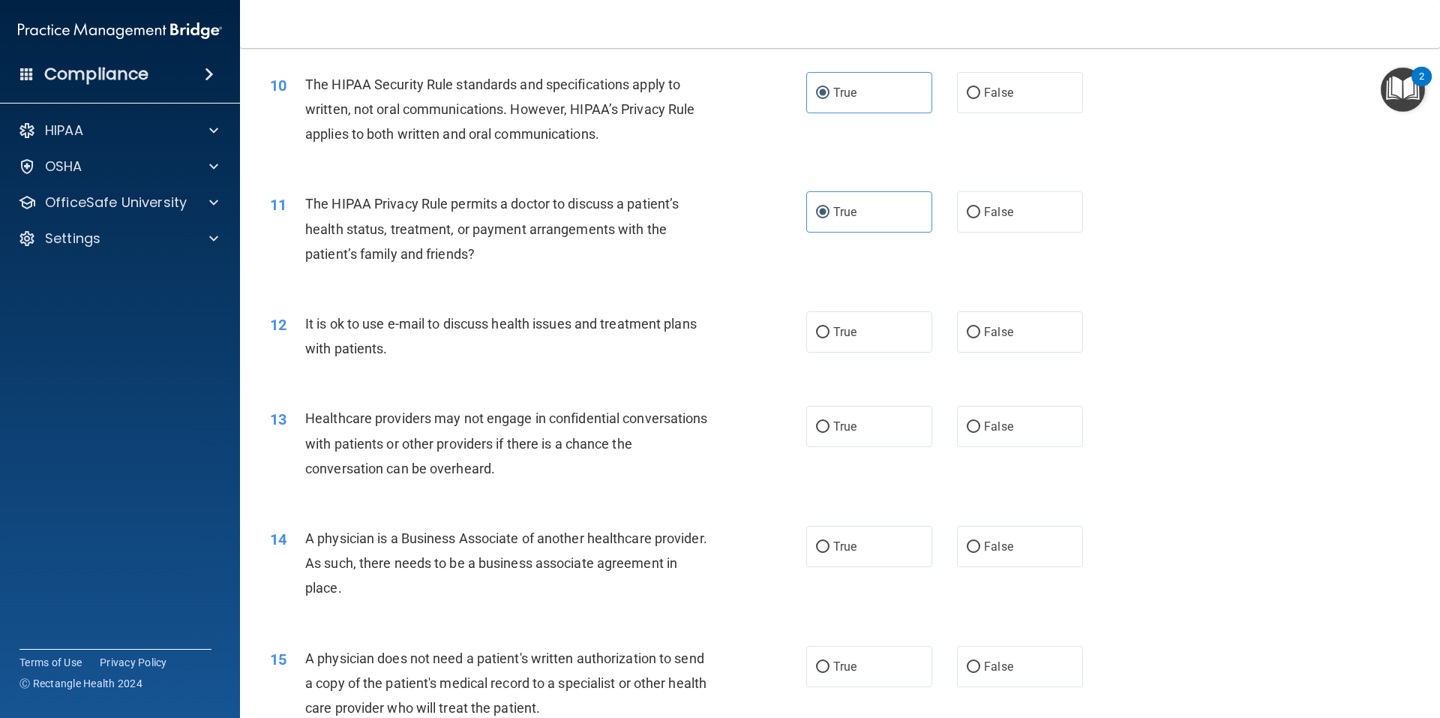
click at [364, 330] on span "It is ok to use e-mail to discuss health issues and treatment plans with patien…" at bounding box center [501, 336] width 392 height 41
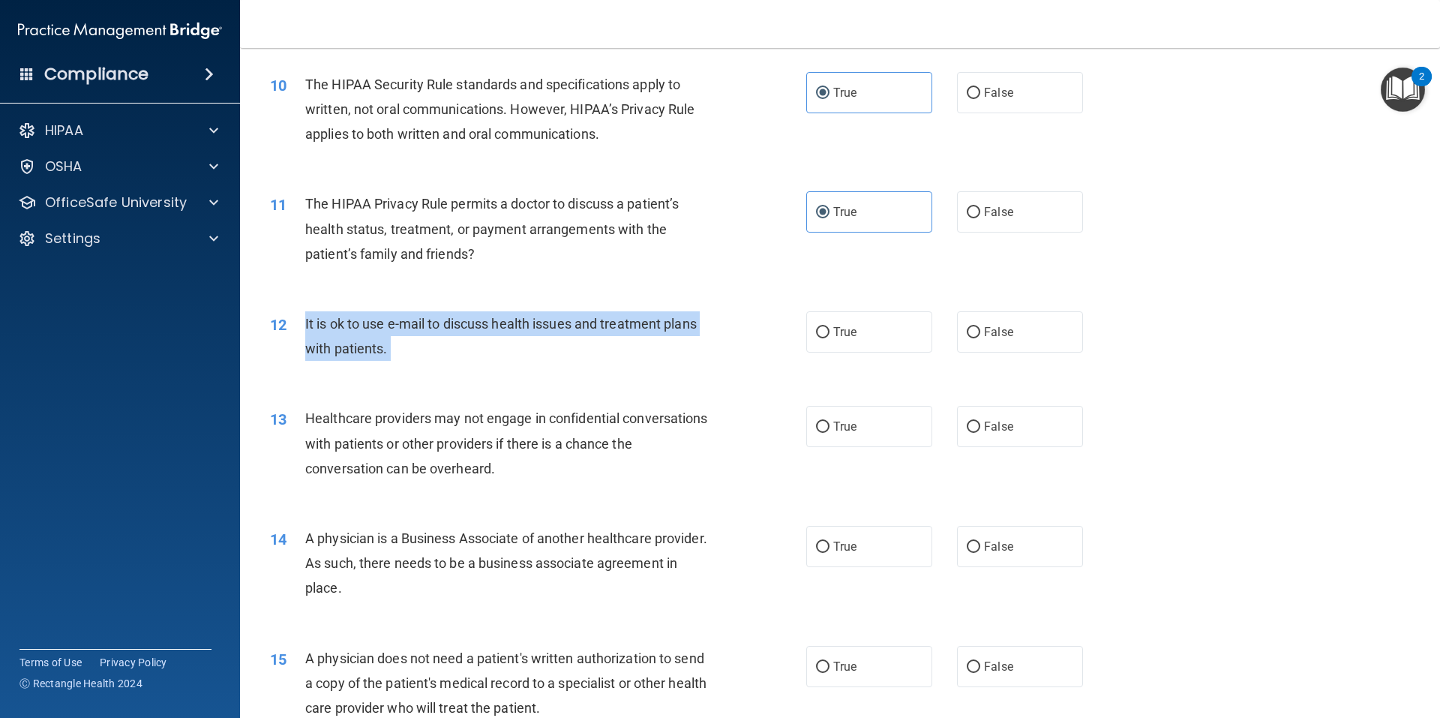
click at [364, 330] on span "It is ok to use e-mail to discuss health issues and treatment plans with patien…" at bounding box center [501, 336] width 392 height 41
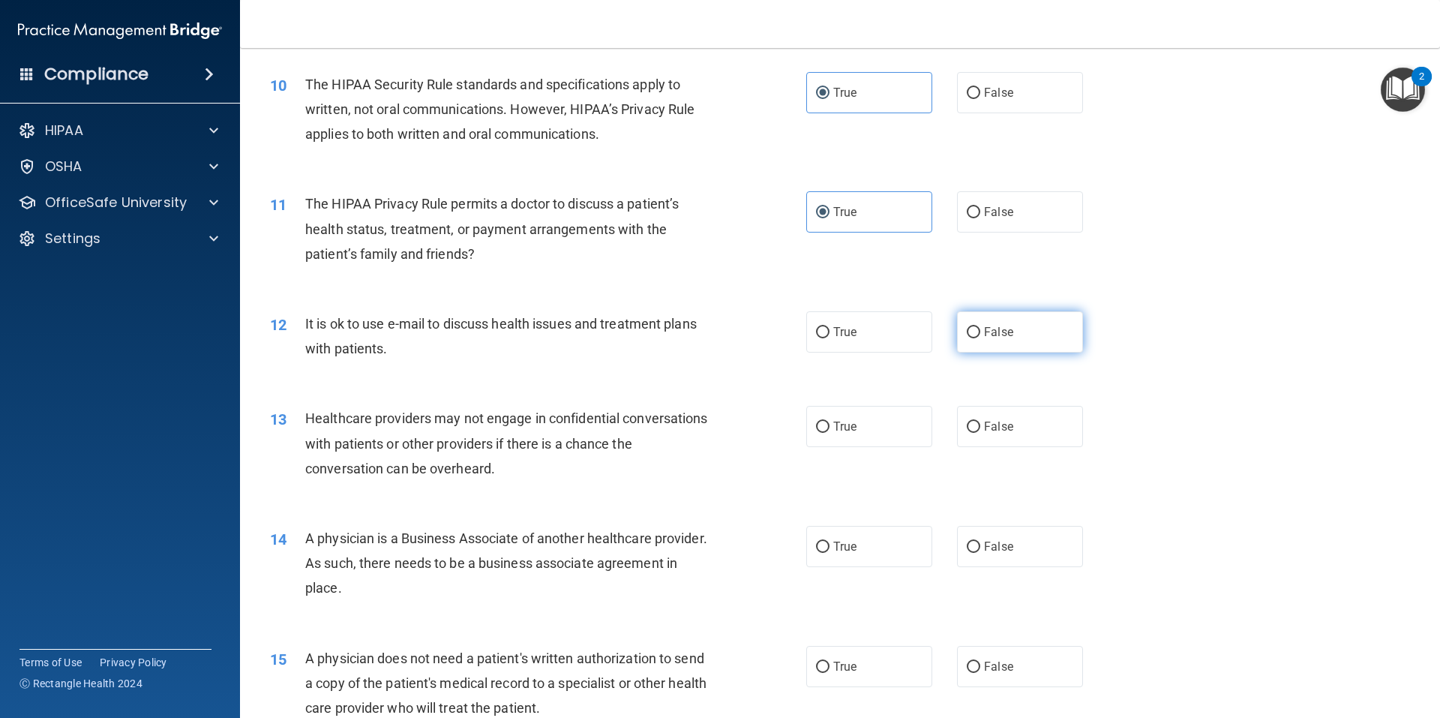
click at [990, 329] on span "False" at bounding box center [998, 332] width 29 height 14
click at [980, 329] on input "False" at bounding box center [974, 332] width 14 height 11
radio input "true"
click at [883, 326] on label "True" at bounding box center [869, 331] width 126 height 41
click at [830, 327] on input "True" at bounding box center [823, 332] width 14 height 11
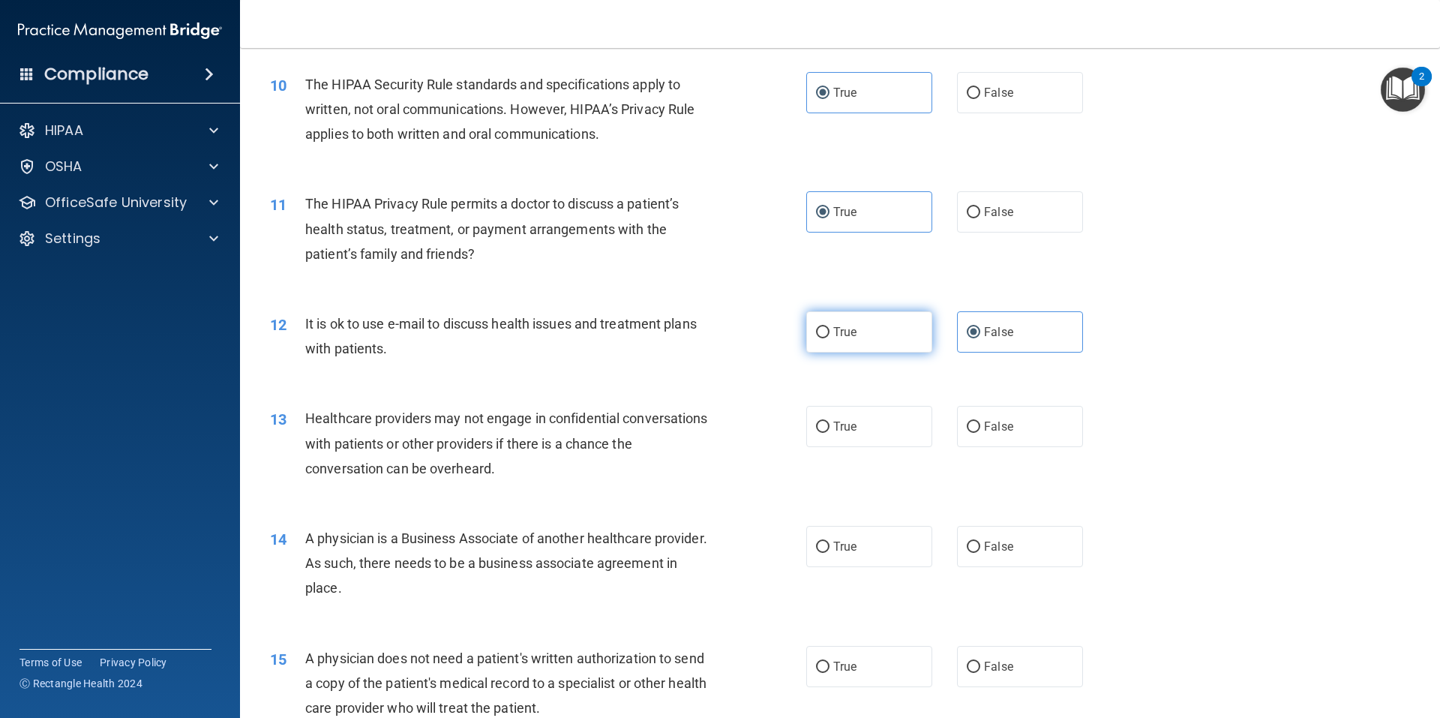
radio input "true"
radio input "false"
click at [425, 422] on span "Healthcare providers may not engage in confidential conversations with patients…" at bounding box center [506, 442] width 403 height 65
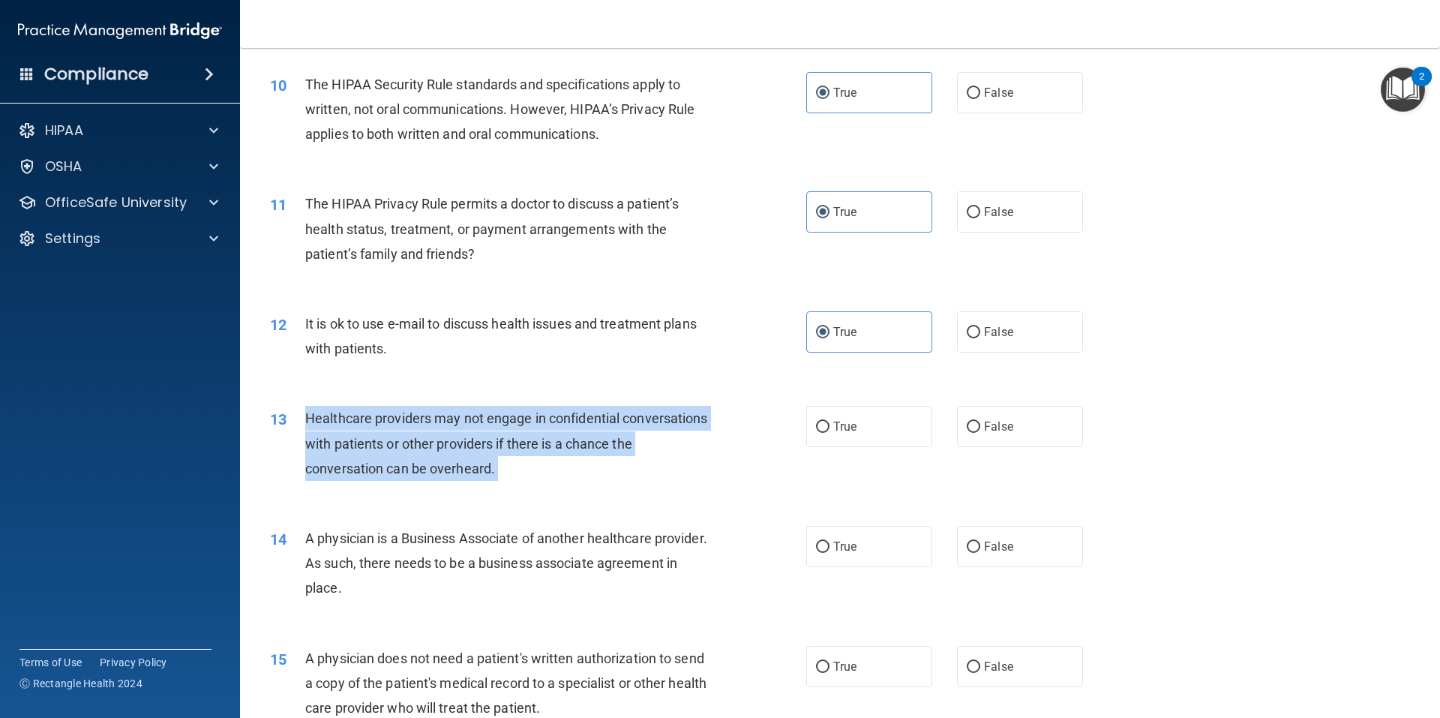
click at [425, 422] on span "Healthcare providers may not engage in confidential conversations with patients…" at bounding box center [506, 442] width 403 height 65
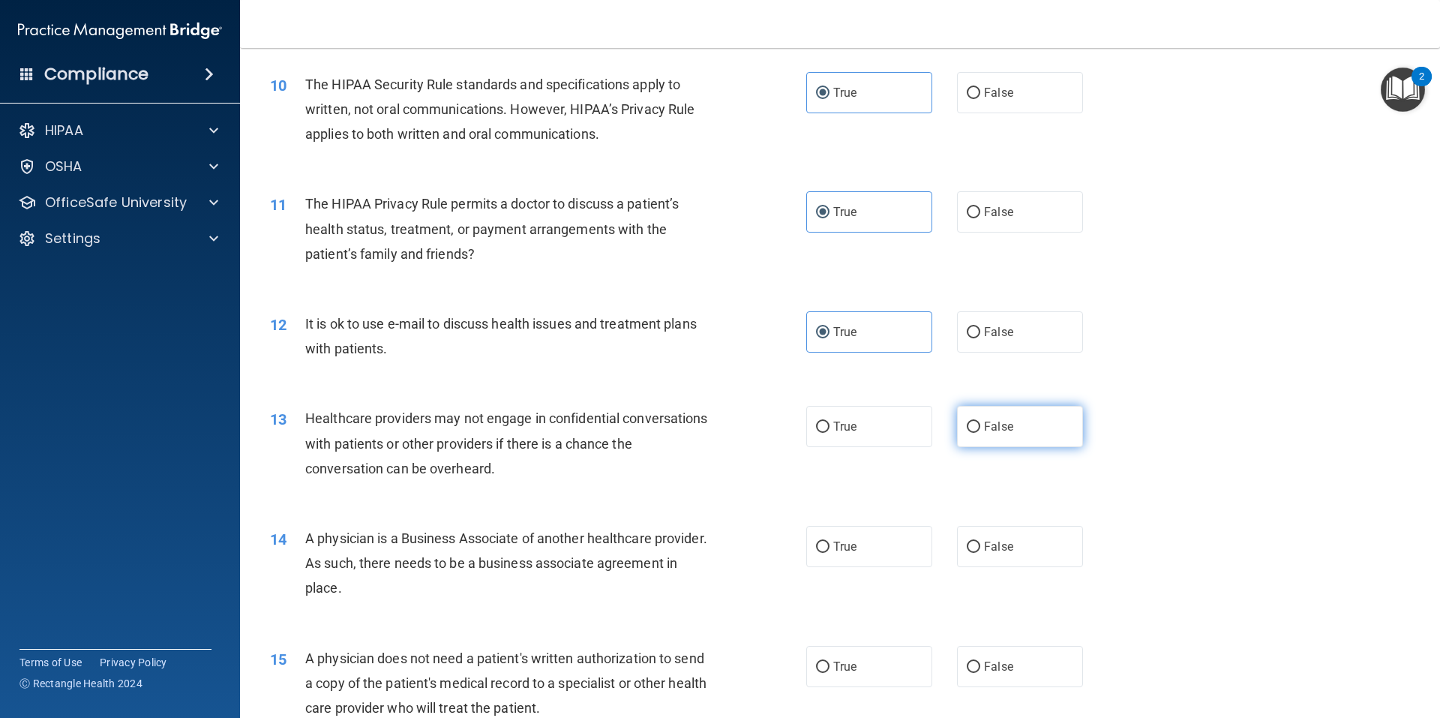
click at [983, 419] on label "False" at bounding box center [1020, 426] width 126 height 41
click at [980, 422] on input "False" at bounding box center [974, 427] width 14 height 11
radio input "true"
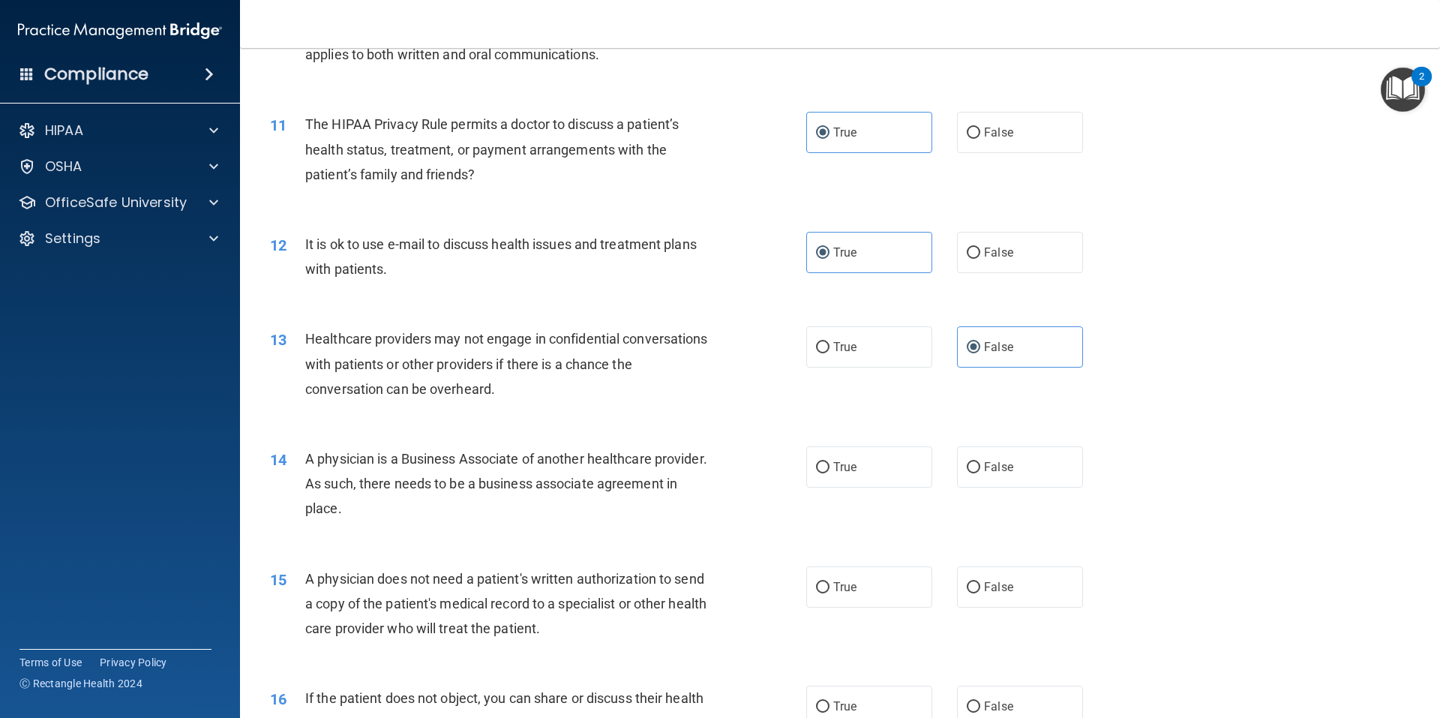
scroll to position [1200, 0]
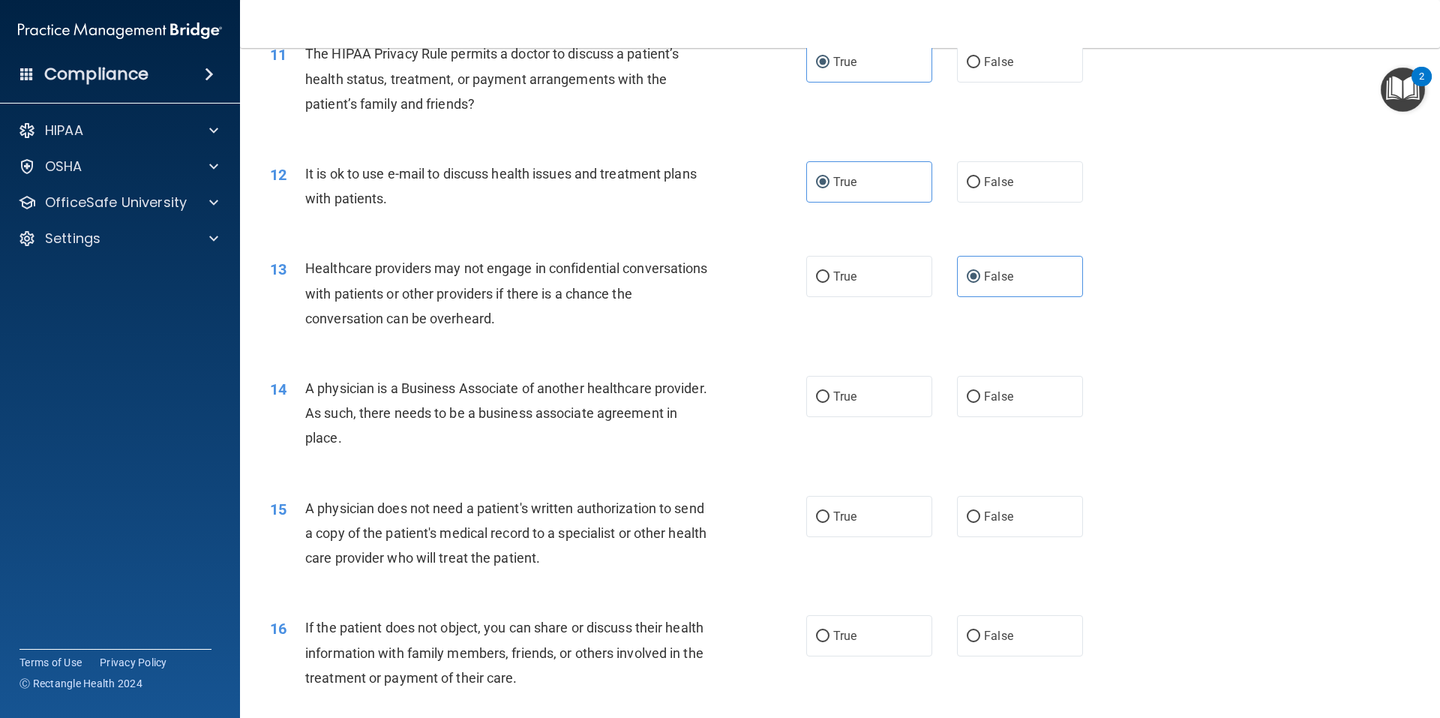
click at [438, 386] on span "A physician is a Business Associate of another healthcare provider. As such, th…" at bounding box center [506, 412] width 402 height 65
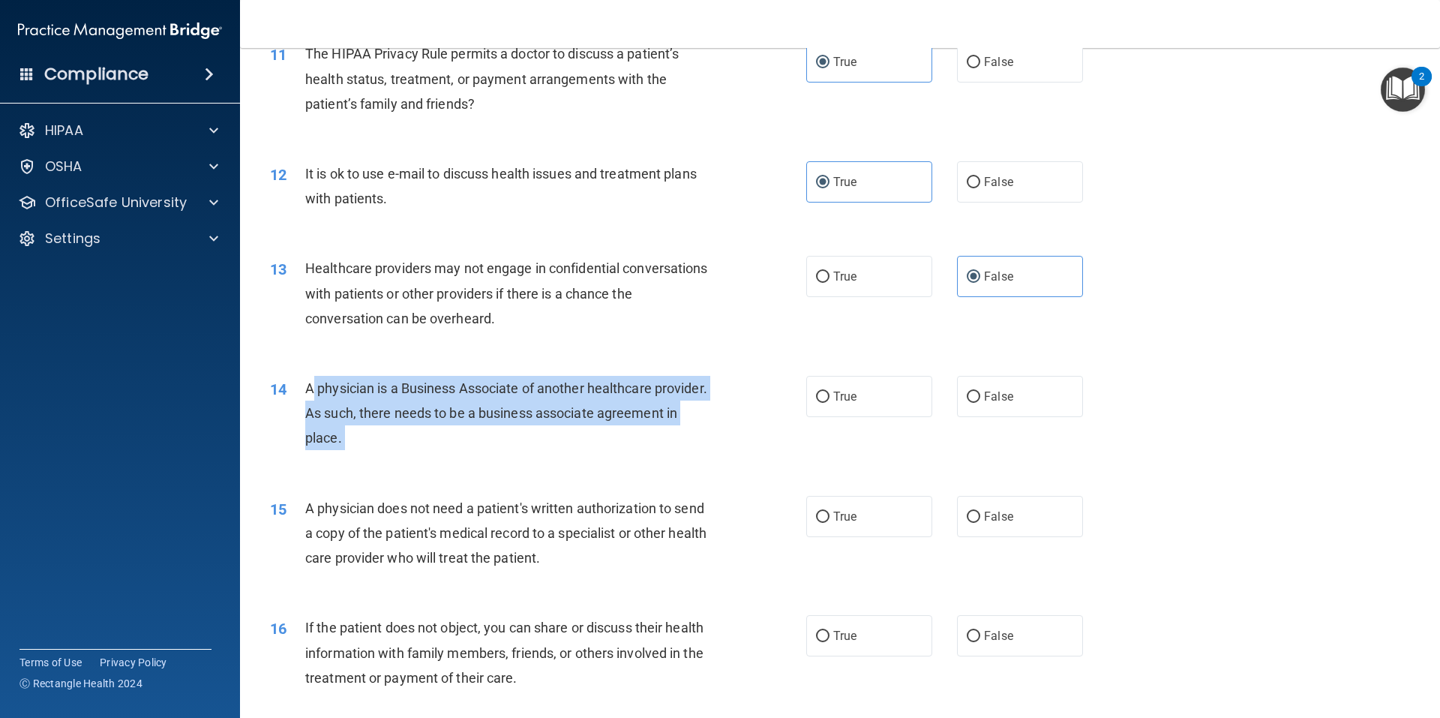
click at [438, 386] on span "A physician is a Business Associate of another healthcare provider. As such, th…" at bounding box center [506, 412] width 402 height 65
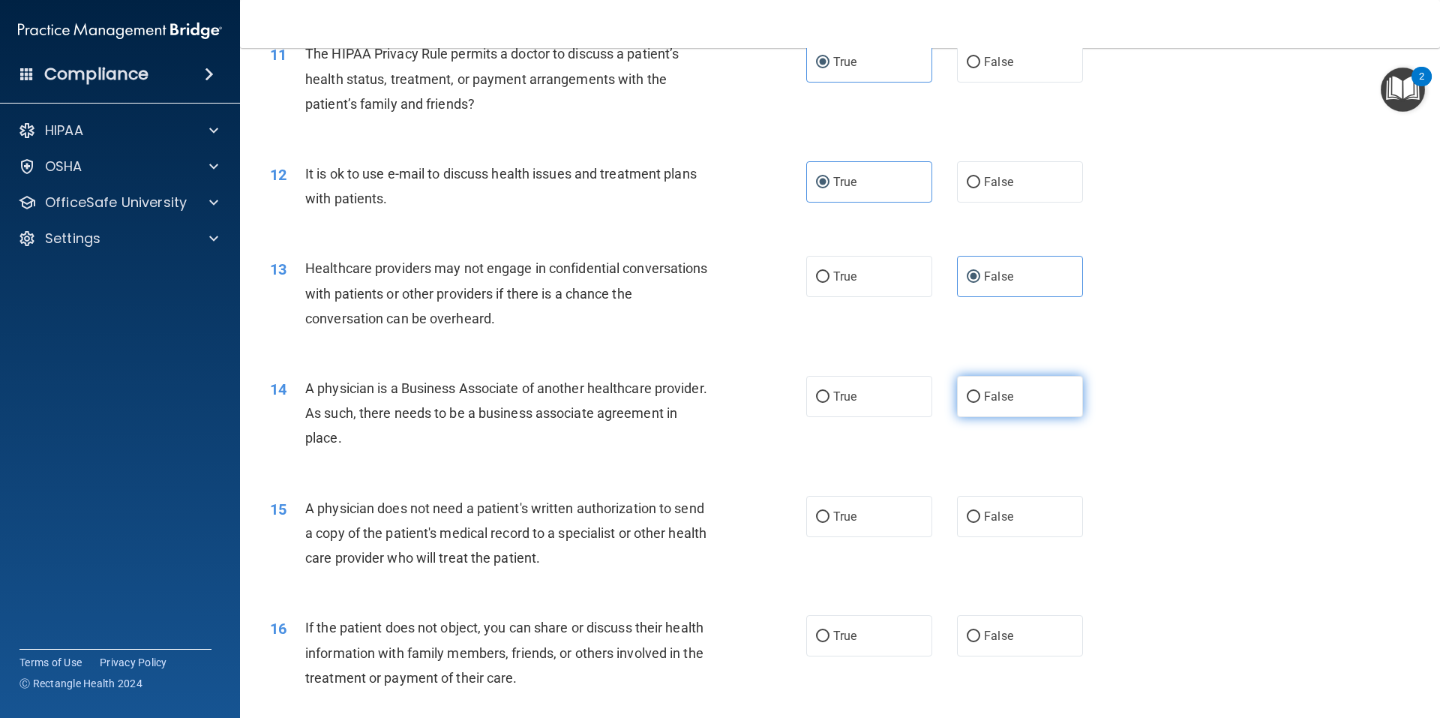
click at [1004, 403] on span "False" at bounding box center [998, 396] width 29 height 14
click at [980, 403] on input "False" at bounding box center [974, 397] width 14 height 11
radio input "true"
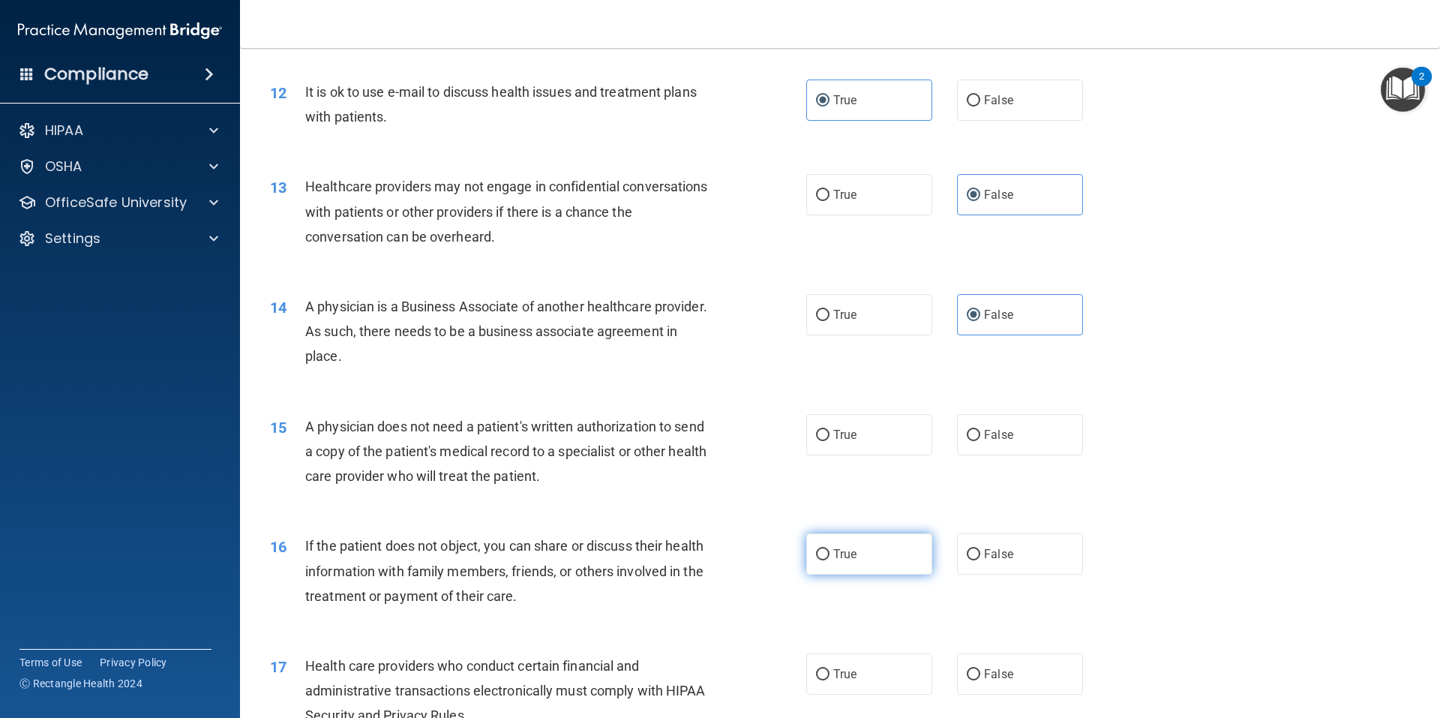
scroll to position [1425, 0]
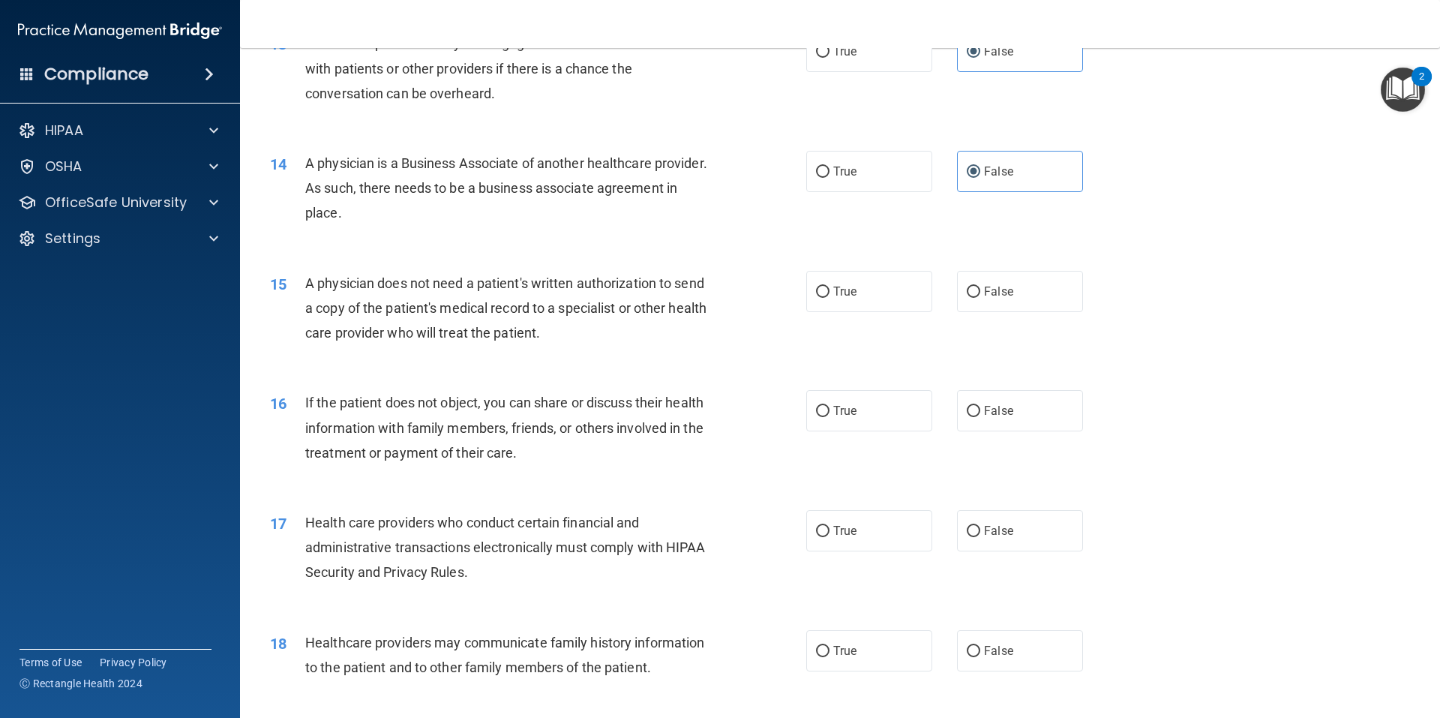
click at [458, 314] on span "A physician does not need a patient's written authorization to send a copy of t…" at bounding box center [505, 307] width 401 height 65
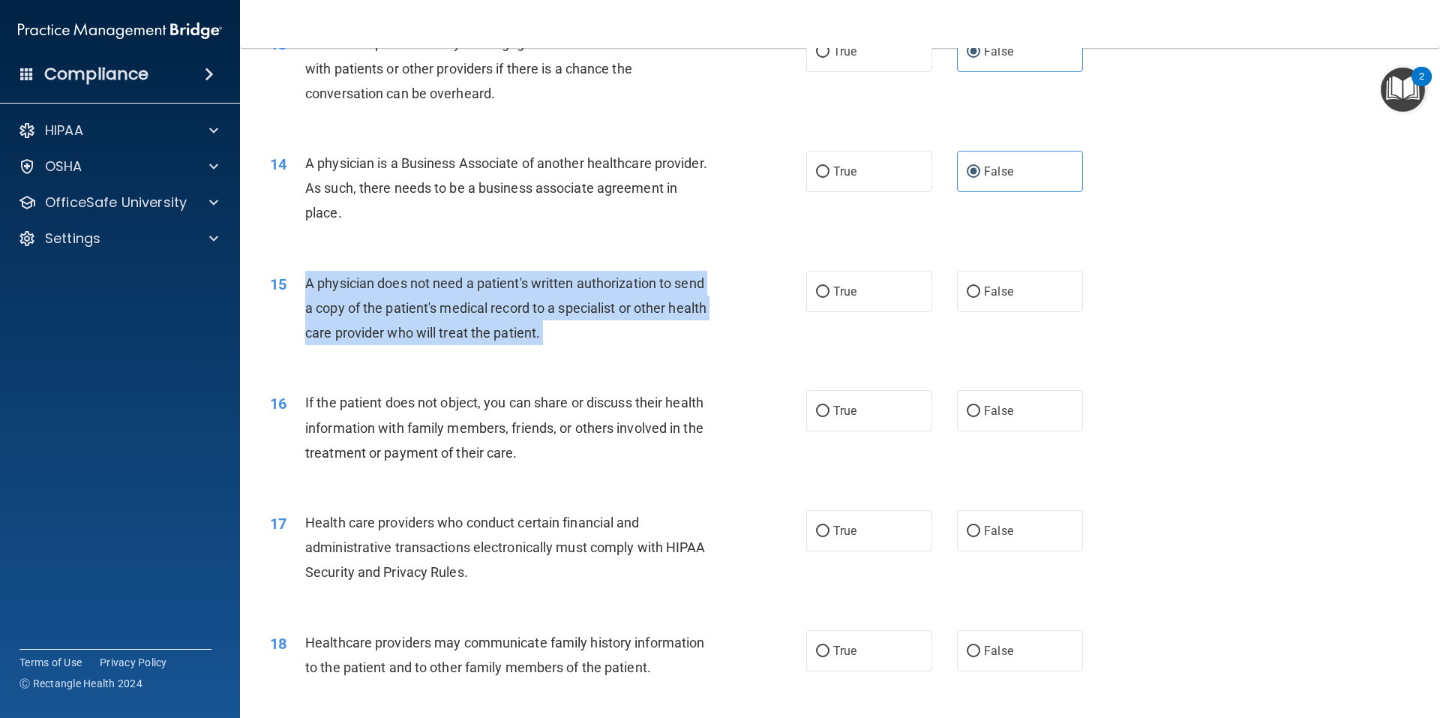
click at [458, 314] on span "A physician does not need a patient's written authorization to send a copy of t…" at bounding box center [505, 307] width 401 height 65
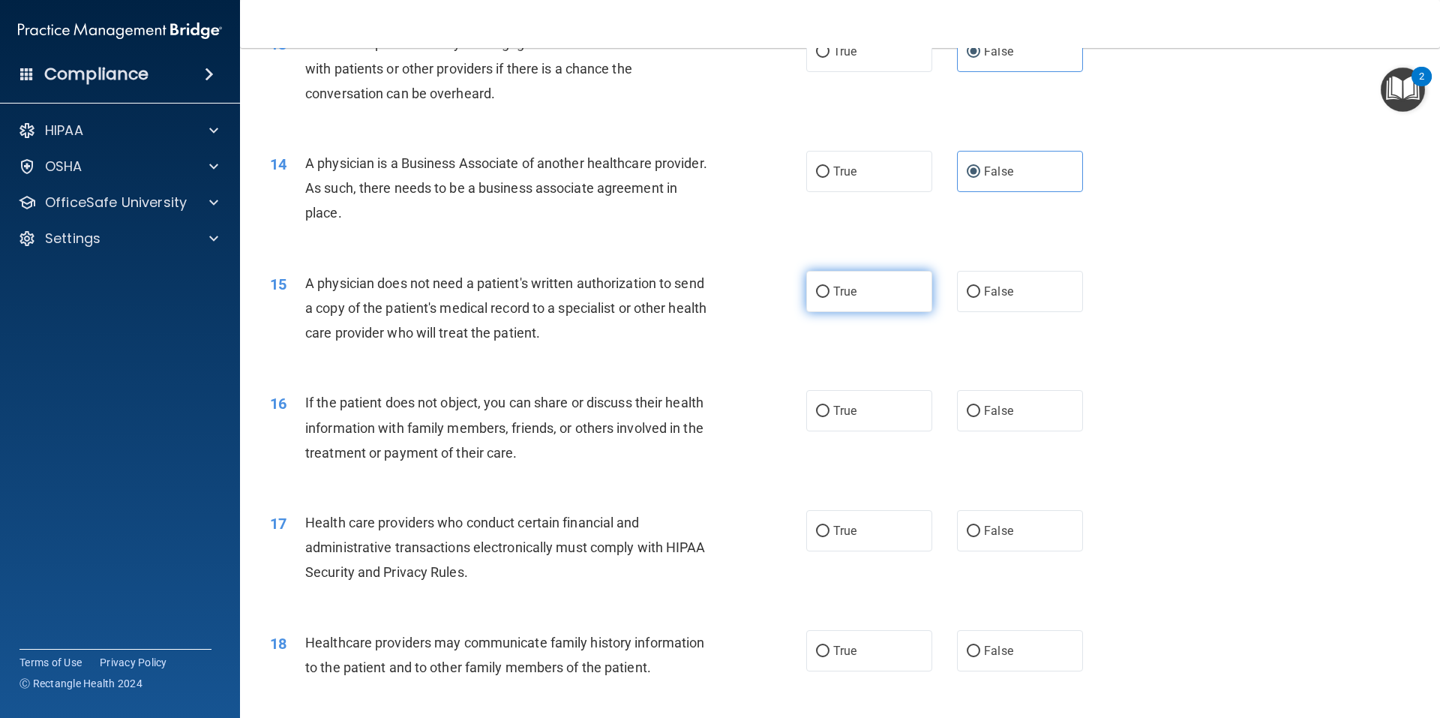
click at [864, 298] on label "True" at bounding box center [869, 291] width 126 height 41
click at [830, 298] on input "True" at bounding box center [823, 292] width 14 height 11
radio input "true"
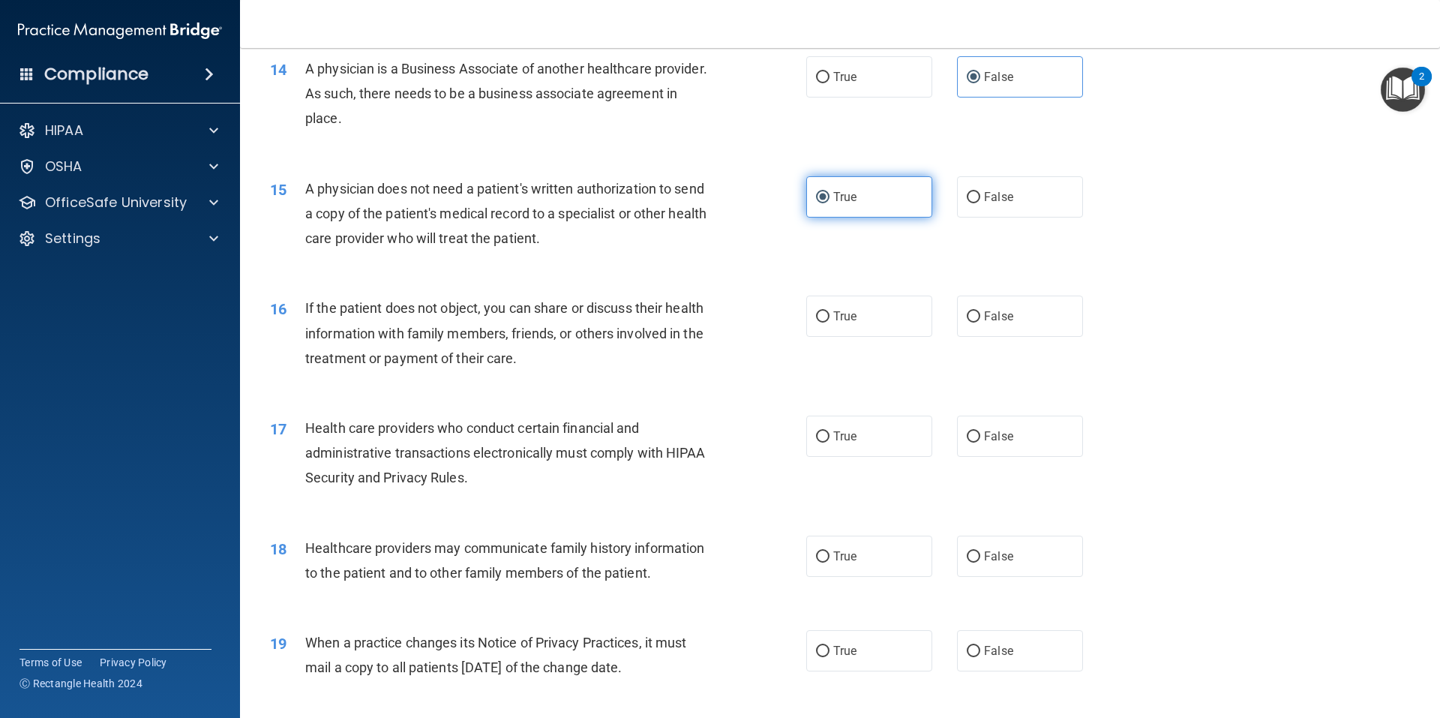
scroll to position [1650, 0]
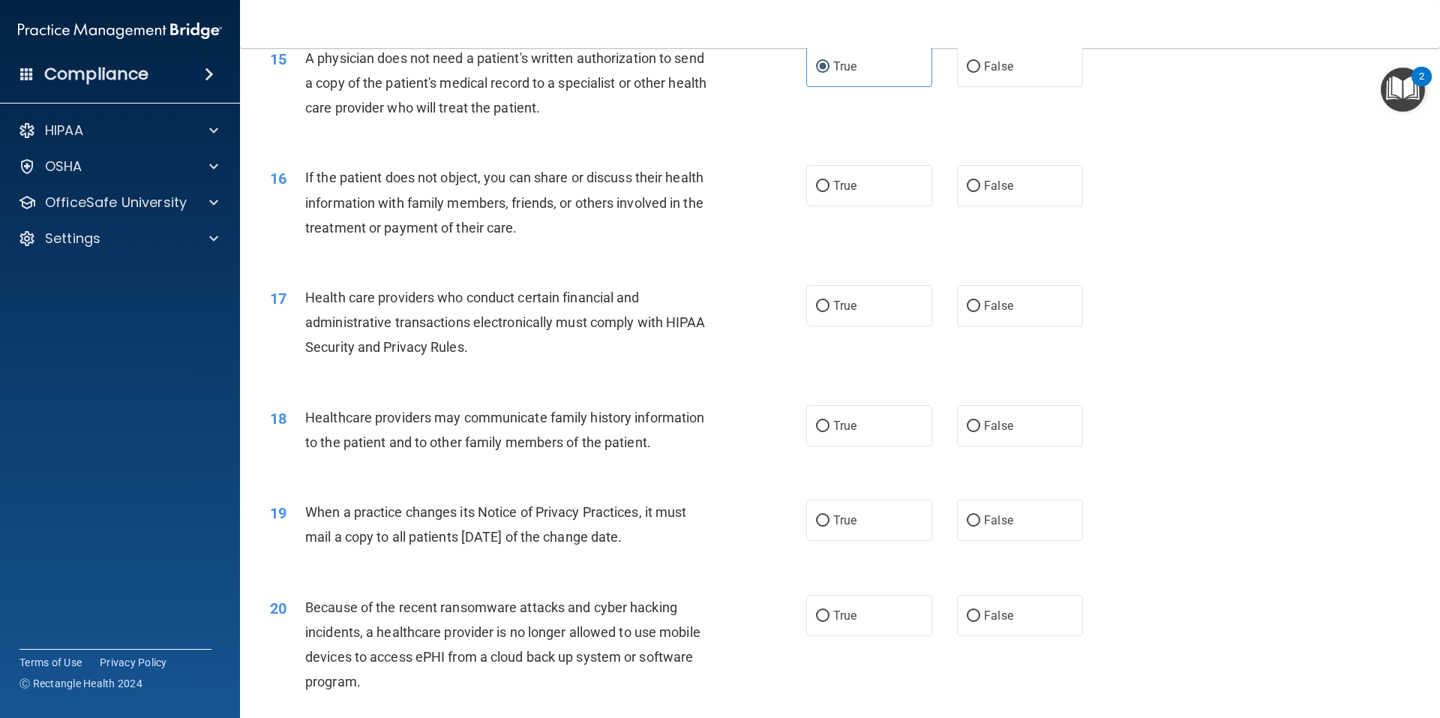
click at [513, 195] on span "If the patient does not object, you can share or discuss their health informati…" at bounding box center [504, 202] width 398 height 65
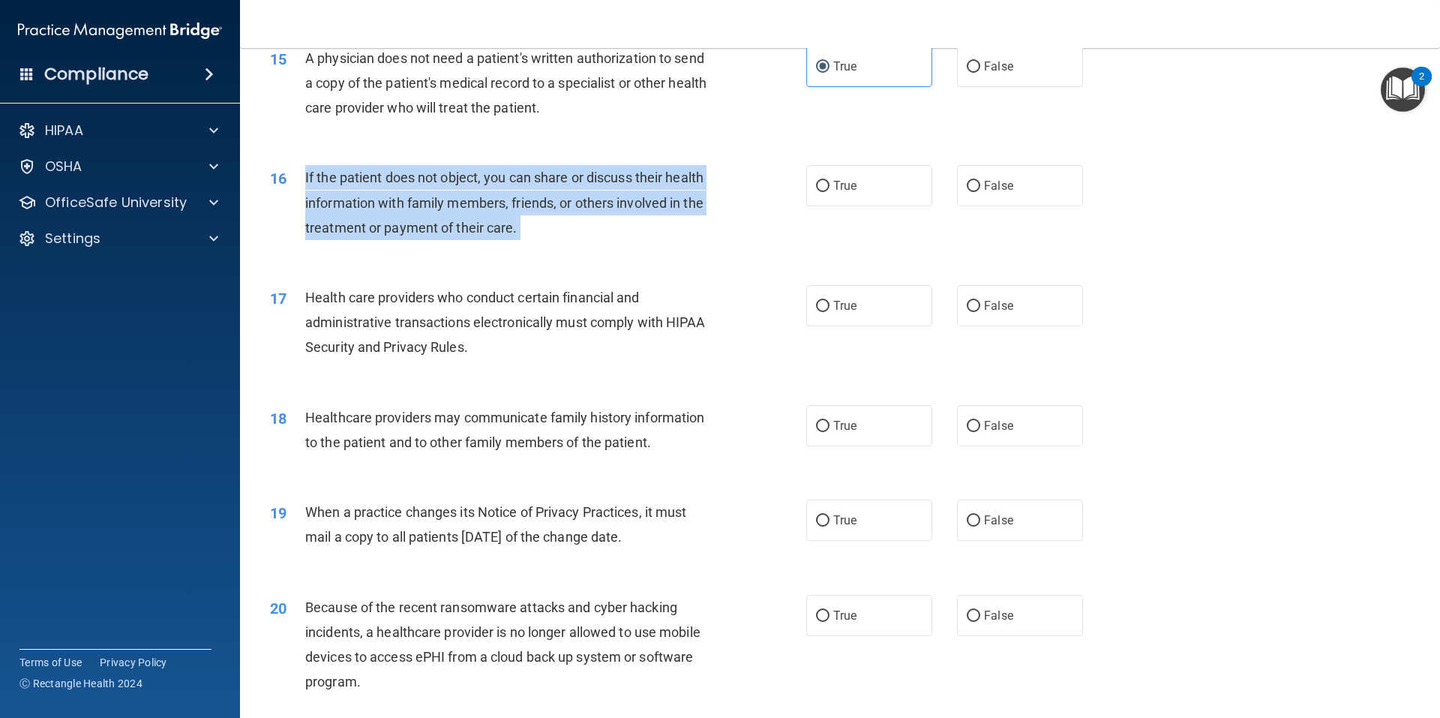
click at [513, 195] on span "If the patient does not object, you can share or discuss their health informati…" at bounding box center [504, 202] width 398 height 65
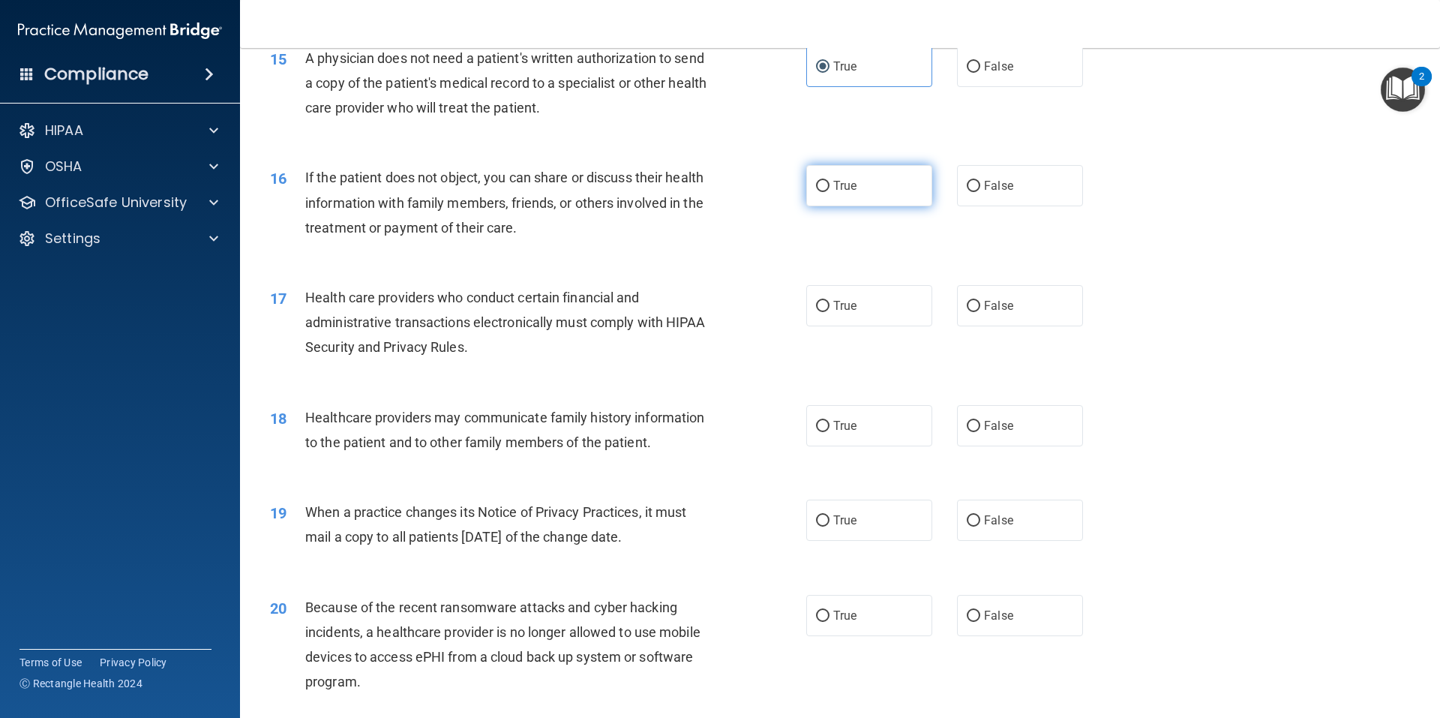
click at [842, 190] on span "True" at bounding box center [844, 186] width 23 height 14
click at [830, 190] on input "True" at bounding box center [823, 186] width 14 height 11
radio input "true"
click at [445, 319] on span "Health care providers who conduct certain financial and administrative transact…" at bounding box center [505, 322] width 401 height 65
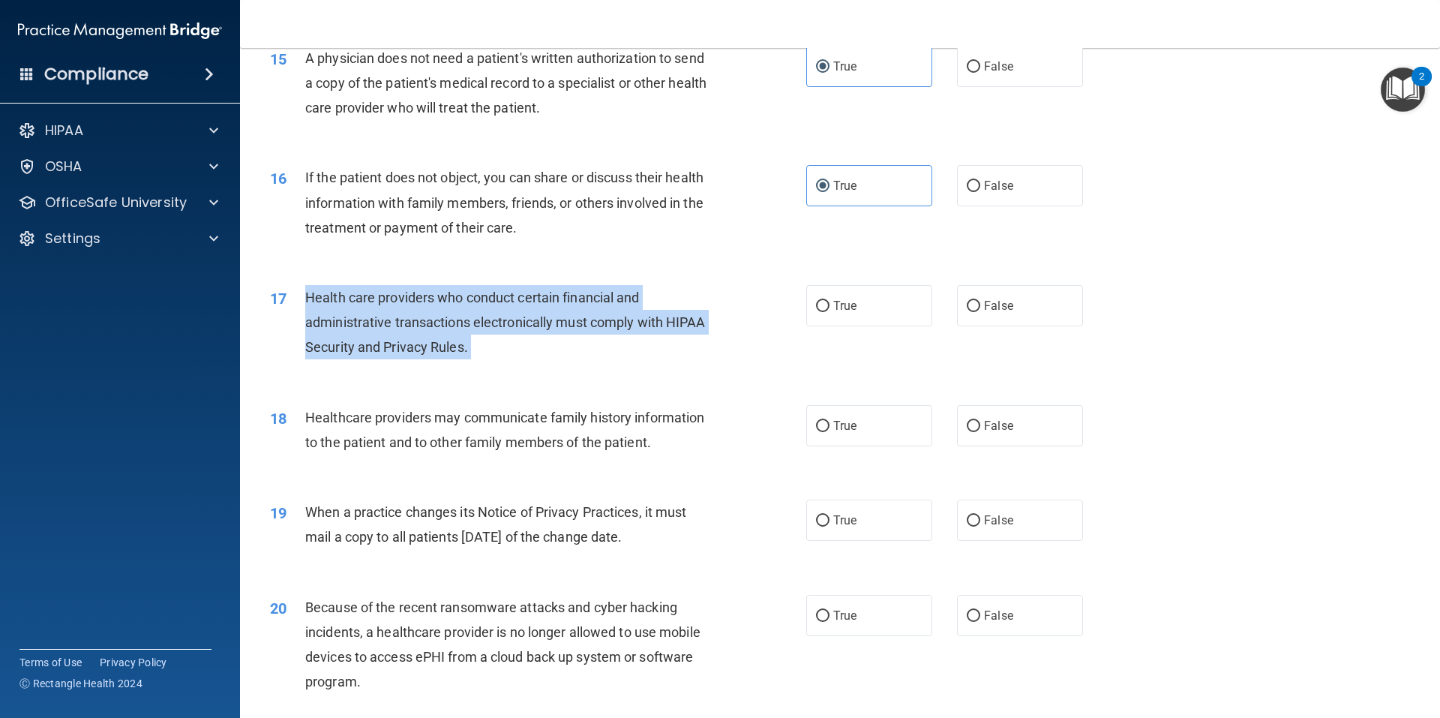
click at [445, 319] on span "Health care providers who conduct certain financial and administrative transact…" at bounding box center [505, 322] width 401 height 65
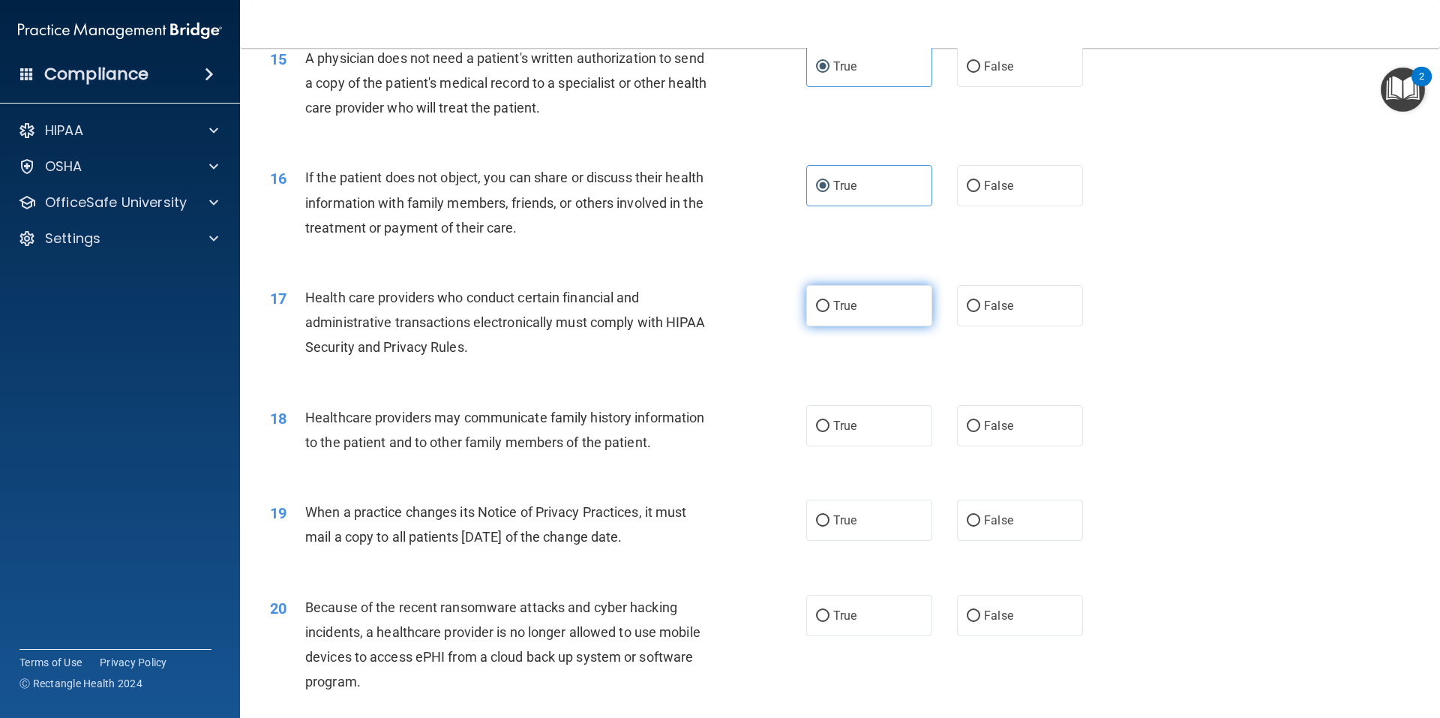
click at [861, 311] on label "True" at bounding box center [869, 305] width 126 height 41
click at [830, 311] on input "True" at bounding box center [823, 306] width 14 height 11
radio input "true"
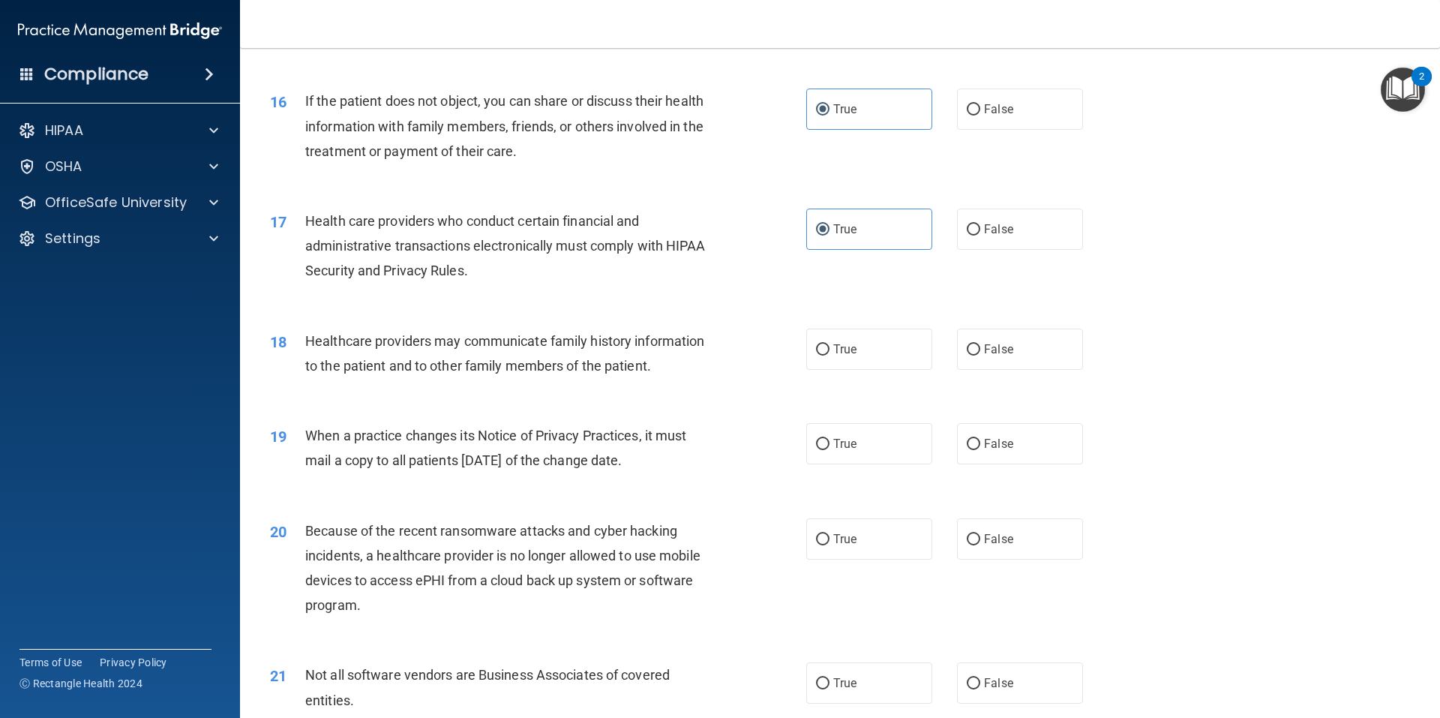
scroll to position [1875, 0]
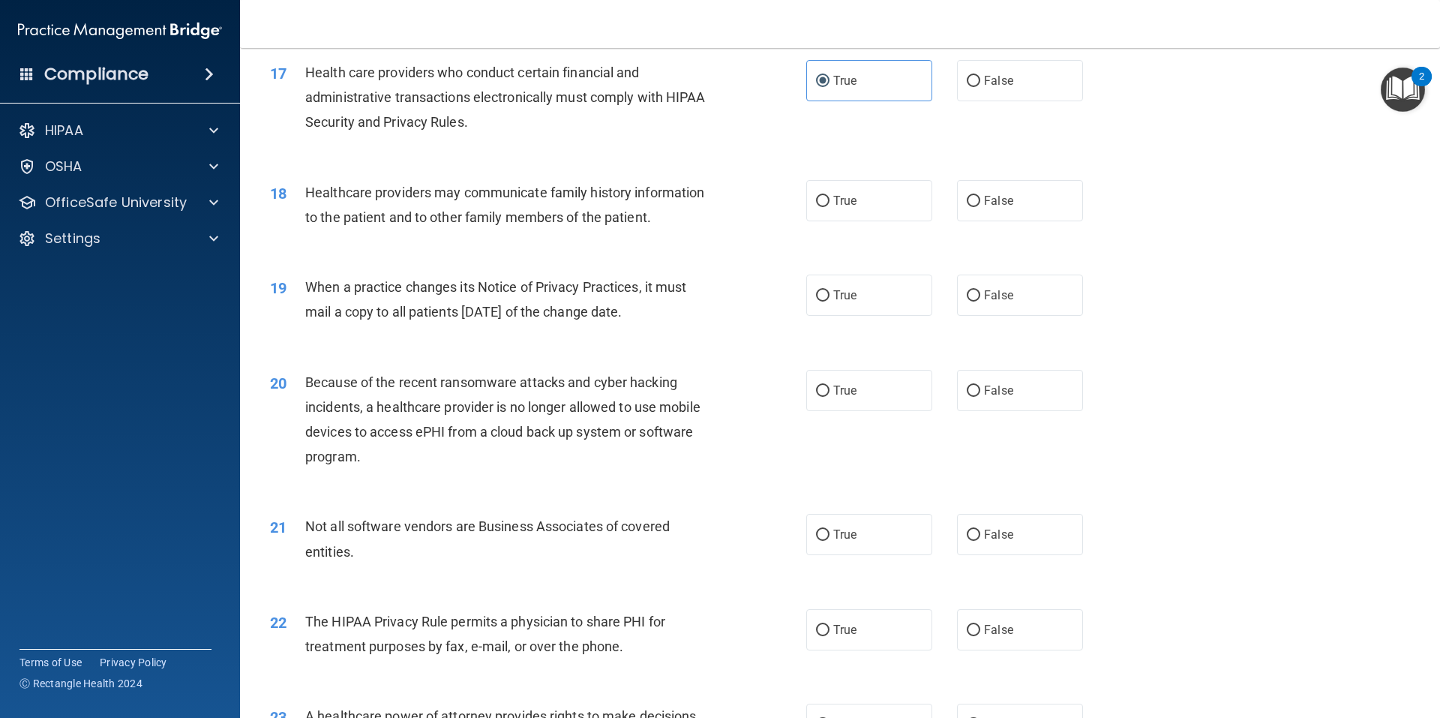
click at [454, 212] on span "Healthcare providers may communicate family history information to the patient …" at bounding box center [504, 205] width 399 height 41
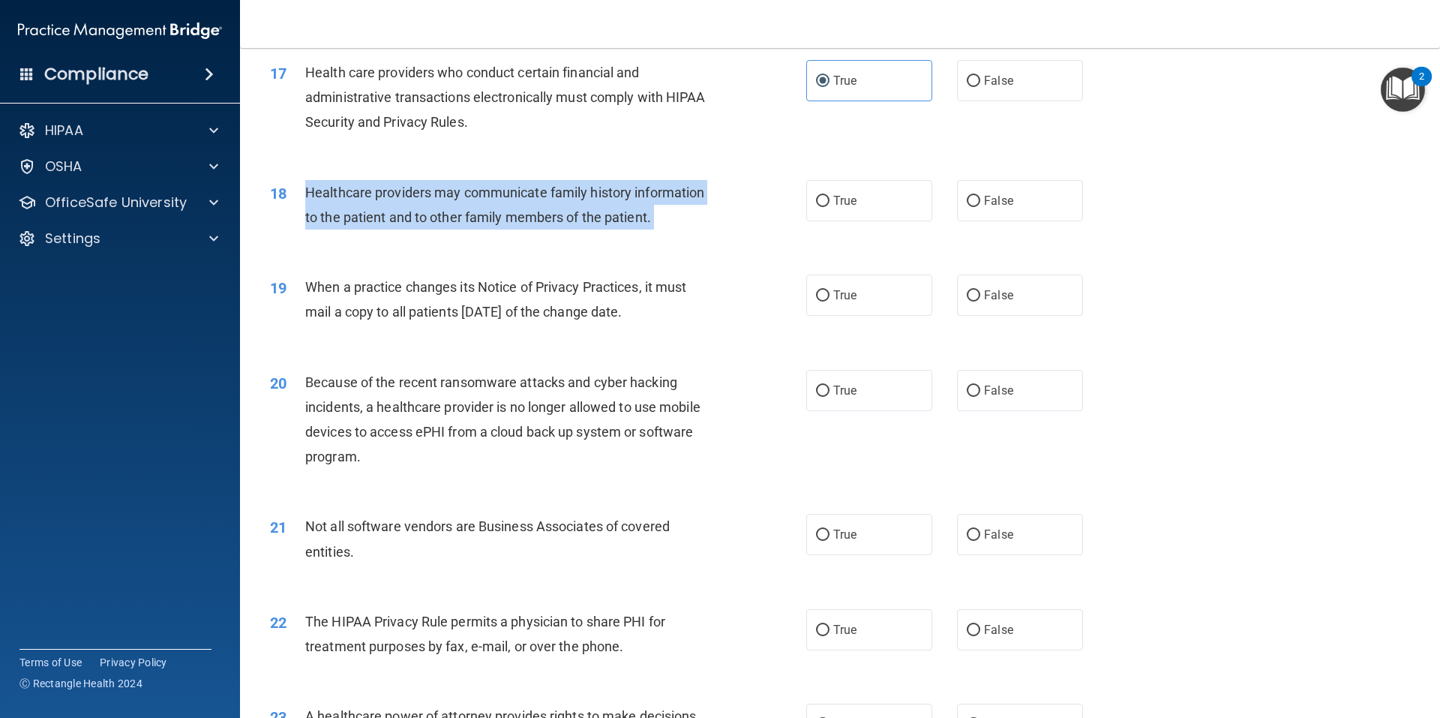
click at [454, 212] on span "Healthcare providers may communicate family history information to the patient …" at bounding box center [504, 205] width 399 height 41
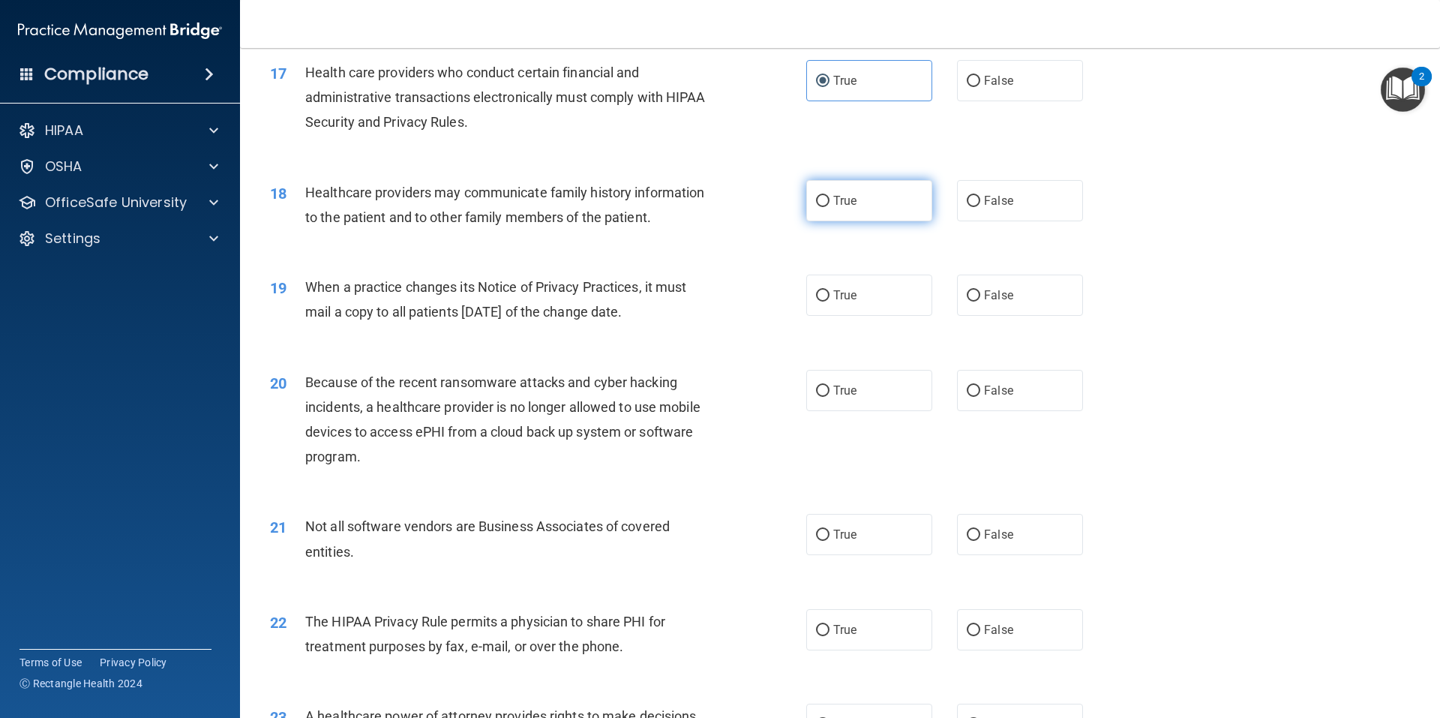
click at [857, 190] on label "True" at bounding box center [869, 200] width 126 height 41
click at [830, 196] on input "True" at bounding box center [823, 201] width 14 height 11
radio input "true"
click at [558, 288] on span "When a practice changes its Notice of Privacy Practices, it must mail a copy to…" at bounding box center [495, 299] width 381 height 41
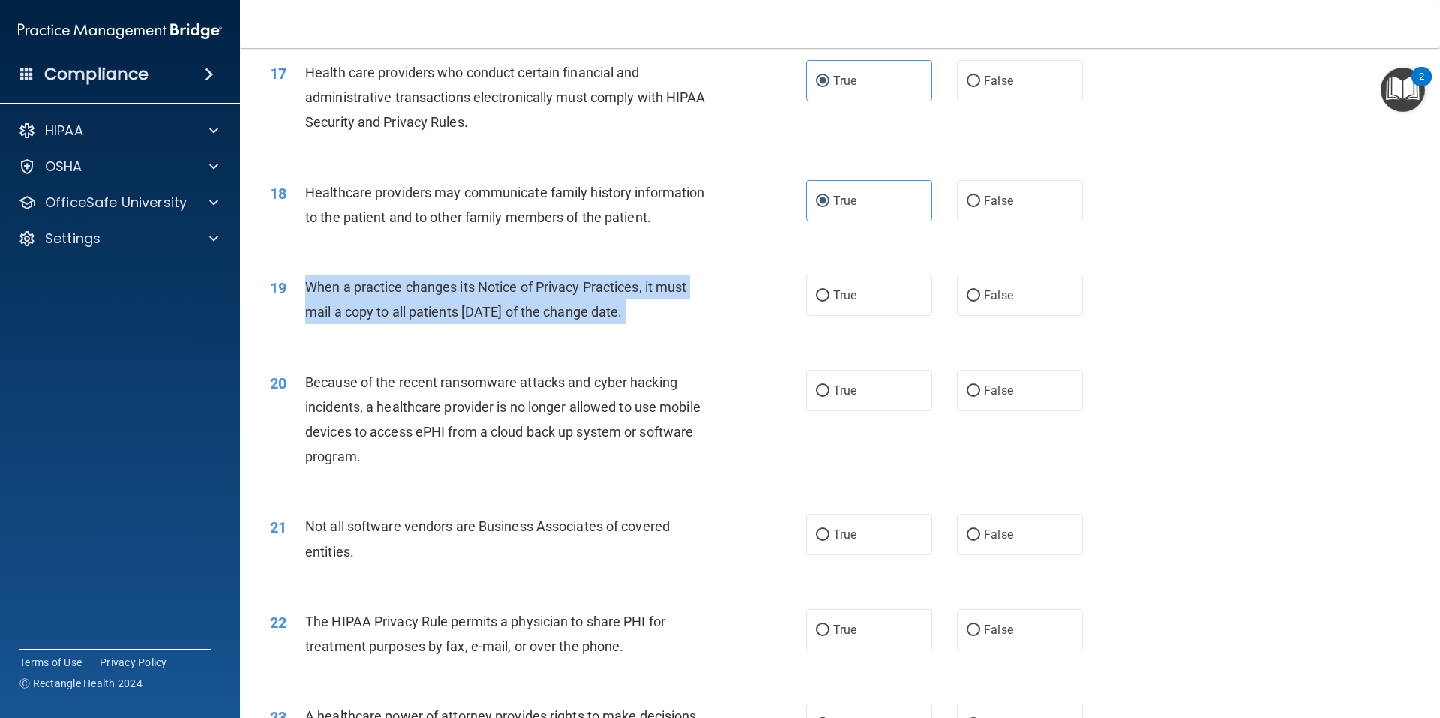
click at [558, 288] on span "When a practice changes its Notice of Privacy Practices, it must mail a copy to…" at bounding box center [495, 299] width 381 height 41
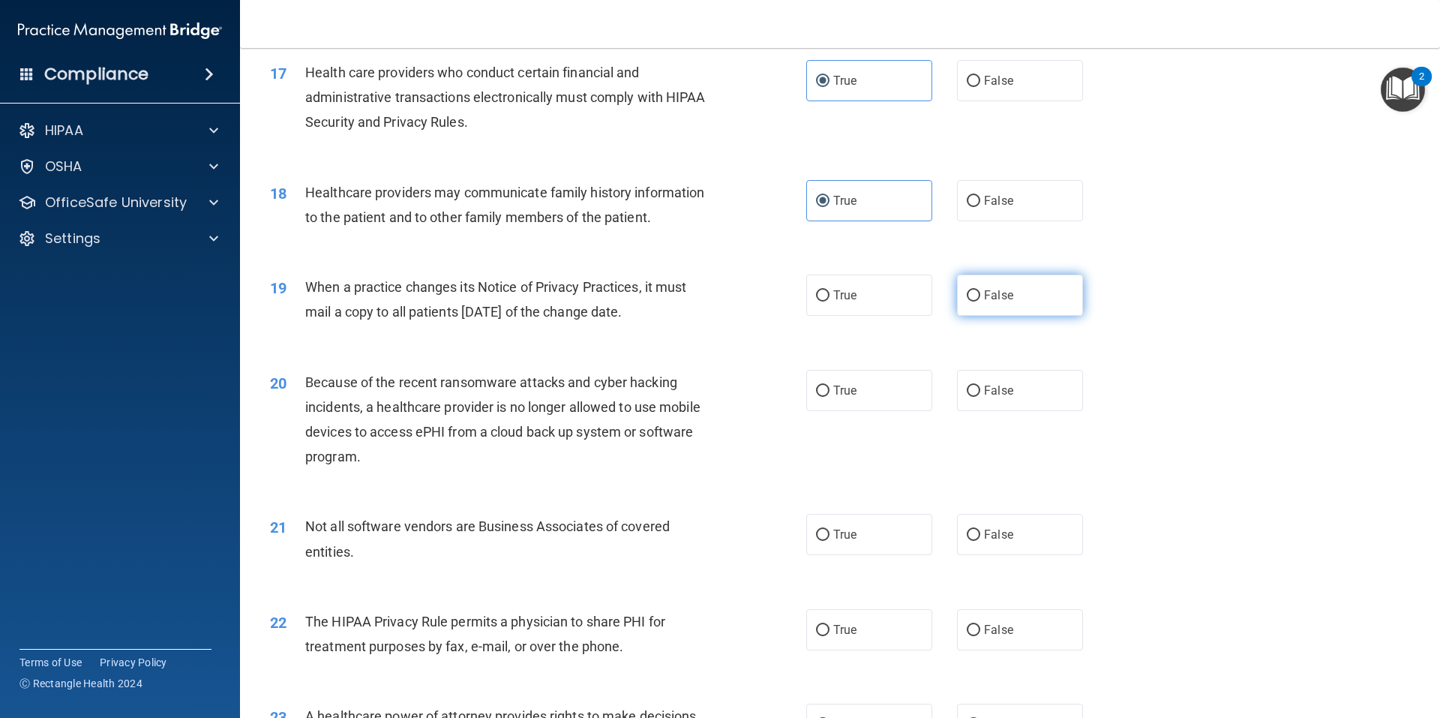
click at [1029, 296] on label "False" at bounding box center [1020, 295] width 126 height 41
click at [980, 296] on input "False" at bounding box center [974, 295] width 14 height 11
radio input "true"
click at [502, 406] on span "Because of the recent ransomware attacks and cyber hacking incidents, a healthc…" at bounding box center [502, 419] width 395 height 91
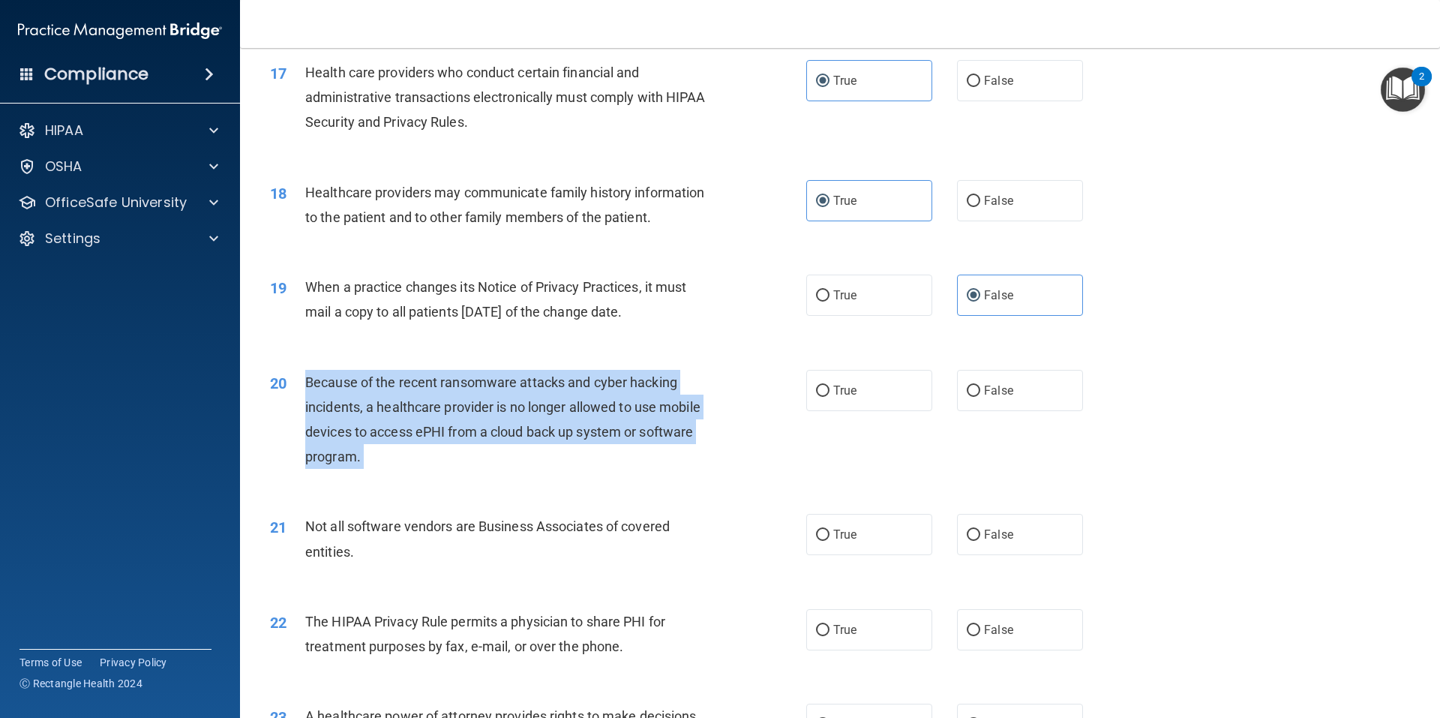
click at [502, 406] on span "Because of the recent ransomware attacks and cyber hacking incidents, a healthc…" at bounding box center [502, 419] width 395 height 91
click at [854, 401] on label "True" at bounding box center [869, 390] width 126 height 41
click at [830, 397] on input "True" at bounding box center [823, 391] width 14 height 11
radio input "true"
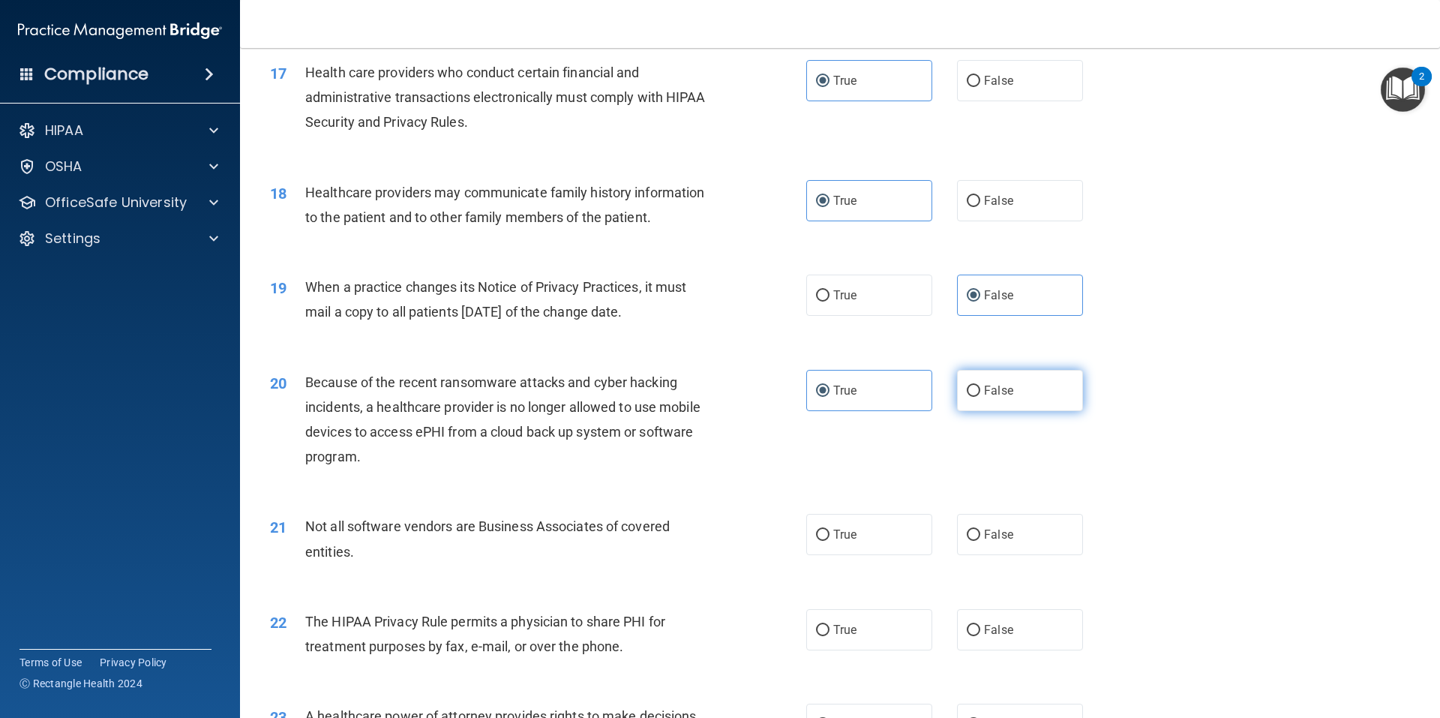
click at [1000, 392] on span "False" at bounding box center [998, 390] width 29 height 14
click at [980, 392] on input "False" at bounding box center [974, 391] width 14 height 11
radio input "true"
radio input "false"
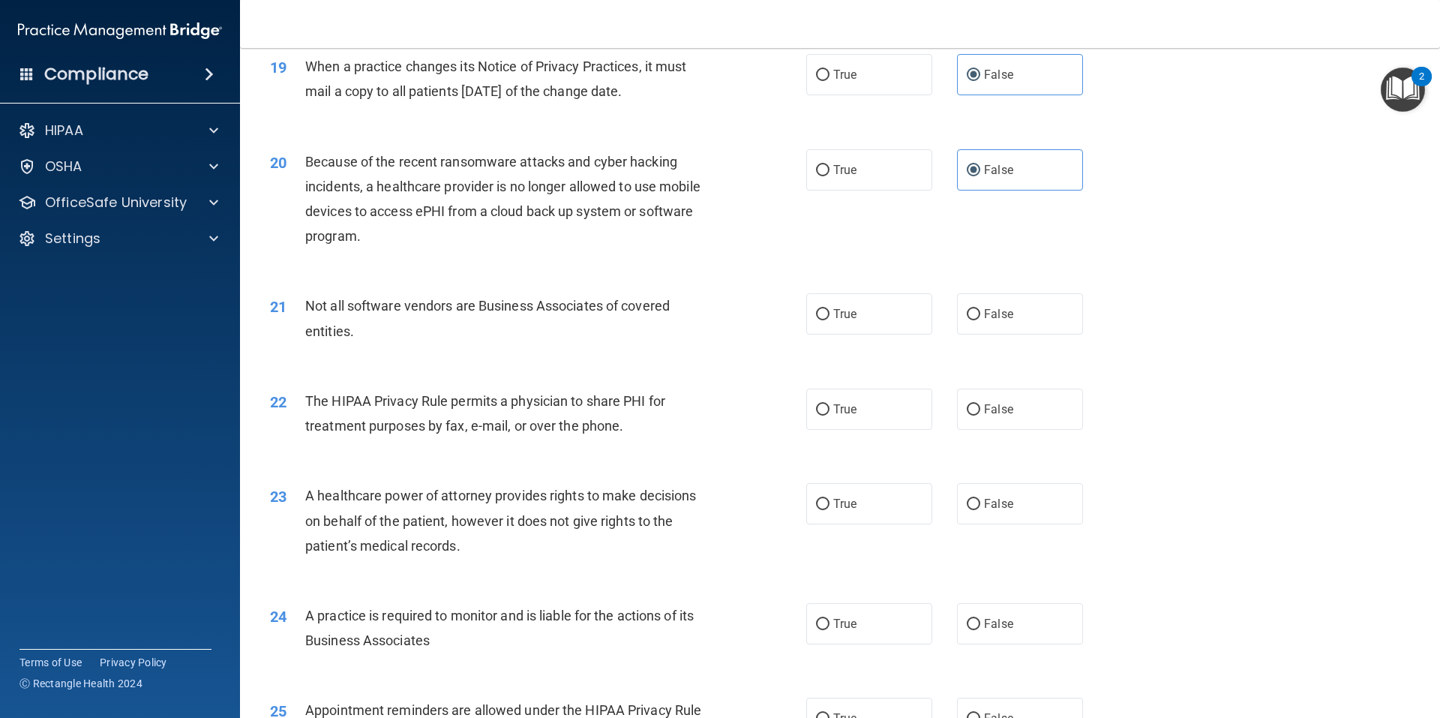
scroll to position [2100, 0]
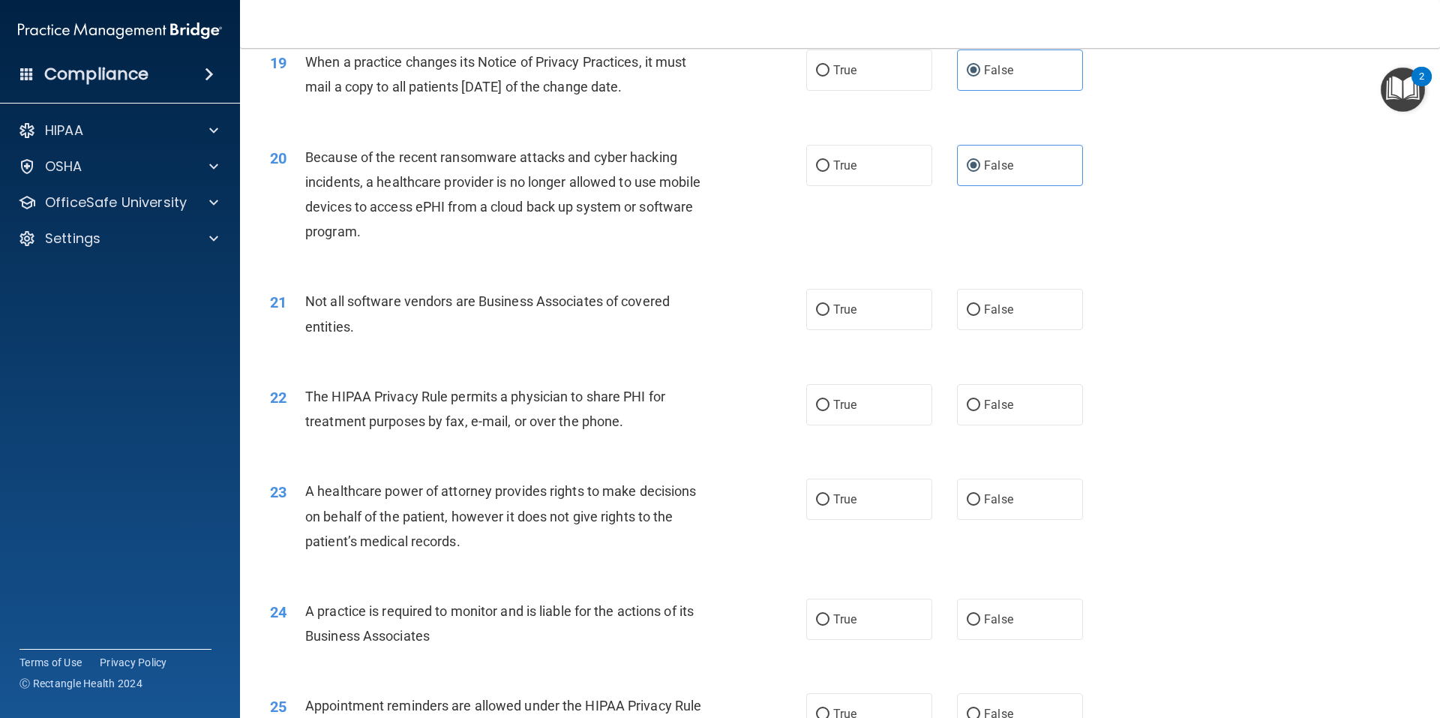
click at [466, 306] on span "Not all software vendors are Business Associates of covered entities." at bounding box center [487, 313] width 365 height 41
click at [465, 305] on span "Not all software vendors are Business Associates of covered entities." at bounding box center [487, 313] width 365 height 41
click at [913, 315] on label "True" at bounding box center [869, 309] width 126 height 41
click at [830, 315] on input "True" at bounding box center [823, 310] width 14 height 11
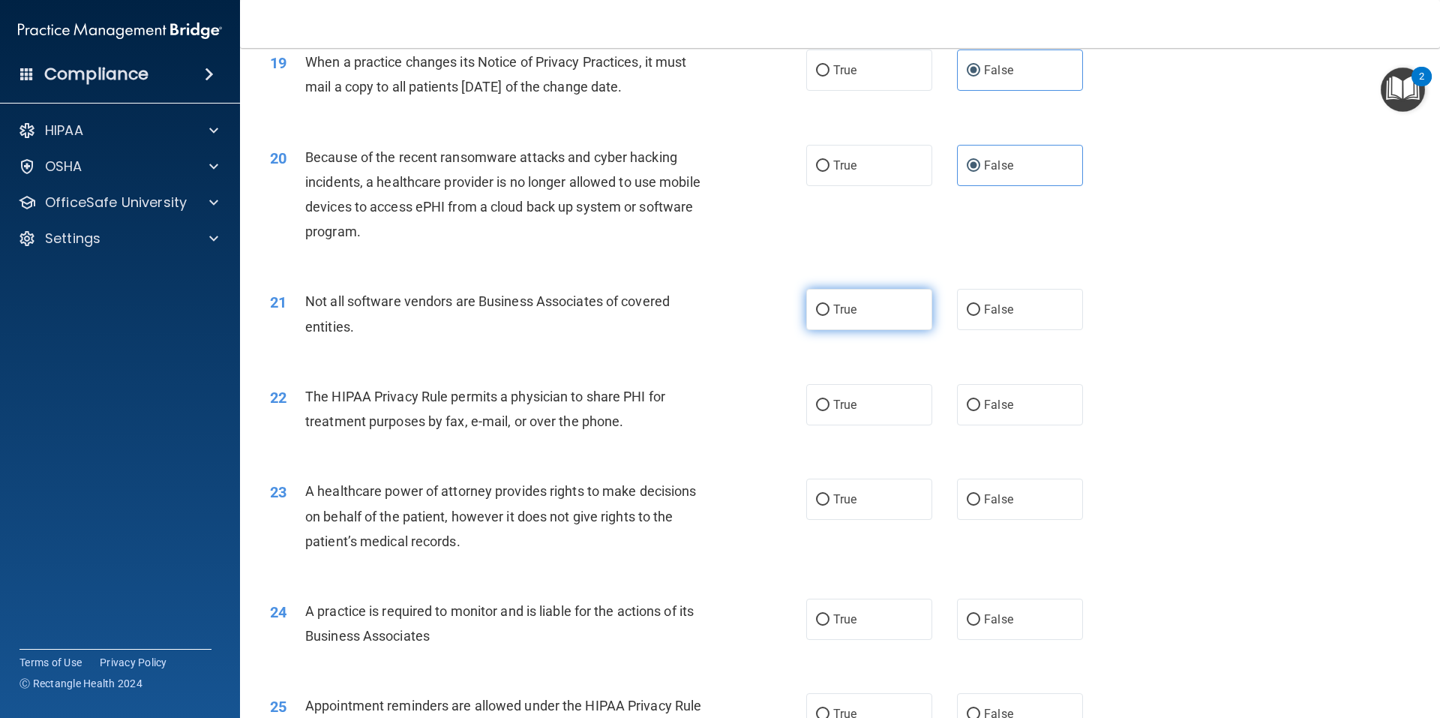
radio input "true"
click at [429, 404] on span "The HIPAA Privacy Rule permits a physician to share PHI for treatment purposes …" at bounding box center [485, 409] width 360 height 41
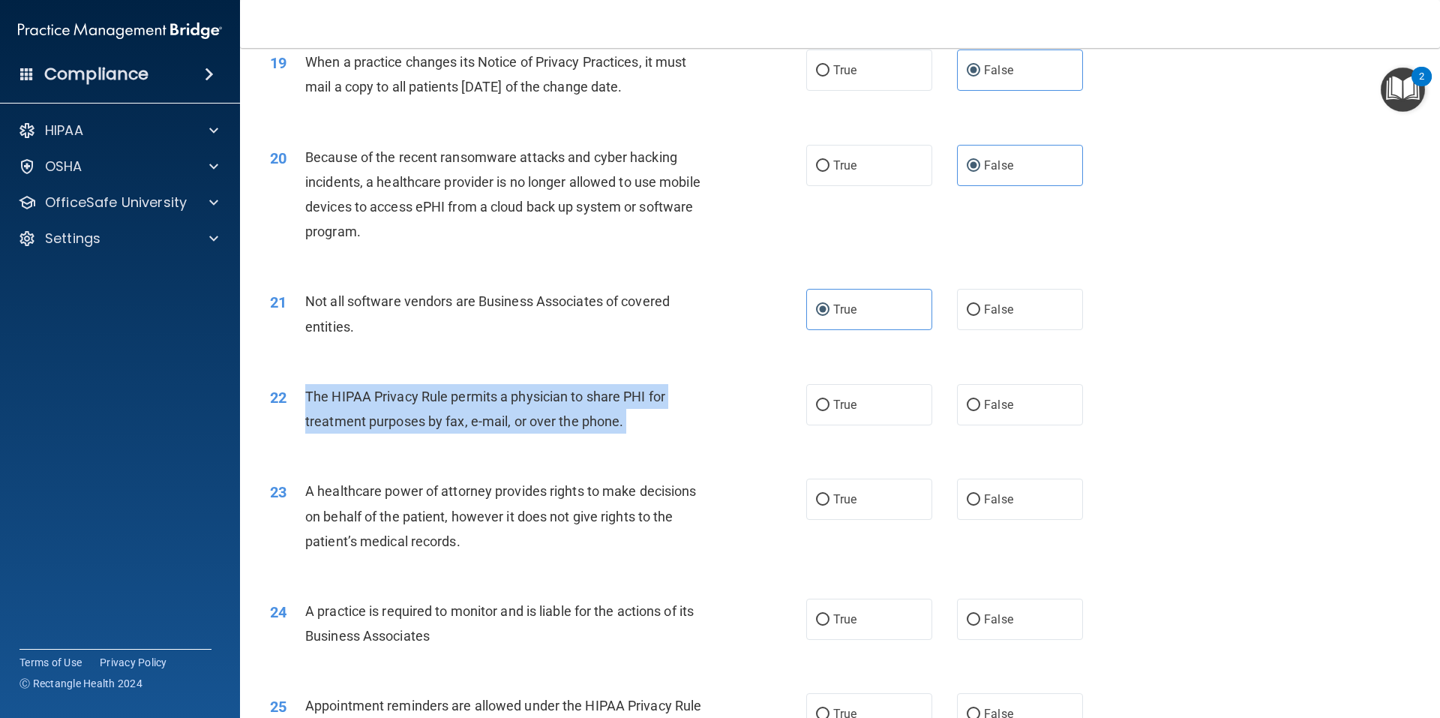
click at [429, 404] on span "The HIPAA Privacy Rule permits a physician to share PHI for treatment purposes …" at bounding box center [485, 409] width 360 height 41
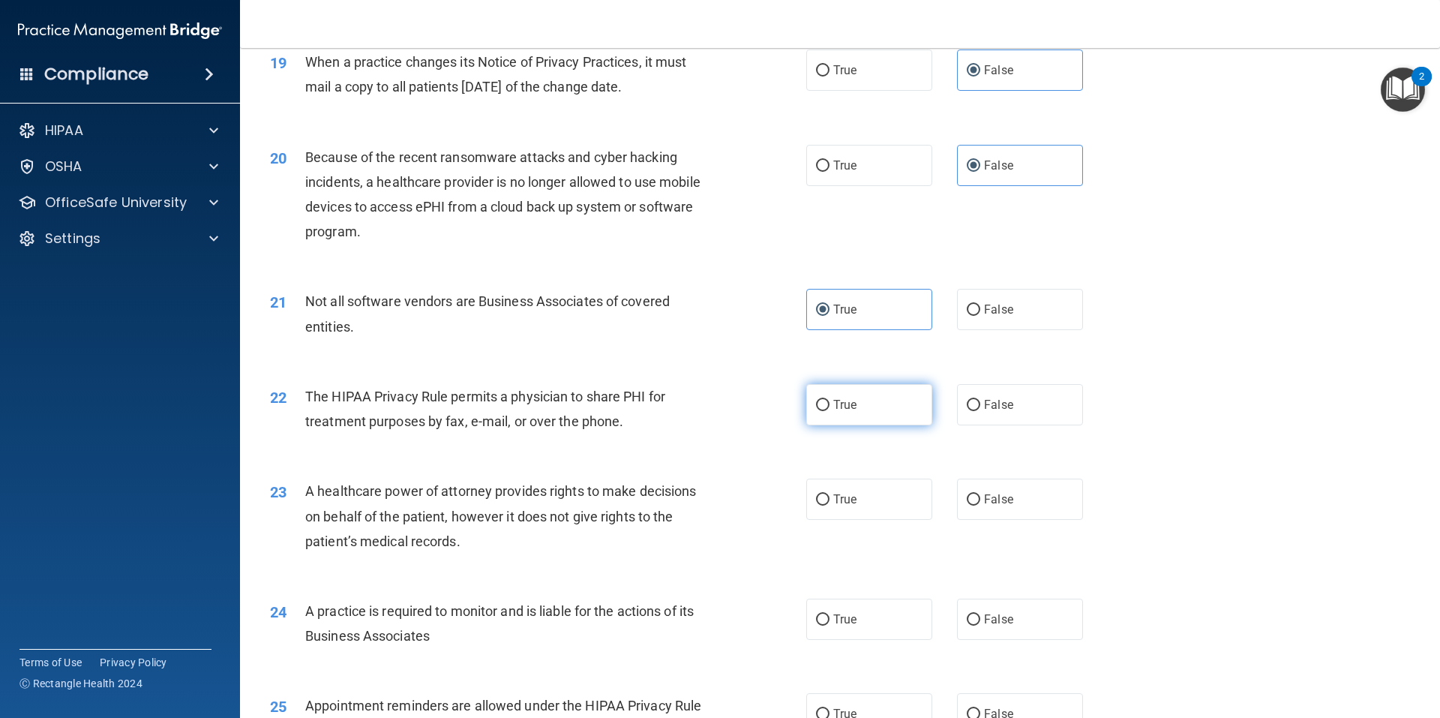
click at [875, 401] on label "True" at bounding box center [869, 404] width 126 height 41
click at [830, 401] on input "True" at bounding box center [823, 405] width 14 height 11
radio input "true"
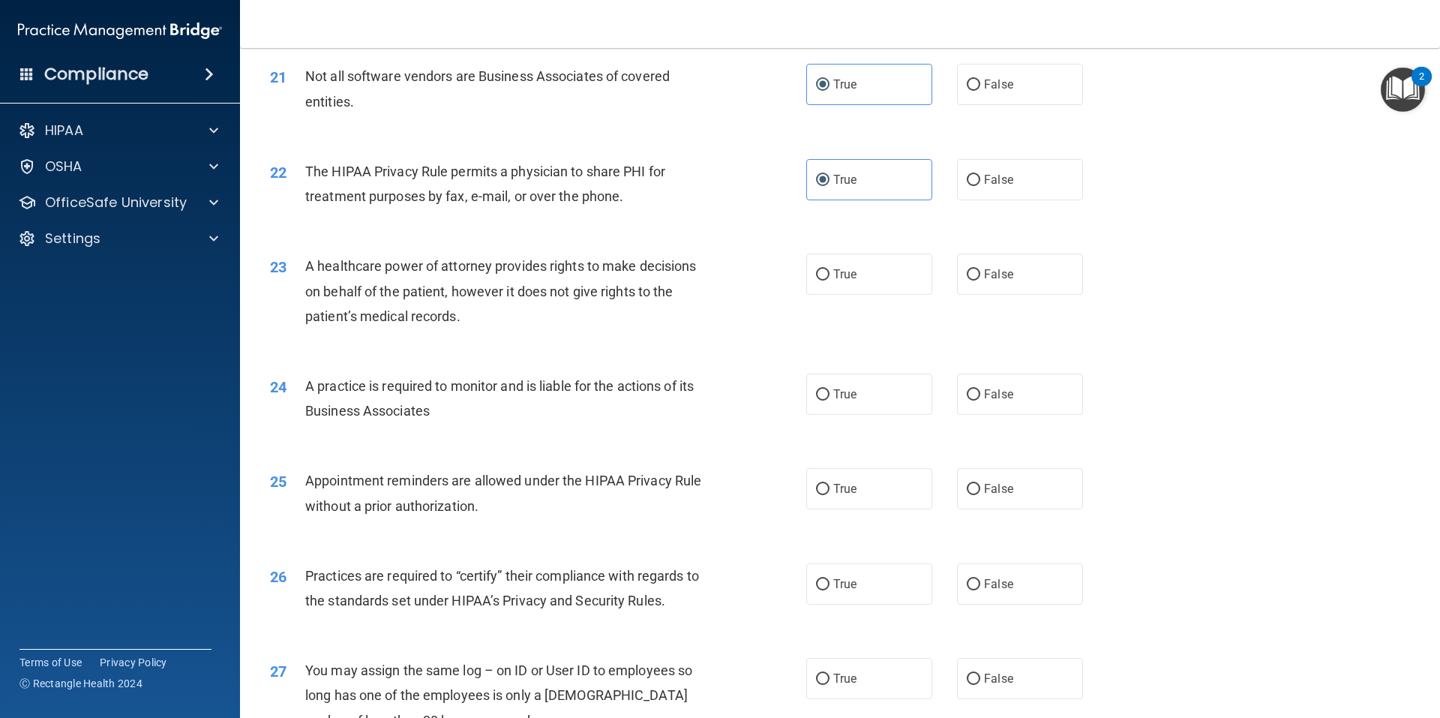
click at [451, 284] on span "A healthcare power of attorney provides rights to make decisions on behalf of t…" at bounding box center [500, 290] width 391 height 65
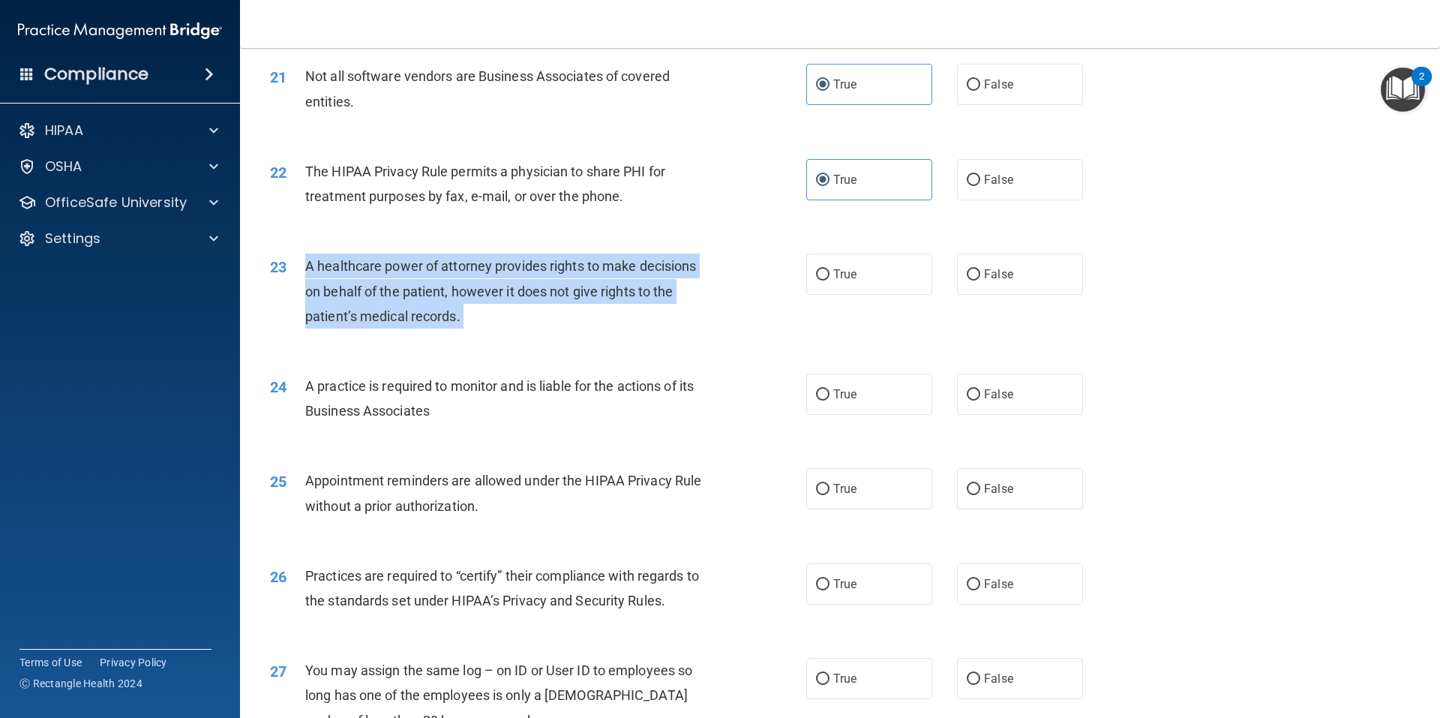
click at [451, 284] on span "A healthcare power of attorney provides rights to make decisions on behalf of t…" at bounding box center [500, 290] width 391 height 65
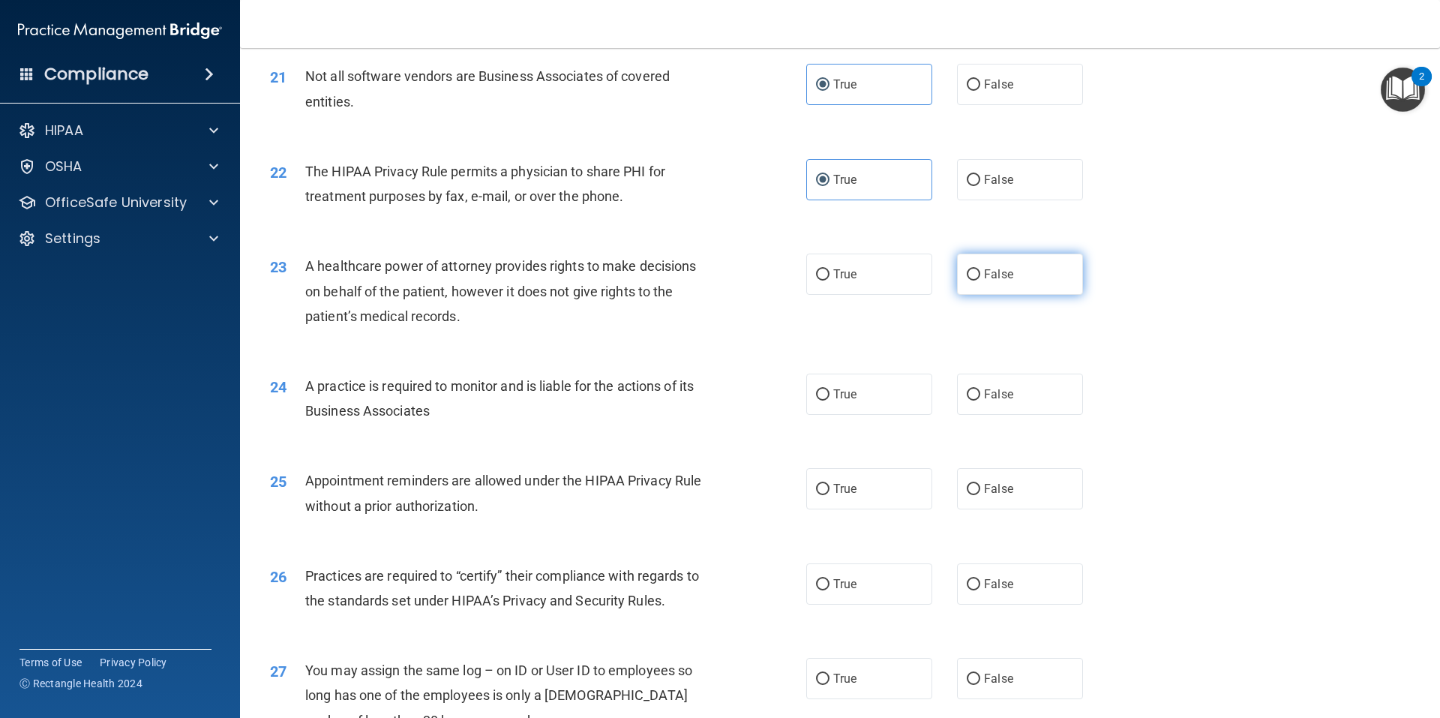
click at [995, 281] on span "False" at bounding box center [998, 274] width 29 height 14
click at [980, 281] on input "False" at bounding box center [974, 274] width 14 height 11
radio input "true"
click at [423, 391] on span "A practice is required to monitor and is liable for the actions of its Business…" at bounding box center [499, 398] width 389 height 41
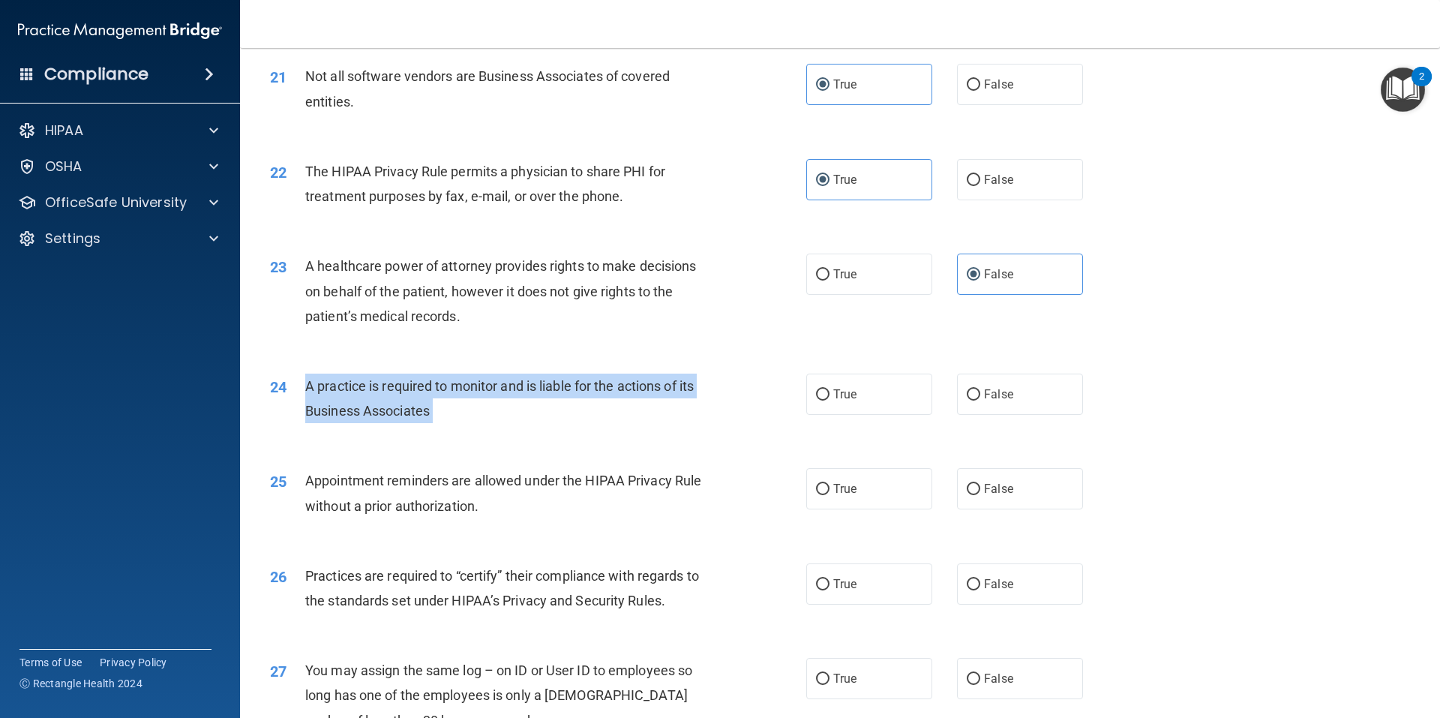
click at [423, 391] on span "A practice is required to monitor and is liable for the actions of its Business…" at bounding box center [499, 398] width 389 height 41
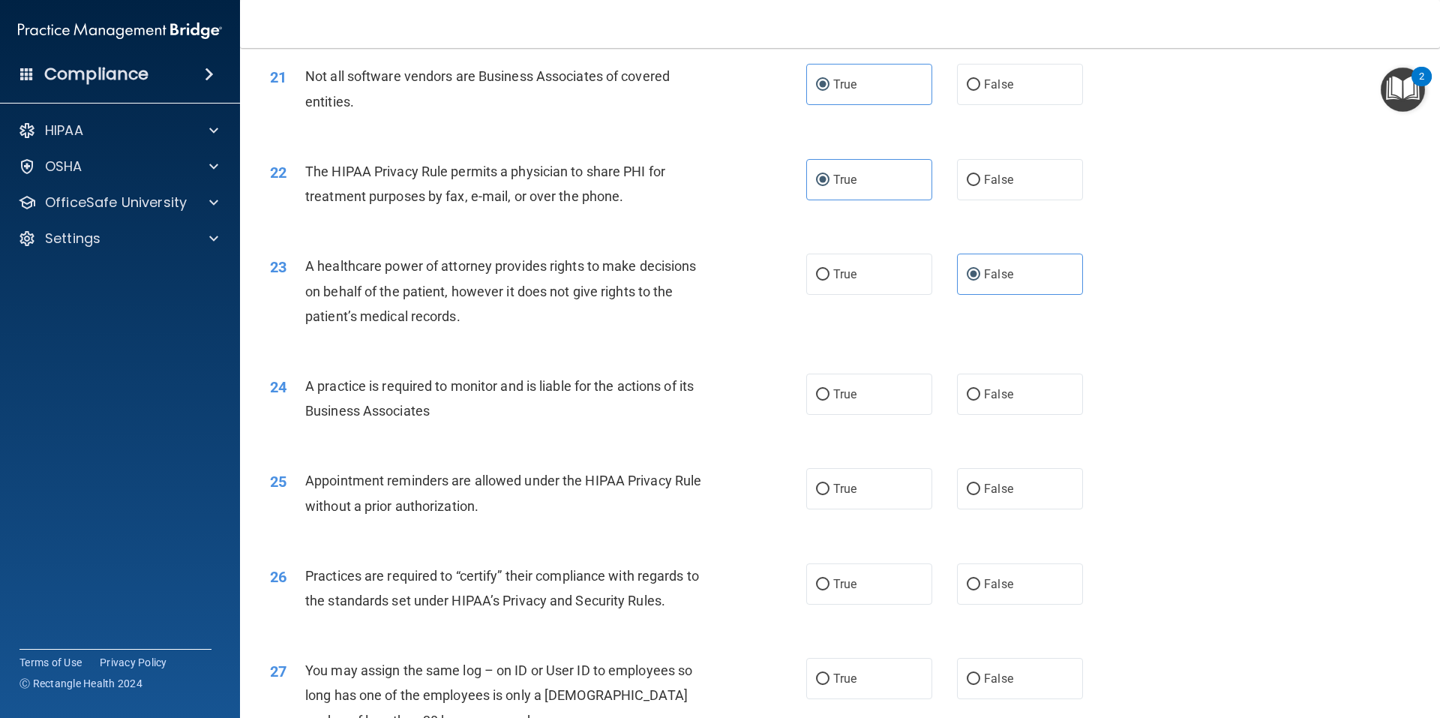
click at [482, 479] on span "Appointment reminders are allowed under the HIPAA Privacy Rule without a prior …" at bounding box center [503, 493] width 396 height 41
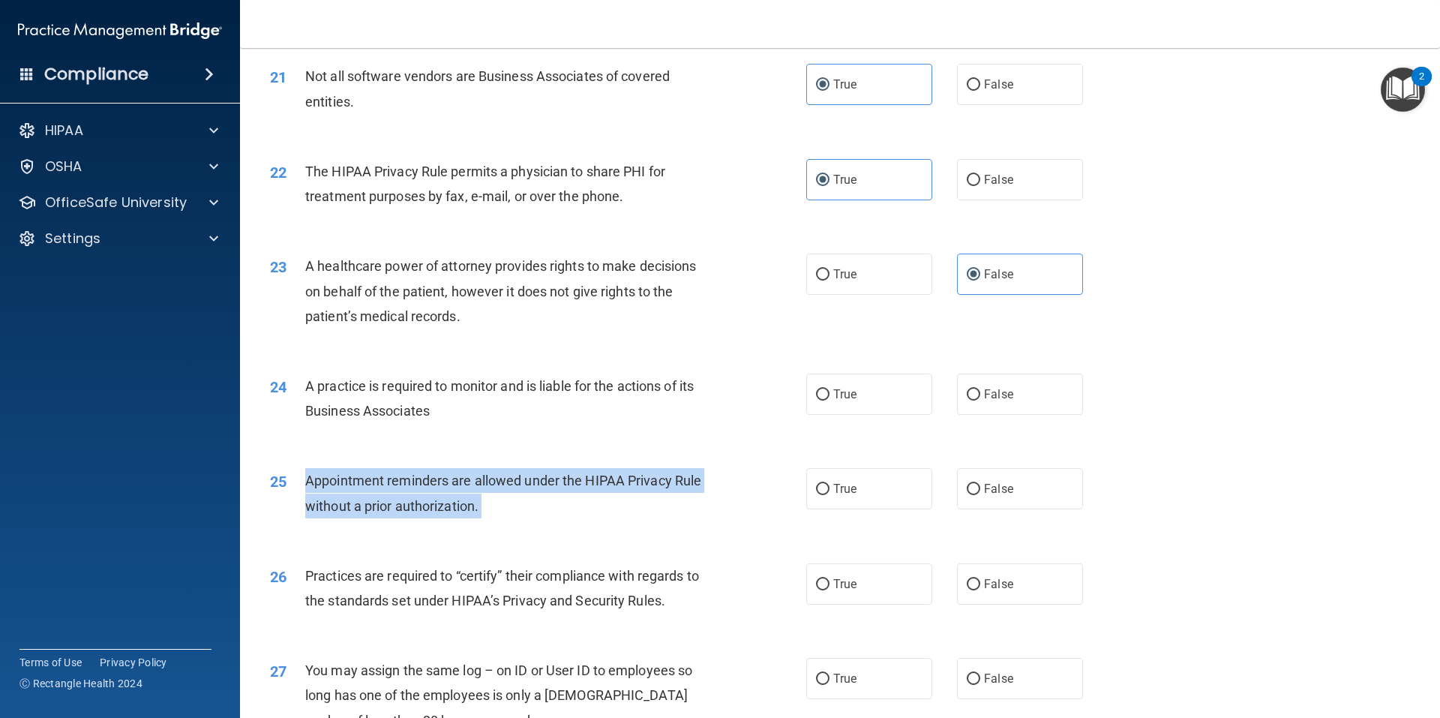
click at [482, 479] on span "Appointment reminders are allowed under the HIPAA Privacy Rule without a prior …" at bounding box center [503, 493] width 396 height 41
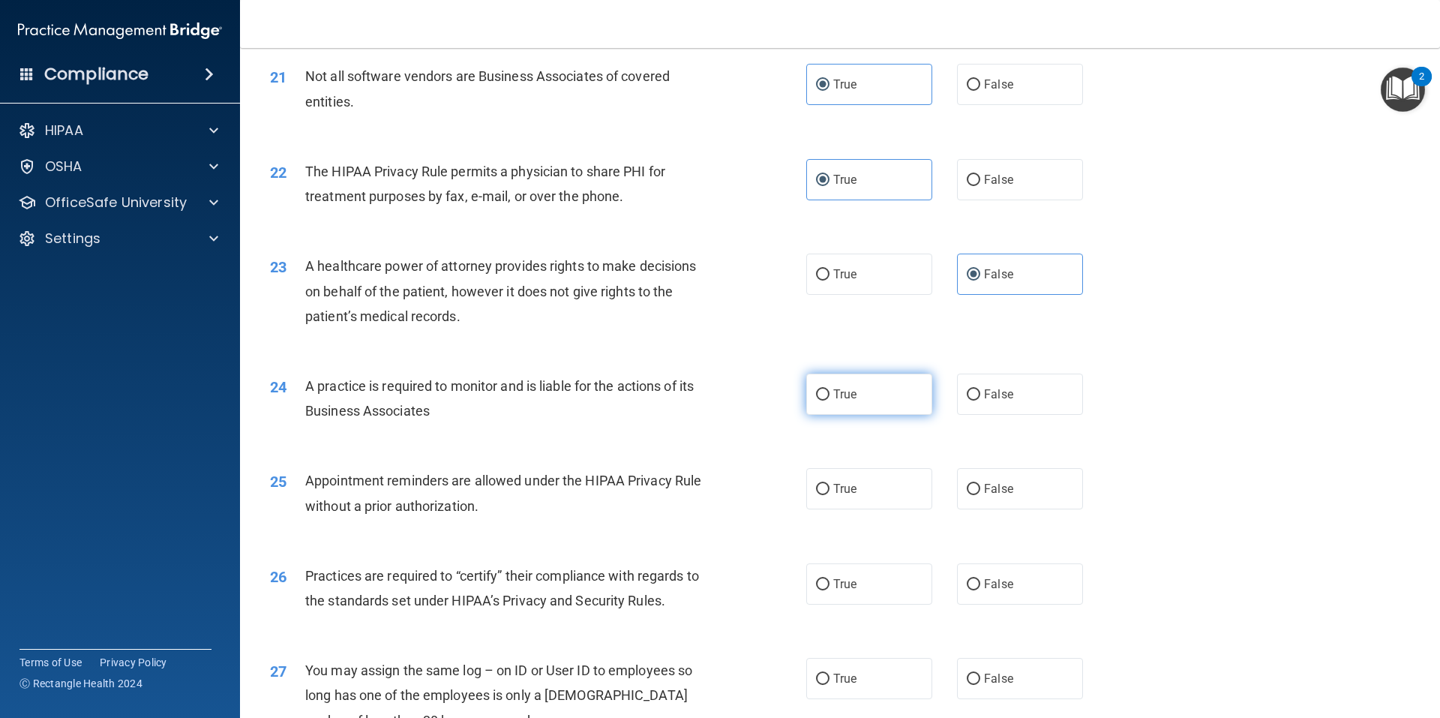
click at [840, 407] on label "True" at bounding box center [869, 394] width 126 height 41
click at [830, 401] on input "True" at bounding box center [823, 394] width 14 height 11
radio input "true"
click at [509, 469] on div "Appointment reminders are allowed under the HIPAA Privacy Rule without a prior …" at bounding box center [514, 493] width 419 height 50
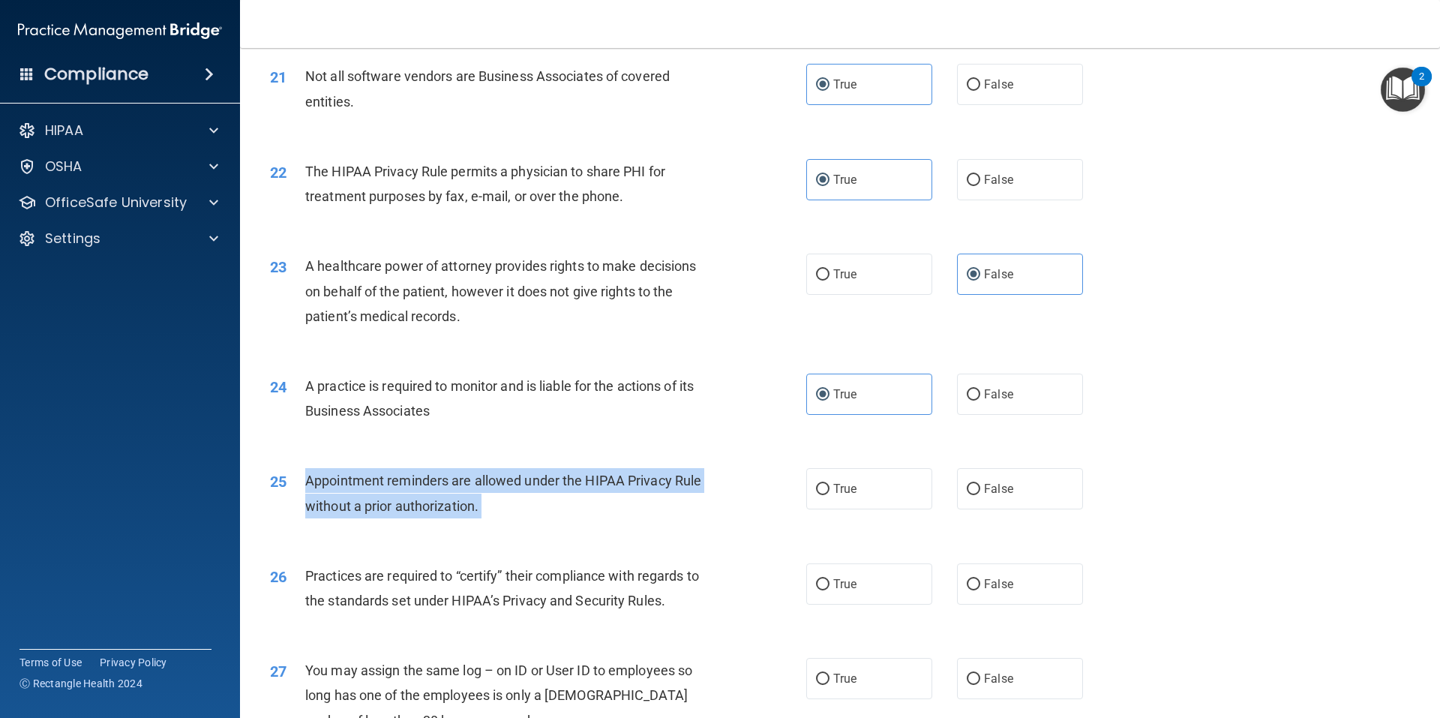
click at [509, 469] on div "Appointment reminders are allowed under the HIPAA Privacy Rule without a prior …" at bounding box center [514, 493] width 419 height 50
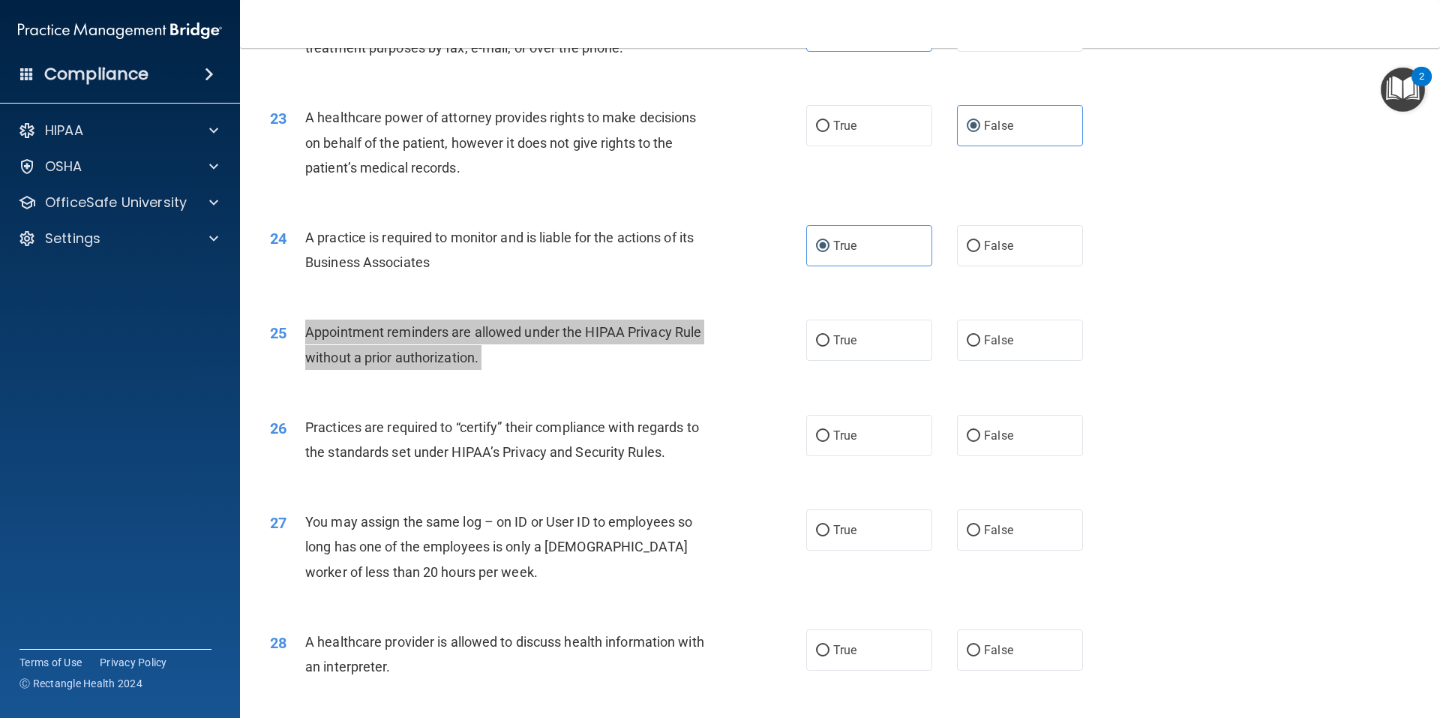
scroll to position [2475, 0]
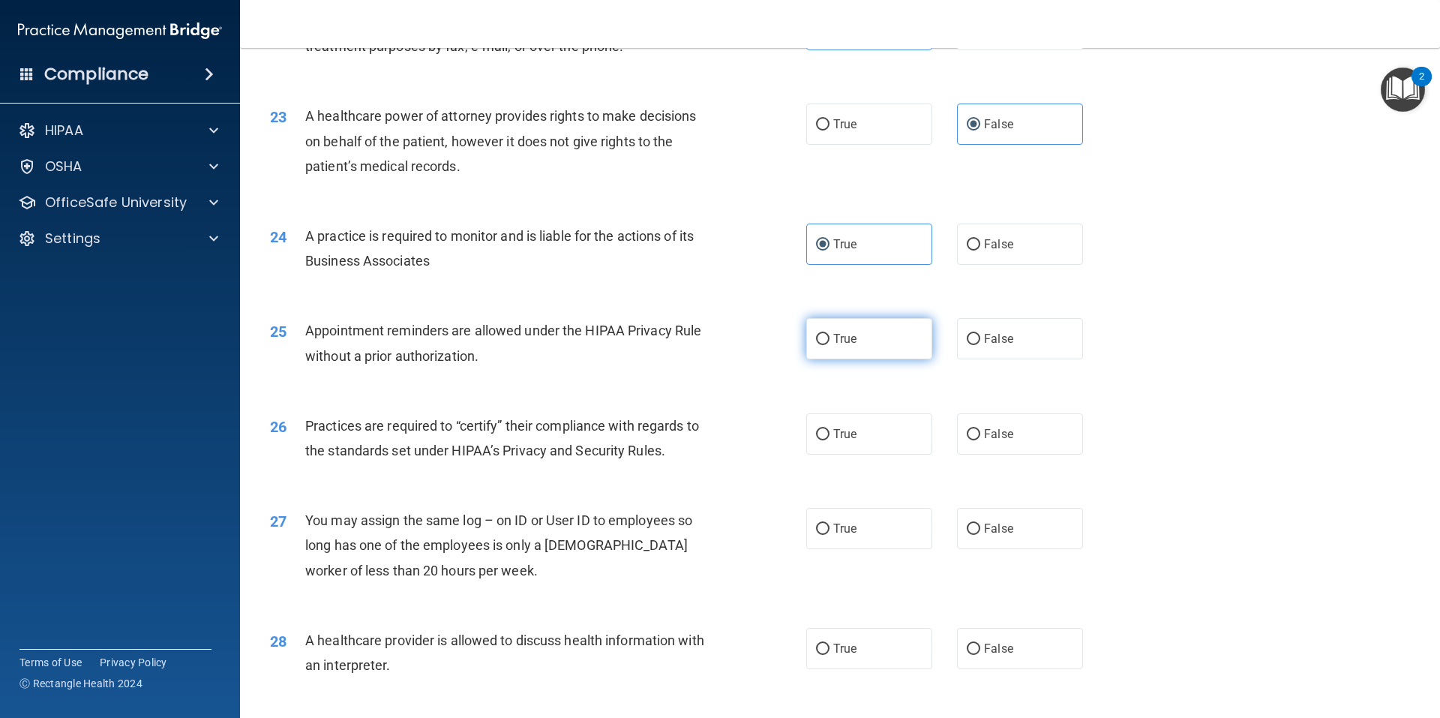
click at [863, 340] on label "True" at bounding box center [869, 338] width 126 height 41
click at [830, 340] on input "True" at bounding box center [823, 339] width 14 height 11
radio input "true"
click at [387, 444] on span "Practices are required to “certify” their compliance with regards to the standa…" at bounding box center [502, 438] width 394 height 41
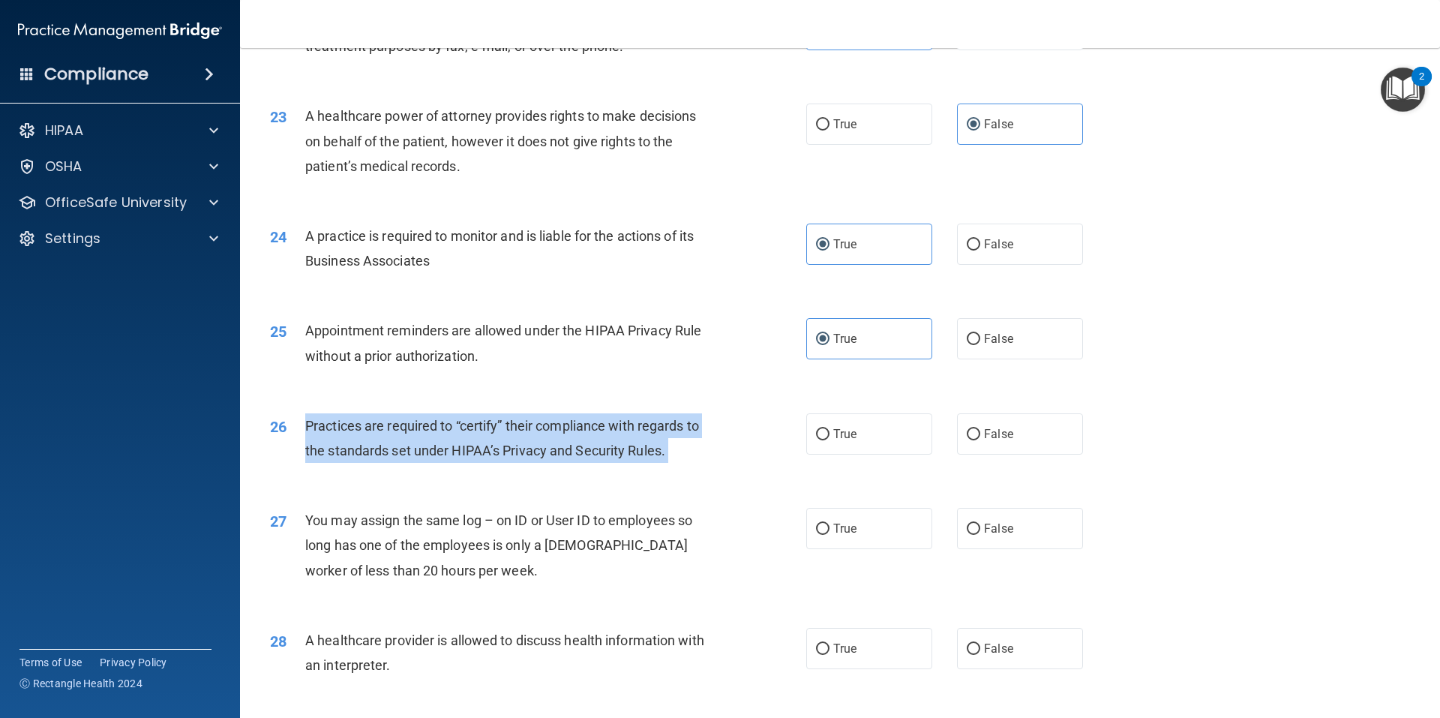
click at [387, 444] on span "Practices are required to “certify” their compliance with regards to the standa…" at bounding box center [502, 438] width 394 height 41
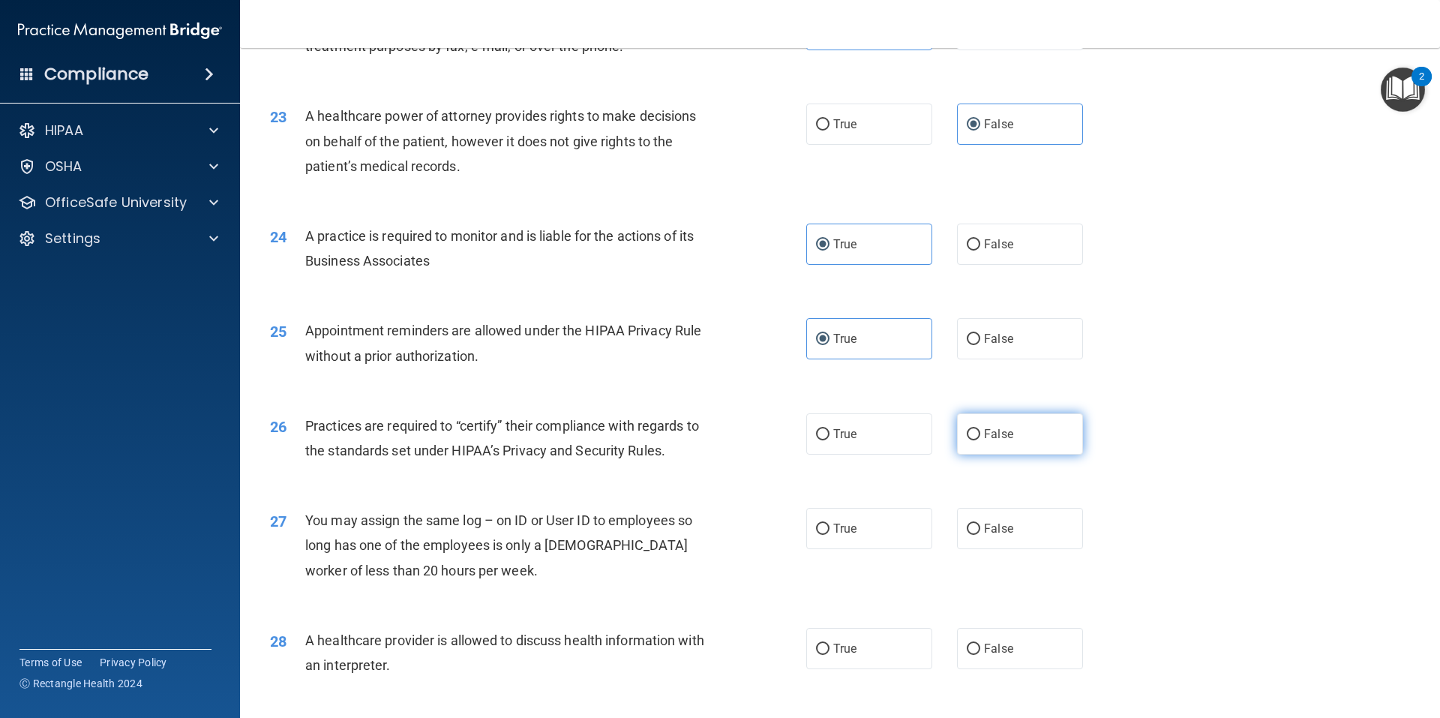
click at [1044, 426] on label "False" at bounding box center [1020, 433] width 126 height 41
click at [980, 429] on input "False" at bounding box center [974, 434] width 14 height 11
radio input "true"
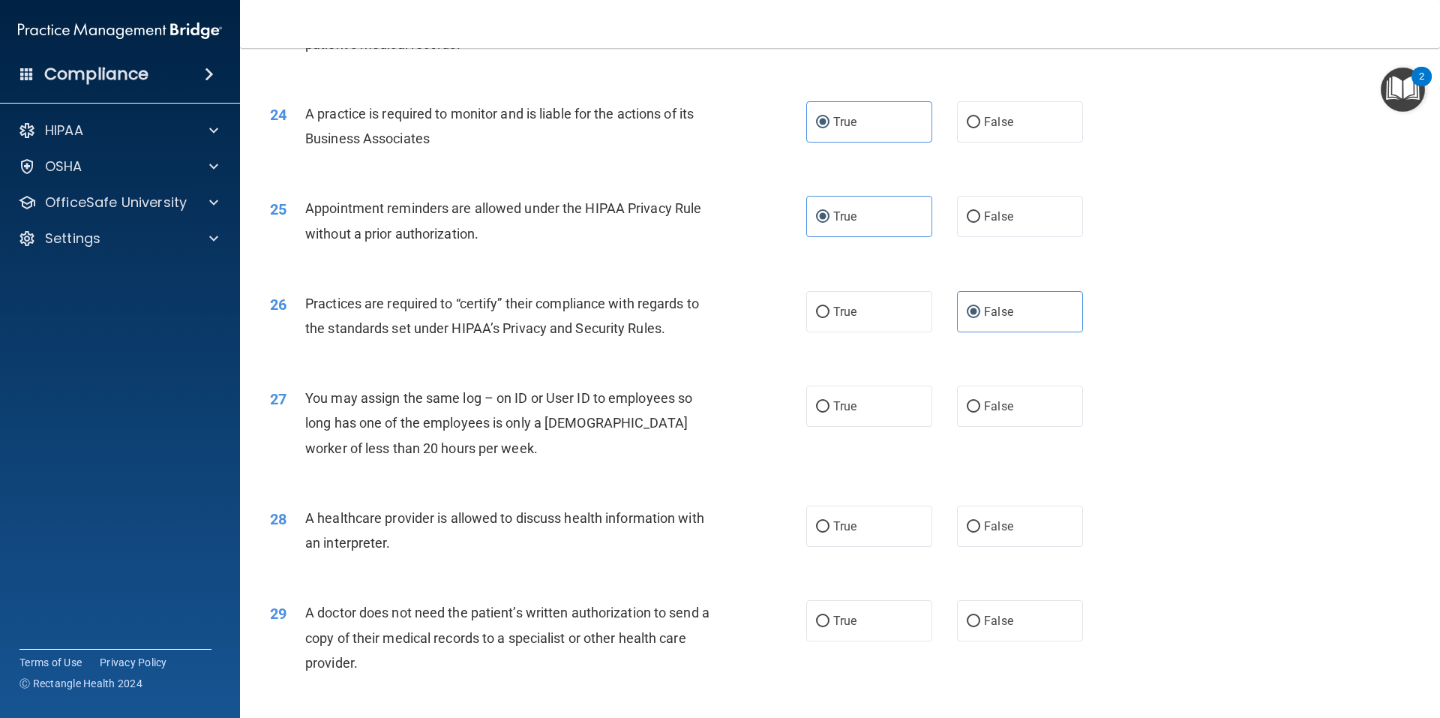
scroll to position [2700, 0]
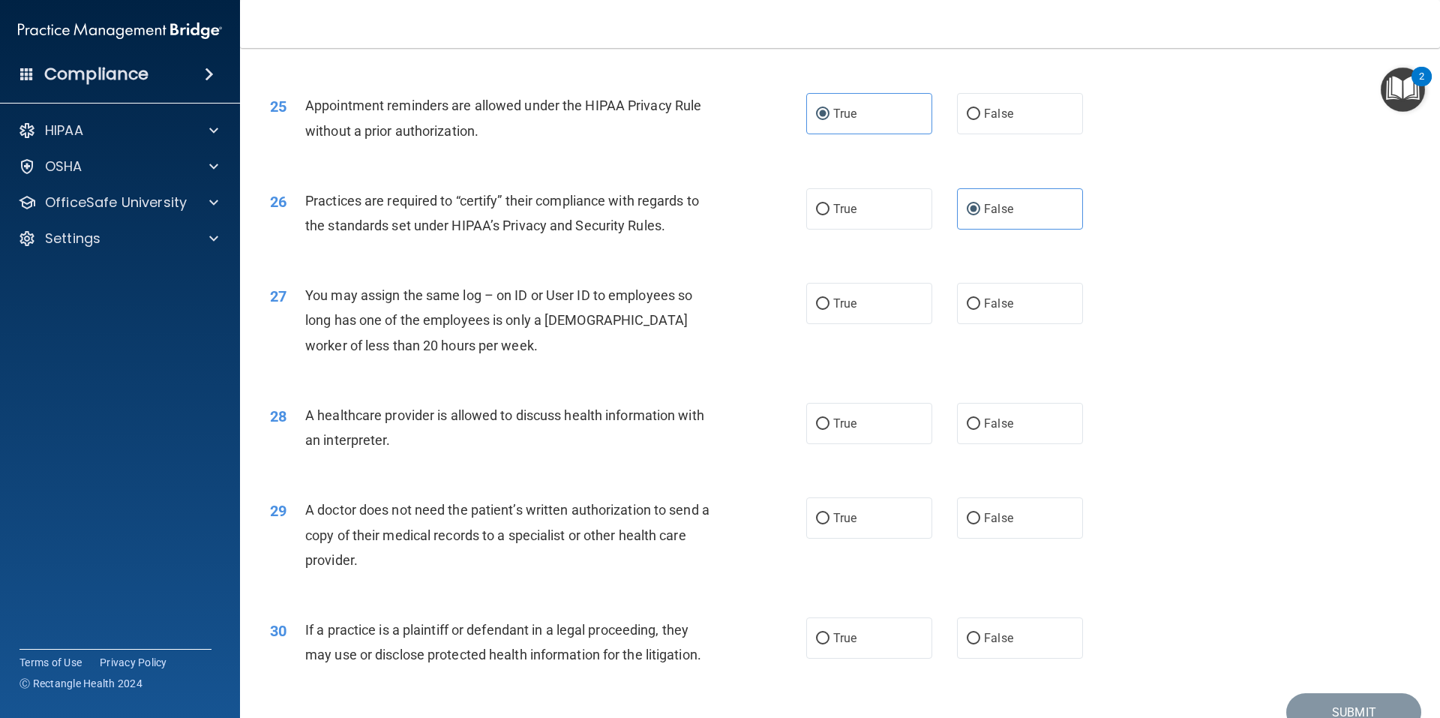
click at [533, 296] on span "You may assign the same log – on ID or User ID to employees so long has one of …" at bounding box center [498, 319] width 387 height 65
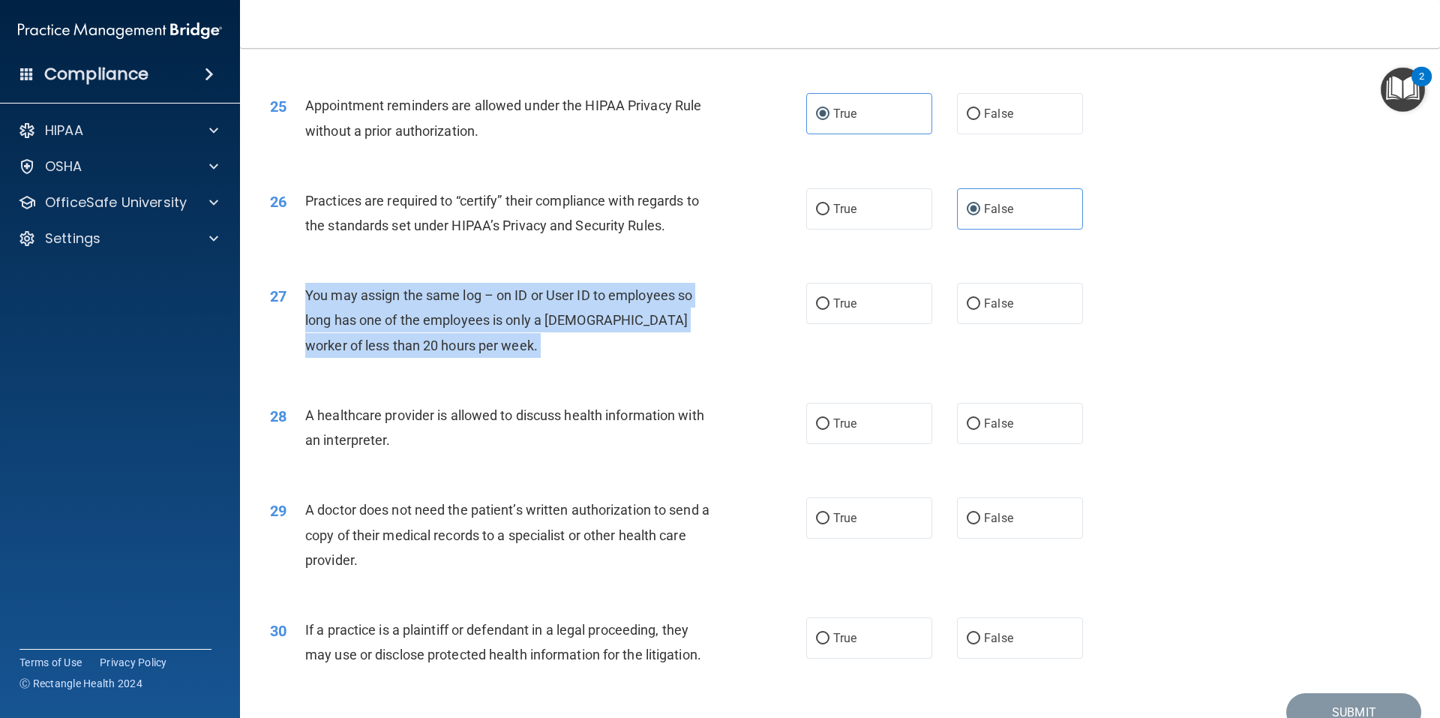
click at [533, 296] on span "You may assign the same log – on ID or User ID to employees so long has one of …" at bounding box center [498, 319] width 387 height 65
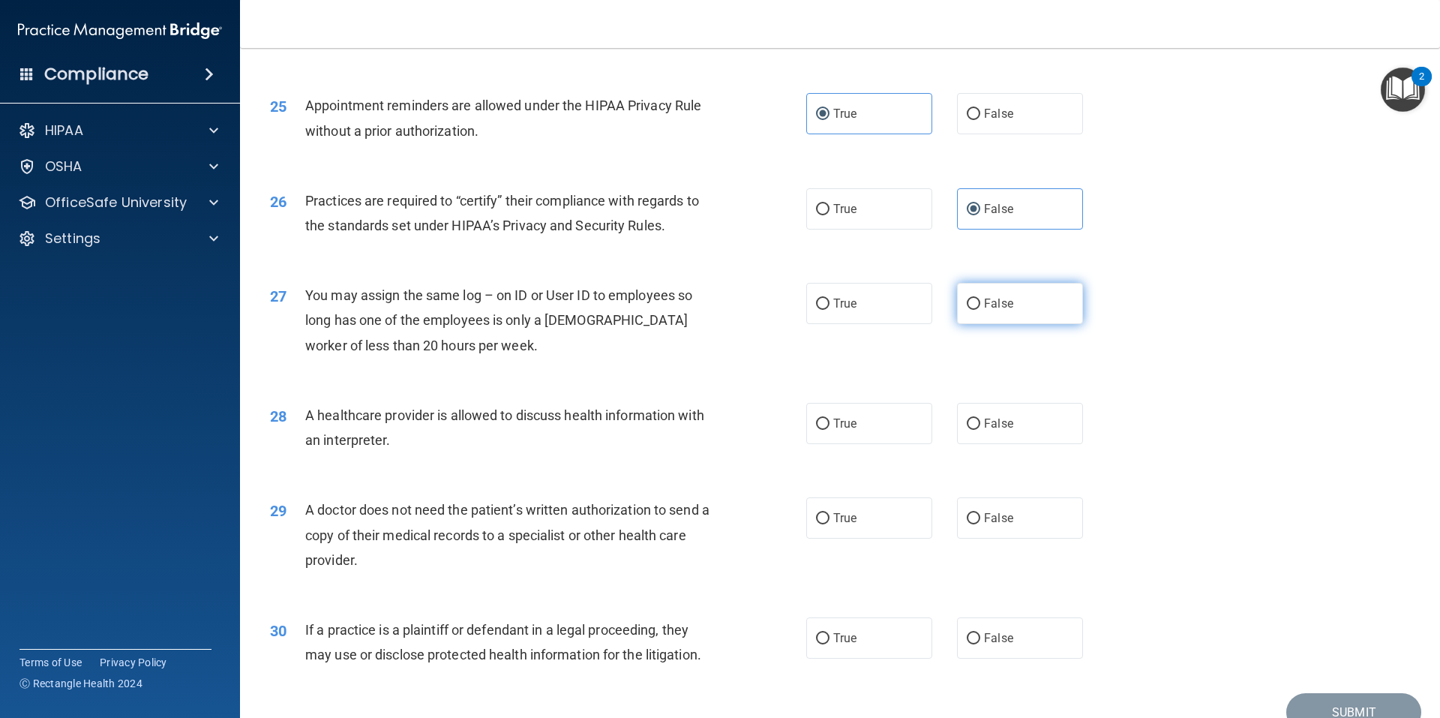
click at [999, 303] on span "False" at bounding box center [998, 303] width 29 height 14
click at [980, 303] on input "False" at bounding box center [974, 304] width 14 height 11
radio input "true"
click at [454, 416] on span "A healthcare provider is allowed to discuss health information with an interpre…" at bounding box center [504, 427] width 399 height 41
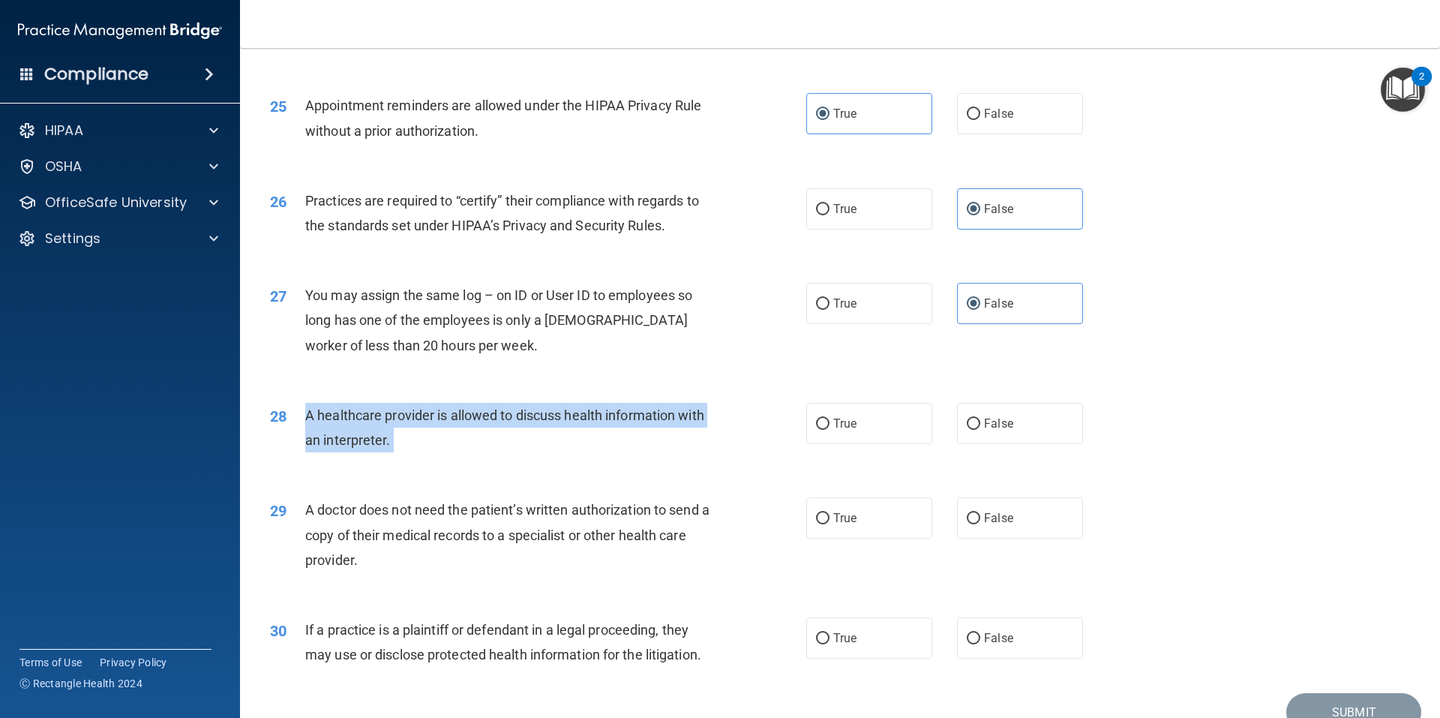
click at [454, 416] on span "A healthcare provider is allowed to discuss health information with an interpre…" at bounding box center [504, 427] width 399 height 41
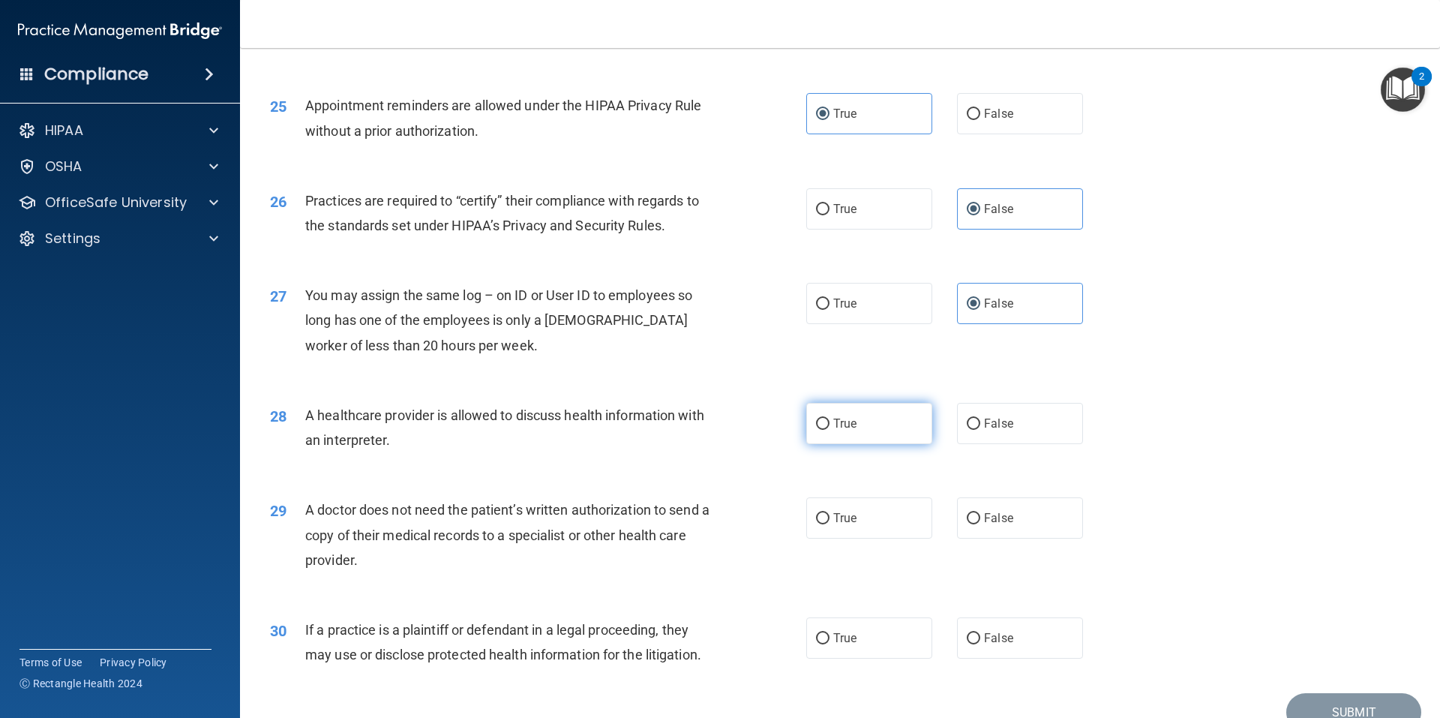
click at [882, 423] on label "True" at bounding box center [869, 423] width 126 height 41
click at [830, 423] on input "True" at bounding box center [823, 424] width 14 height 11
radio input "true"
click at [447, 510] on span "A doctor does not need the patient’s written authorization to send a copy of th…" at bounding box center [507, 534] width 404 height 65
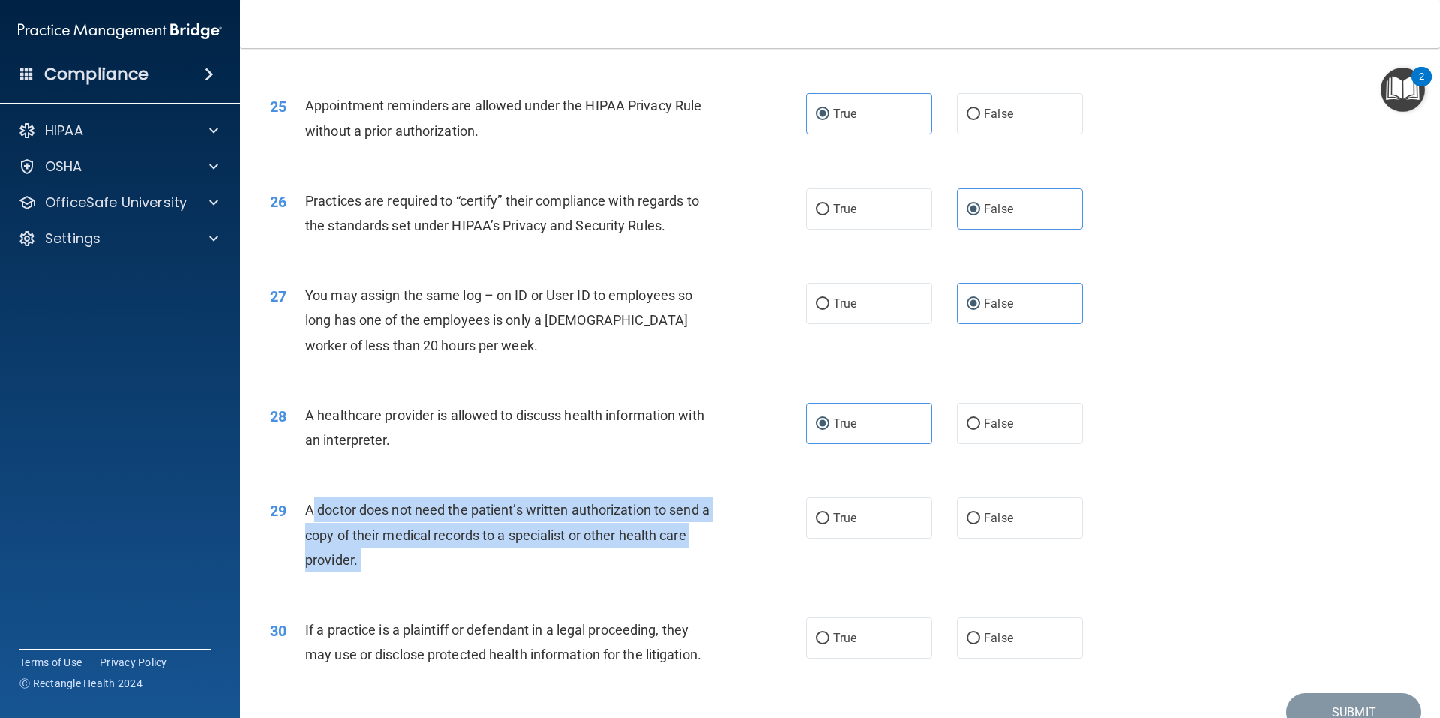
click at [447, 510] on span "A doctor does not need the patient’s written authorization to send a copy of th…" at bounding box center [507, 534] width 404 height 65
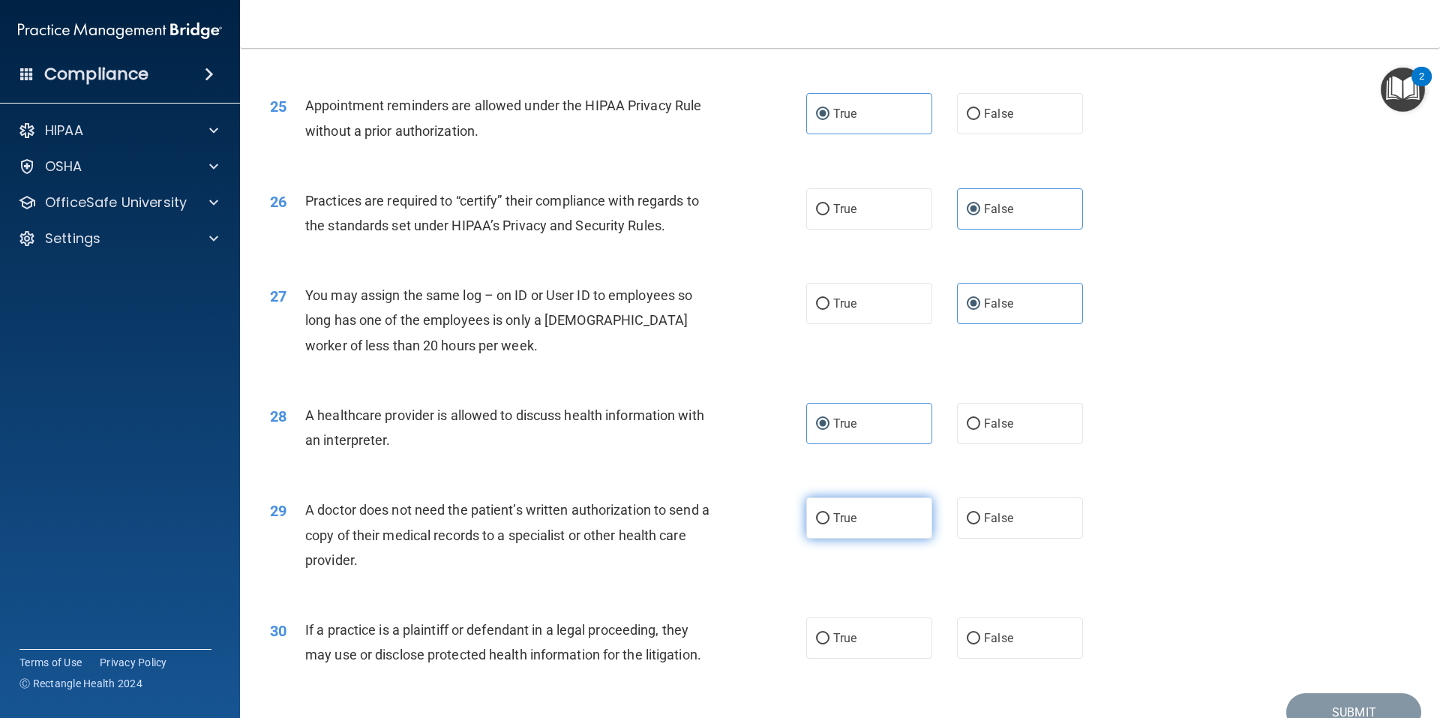
click at [857, 527] on label "True" at bounding box center [869, 517] width 126 height 41
click at [830, 524] on input "True" at bounding box center [823, 518] width 14 height 11
radio input "true"
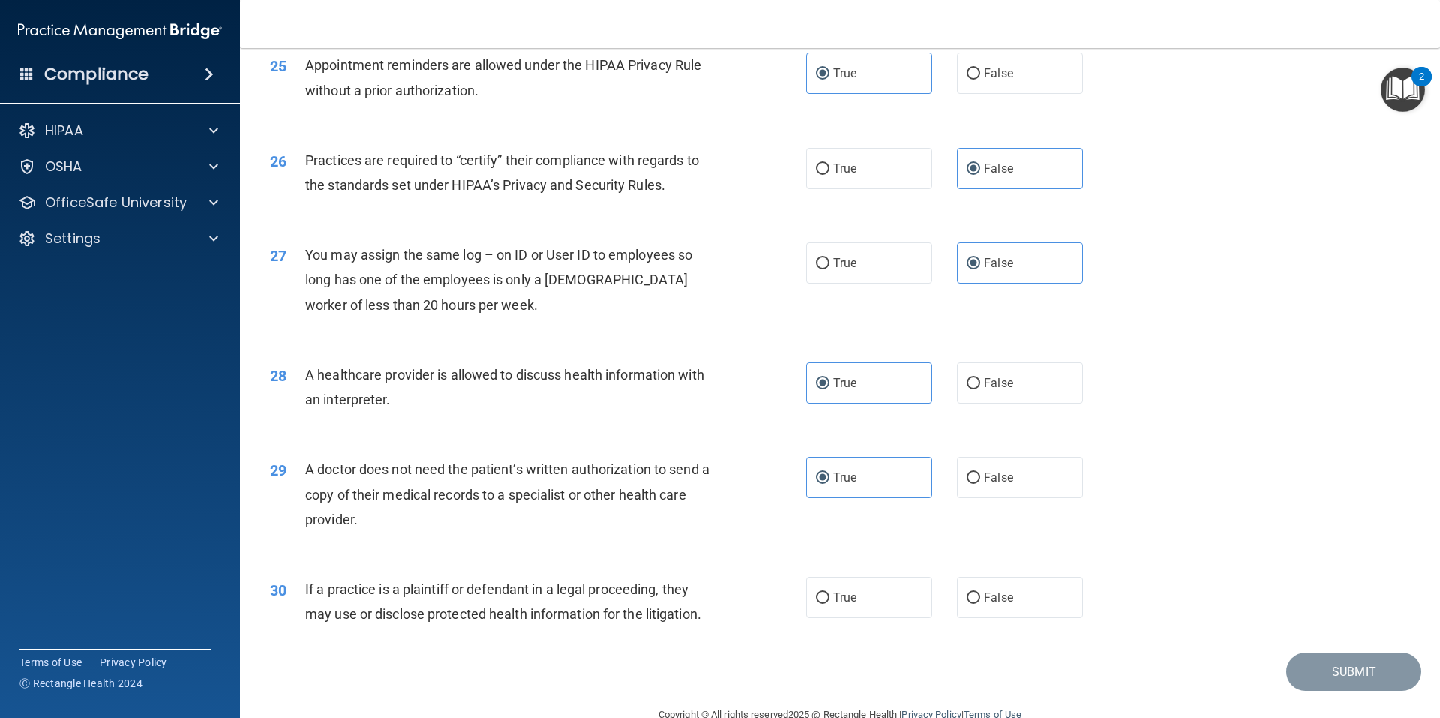
scroll to position [2774, 0]
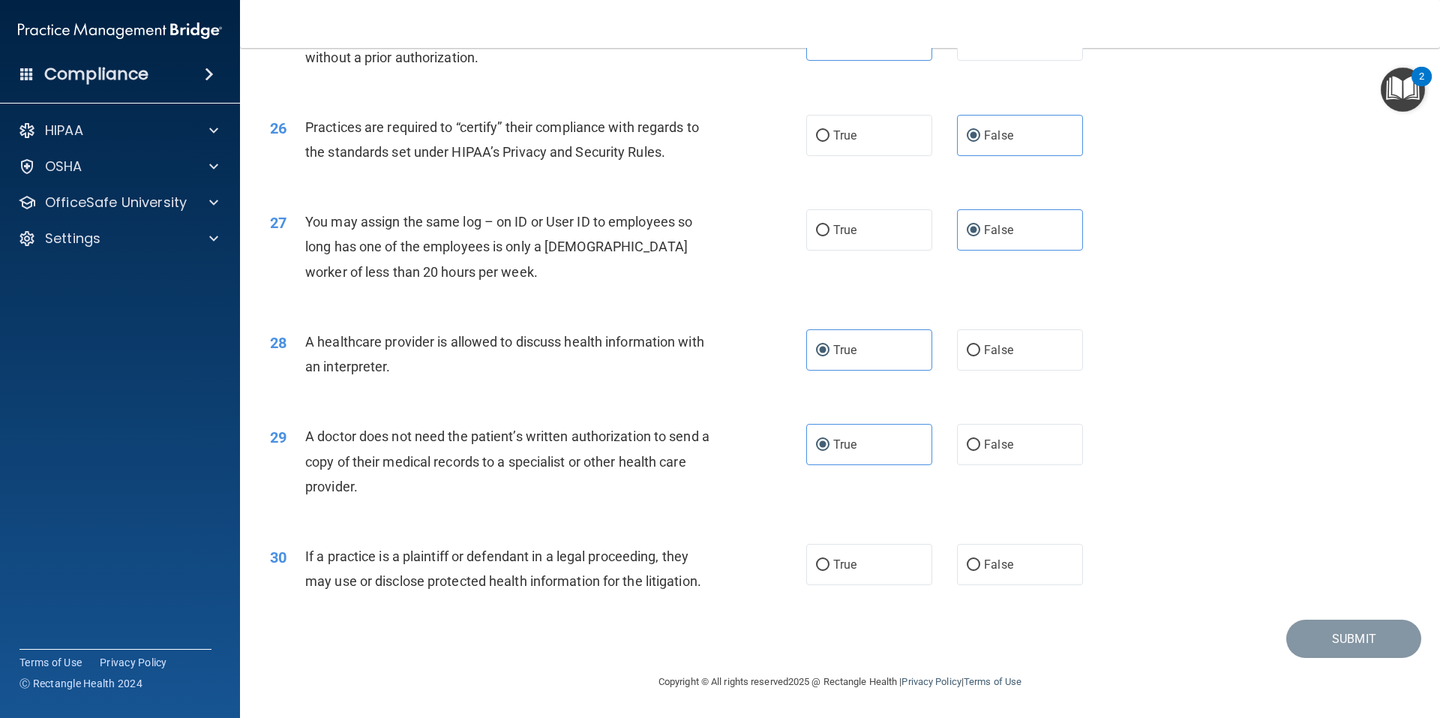
click at [481, 563] on span "If a practice is a plaintiff or defendant in a legal proceeding, they may use o…" at bounding box center [503, 568] width 396 height 41
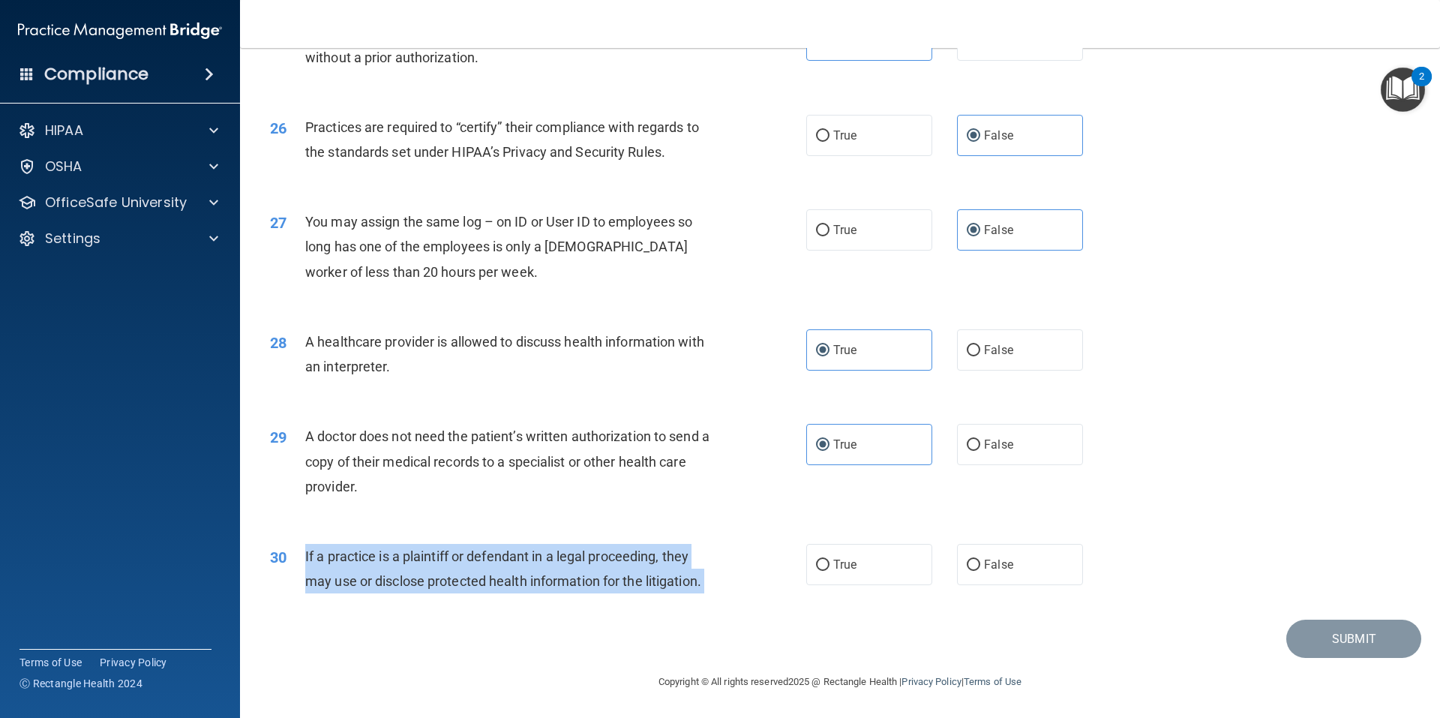
click at [481, 563] on span "If a practice is a plaintiff or defendant in a legal proceeding, they may use o…" at bounding box center [503, 568] width 396 height 41
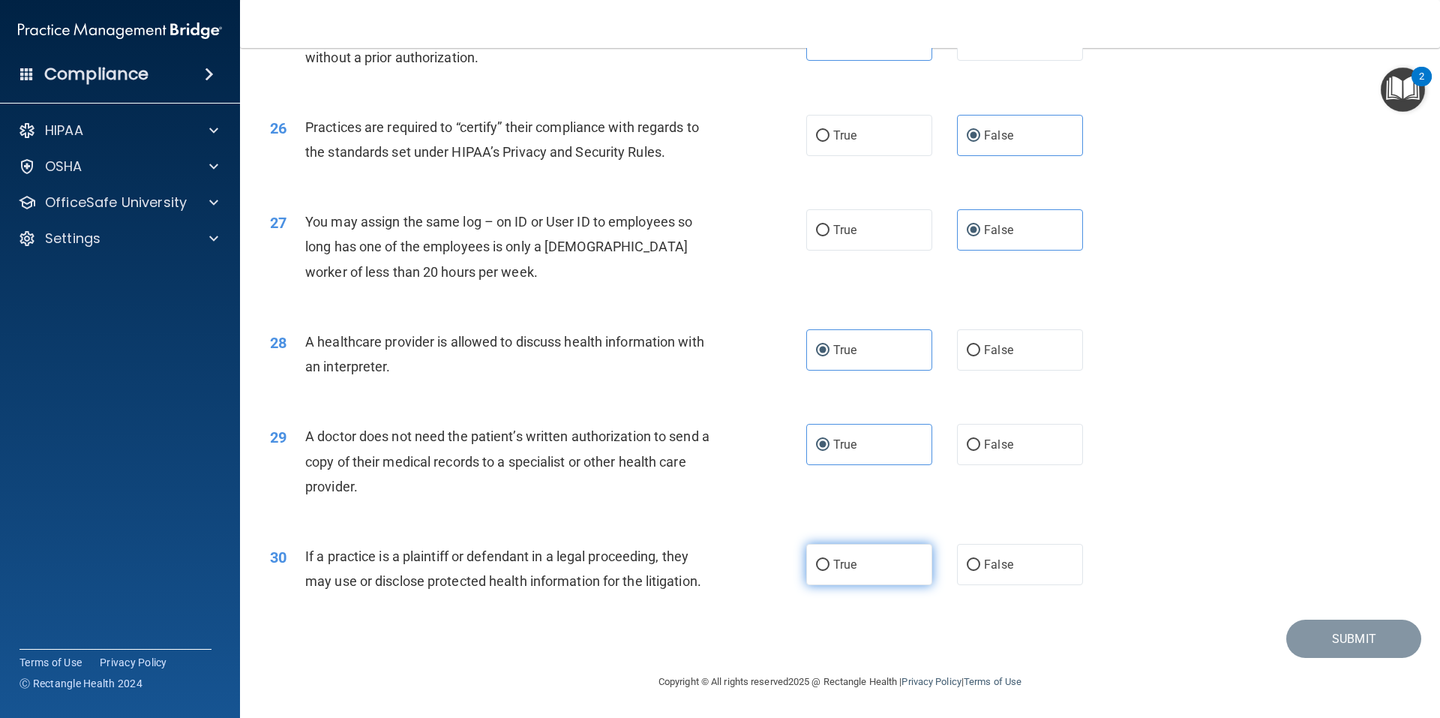
click at [840, 563] on span "True" at bounding box center [844, 564] width 23 height 14
click at [830, 563] on input "True" at bounding box center [823, 565] width 14 height 11
radio input "true"
click at [1055, 587] on button "Submit" at bounding box center [1353, 639] width 135 height 38
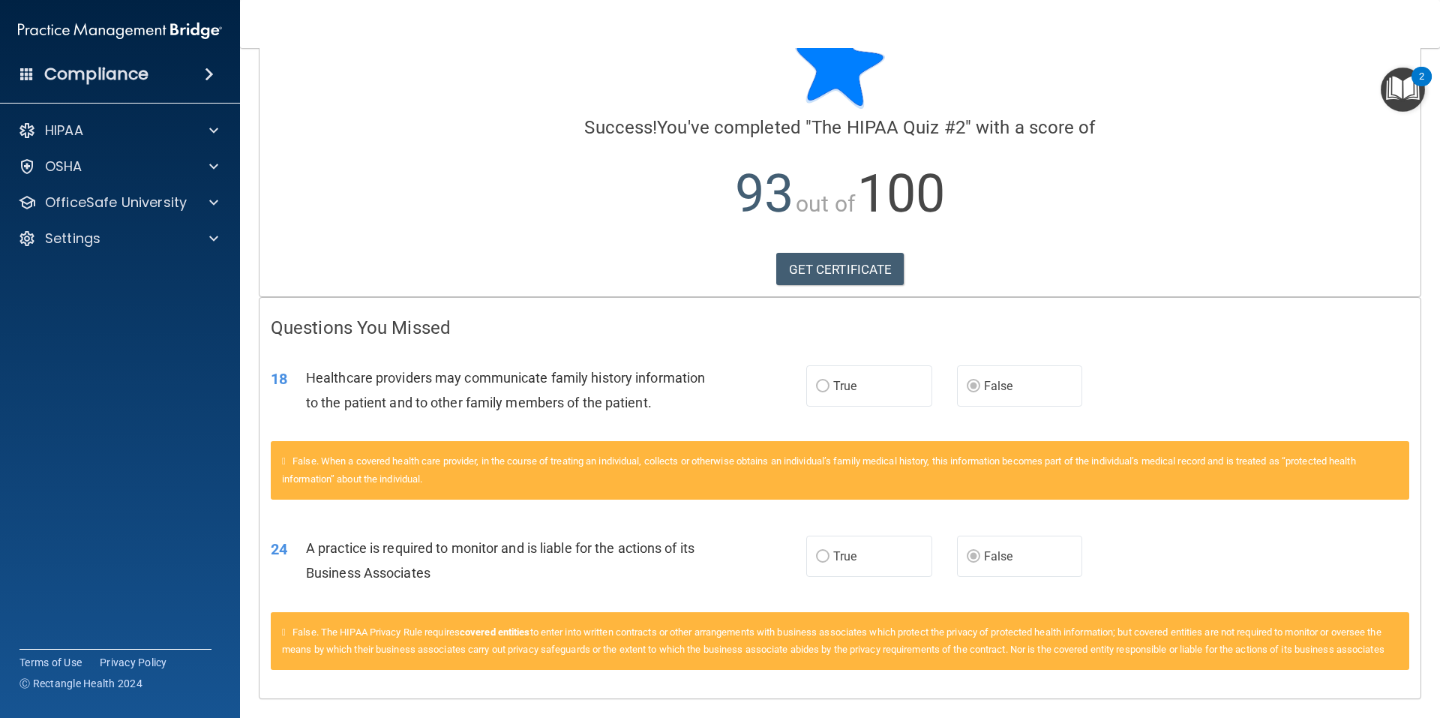
scroll to position [116, 0]
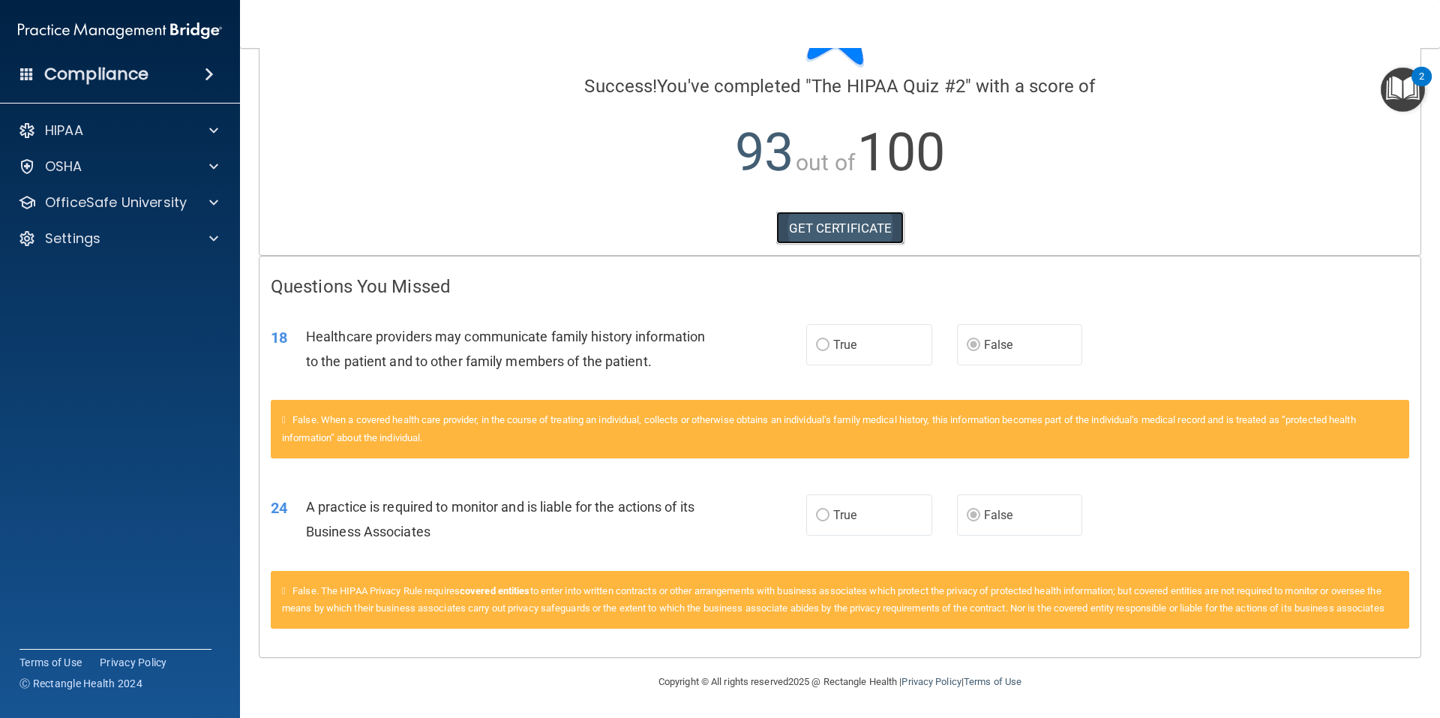
click at [867, 215] on link "GET CERTIFICATE" at bounding box center [840, 228] width 128 height 33
click at [73, 209] on p "OfficeSafe University" at bounding box center [116, 203] width 142 height 18
click at [97, 233] on p "HIPAA Training" at bounding box center [72, 238] width 124 height 15
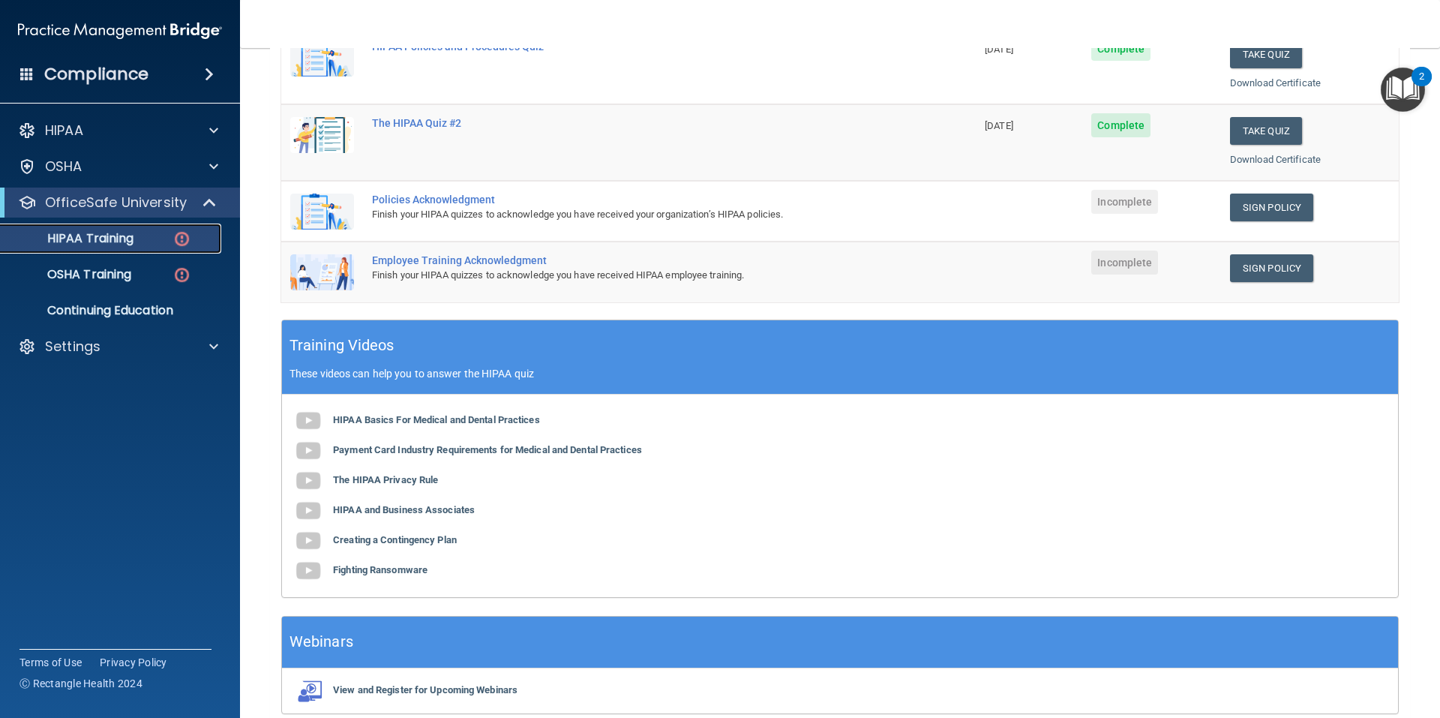
scroll to position [80, 0]
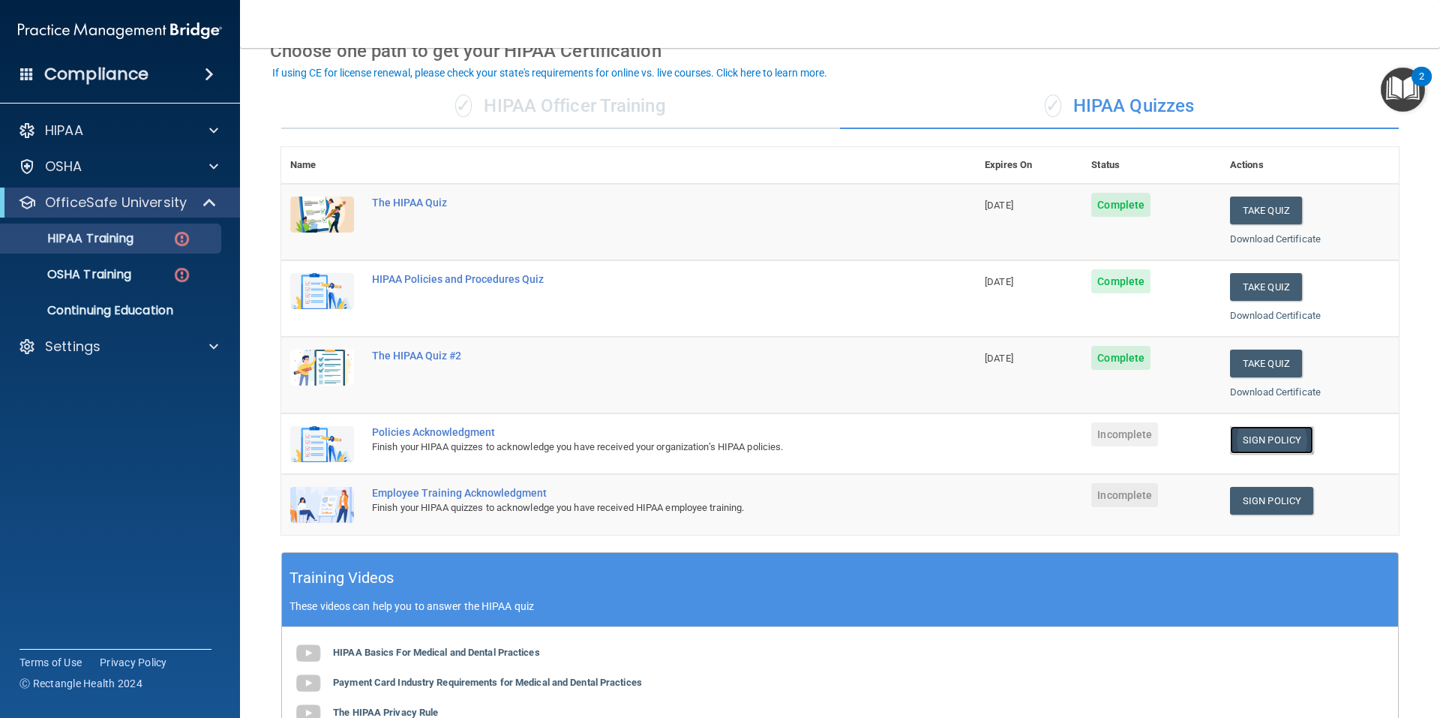
click at [1055, 443] on link "Sign Policy" at bounding box center [1271, 440] width 83 height 28
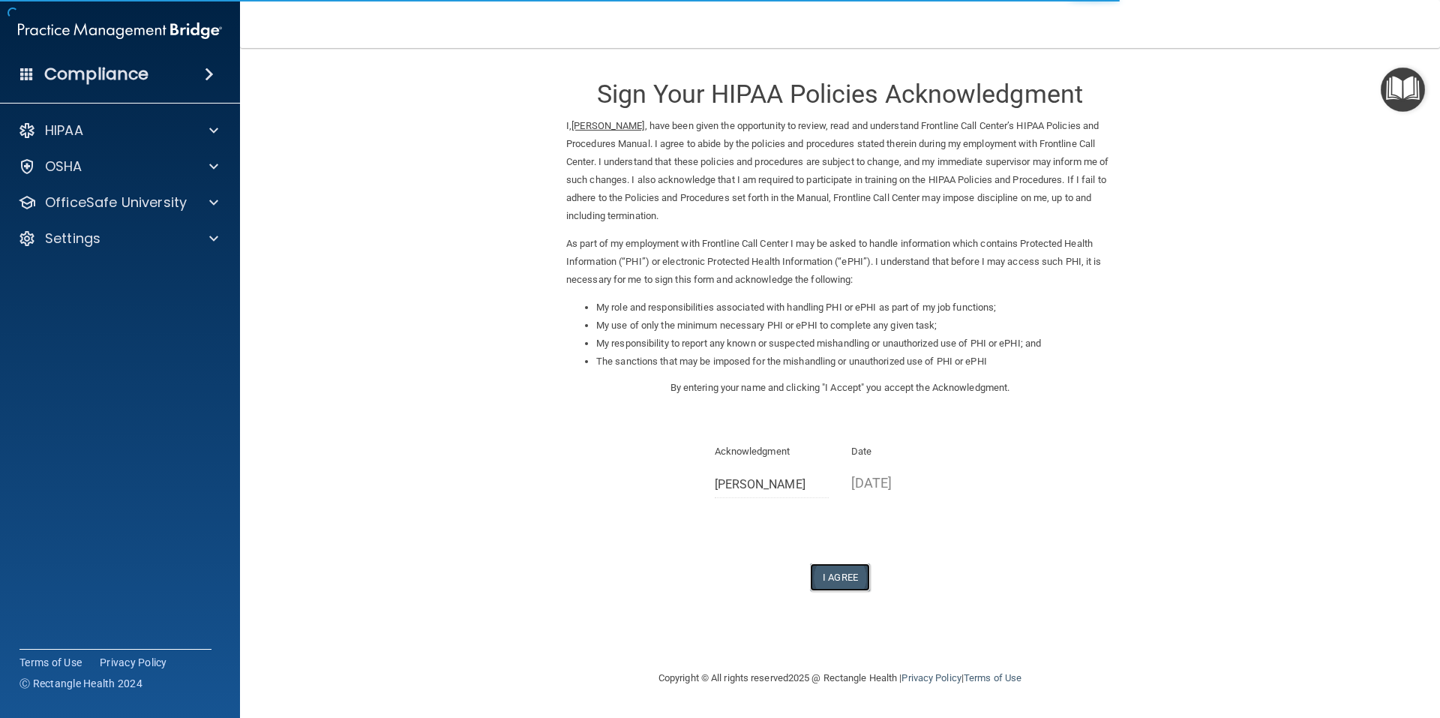
click at [845, 575] on button "I Agree" at bounding box center [840, 577] width 60 height 28
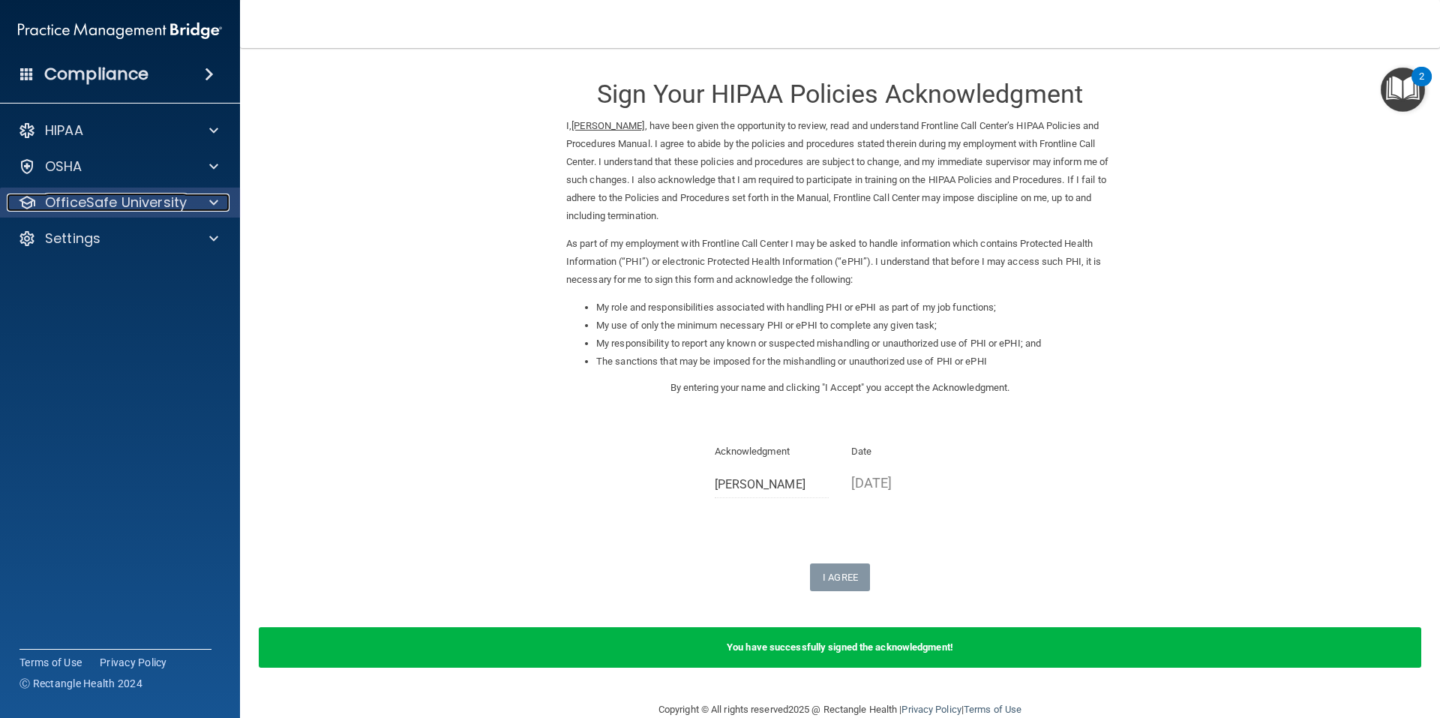
click at [103, 203] on p "OfficeSafe University" at bounding box center [116, 203] width 142 height 18
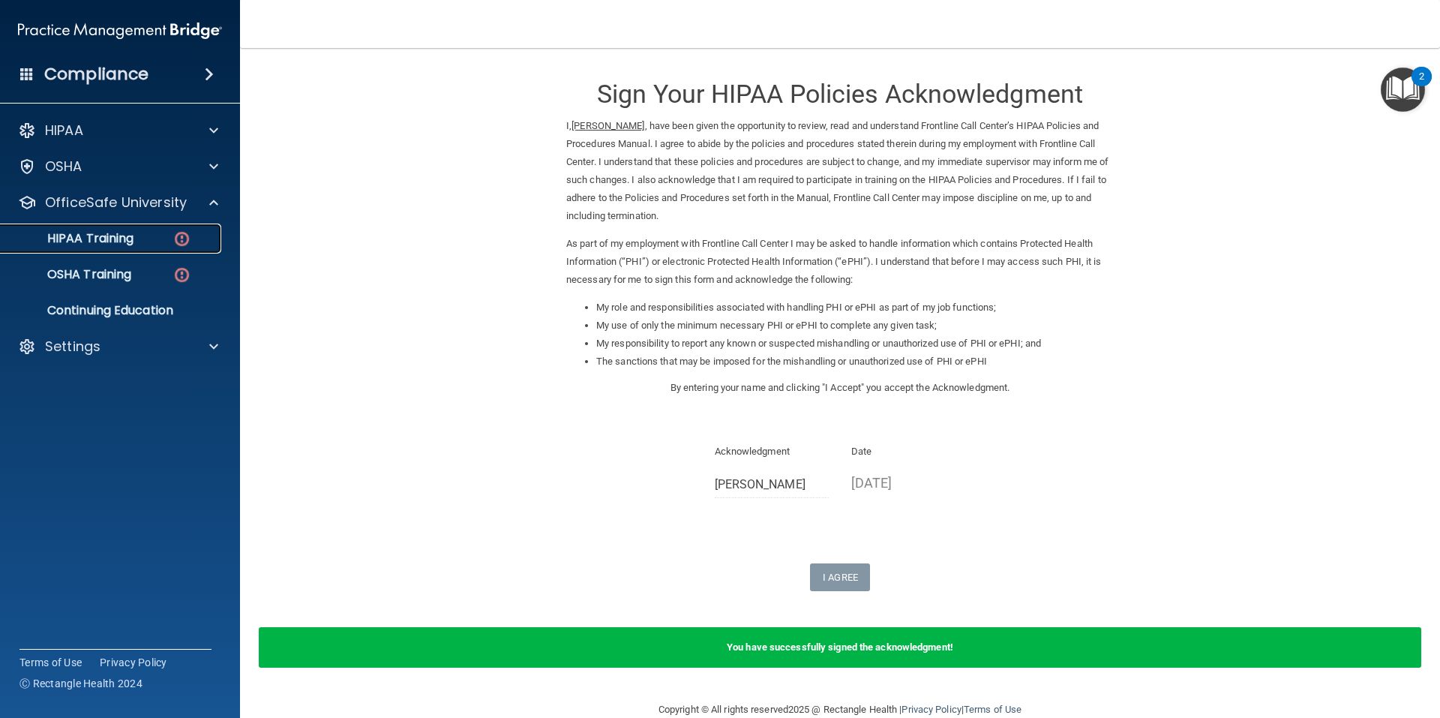
click at [109, 244] on p "HIPAA Training" at bounding box center [72, 238] width 124 height 15
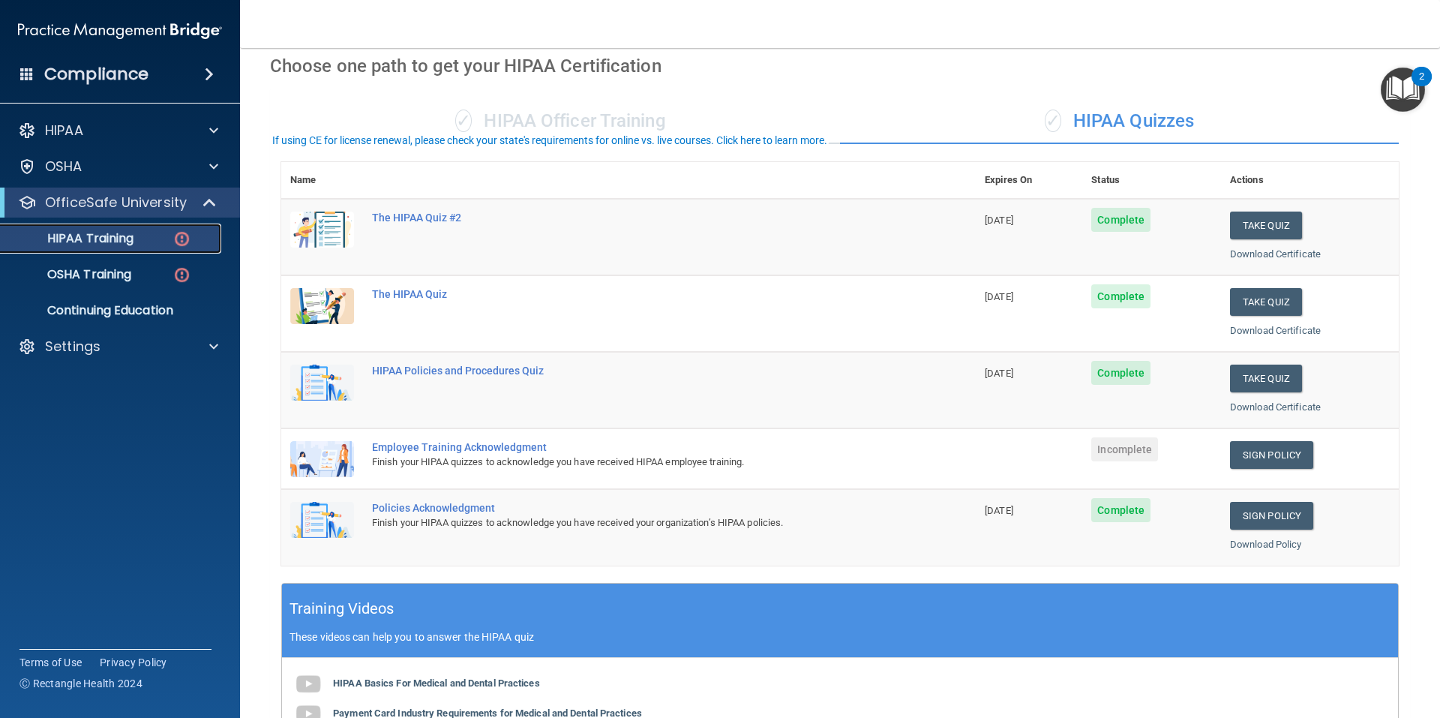
scroll to position [150, 0]
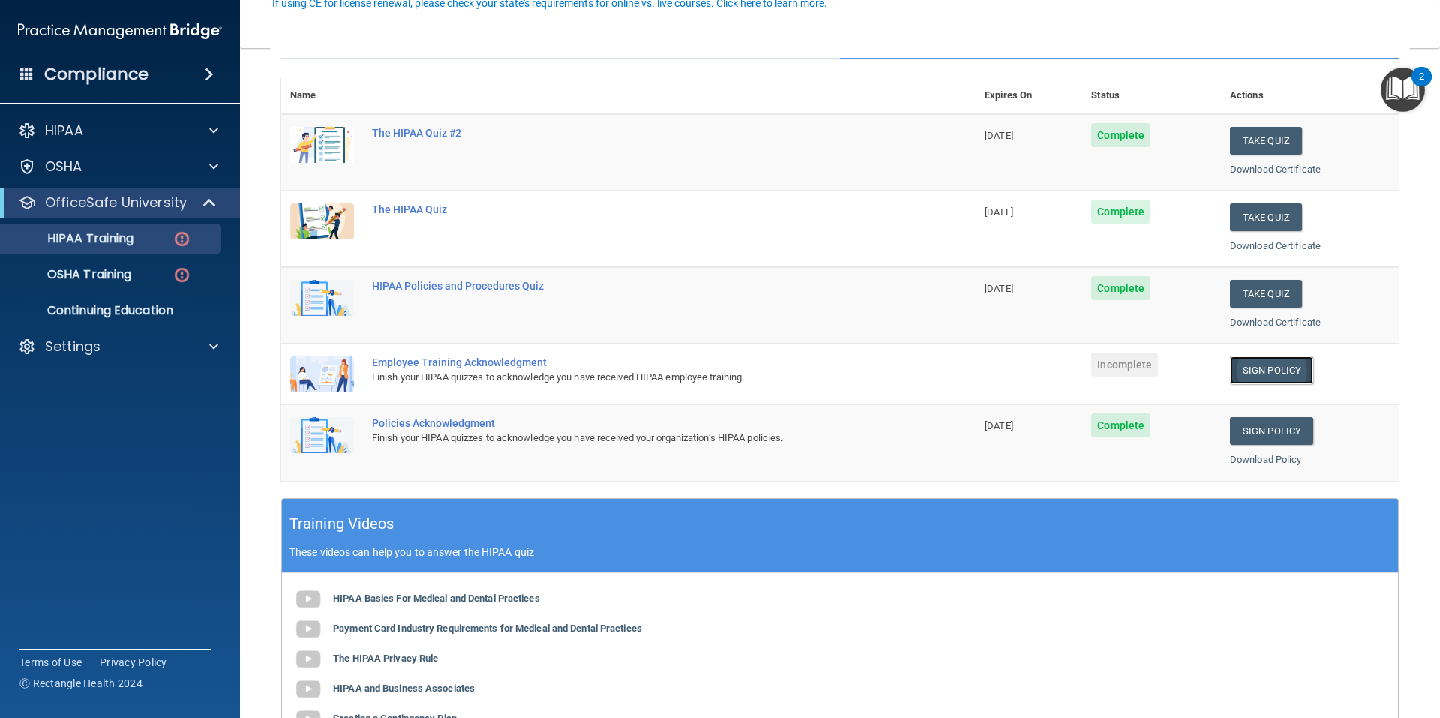
click at [1255, 372] on link "Sign Policy" at bounding box center [1271, 370] width 83 height 28
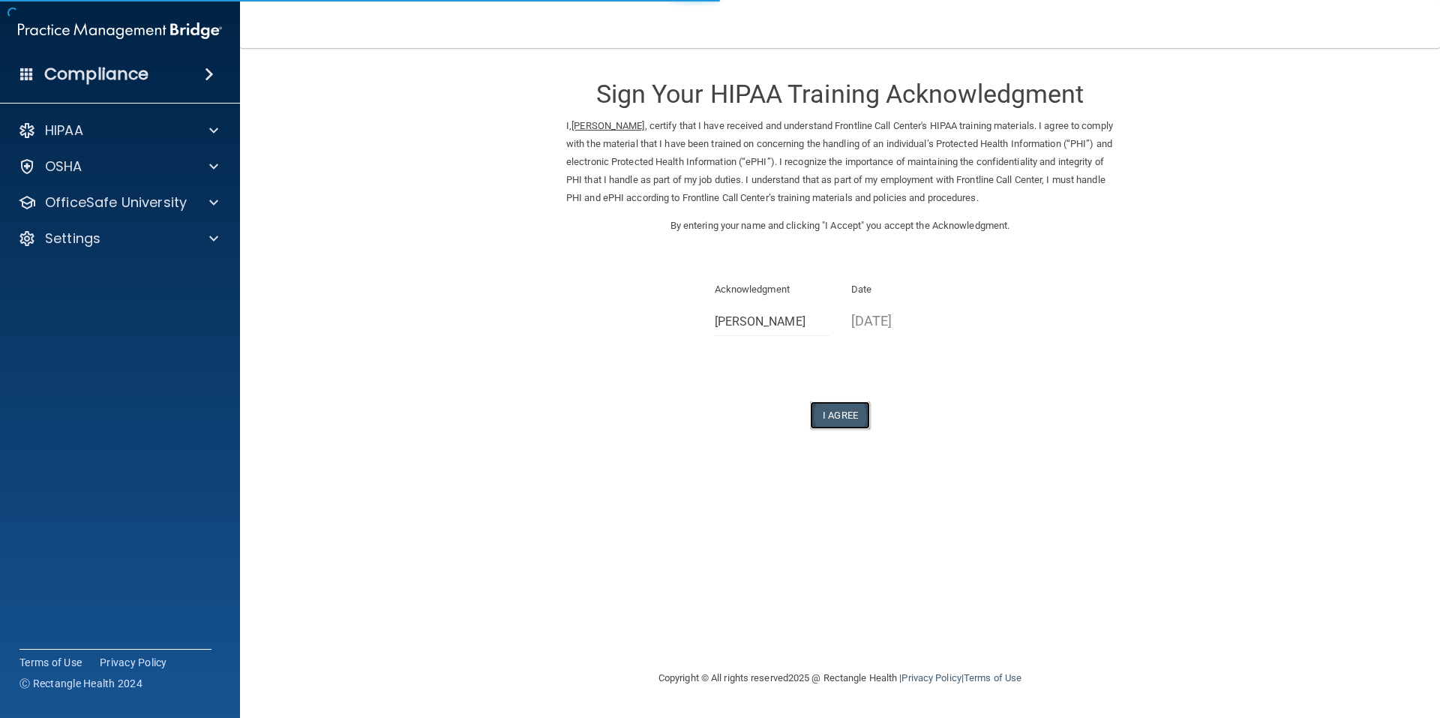
click at [843, 419] on button "I Agree" at bounding box center [840, 415] width 60 height 28
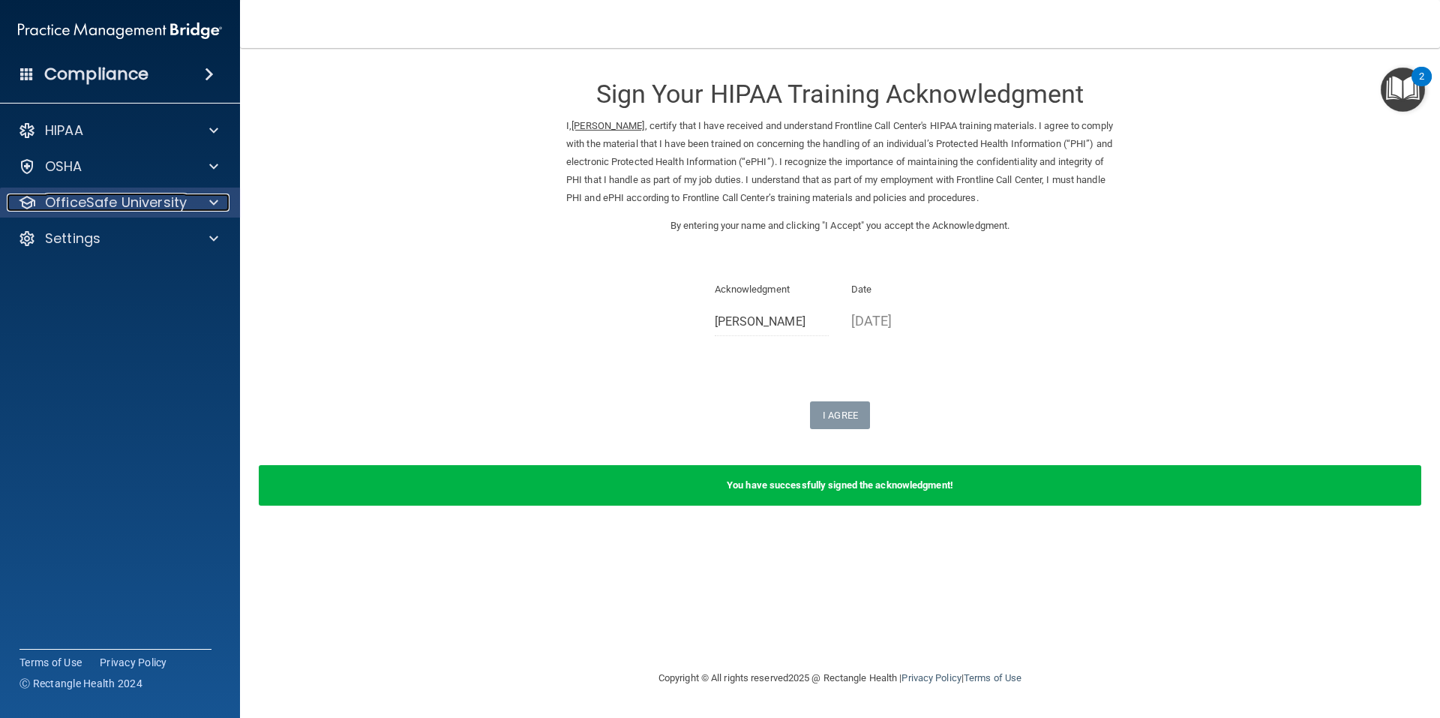
click at [104, 209] on p "OfficeSafe University" at bounding box center [116, 203] width 142 height 18
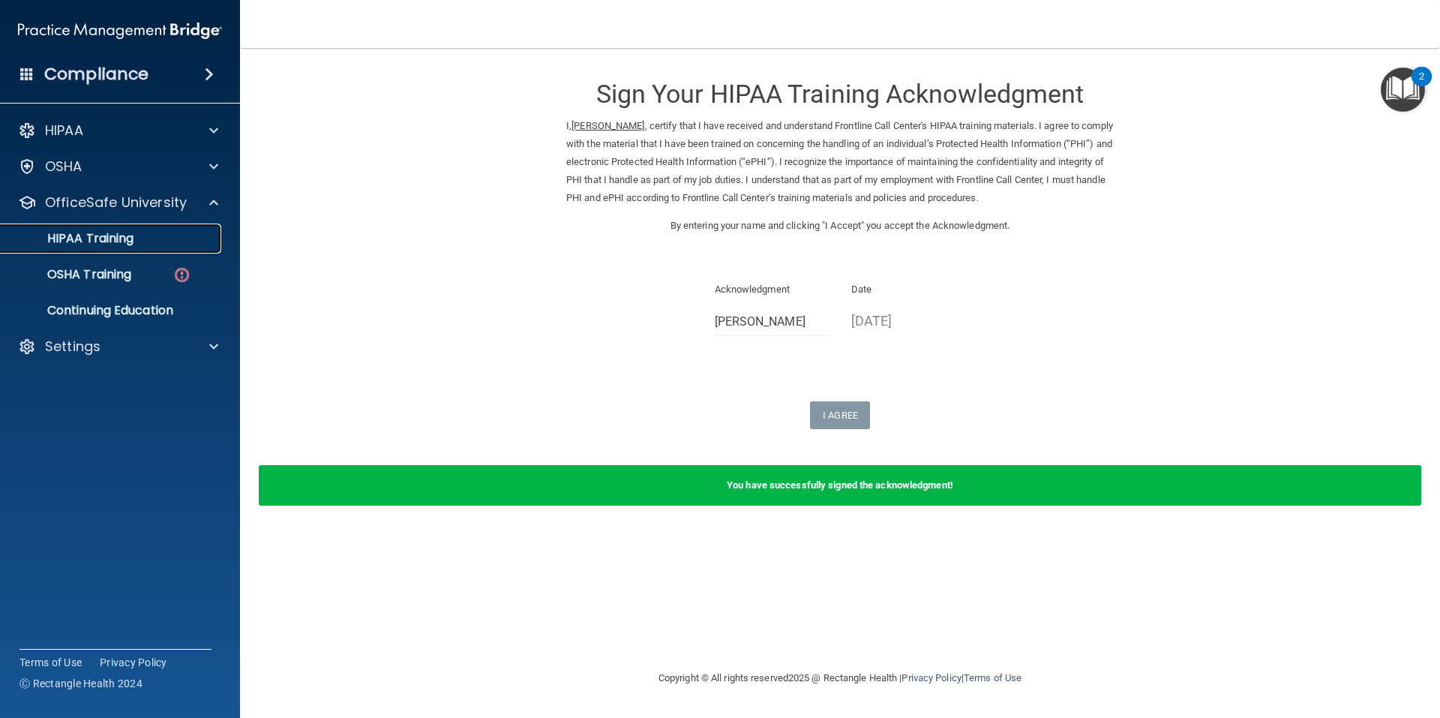
click at [121, 240] on p "HIPAA Training" at bounding box center [72, 238] width 124 height 15
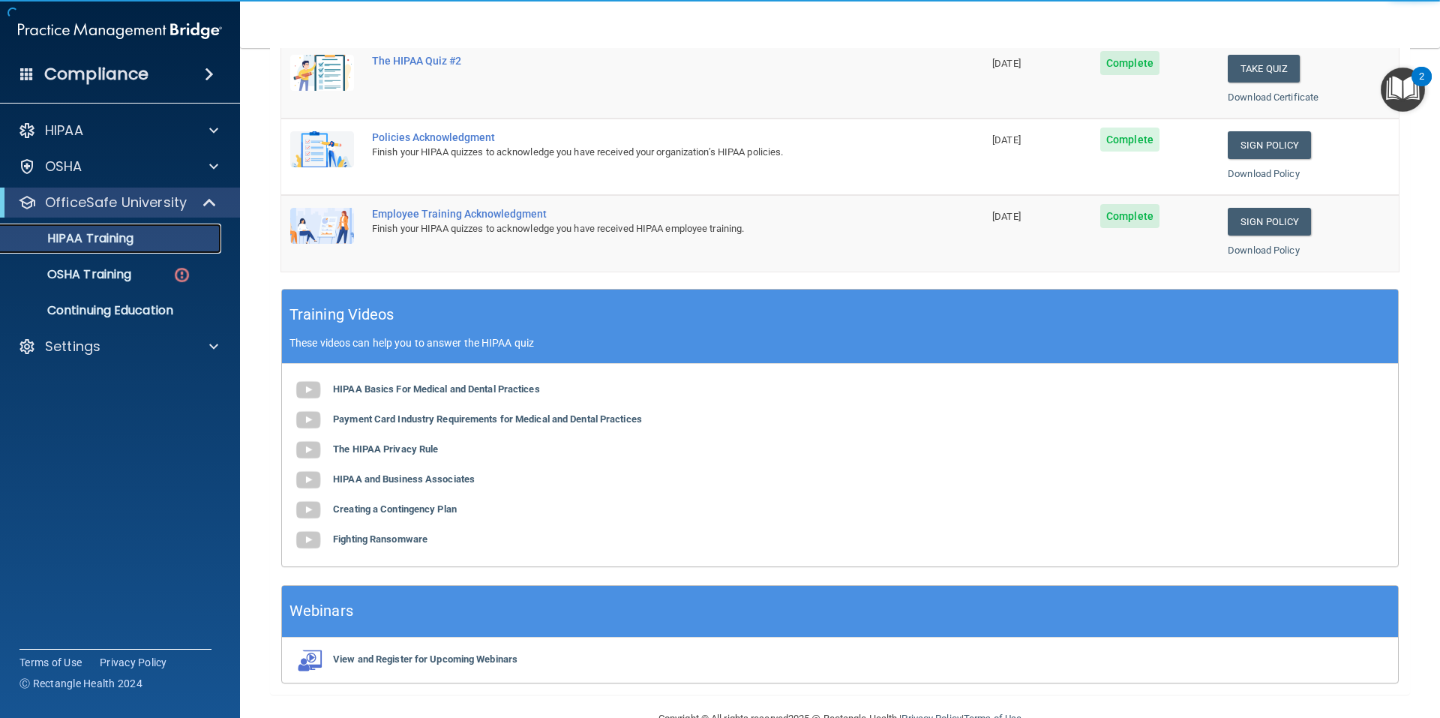
scroll to position [412, 0]
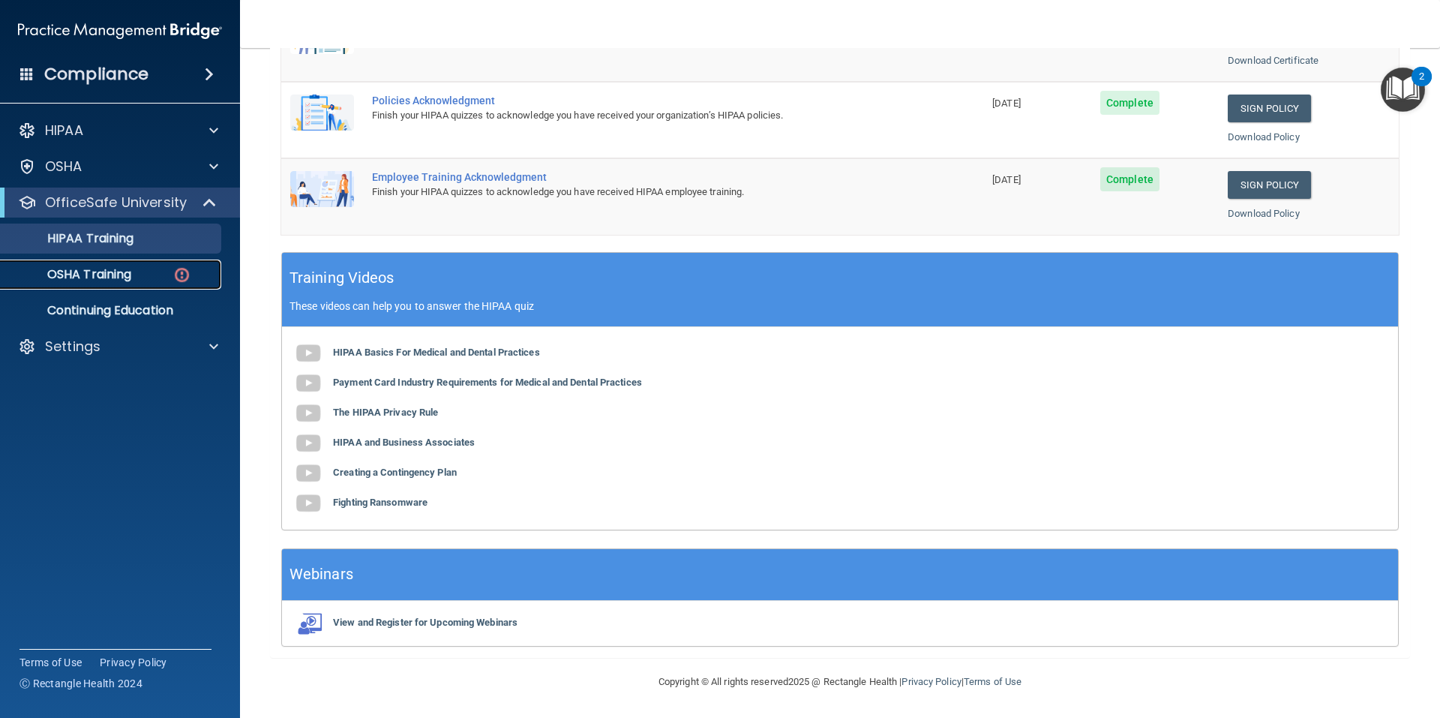
click at [130, 274] on p "OSHA Training" at bounding box center [71, 274] width 122 height 15
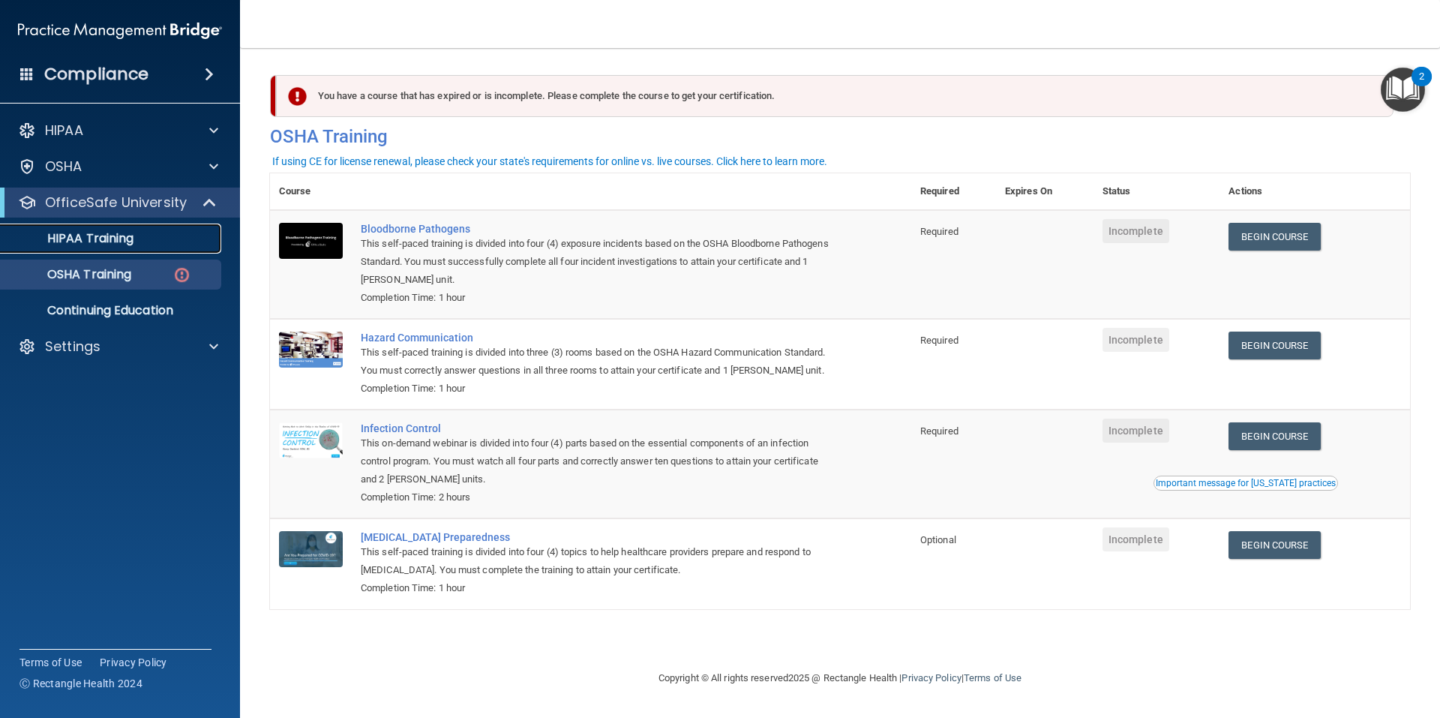
click at [107, 242] on p "HIPAA Training" at bounding box center [72, 238] width 124 height 15
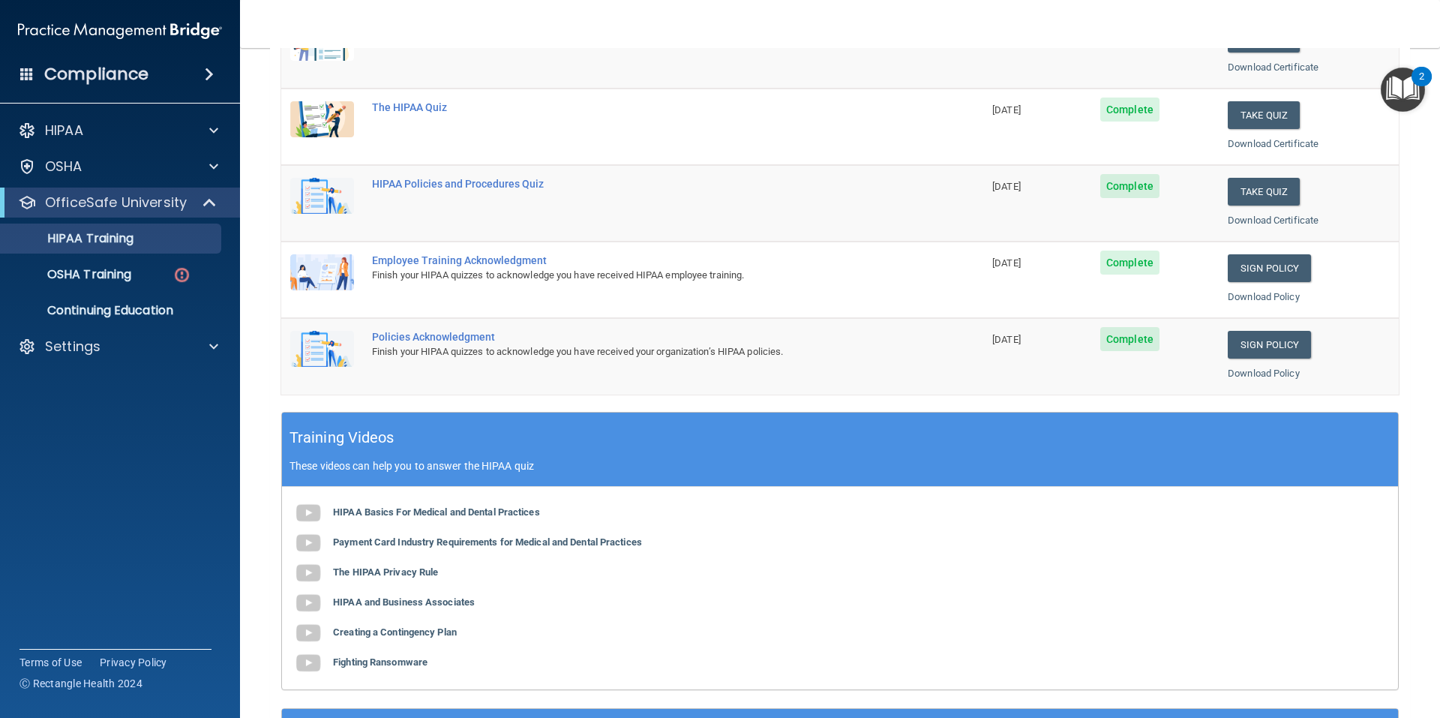
scroll to position [300, 0]
